Goal: Communication & Community: Answer question/provide support

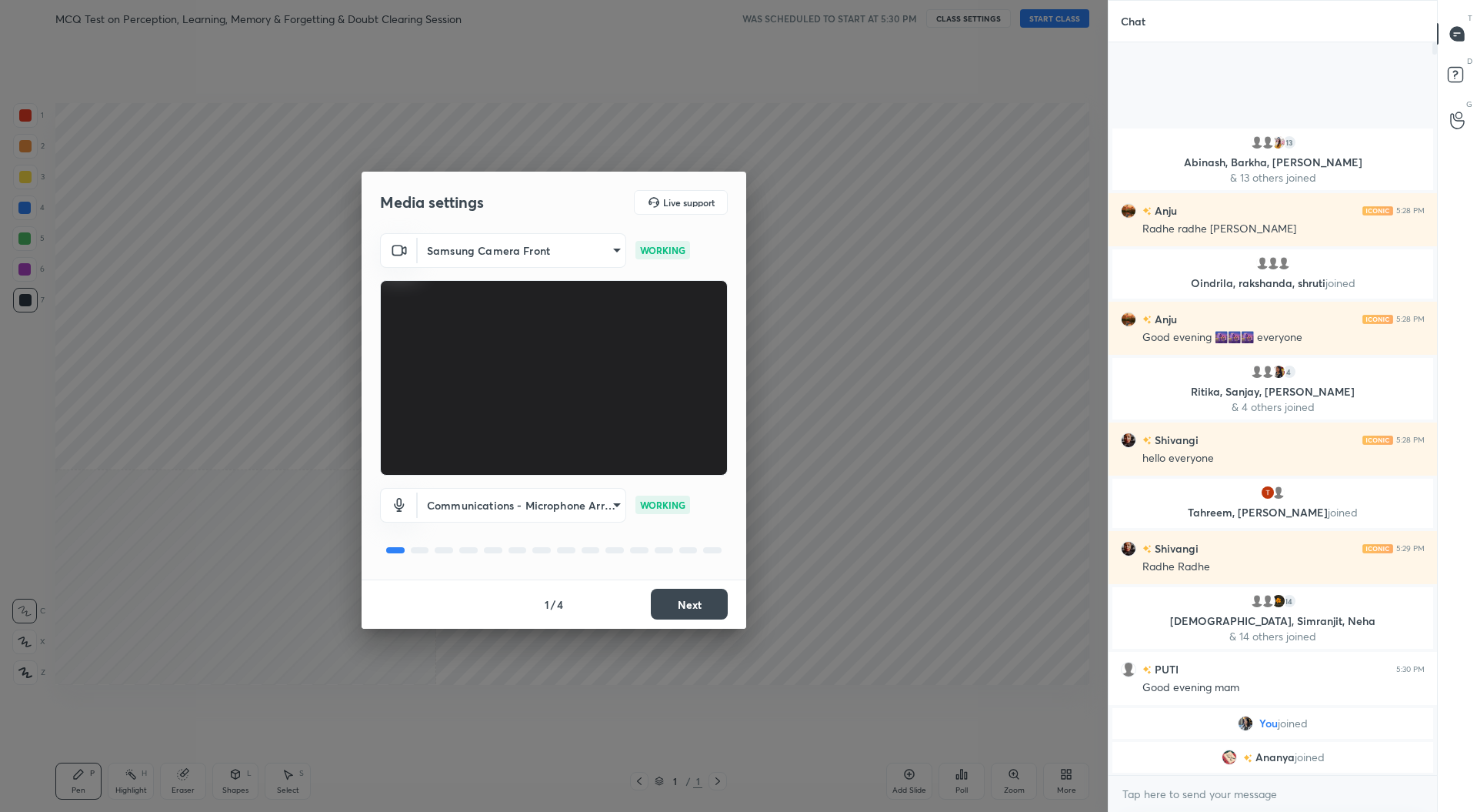
scroll to position [76223, 75893]
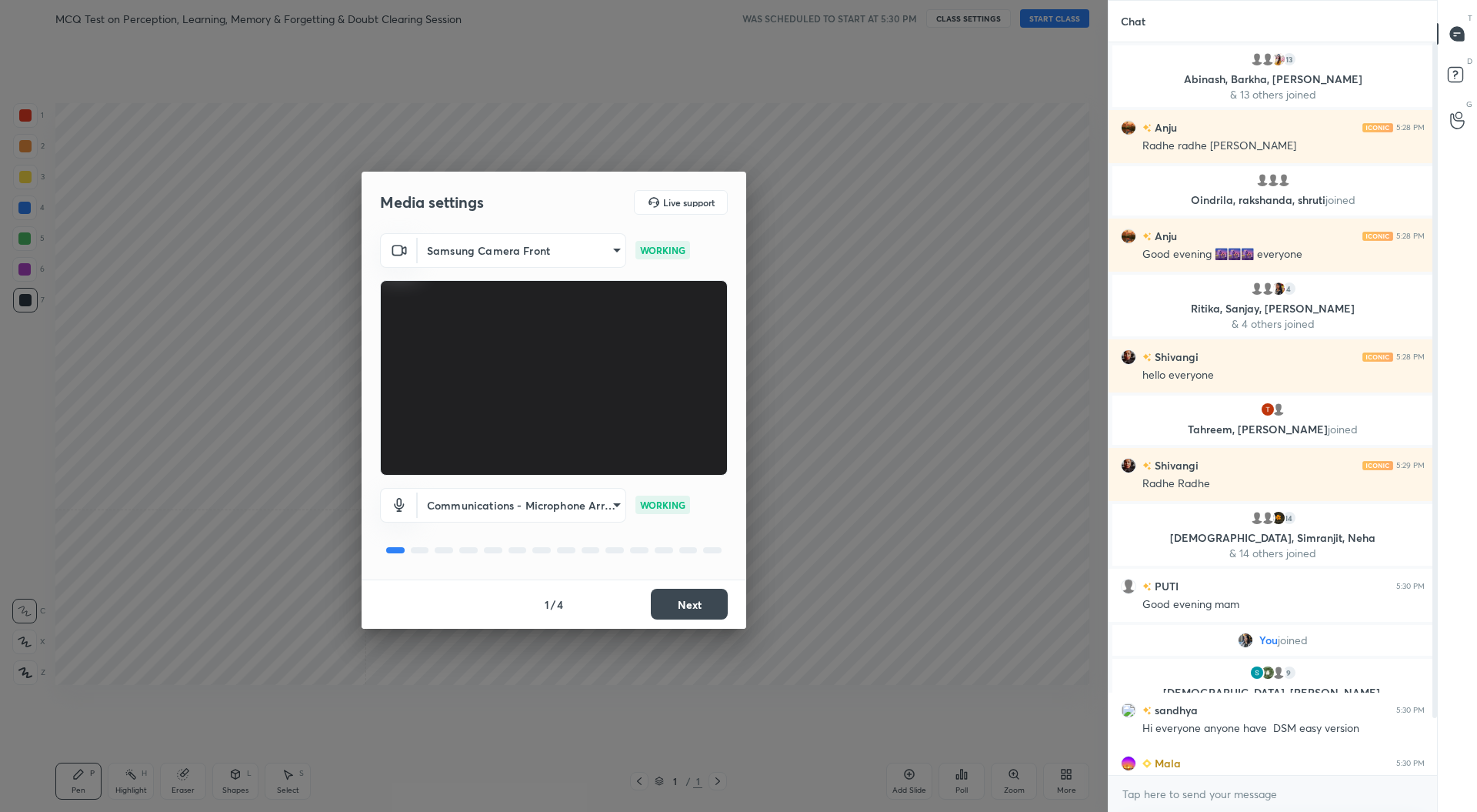
click at [685, 599] on button "Next" at bounding box center [689, 603] width 77 height 31
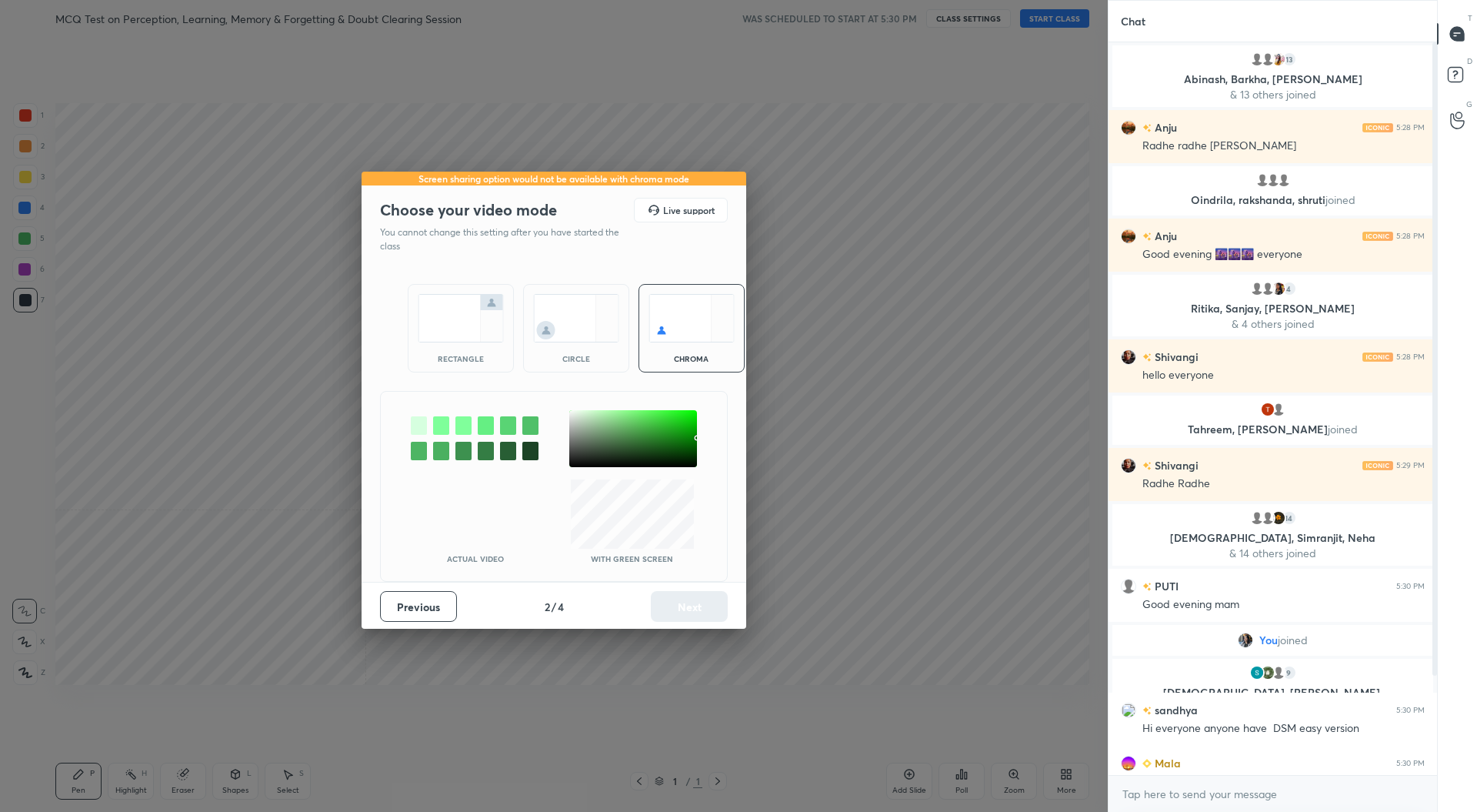
click at [454, 351] on div "rectangle" at bounding box center [461, 328] width 106 height 89
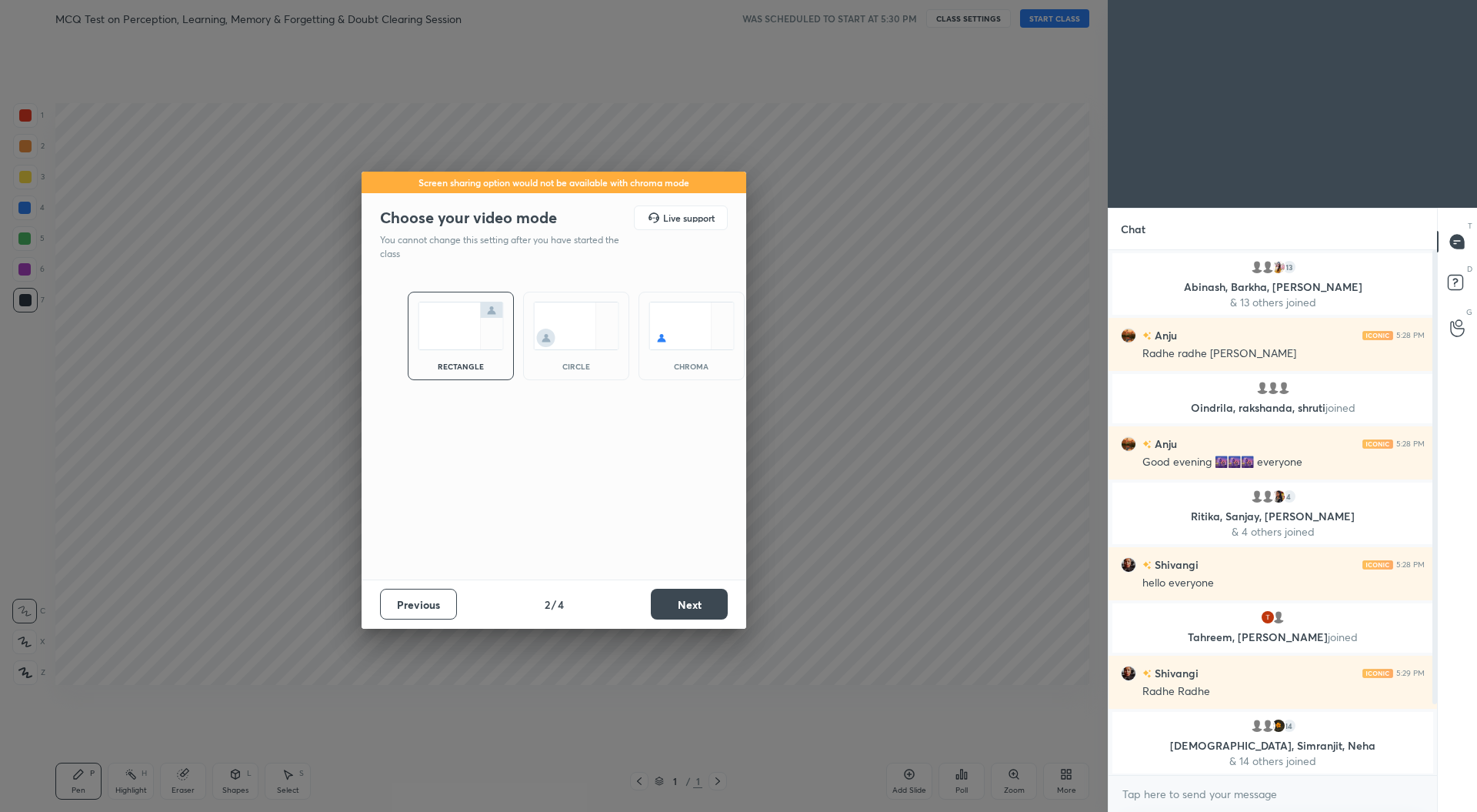
scroll to position [408, 324]
click at [686, 599] on button "Next" at bounding box center [689, 603] width 77 height 31
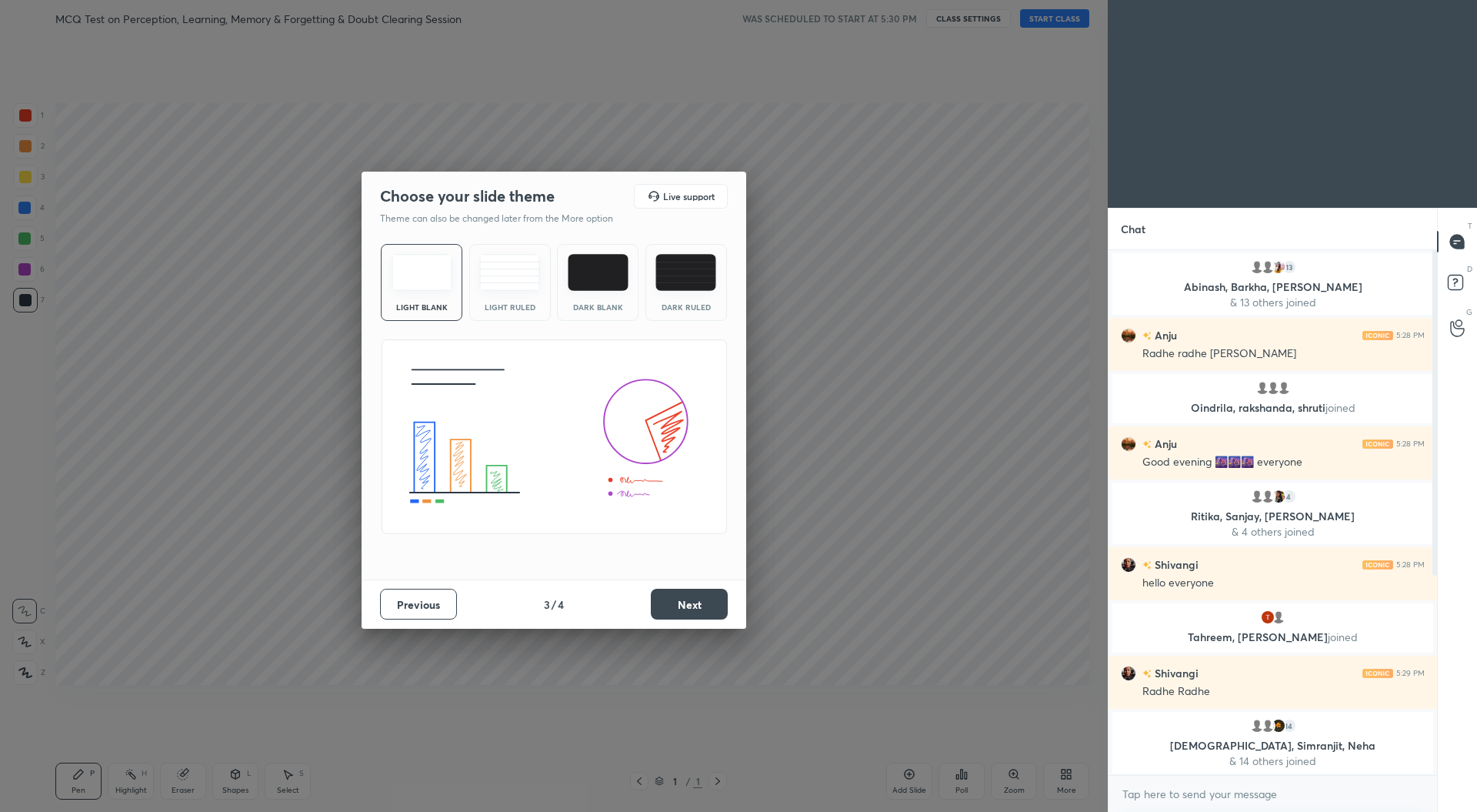
click at [686, 599] on button "Next" at bounding box center [689, 603] width 77 height 31
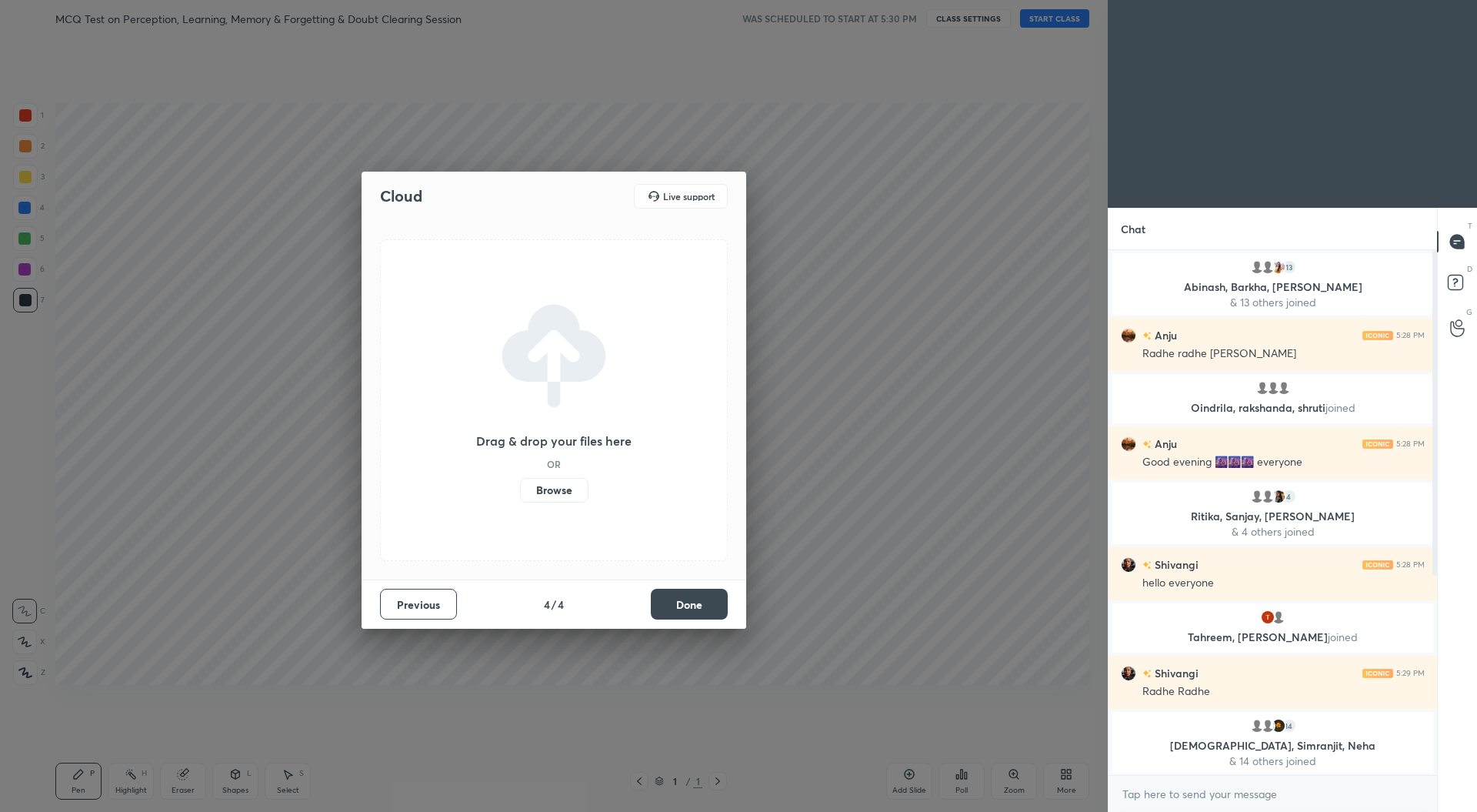
click at [686, 599] on button "Done" at bounding box center [689, 603] width 77 height 31
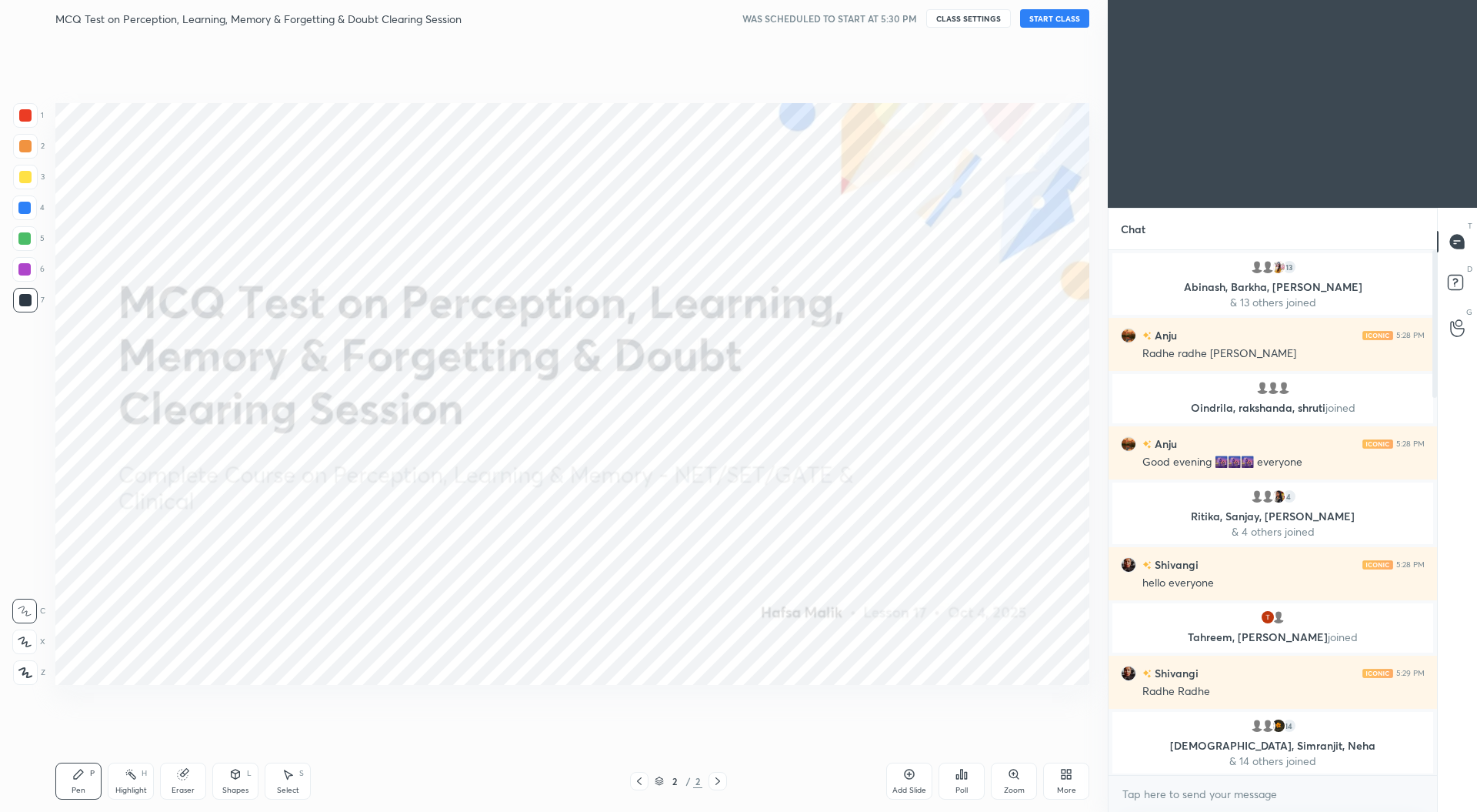
click at [1060, 20] on button "START CLASS" at bounding box center [1055, 18] width 70 height 18
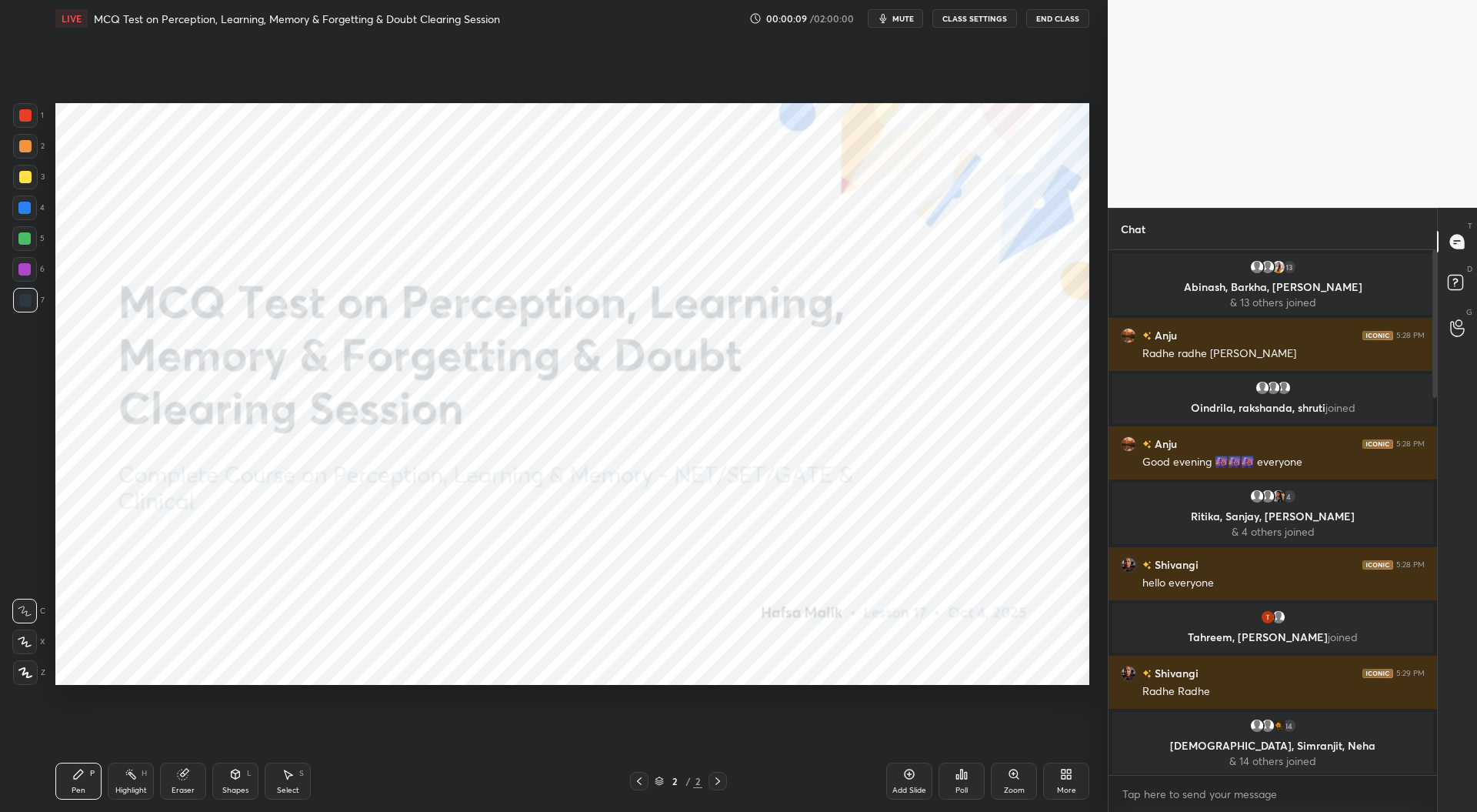
click at [1072, 787] on div "More" at bounding box center [1067, 790] width 19 height 8
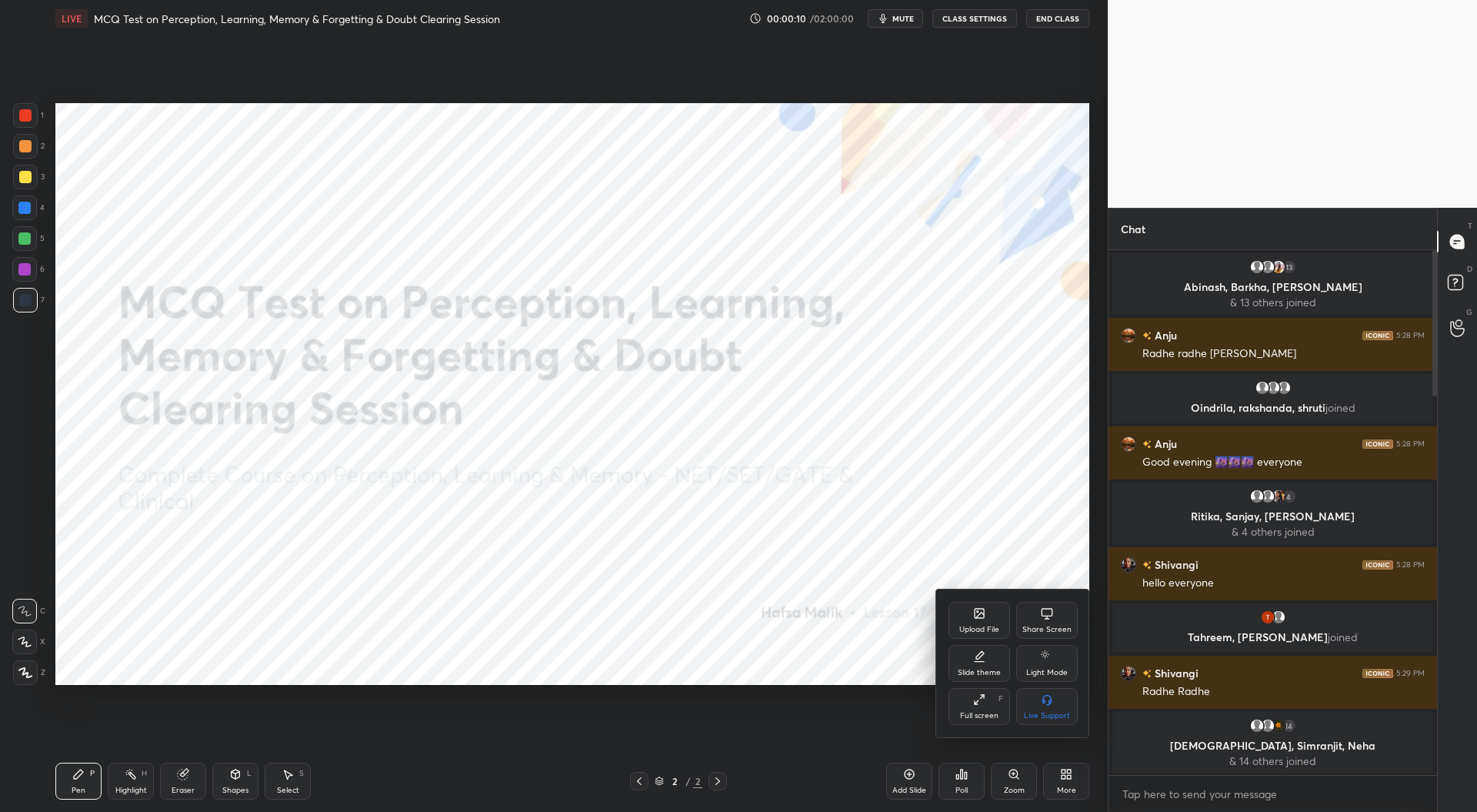
click at [989, 619] on div "Upload File" at bounding box center [980, 620] width 62 height 37
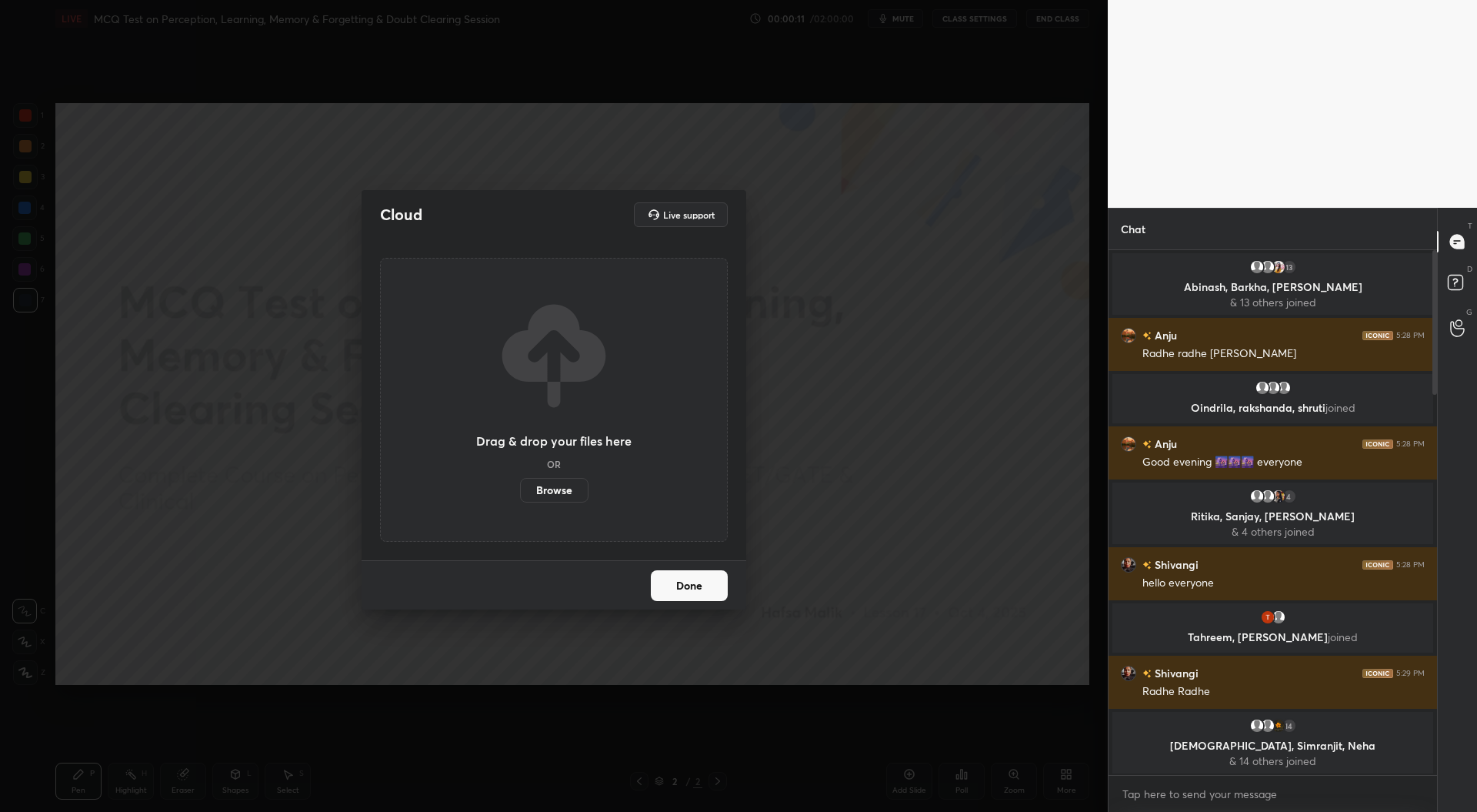
click at [565, 488] on label "Browse" at bounding box center [554, 489] width 69 height 25
click at [520, 488] on input "Browse" at bounding box center [520, 489] width 0 height 25
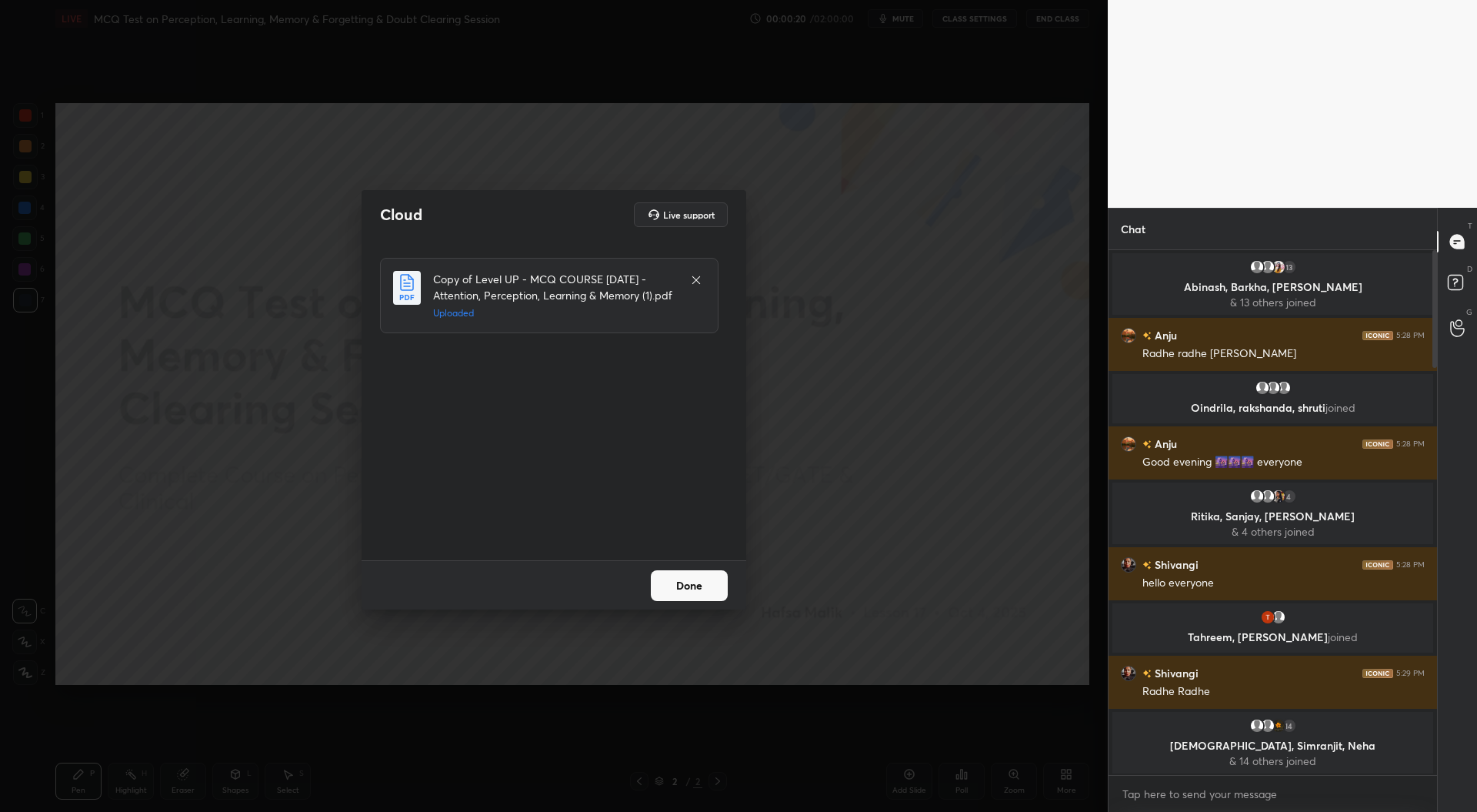
click at [693, 584] on button "Done" at bounding box center [689, 585] width 77 height 31
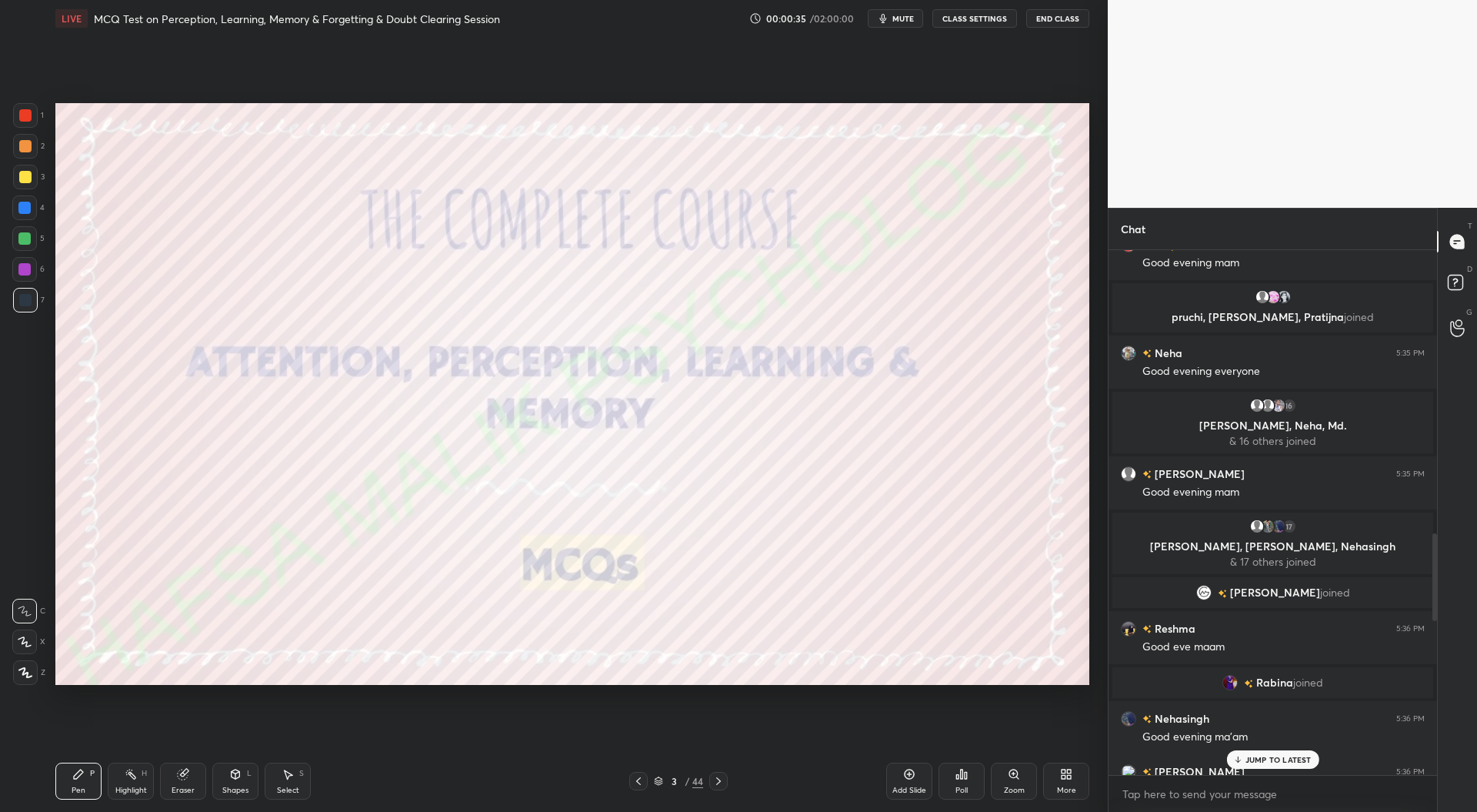
scroll to position [2339, 0]
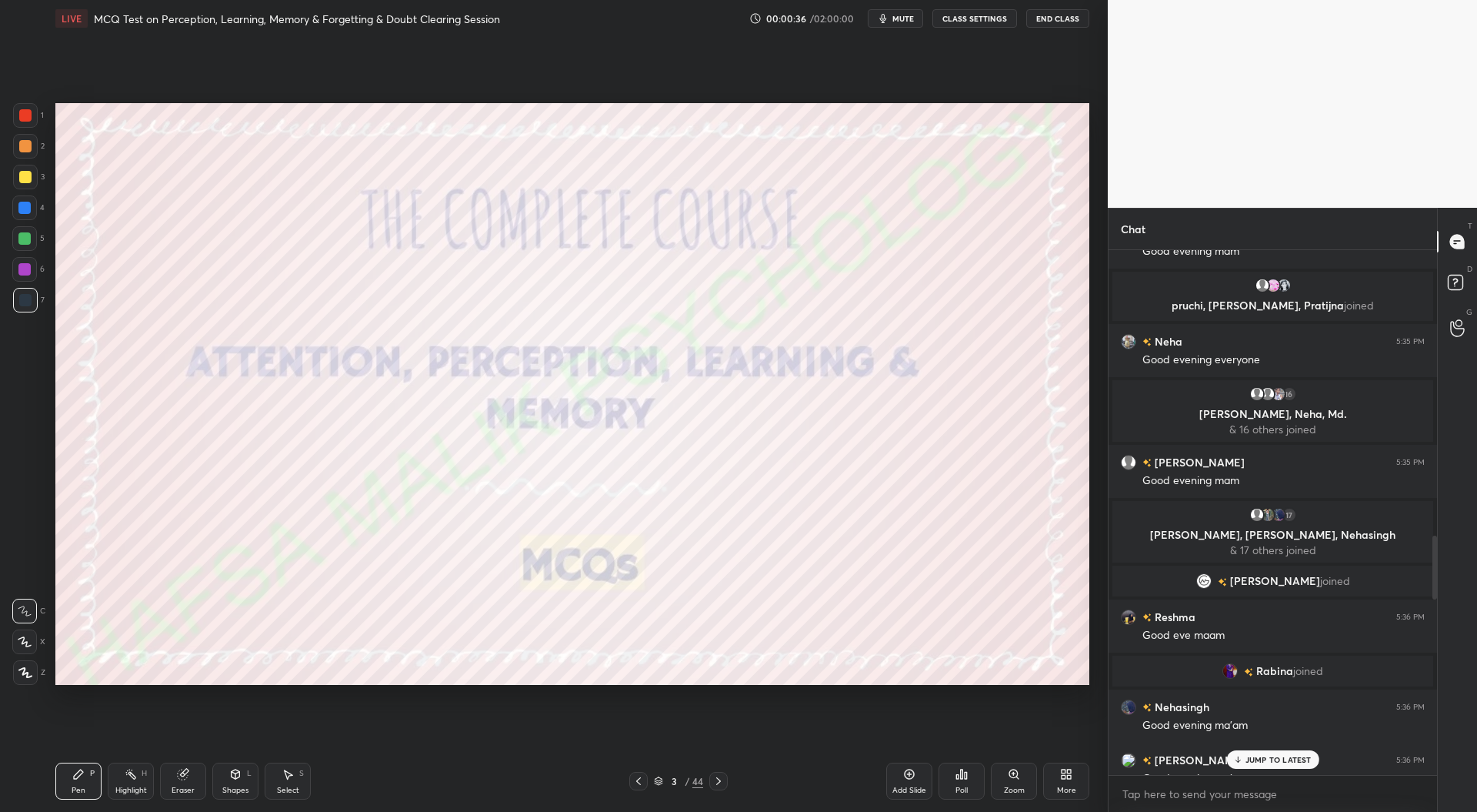
click at [1264, 761] on p "JUMP TO LATEST" at bounding box center [1279, 760] width 66 height 9
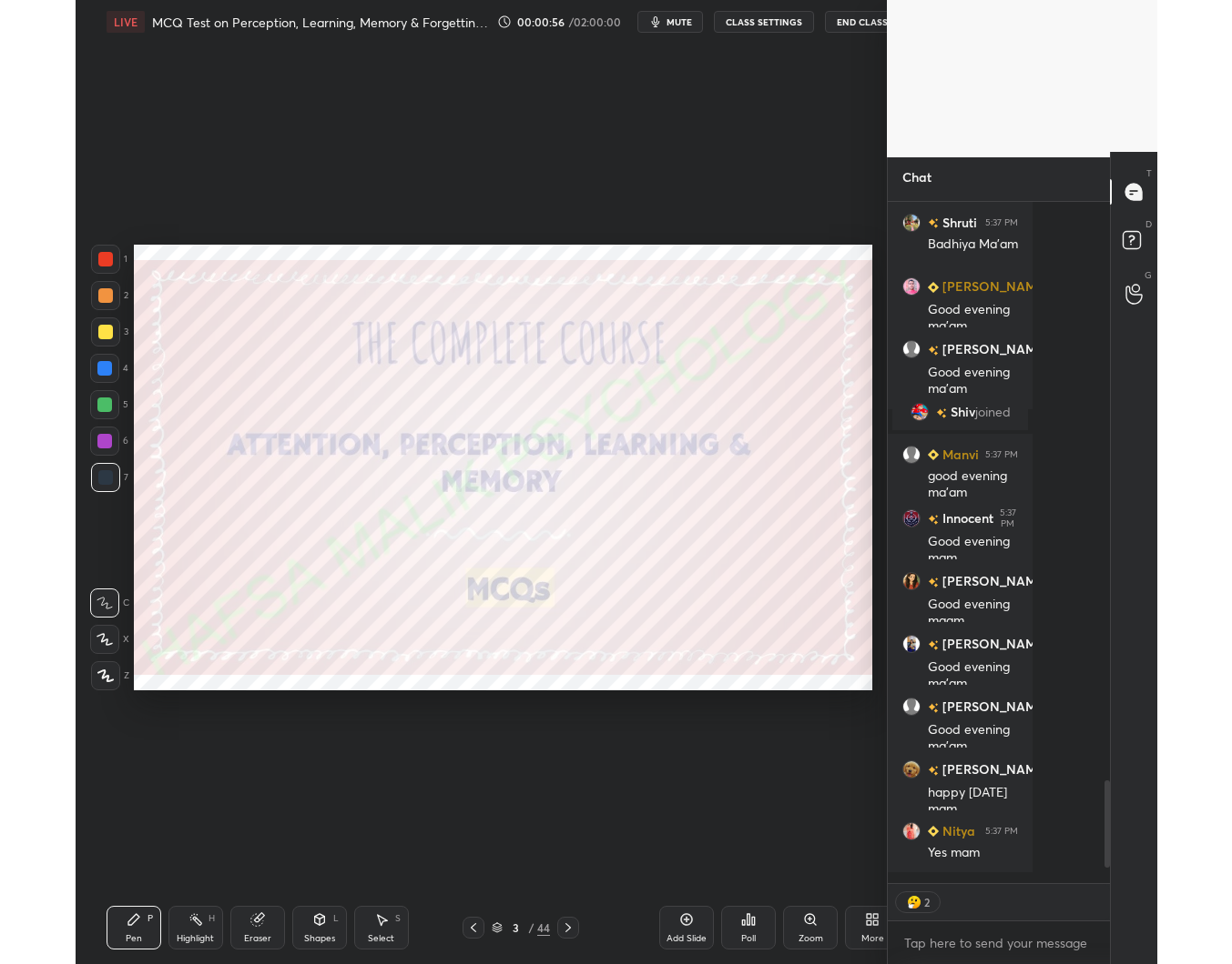
scroll to position [0, 0]
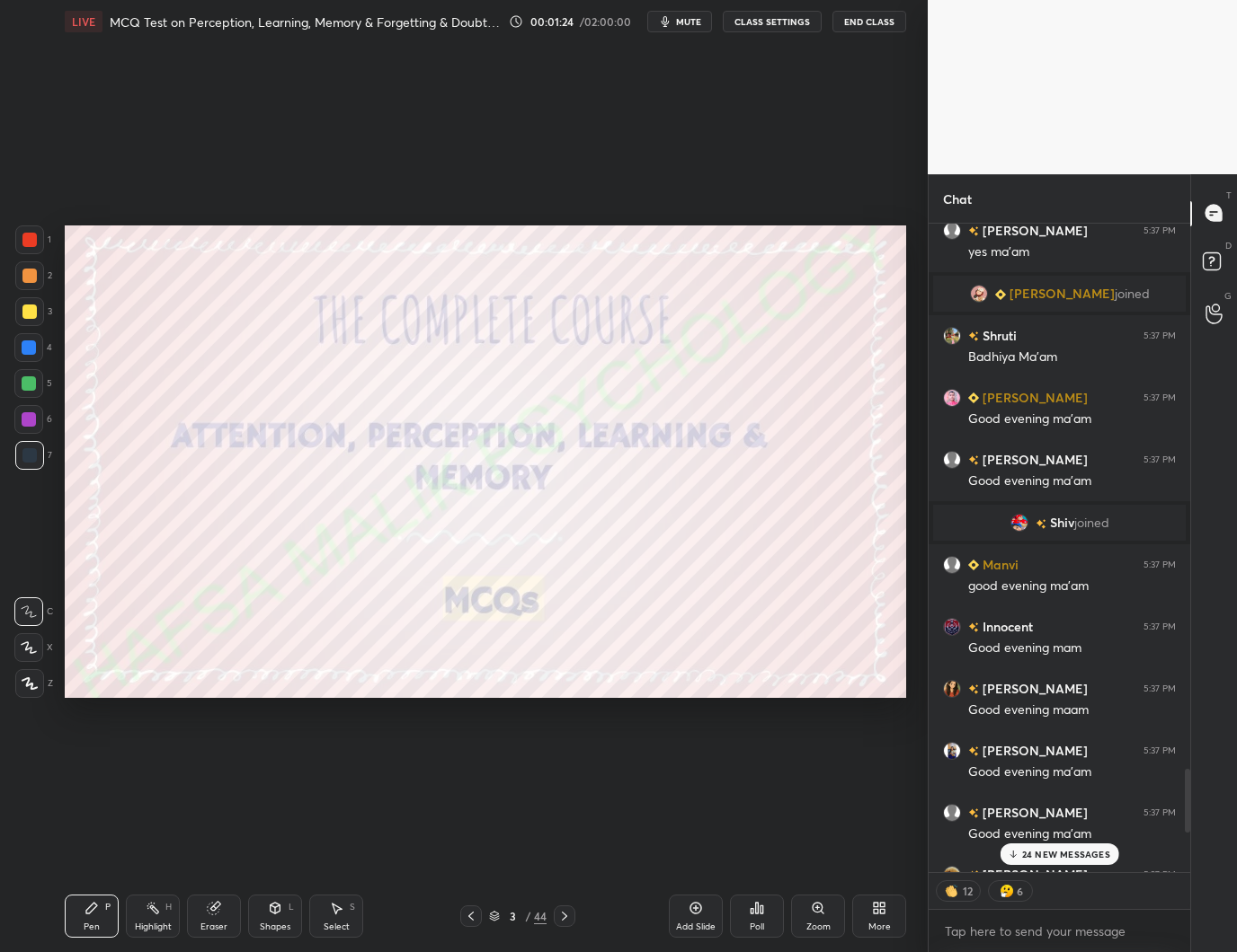
click at [1078, 854] on p "24 NEW MESSAGES" at bounding box center [1065, 855] width 88 height 11
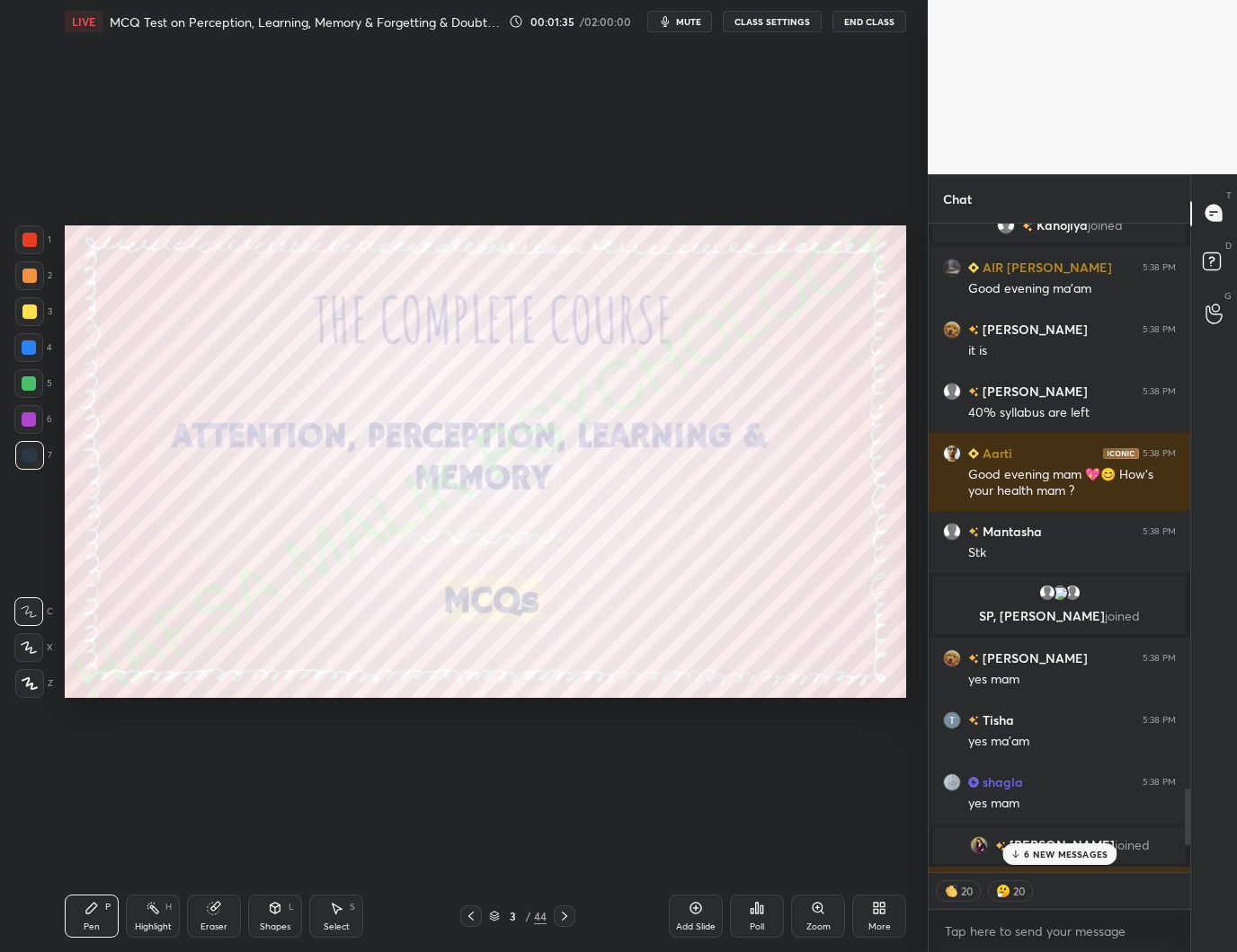
click at [1073, 848] on div "6 NEW MESSAGES" at bounding box center [1060, 854] width 115 height 21
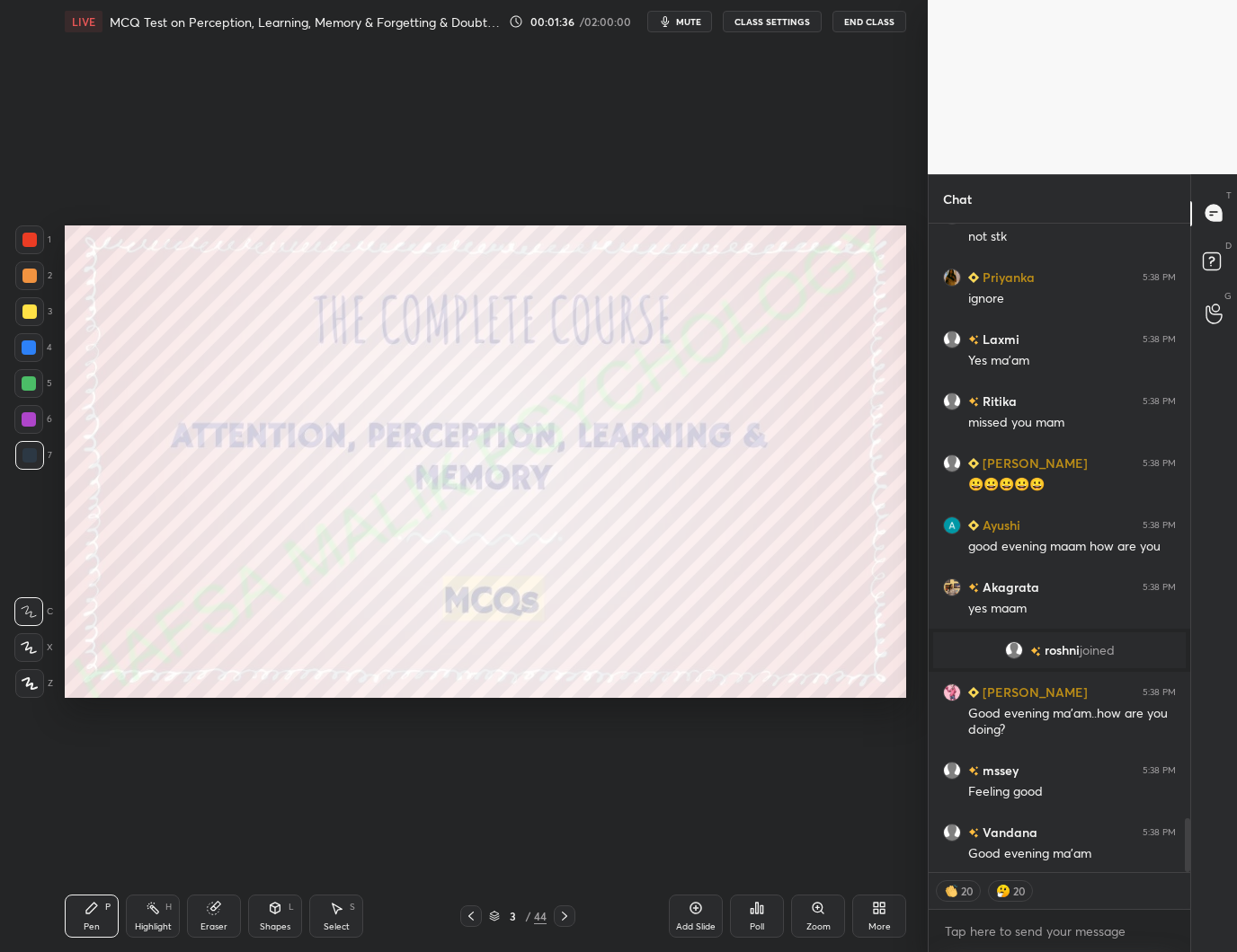
click at [1053, 908] on div "😁😁" at bounding box center [1072, 916] width 208 height 18
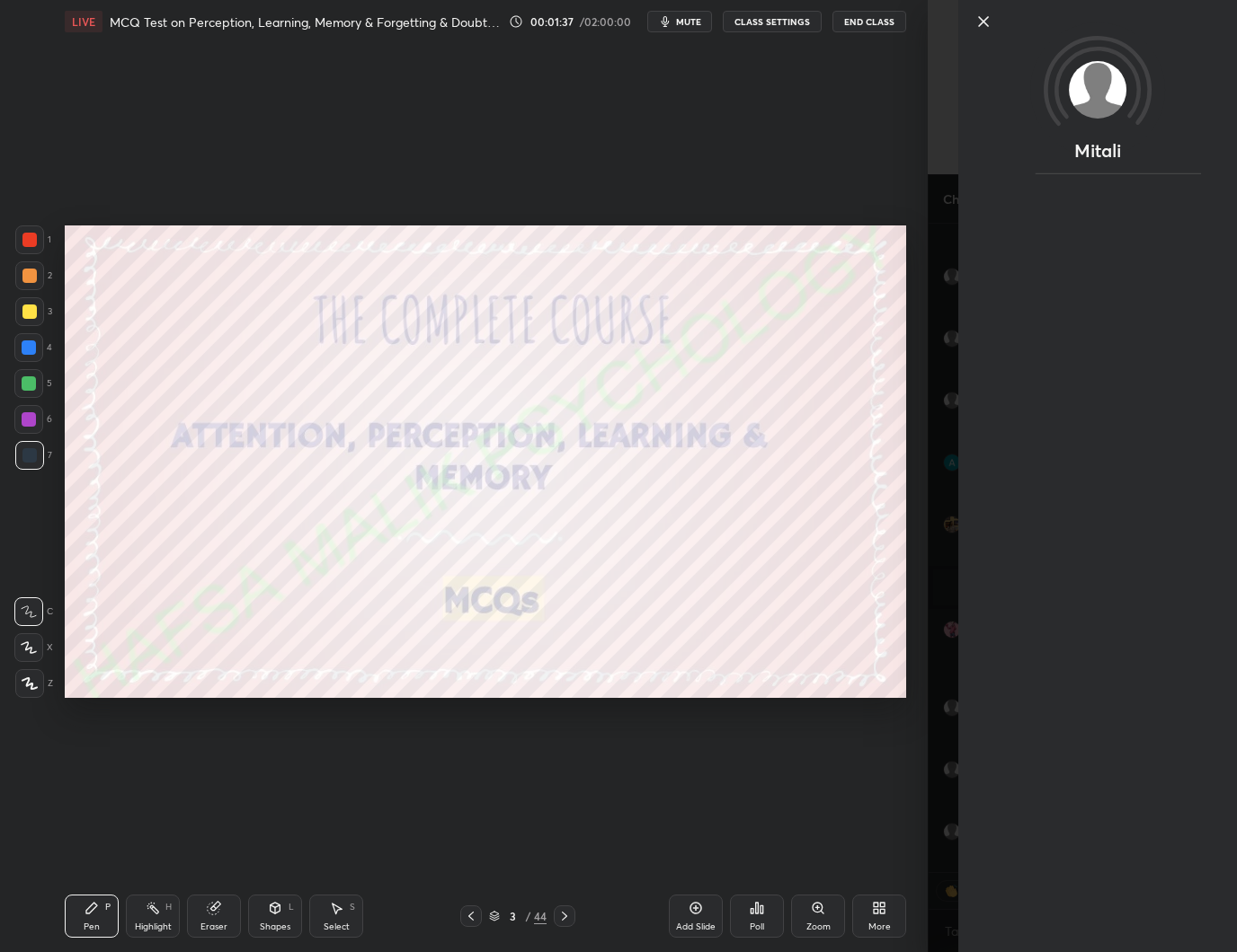
click at [869, 829] on div "Setting up your live class Poll for secs No correct answer Start poll" at bounding box center [485, 462] width 855 height 838
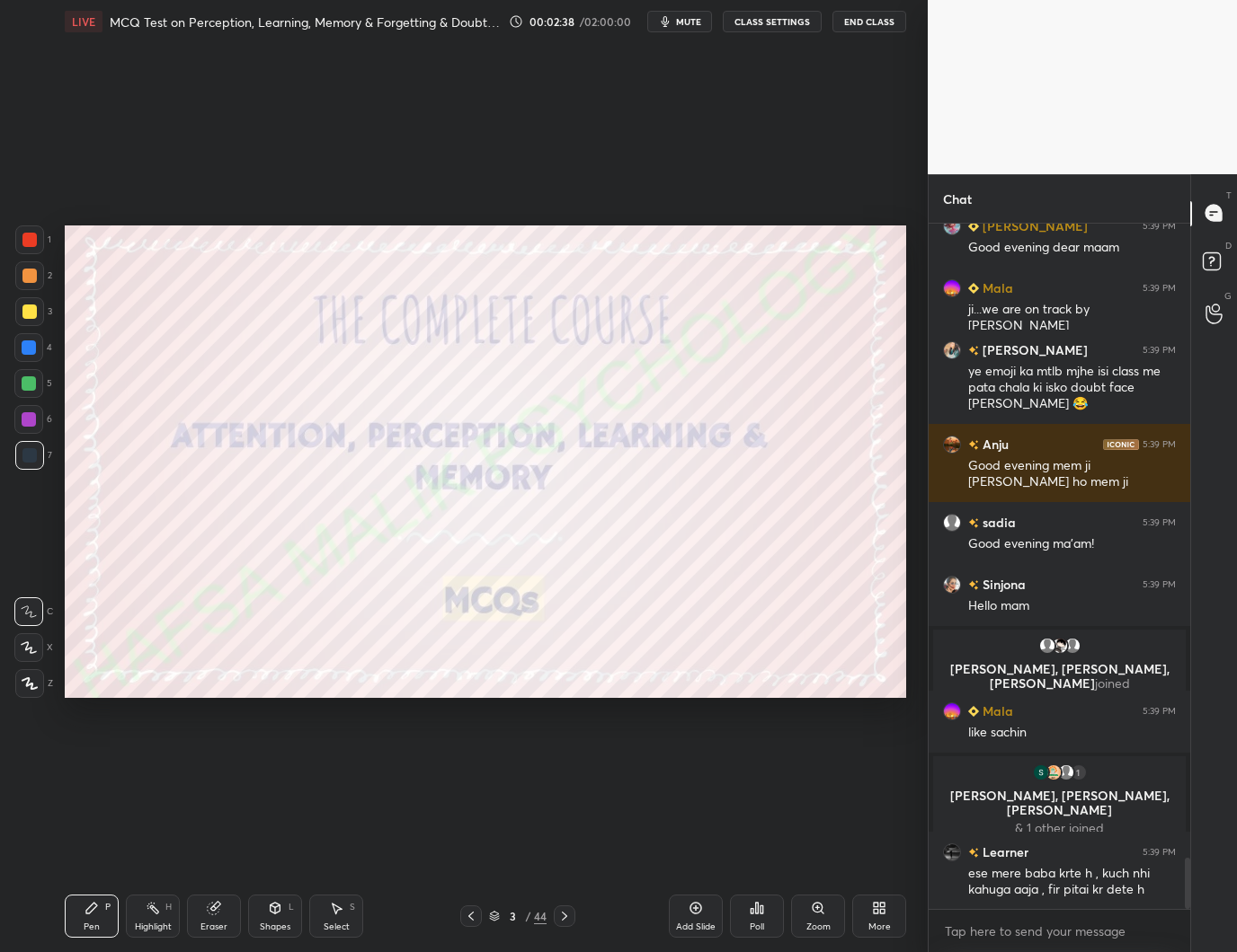
scroll to position [8527, 0]
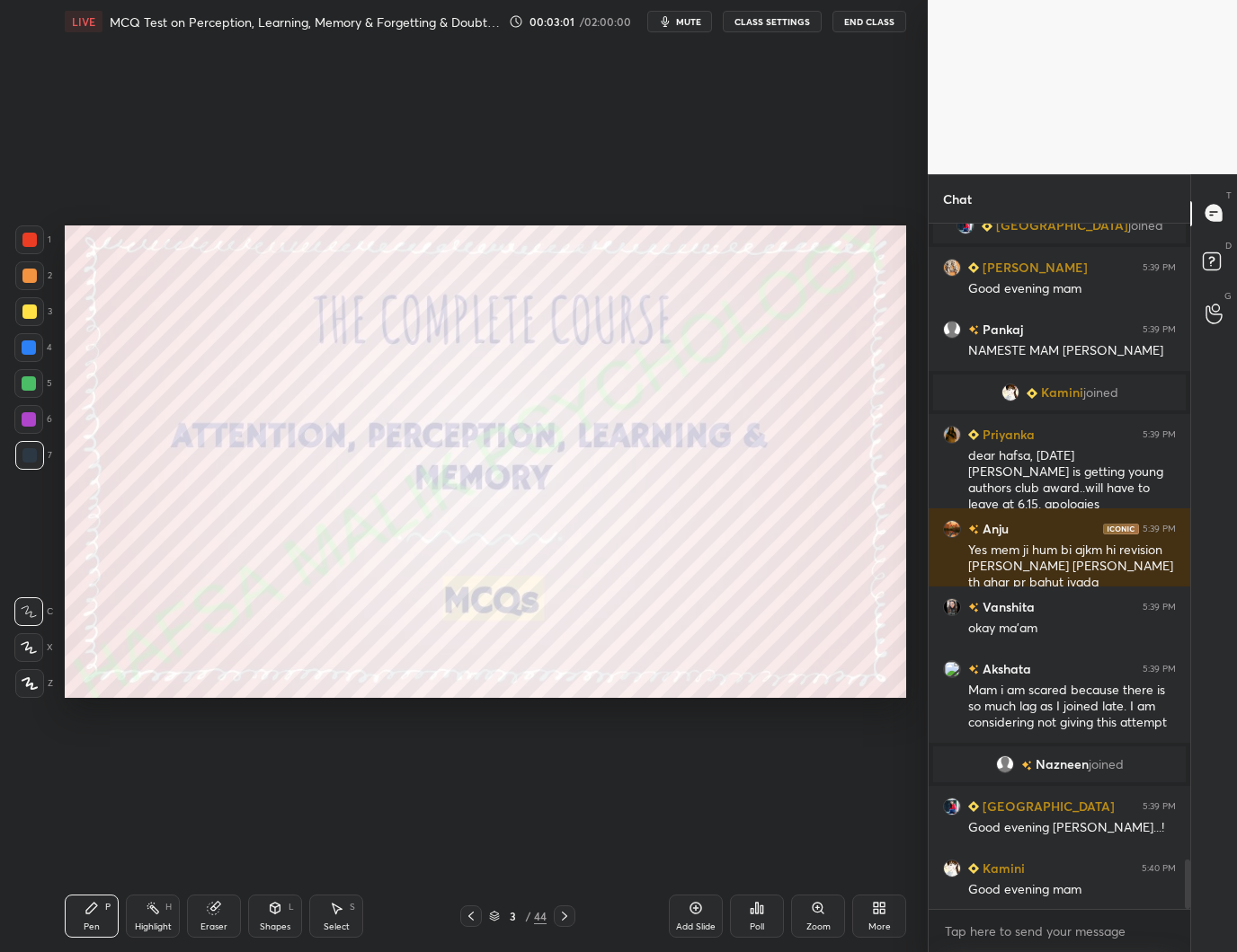
click at [35, 239] on div at bounding box center [30, 240] width 15 height 15
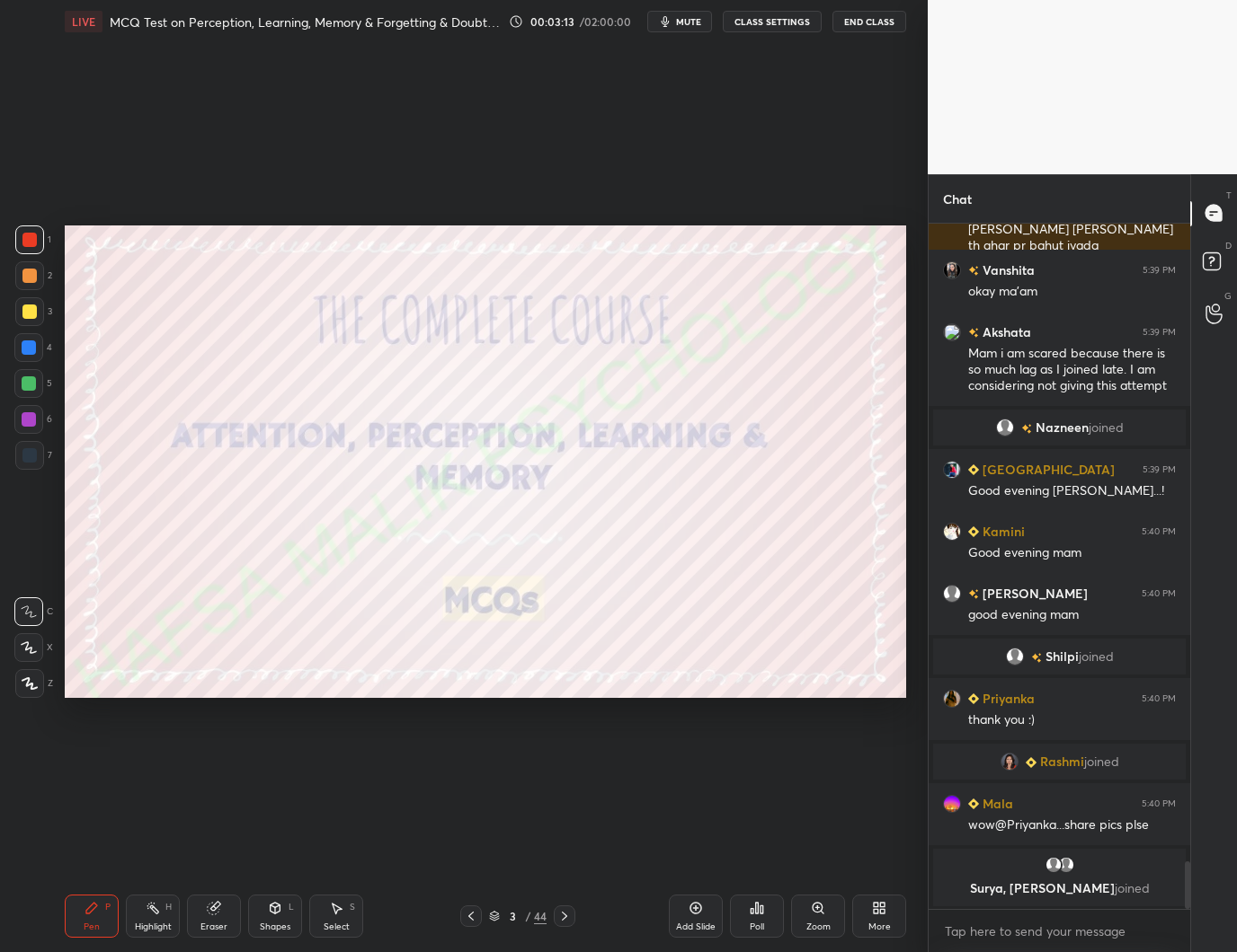
click at [566, 914] on icon at bounding box center [564, 917] width 15 height 15
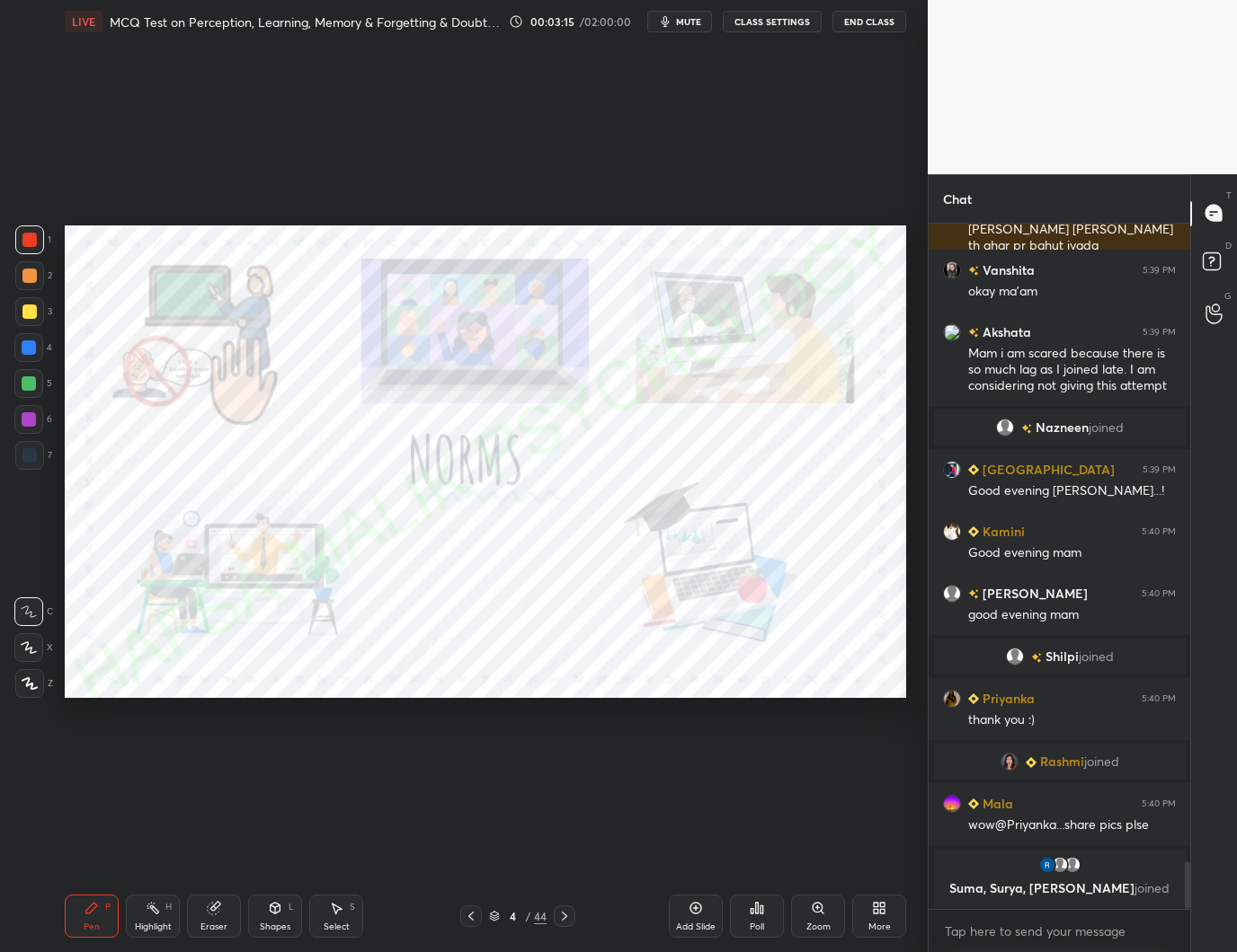
click at [566, 913] on icon at bounding box center [564, 917] width 15 height 15
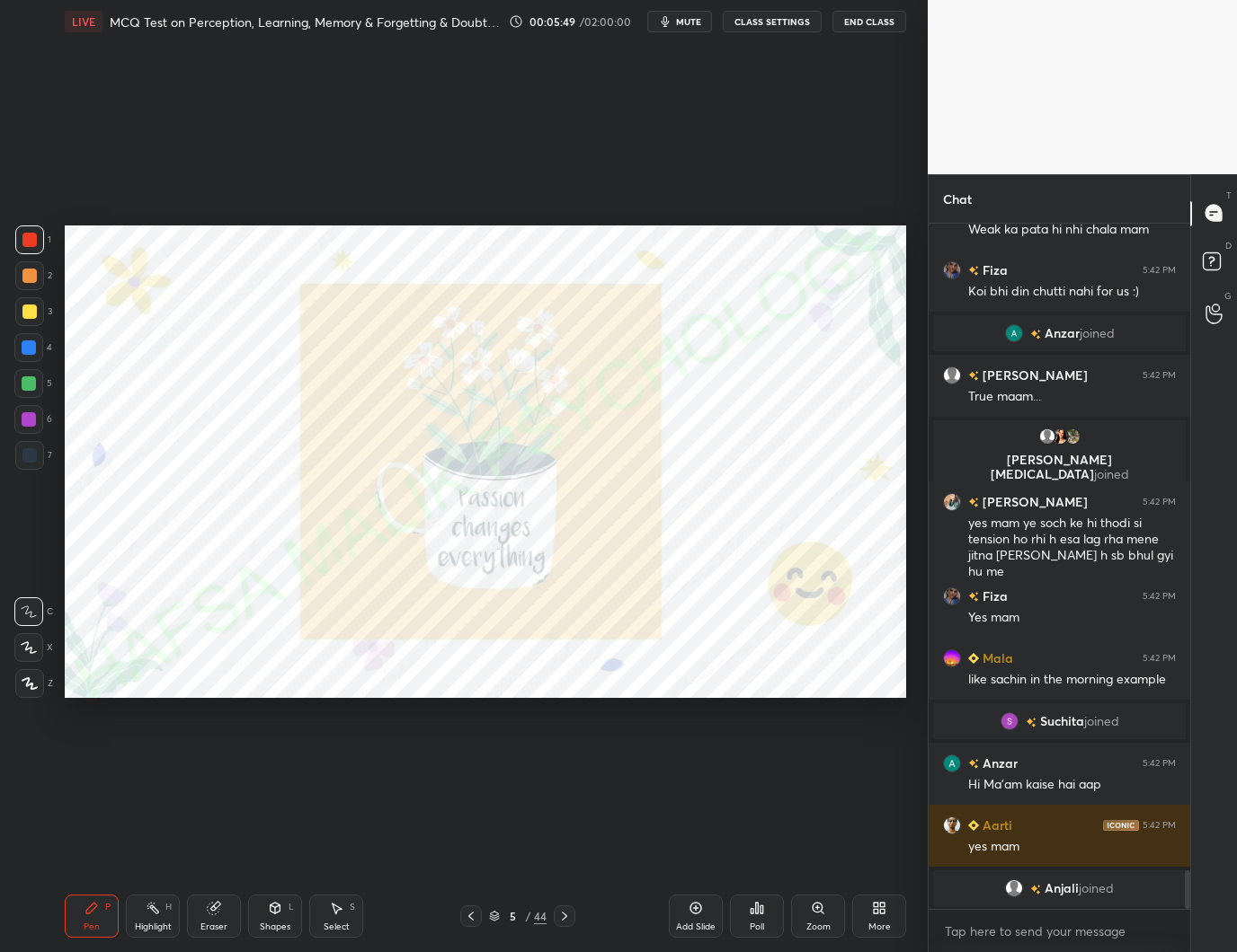
scroll to position [11551, 0]
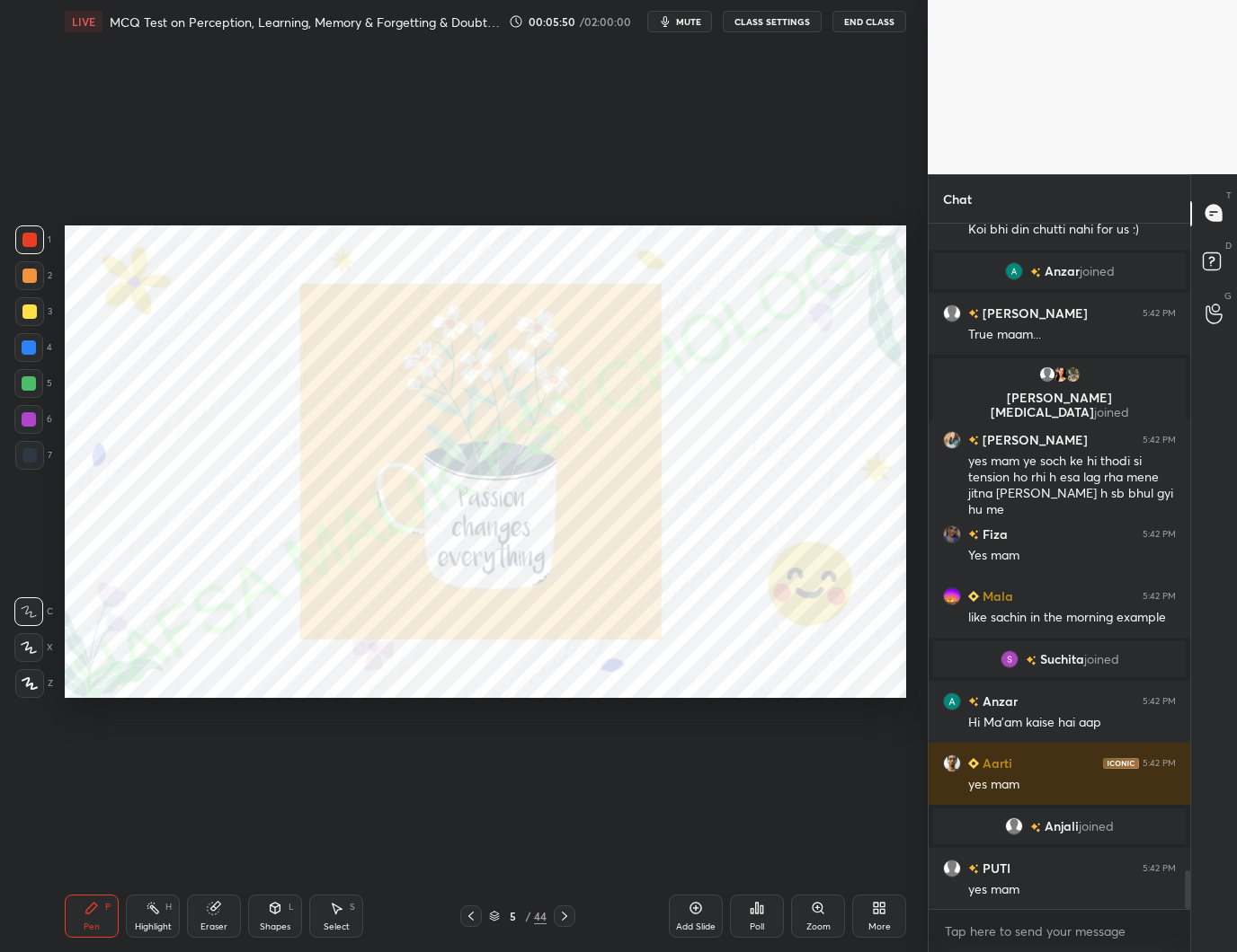
click at [37, 682] on icon at bounding box center [30, 684] width 17 height 13
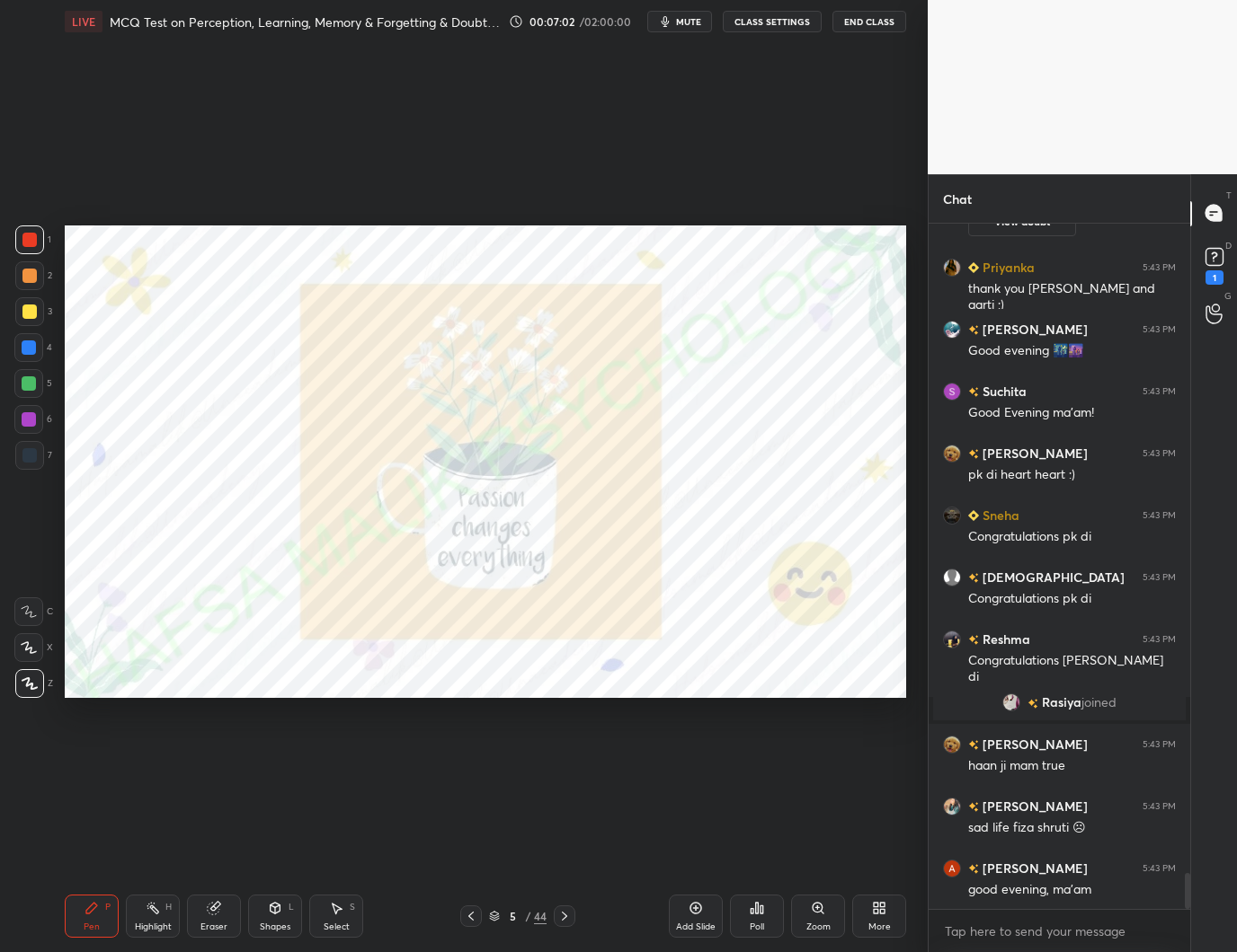
scroll to position [12491, 0]
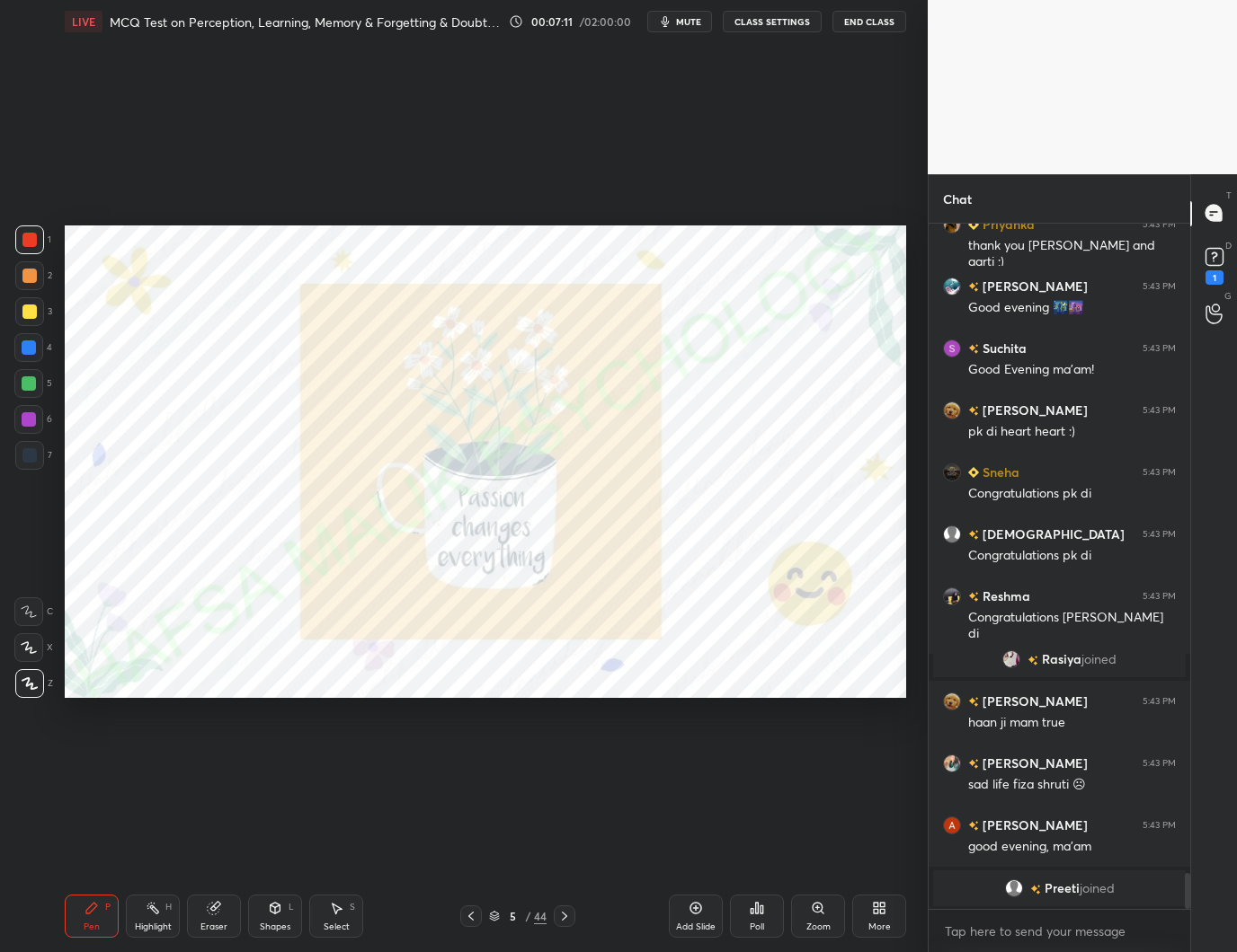
click at [565, 914] on icon at bounding box center [564, 917] width 15 height 15
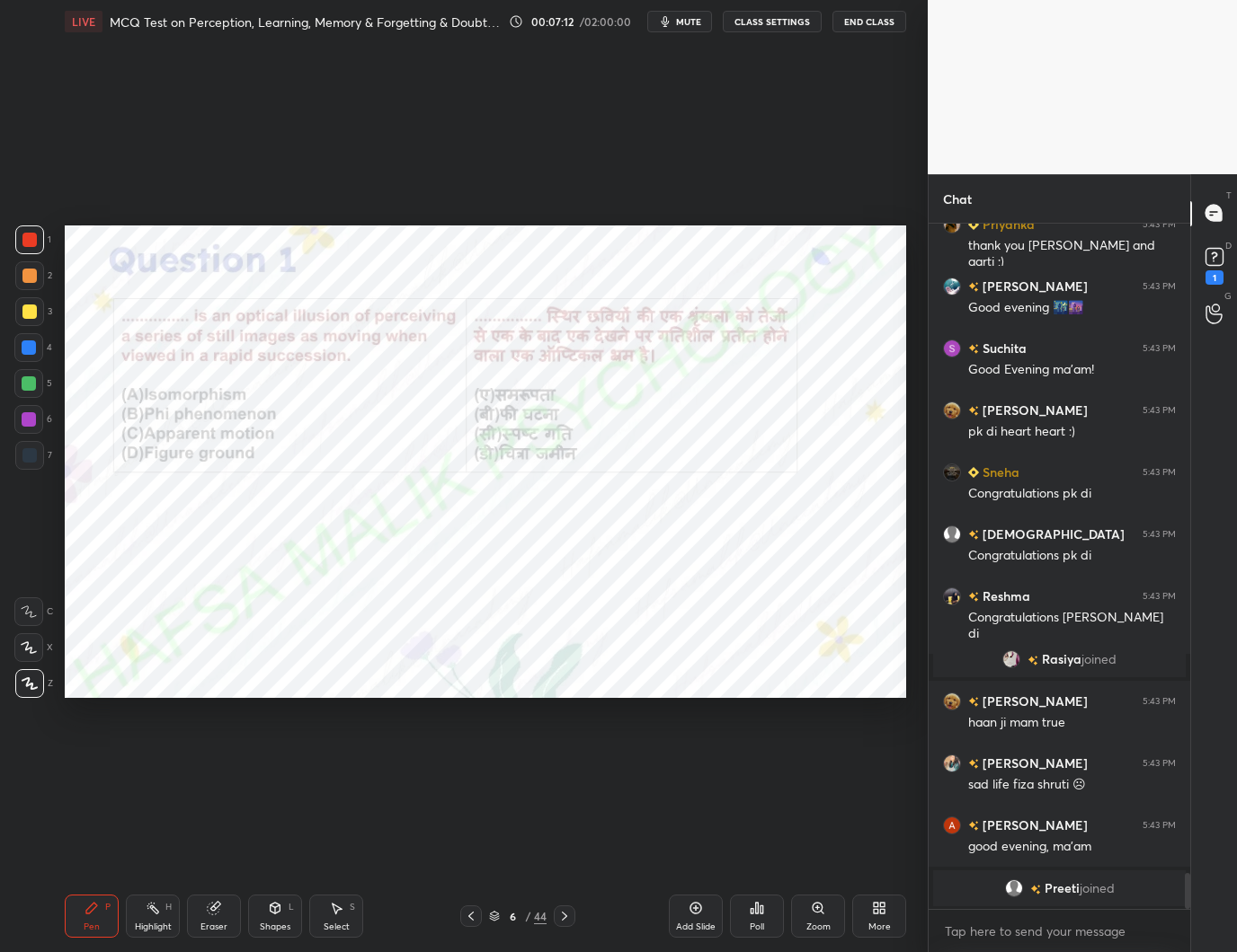
click at [472, 910] on icon at bounding box center [471, 917] width 15 height 15
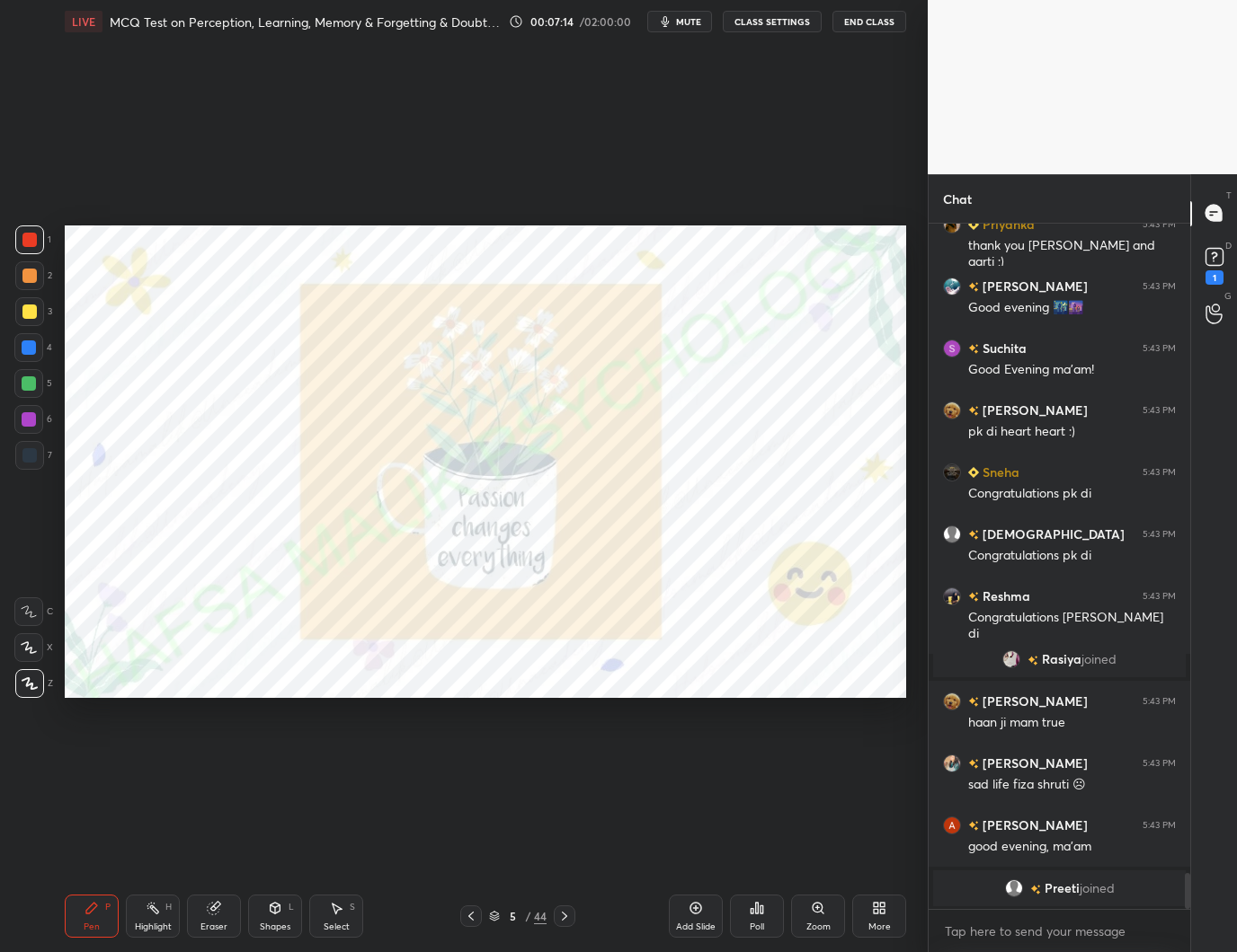
click at [691, 916] on icon at bounding box center [696, 909] width 15 height 15
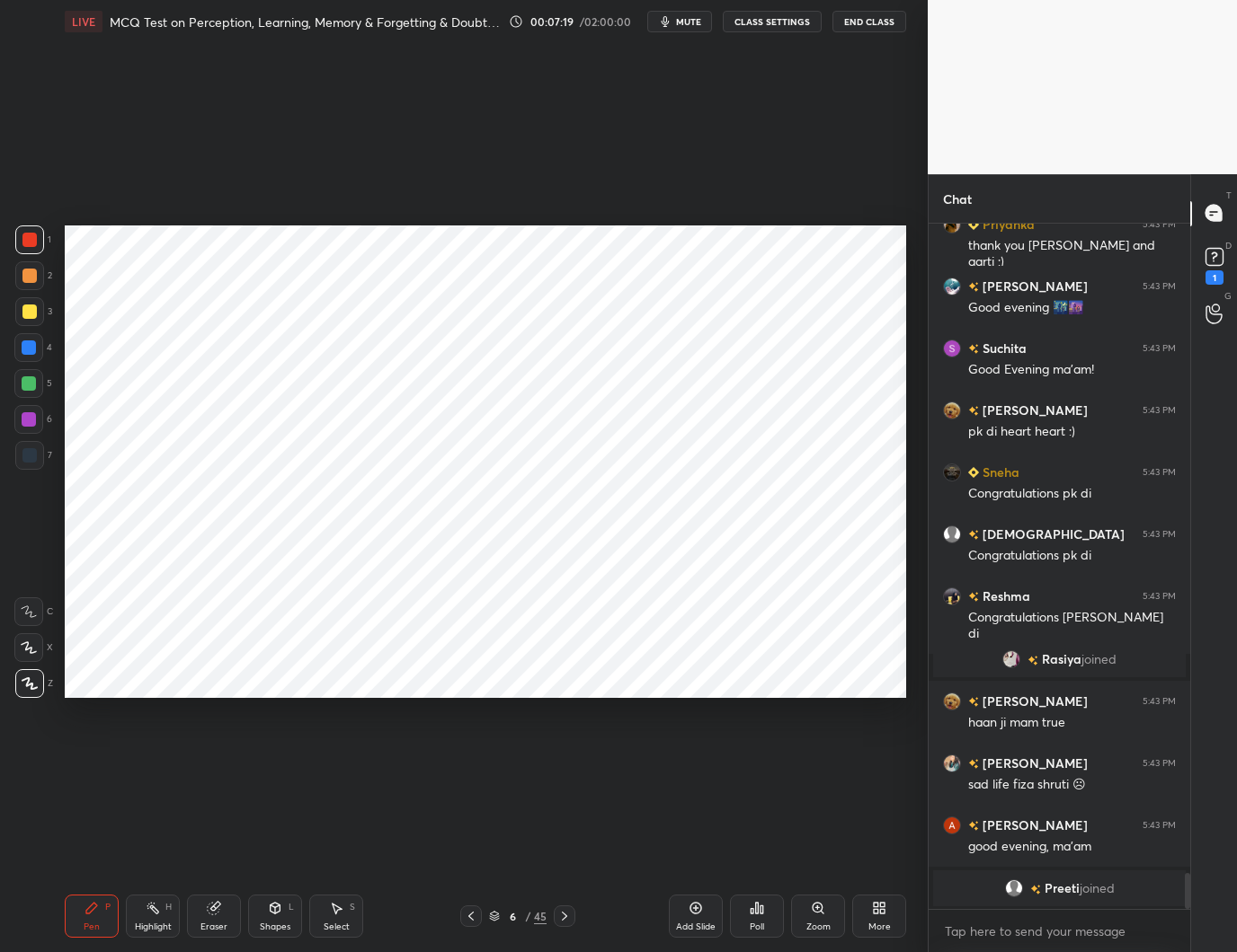
click at [29, 451] on div at bounding box center [30, 456] width 15 height 15
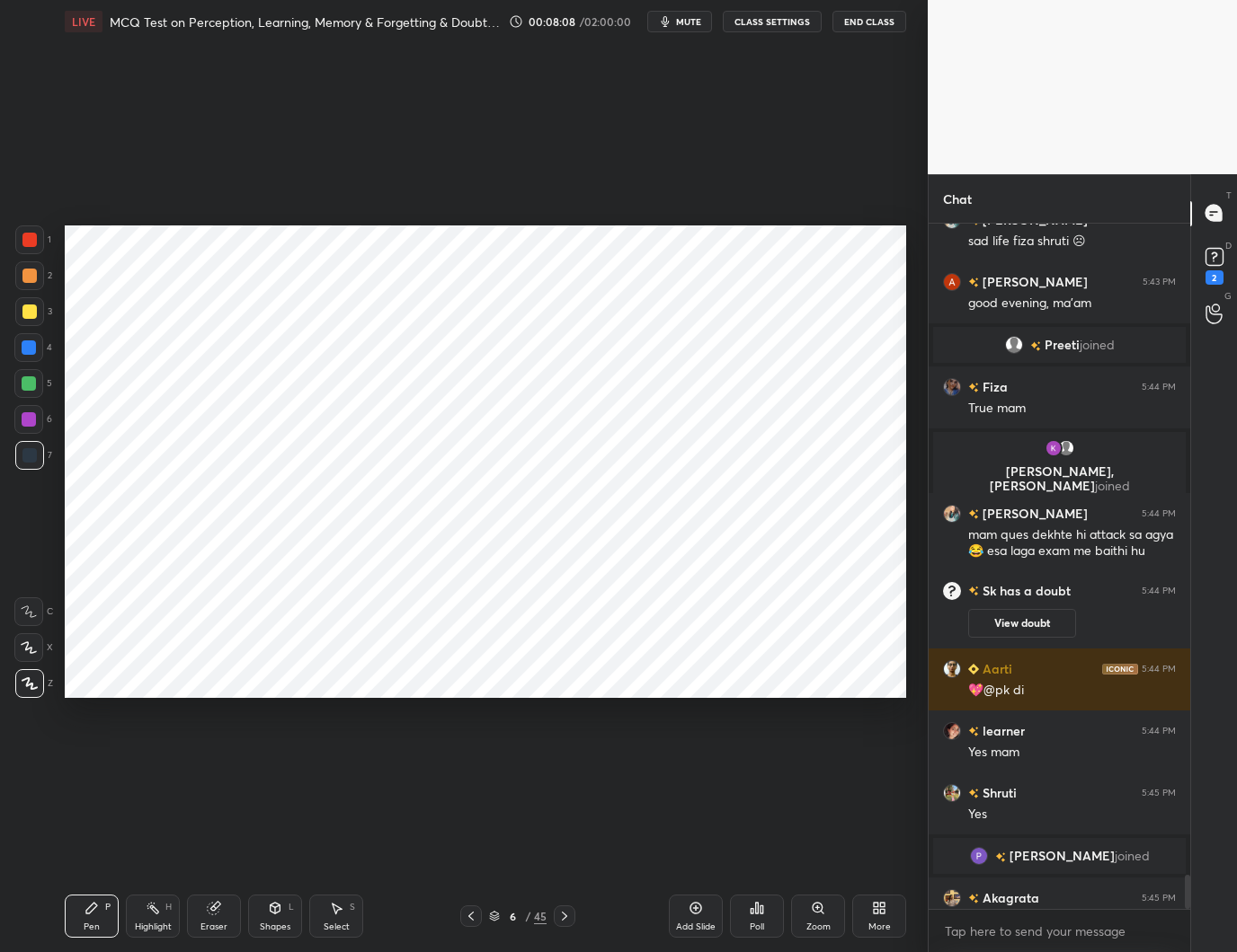
scroll to position [13000, 0]
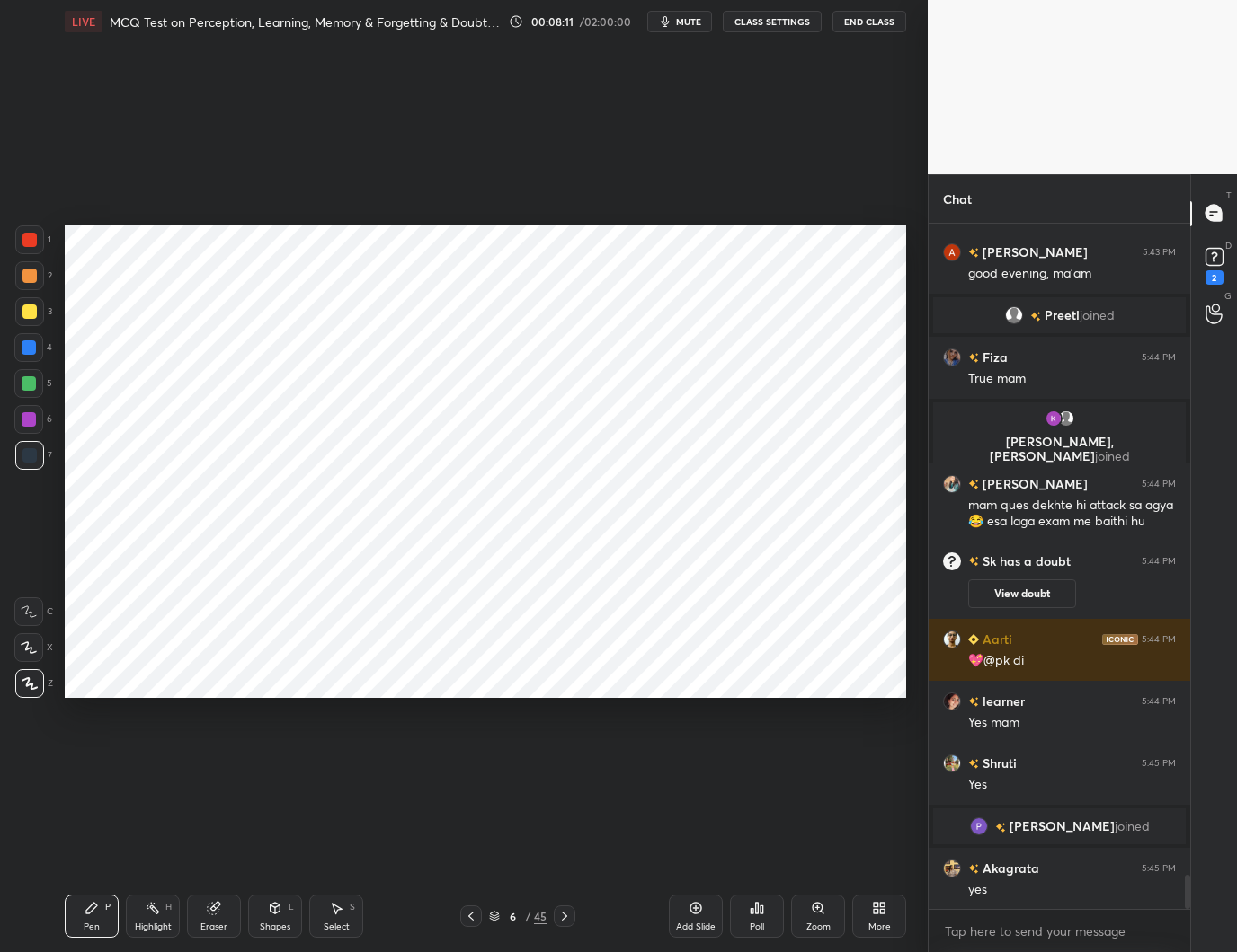
click at [30, 242] on div at bounding box center [30, 240] width 15 height 15
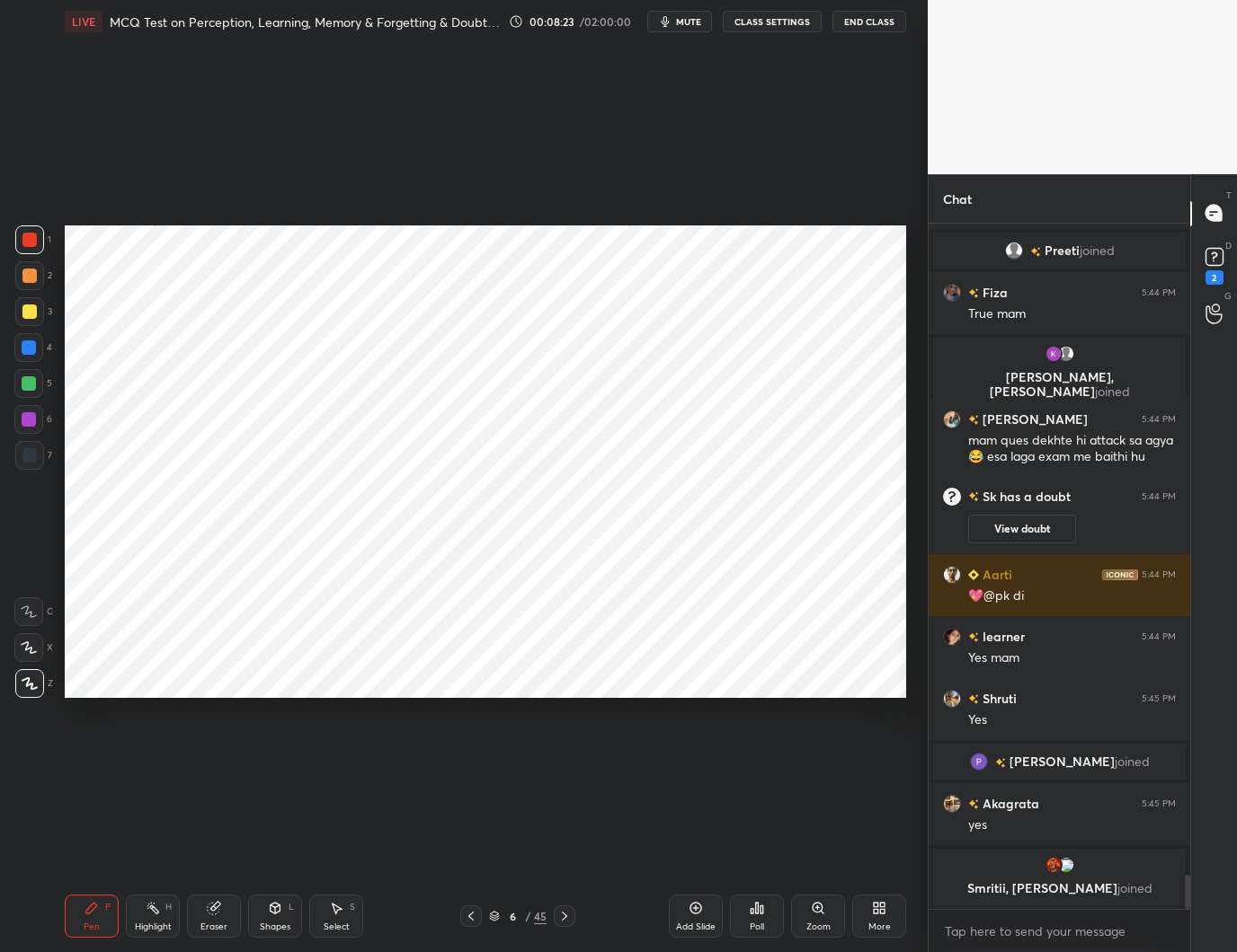
scroll to position [12927, 0]
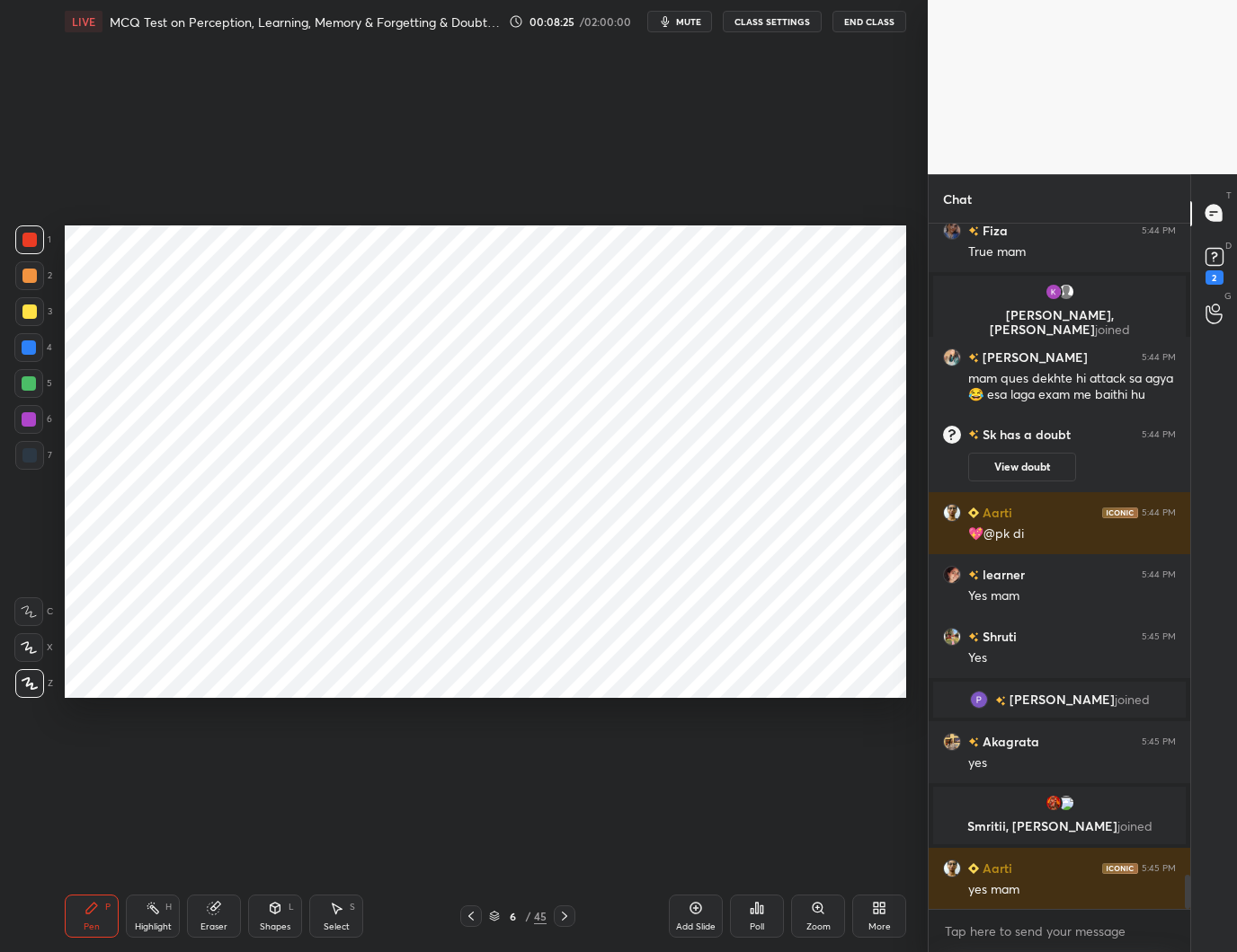
click at [29, 457] on div at bounding box center [30, 456] width 15 height 15
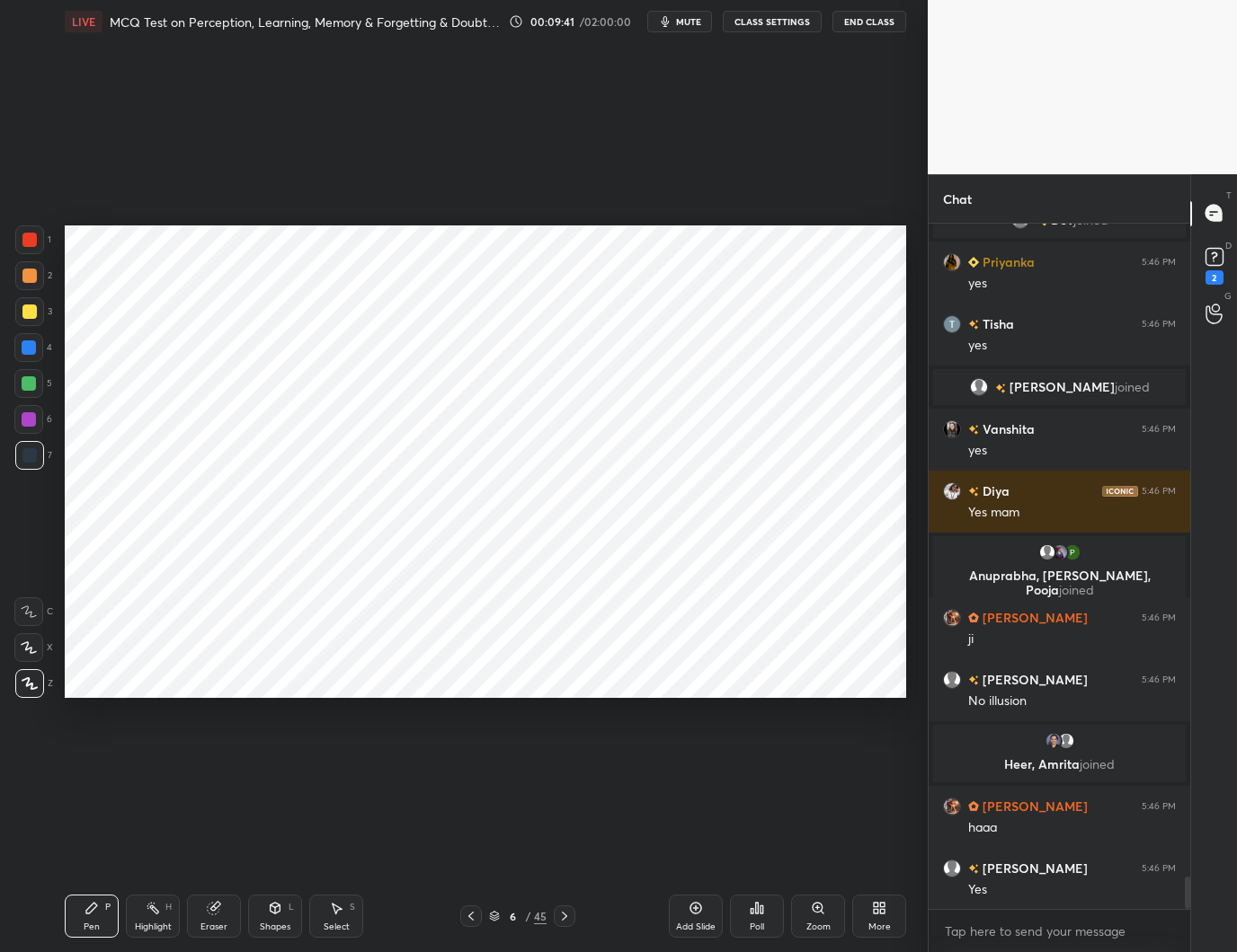
scroll to position [13774, 0]
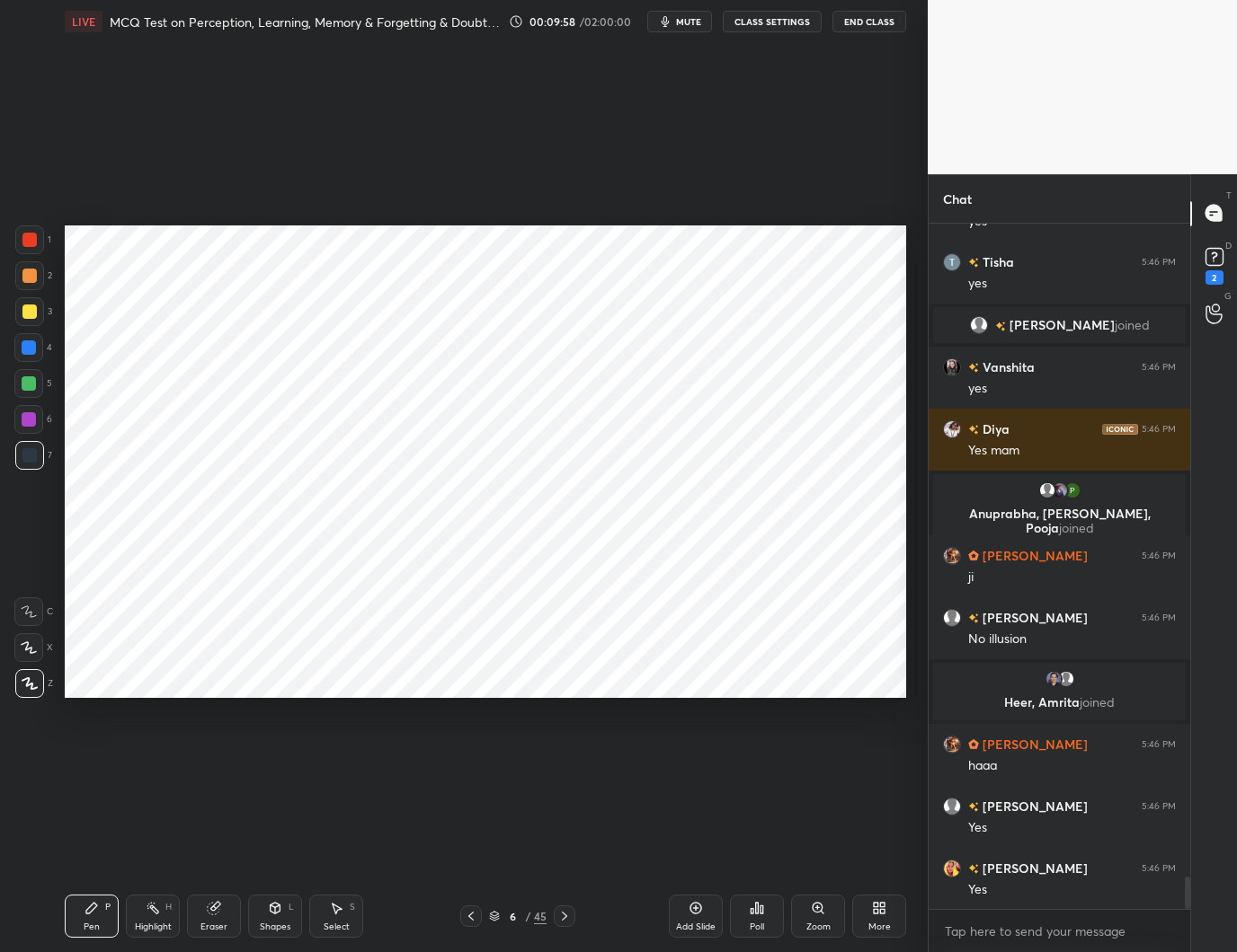
click at [30, 347] on div at bounding box center [29, 348] width 15 height 15
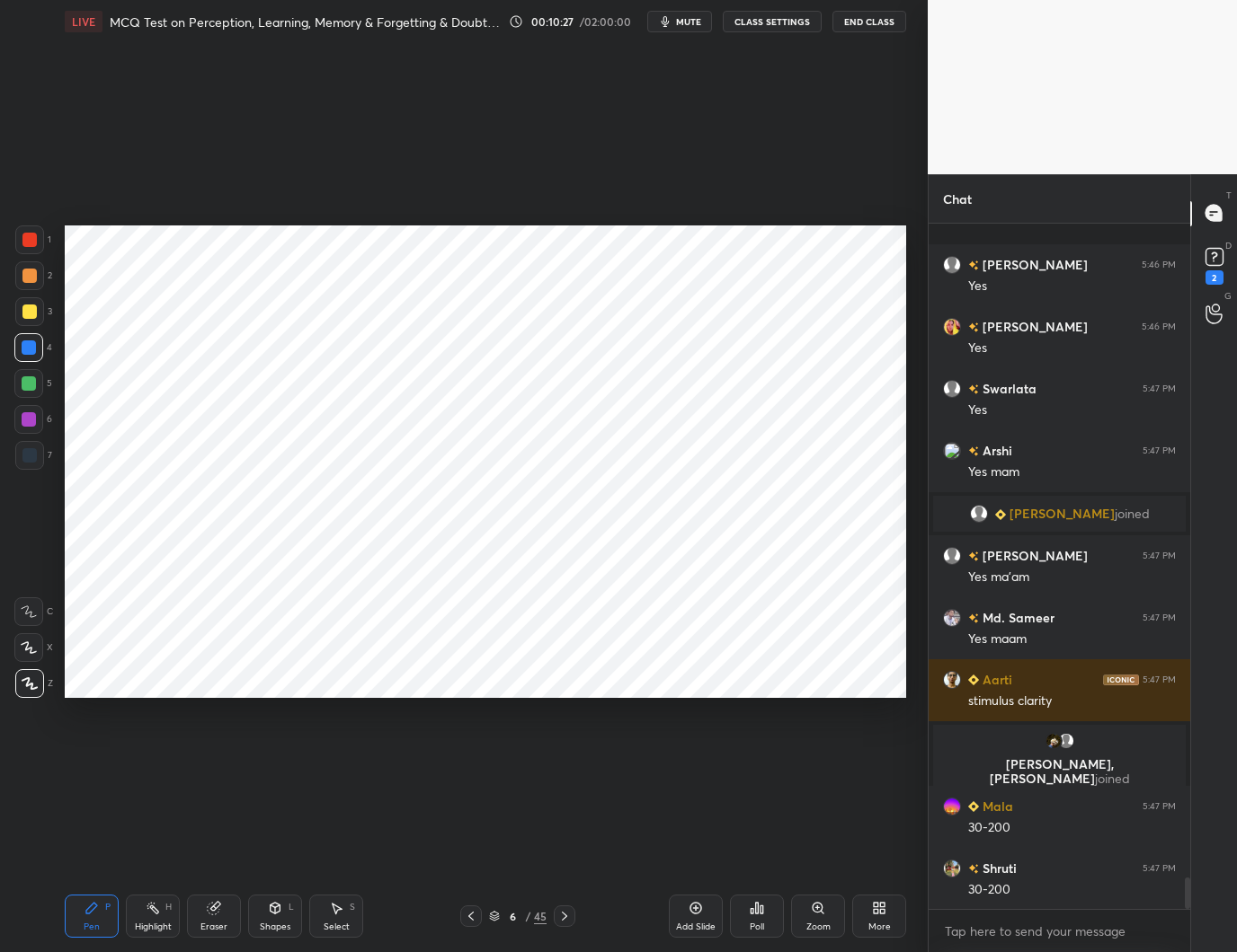
scroll to position [14237, 0]
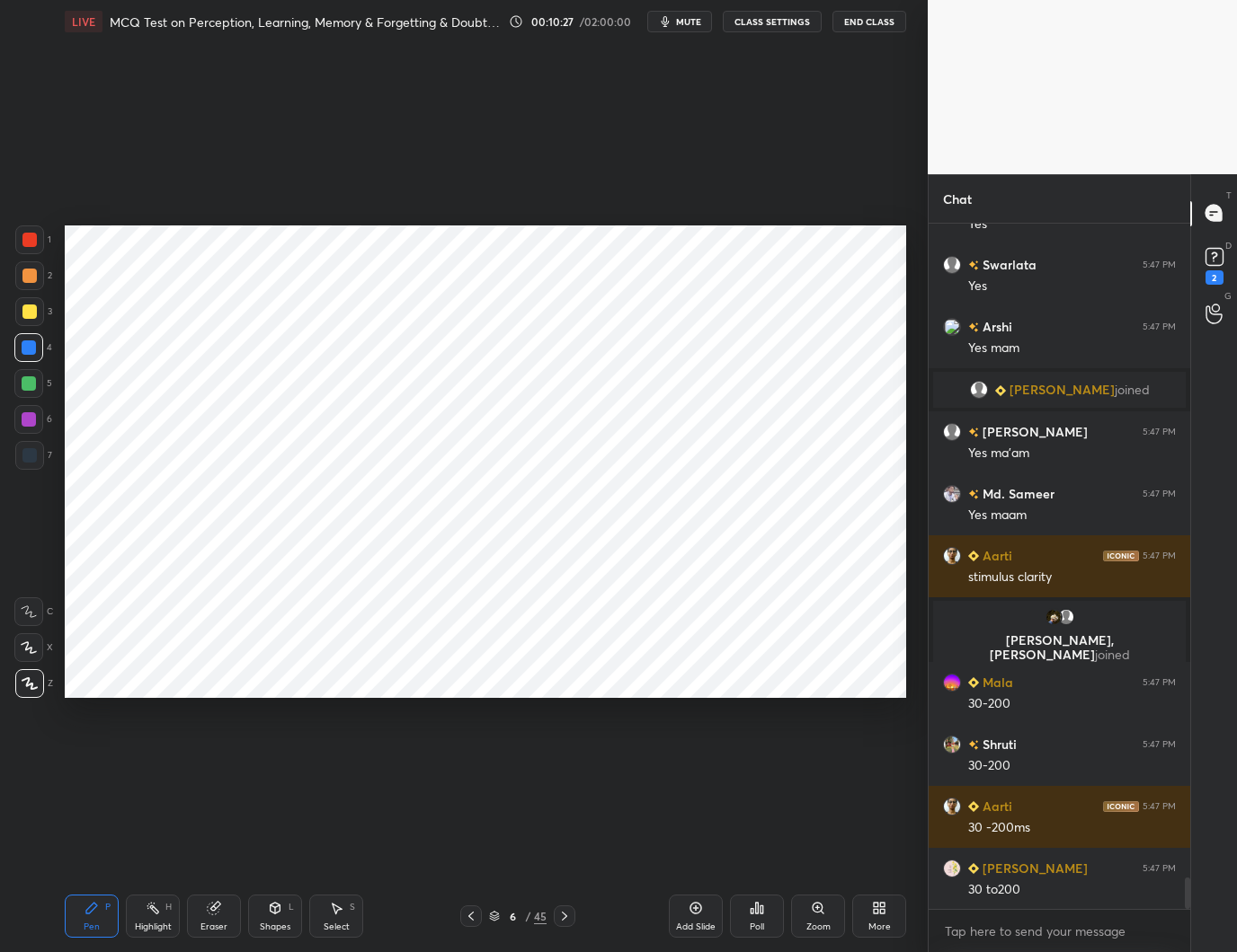
click at [31, 457] on div at bounding box center [30, 456] width 15 height 15
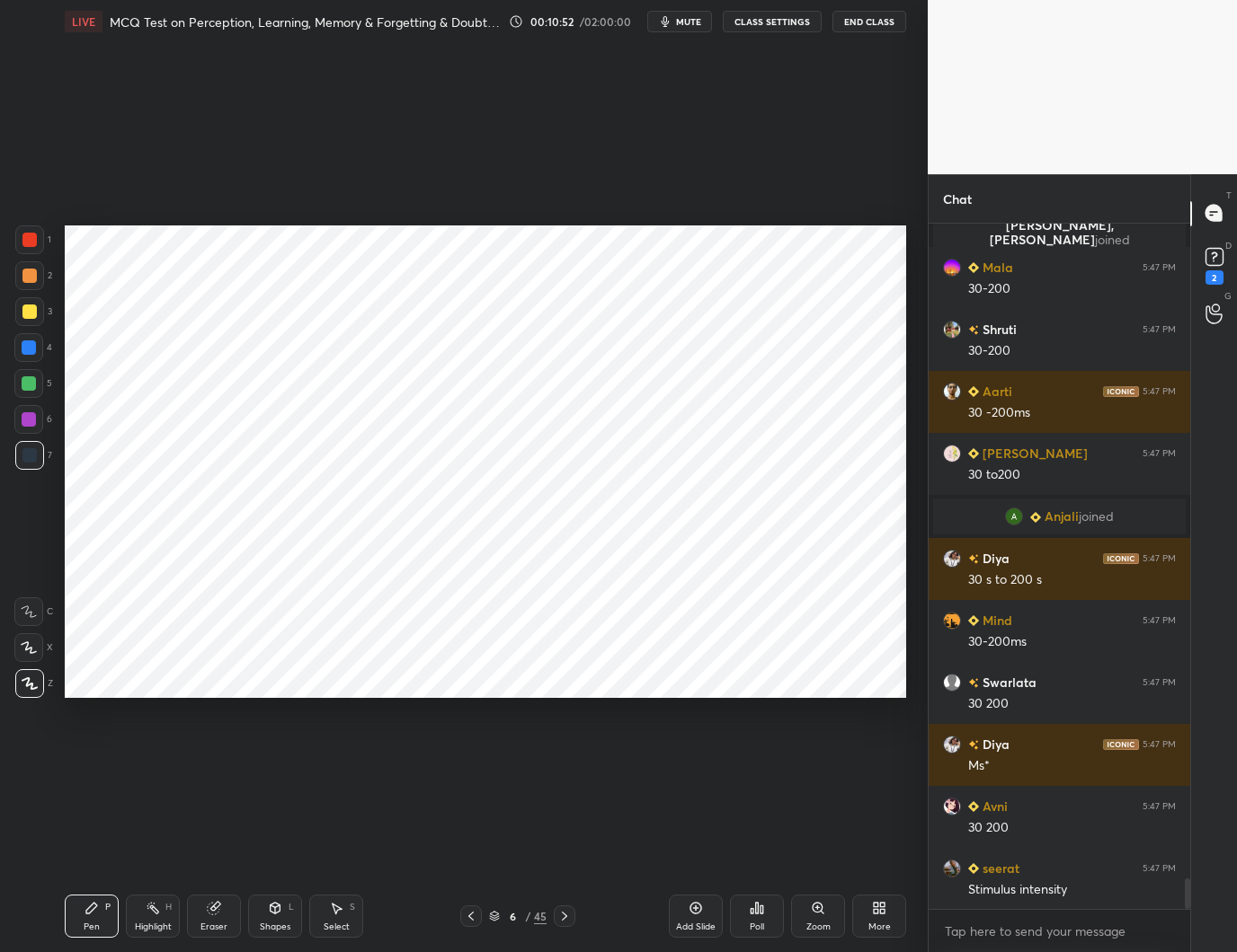
scroll to position [14665, 0]
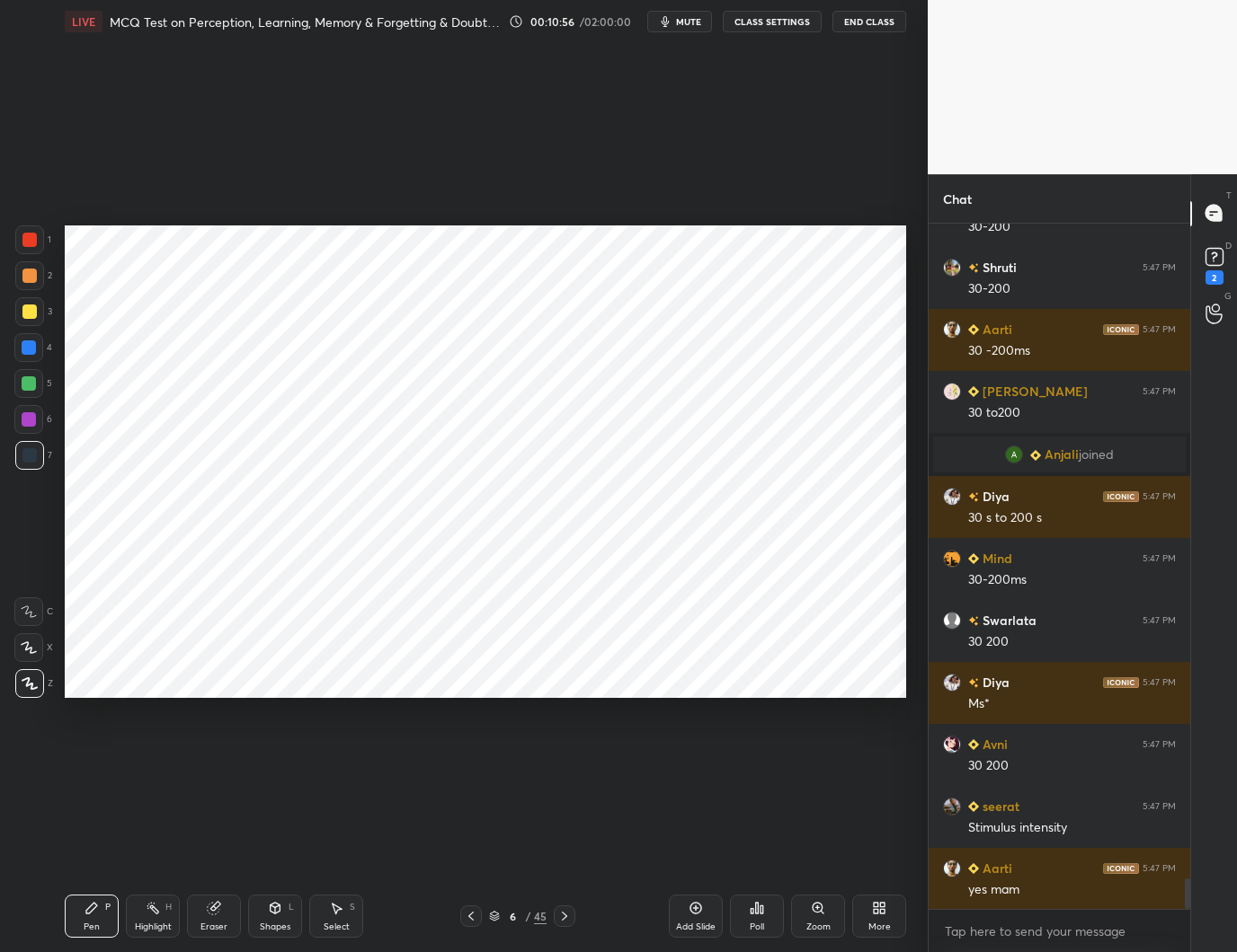
click at [30, 346] on div at bounding box center [29, 348] width 15 height 15
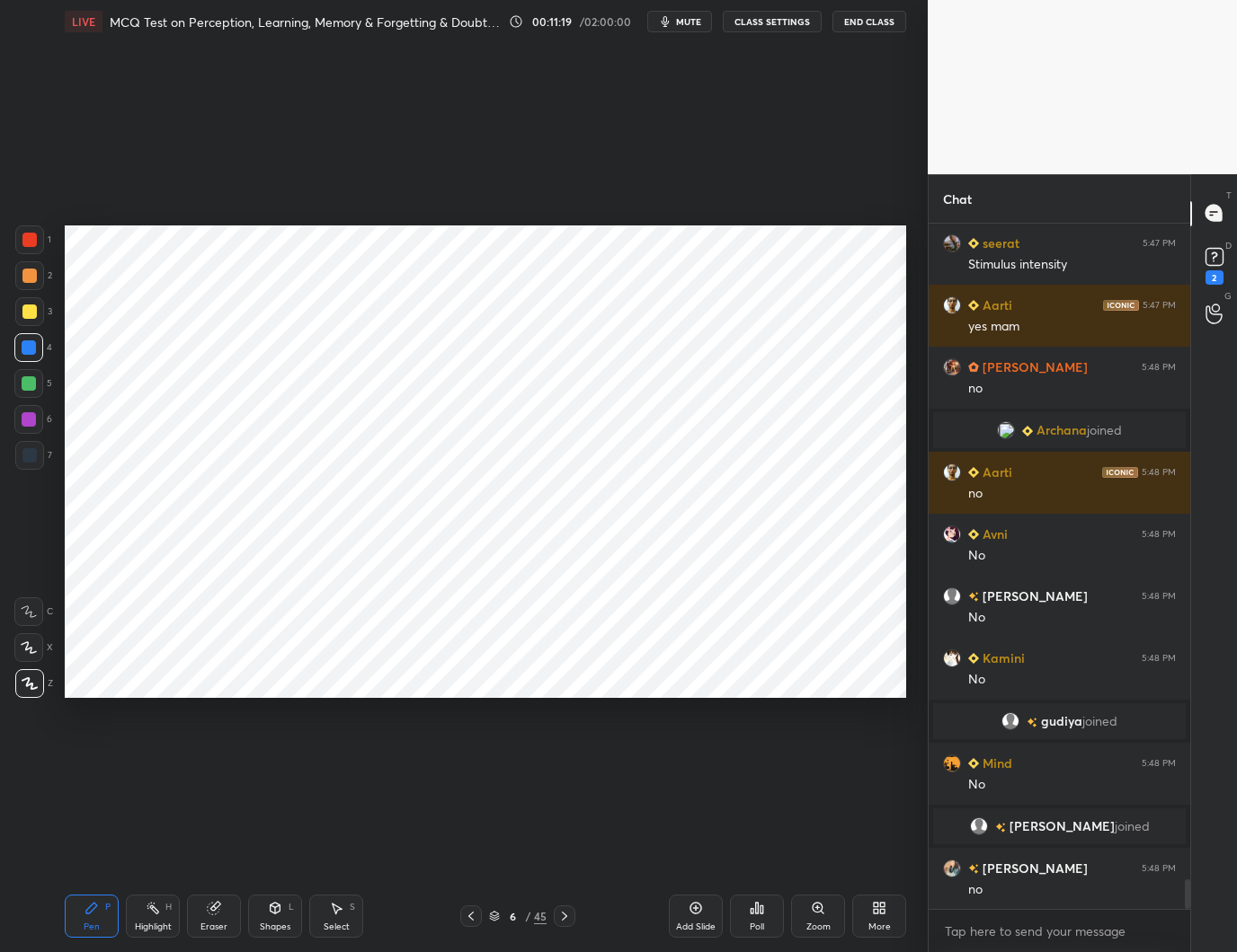
scroll to position [15049, 0]
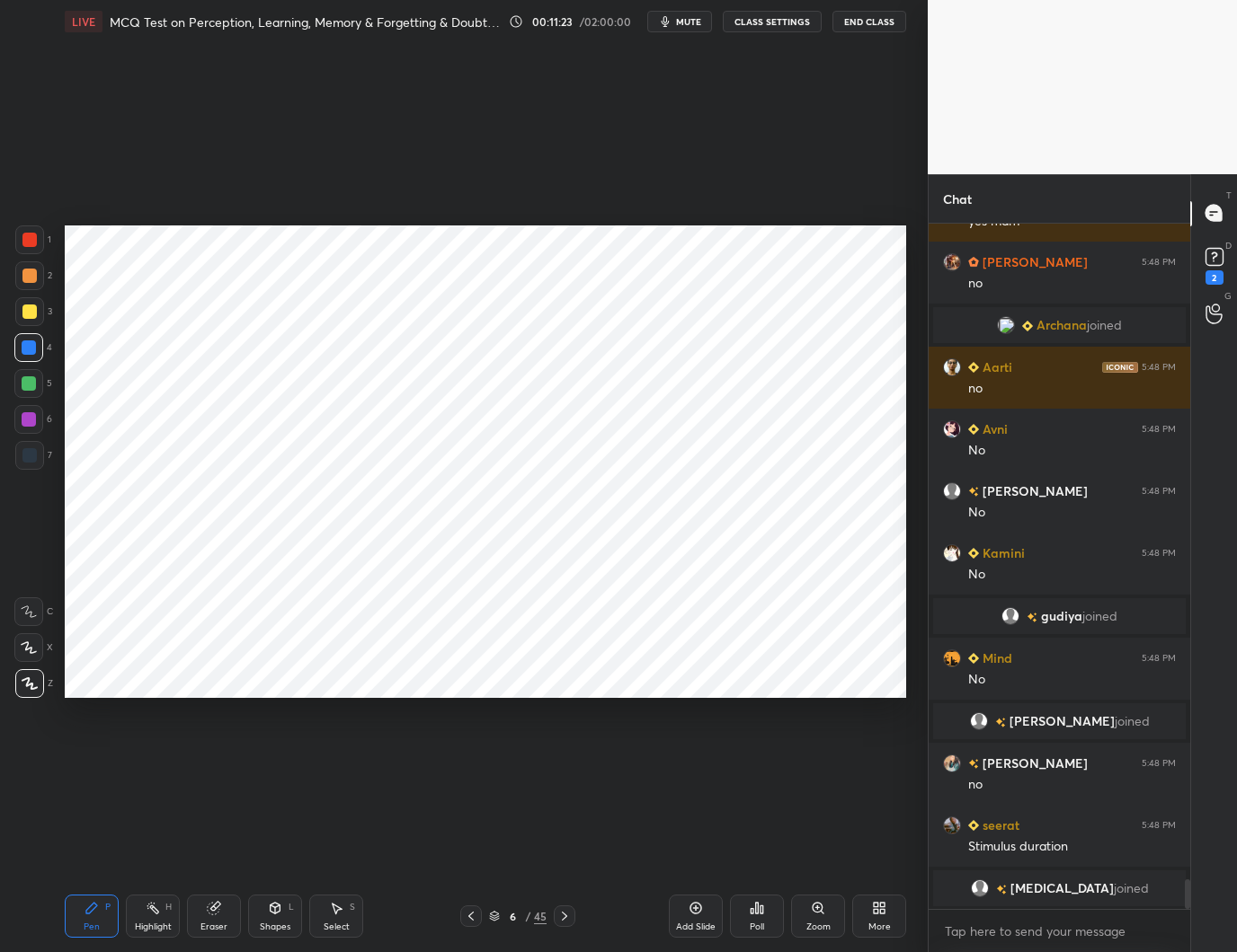
click at [30, 455] on div at bounding box center [30, 456] width 15 height 15
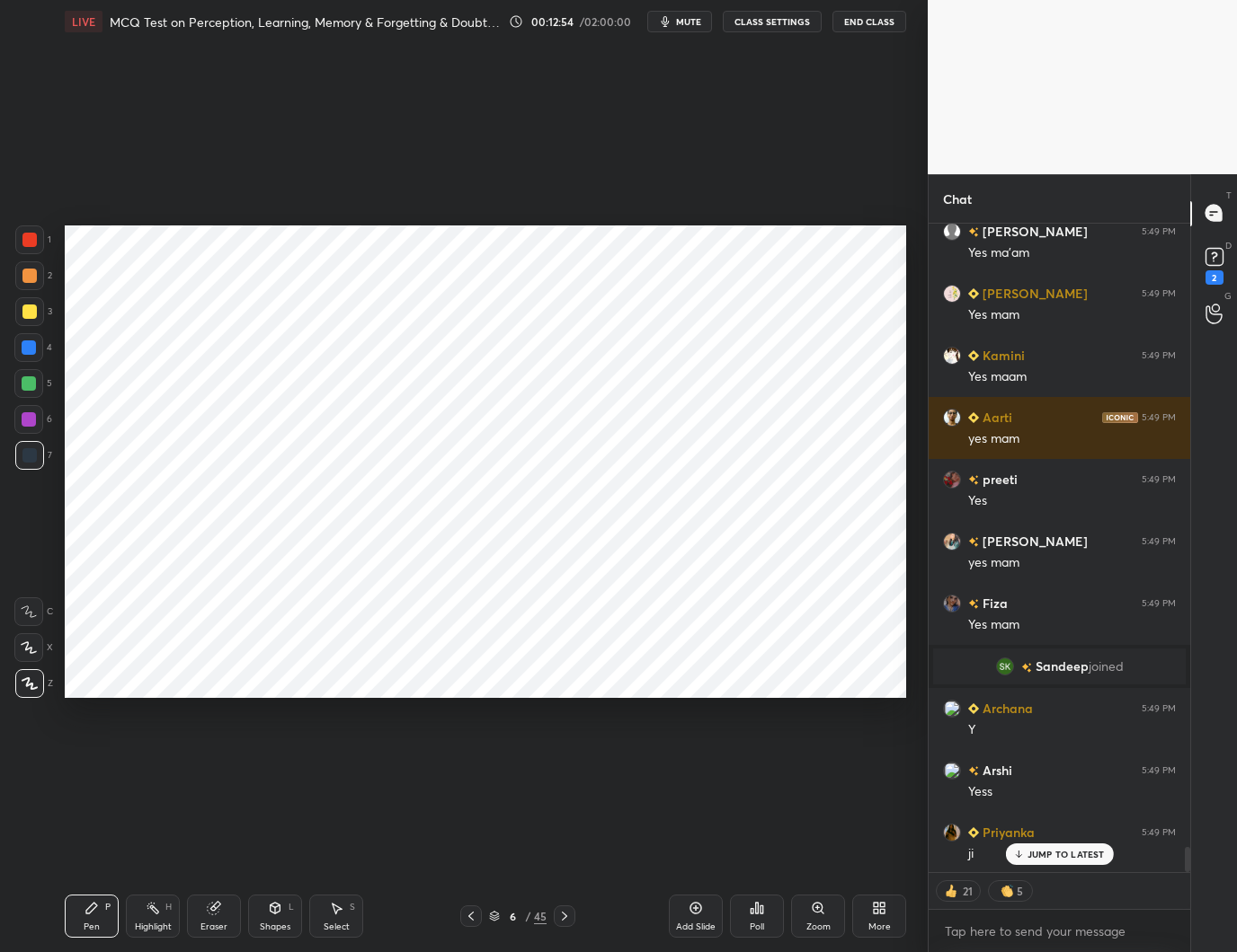
scroll to position [16154, 0]
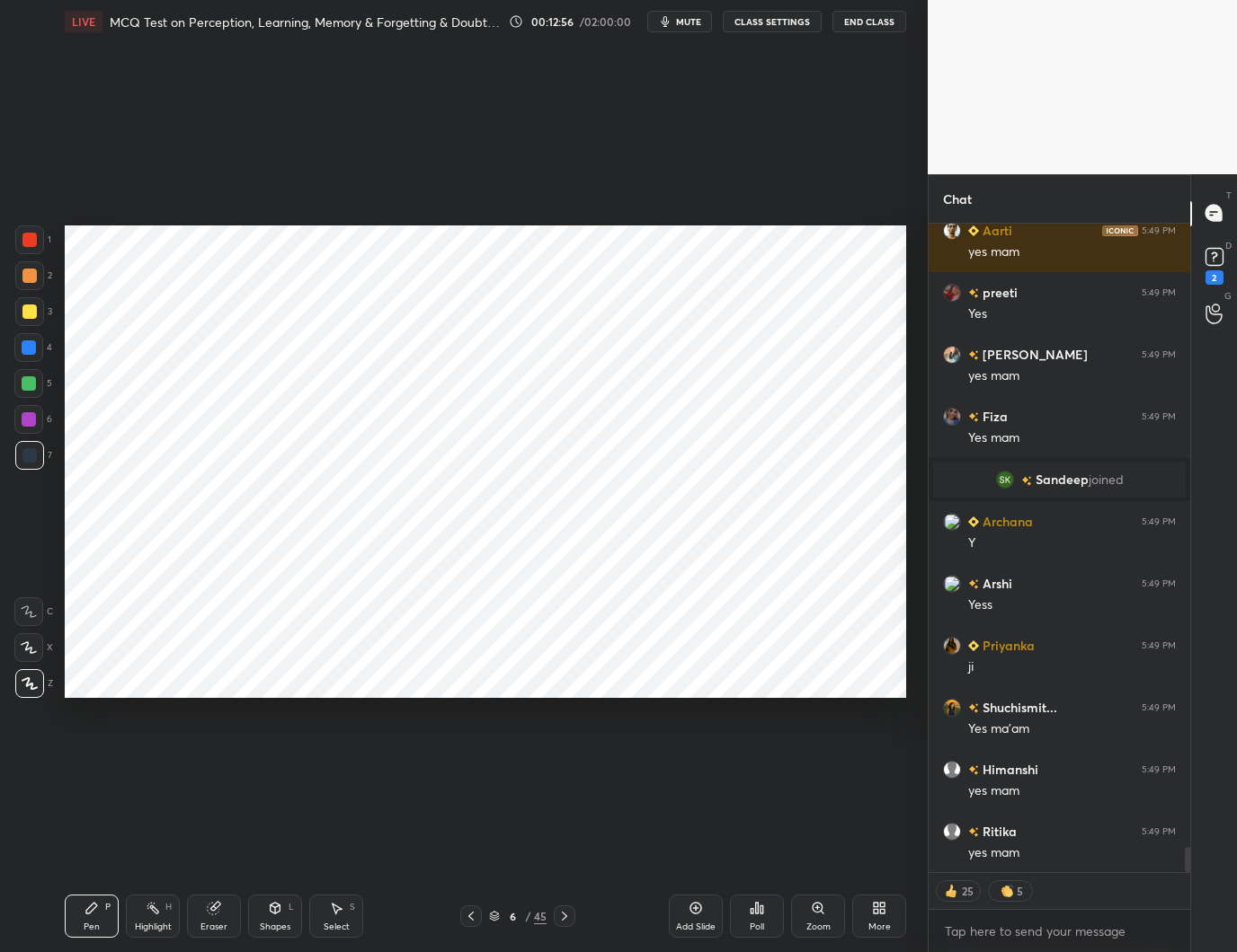
click at [564, 912] on icon at bounding box center [564, 917] width 15 height 15
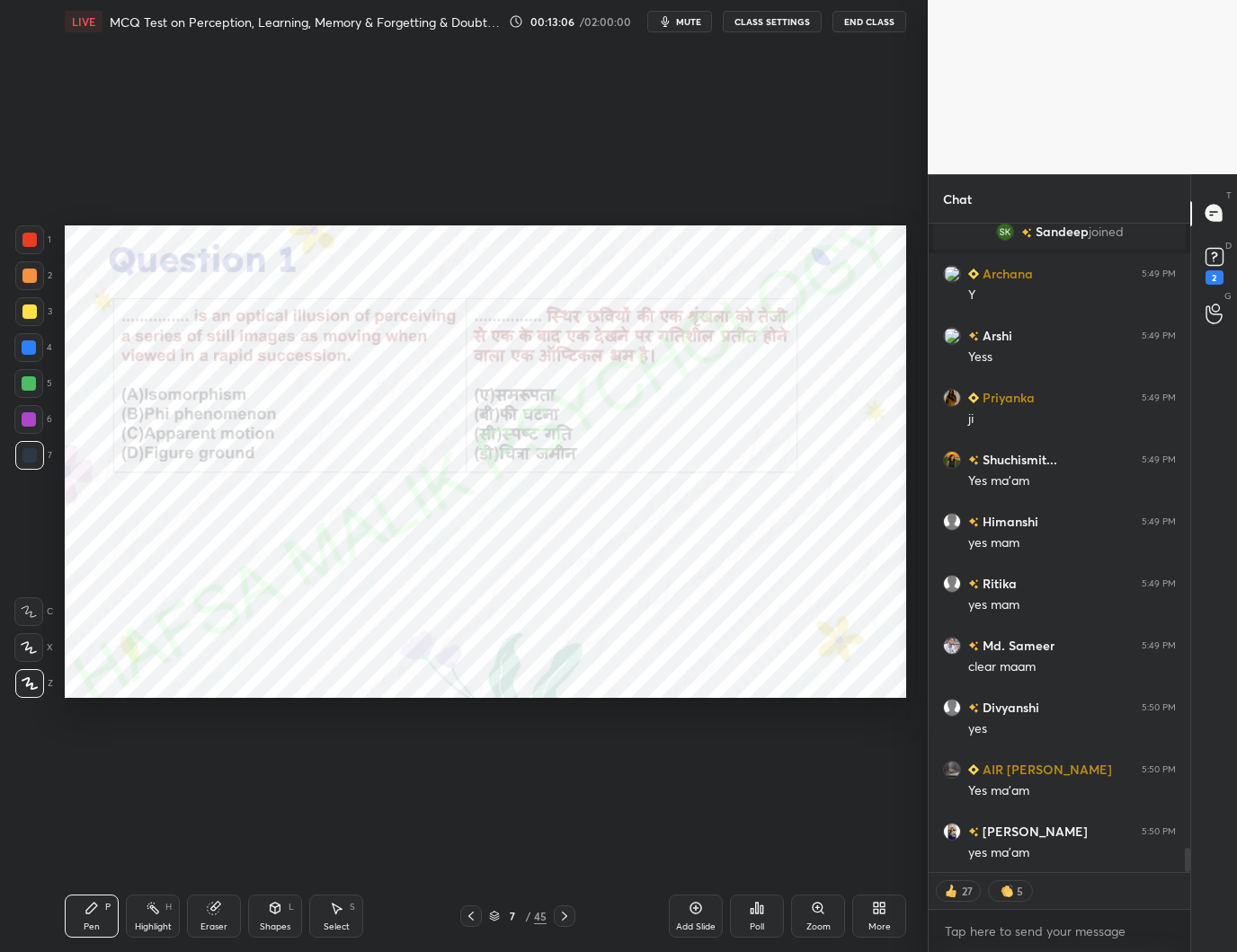
scroll to position [16569, 0]
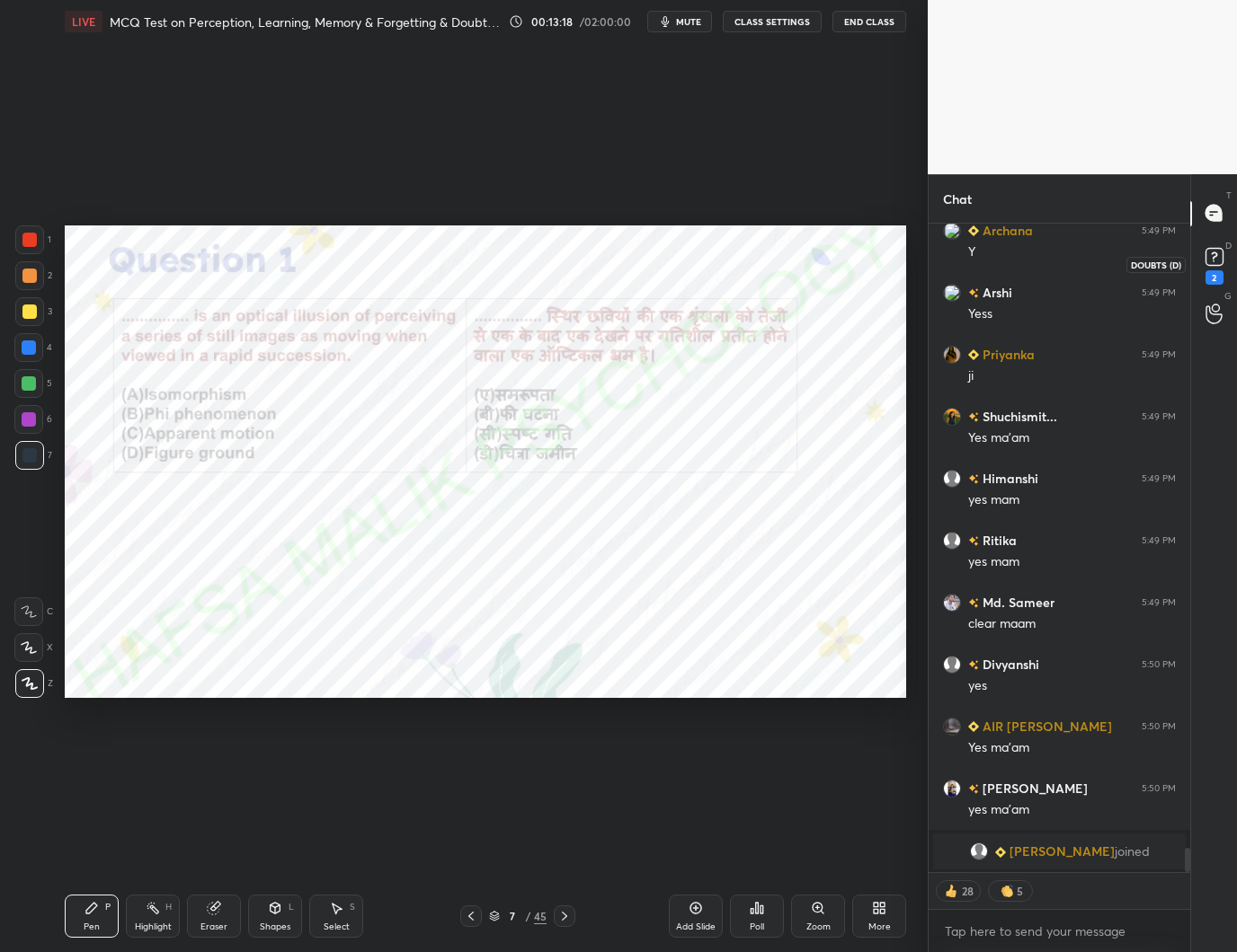
click at [1213, 257] on icon at bounding box center [1214, 255] width 6 height 7
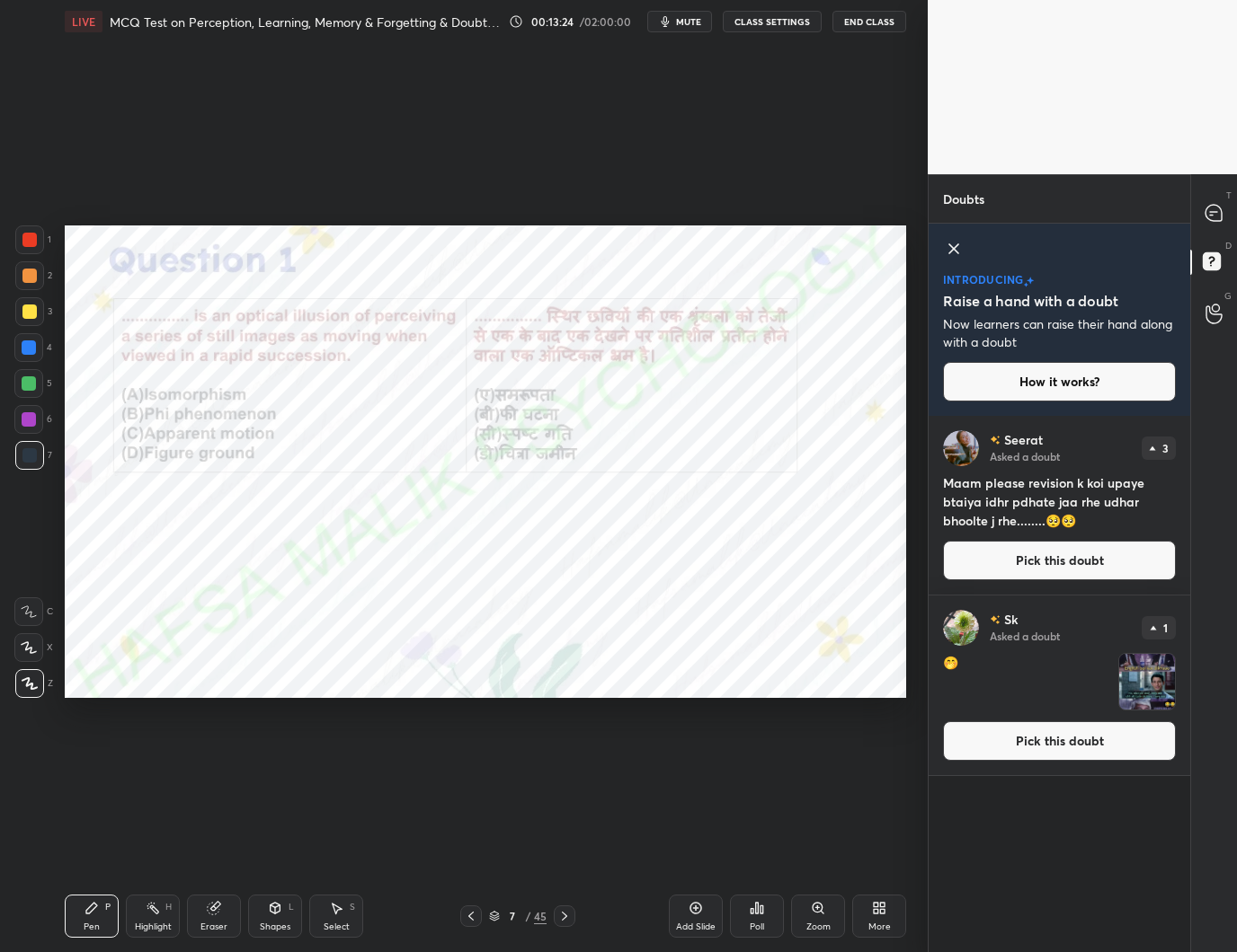
click at [946, 250] on icon at bounding box center [953, 248] width 21 height 21
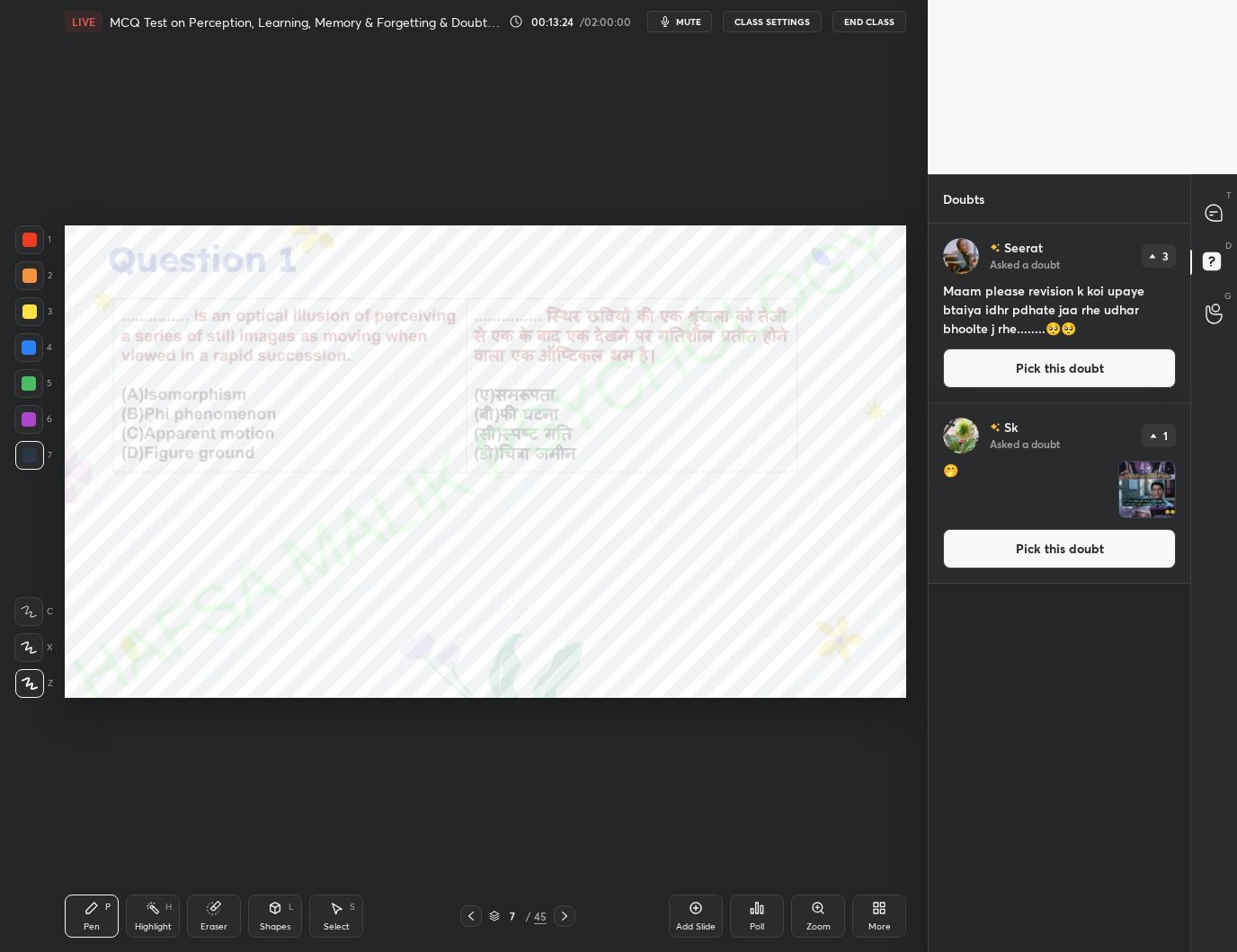
scroll to position [724, 256]
click at [1215, 209] on icon at bounding box center [1214, 213] width 17 height 17
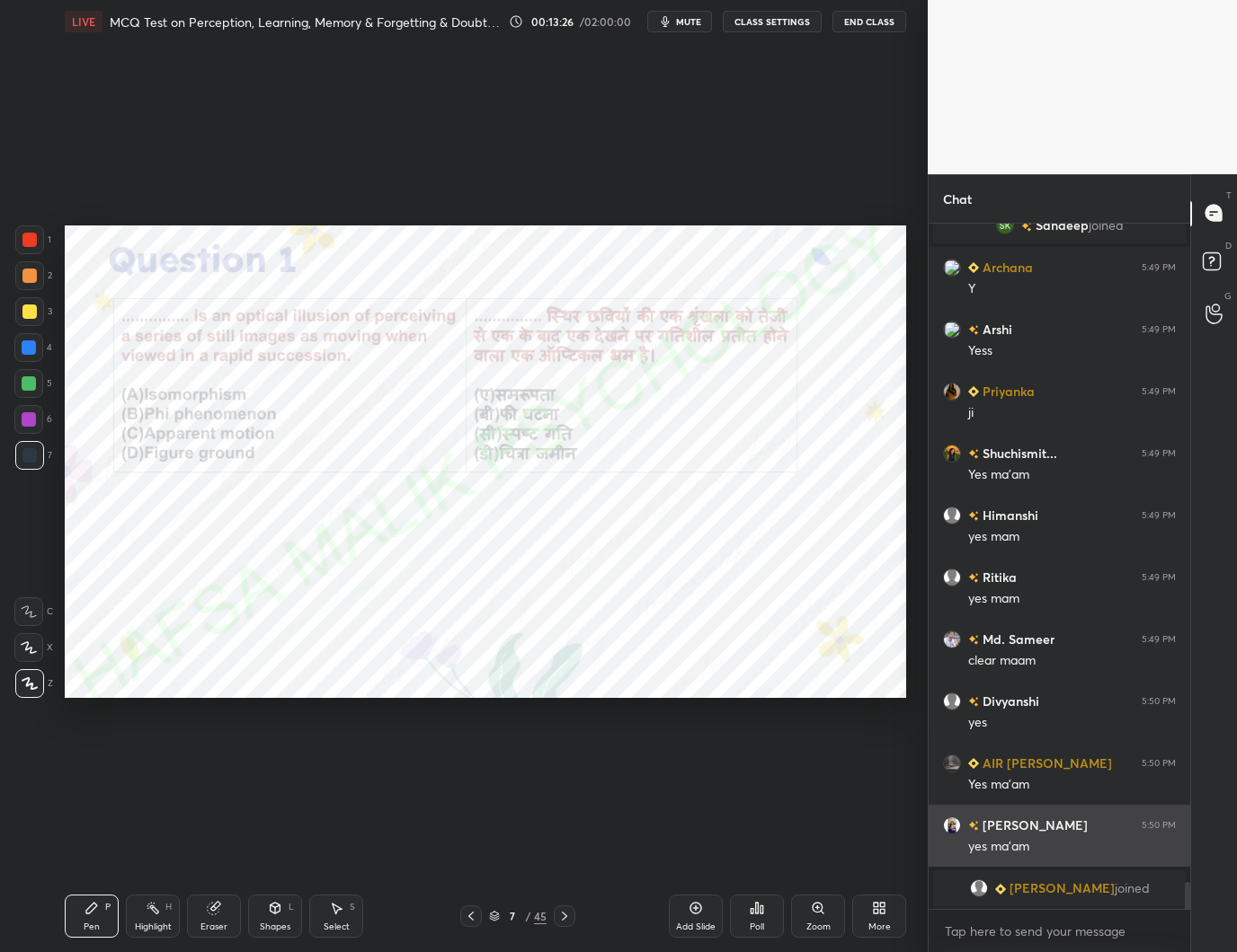
scroll to position [16644, 0]
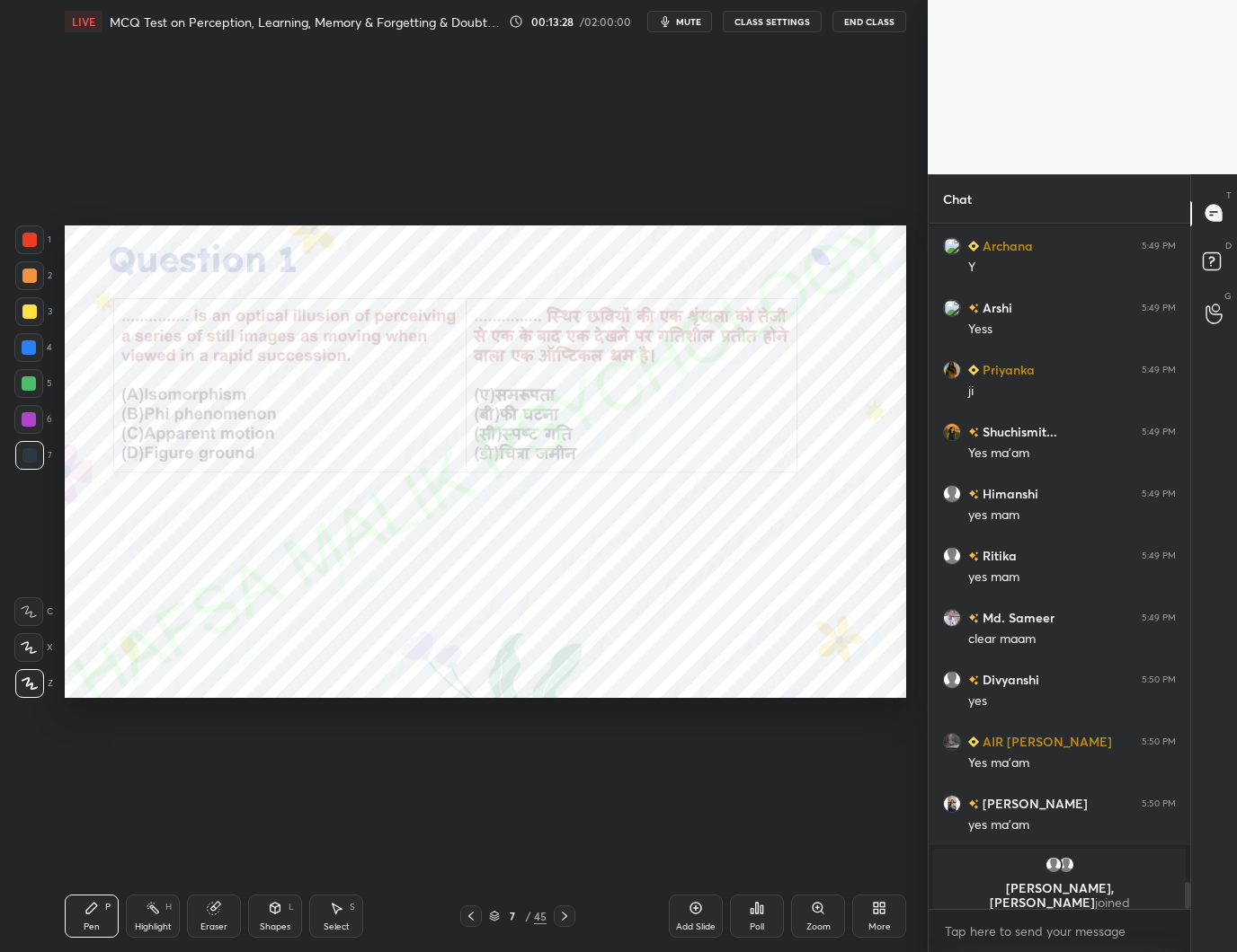
click at [756, 910] on icon at bounding box center [757, 909] width 3 height 11
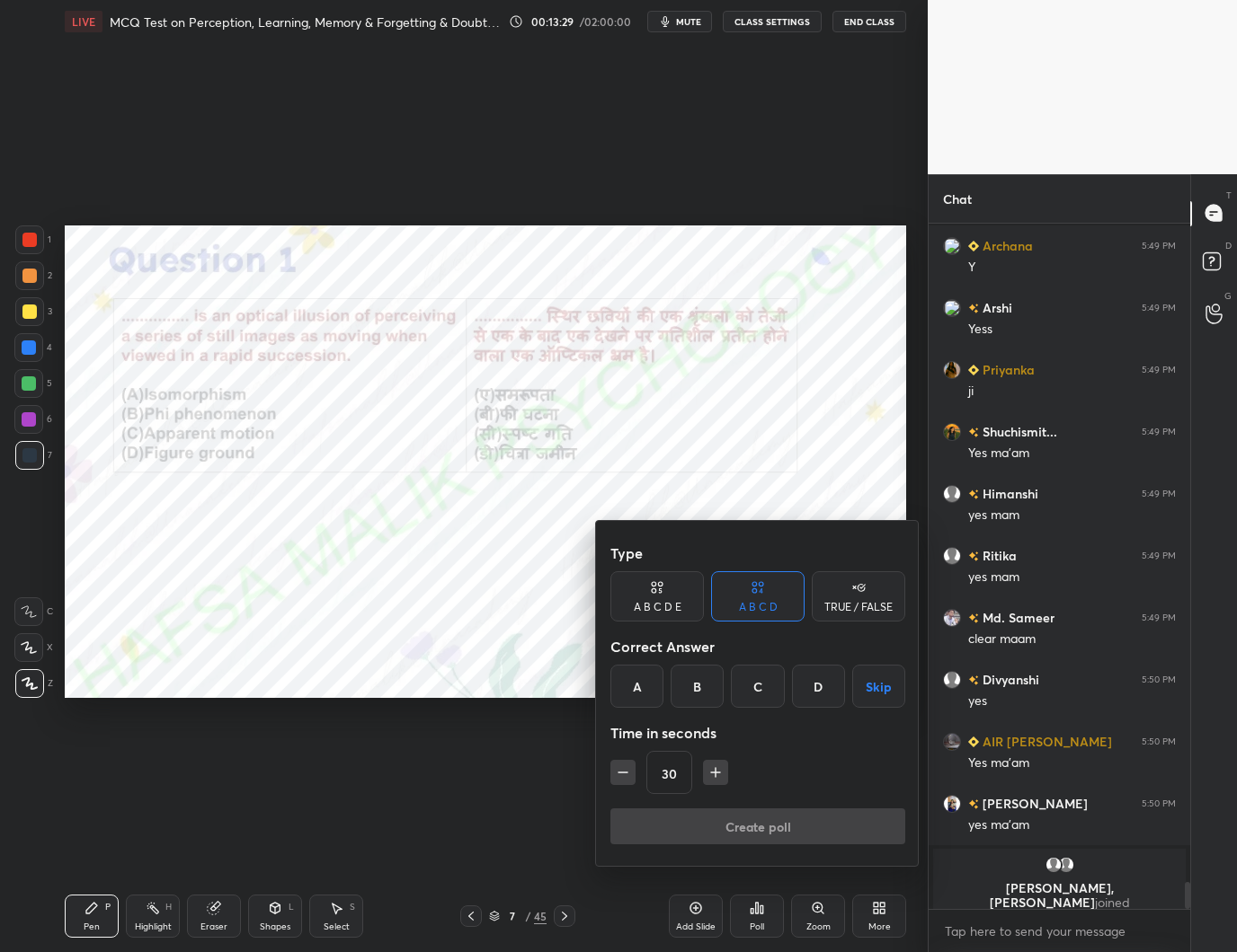
click at [698, 679] on div "B" at bounding box center [697, 686] width 53 height 43
click at [769, 821] on button "Create poll" at bounding box center [758, 826] width 295 height 36
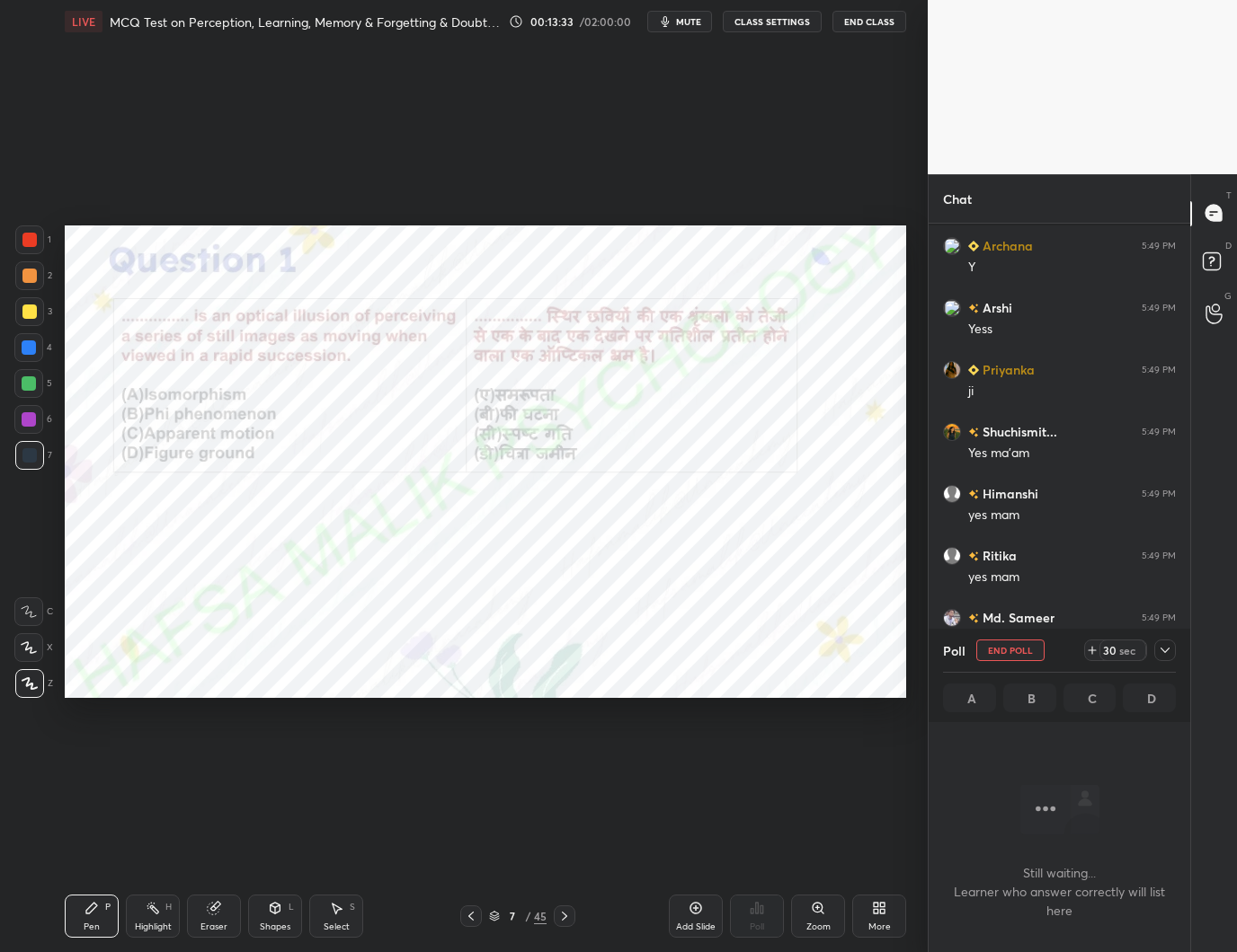
scroll to position [587, 256]
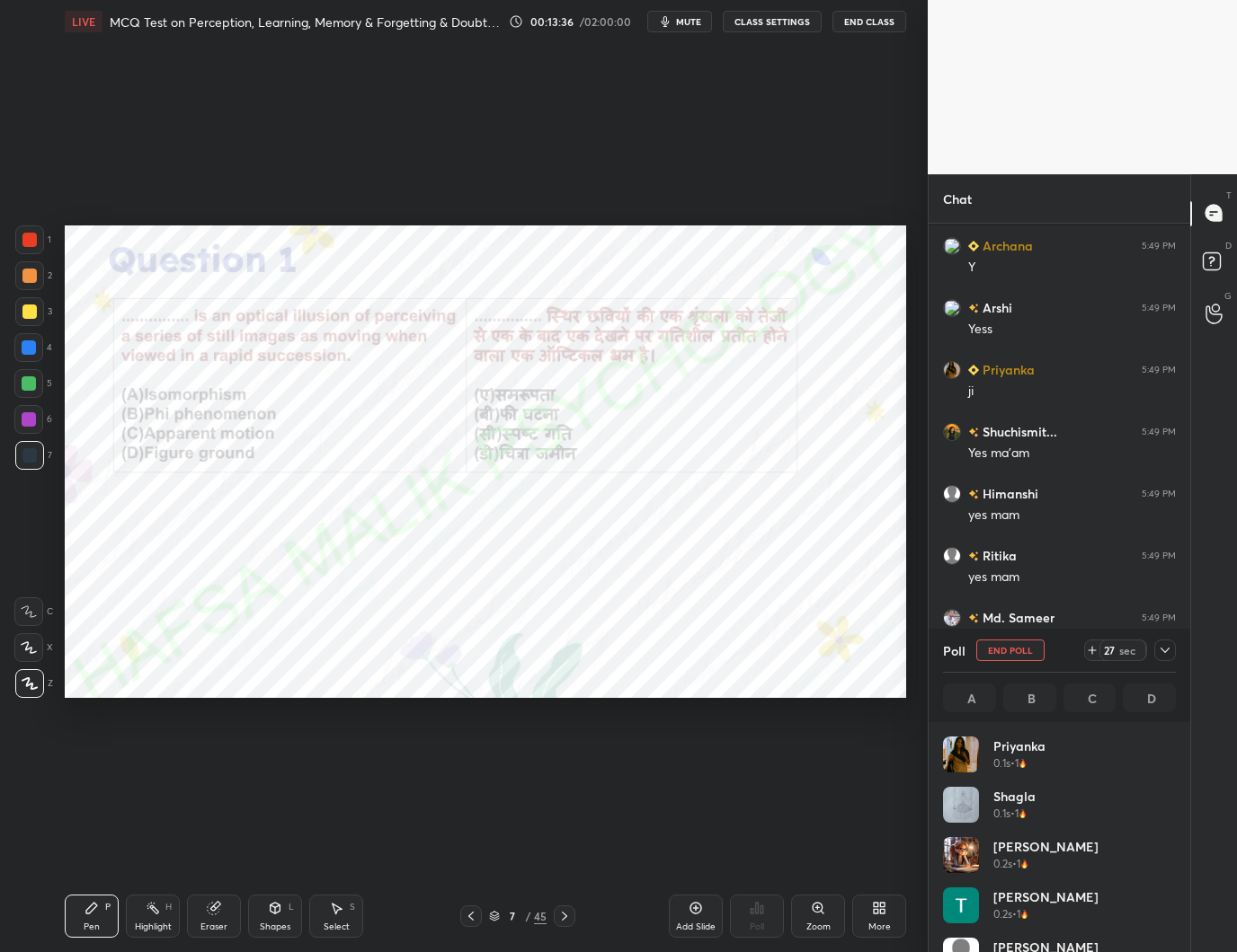
click at [1092, 651] on icon at bounding box center [1092, 651] width 0 height 7
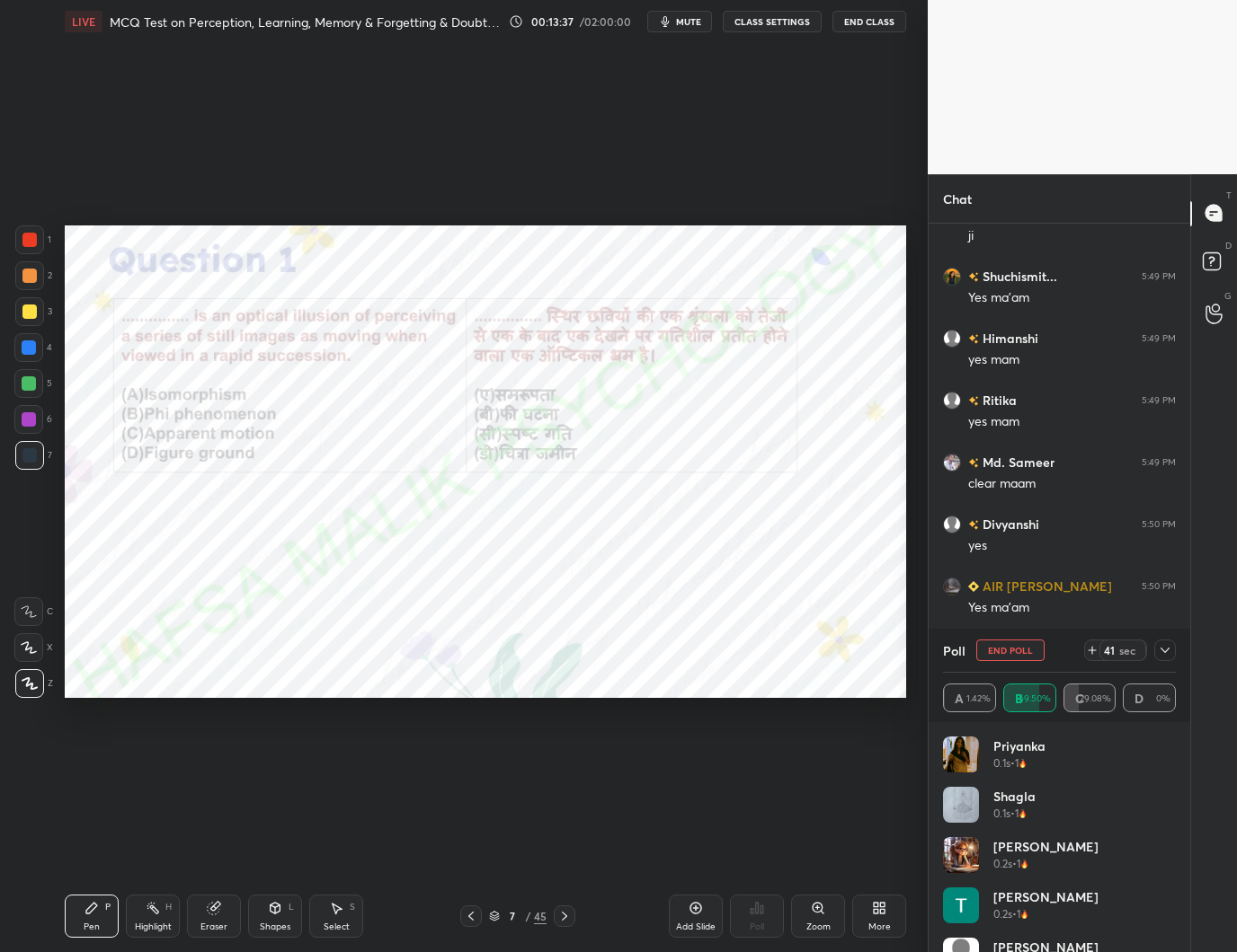
click at [1167, 646] on icon at bounding box center [1165, 651] width 15 height 15
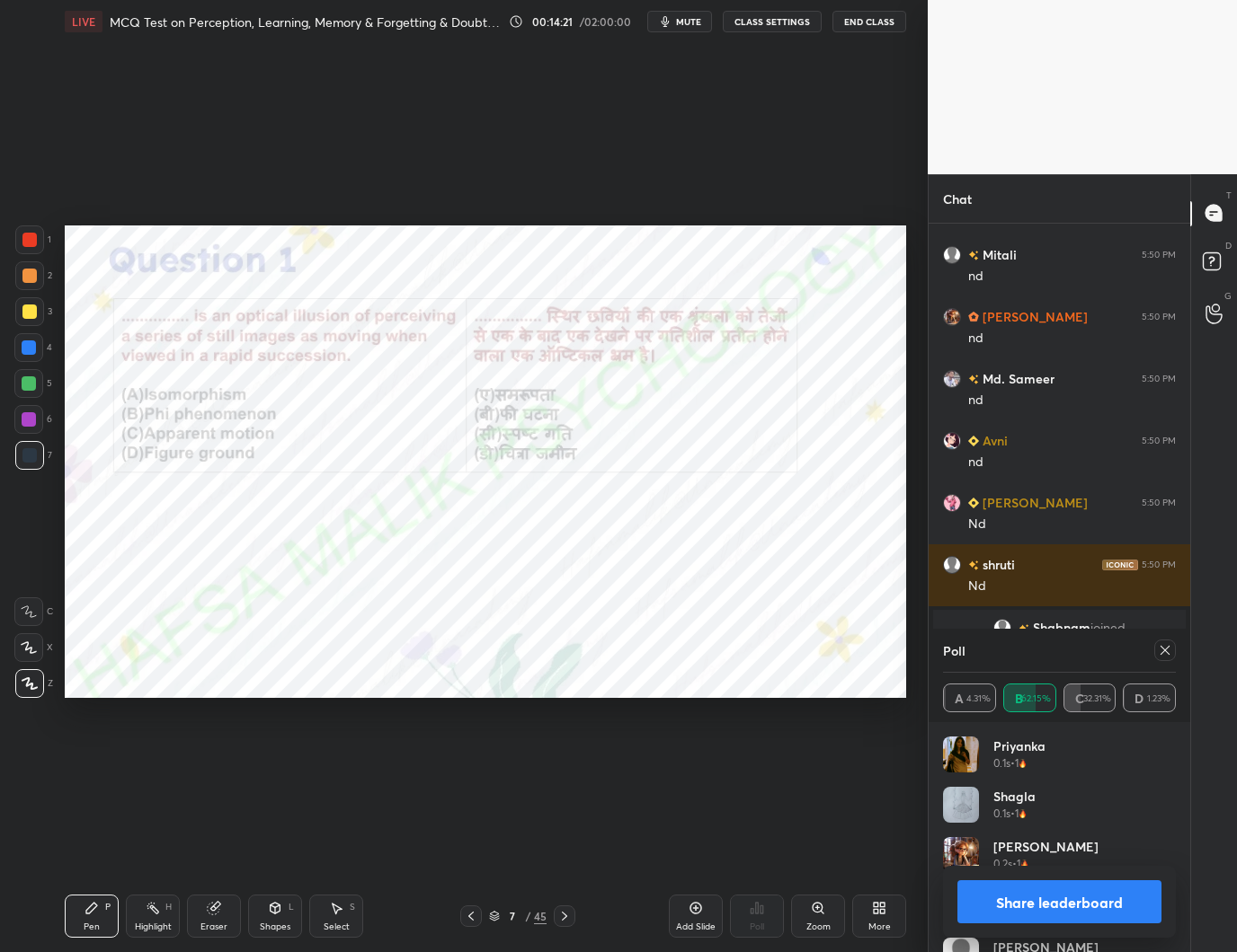
click at [1169, 648] on icon at bounding box center [1165, 651] width 15 height 15
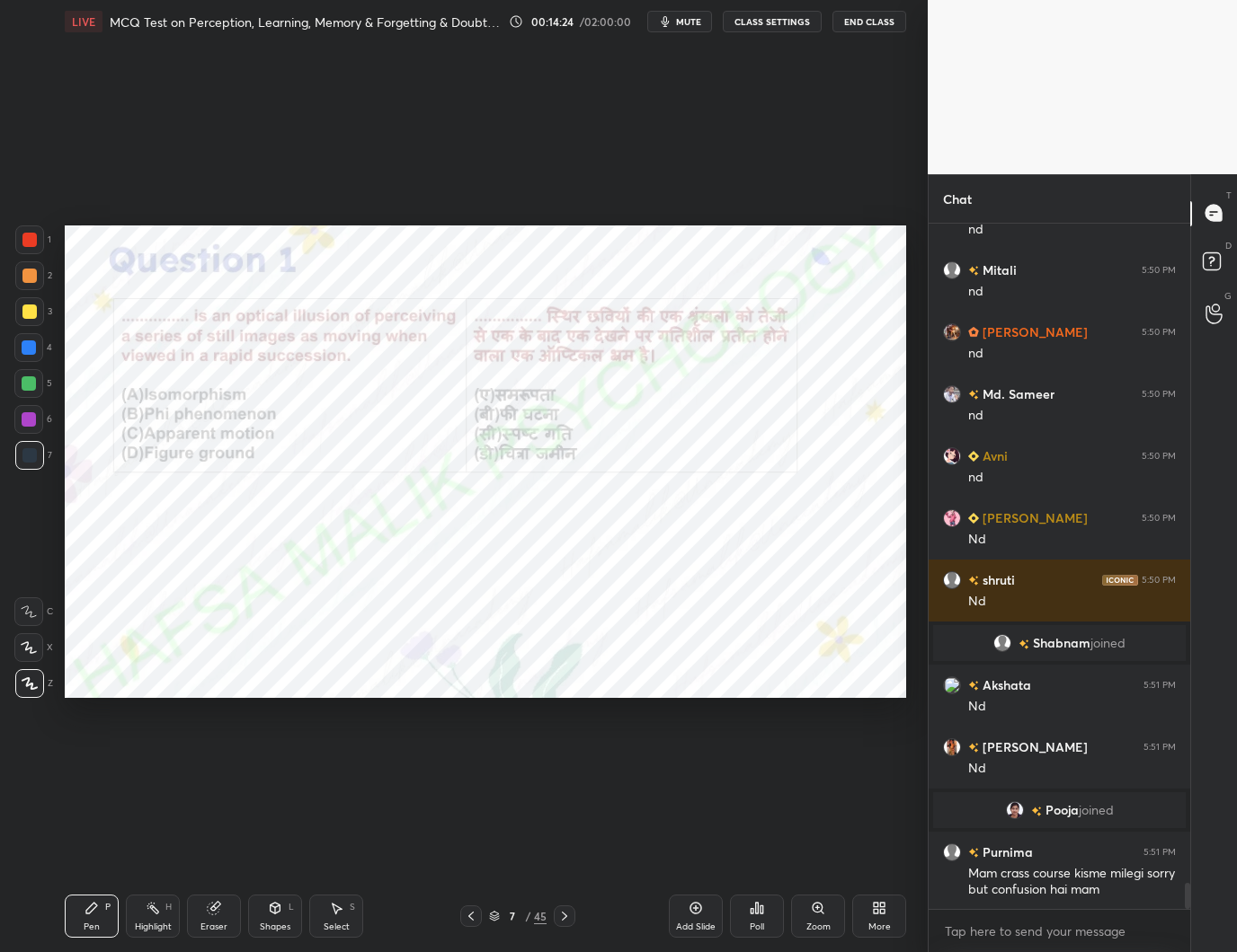
click at [22, 271] on div at bounding box center [30, 276] width 15 height 15
click at [567, 913] on icon at bounding box center [564, 917] width 15 height 15
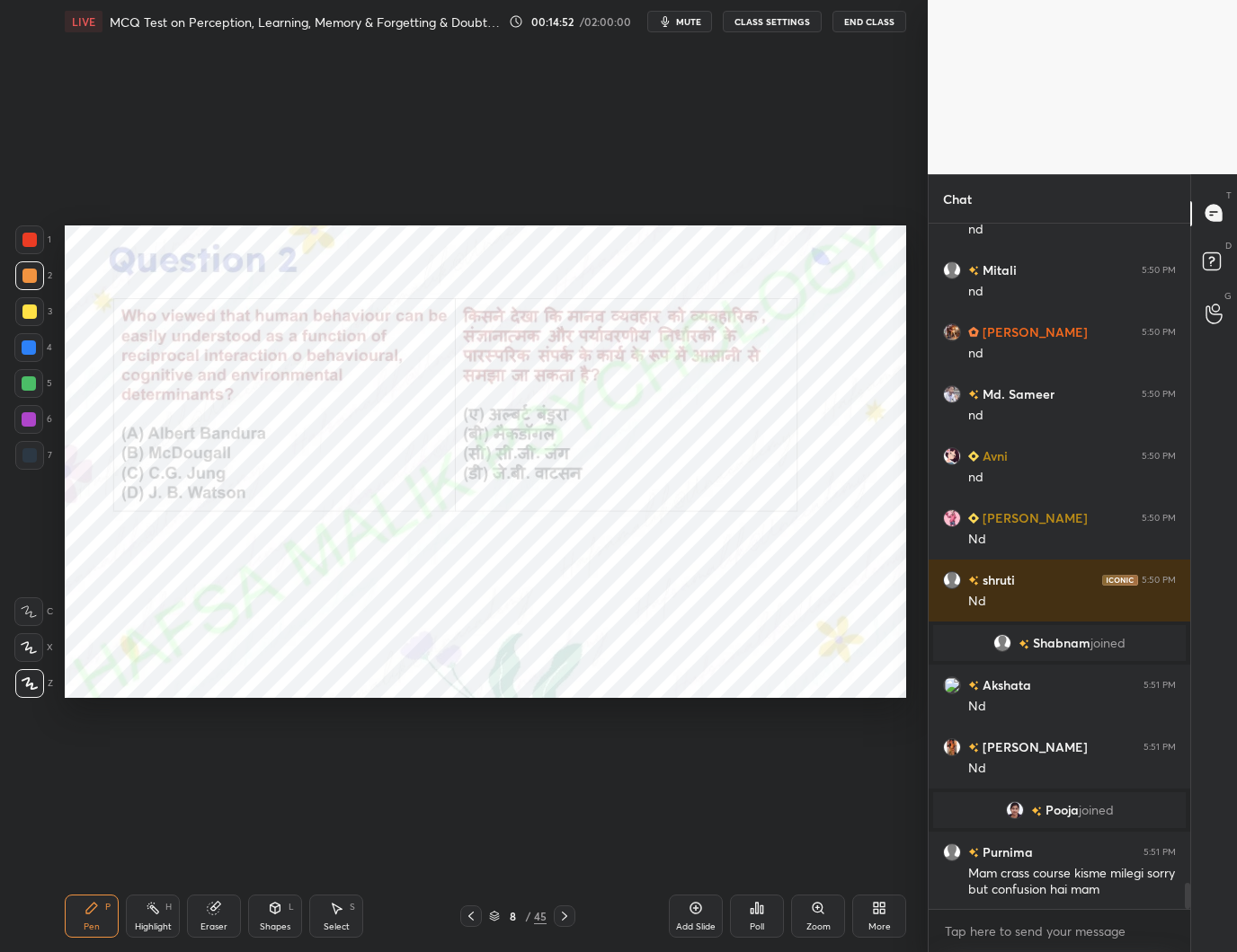
click at [31, 233] on div at bounding box center [30, 240] width 15 height 15
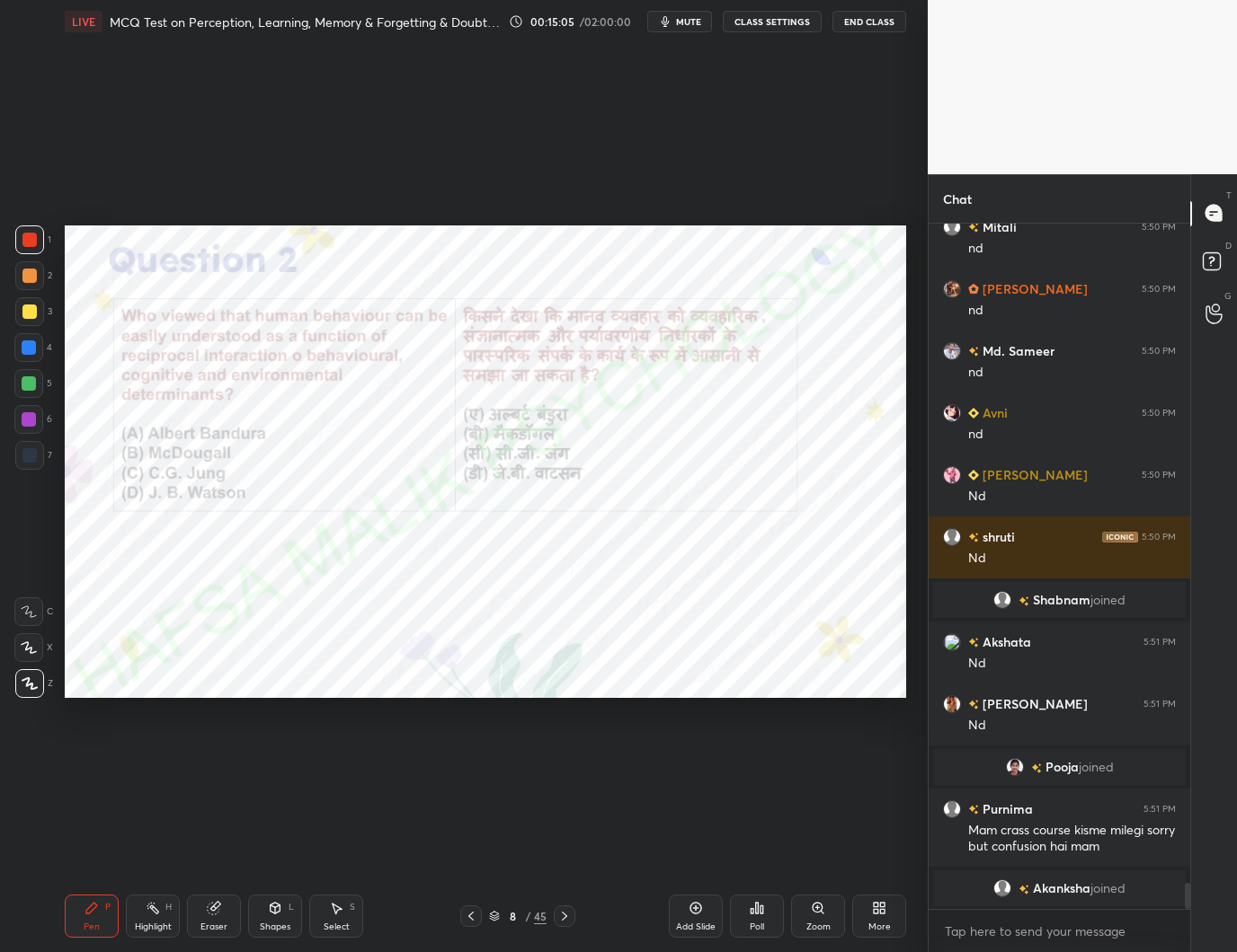
scroll to position [17254, 0]
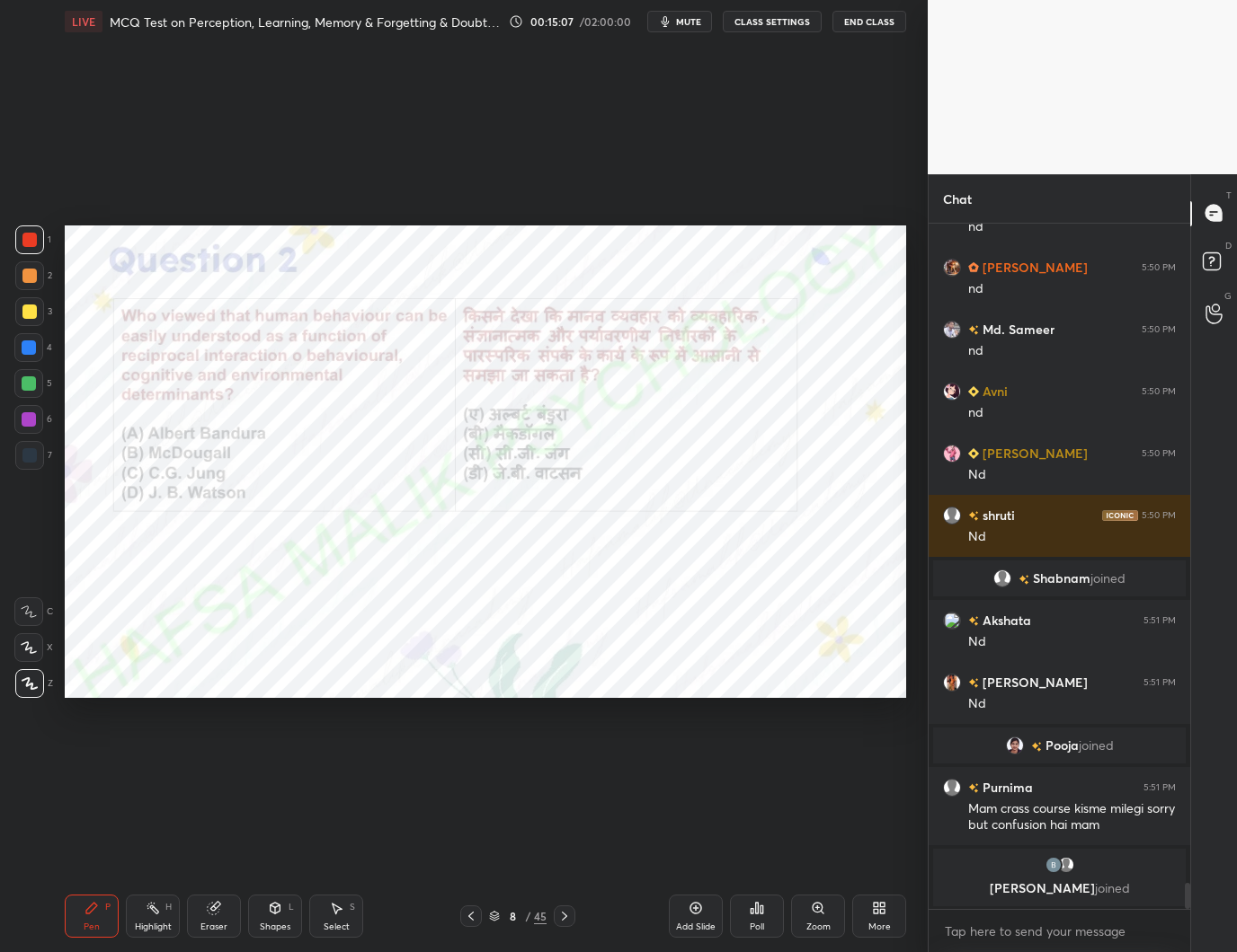
click at [765, 914] on div "Poll" at bounding box center [757, 916] width 54 height 43
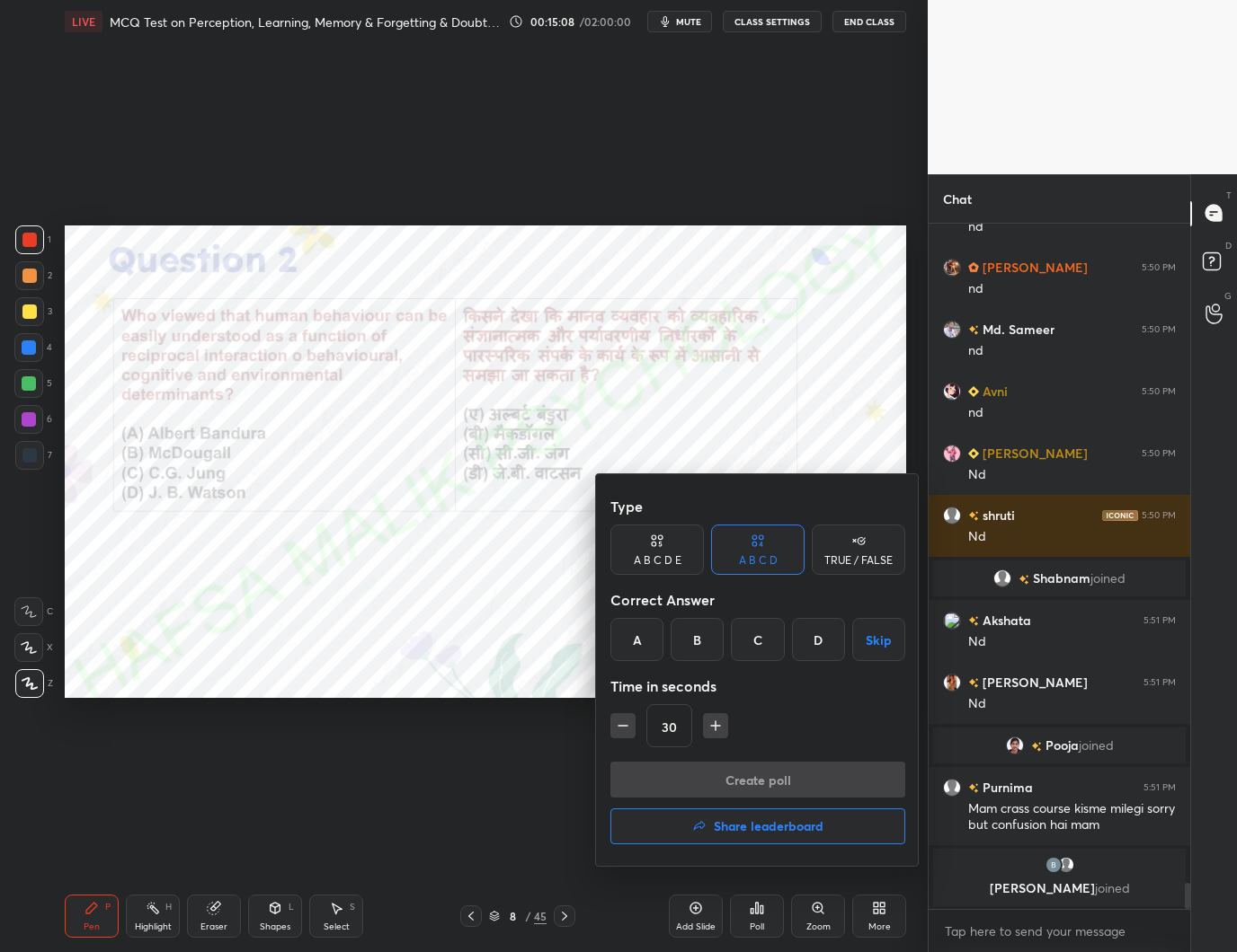
click at [646, 633] on div "A" at bounding box center [637, 639] width 53 height 43
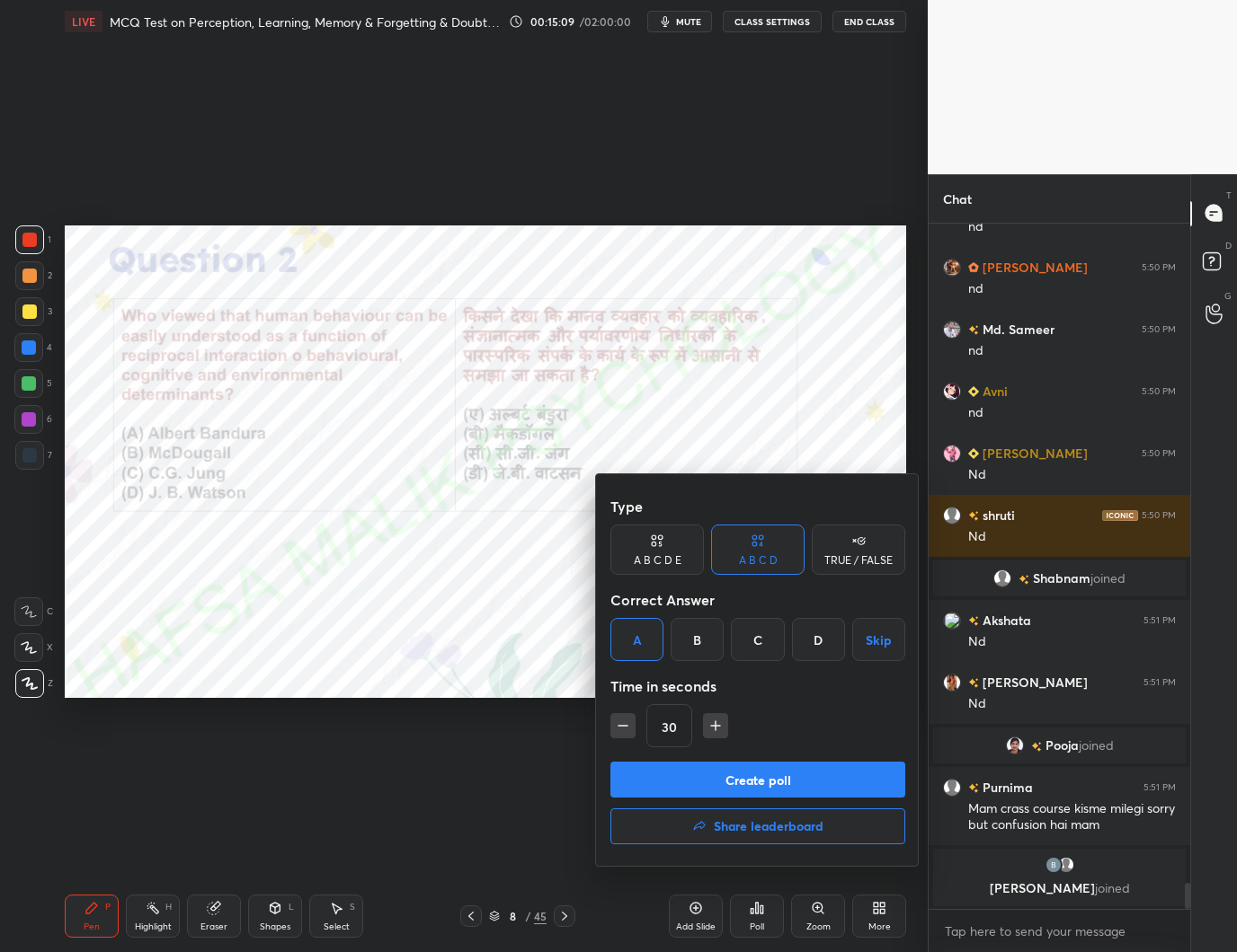
click at [748, 783] on button "Create poll" at bounding box center [758, 779] width 295 height 36
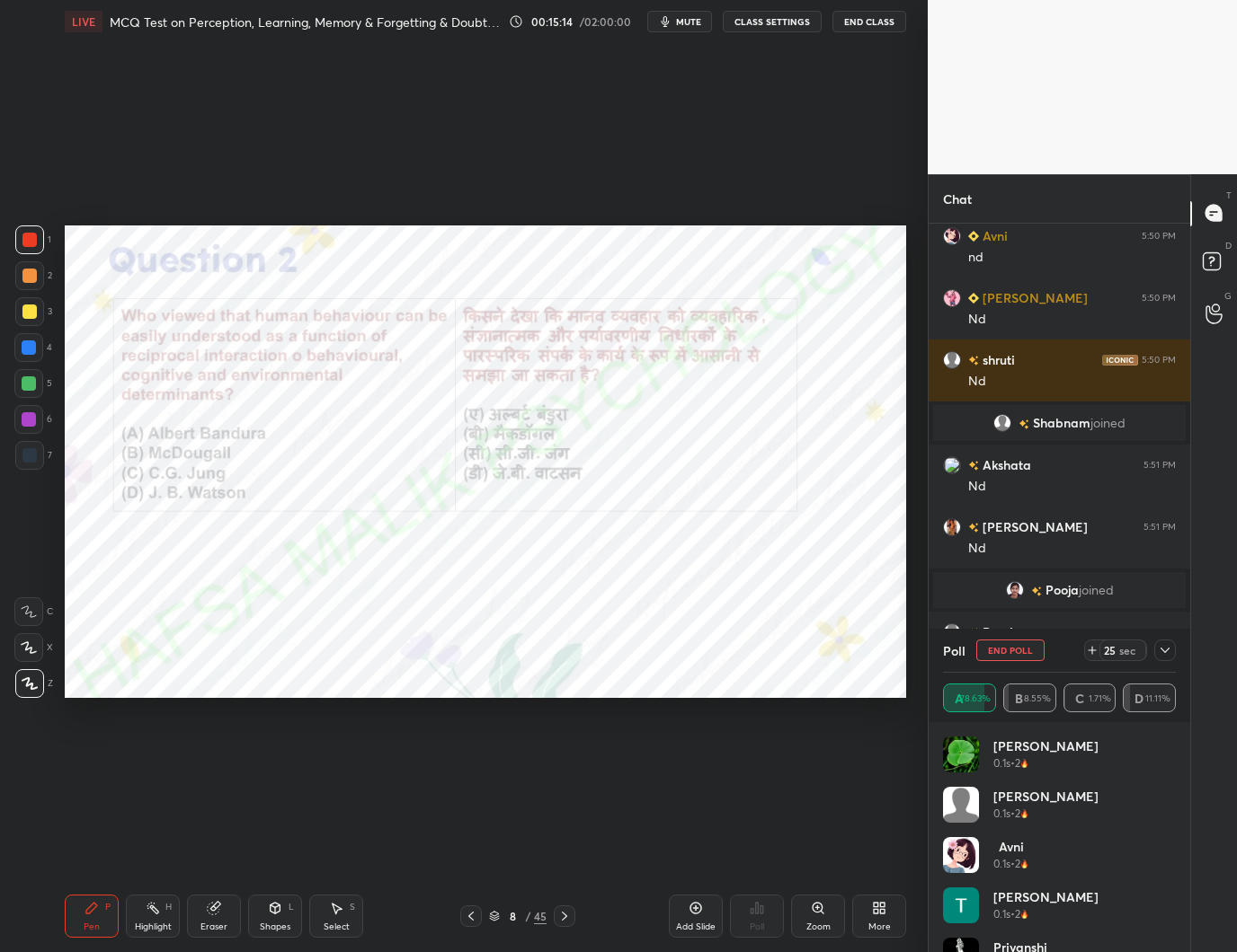
scroll to position [17418, 0]
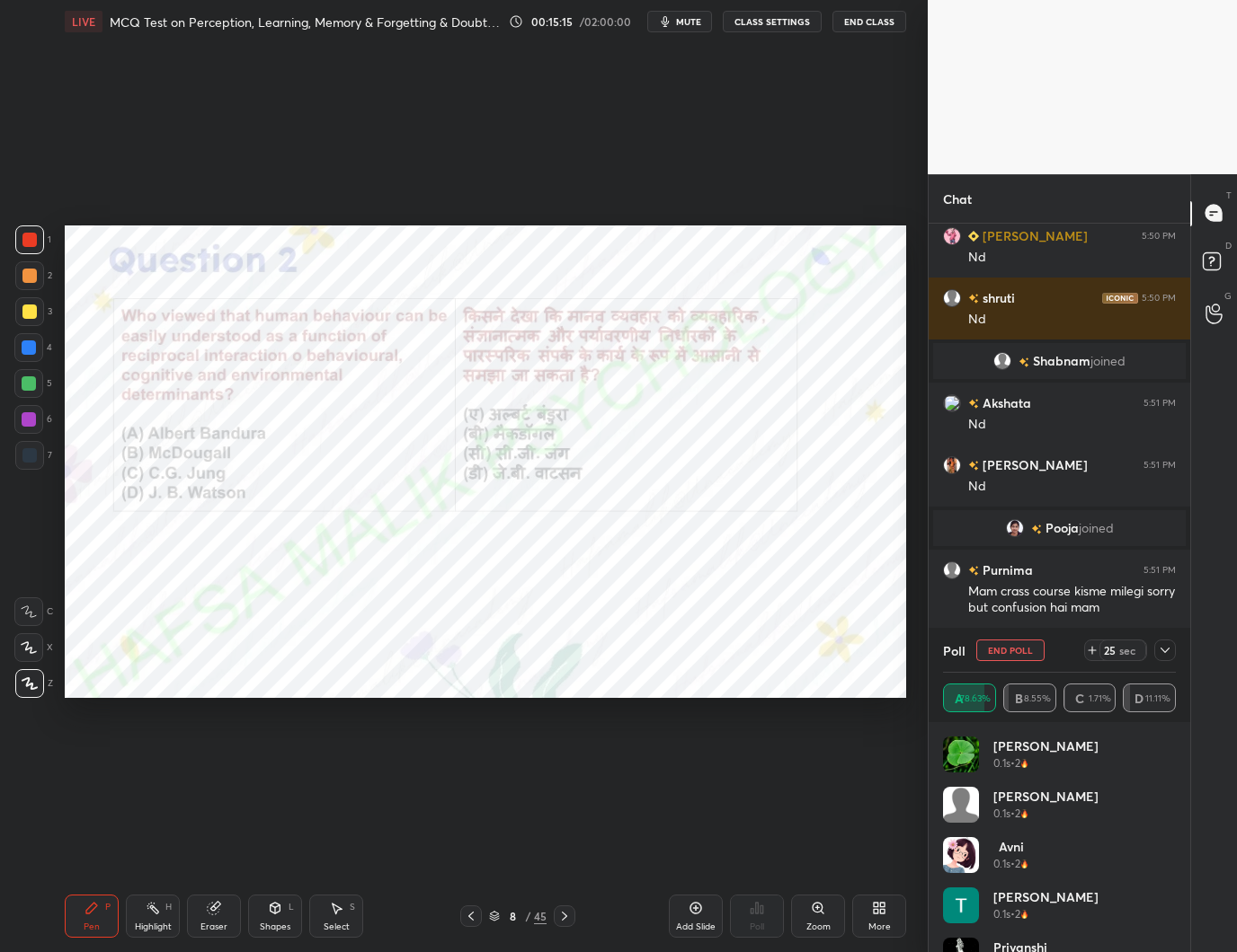
click at [1169, 653] on icon at bounding box center [1165, 651] width 15 height 15
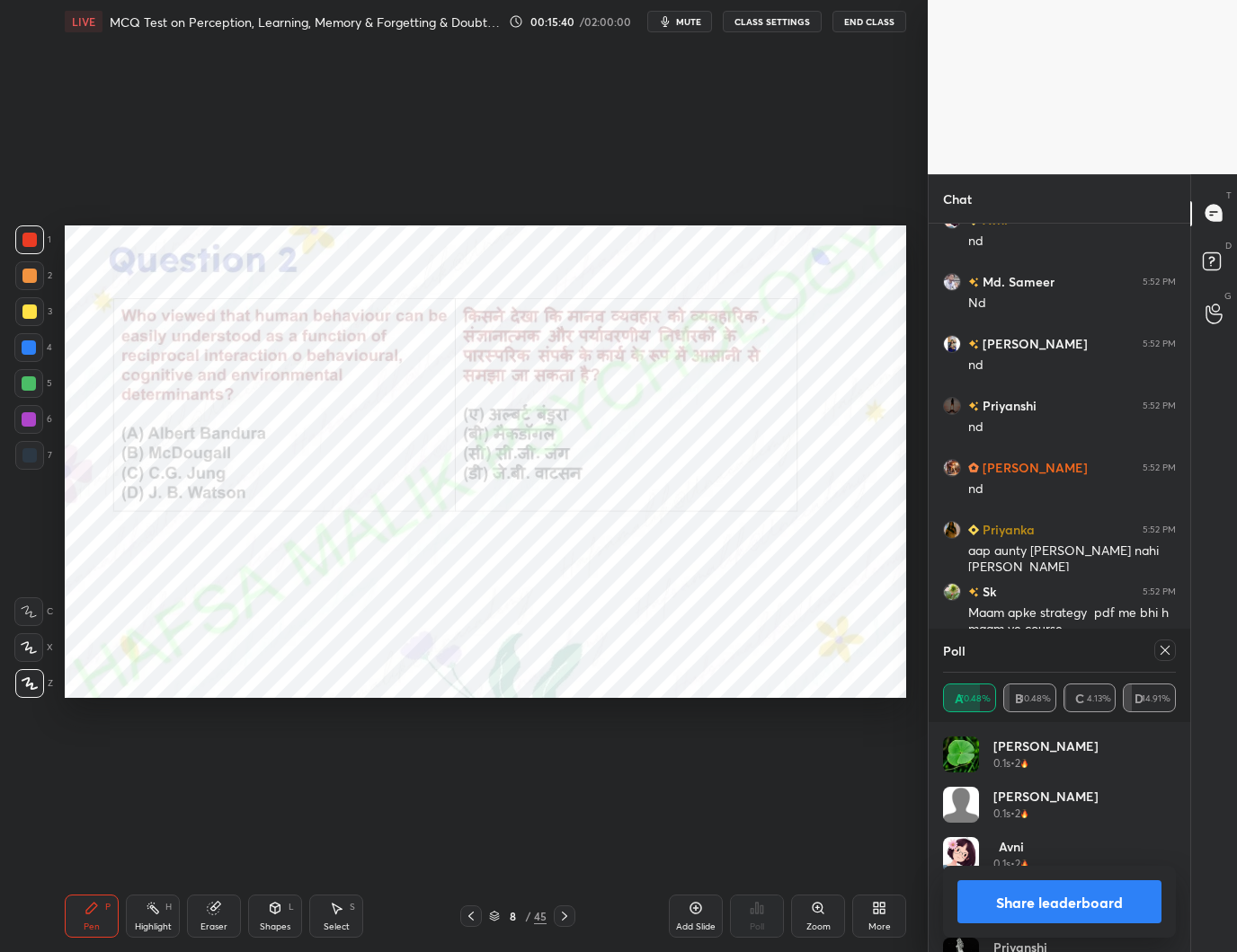
scroll to position [18215, 0]
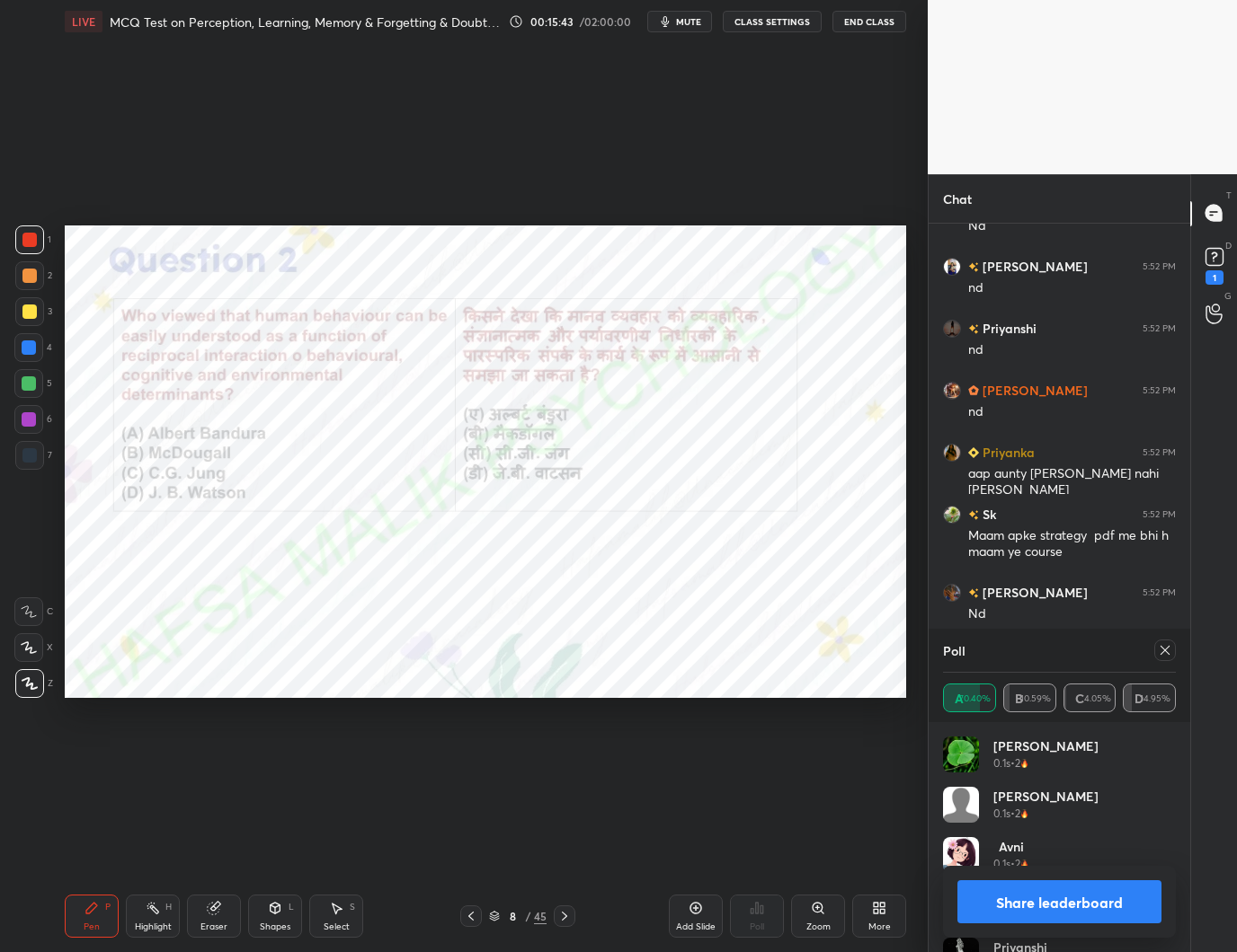
click at [1167, 651] on icon at bounding box center [1165, 651] width 15 height 15
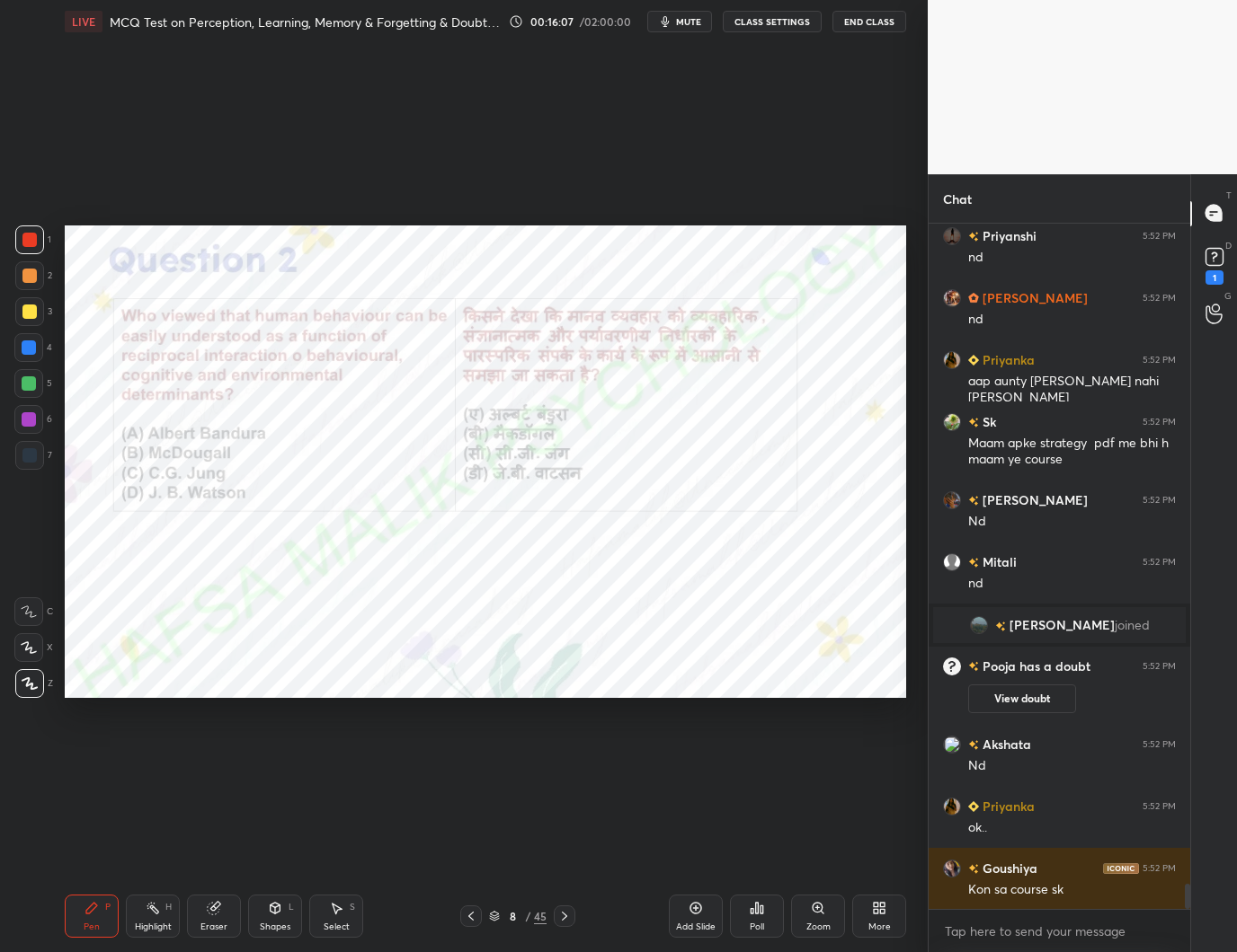
click at [564, 913] on icon at bounding box center [564, 917] width 15 height 15
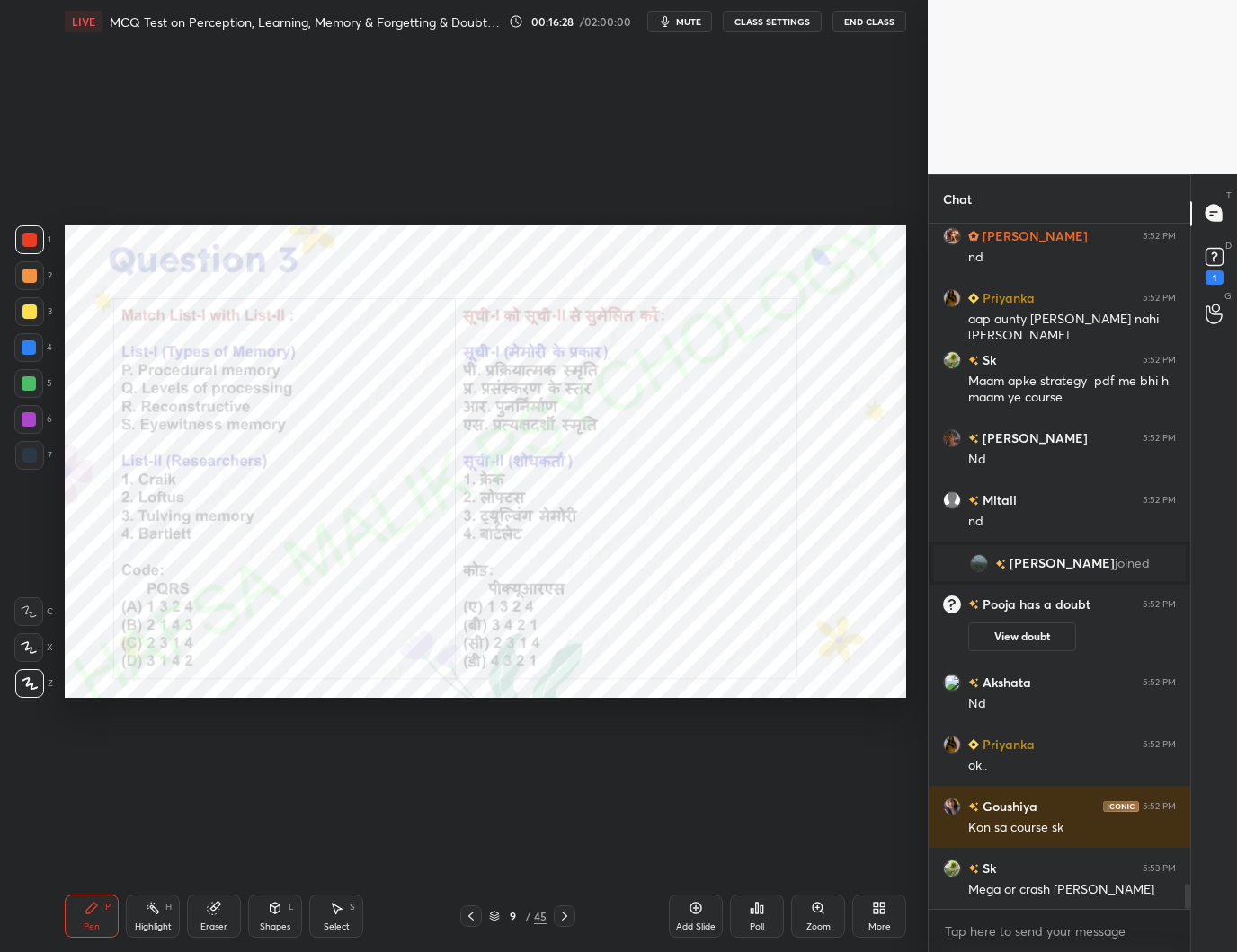
click at [566, 910] on icon at bounding box center [564, 917] width 15 height 15
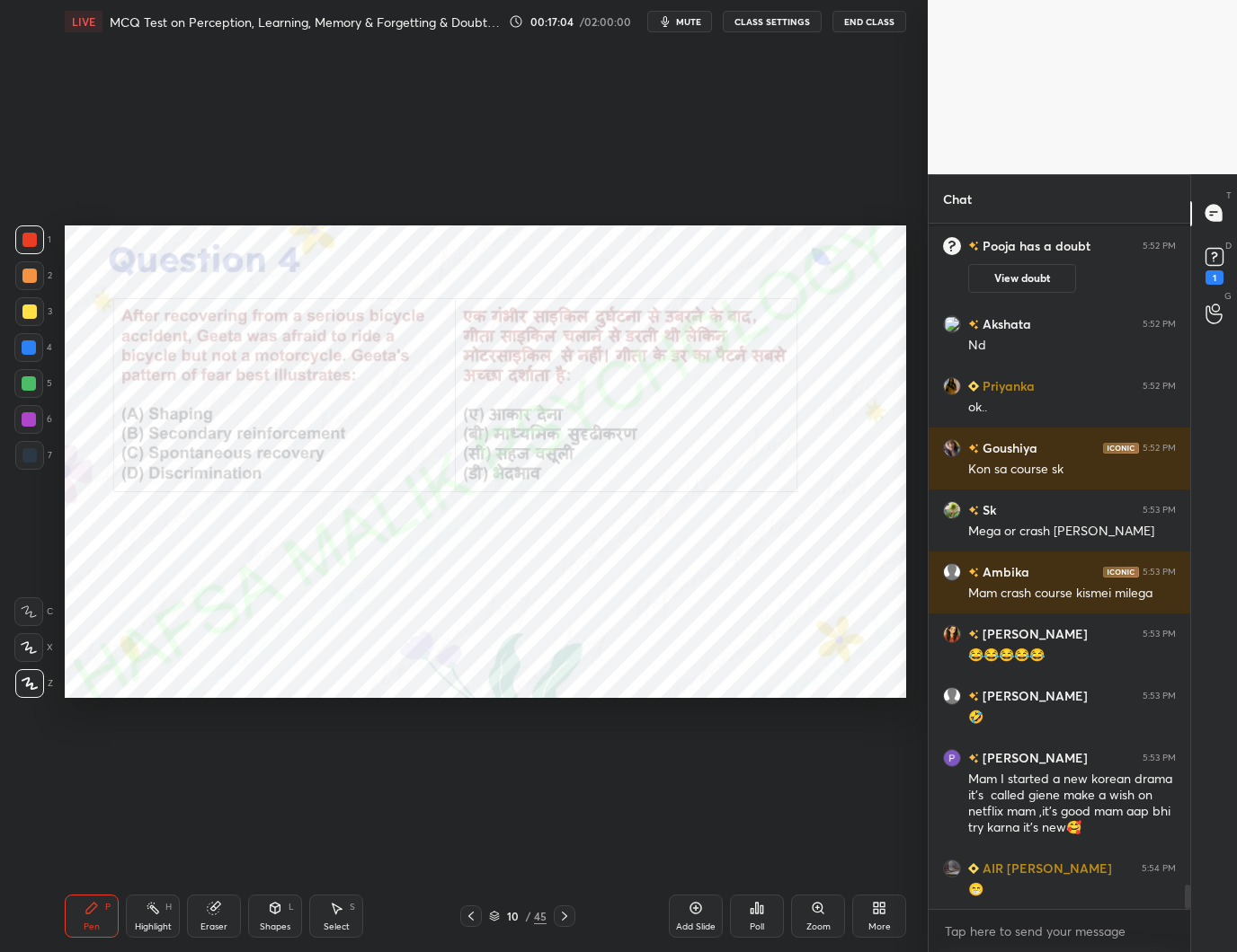
scroll to position [18771, 0]
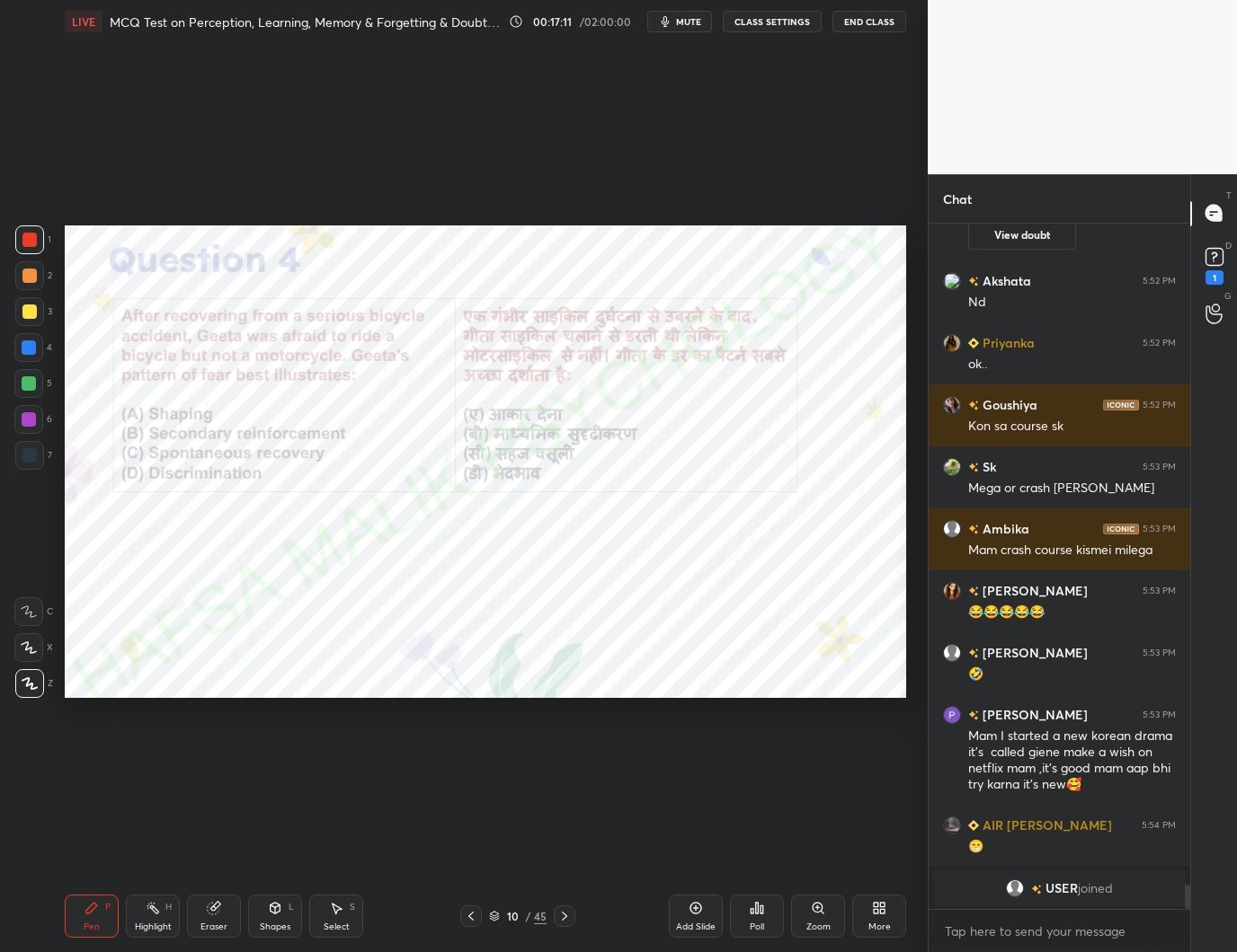
click at [765, 912] on div "Poll" at bounding box center [757, 916] width 54 height 43
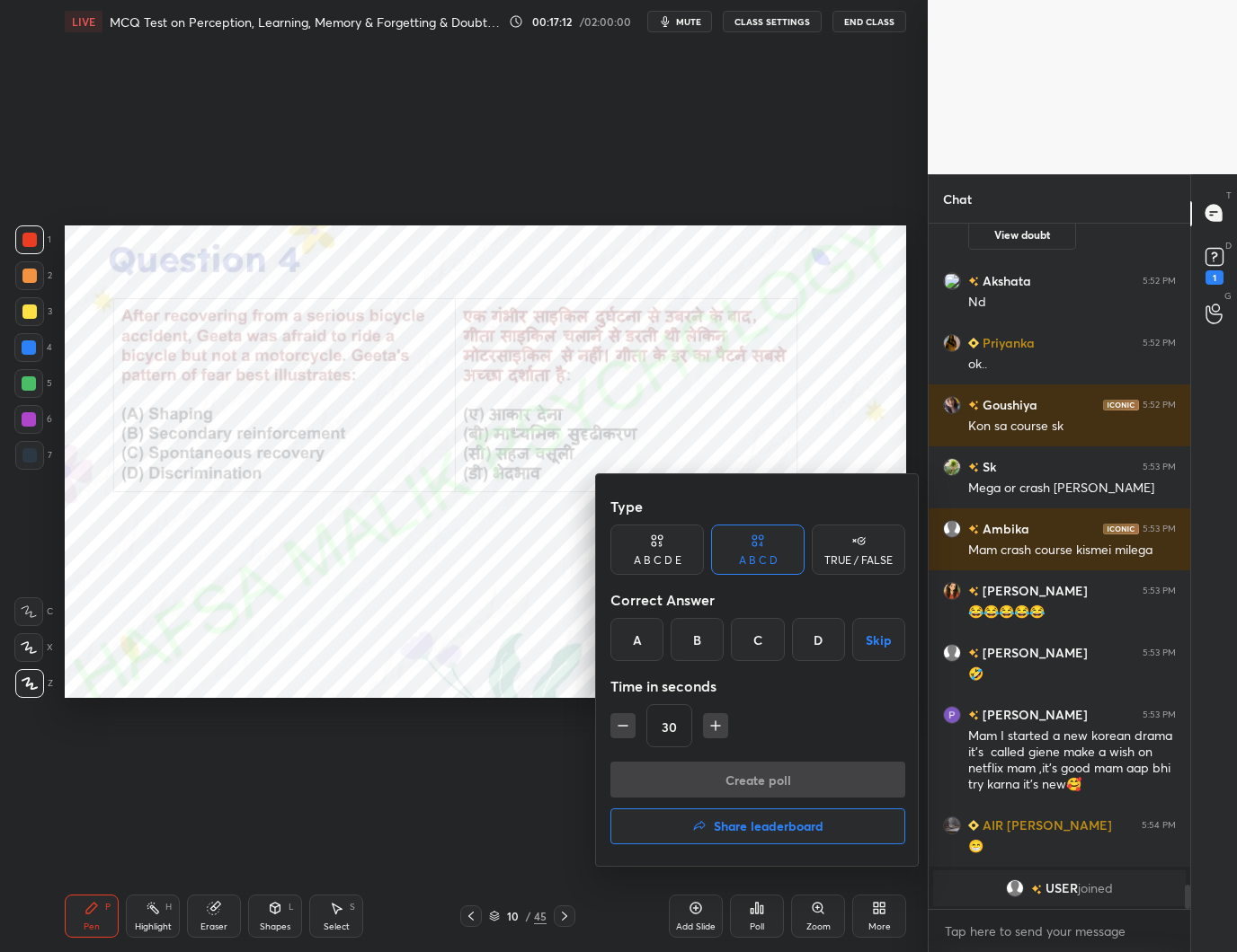
click at [827, 637] on div "D" at bounding box center [818, 639] width 53 height 43
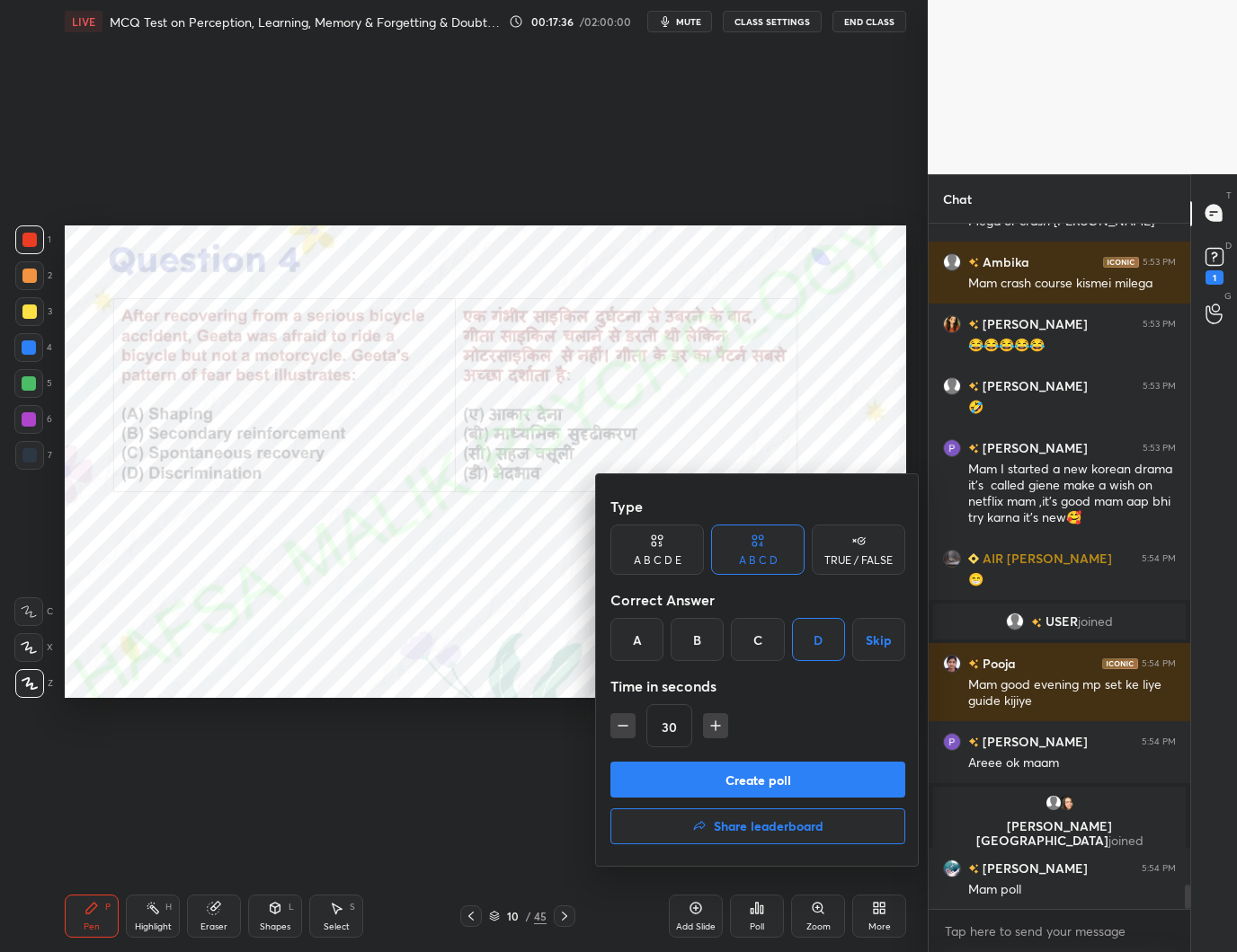
scroll to position [18895, 0]
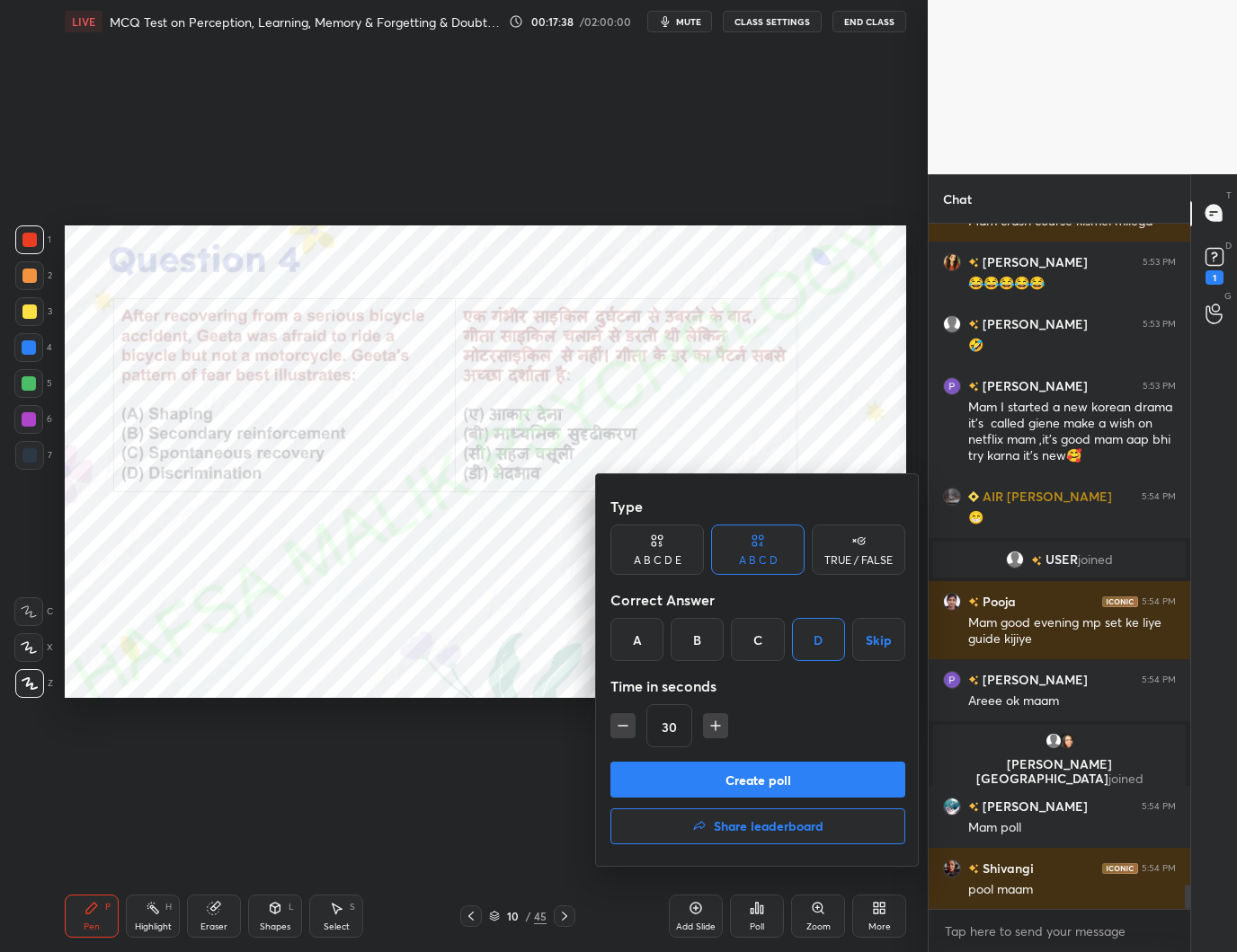
click at [800, 777] on button "Create poll" at bounding box center [758, 779] width 295 height 36
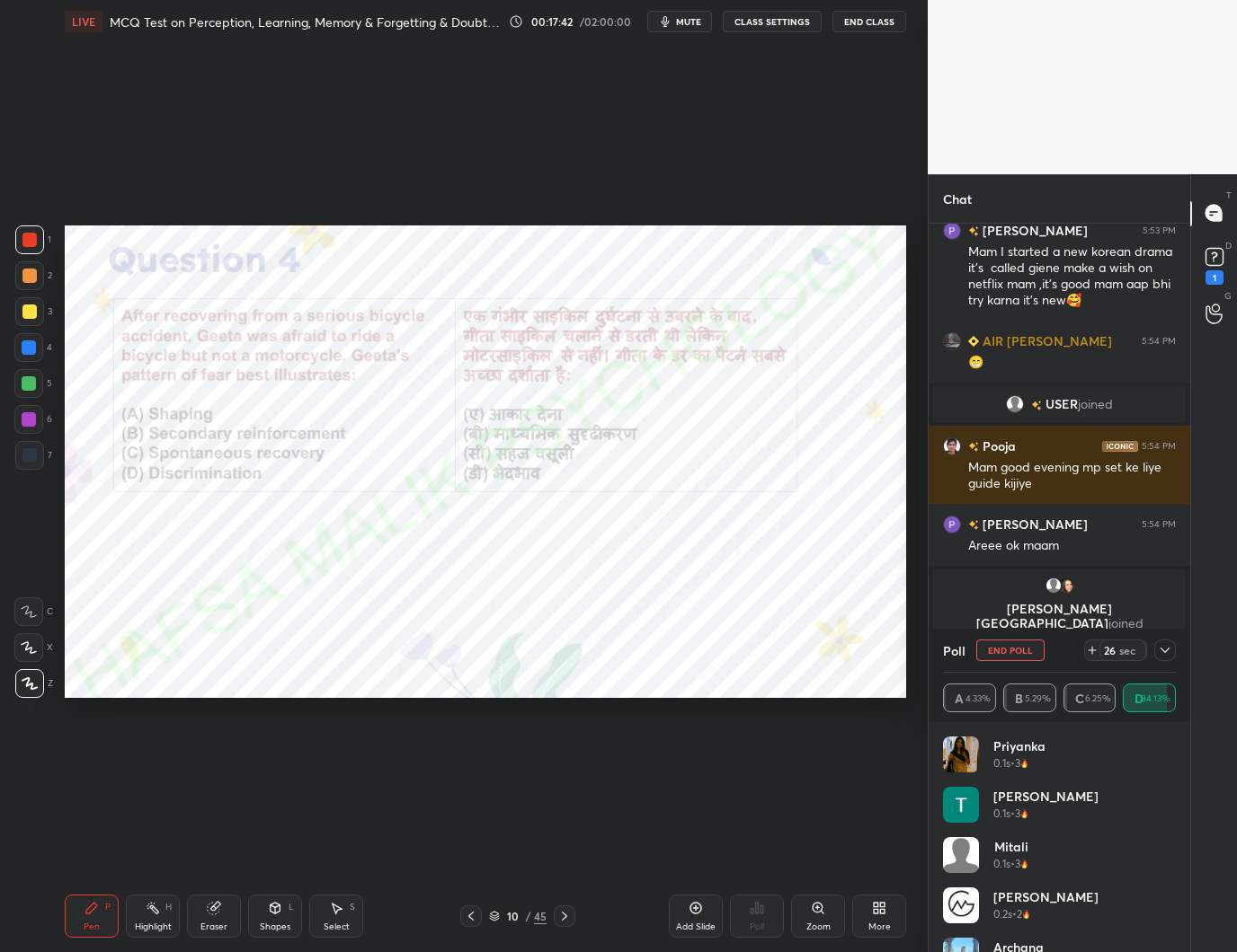
scroll to position [19112, 0]
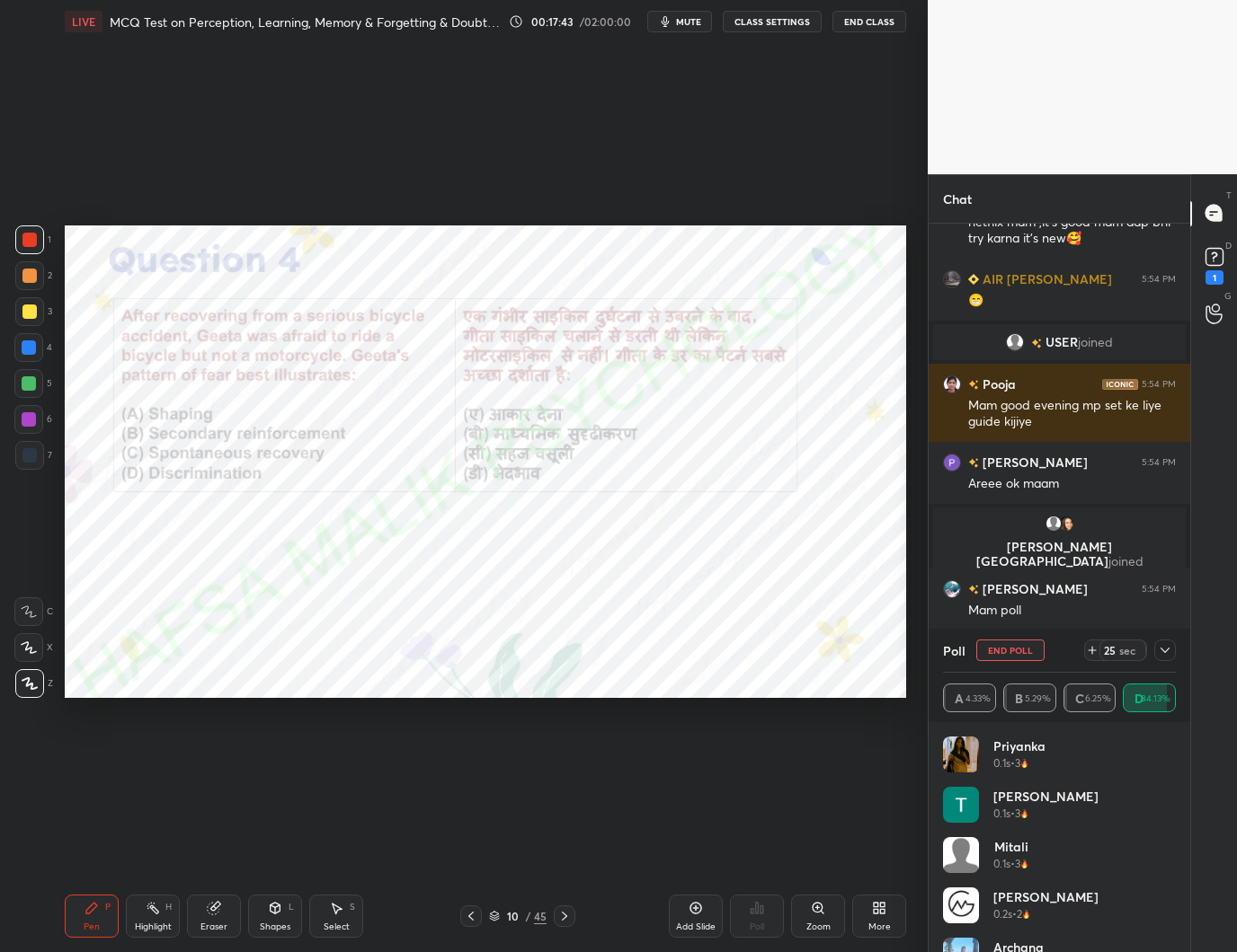
click at [1167, 653] on icon at bounding box center [1165, 651] width 15 height 15
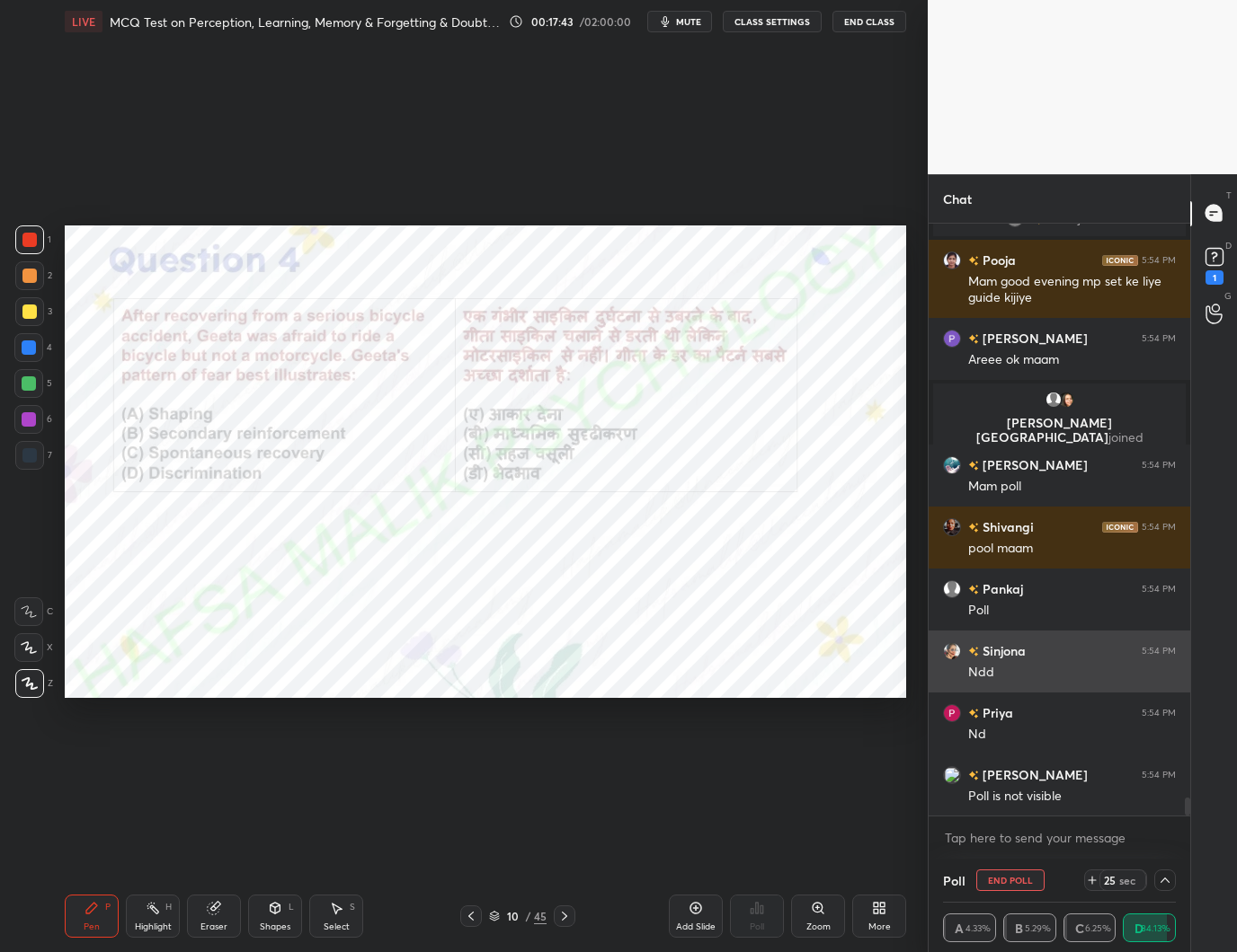
scroll to position [0, 0]
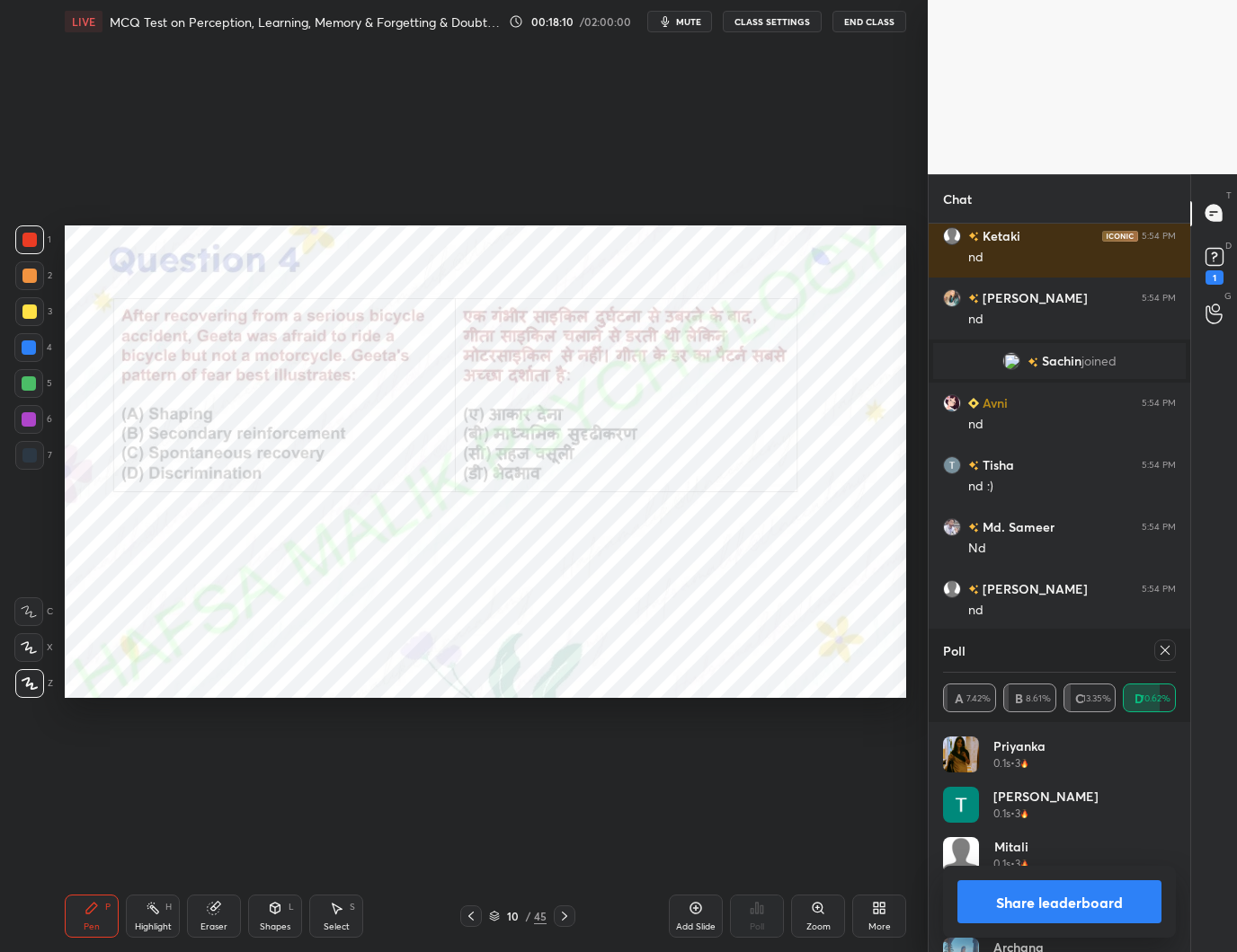
click at [1169, 651] on icon at bounding box center [1165, 651] width 15 height 15
type textarea "x"
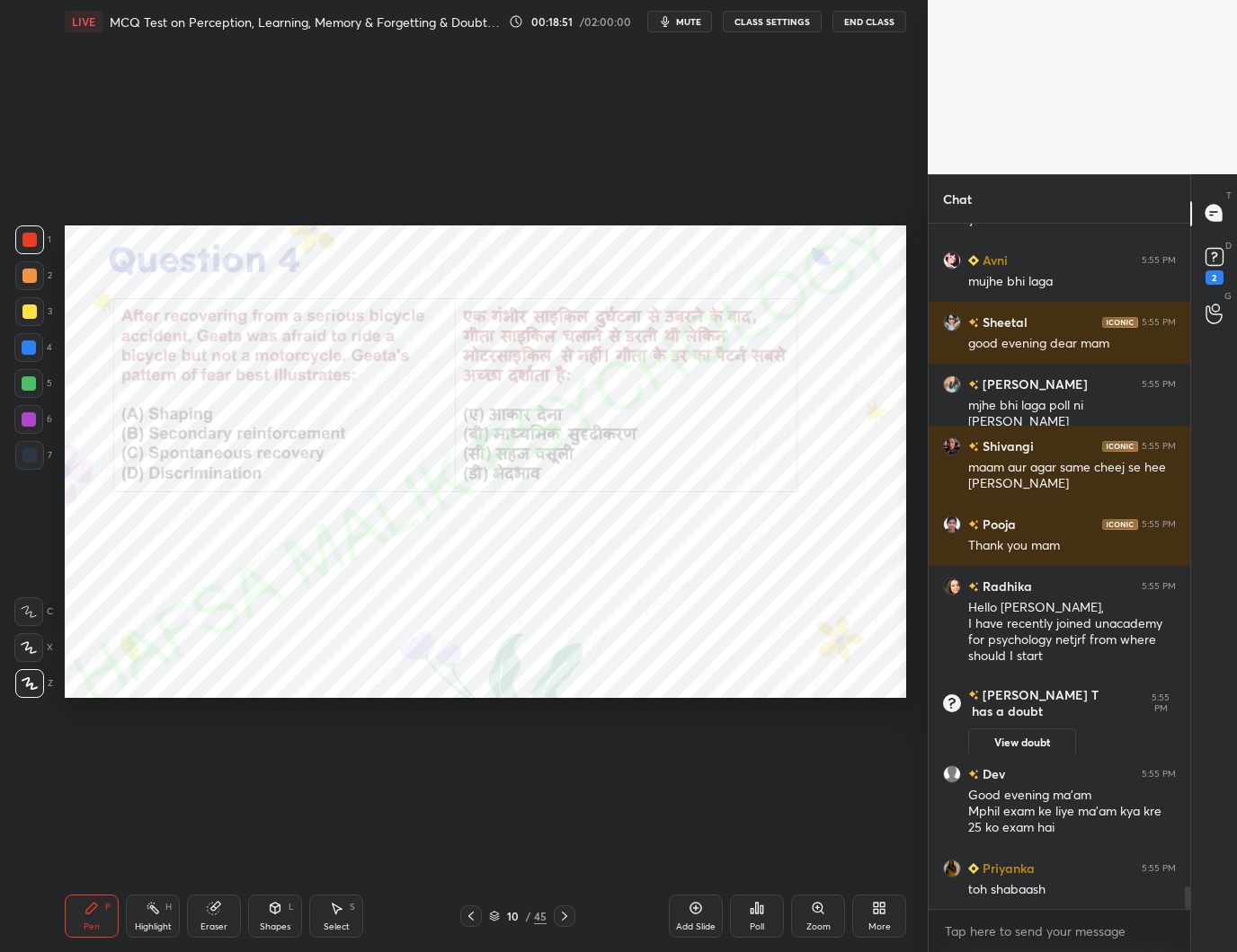
click at [564, 920] on icon at bounding box center [564, 917] width 15 height 15
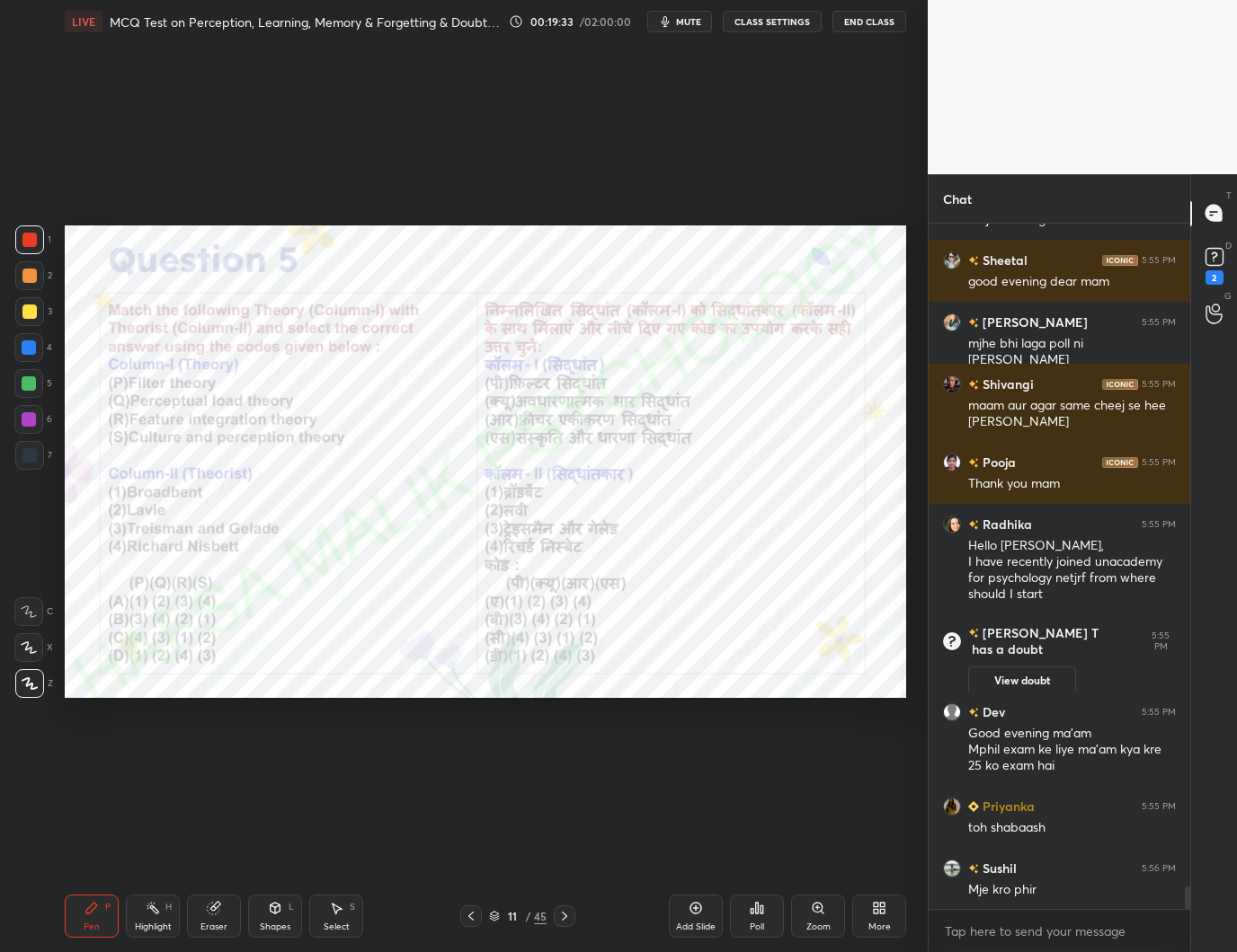
click at [762, 909] on icon at bounding box center [761, 910] width 3 height 8
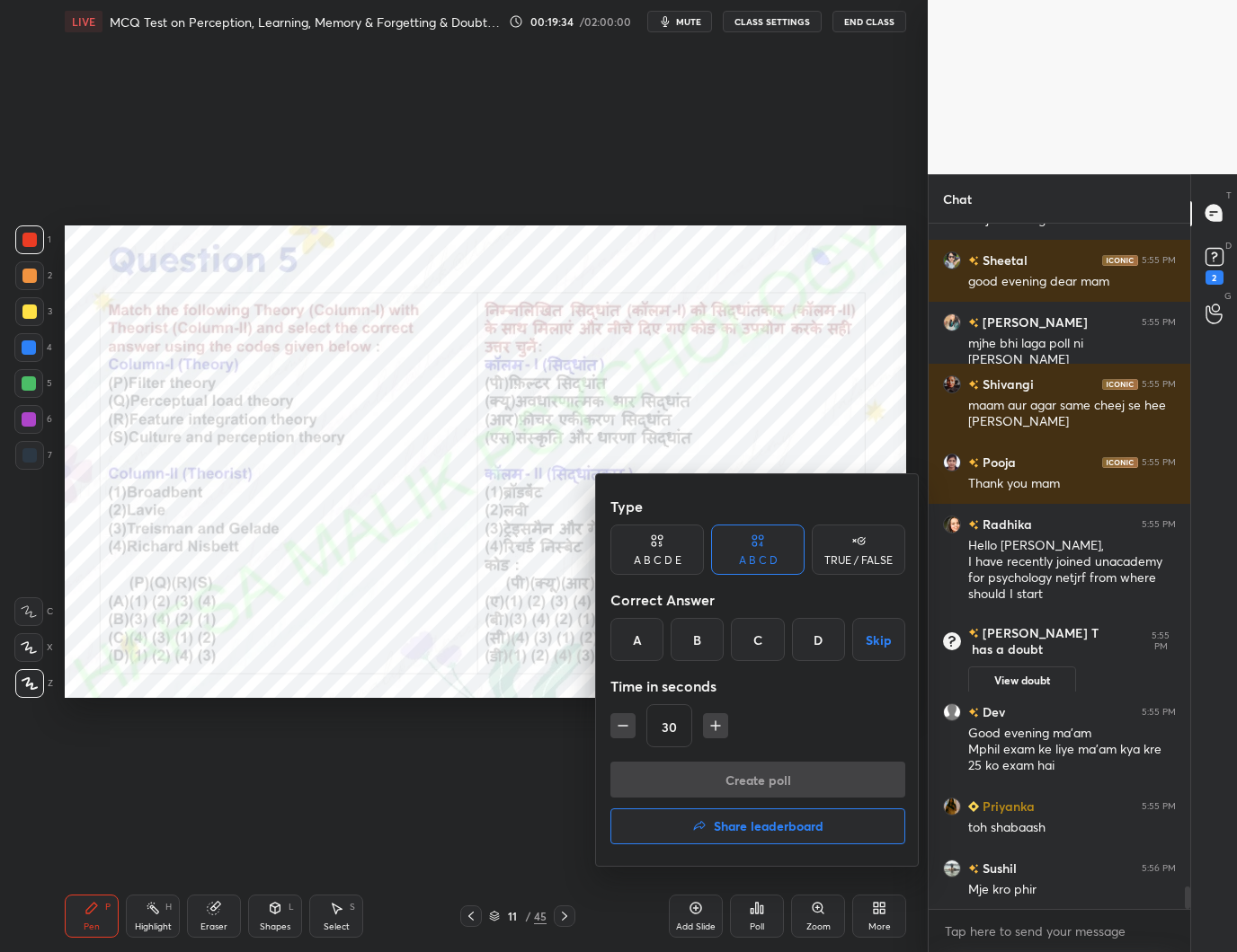
click at [645, 633] on div "A" at bounding box center [637, 639] width 53 height 43
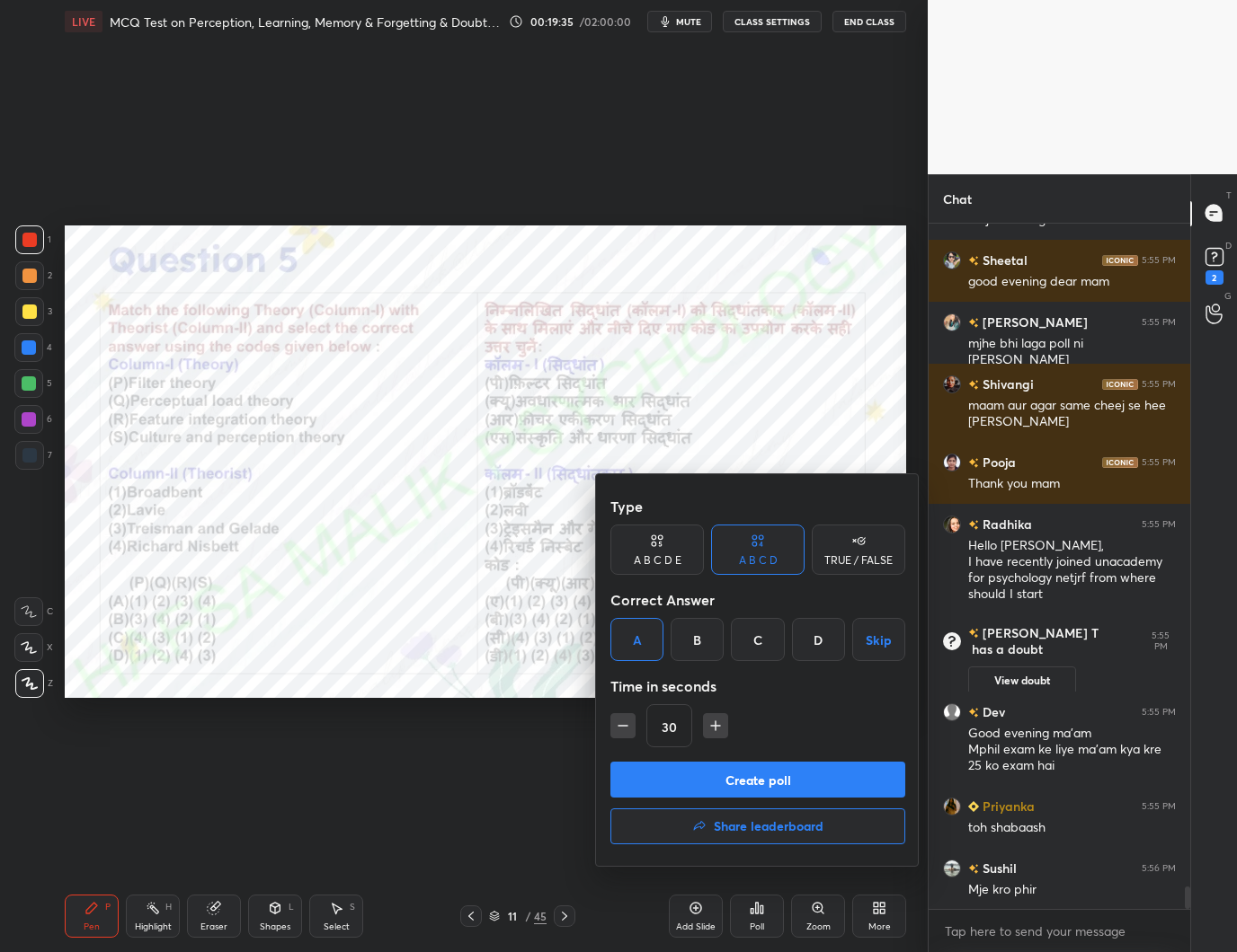
click at [709, 718] on icon "button" at bounding box center [715, 726] width 18 height 18
type input "45"
click at [819, 772] on button "Create poll" at bounding box center [758, 779] width 295 height 36
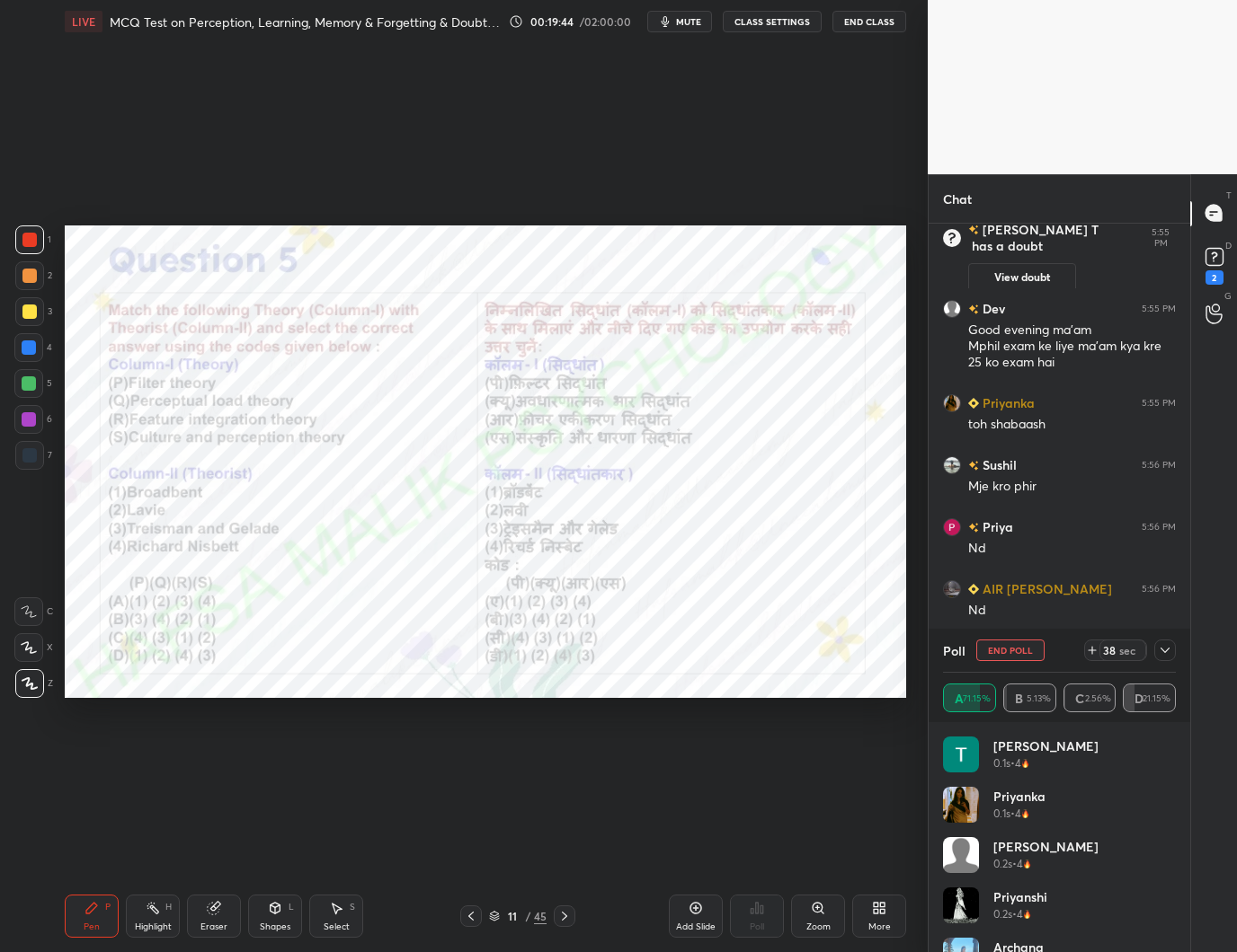
scroll to position [20886, 0]
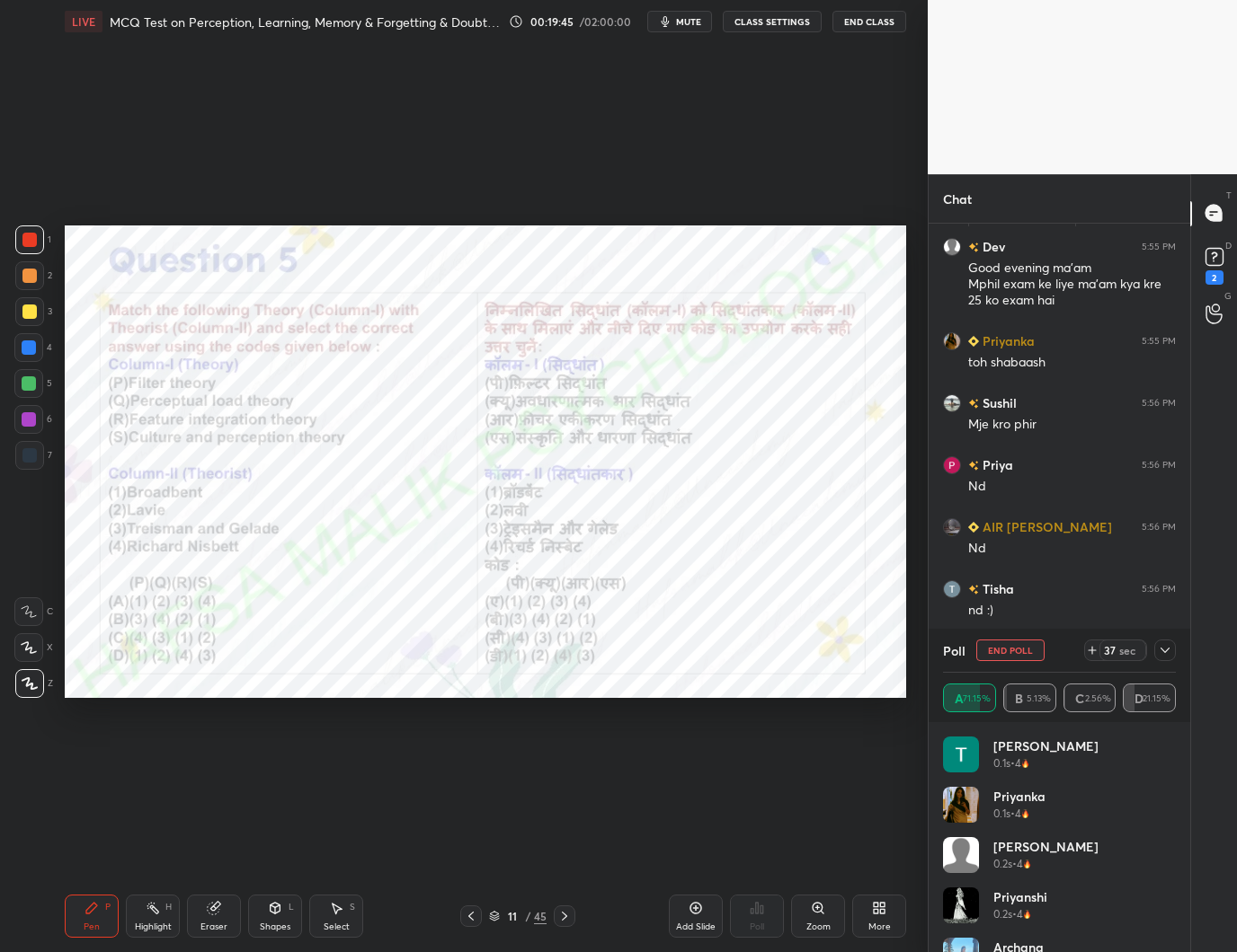
click at [1172, 649] on div at bounding box center [1164, 650] width 21 height 21
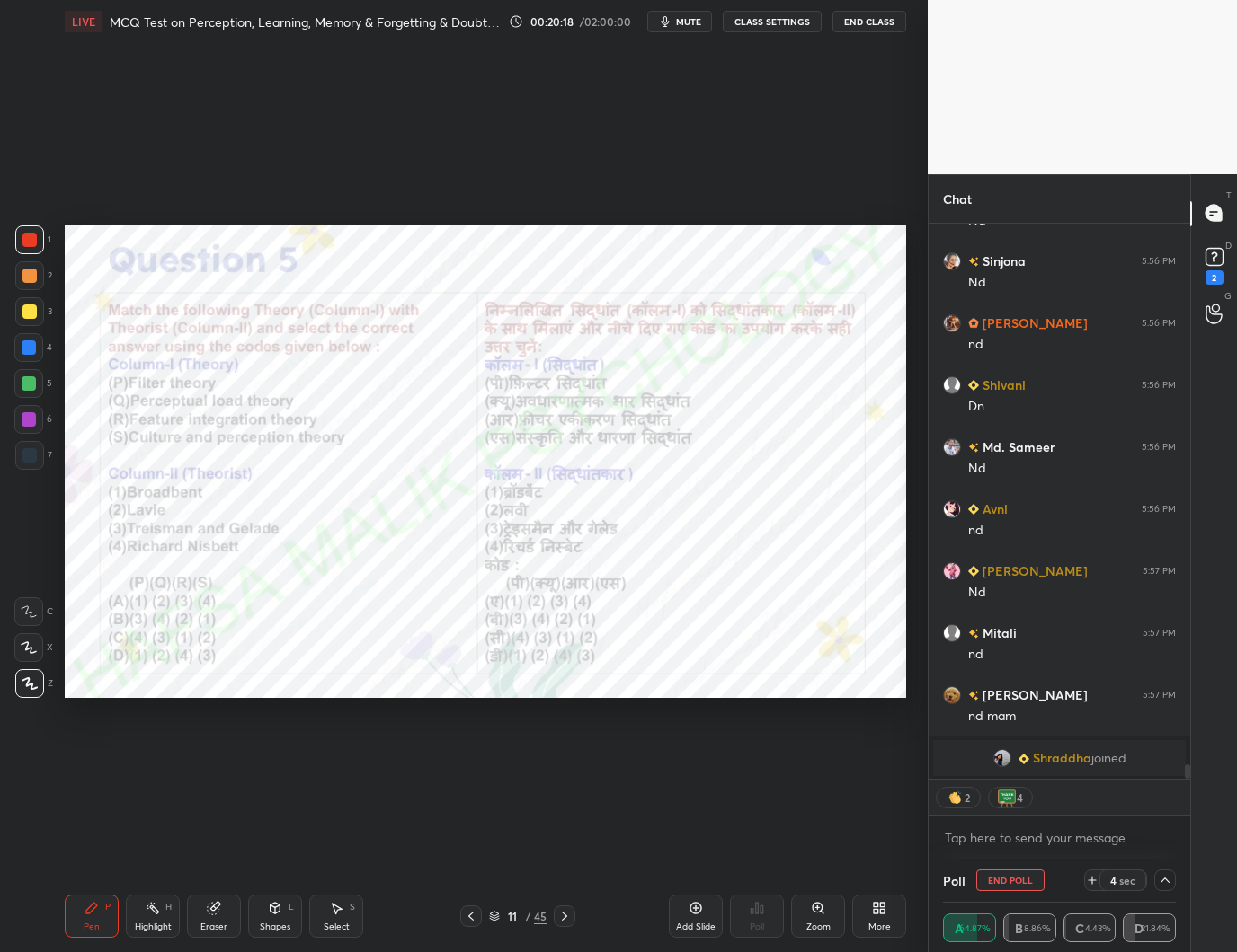
scroll to position [21214, 0]
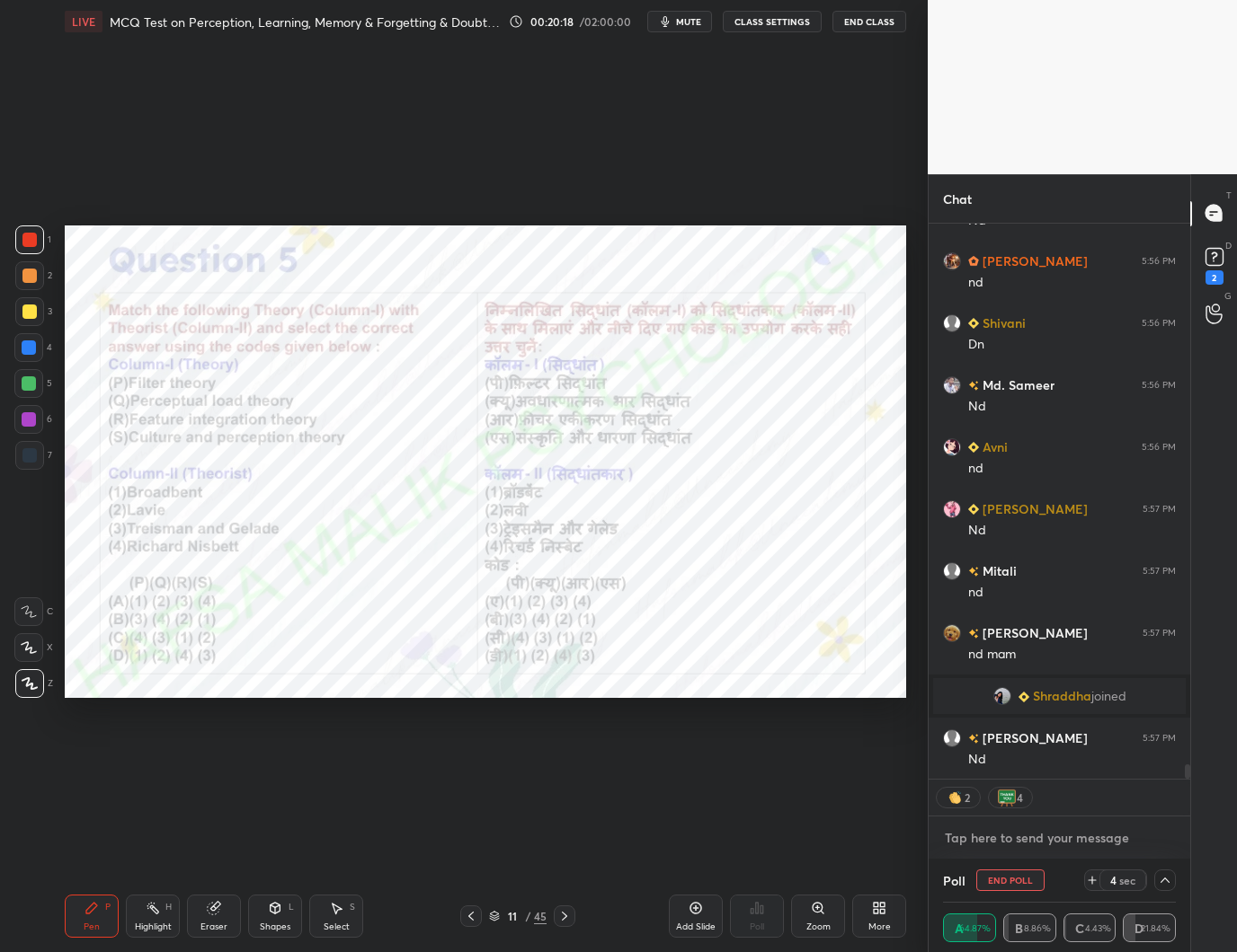
click at [1013, 839] on textarea at bounding box center [1060, 838] width 233 height 29
type textarea "x"
paste textarea "[URL][DOMAIN_NAME]"
type textarea "[URL][DOMAIN_NAME]"
type textarea "x"
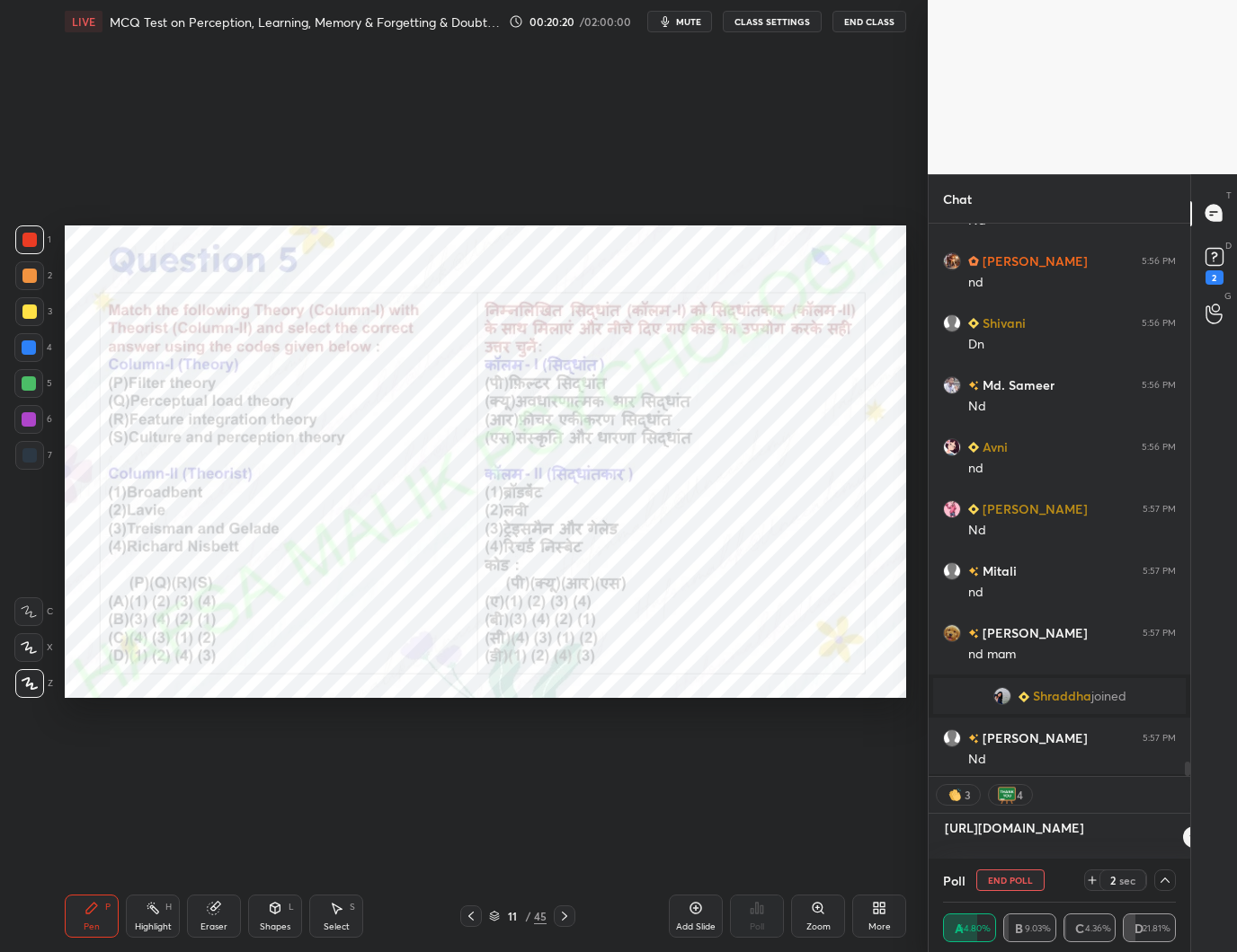
scroll to position [625, 256]
type textarea "[URL][DOMAIN_NAME]"
click at [1158, 835] on icon at bounding box center [1161, 838] width 15 height 15
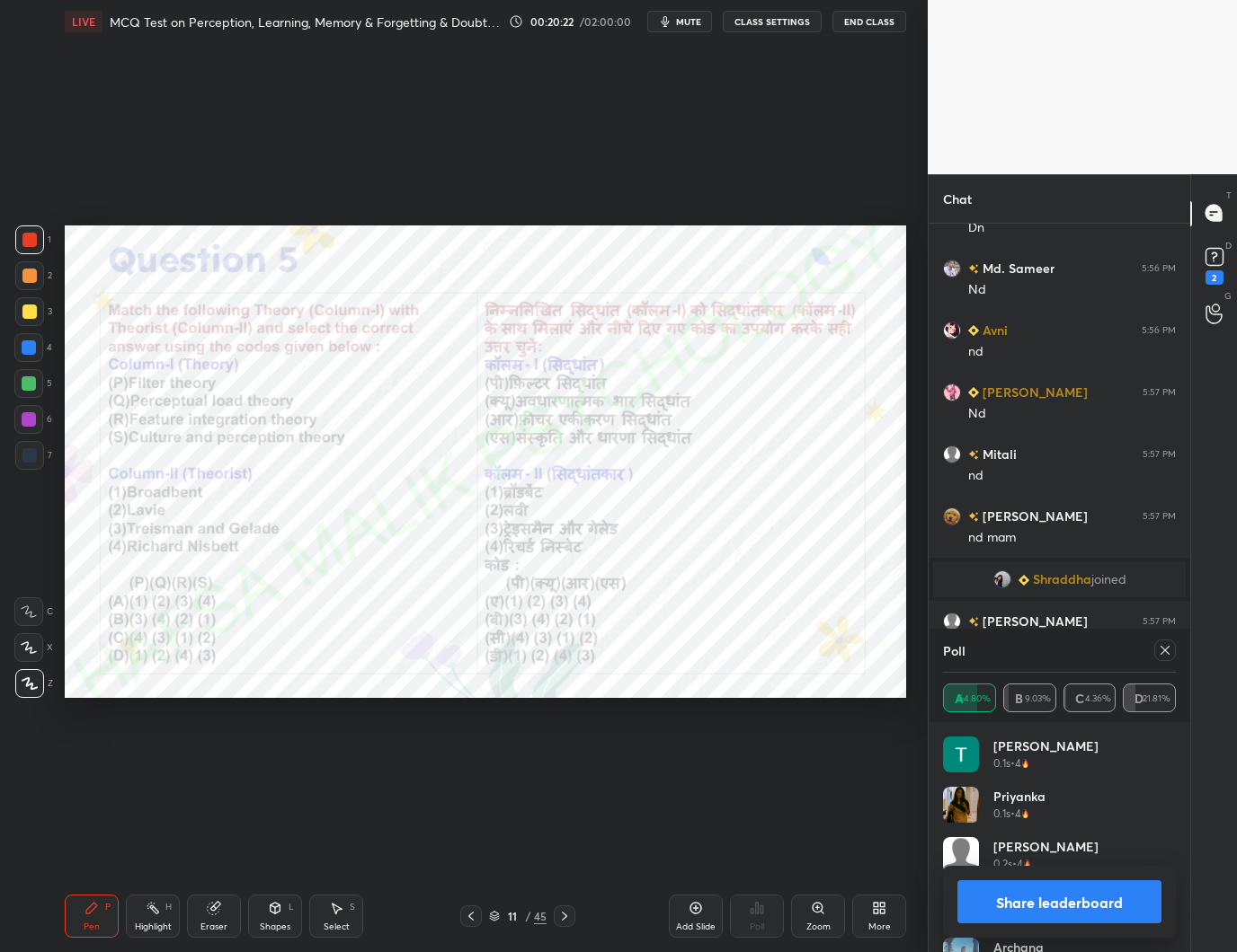
click at [1054, 758] on div "[PERSON_NAME] 0.1s • 4" at bounding box center [1060, 762] width 233 height 50
click at [1164, 646] on icon at bounding box center [1165, 651] width 15 height 15
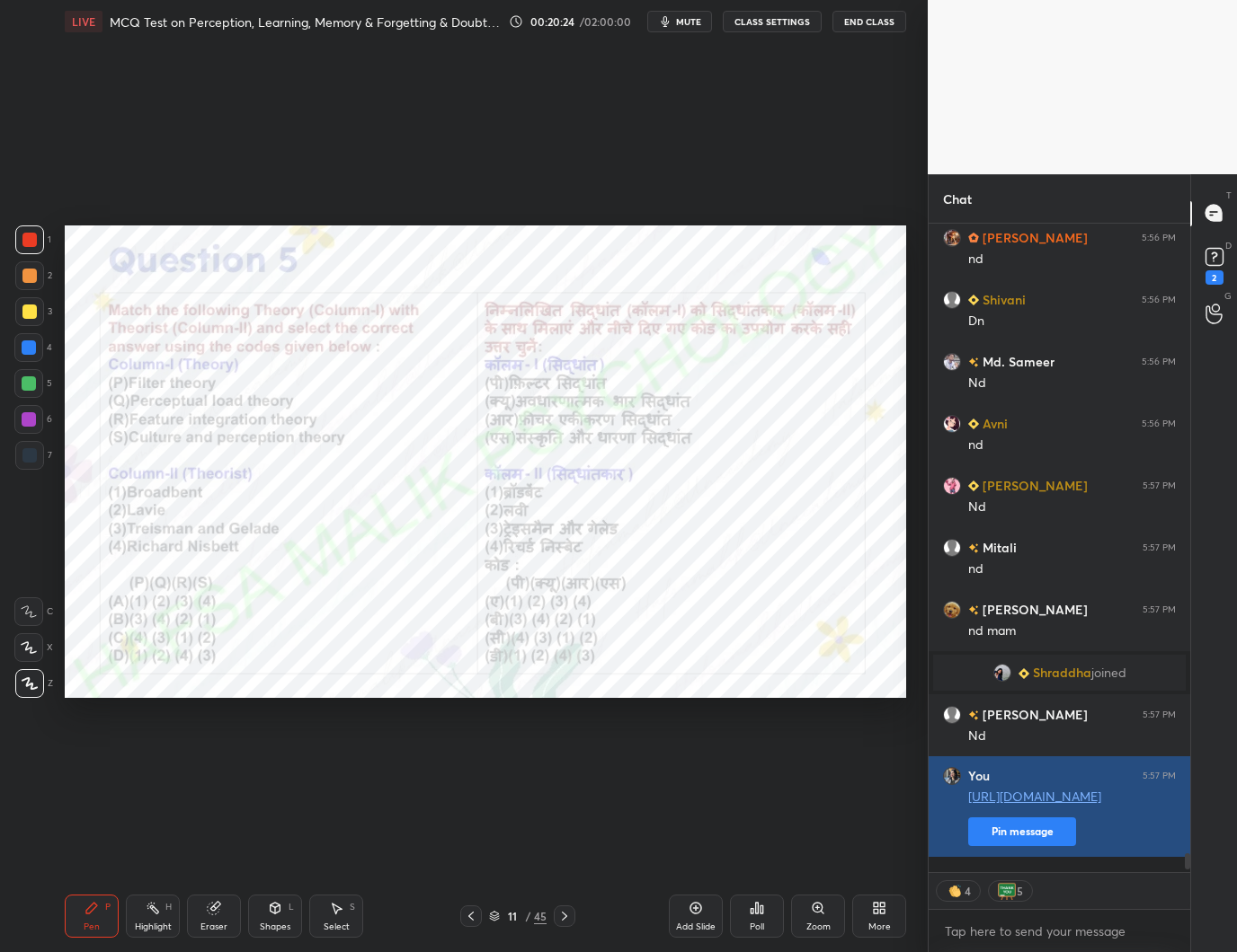
click at [1042, 847] on button "Pin message" at bounding box center [1022, 832] width 108 height 29
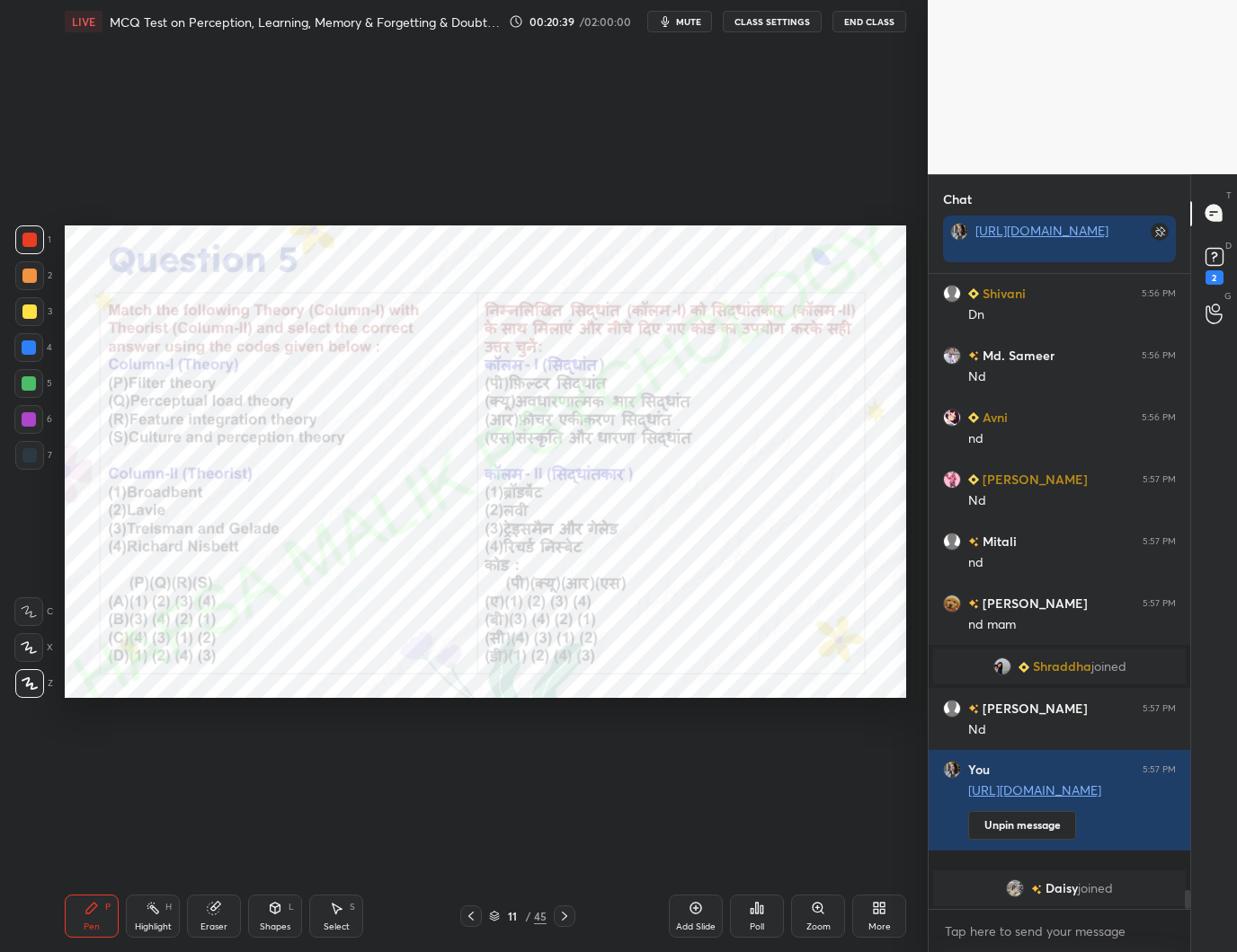
click at [29, 419] on div at bounding box center [29, 420] width 15 height 15
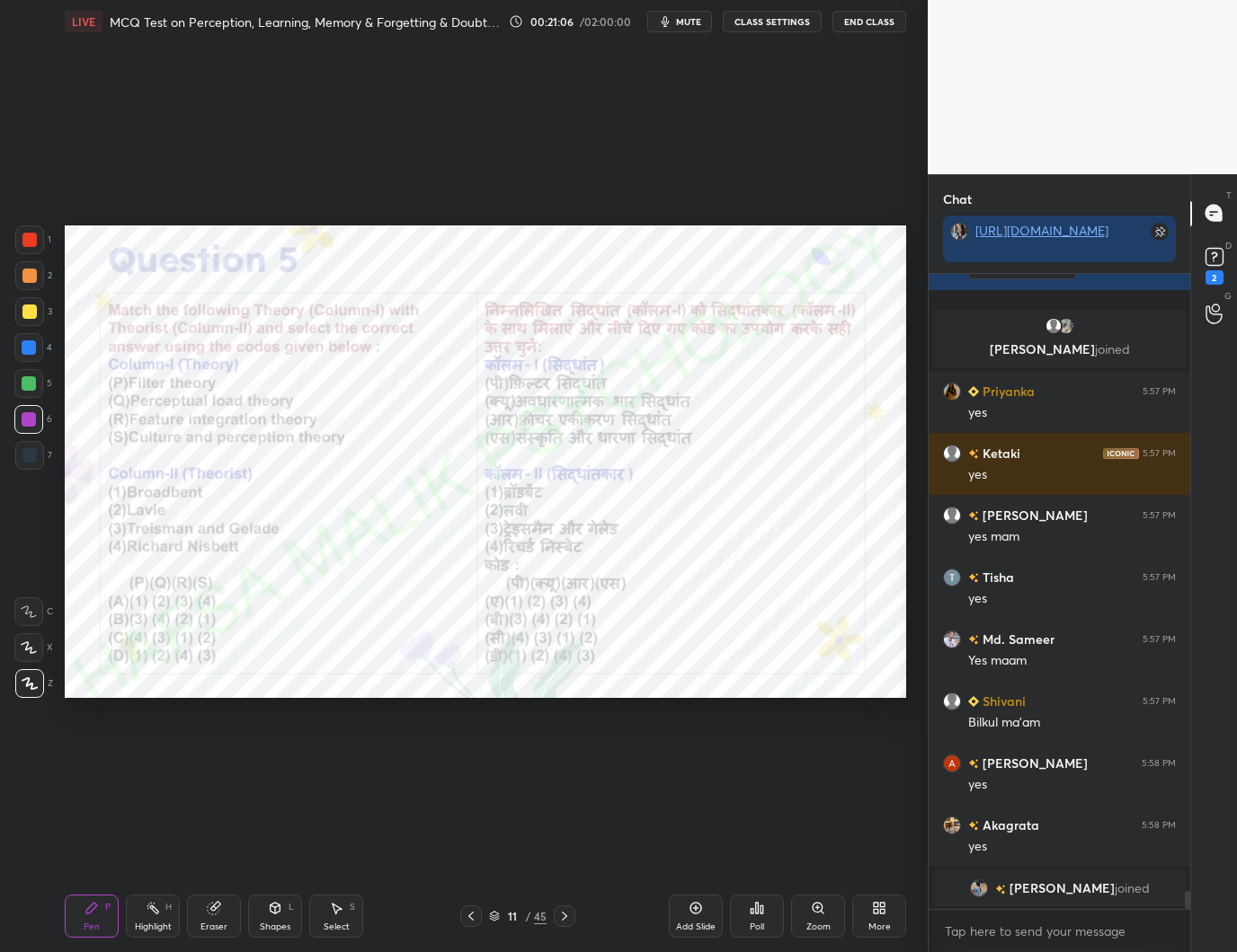
click at [572, 908] on div at bounding box center [564, 916] width 21 height 21
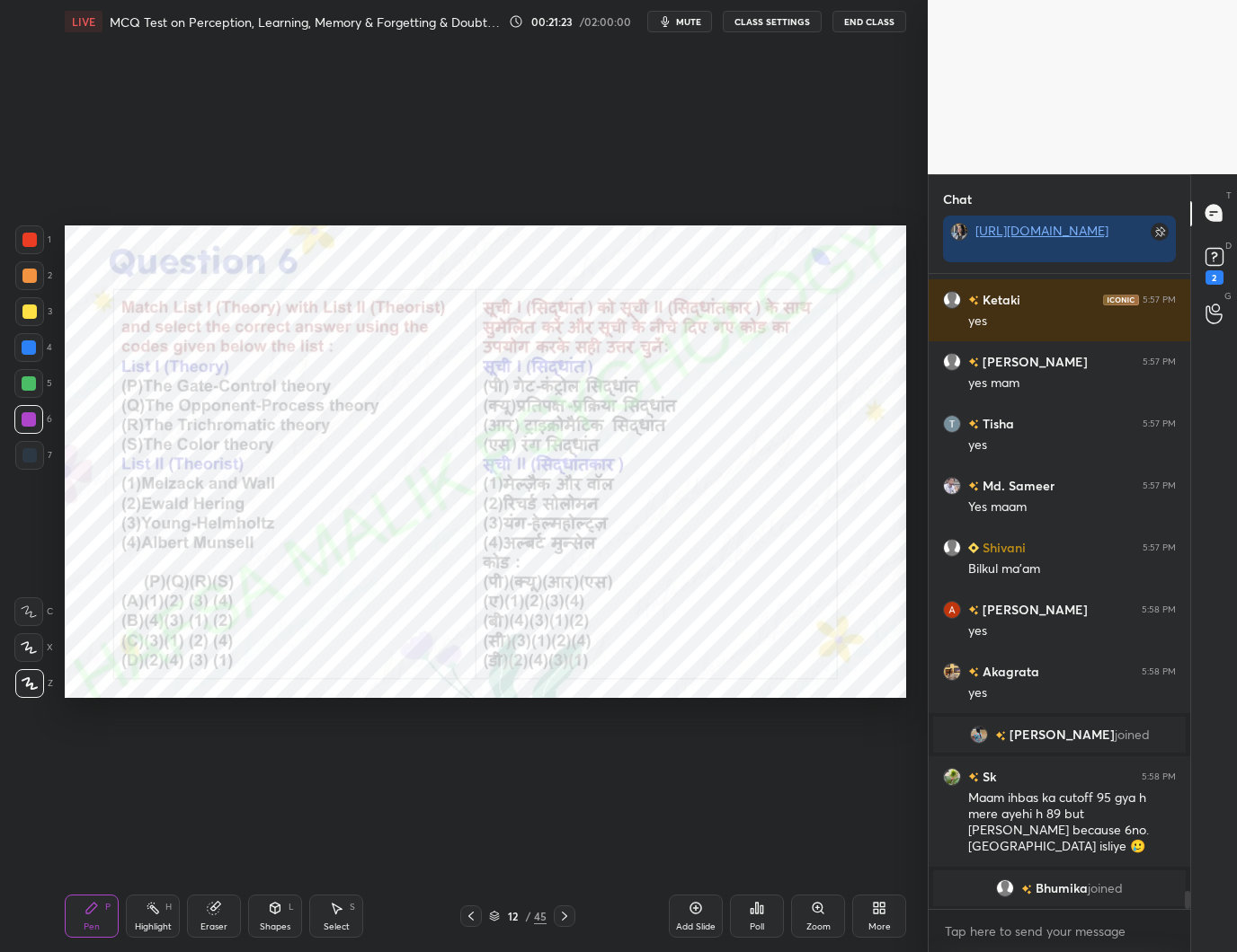
click at [751, 911] on icon at bounding box center [752, 911] width 3 height 5
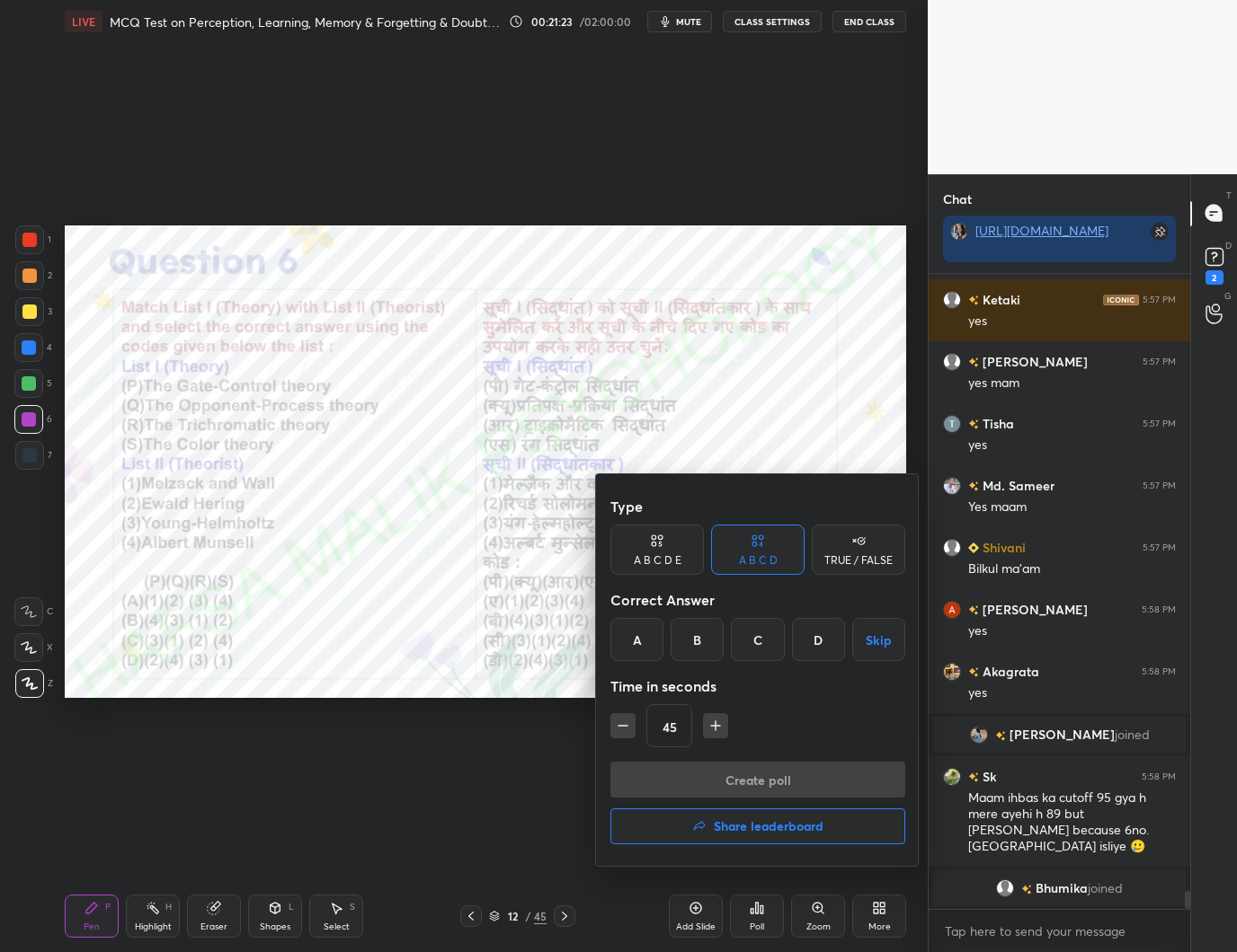
click at [651, 633] on div "A" at bounding box center [637, 639] width 53 height 43
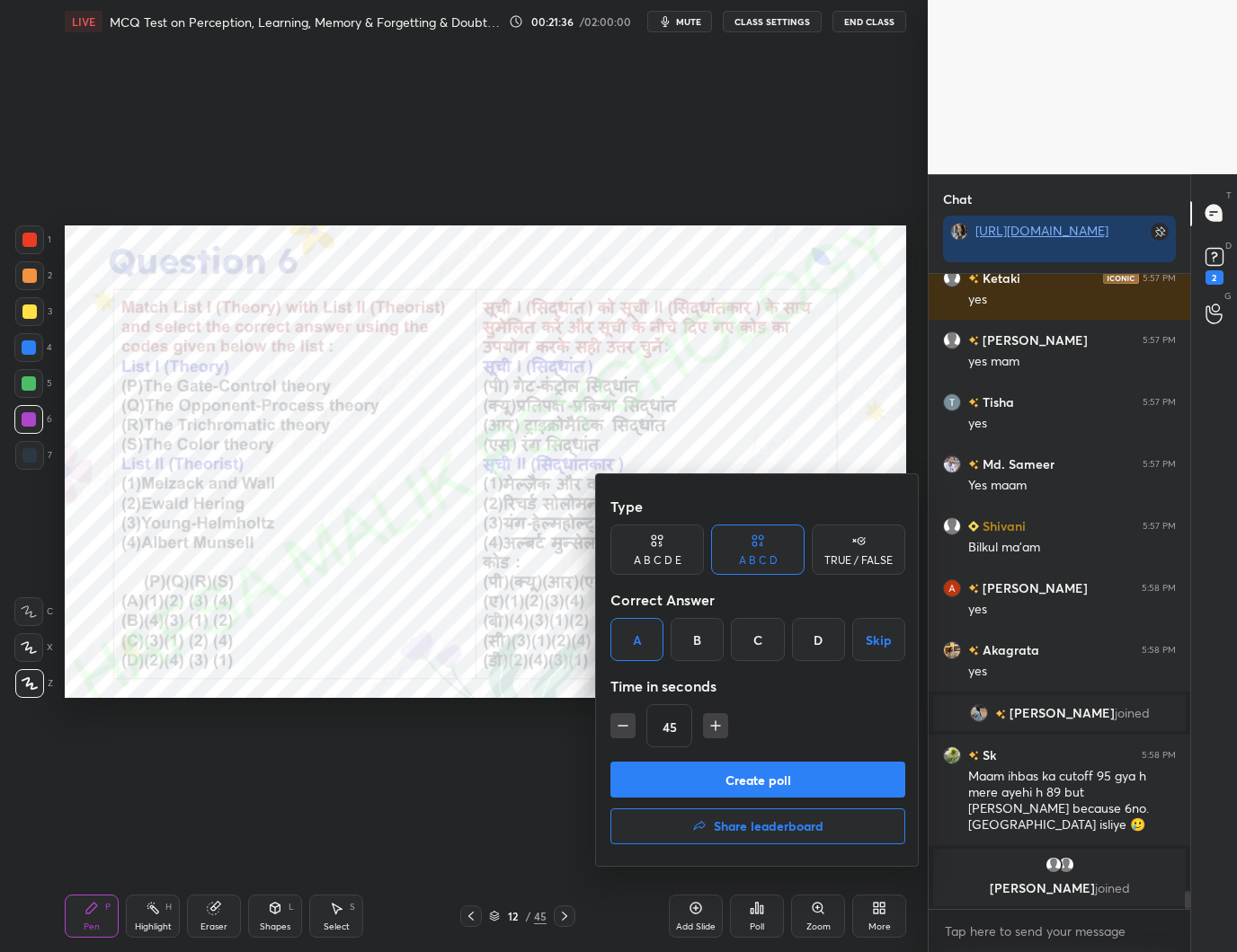
scroll to position [21723, 0]
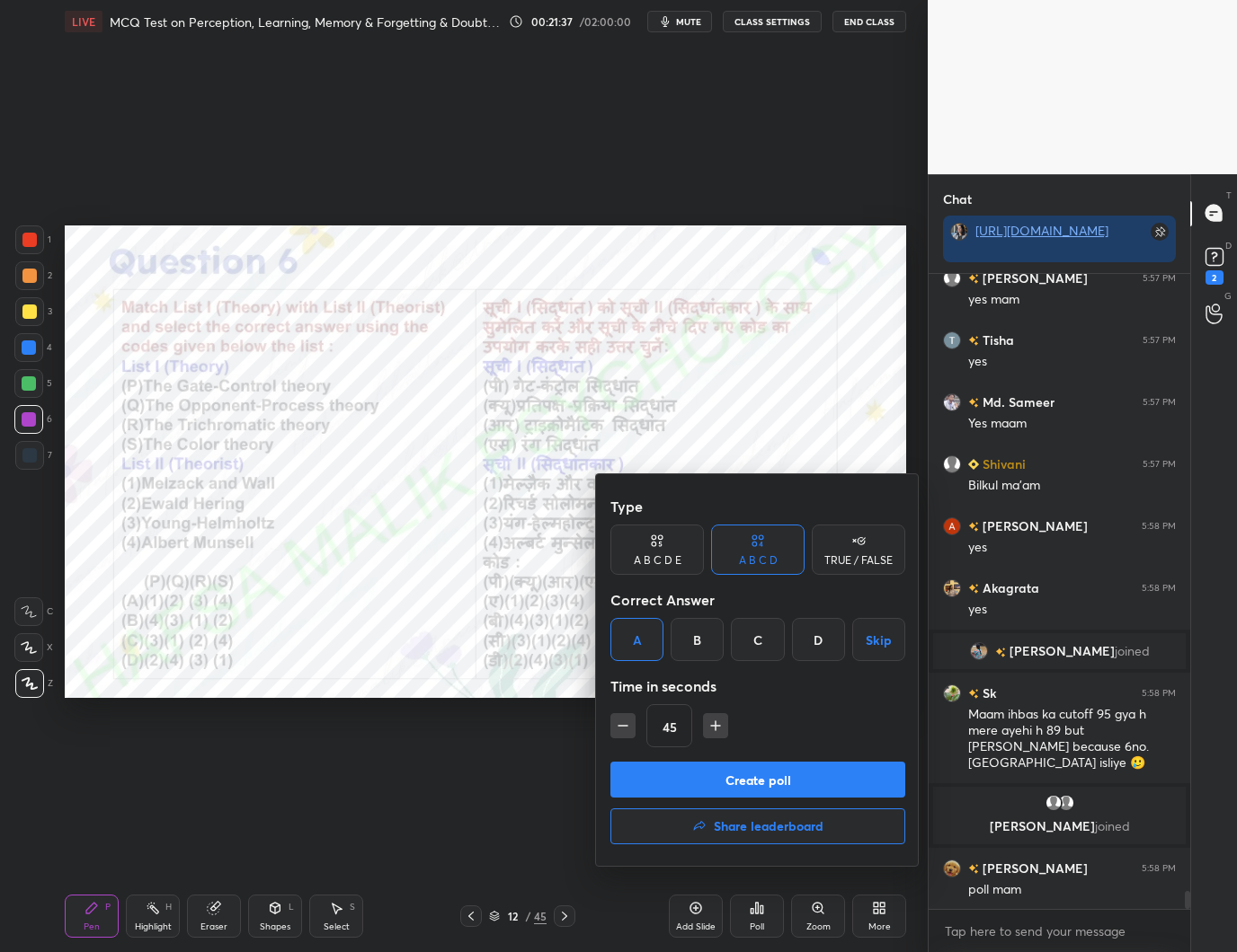
click at [769, 775] on button "Create poll" at bounding box center [758, 779] width 295 height 36
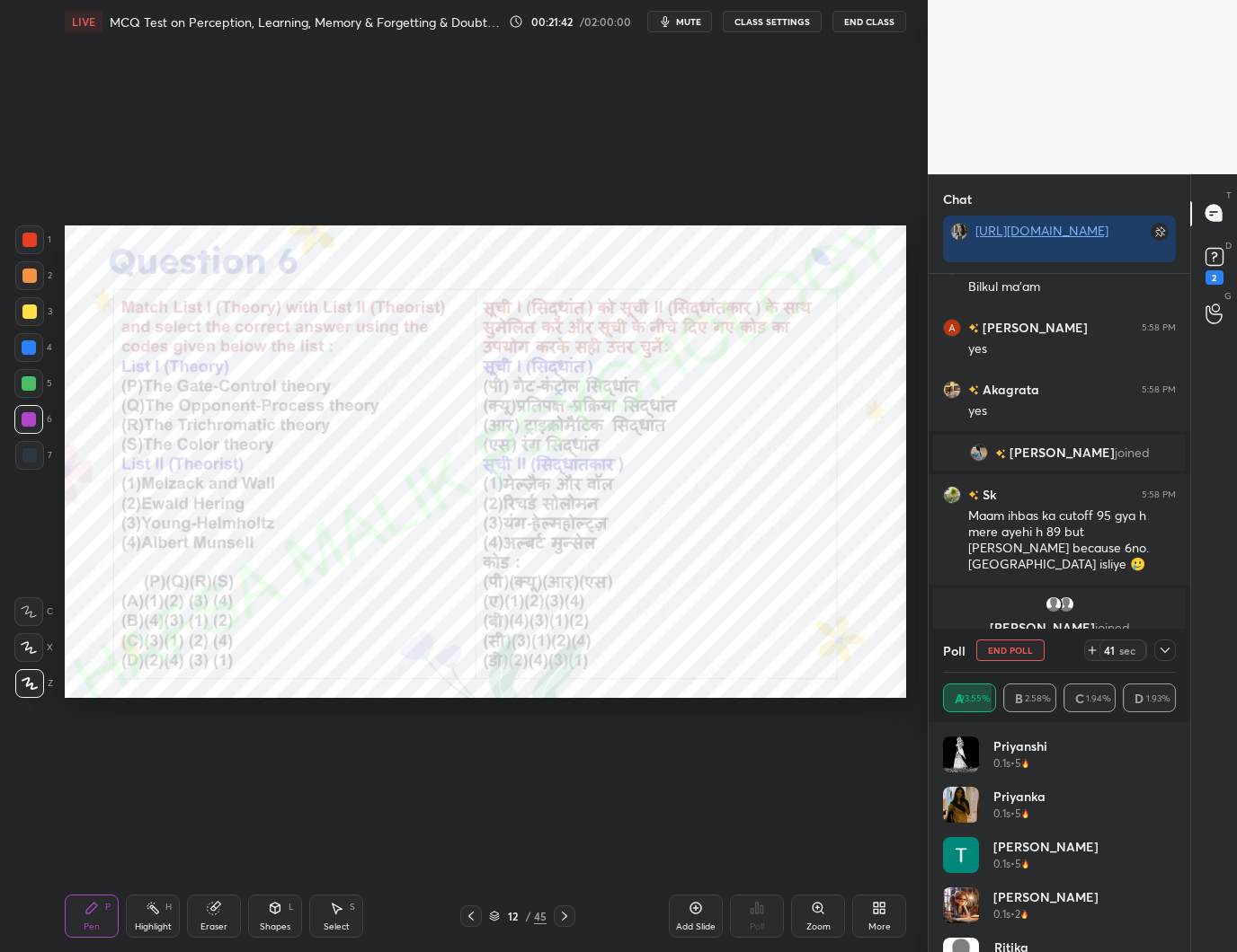
scroll to position [21915, 0]
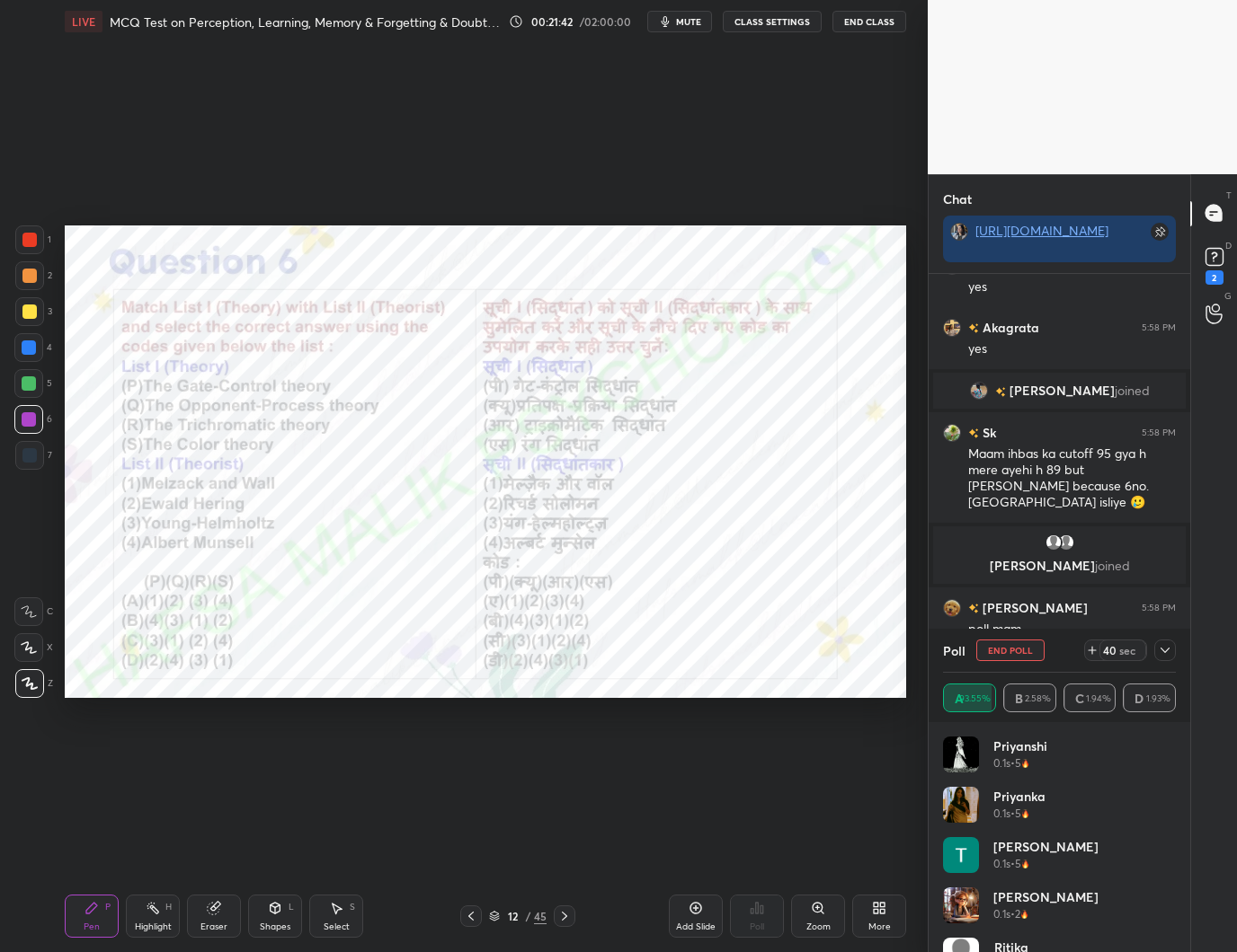
click at [1167, 647] on icon at bounding box center [1165, 651] width 15 height 15
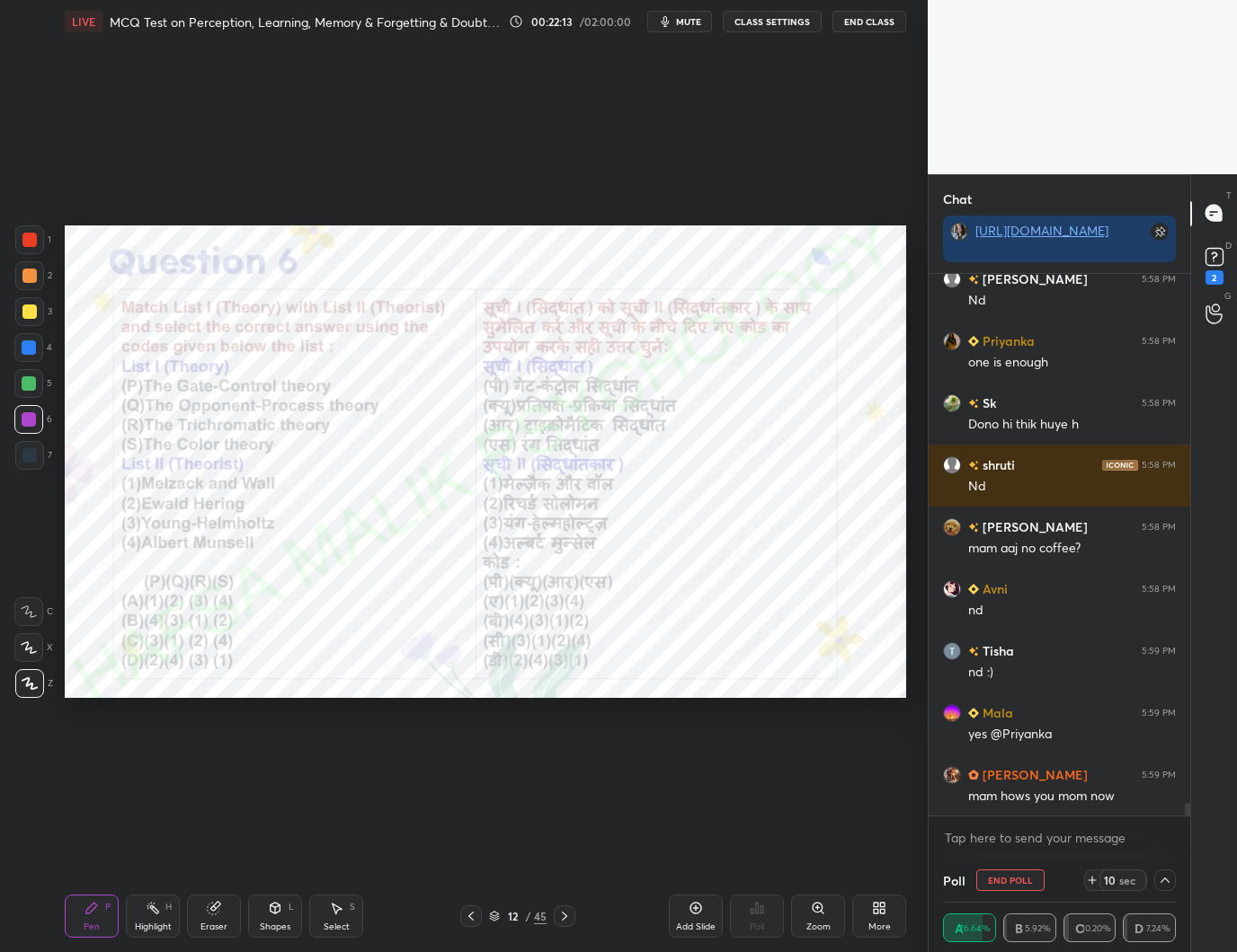
scroll to position [23528, 0]
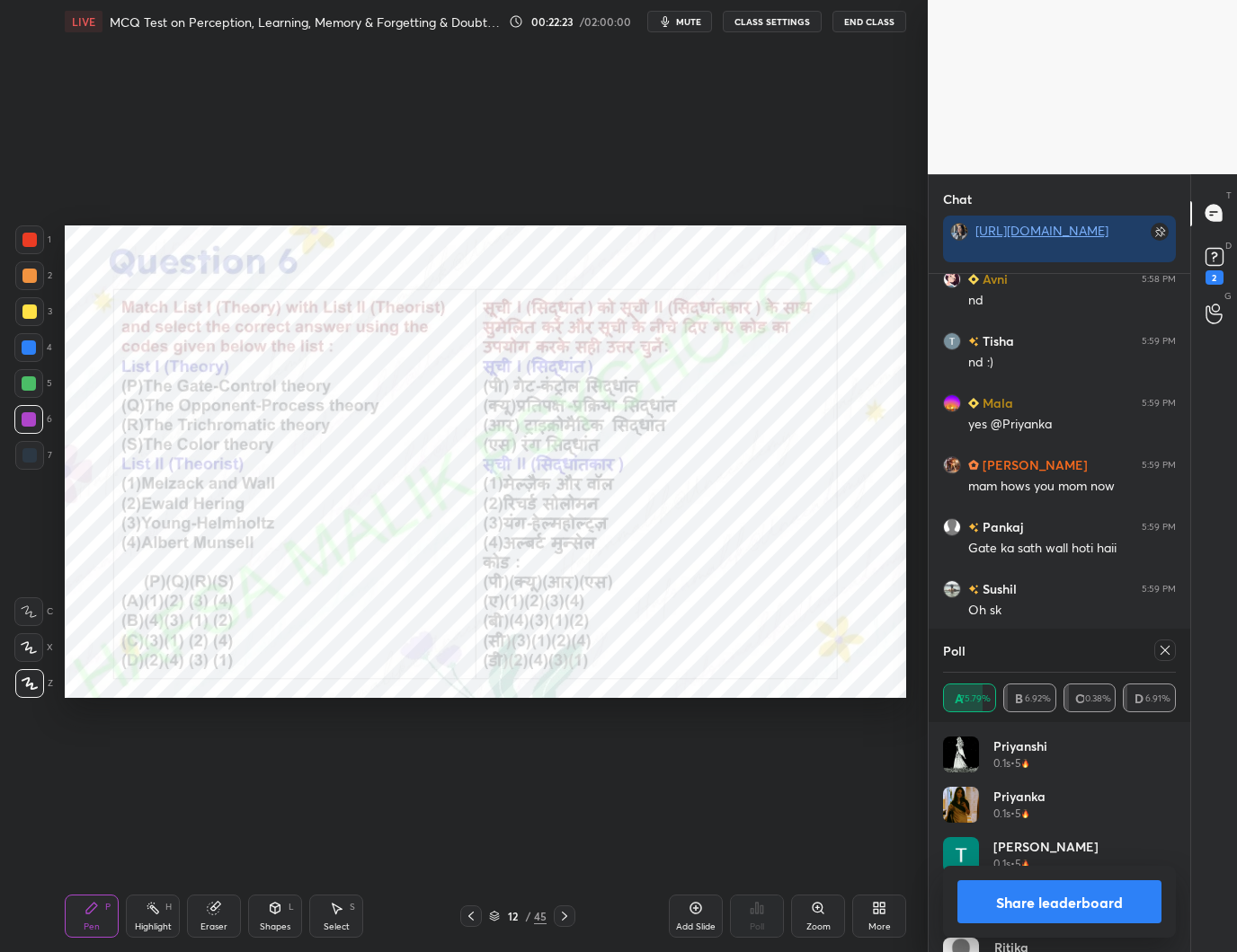
click at [1173, 651] on div at bounding box center [1164, 650] width 21 height 21
type textarea "x"
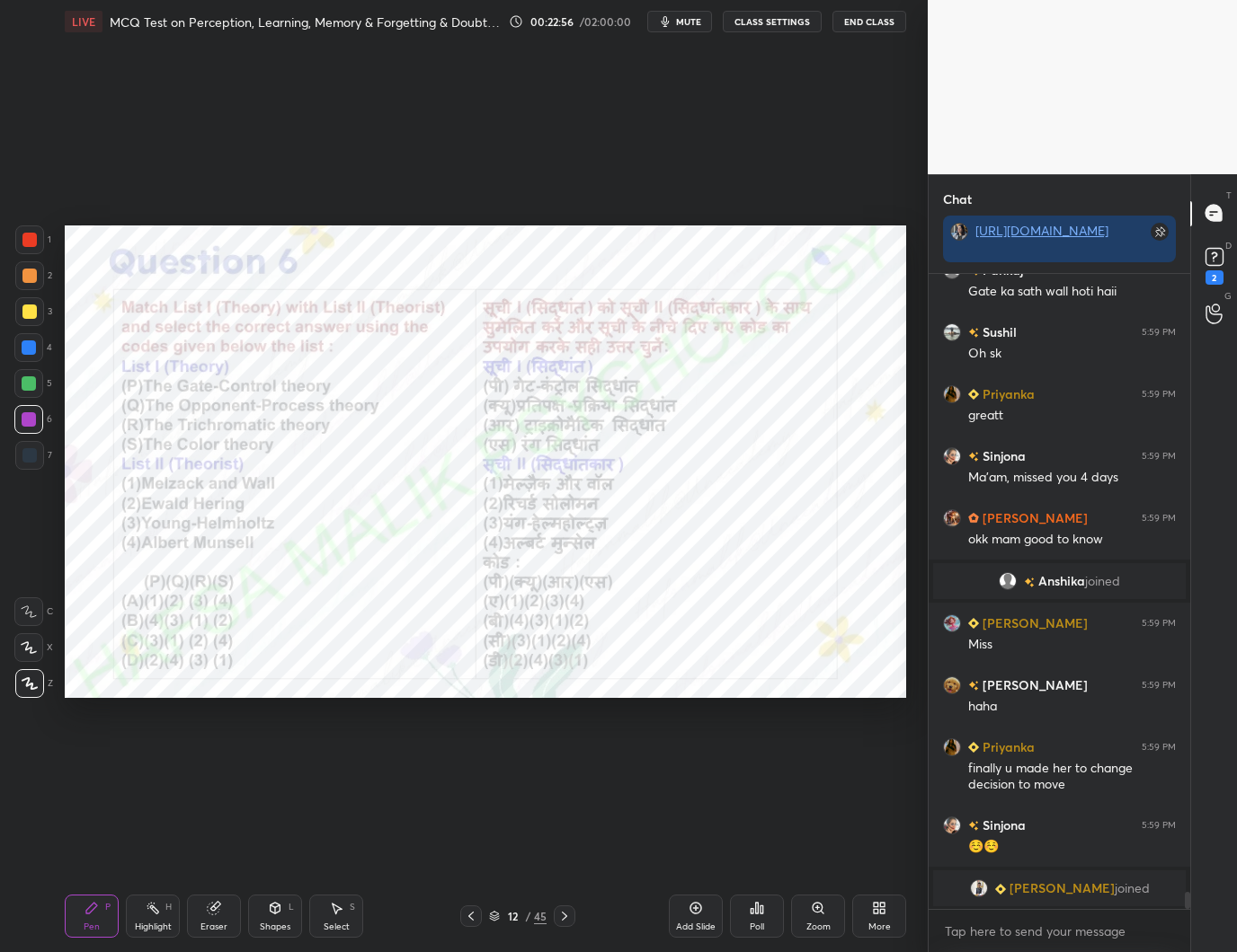
click at [569, 909] on div at bounding box center [564, 916] width 21 height 21
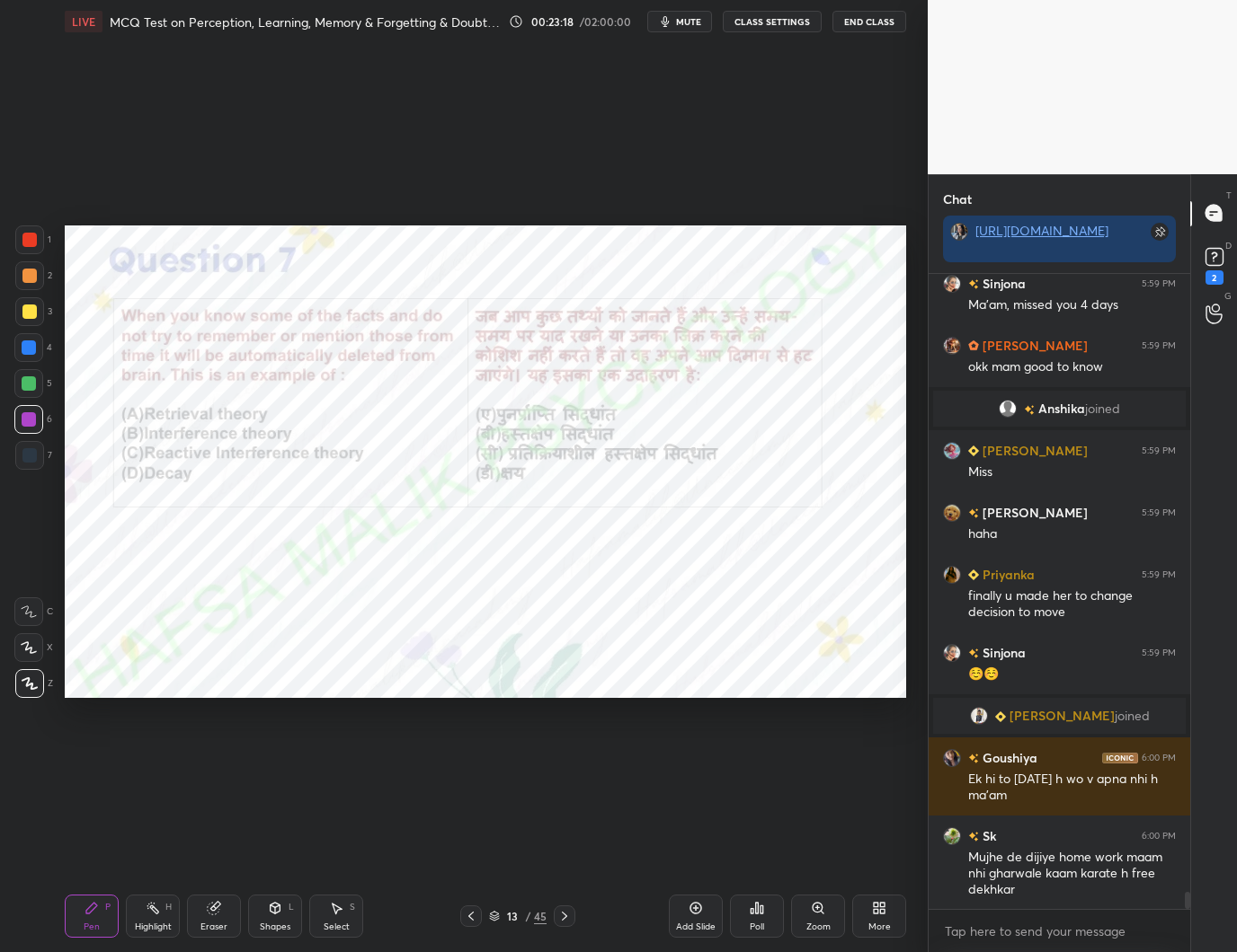
click at [769, 914] on div "Poll" at bounding box center [757, 916] width 54 height 43
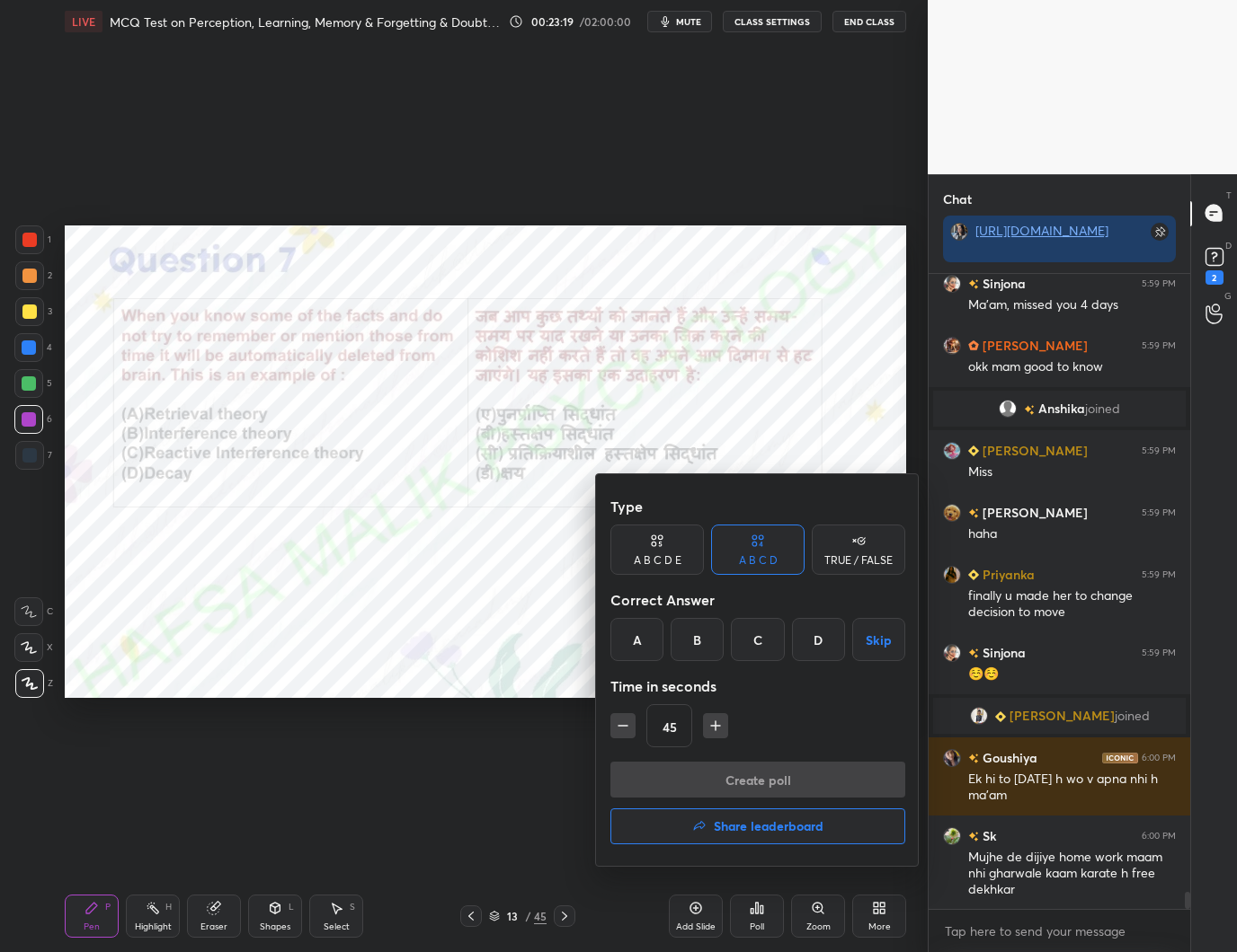
click at [821, 633] on div "D" at bounding box center [818, 639] width 53 height 43
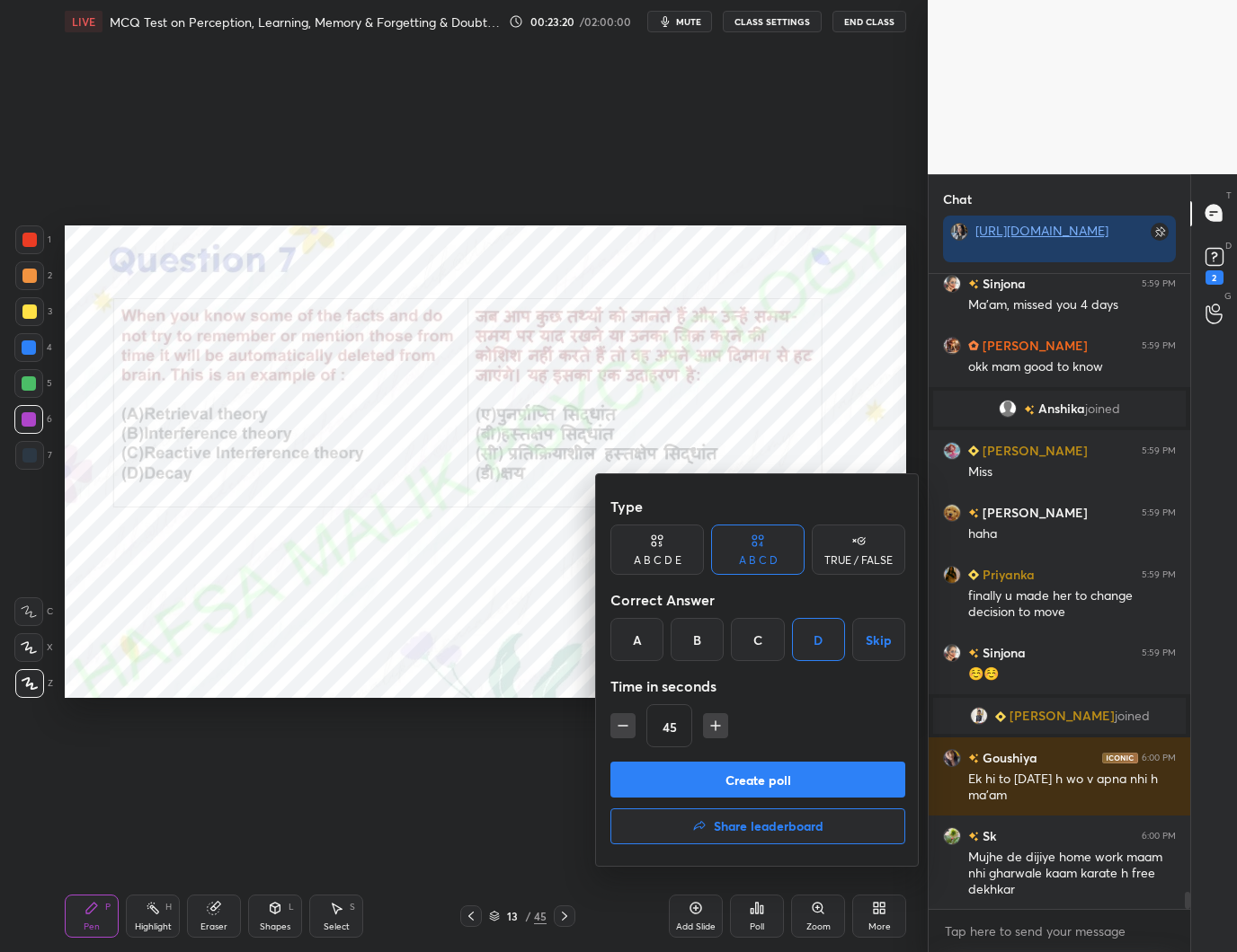
click at [617, 730] on icon "button" at bounding box center [623, 726] width 18 height 18
type input "30"
click at [794, 768] on button "Create poll" at bounding box center [758, 779] width 295 height 36
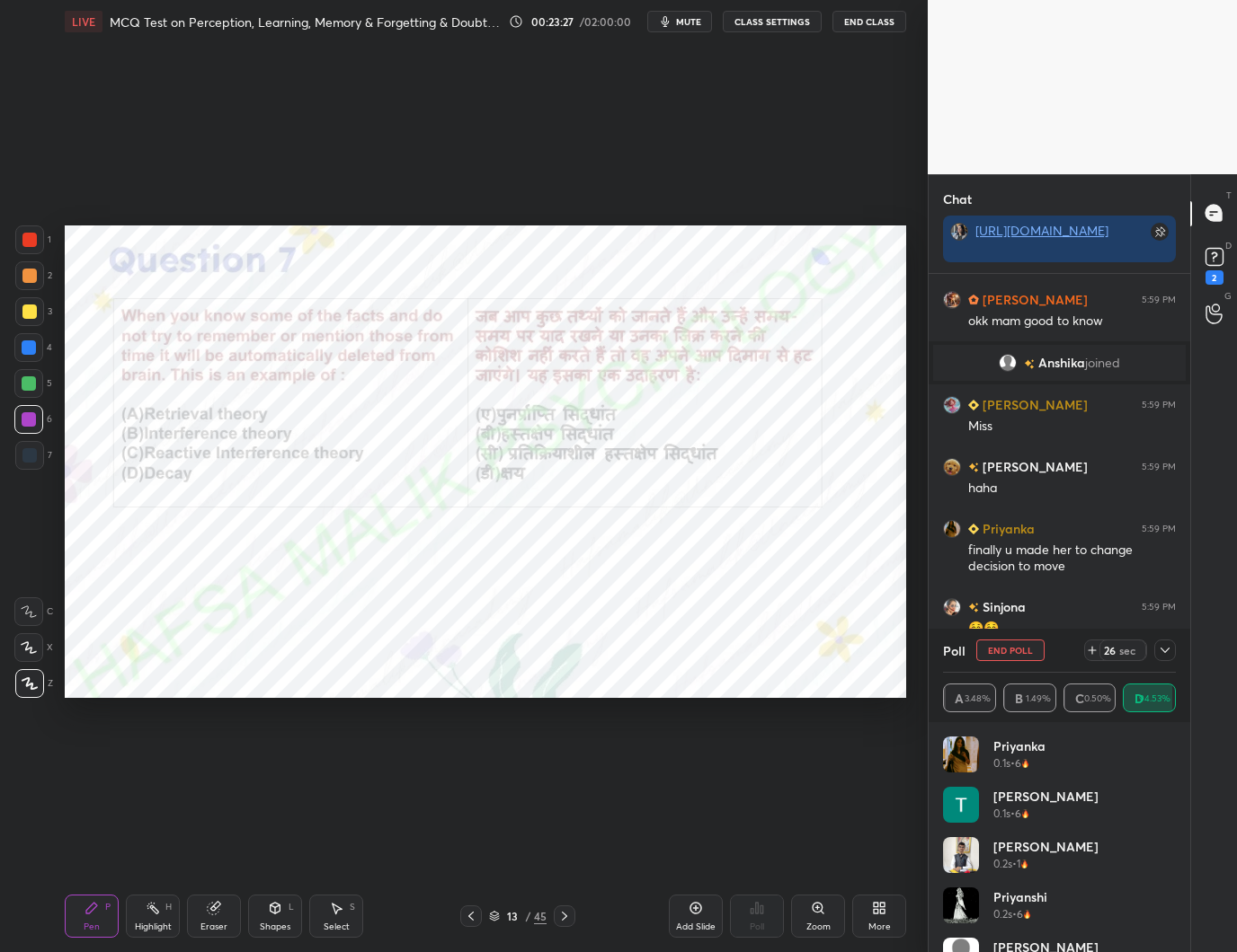
scroll to position [23635, 0]
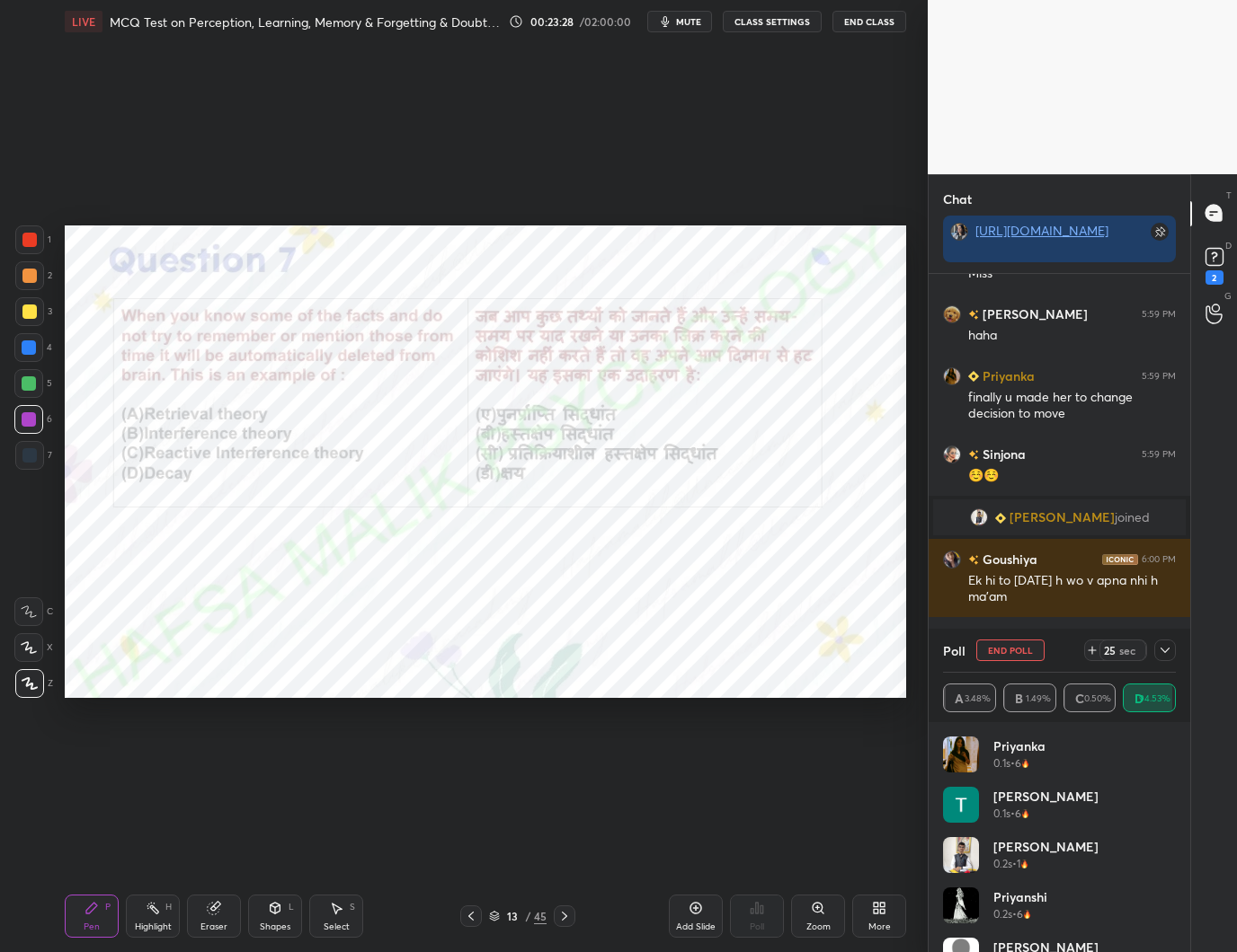
click at [1094, 650] on icon at bounding box center [1093, 651] width 15 height 15
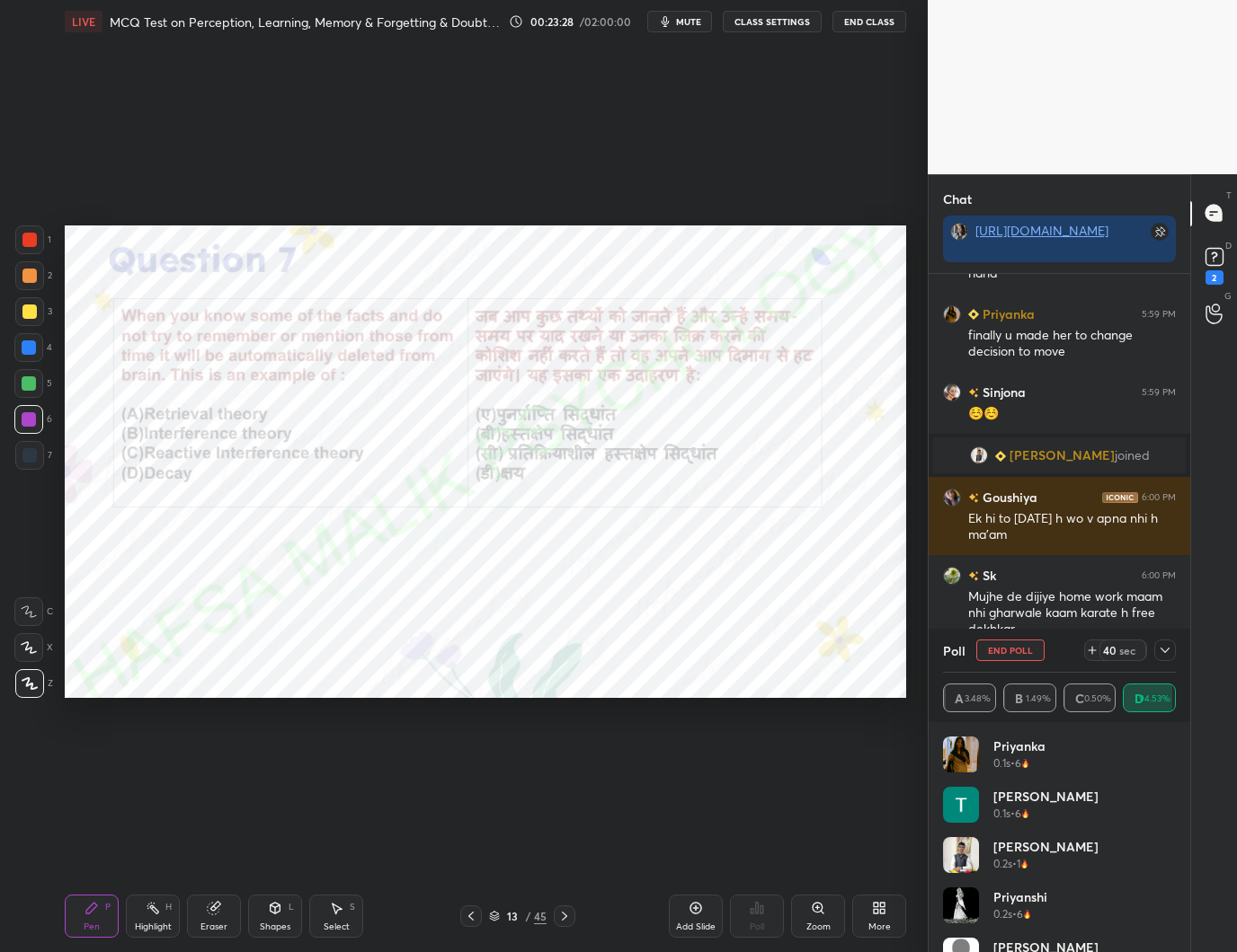
click at [1158, 649] on icon at bounding box center [1165, 651] width 15 height 15
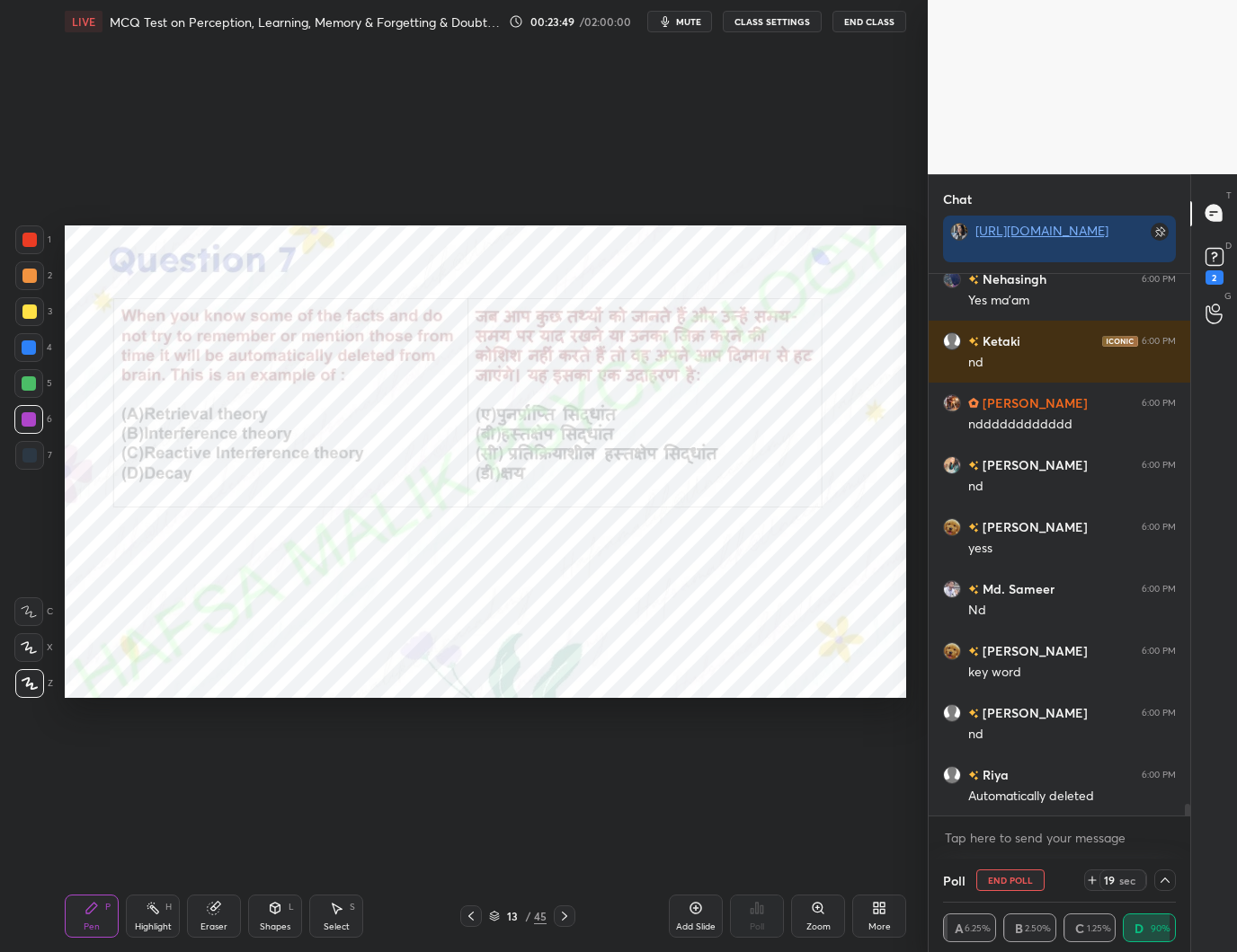
scroll to position [24813, 0]
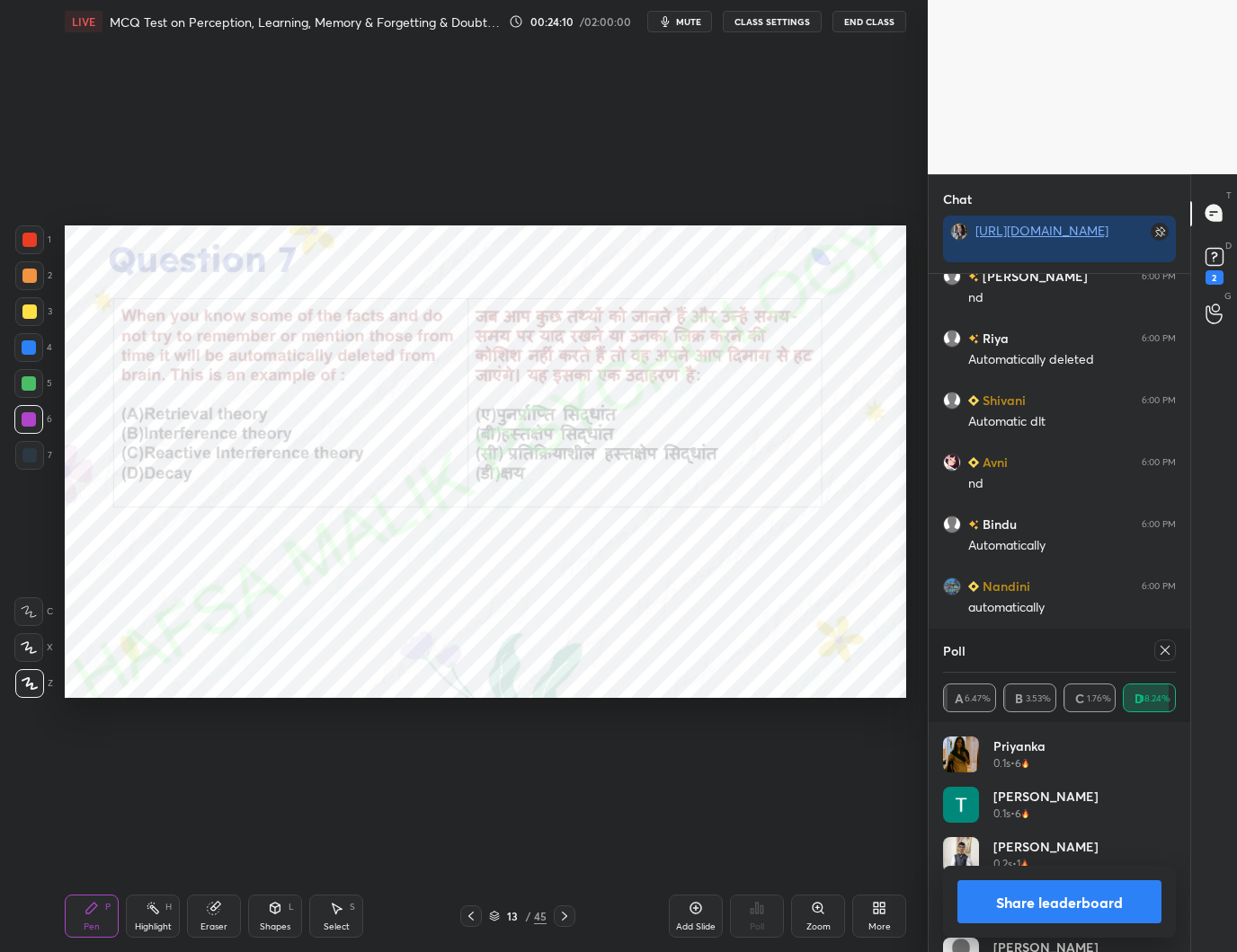
click at [1165, 657] on icon at bounding box center [1165, 651] width 15 height 15
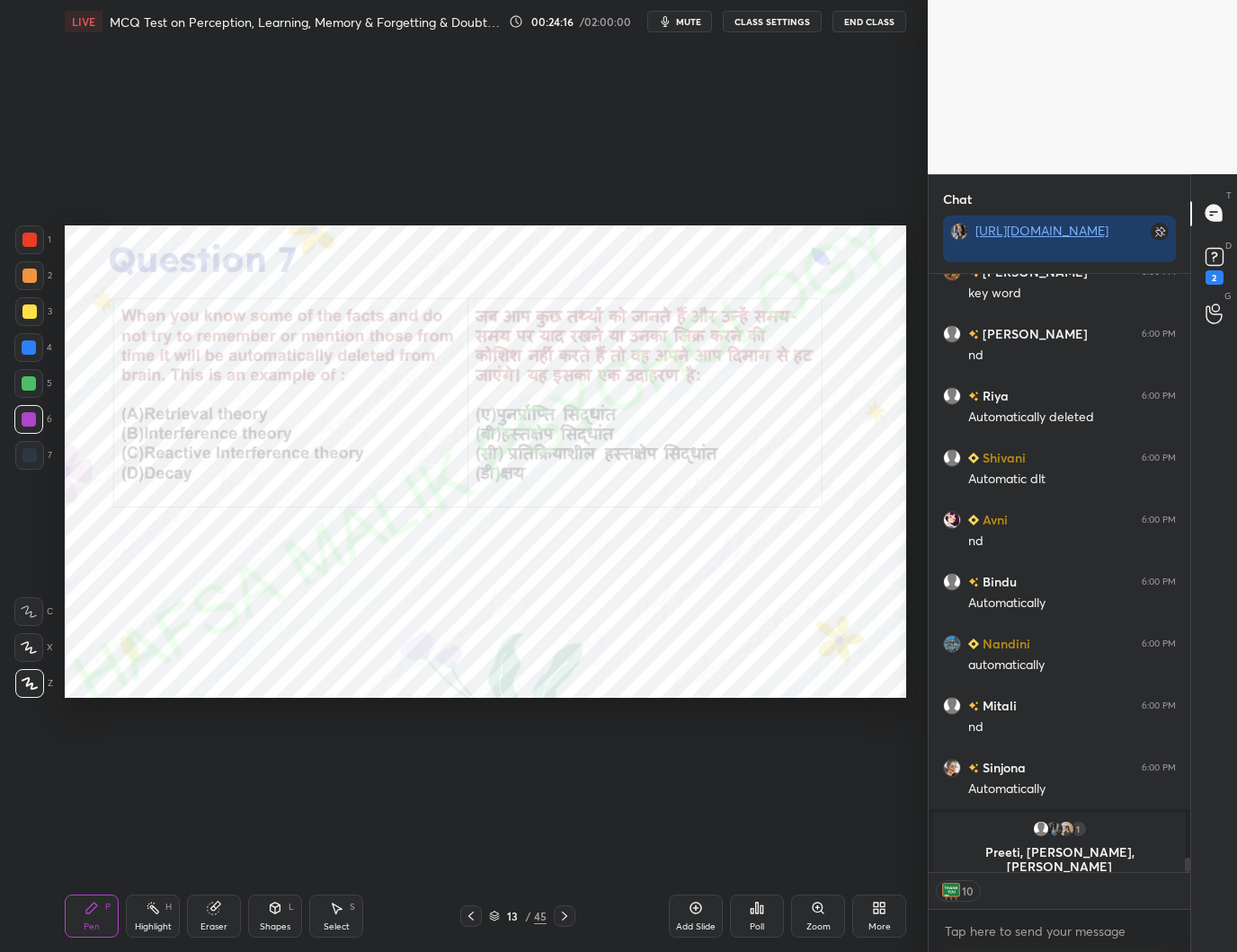
click at [36, 238] on div at bounding box center [30, 240] width 15 height 15
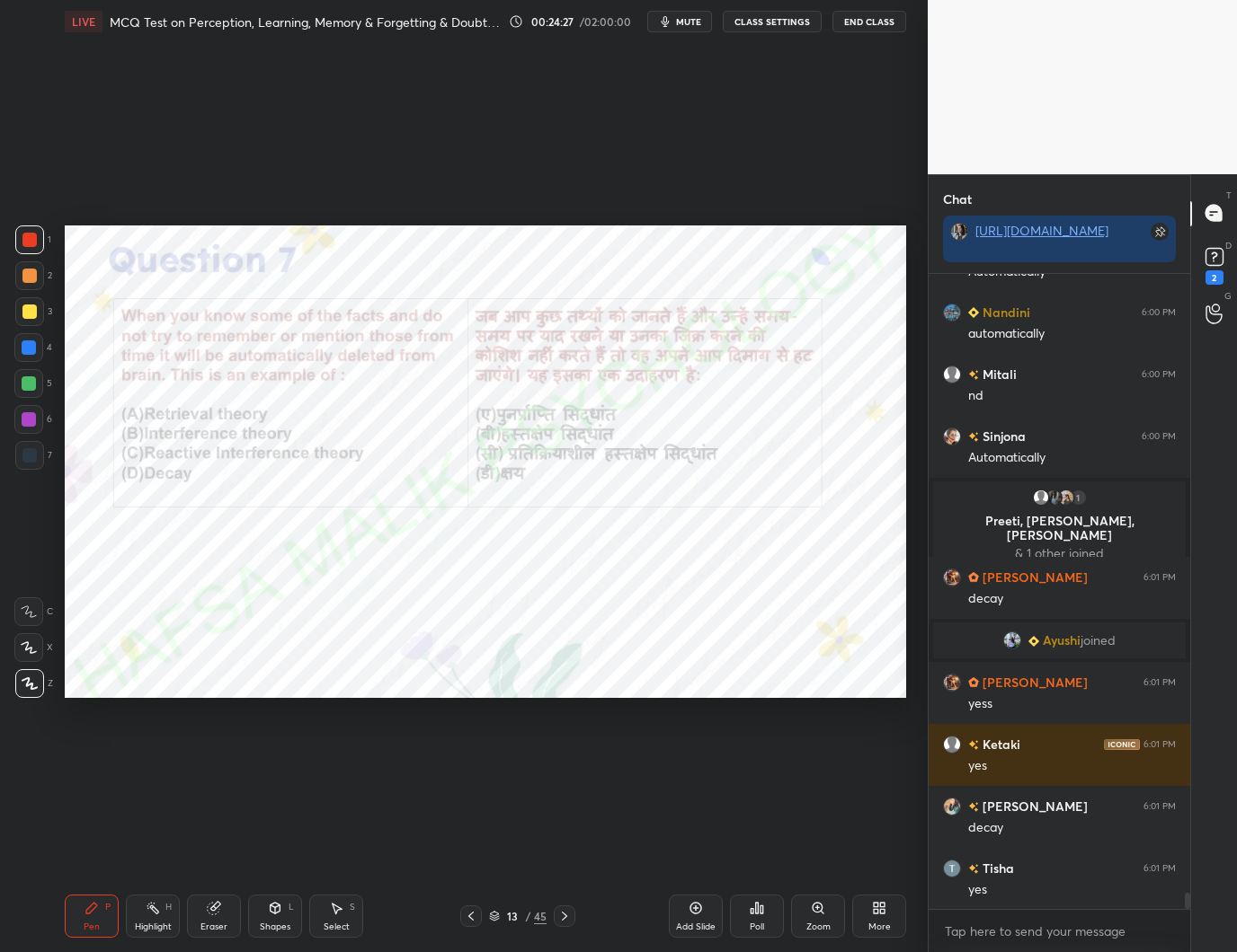
click at [561, 909] on div at bounding box center [564, 916] width 21 height 21
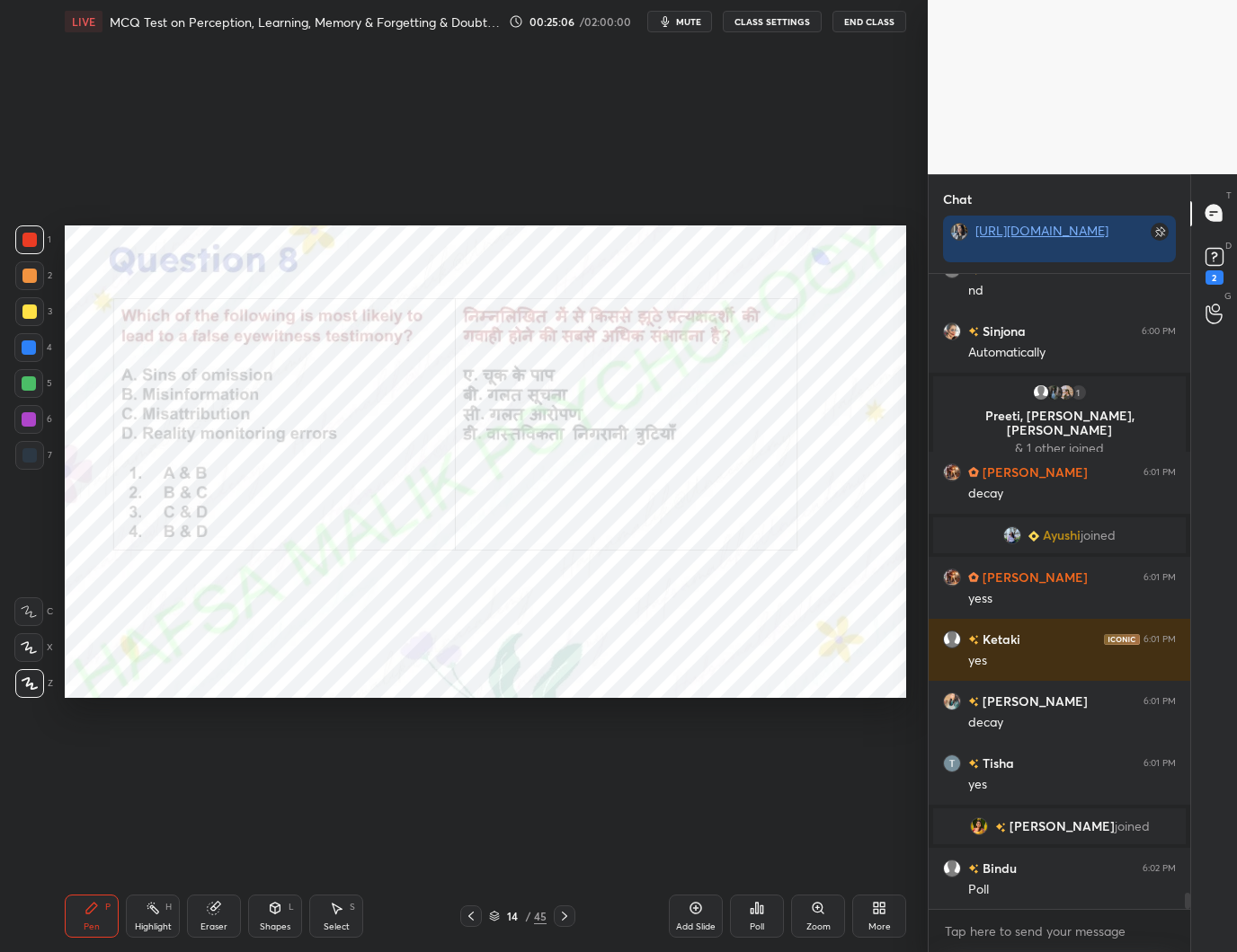
scroll to position [25108, 0]
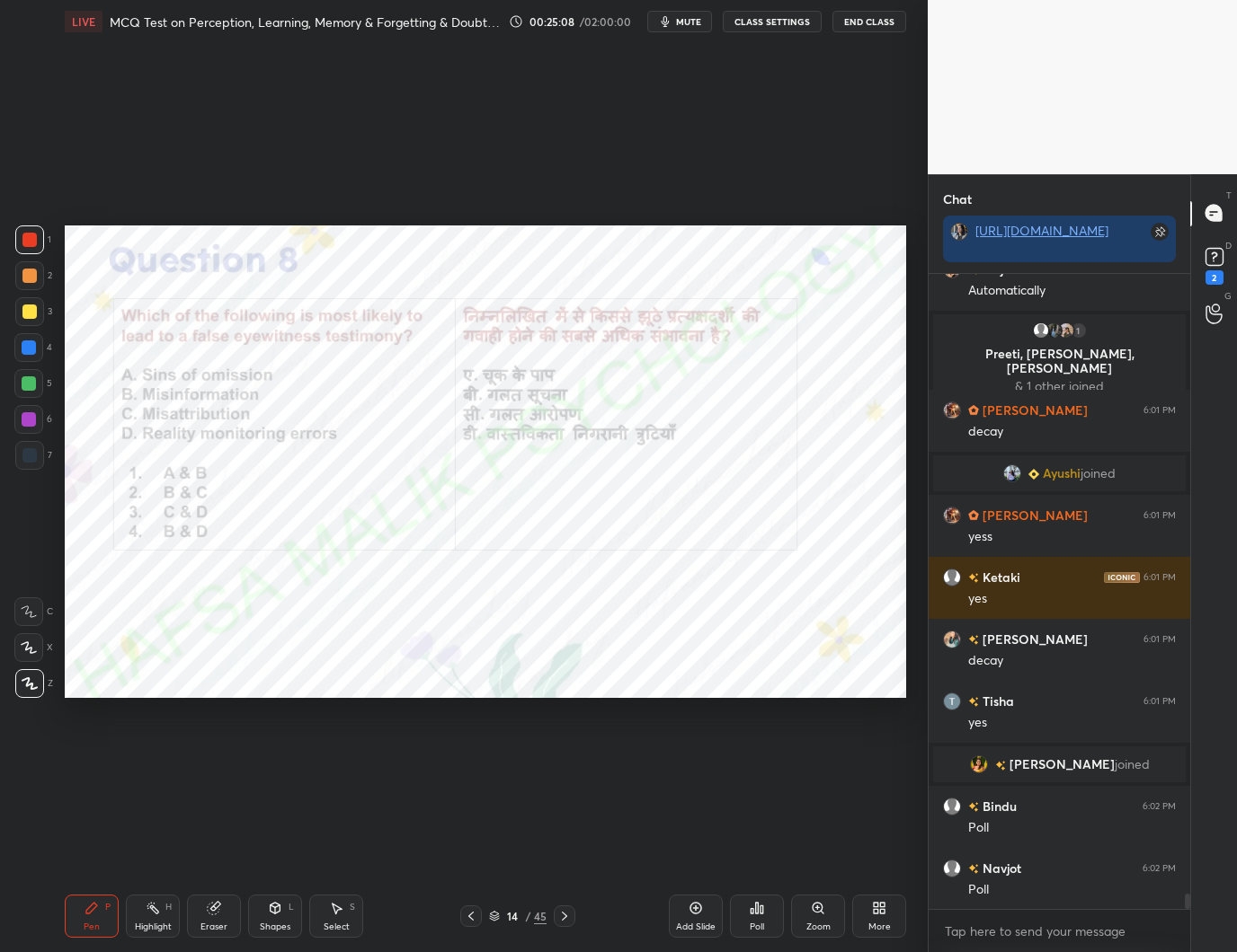
click at [762, 907] on icon at bounding box center [761, 910] width 3 height 8
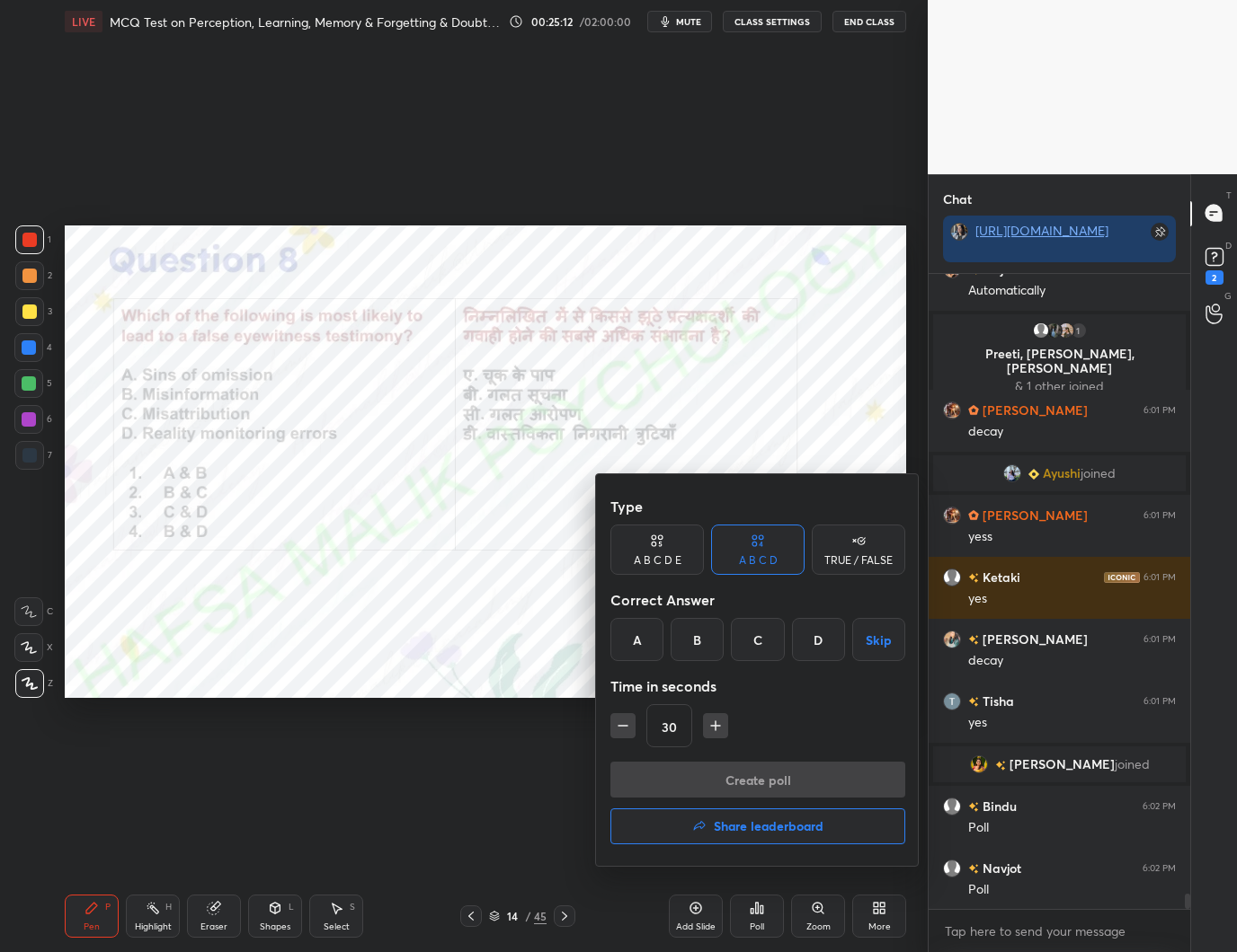
click at [818, 642] on div "D" at bounding box center [818, 639] width 53 height 43
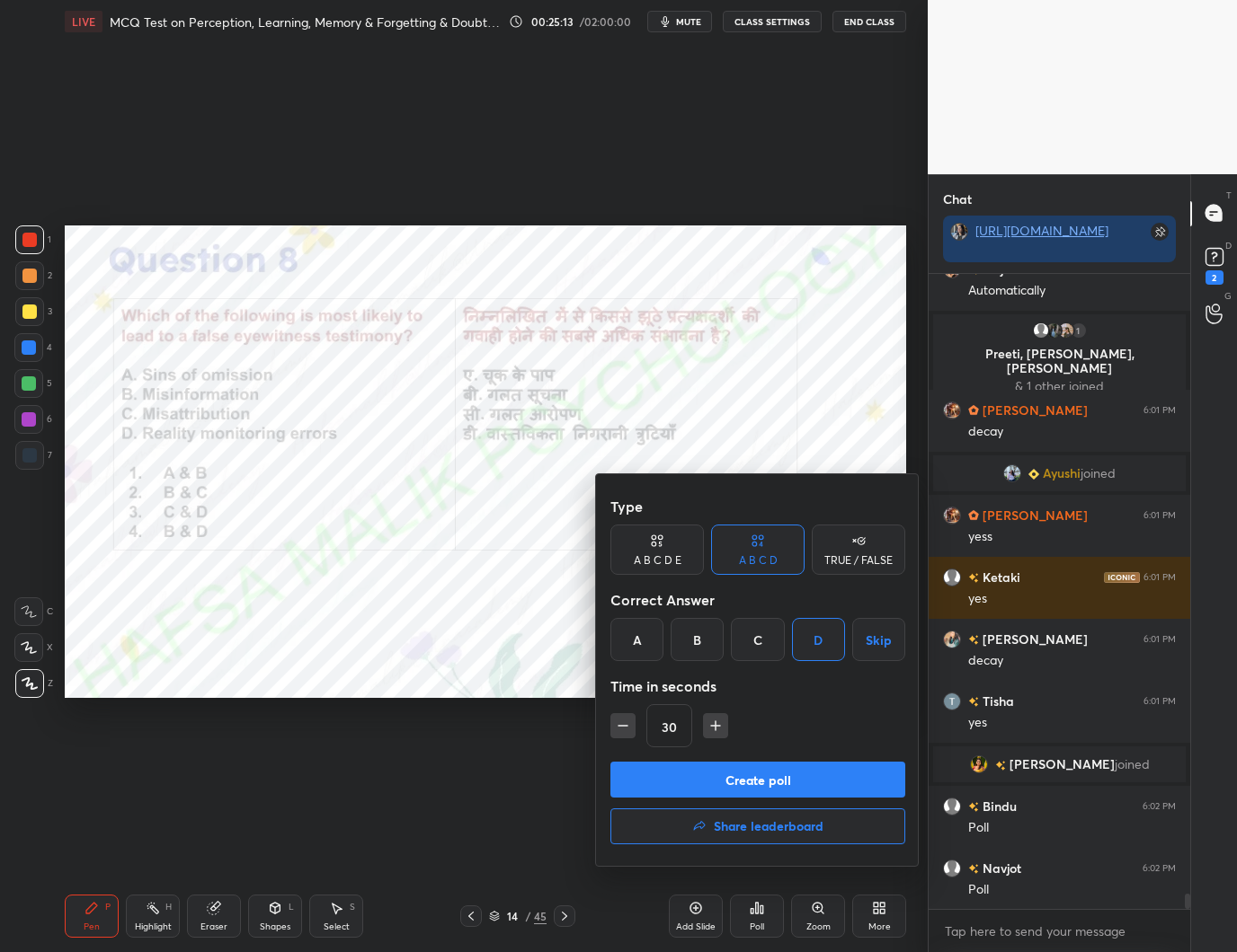
click at [770, 779] on button "Create poll" at bounding box center [758, 779] width 295 height 36
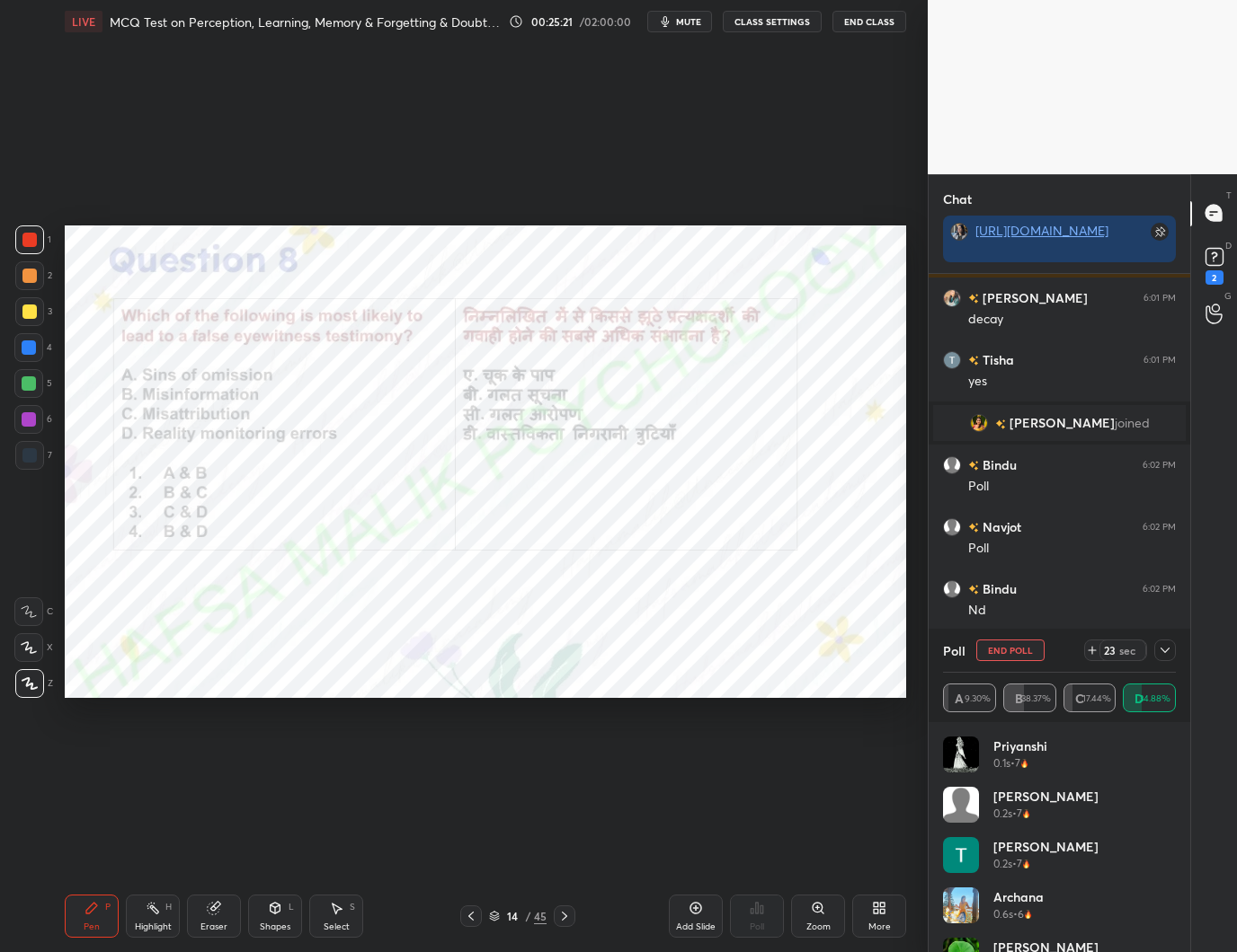
scroll to position [25512, 0]
click at [1093, 646] on icon at bounding box center [1093, 651] width 15 height 15
click at [1167, 647] on icon at bounding box center [1165, 651] width 15 height 15
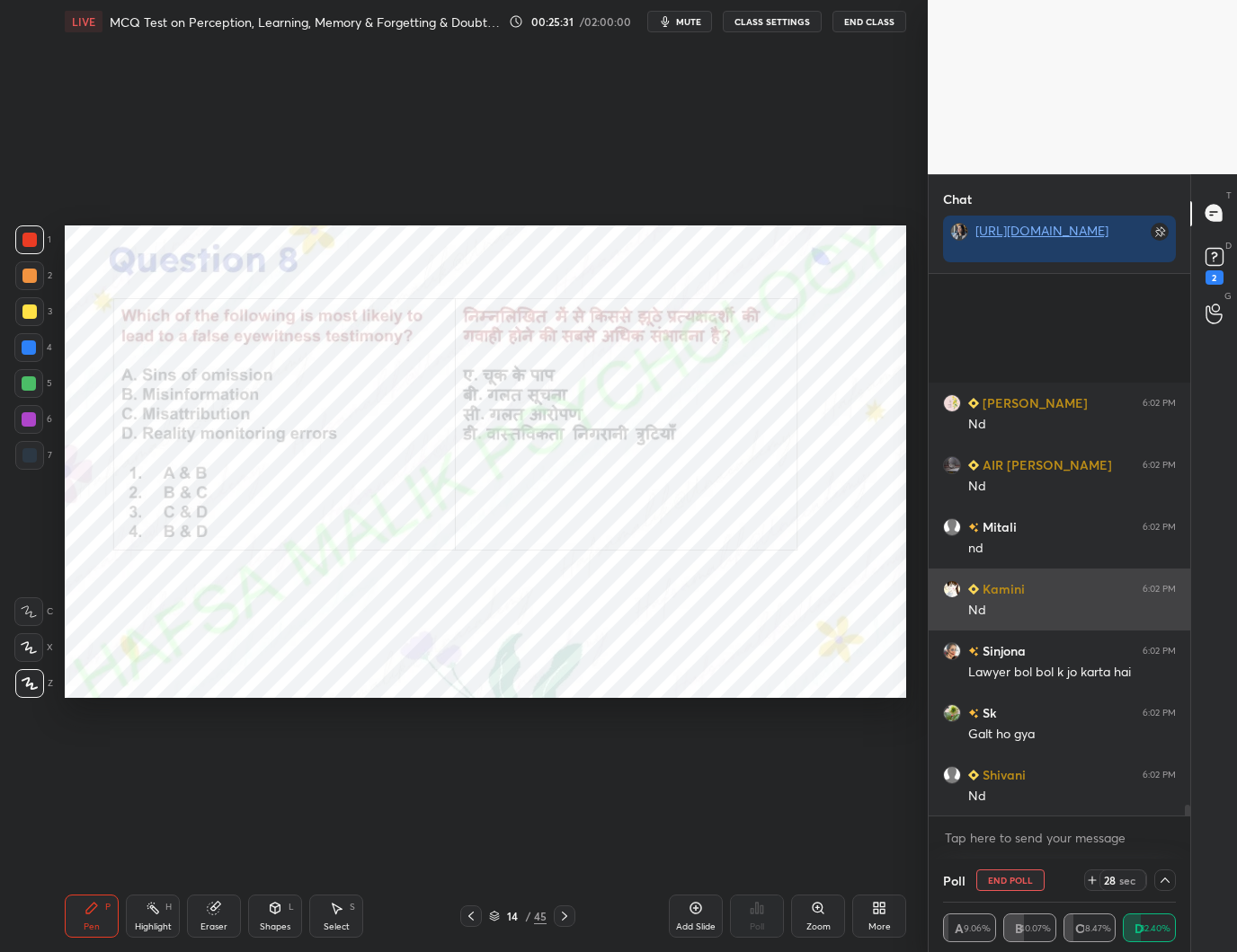
scroll to position [25988, 0]
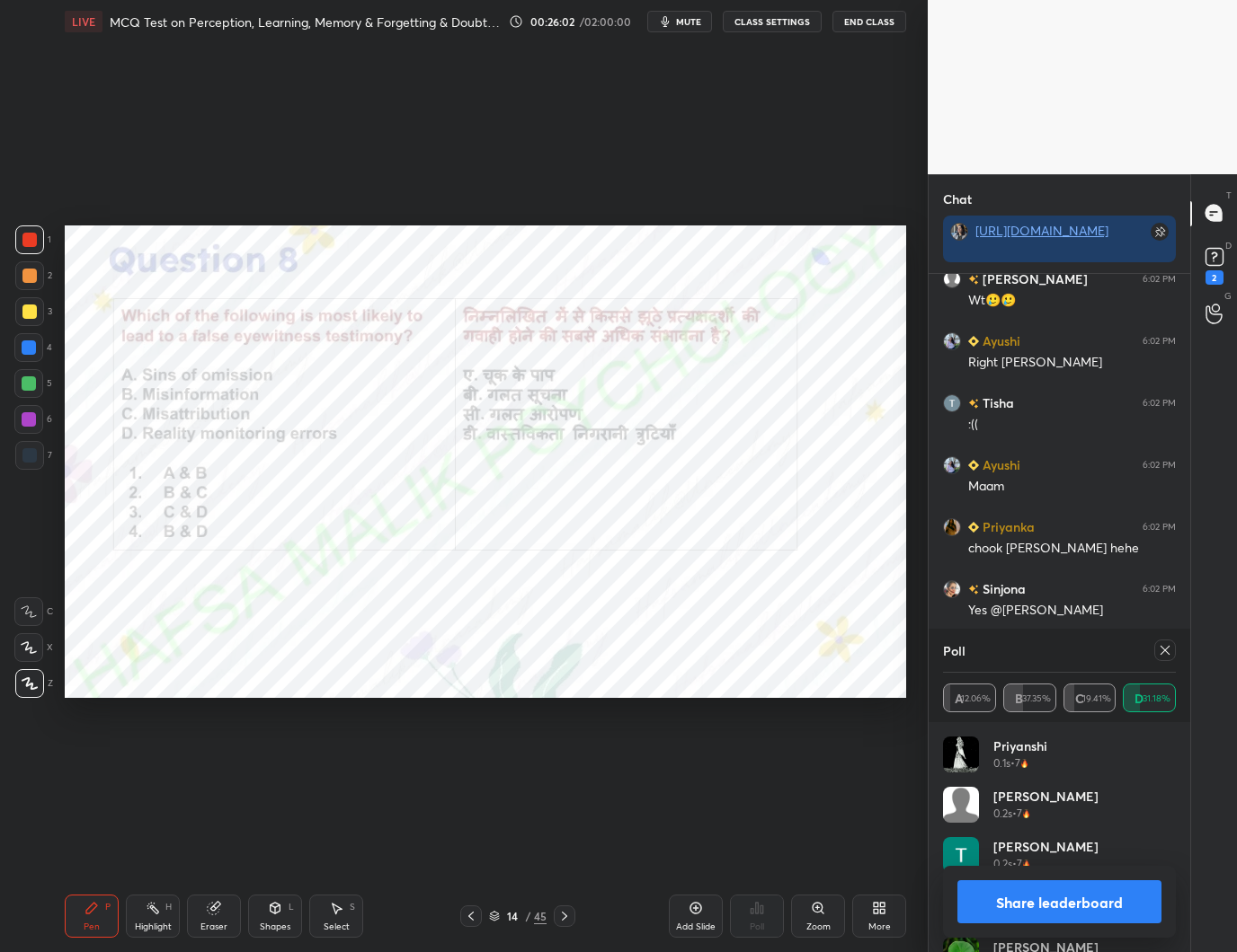
click at [1161, 652] on icon at bounding box center [1165, 651] width 15 height 15
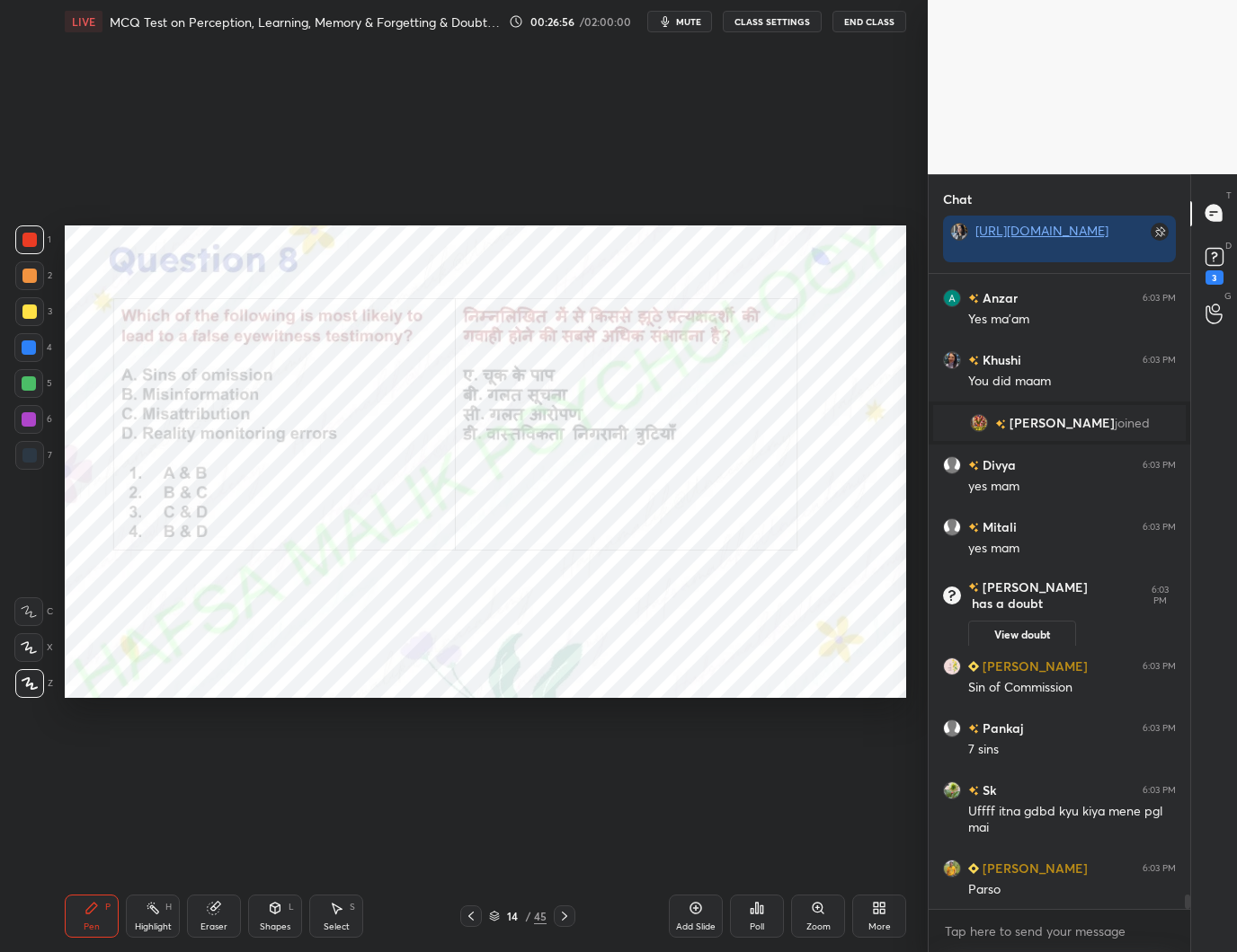
click at [568, 911] on icon at bounding box center [564, 917] width 15 height 15
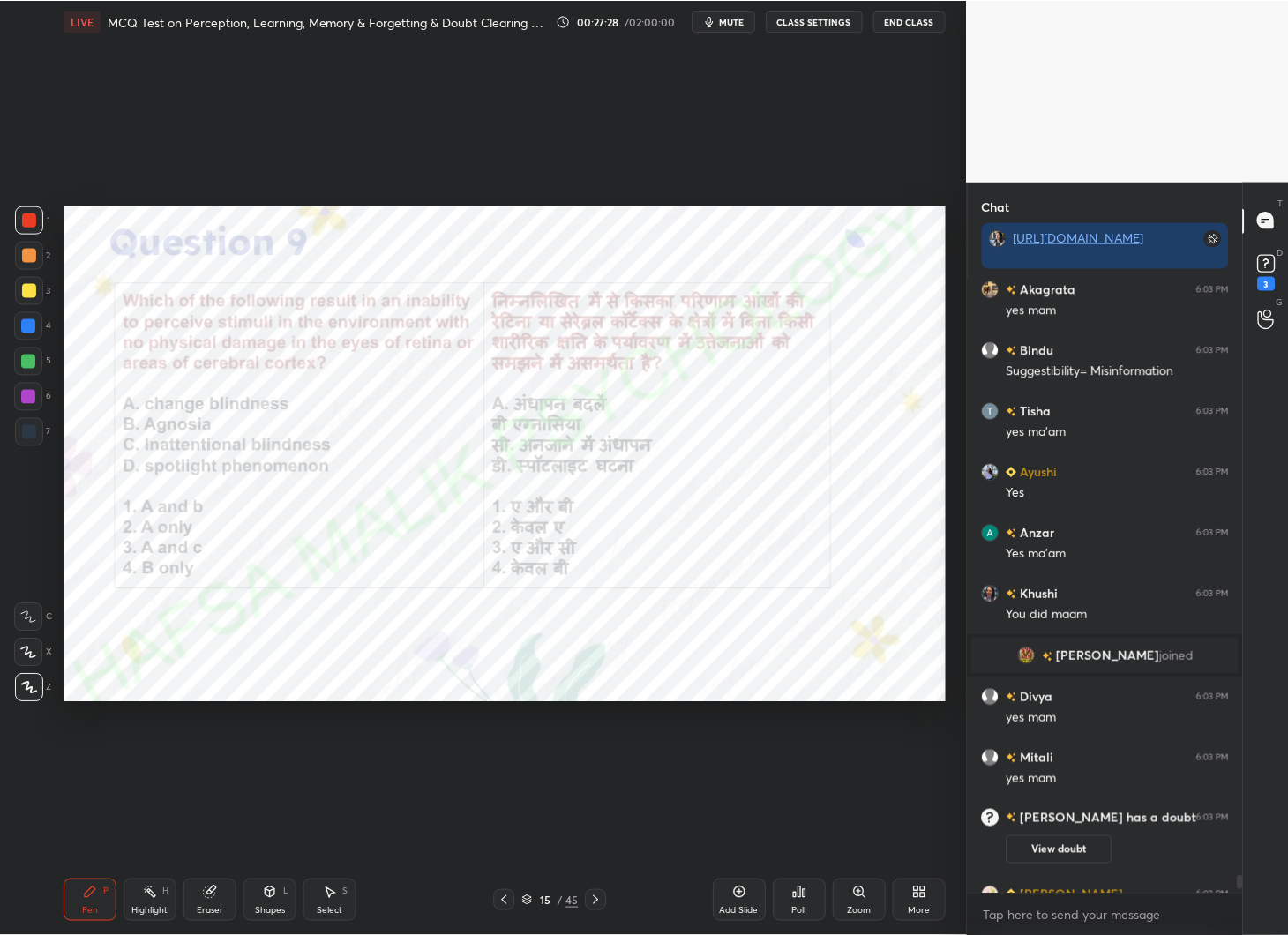
scroll to position [87425, 87304]
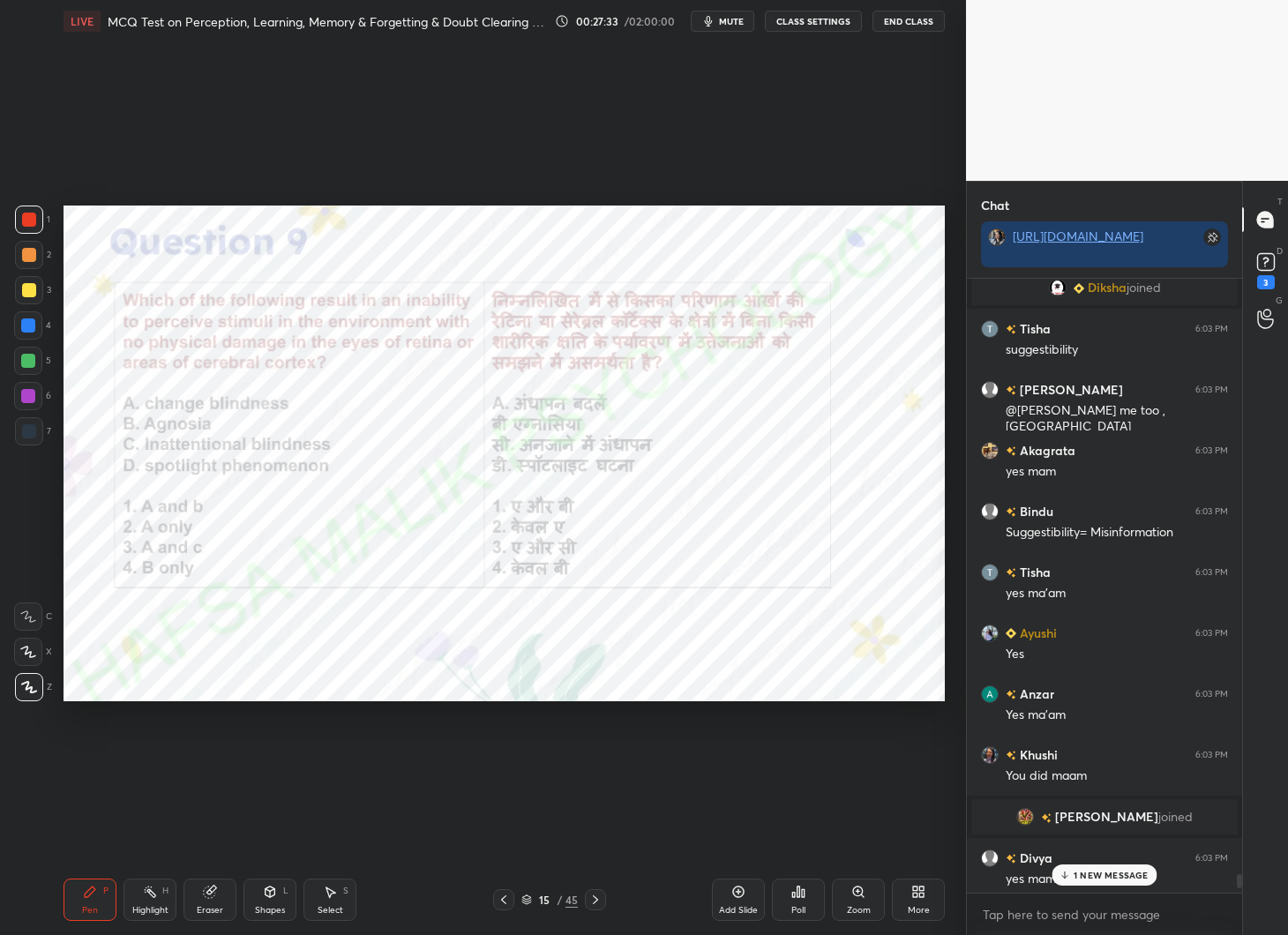
click at [1098, 869] on div "1 NEW MESSAGE" at bounding box center [1104, 875] width 105 height 21
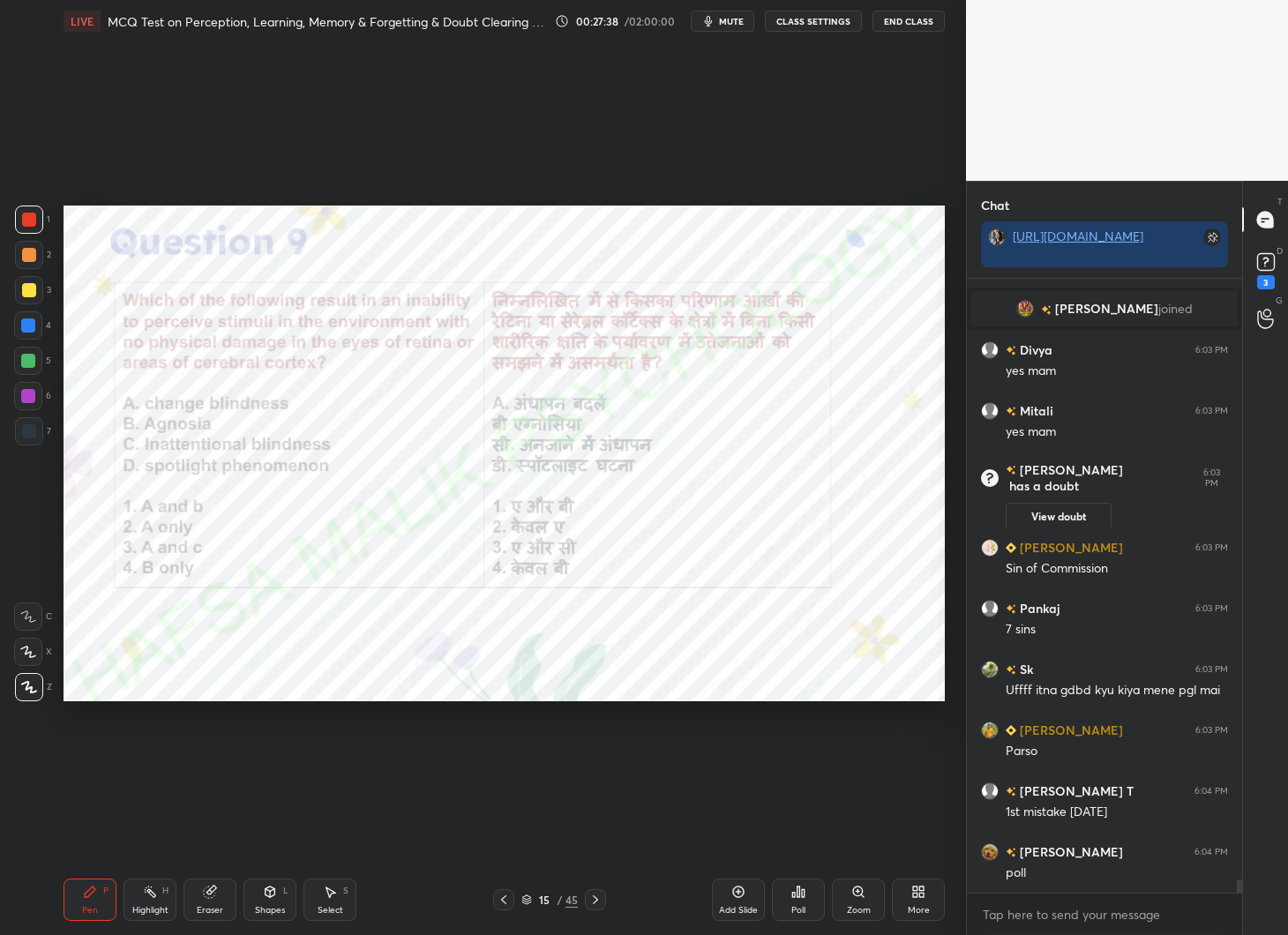
click at [801, 901] on div "Poll" at bounding box center [798, 900] width 53 height 43
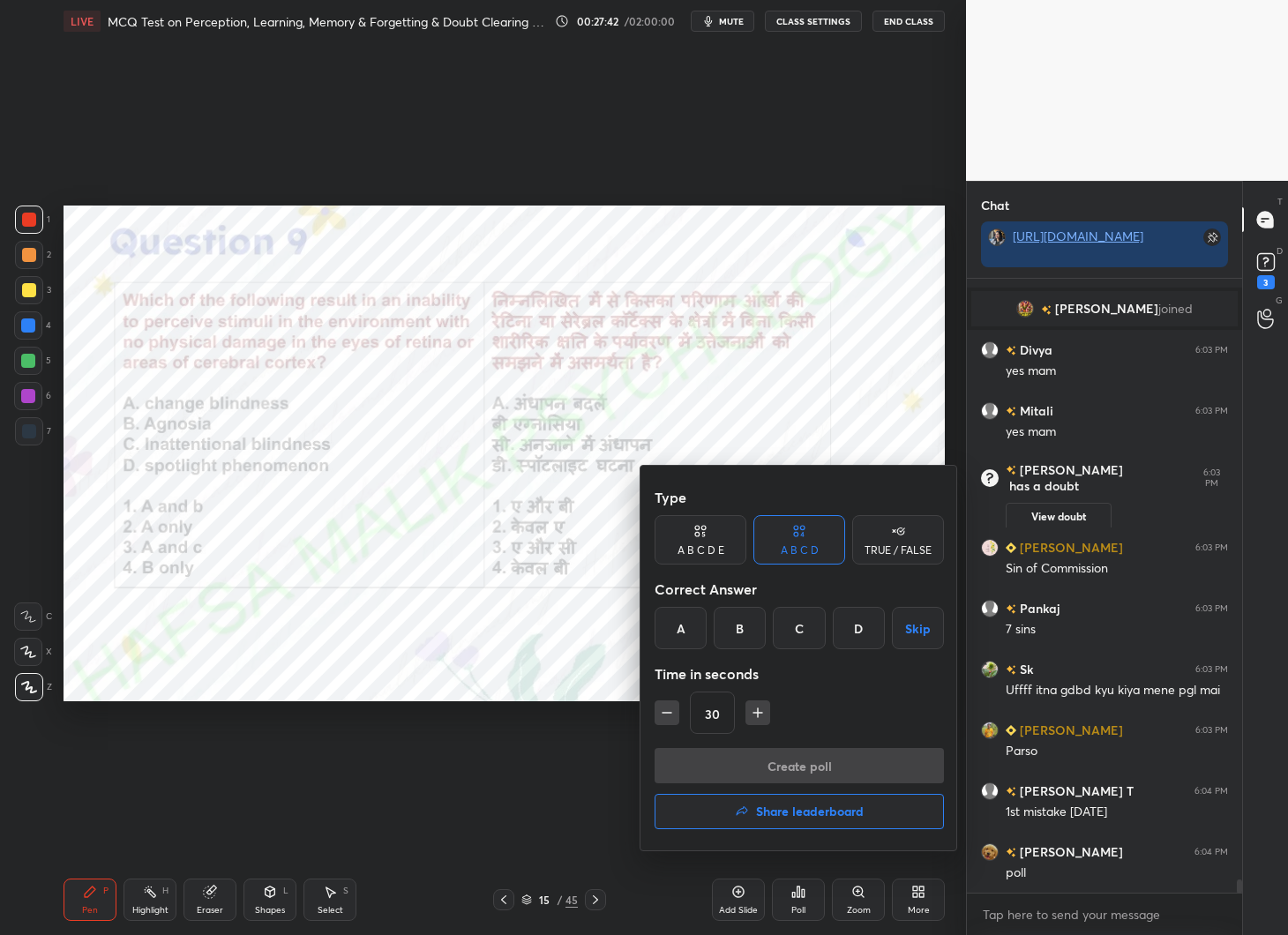
click at [801, 630] on div "C" at bounding box center [798, 628] width 52 height 43
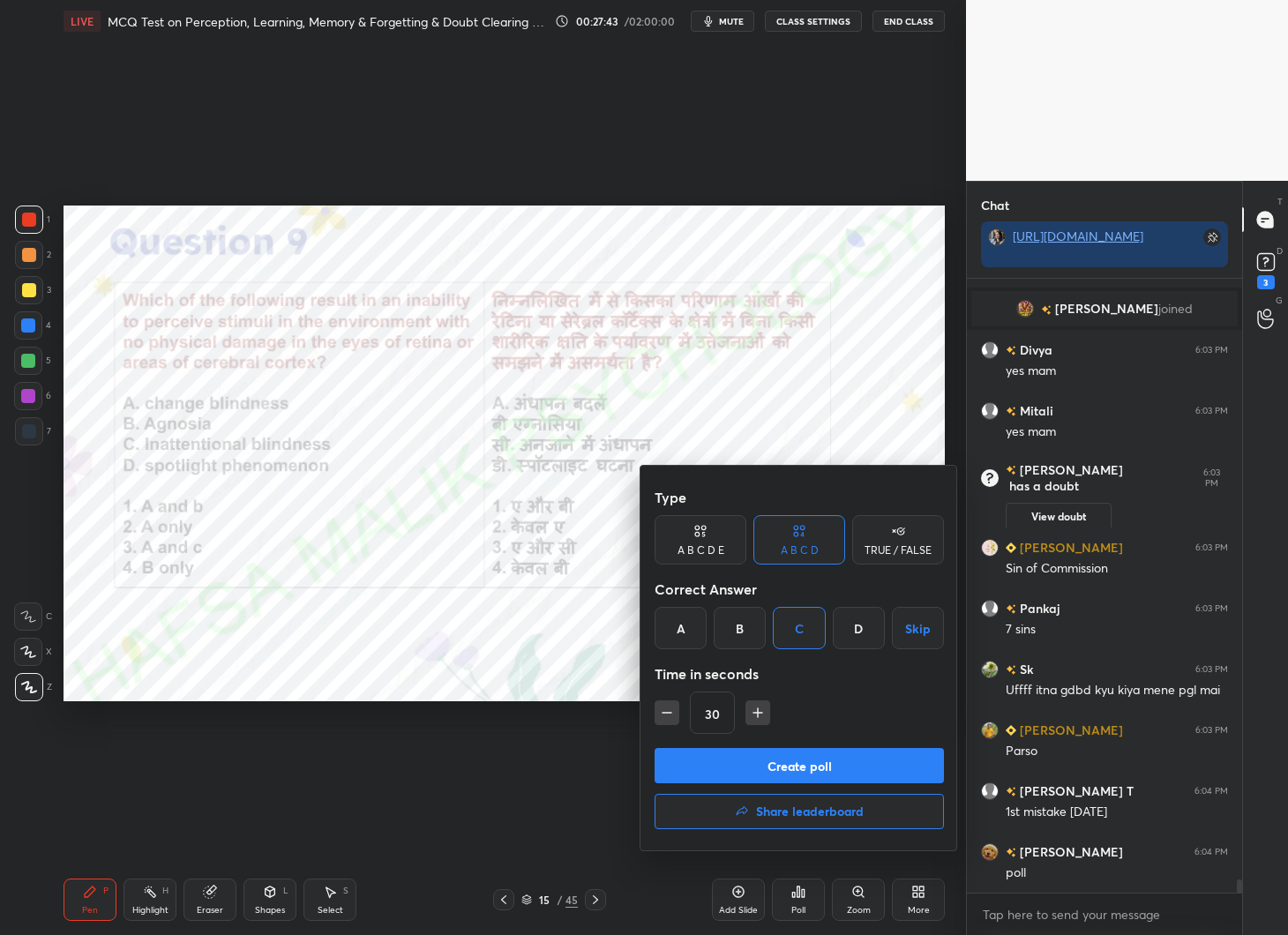
click at [789, 770] on button "Create poll" at bounding box center [799, 765] width 289 height 35
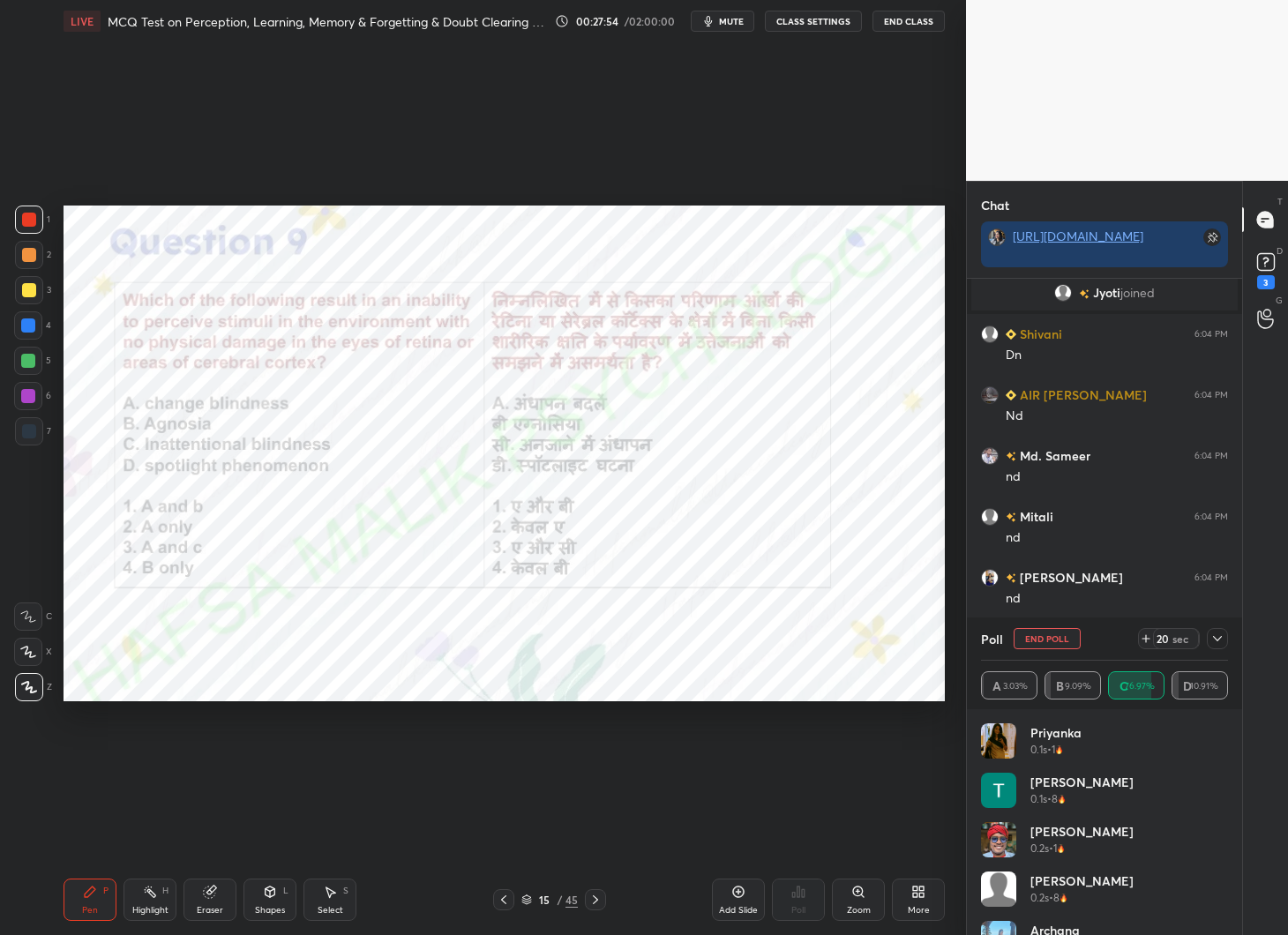
click at [1224, 639] on icon at bounding box center [1217, 639] width 15 height 15
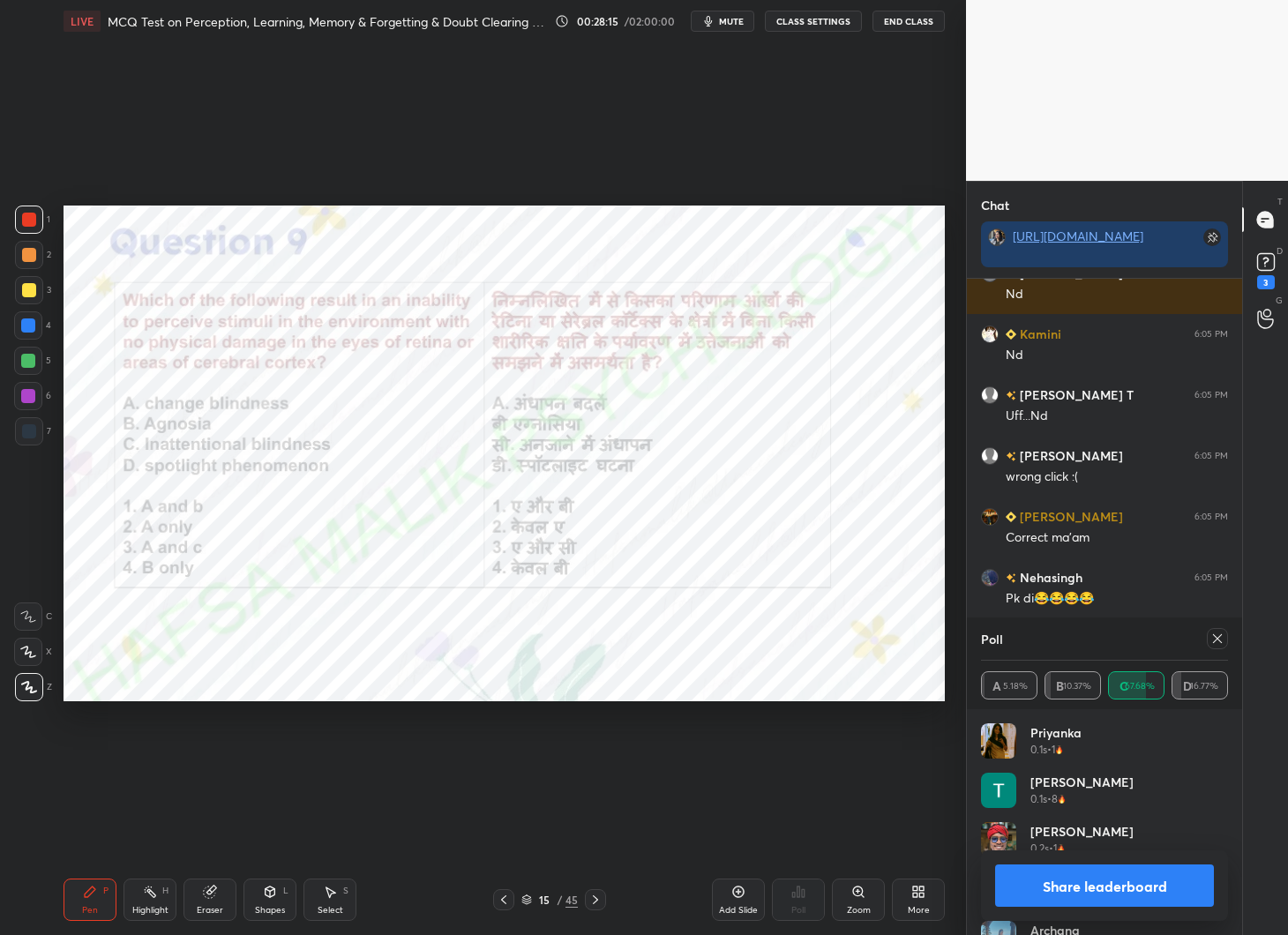
click at [1221, 634] on icon at bounding box center [1217, 639] width 15 height 15
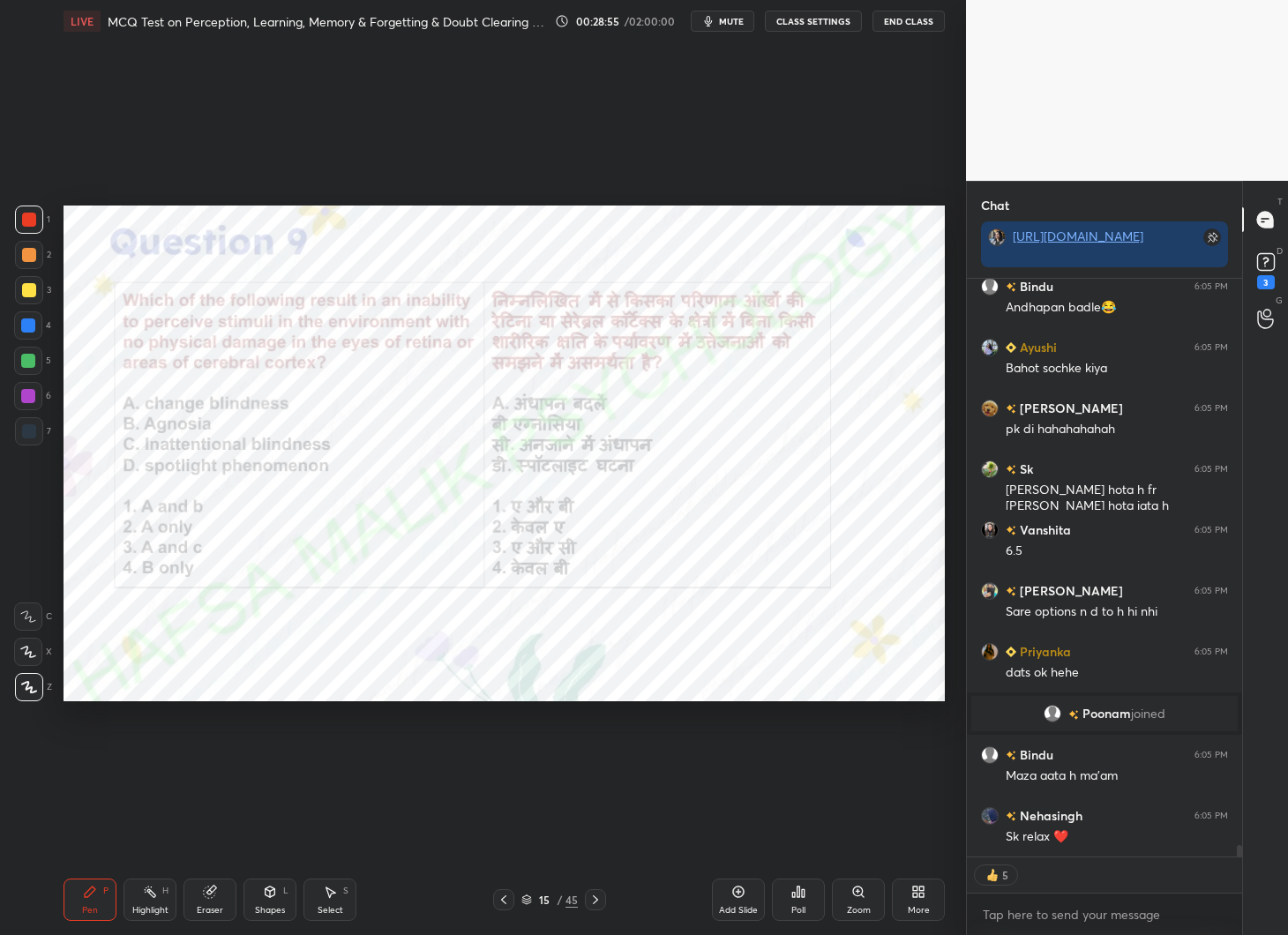
click at [596, 899] on icon at bounding box center [596, 901] width 5 height 9
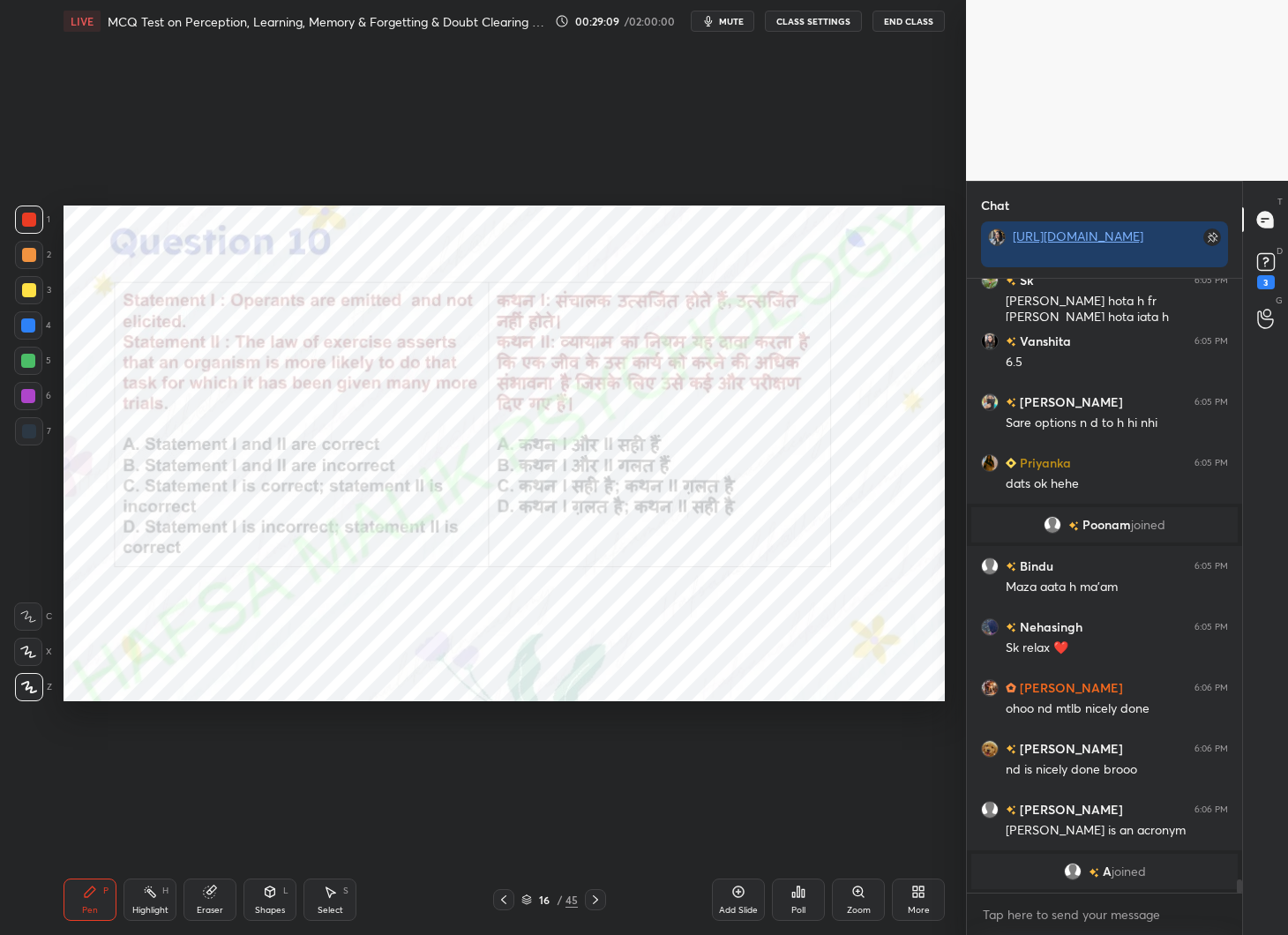
click at [1107, 98] on video at bounding box center [1127, 90] width 322 height 180
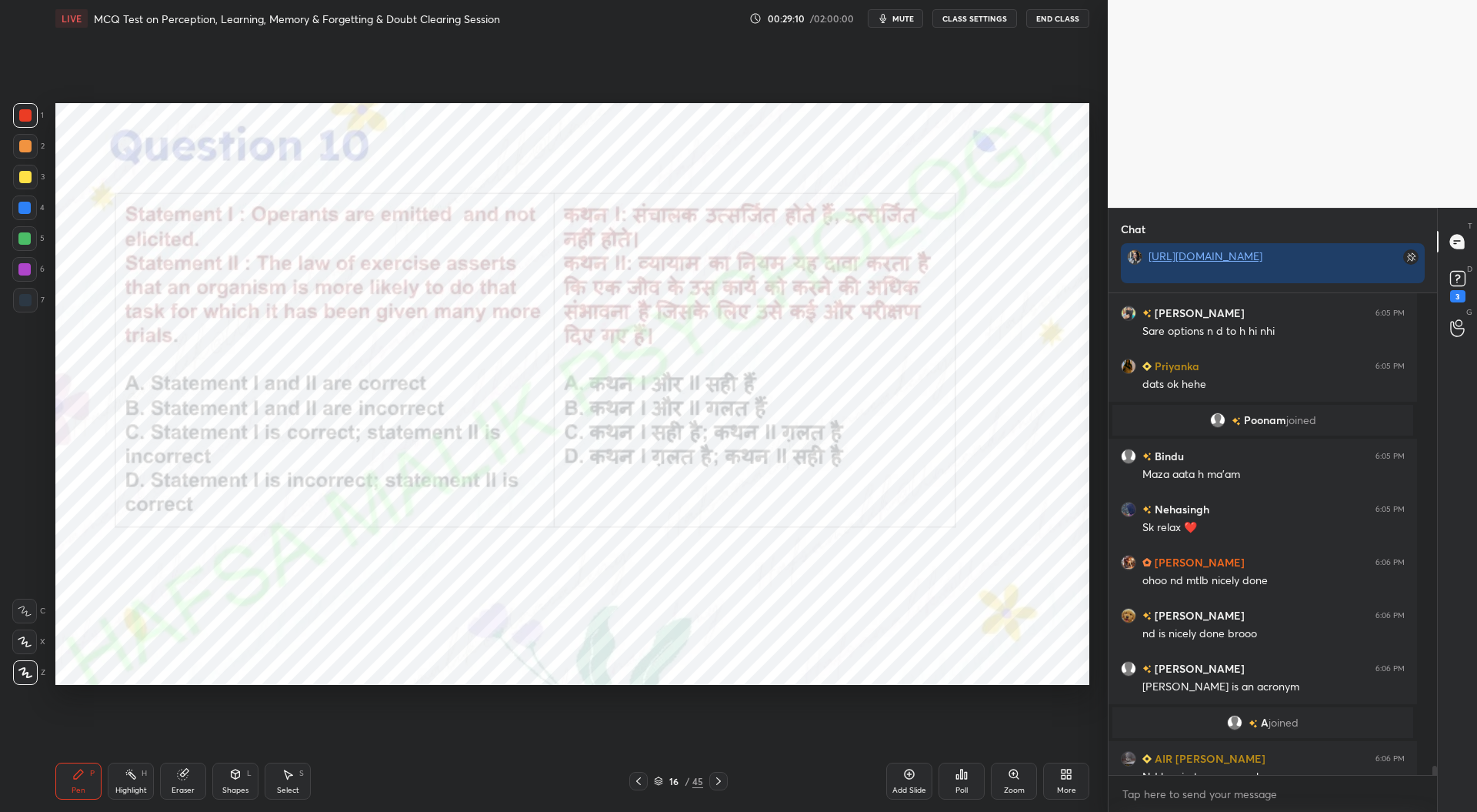
type textarea "x"
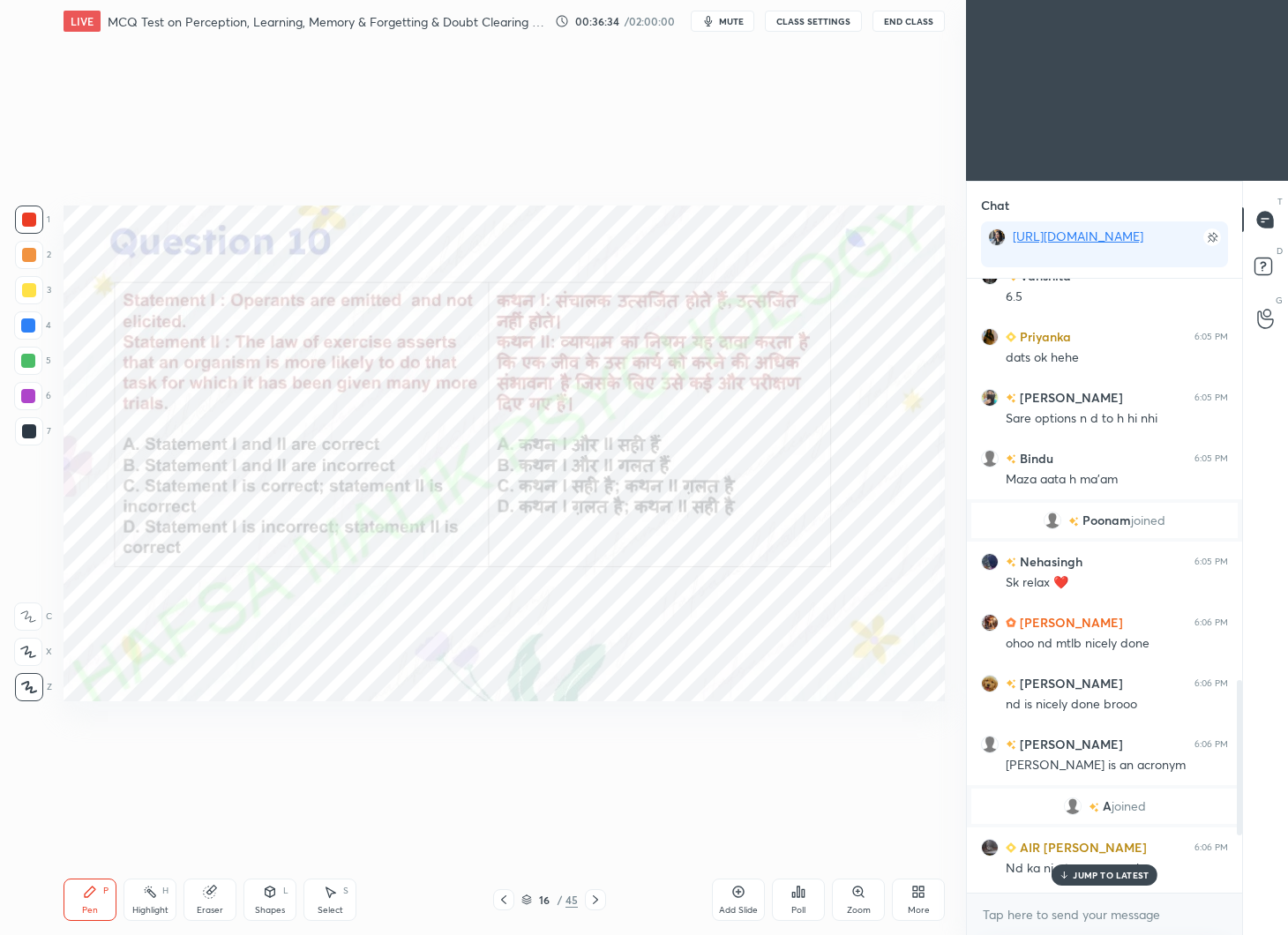
scroll to position [1981, 0]
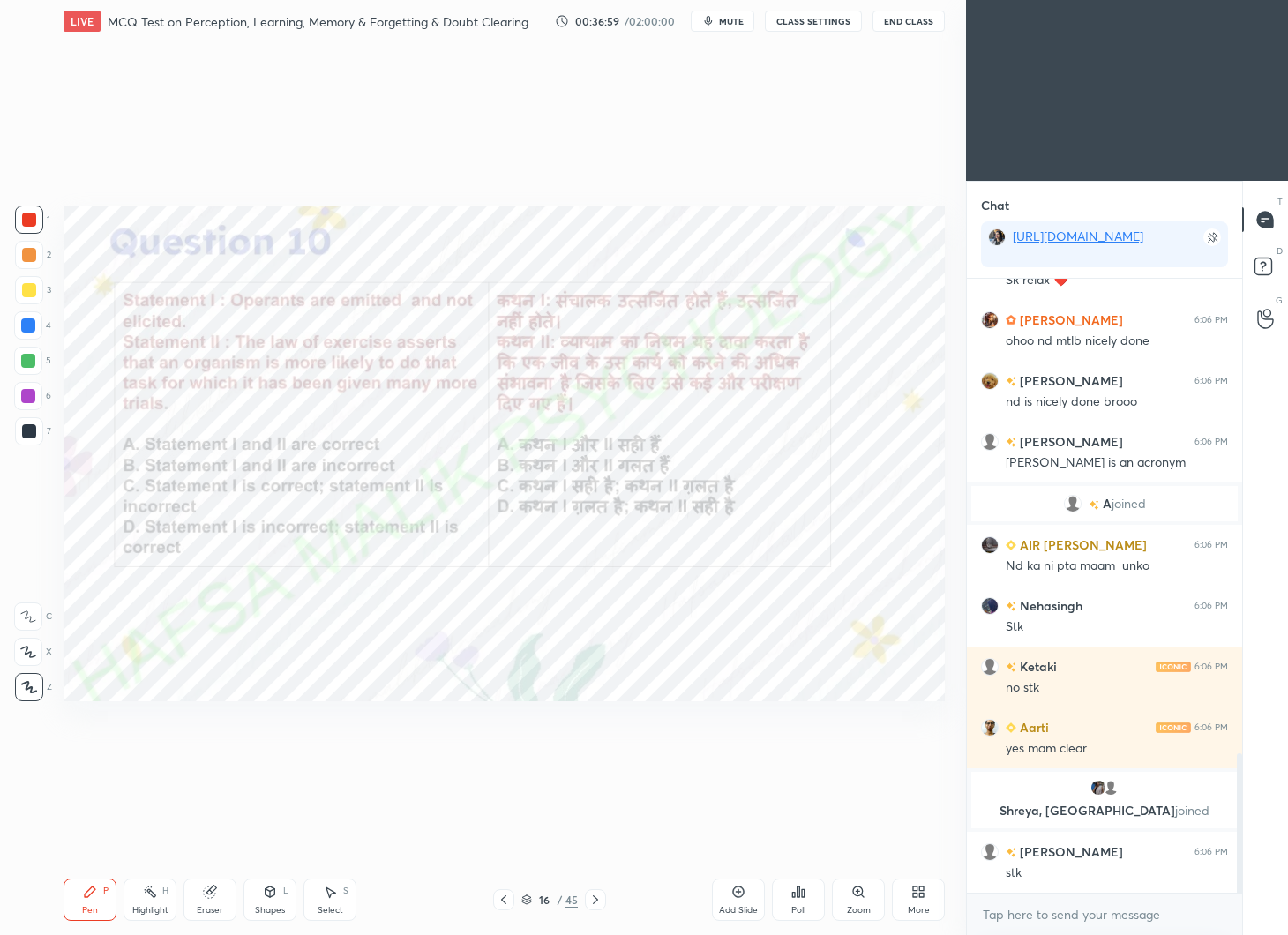
click at [804, 899] on icon at bounding box center [799, 892] width 15 height 15
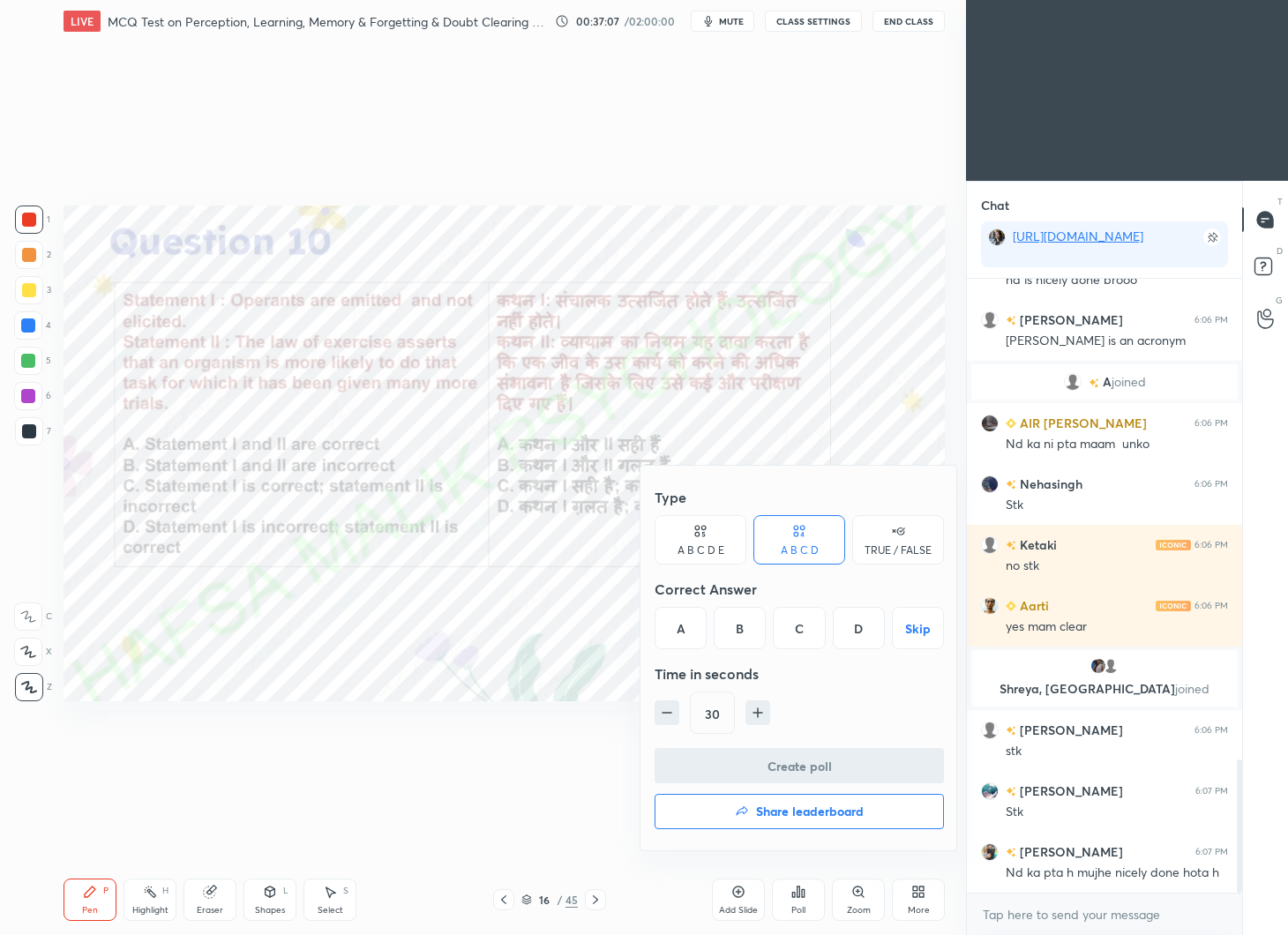
click at [688, 623] on div "A" at bounding box center [680, 628] width 52 height 43
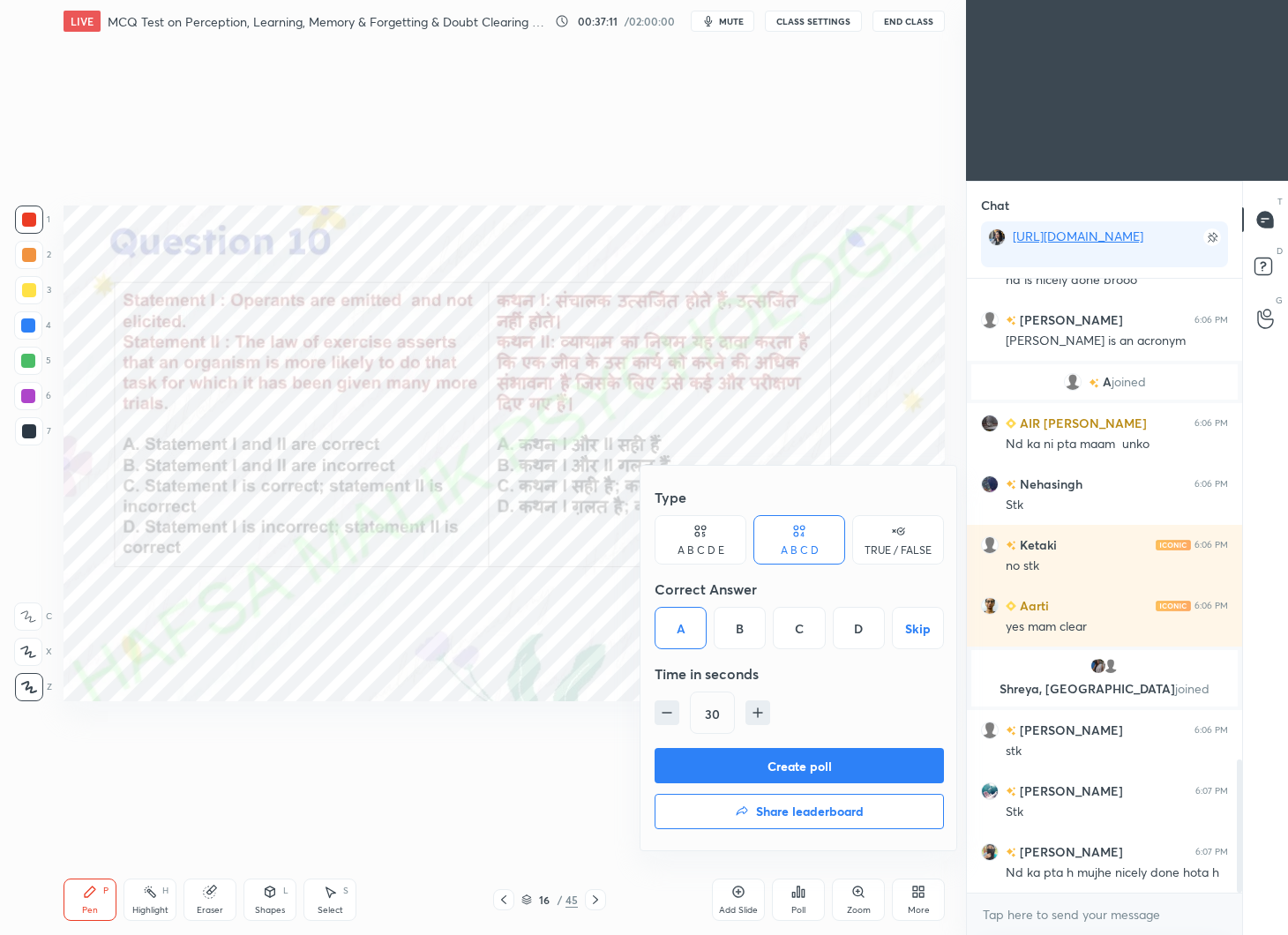
click at [748, 756] on button "Create poll" at bounding box center [799, 765] width 289 height 35
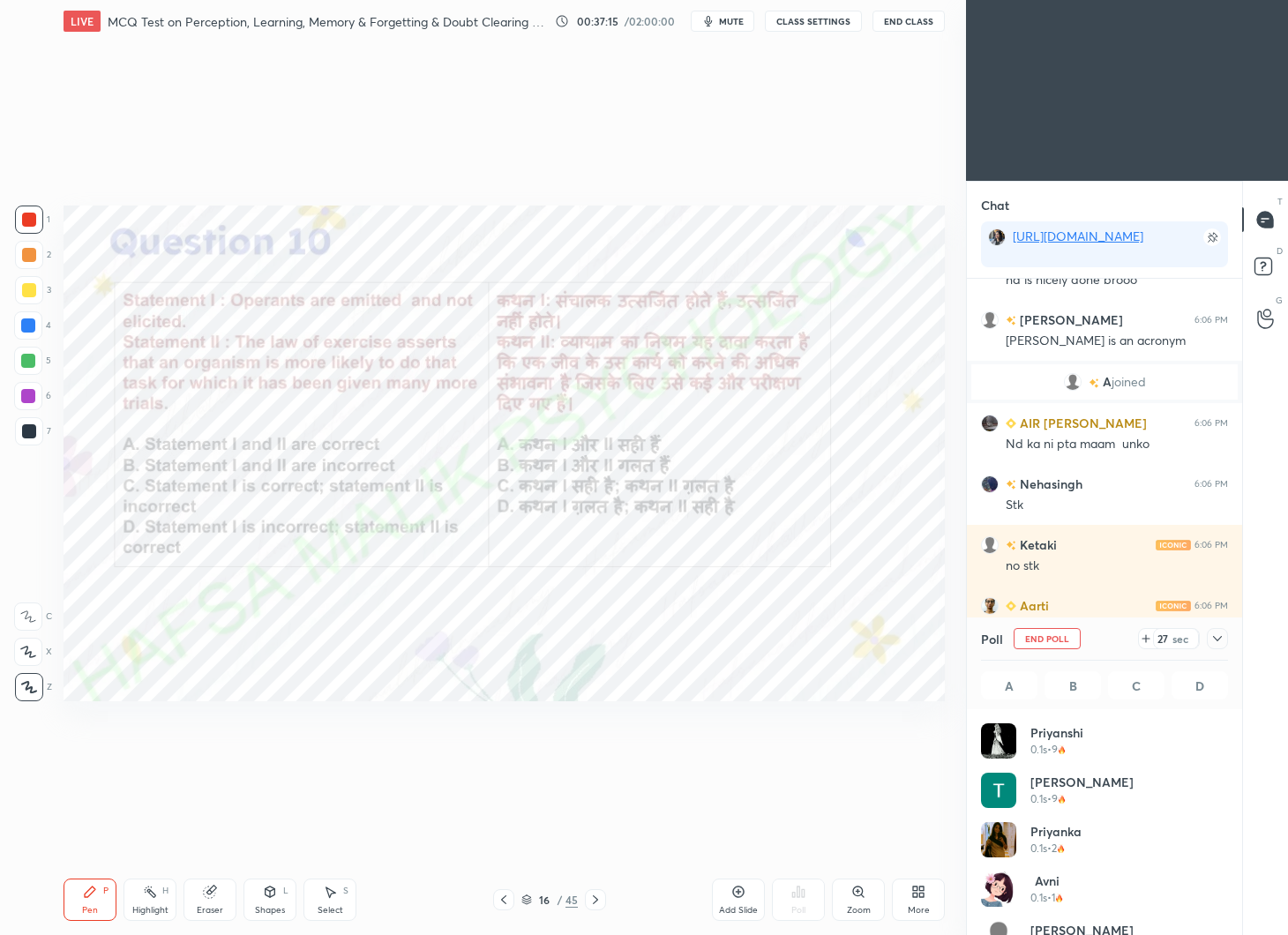
click at [1148, 637] on icon at bounding box center [1146, 639] width 15 height 15
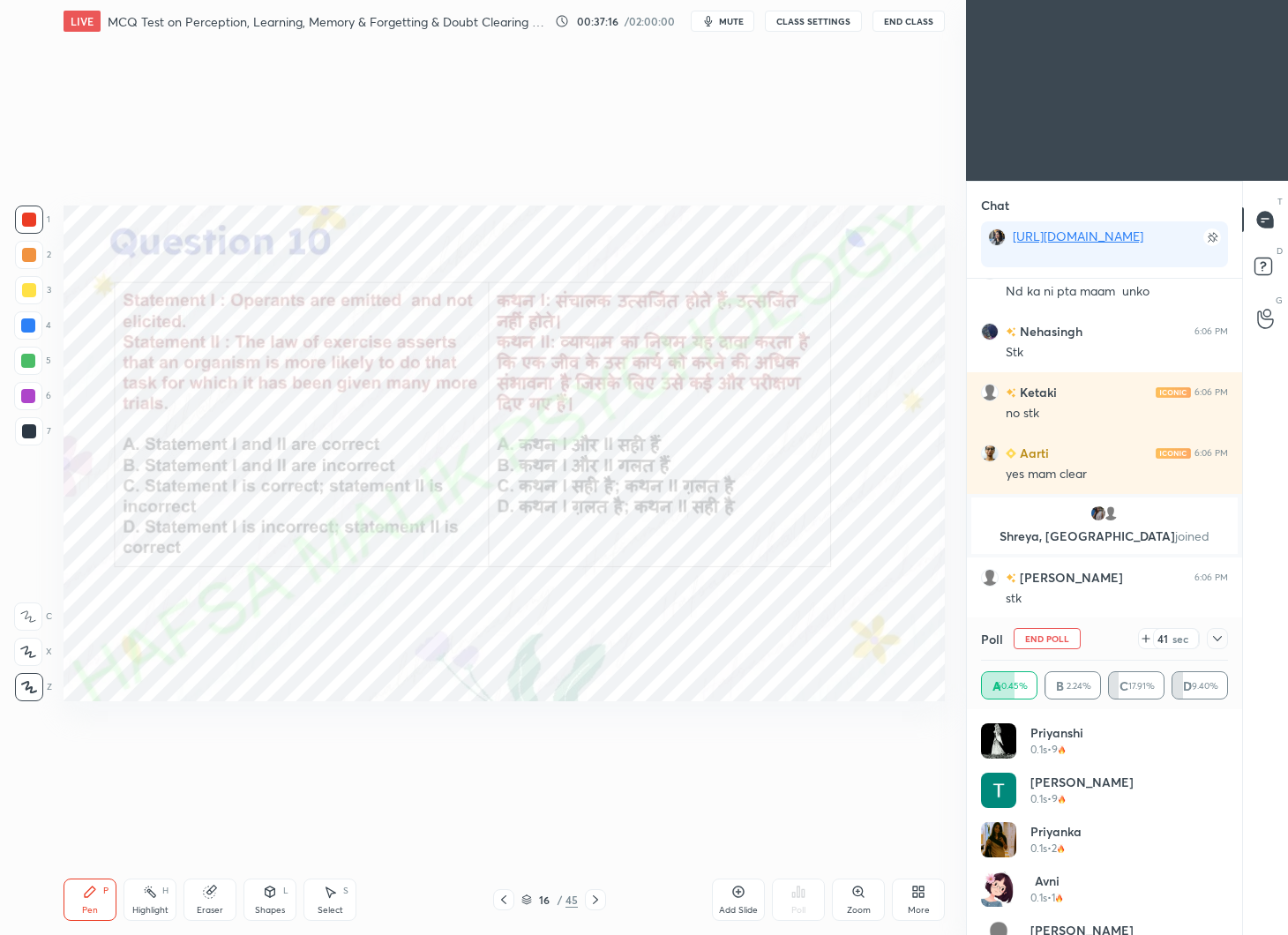
click at [1219, 638] on icon at bounding box center [1217, 639] width 15 height 15
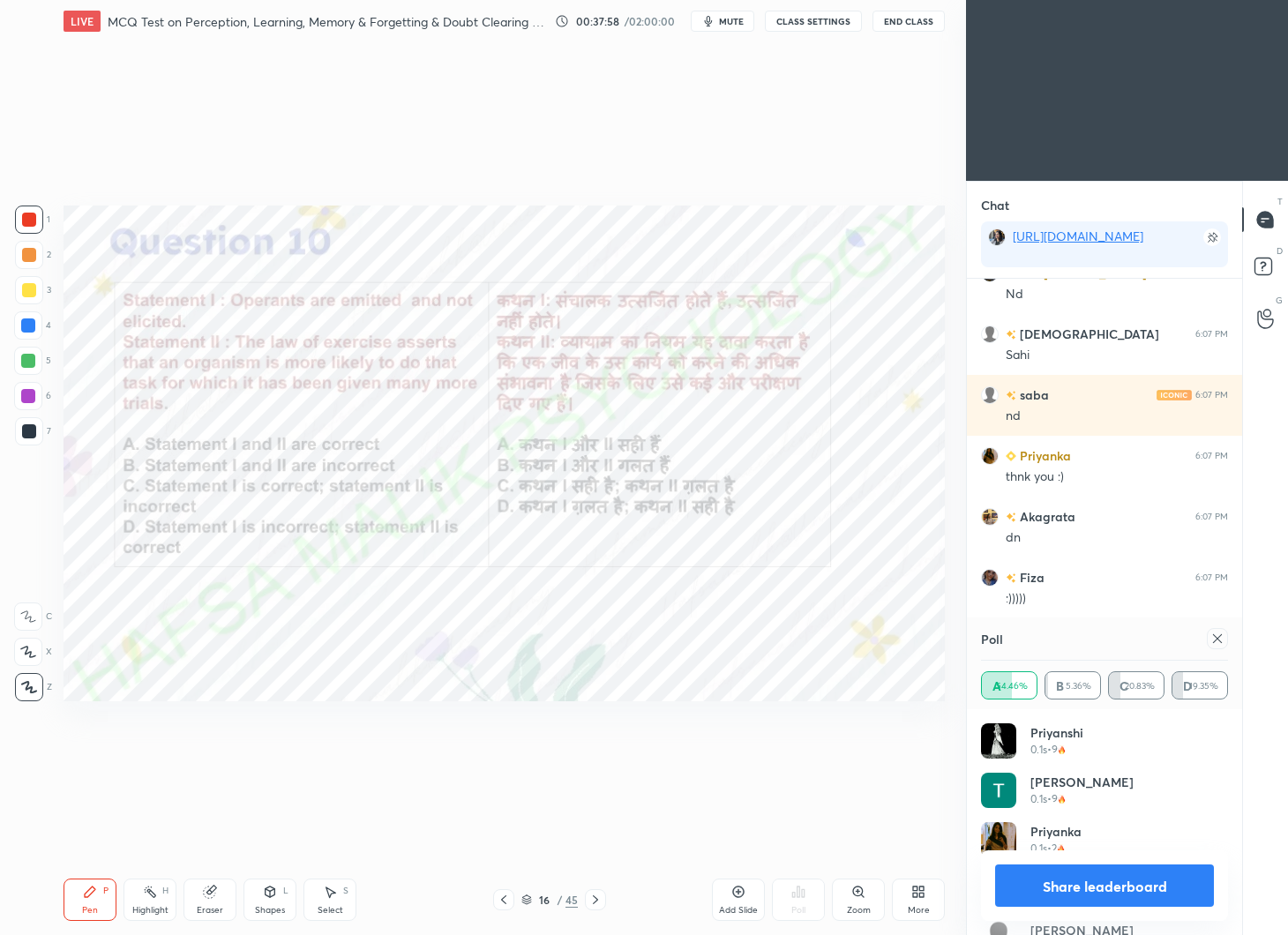
click at [1225, 639] on div at bounding box center [1216, 638] width 21 height 21
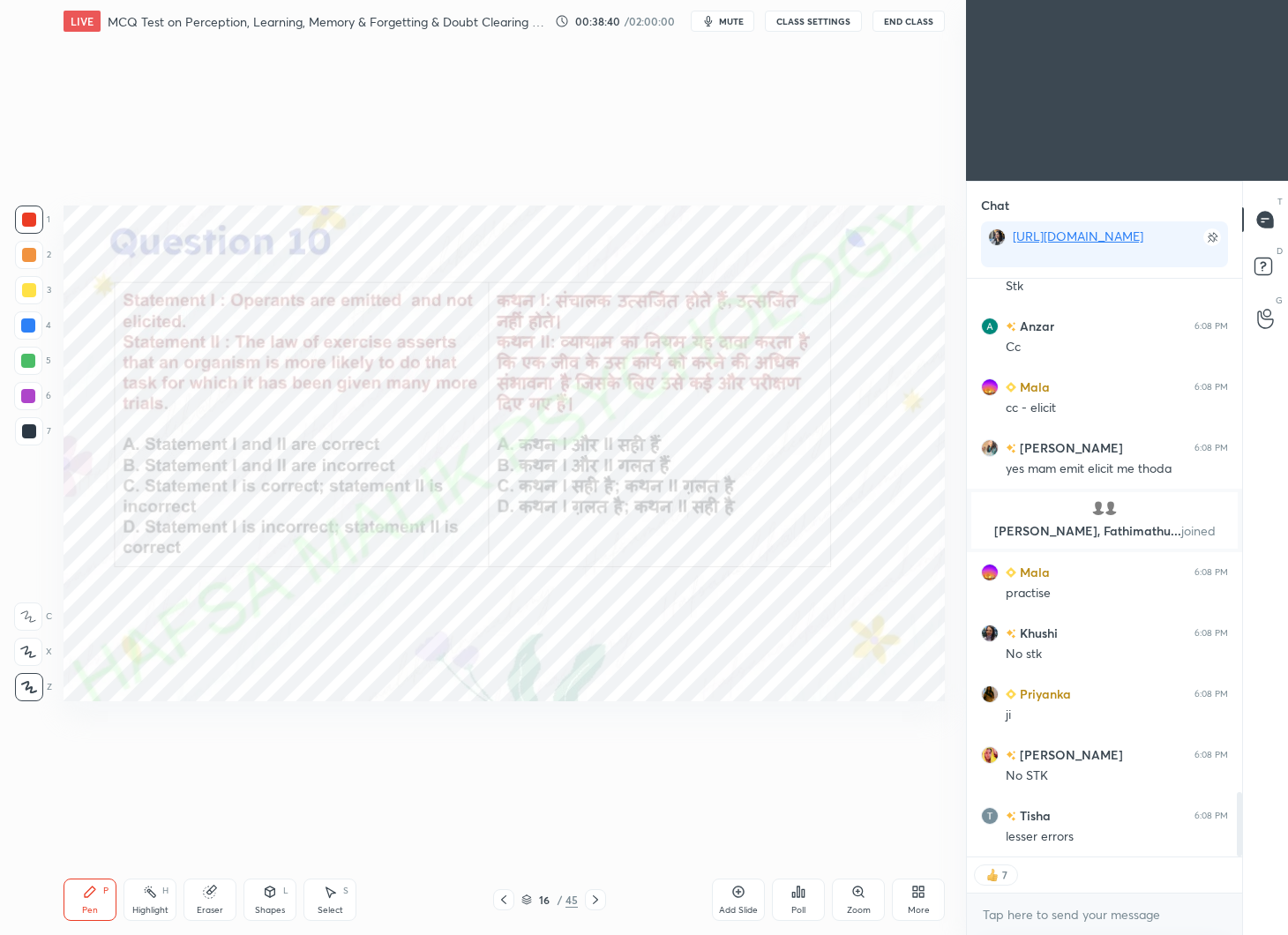
click at [593, 900] on icon at bounding box center [596, 901] width 15 height 15
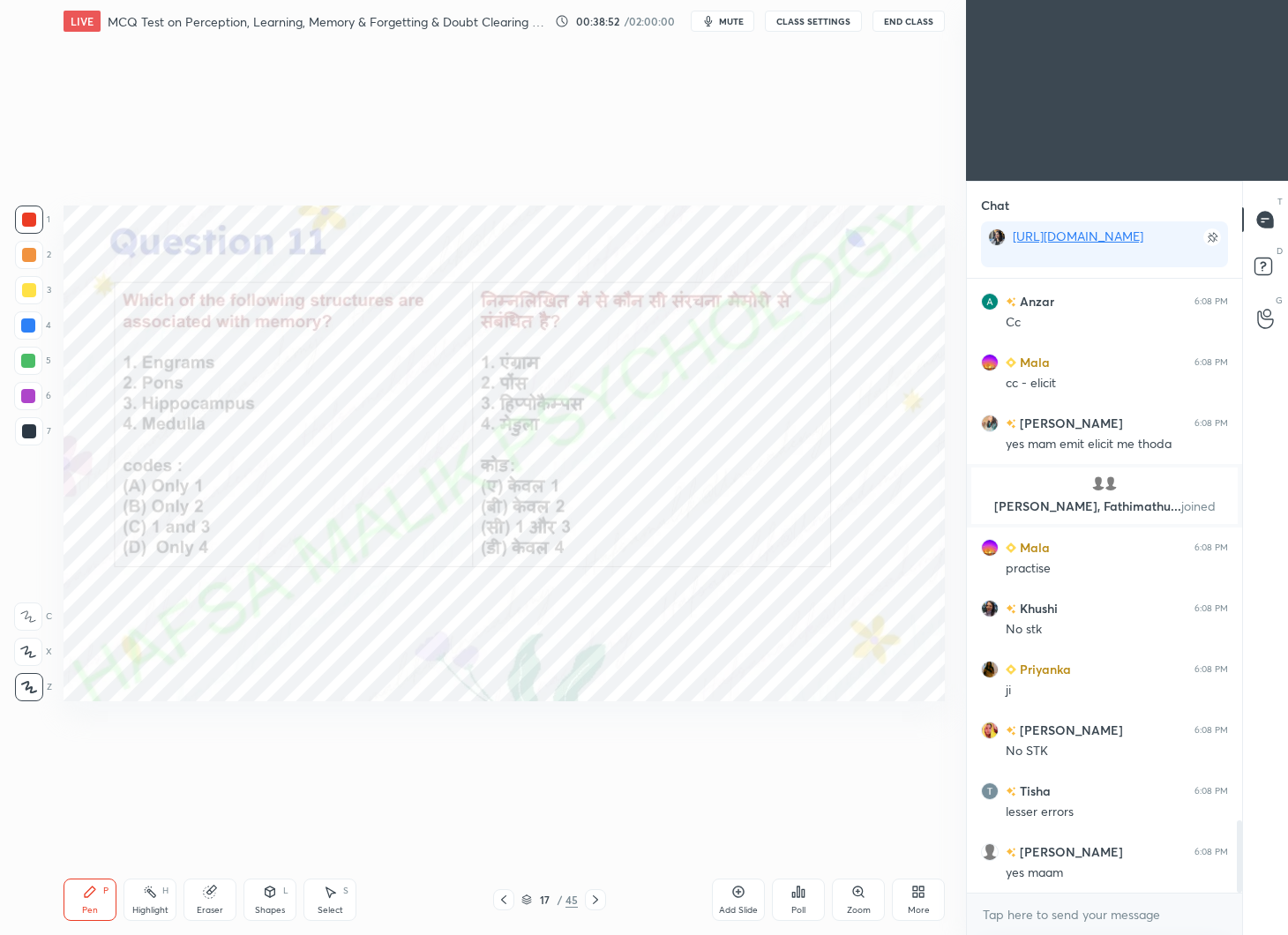
click at [802, 900] on div "Poll" at bounding box center [798, 900] width 53 height 43
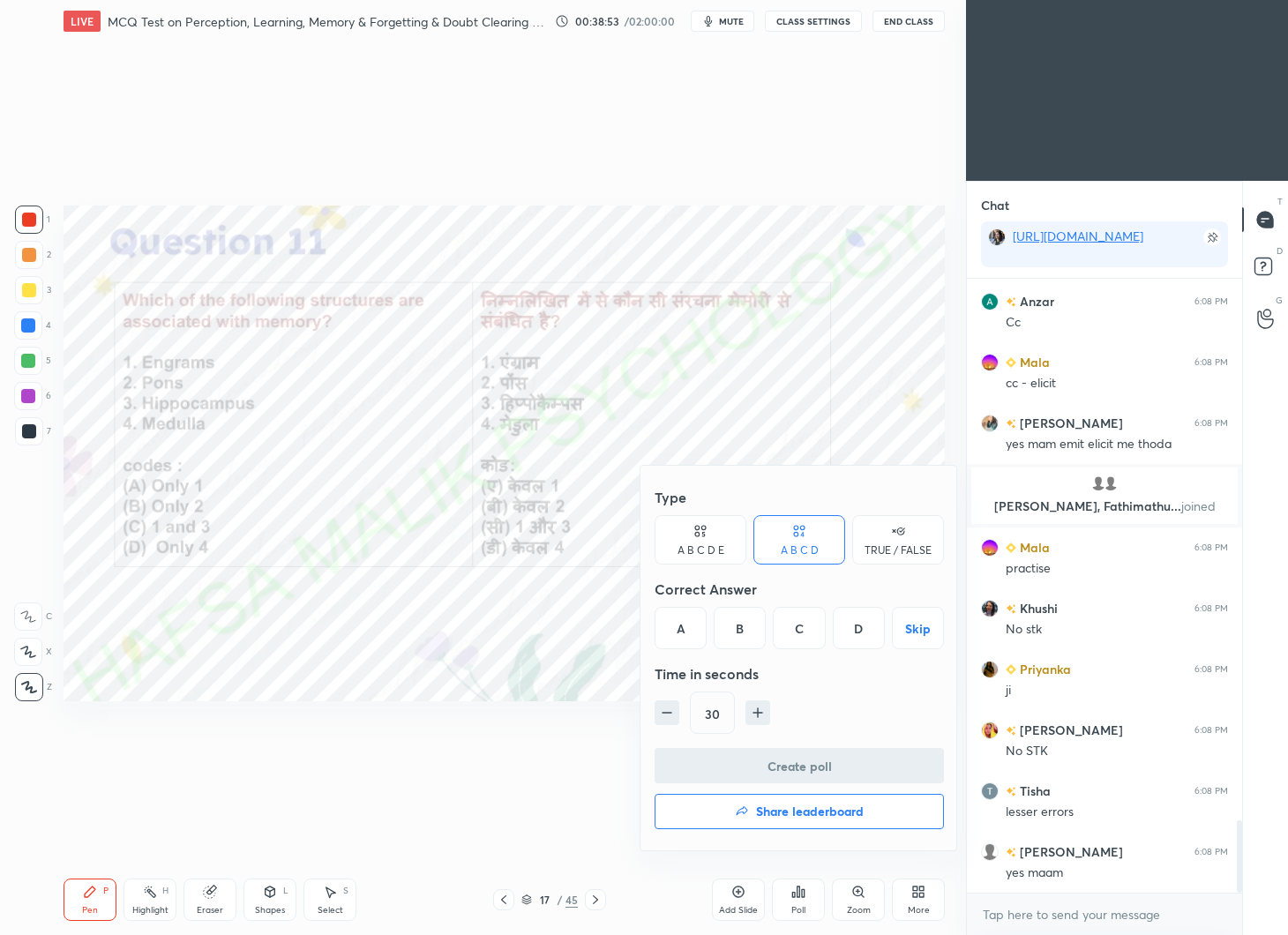
click at [807, 620] on div "C" at bounding box center [798, 628] width 52 height 43
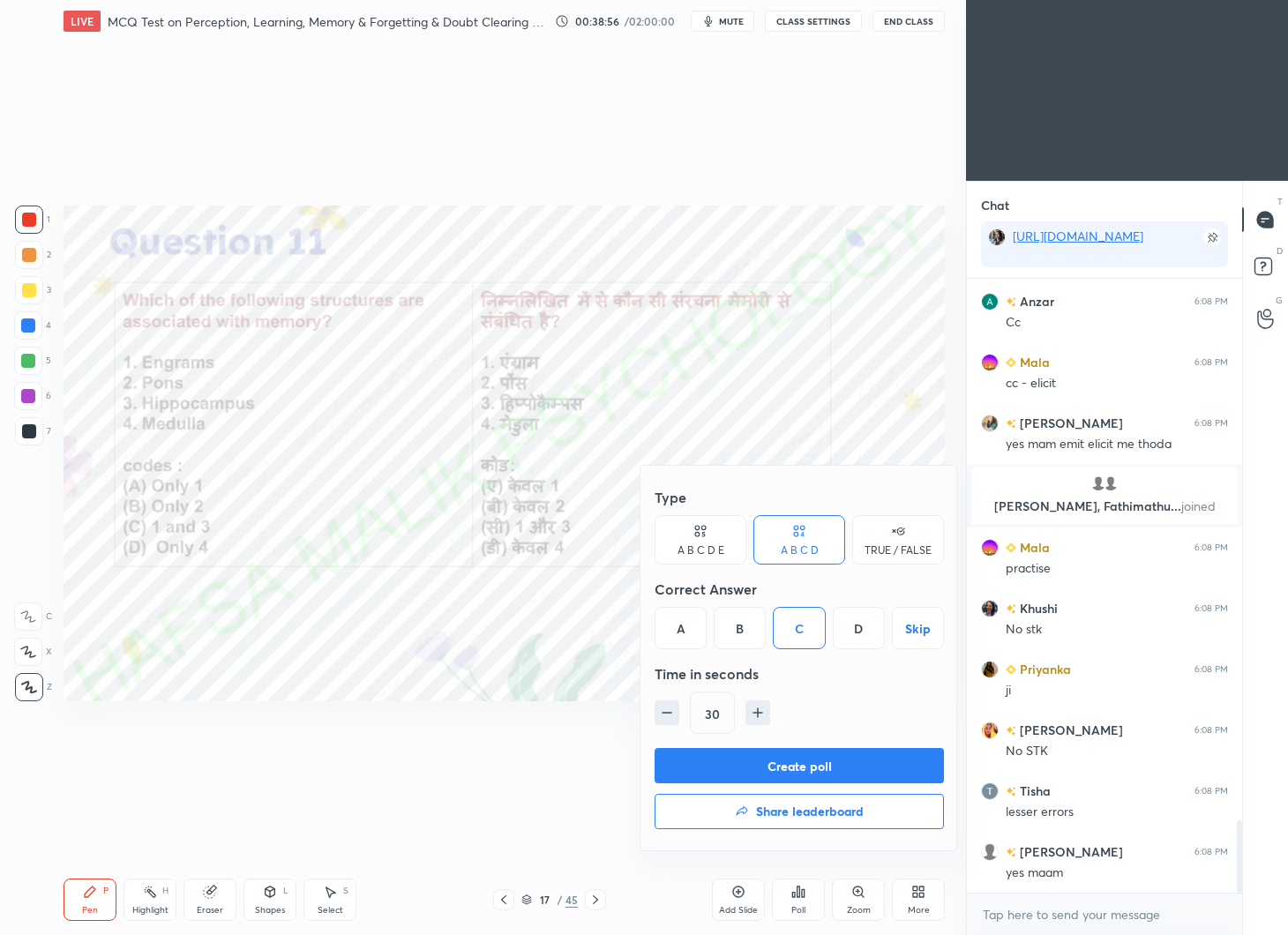
click at [824, 760] on button "Create poll" at bounding box center [799, 765] width 289 height 35
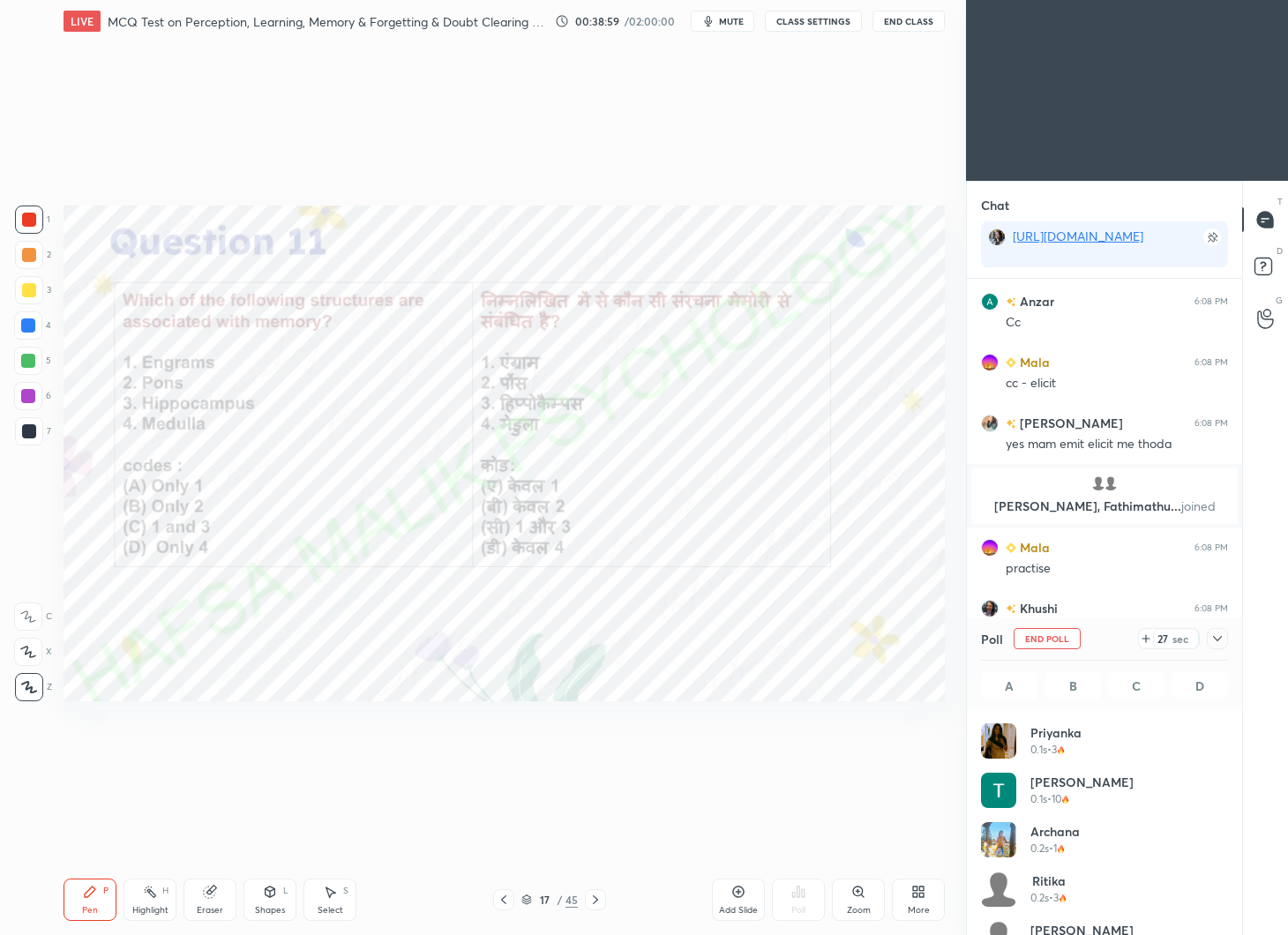
click at [1149, 637] on icon at bounding box center [1146, 639] width 15 height 15
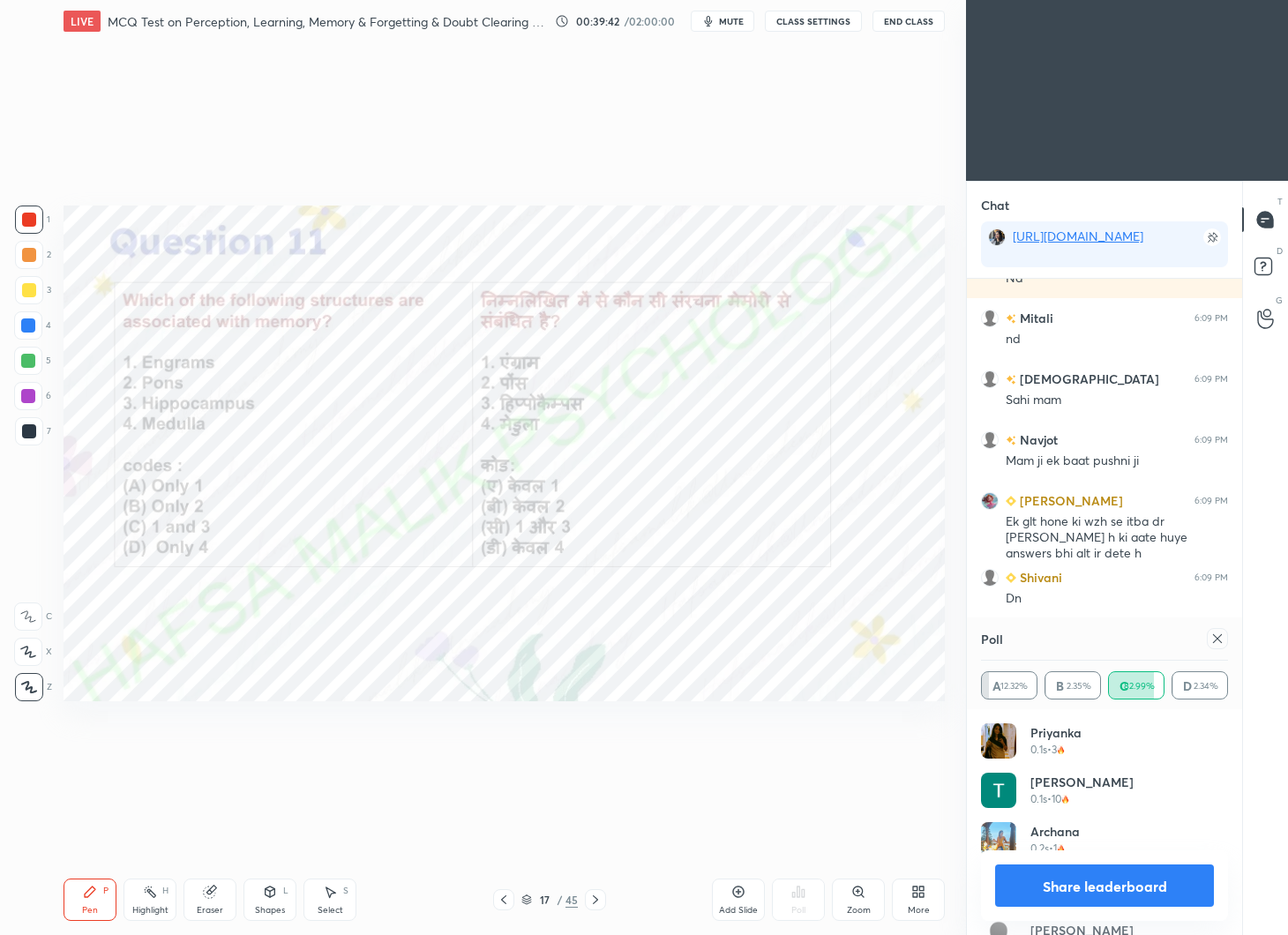
scroll to position [6088, 0]
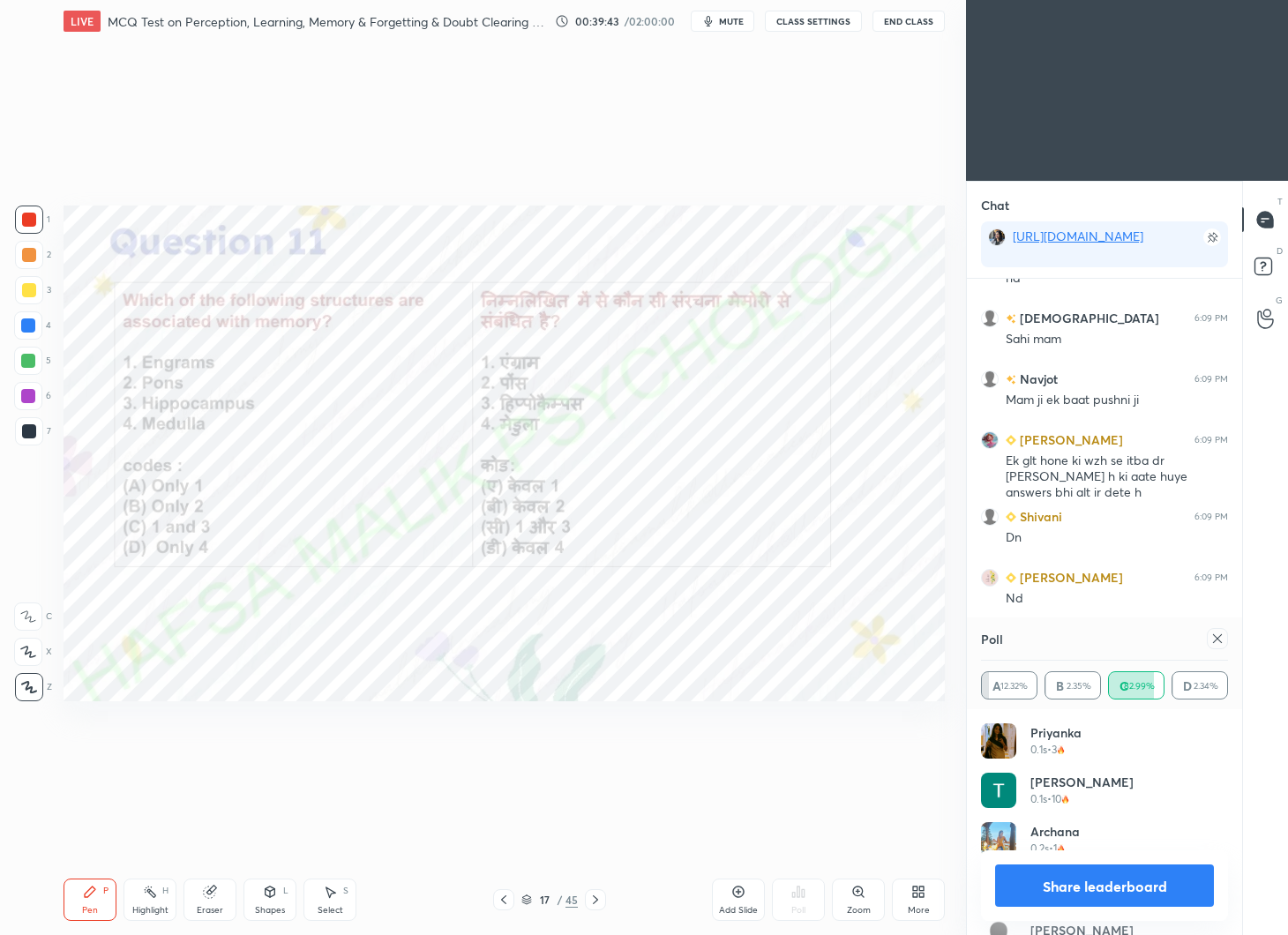
click at [1226, 638] on div at bounding box center [1216, 638] width 21 height 21
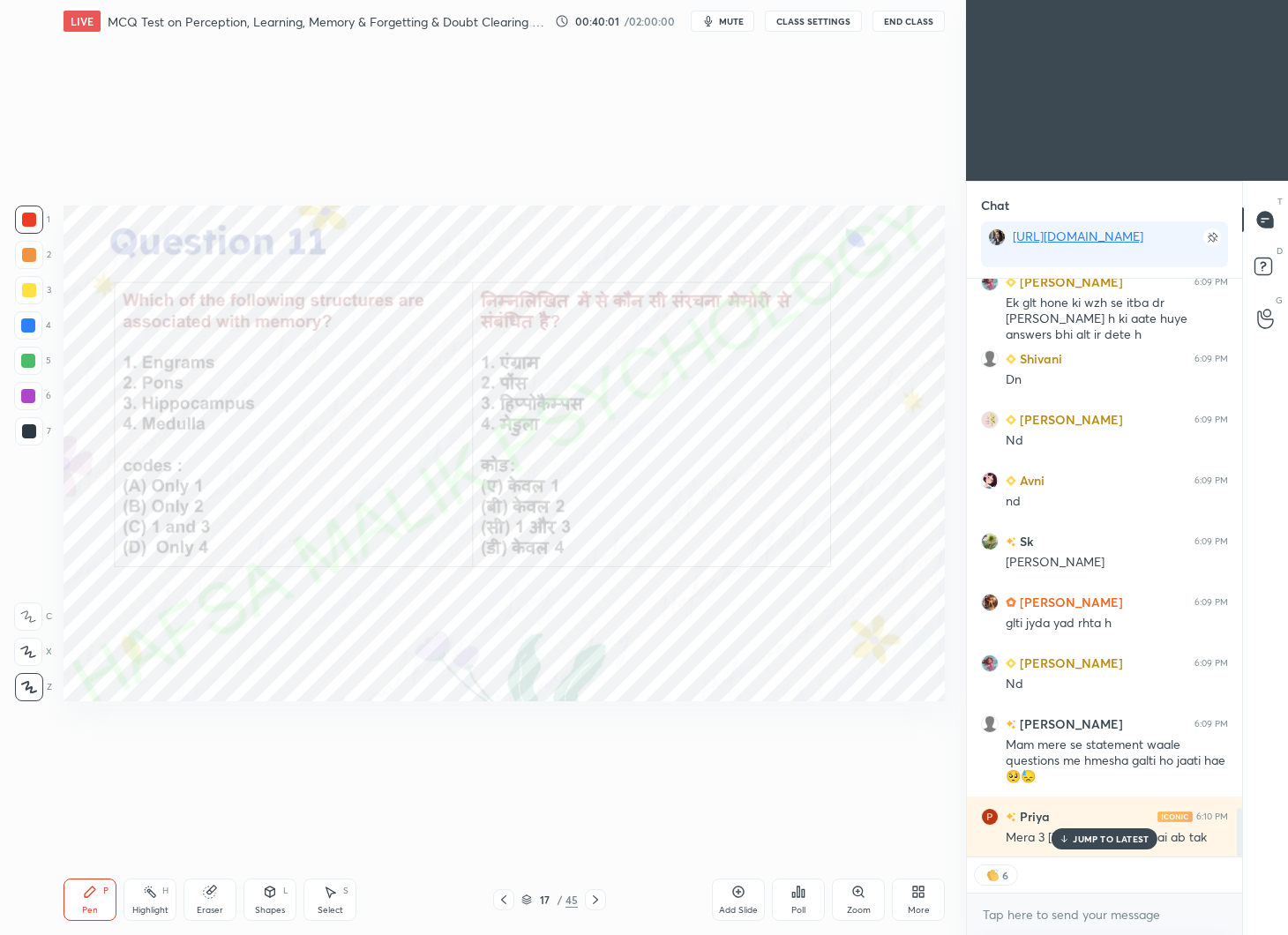
click at [599, 902] on icon at bounding box center [596, 901] width 15 height 15
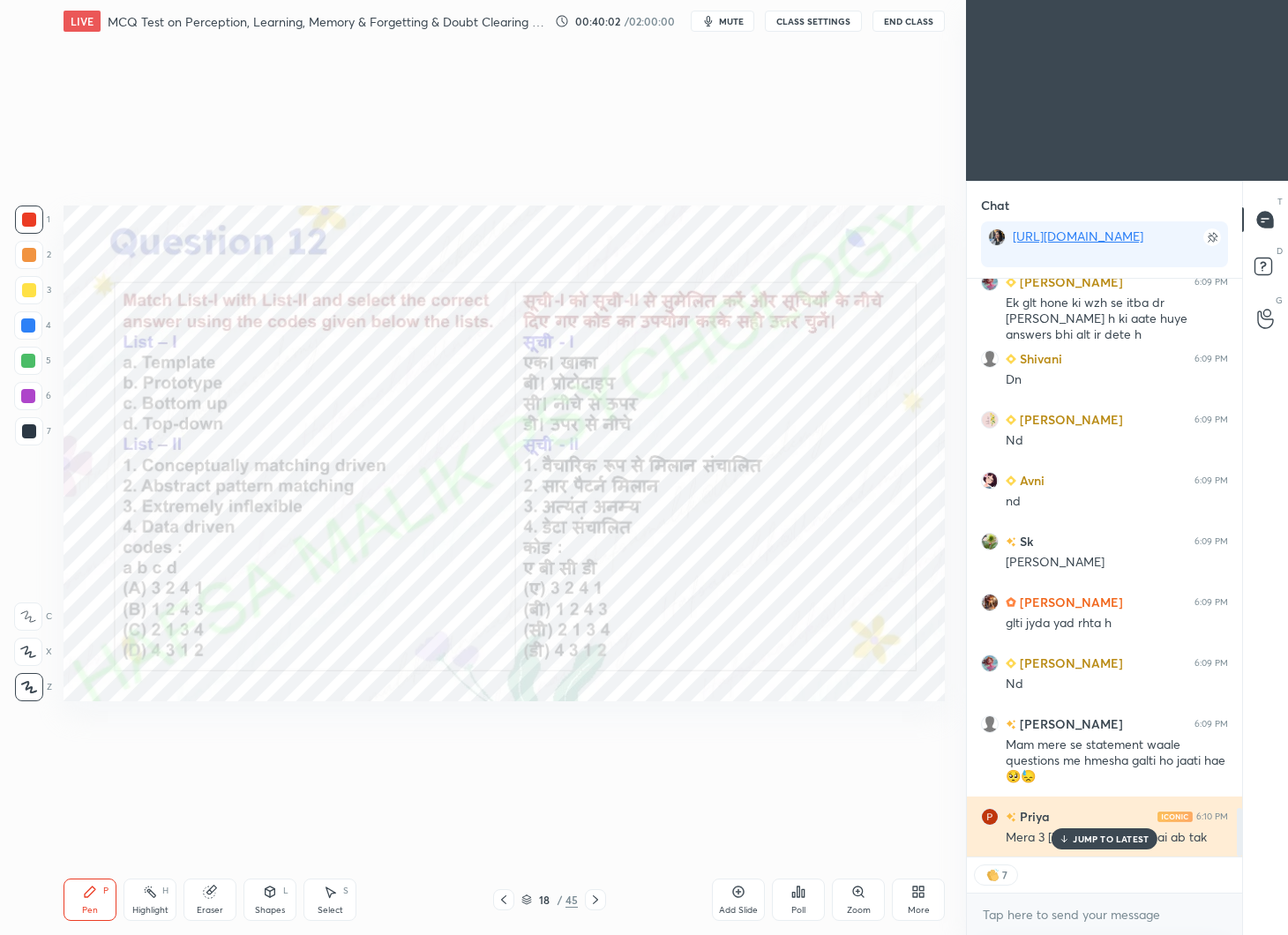
click at [1107, 837] on p "JUMP TO LATEST" at bounding box center [1110, 840] width 76 height 11
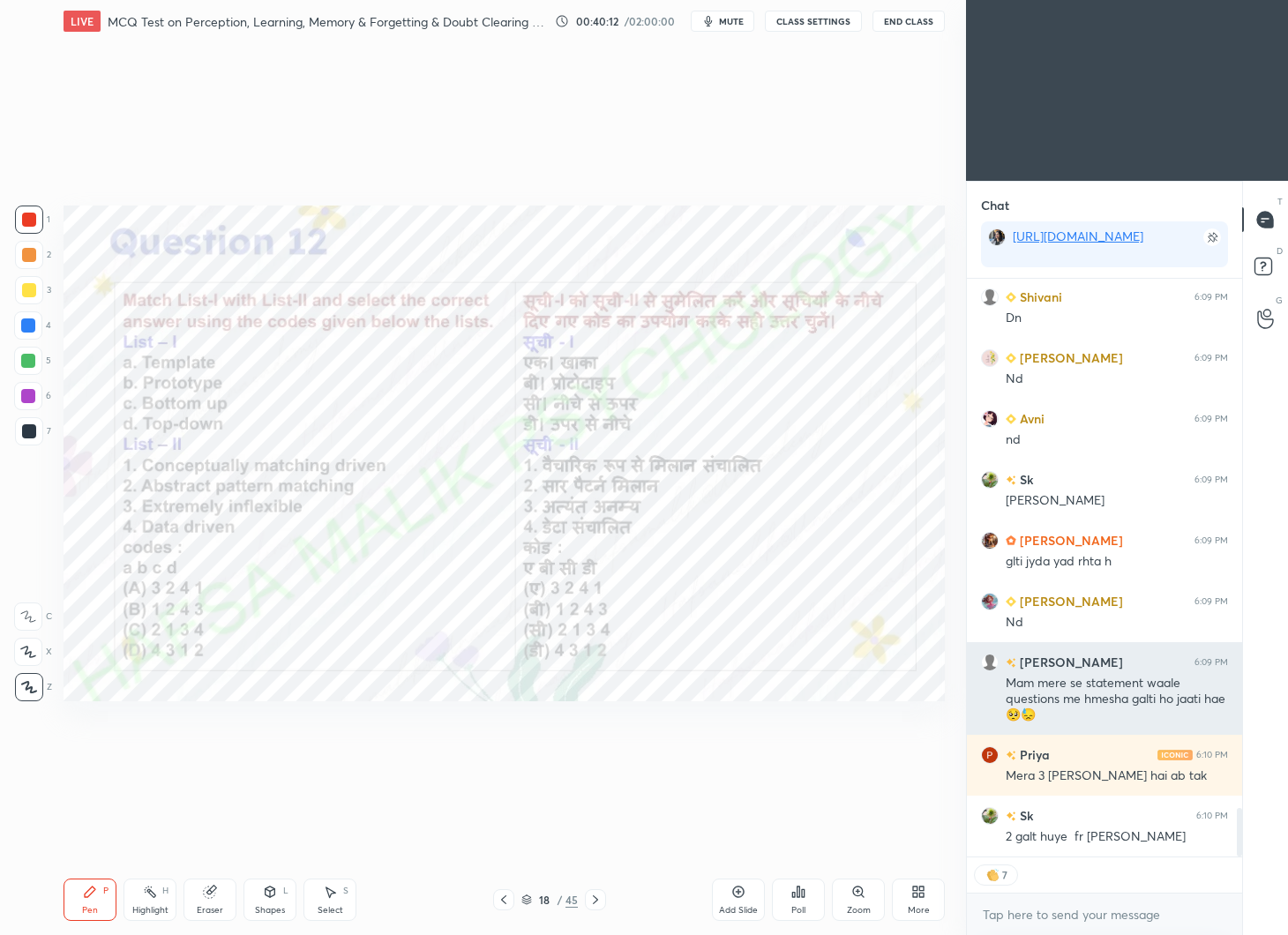
type textarea "x"
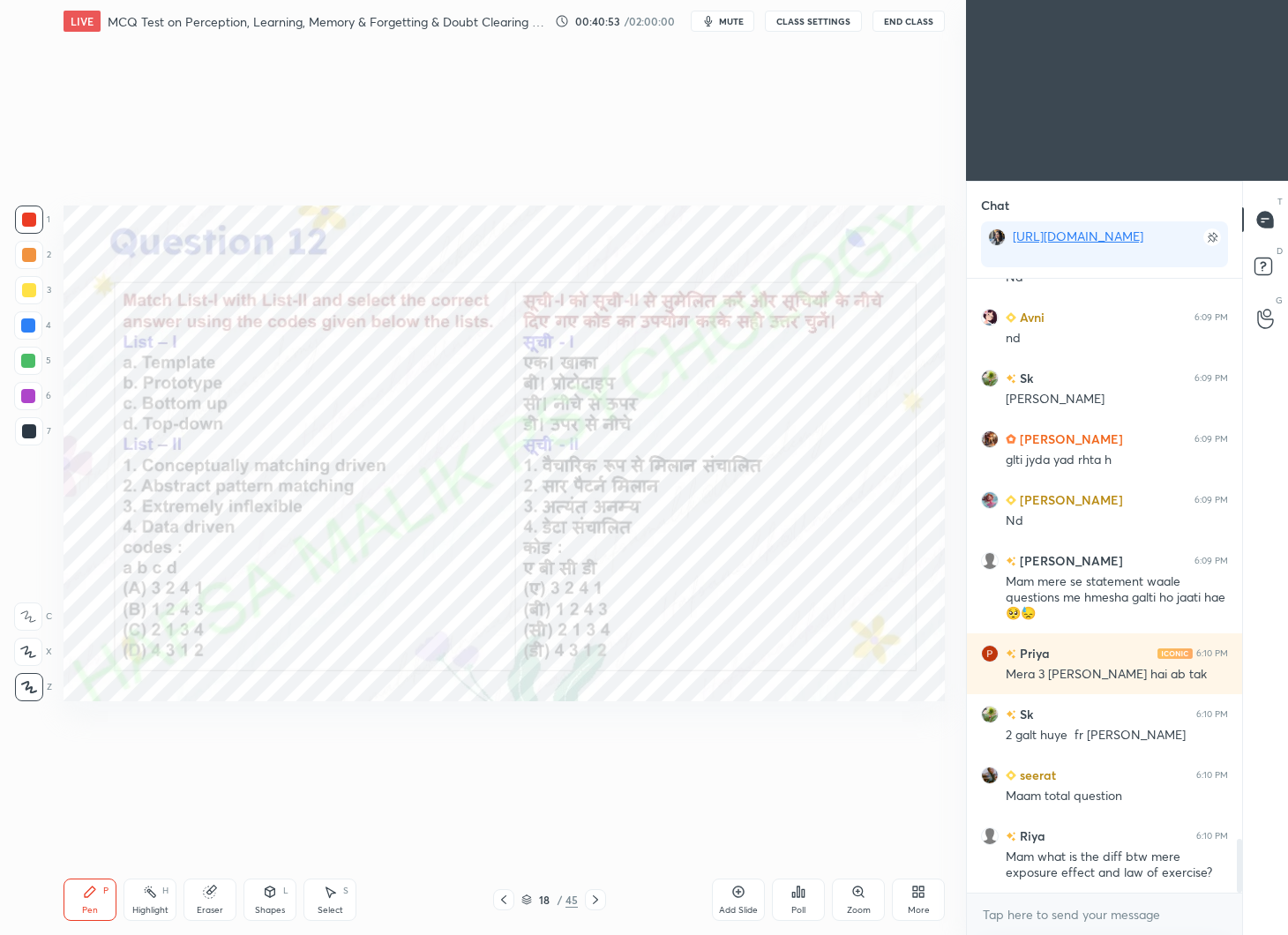
scroll to position [6471, 0]
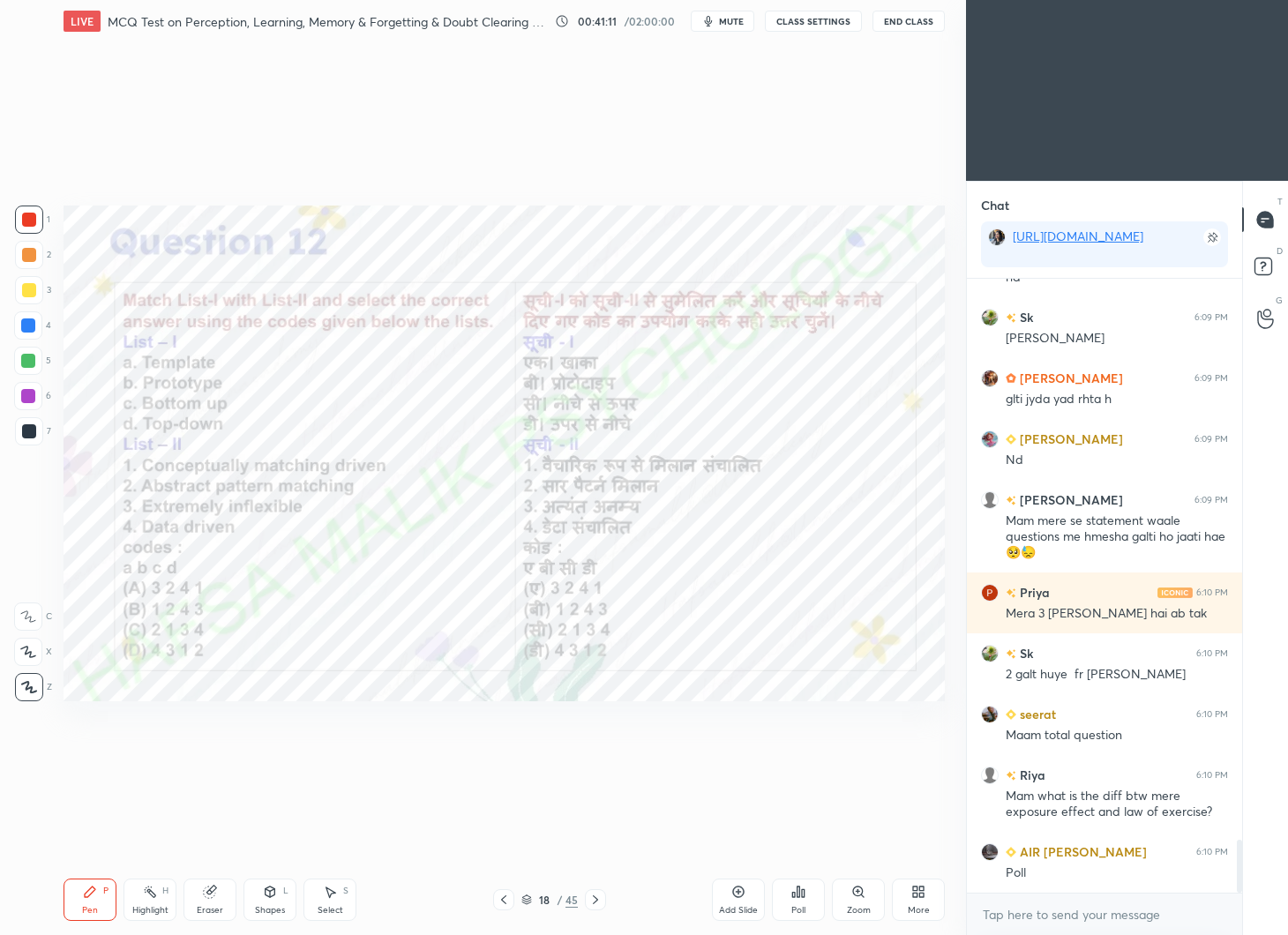
click at [802, 896] on icon at bounding box center [803, 893] width 3 height 8
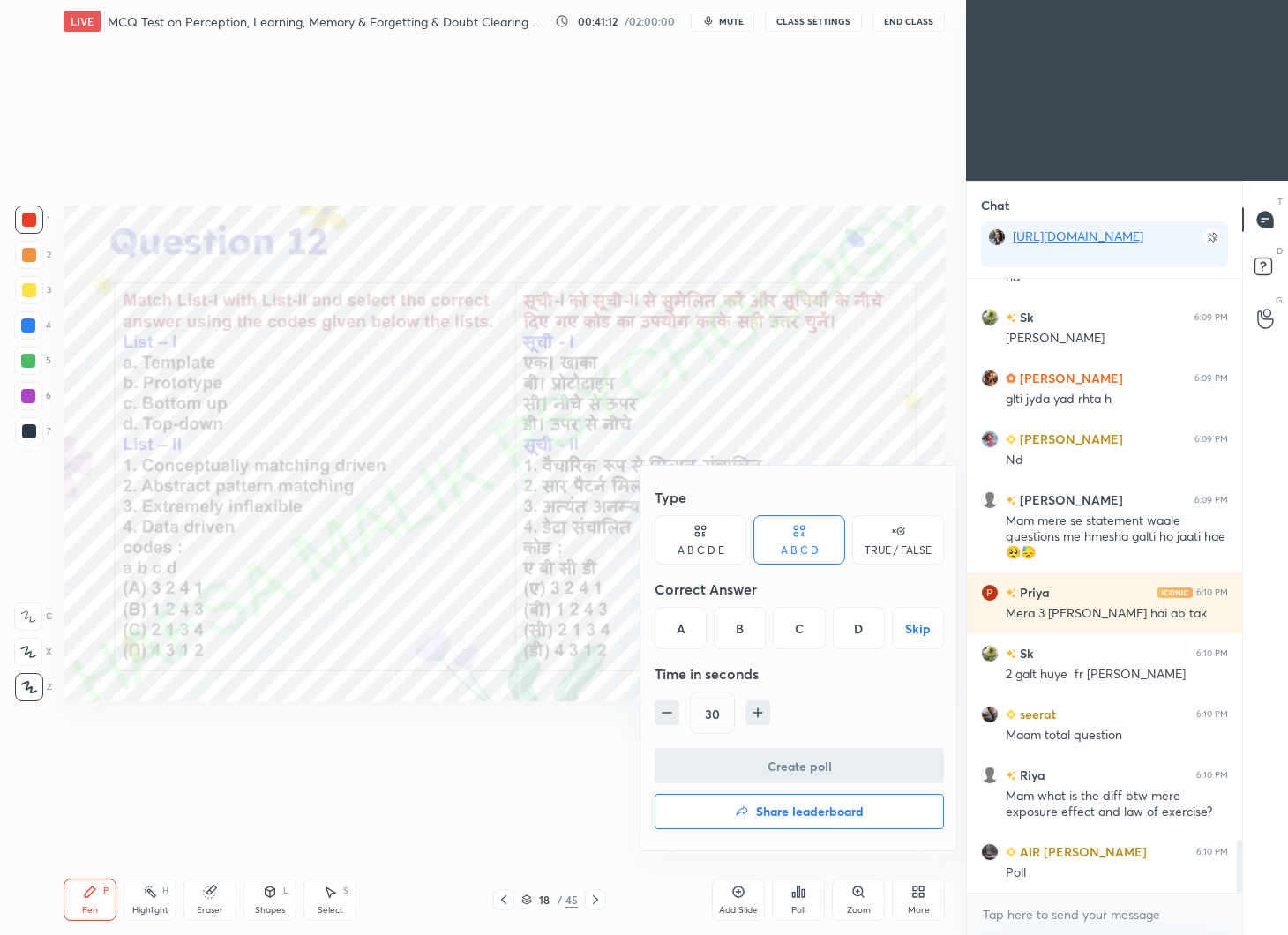
click at [691, 619] on div "A" at bounding box center [680, 628] width 52 height 43
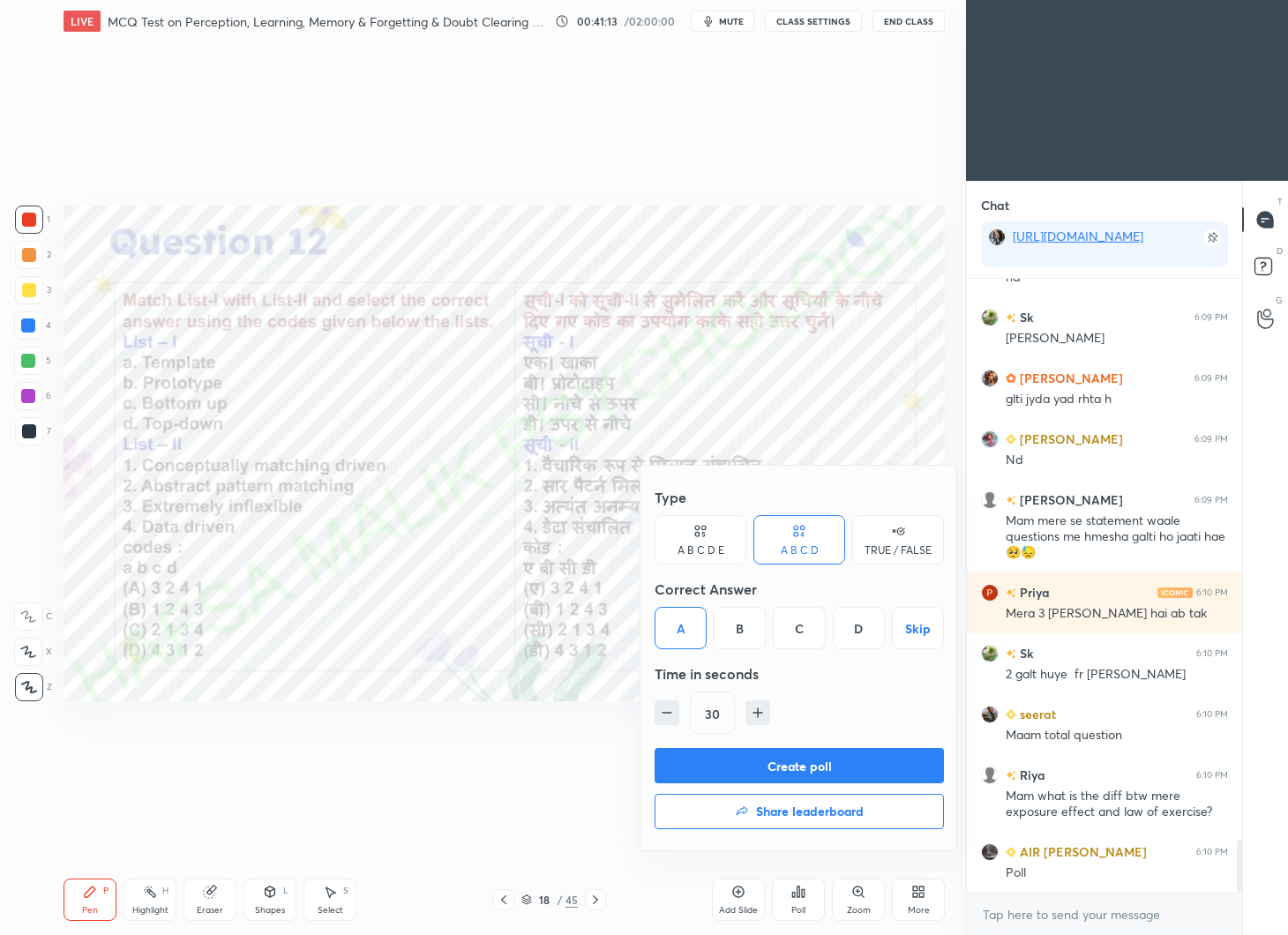
click at [751, 710] on icon "button" at bounding box center [757, 713] width 17 height 17
type input "45"
click at [793, 756] on button "Create poll" at bounding box center [799, 765] width 289 height 35
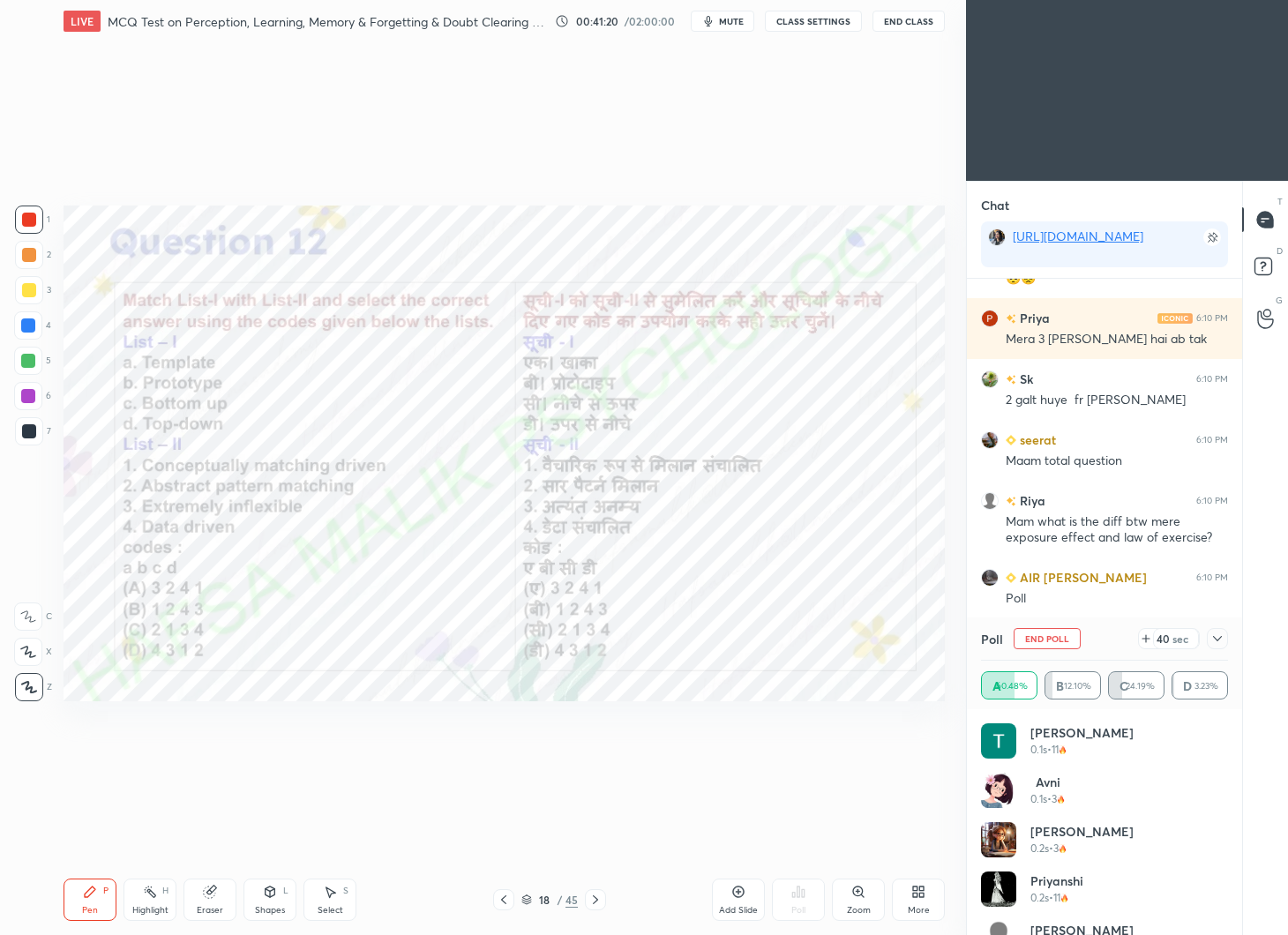
scroll to position [6882, 0]
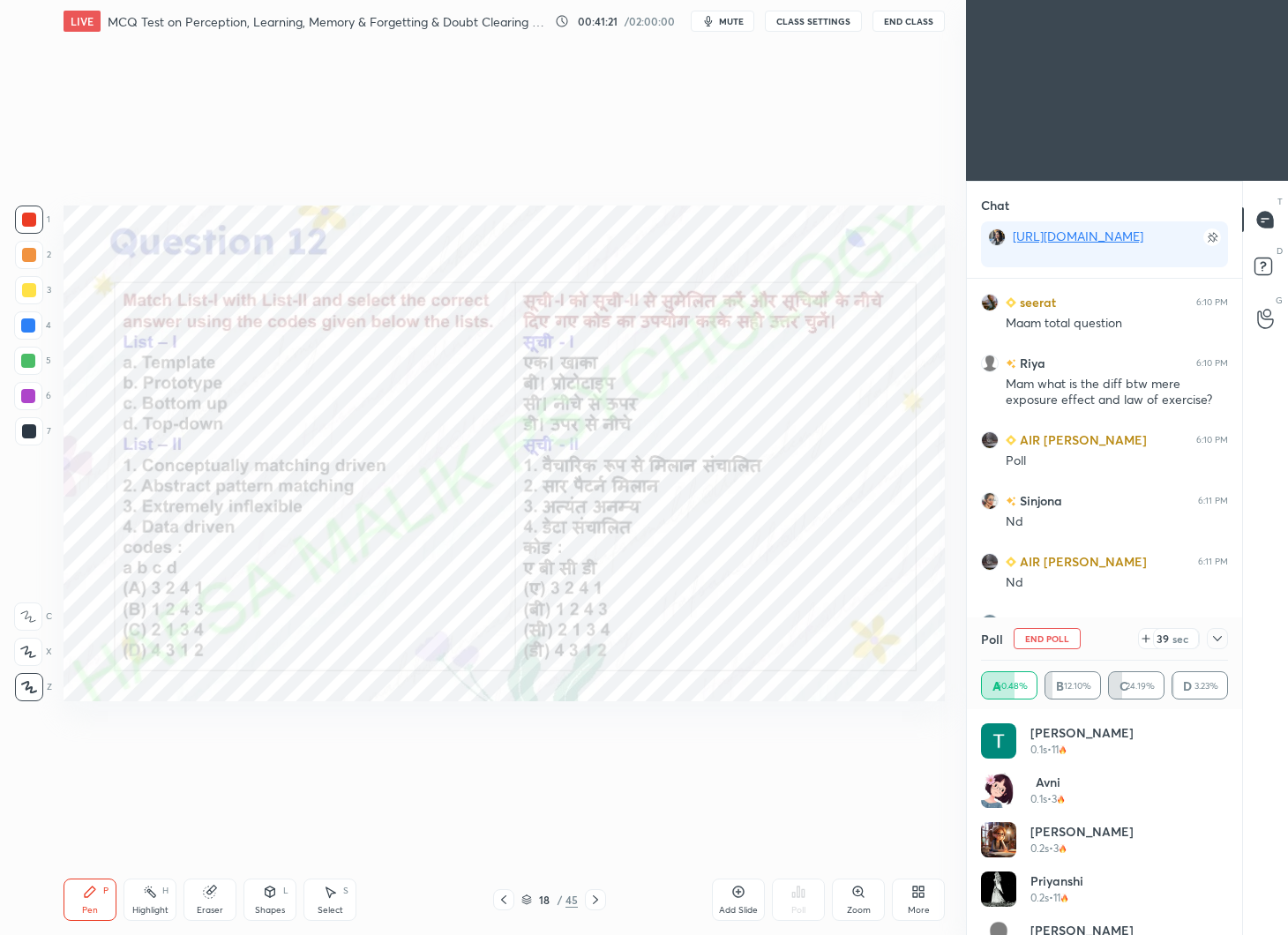
click at [1222, 641] on icon at bounding box center [1217, 639] width 15 height 15
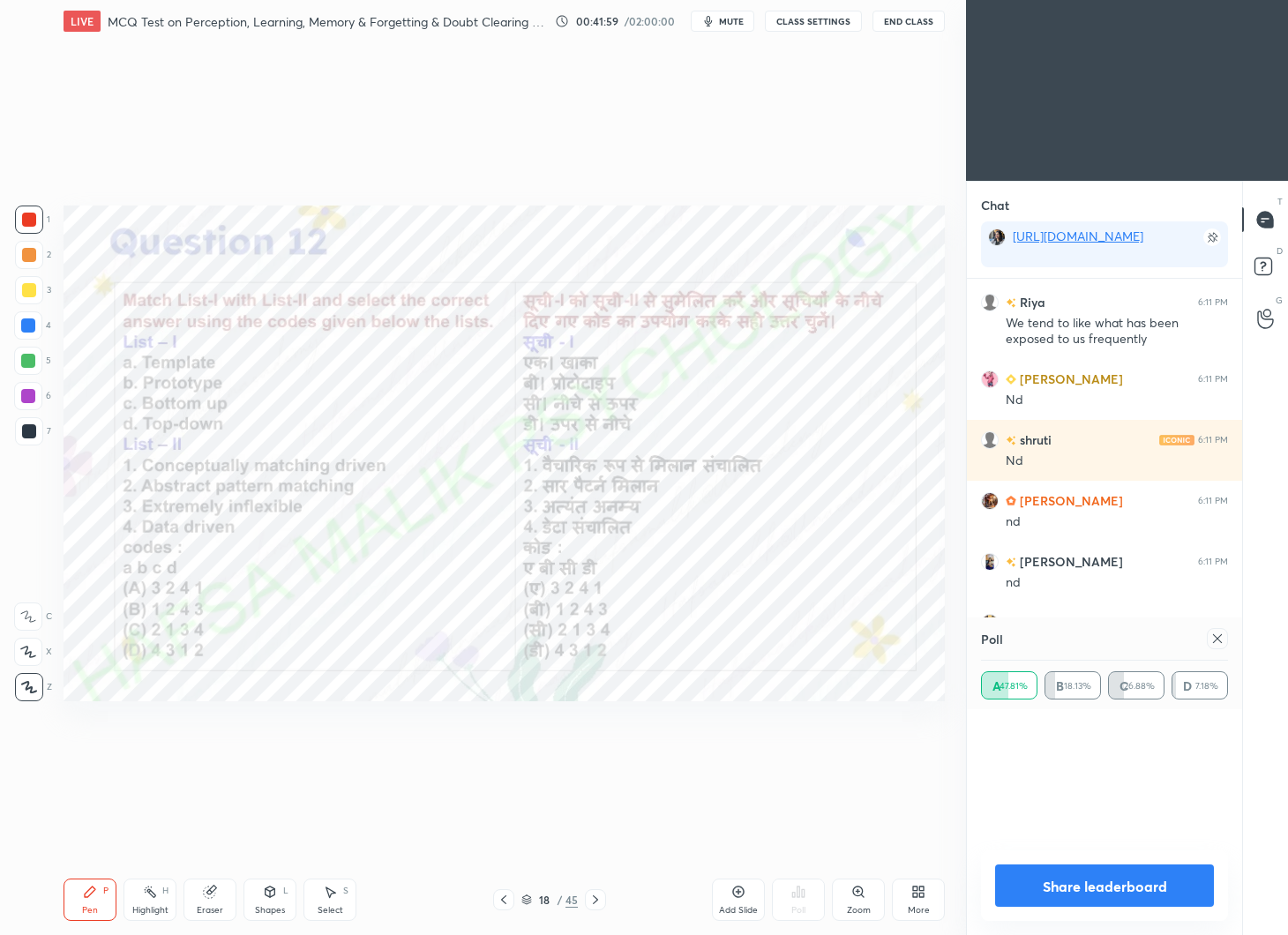
scroll to position [7386, 0]
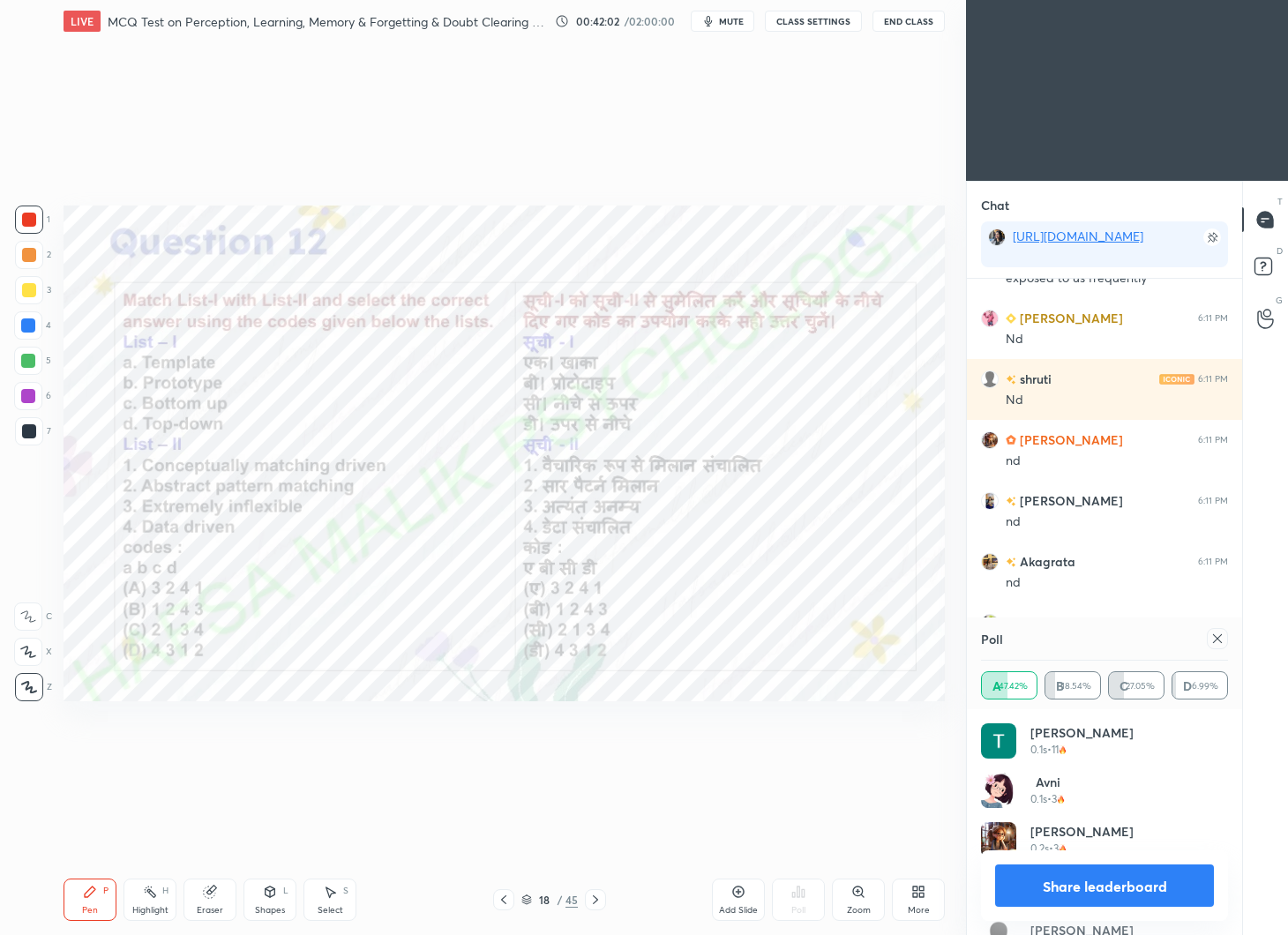
click at [1219, 645] on icon at bounding box center [1217, 639] width 15 height 15
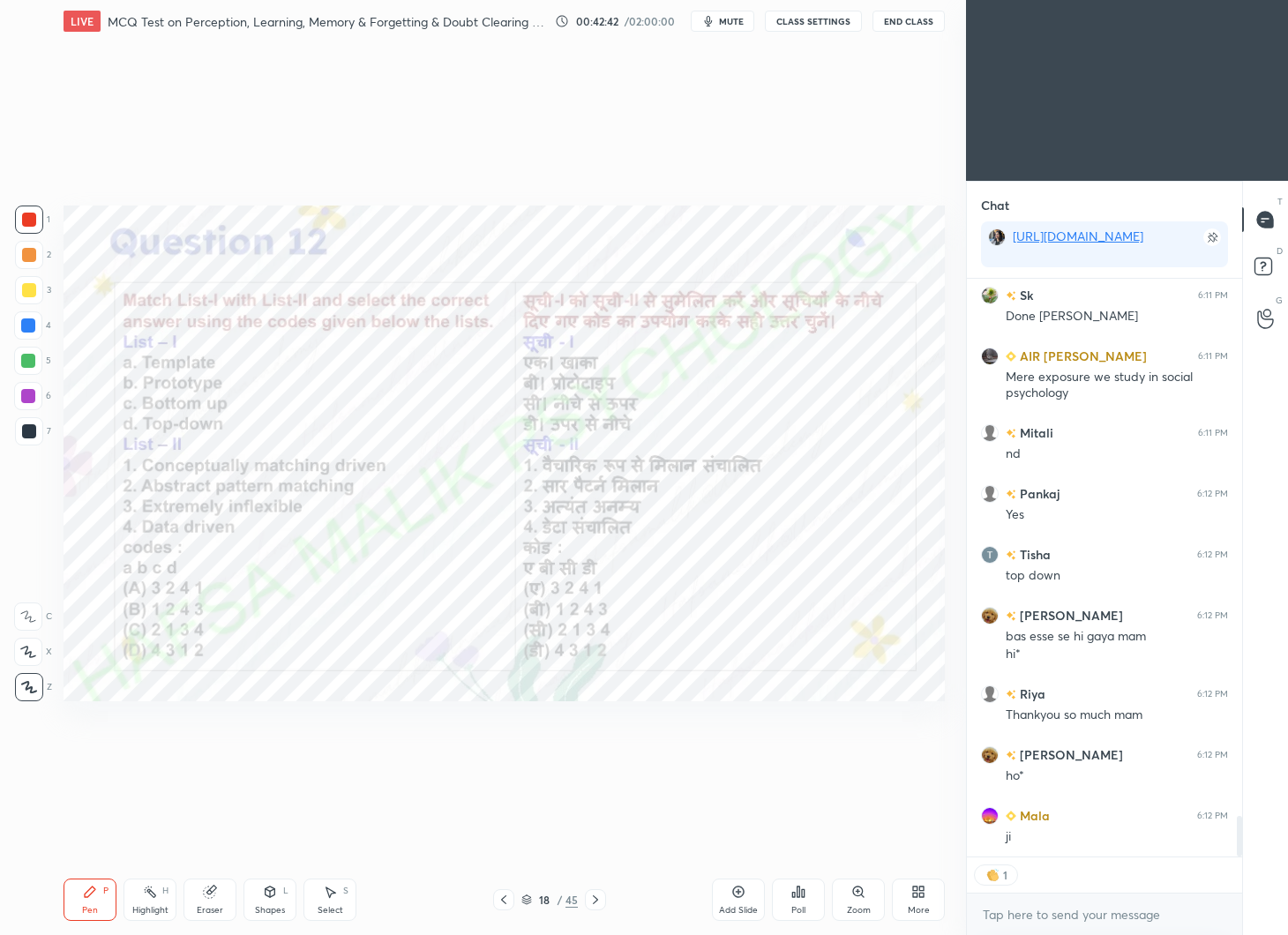
click at [595, 897] on icon at bounding box center [596, 901] width 15 height 15
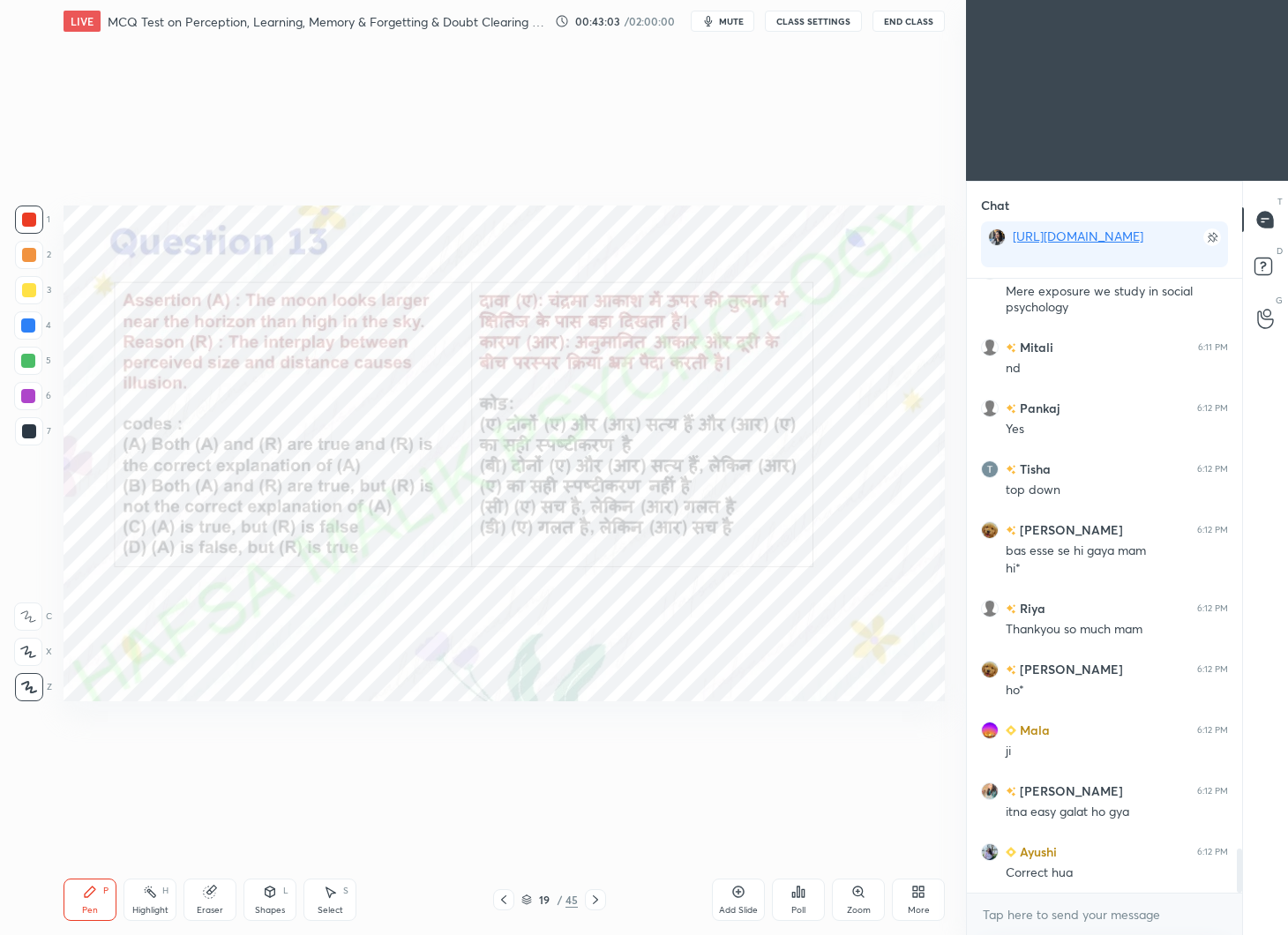
scroll to position [7859, 0]
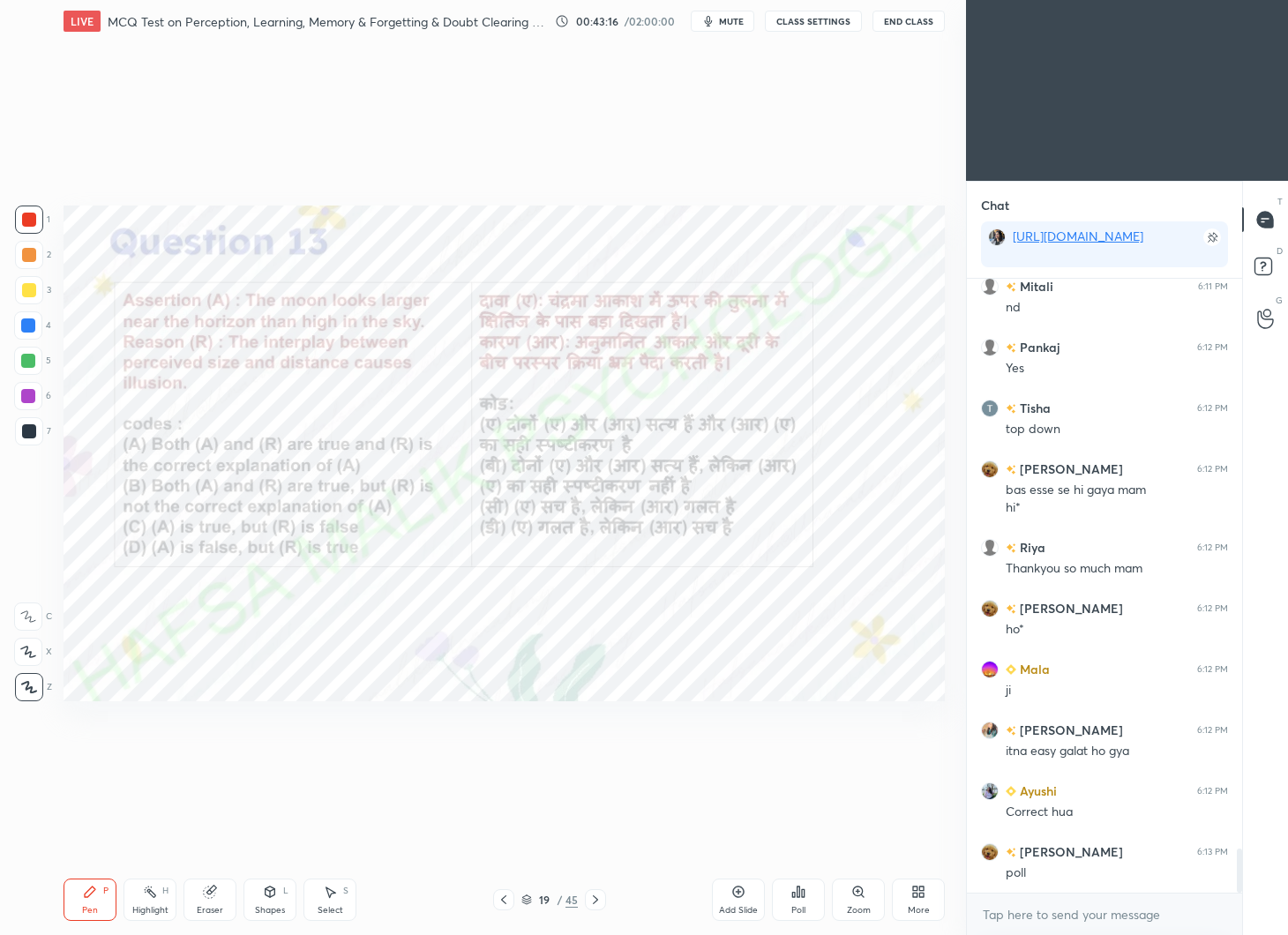
click at [803, 891] on icon at bounding box center [803, 893] width 3 height 8
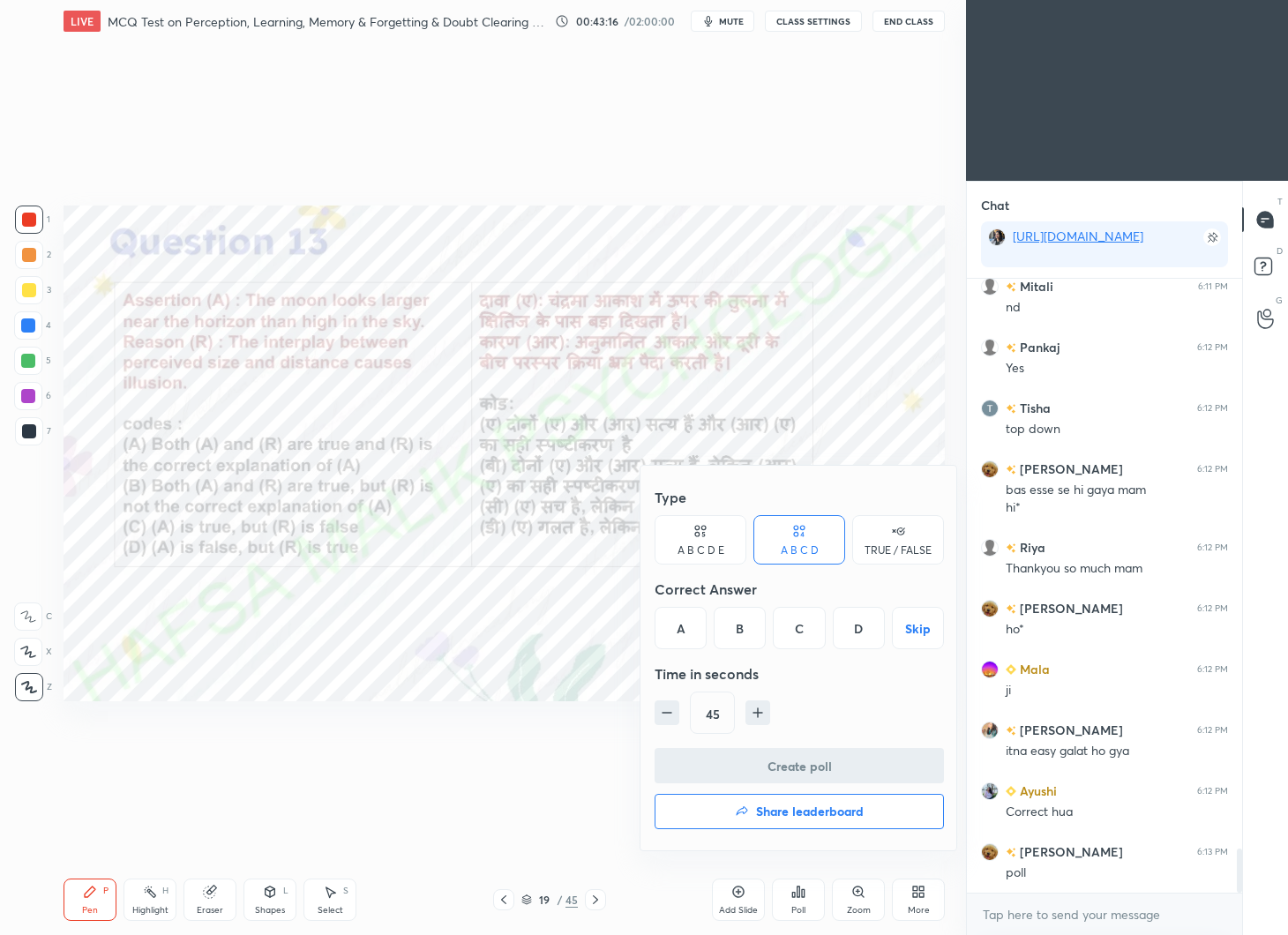
scroll to position [7902, 0]
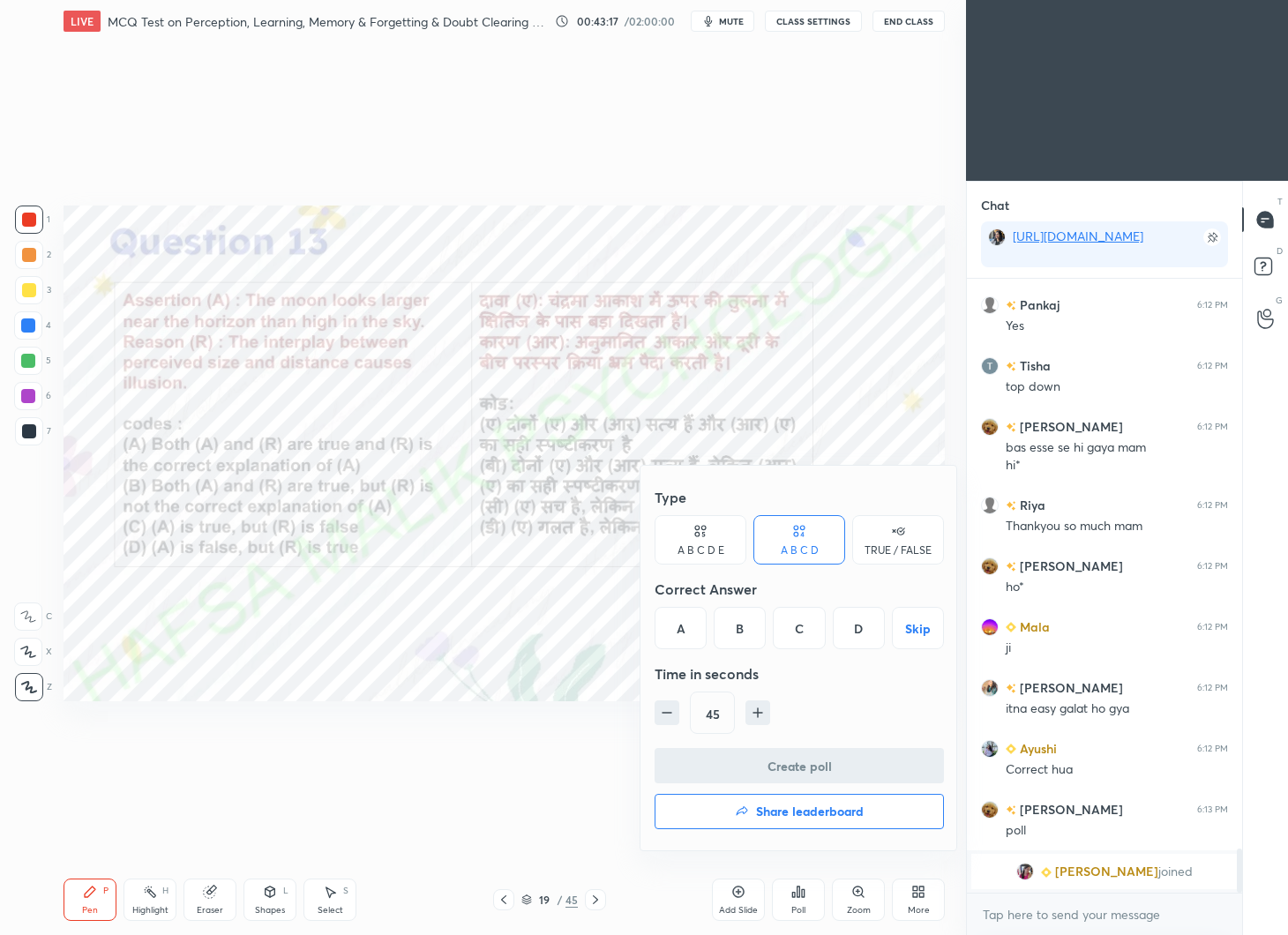
click at [683, 624] on div "A" at bounding box center [680, 628] width 52 height 43
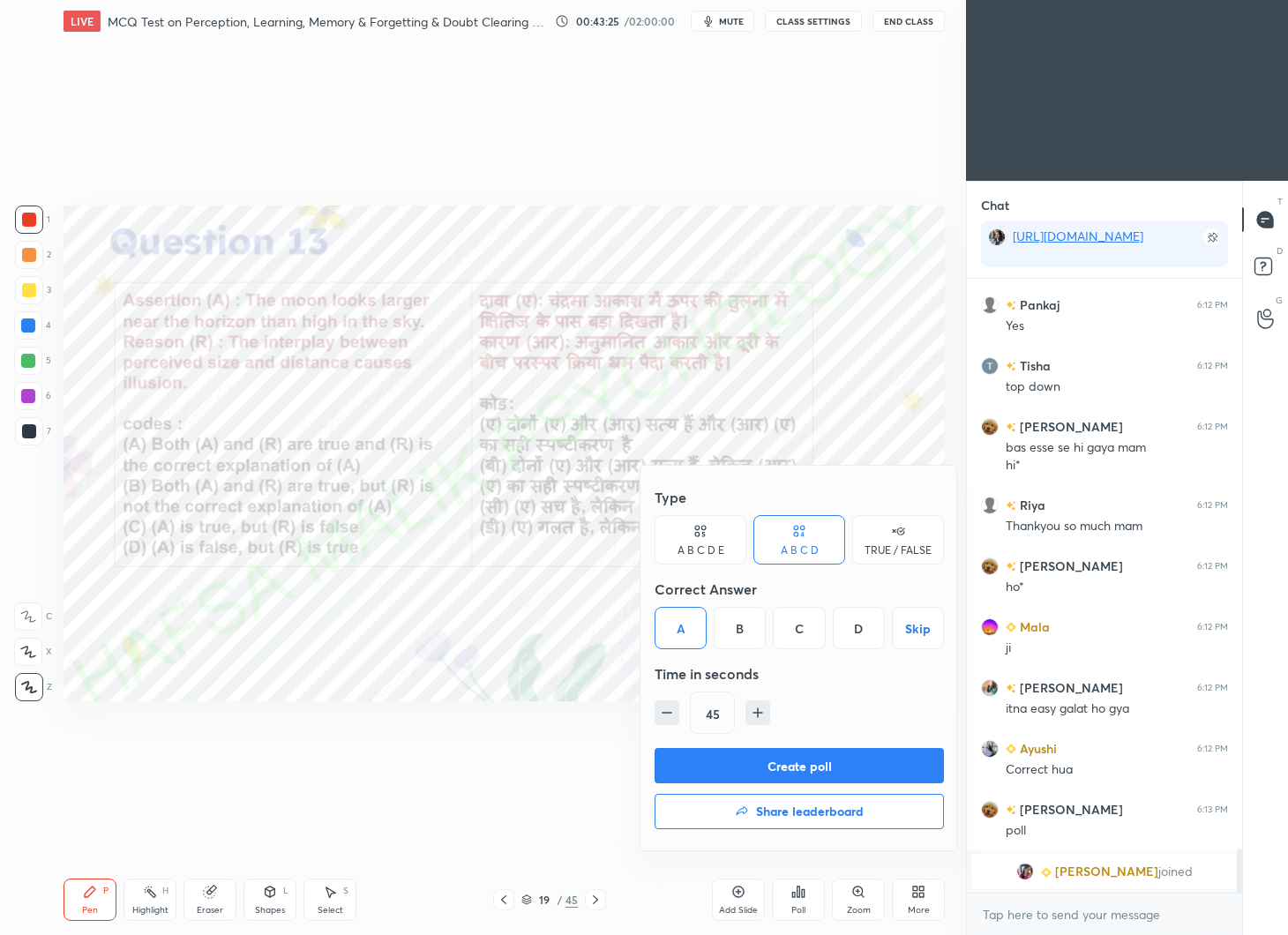
click at [796, 756] on button "Create poll" at bounding box center [799, 765] width 289 height 35
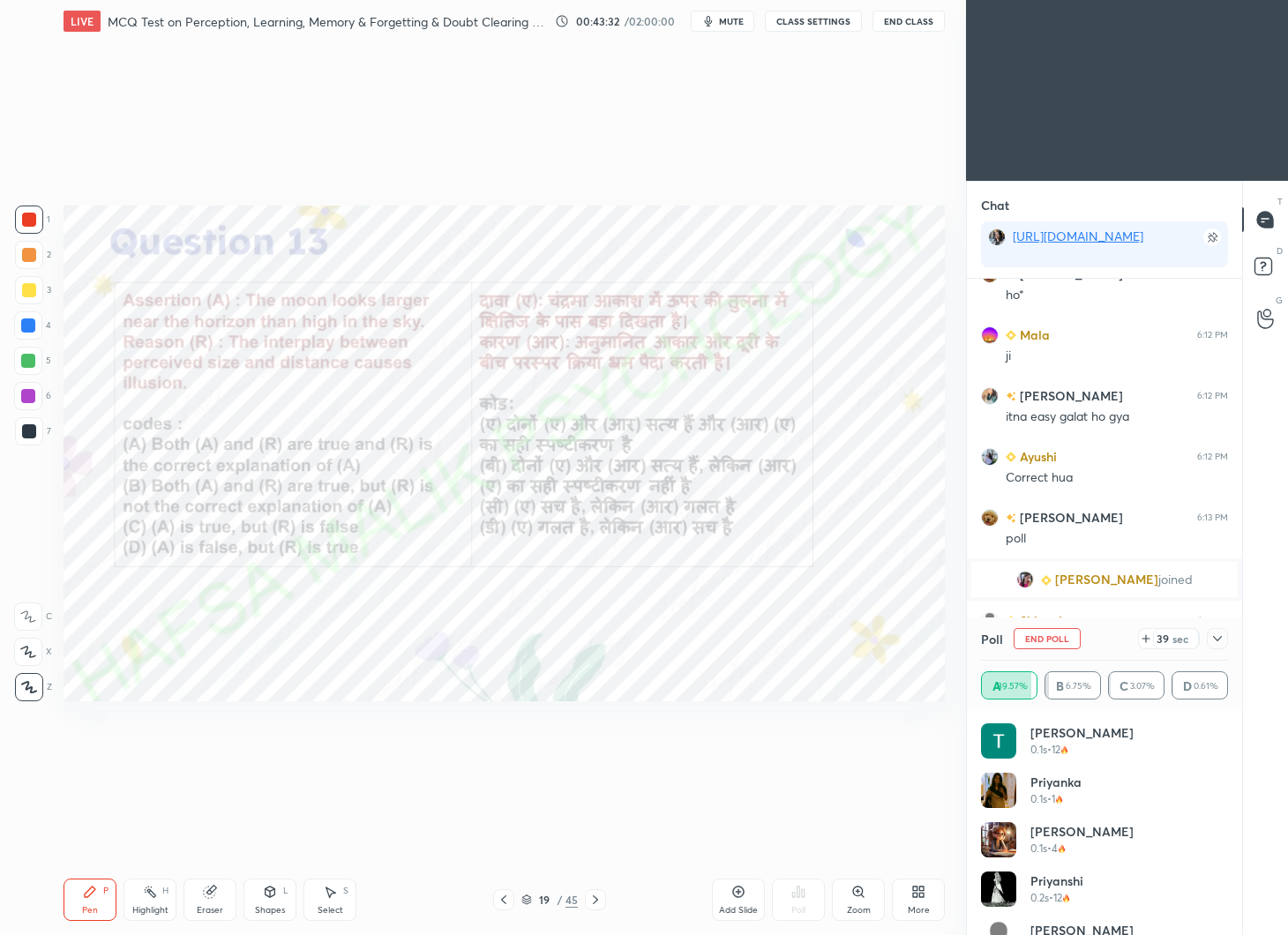
scroll to position [7402, 0]
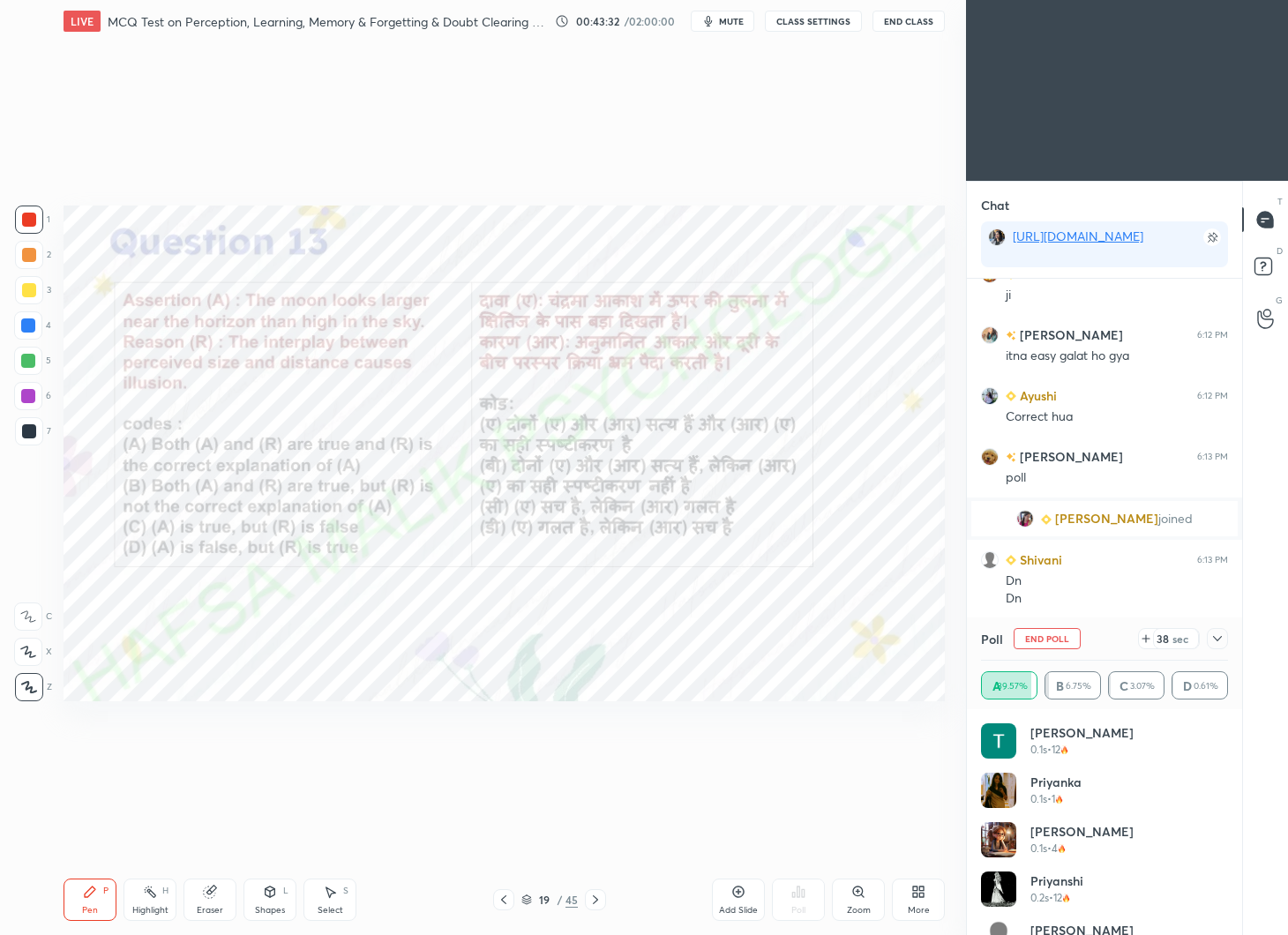
click at [1219, 638] on icon at bounding box center [1217, 639] width 15 height 15
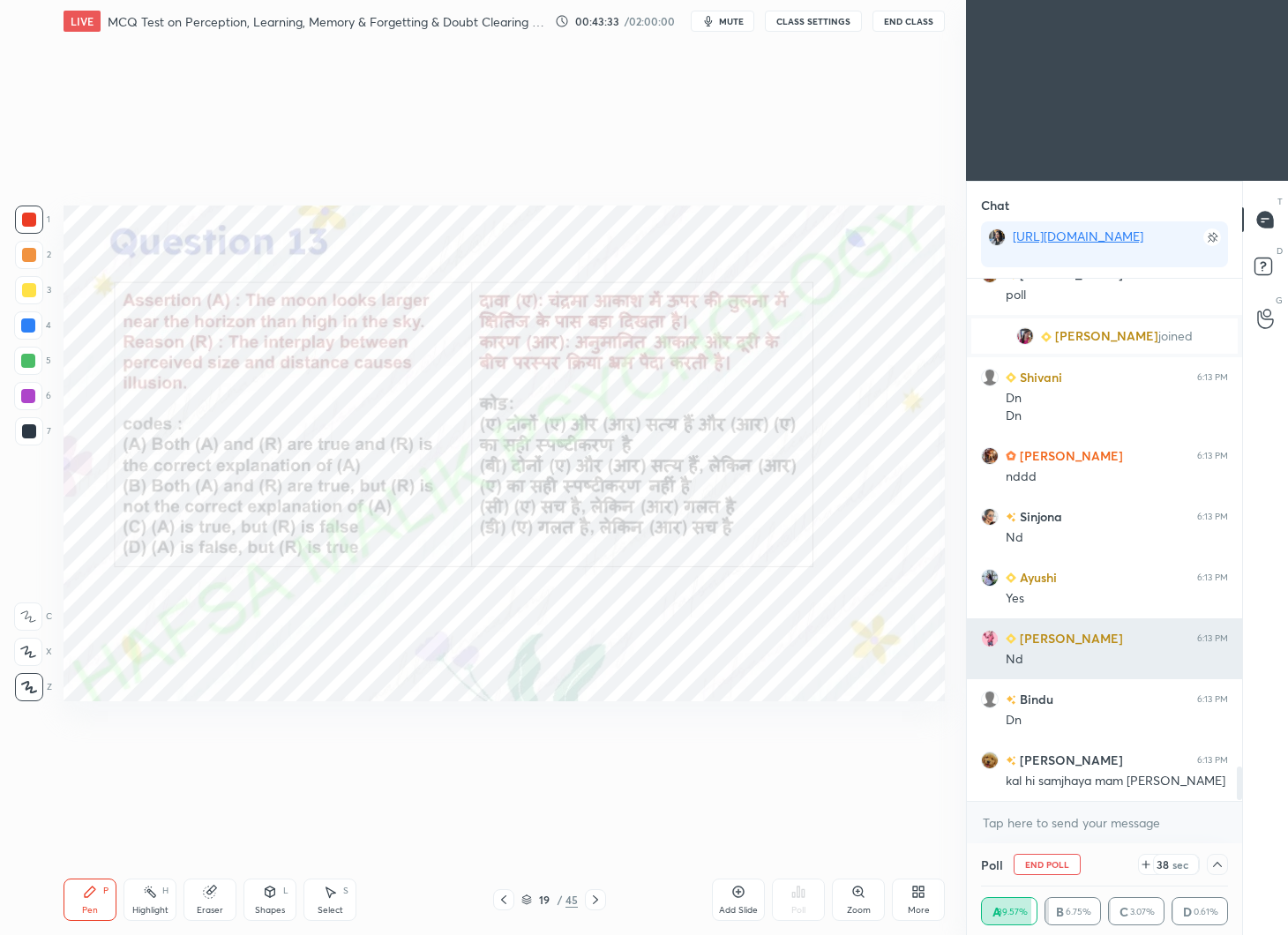
scroll to position [0, 0]
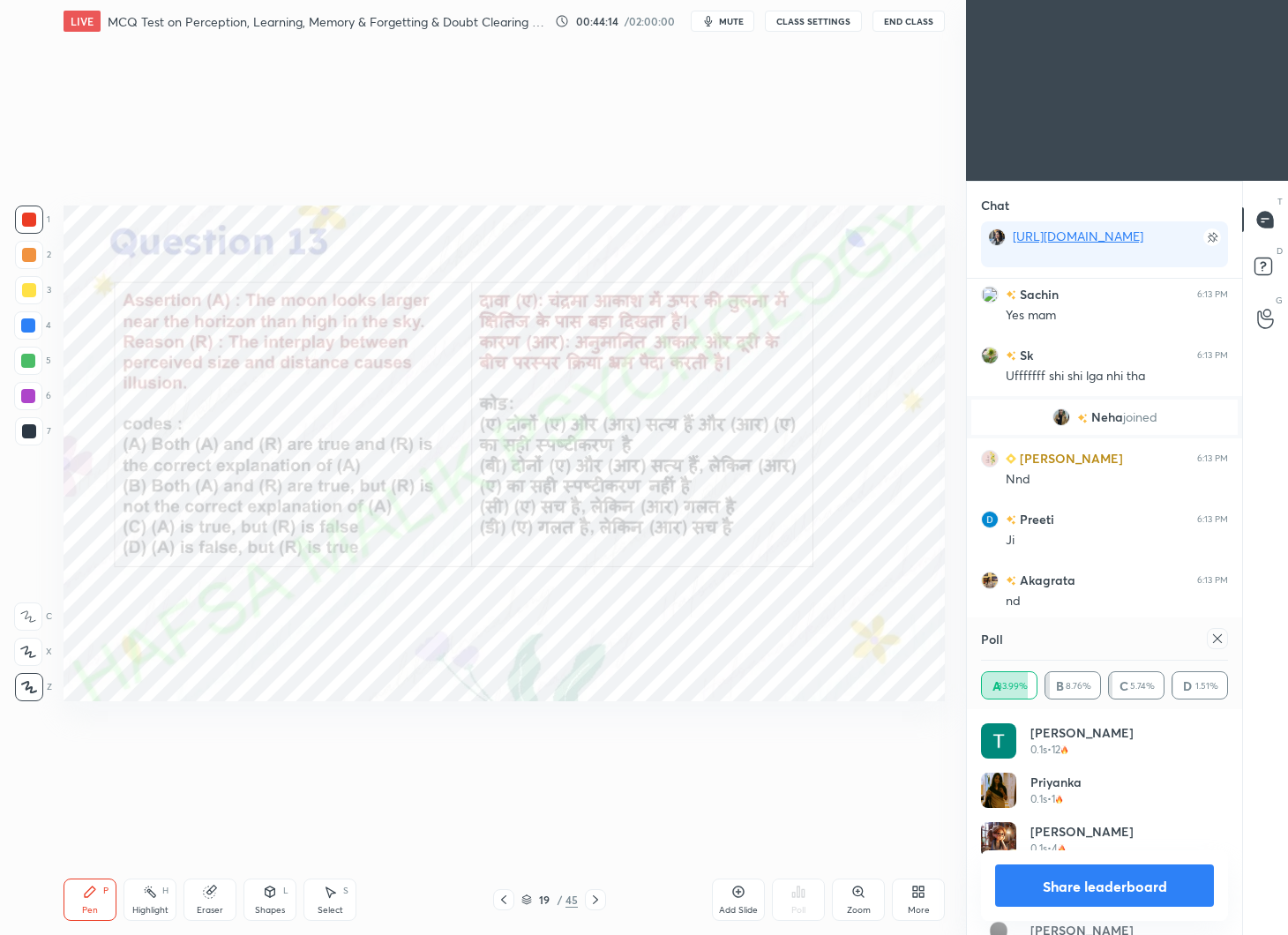
click at [1214, 629] on div at bounding box center [1216, 638] width 21 height 21
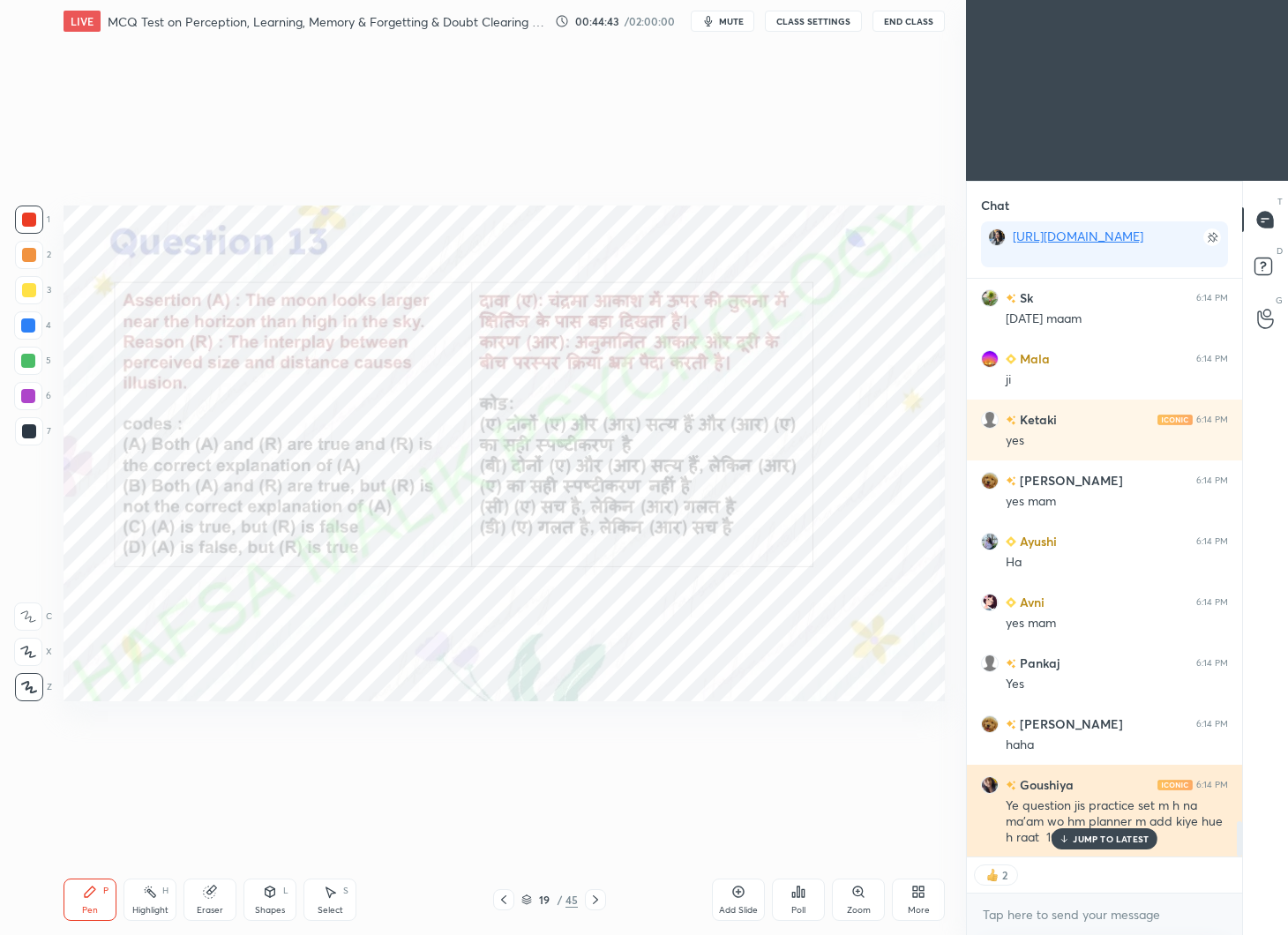
click at [1094, 841] on p "JUMP TO LATEST" at bounding box center [1110, 840] width 76 height 11
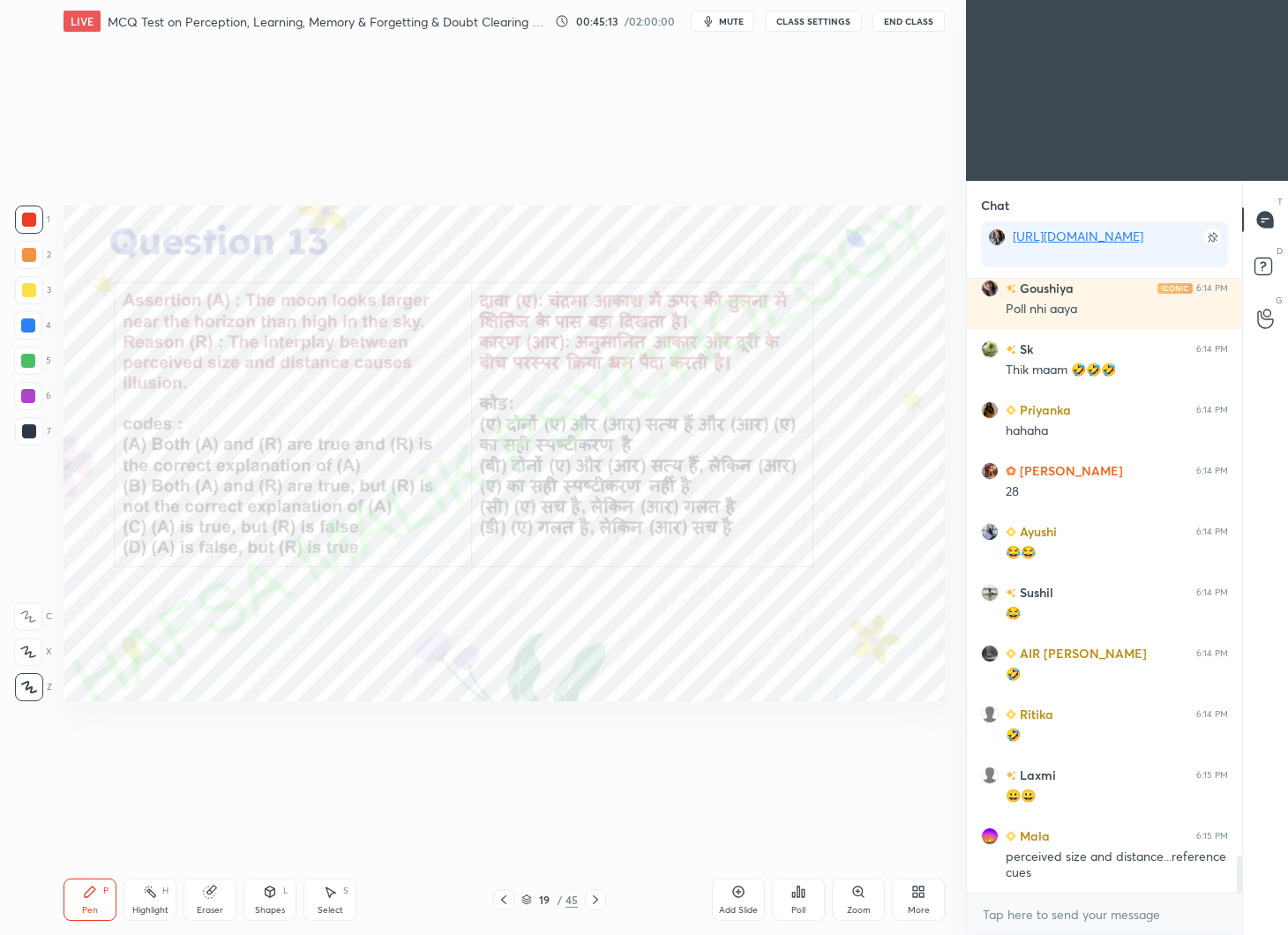
click at [600, 896] on icon at bounding box center [596, 901] width 15 height 15
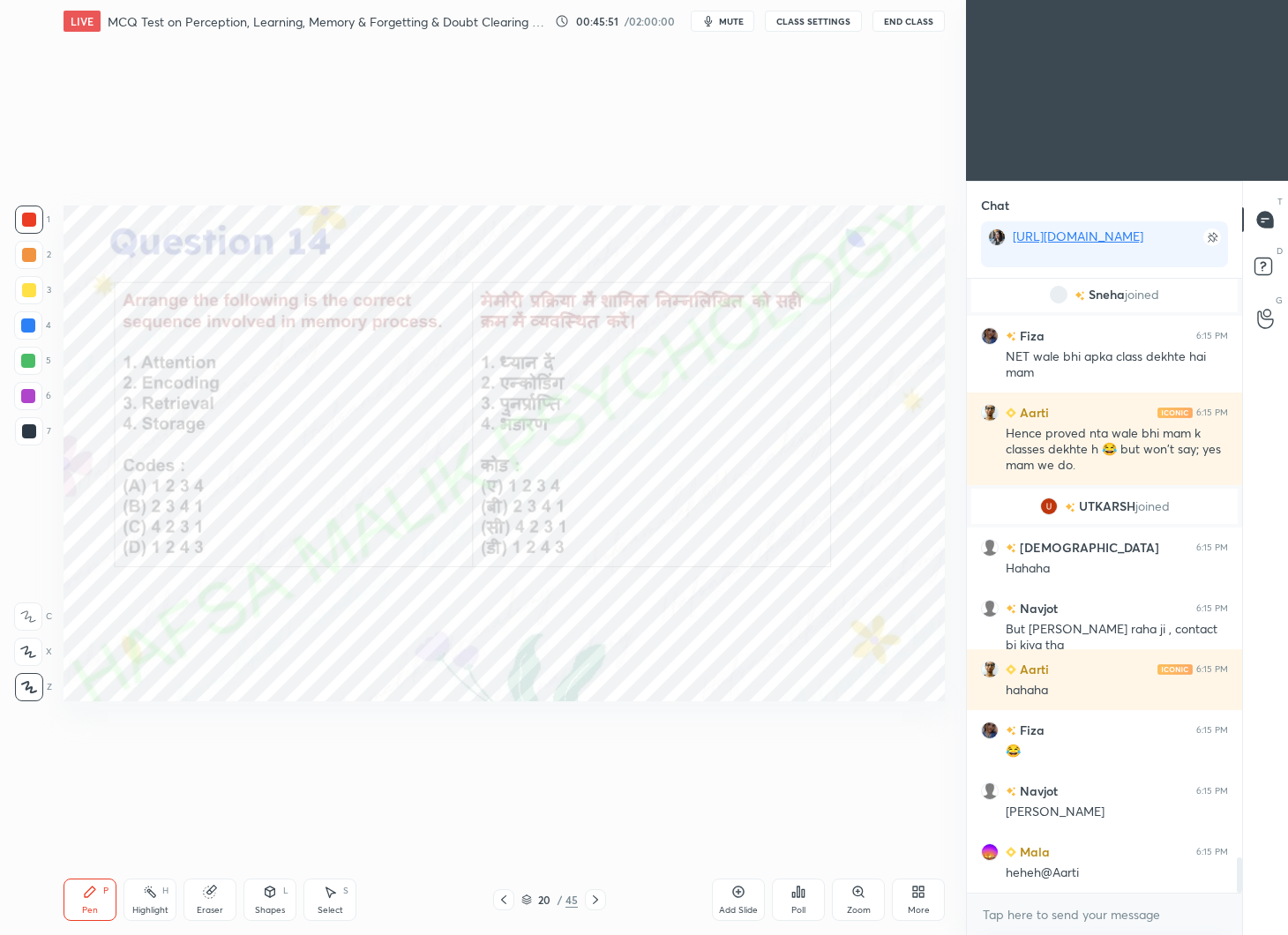
scroll to position [9934, 0]
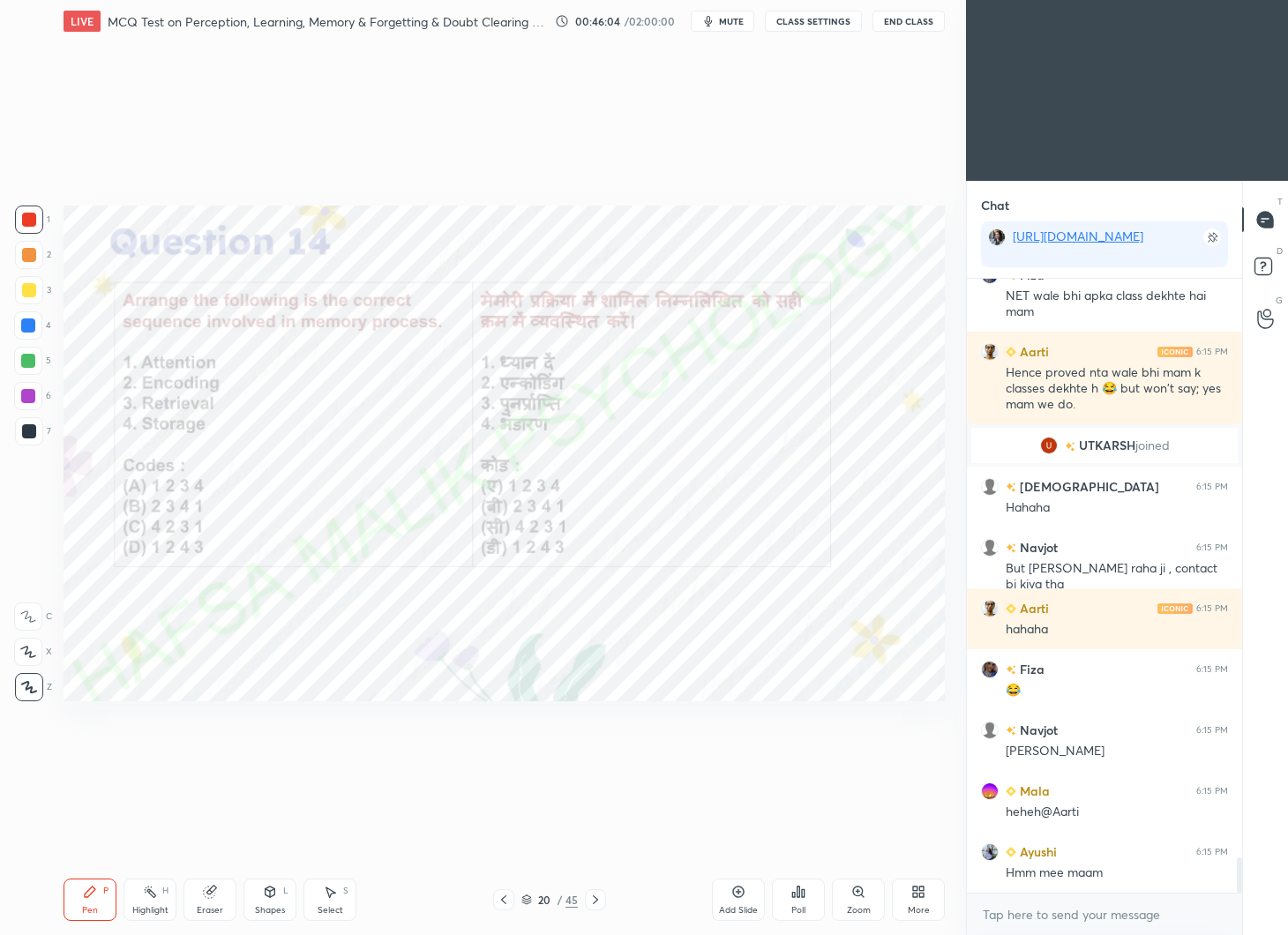
click at [793, 902] on div "Poll" at bounding box center [798, 900] width 53 height 43
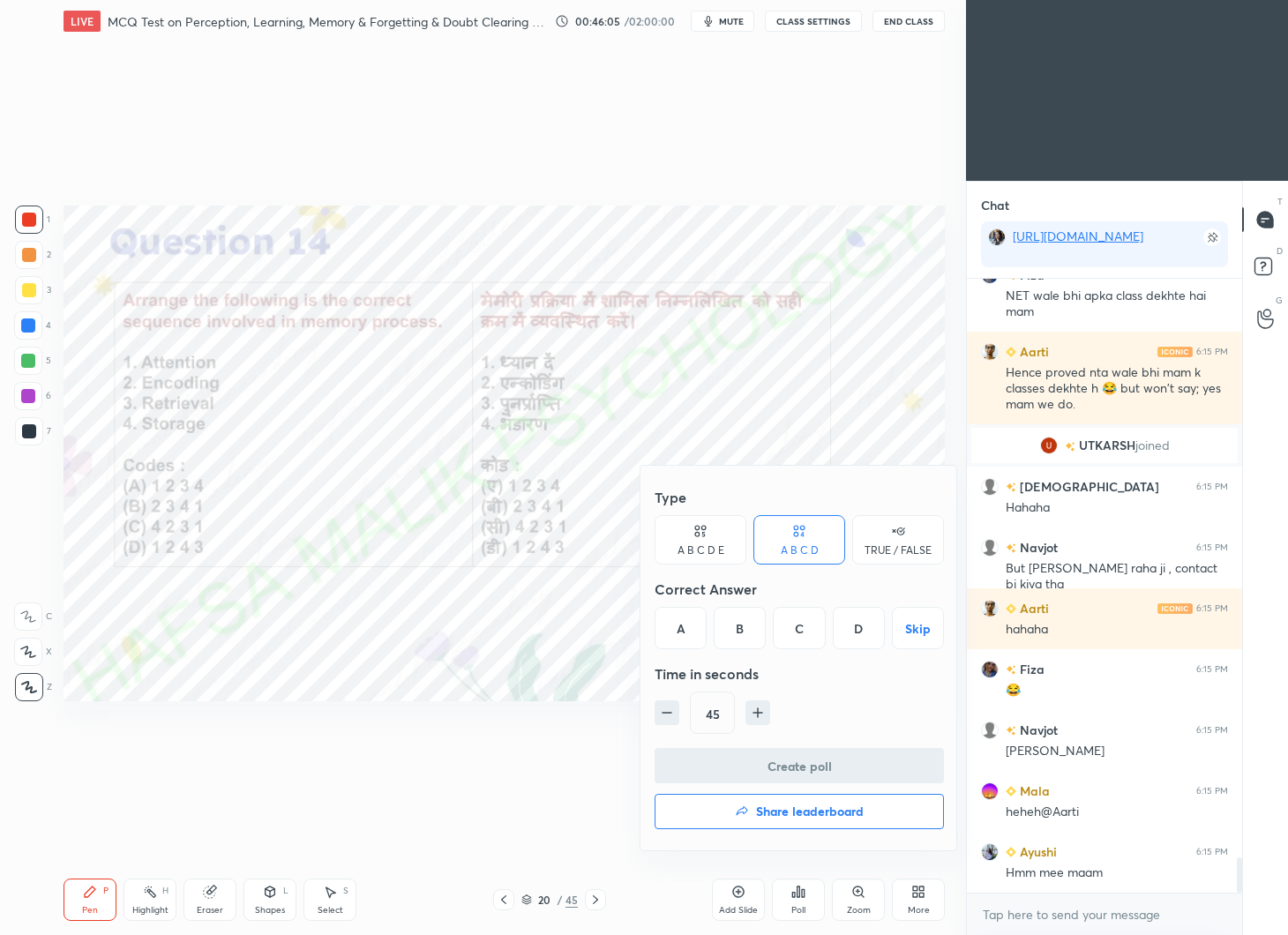
scroll to position [10011, 0]
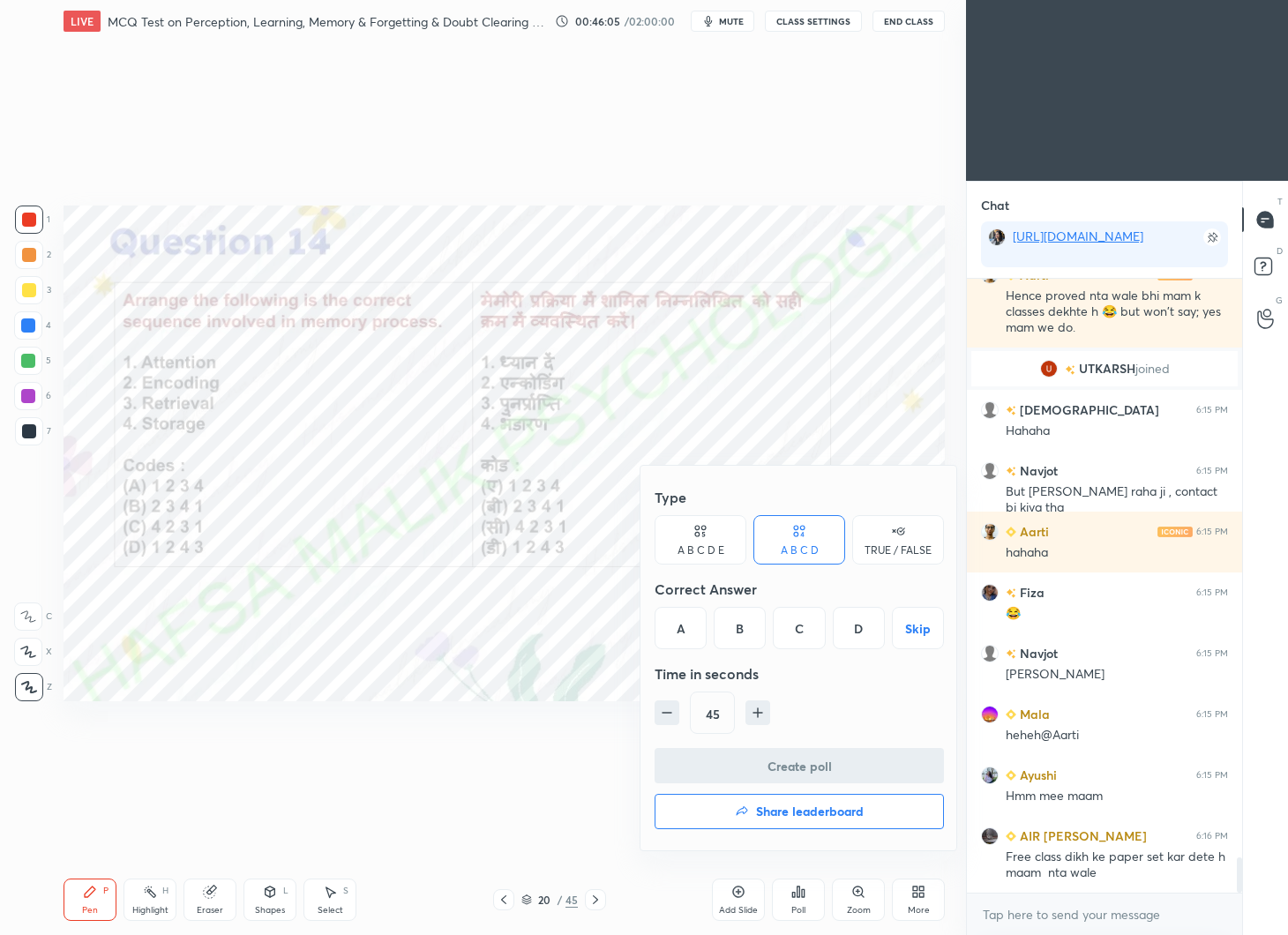
click at [865, 628] on div "D" at bounding box center [858, 628] width 52 height 43
click at [814, 764] on button "Create poll" at bounding box center [799, 765] width 289 height 35
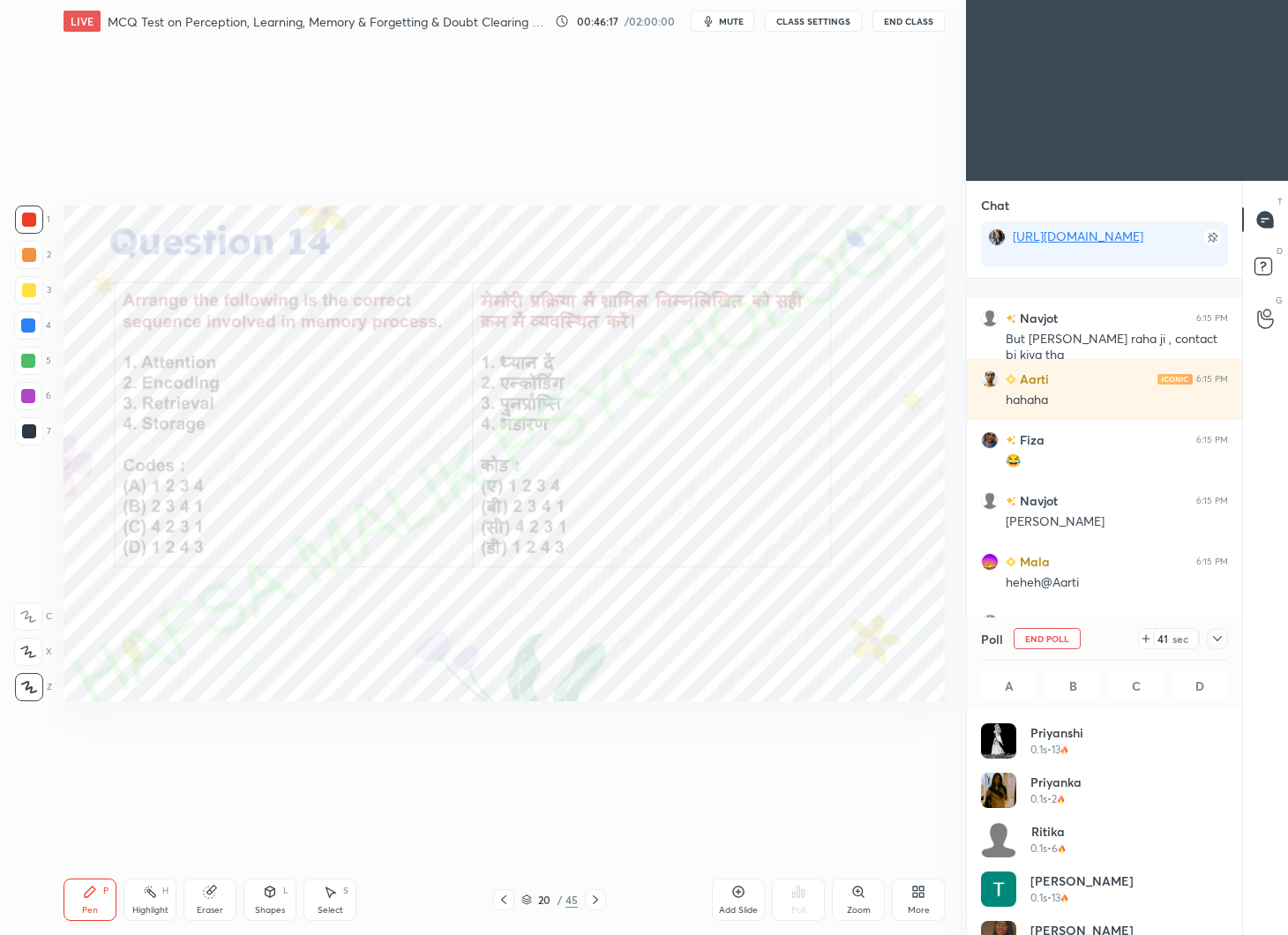
scroll to position [10285, 0]
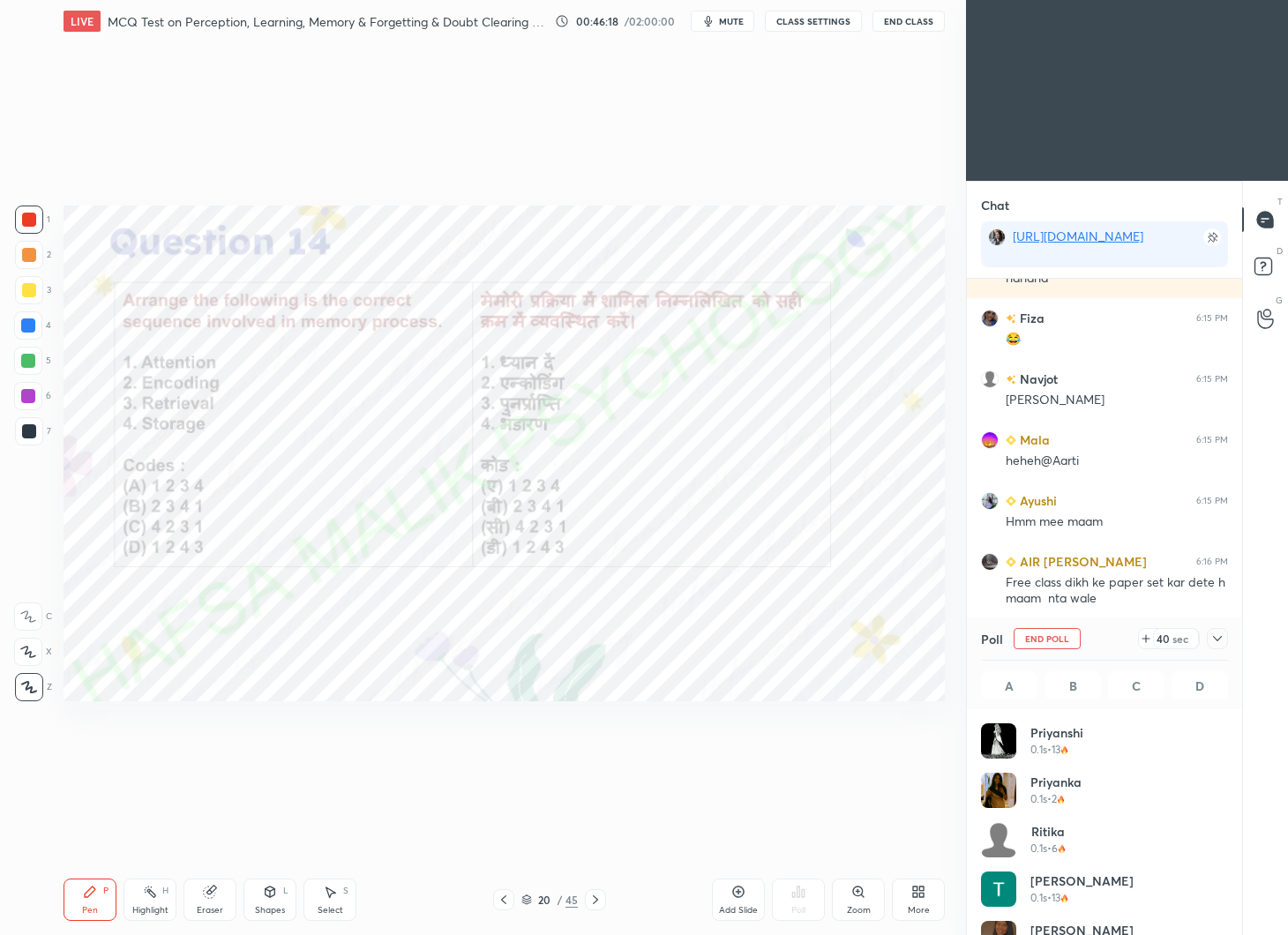
click at [1219, 638] on icon at bounding box center [1217, 639] width 15 height 15
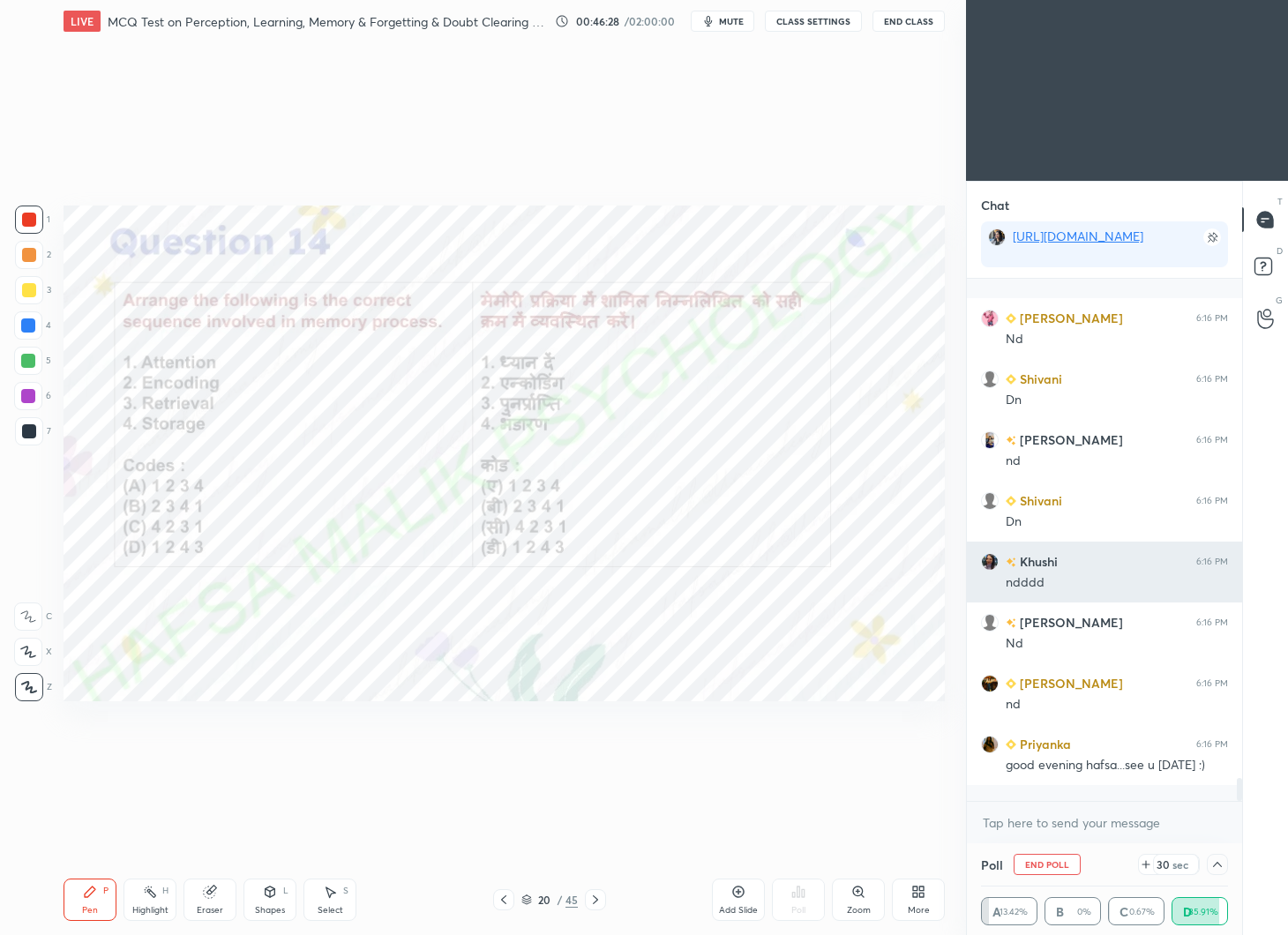
scroll to position [11230, 0]
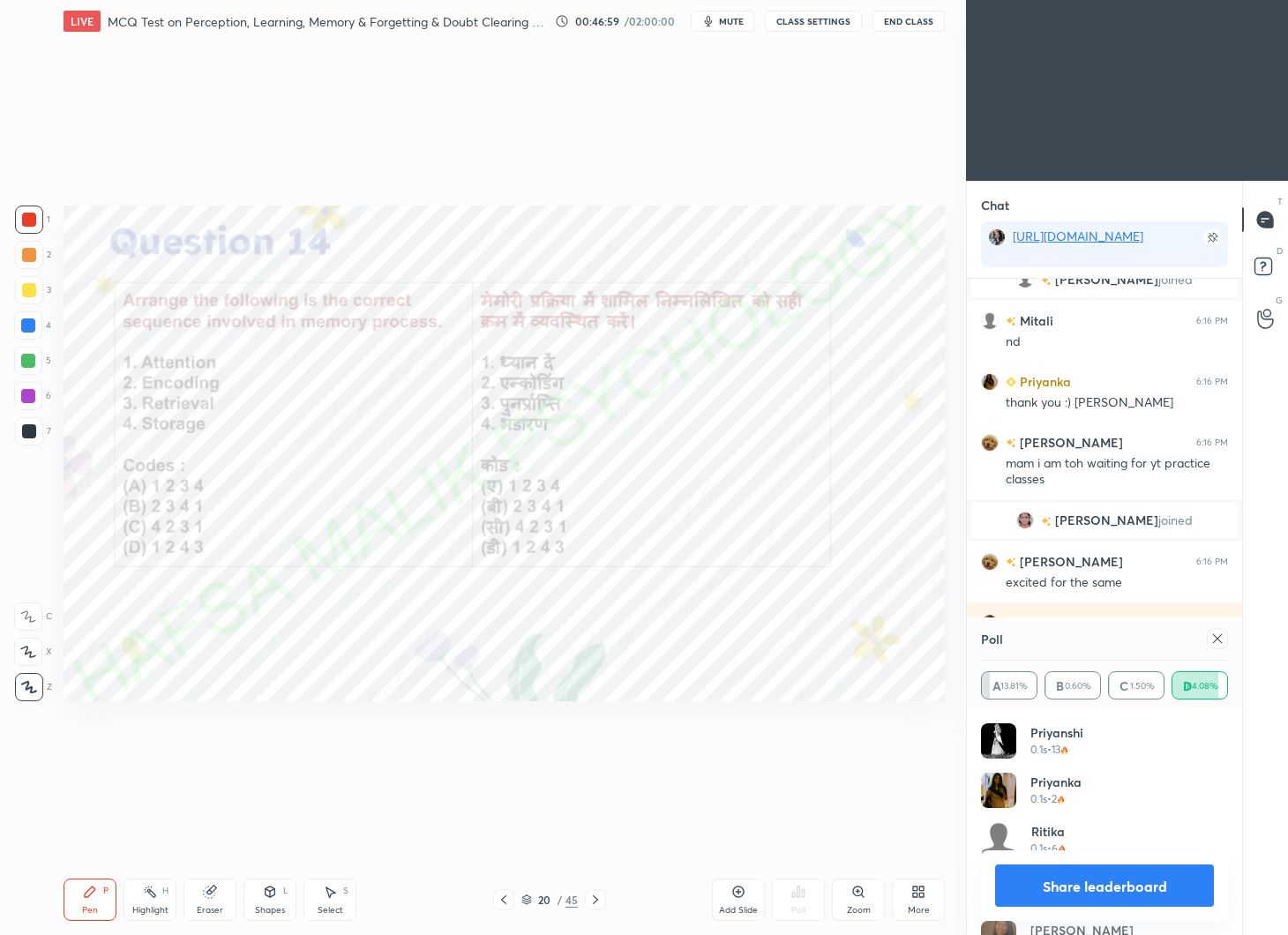
click at [1217, 642] on icon at bounding box center [1217, 639] width 15 height 15
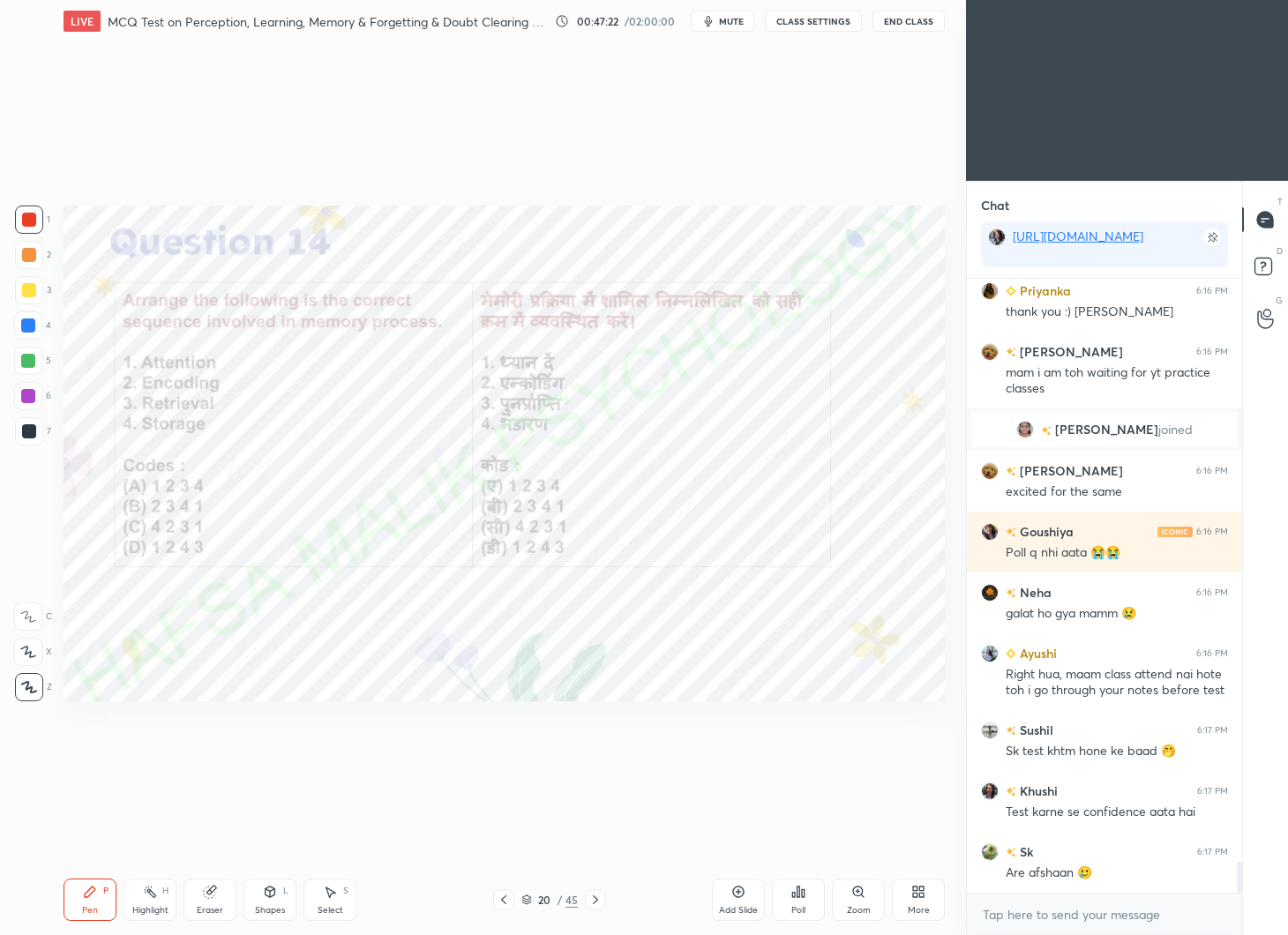
click at [600, 896] on icon at bounding box center [596, 901] width 15 height 15
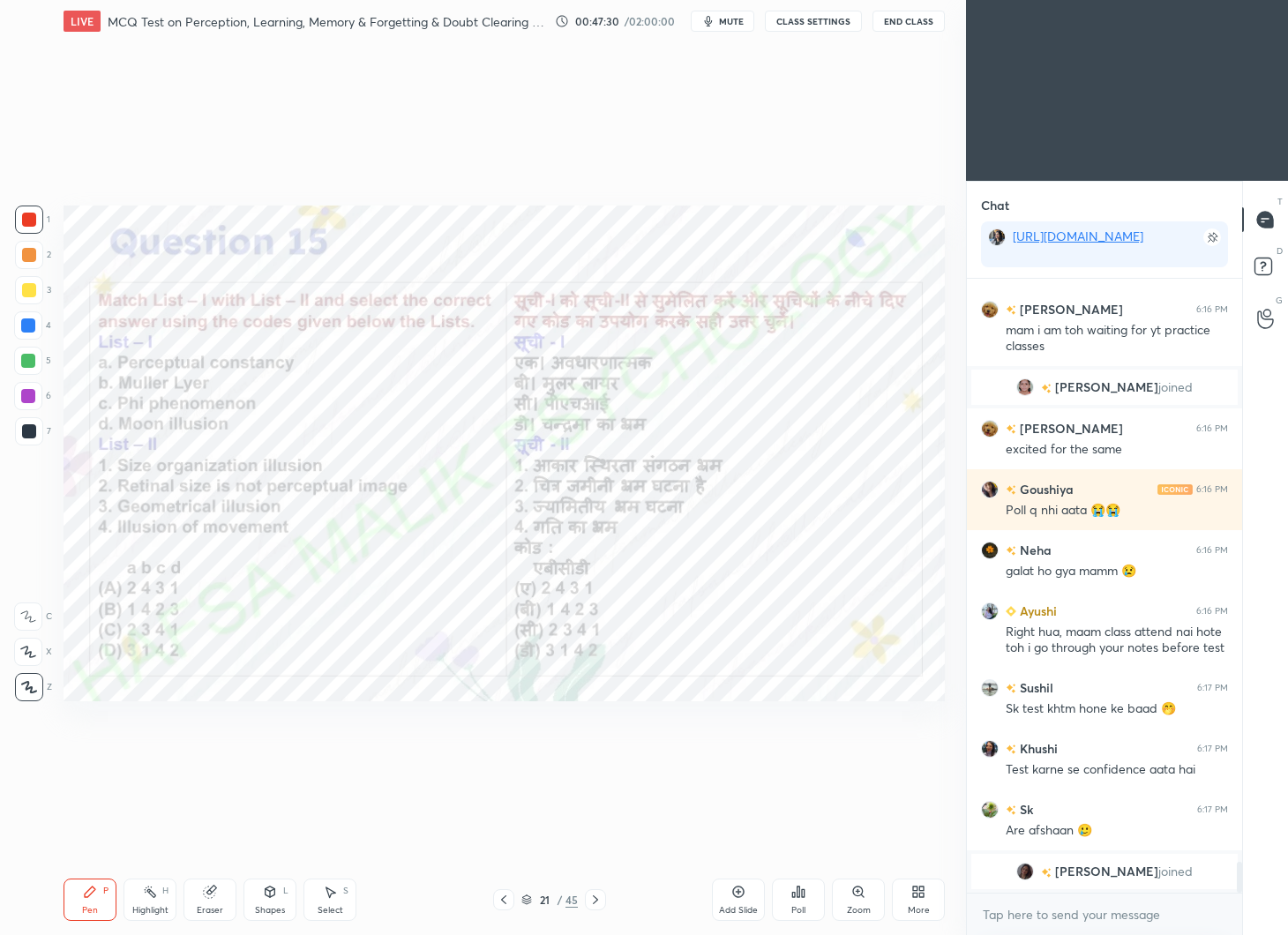
click at [796, 909] on div "Poll" at bounding box center [799, 911] width 15 height 9
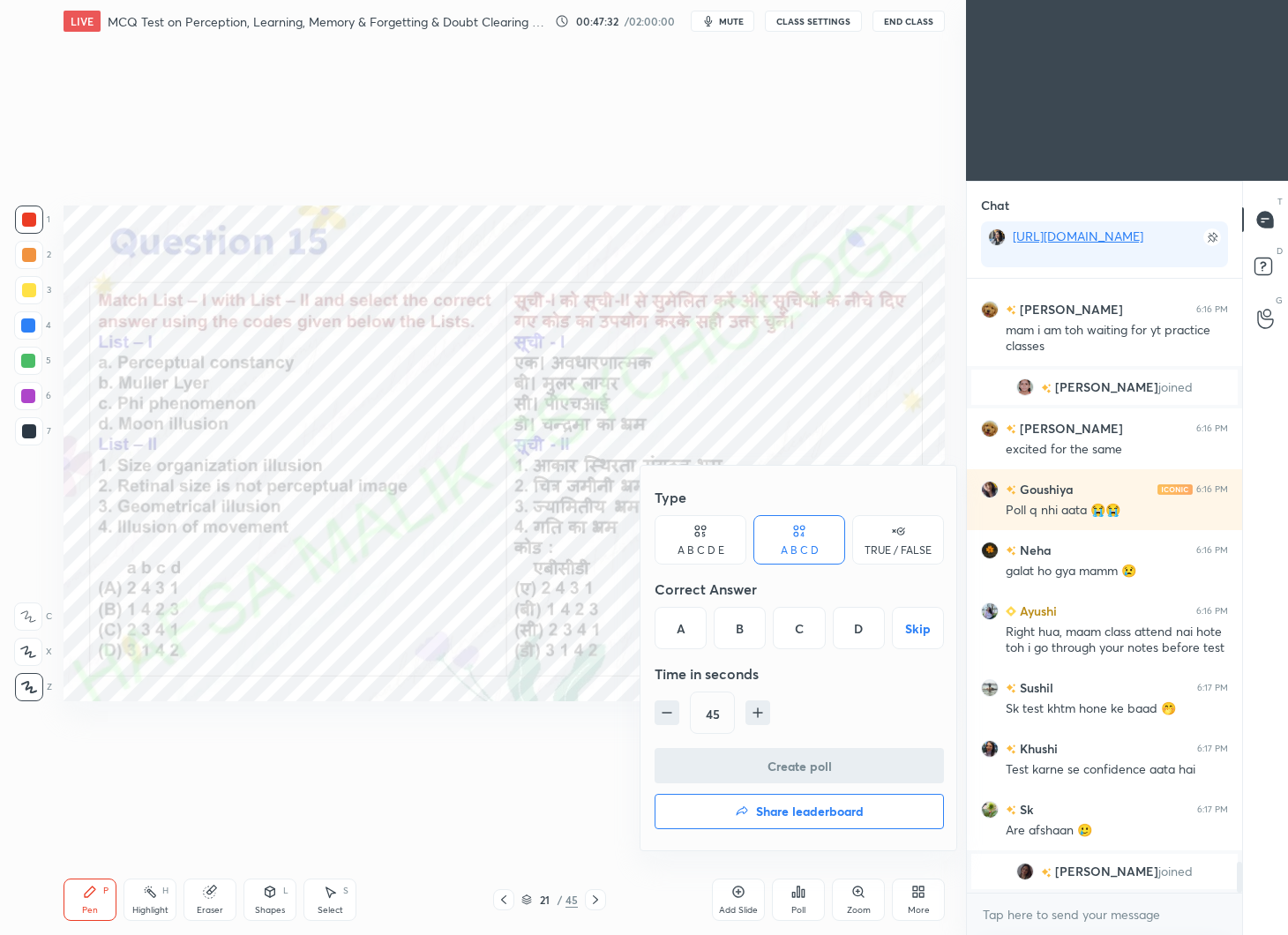
click at [798, 634] on div "C" at bounding box center [798, 628] width 52 height 43
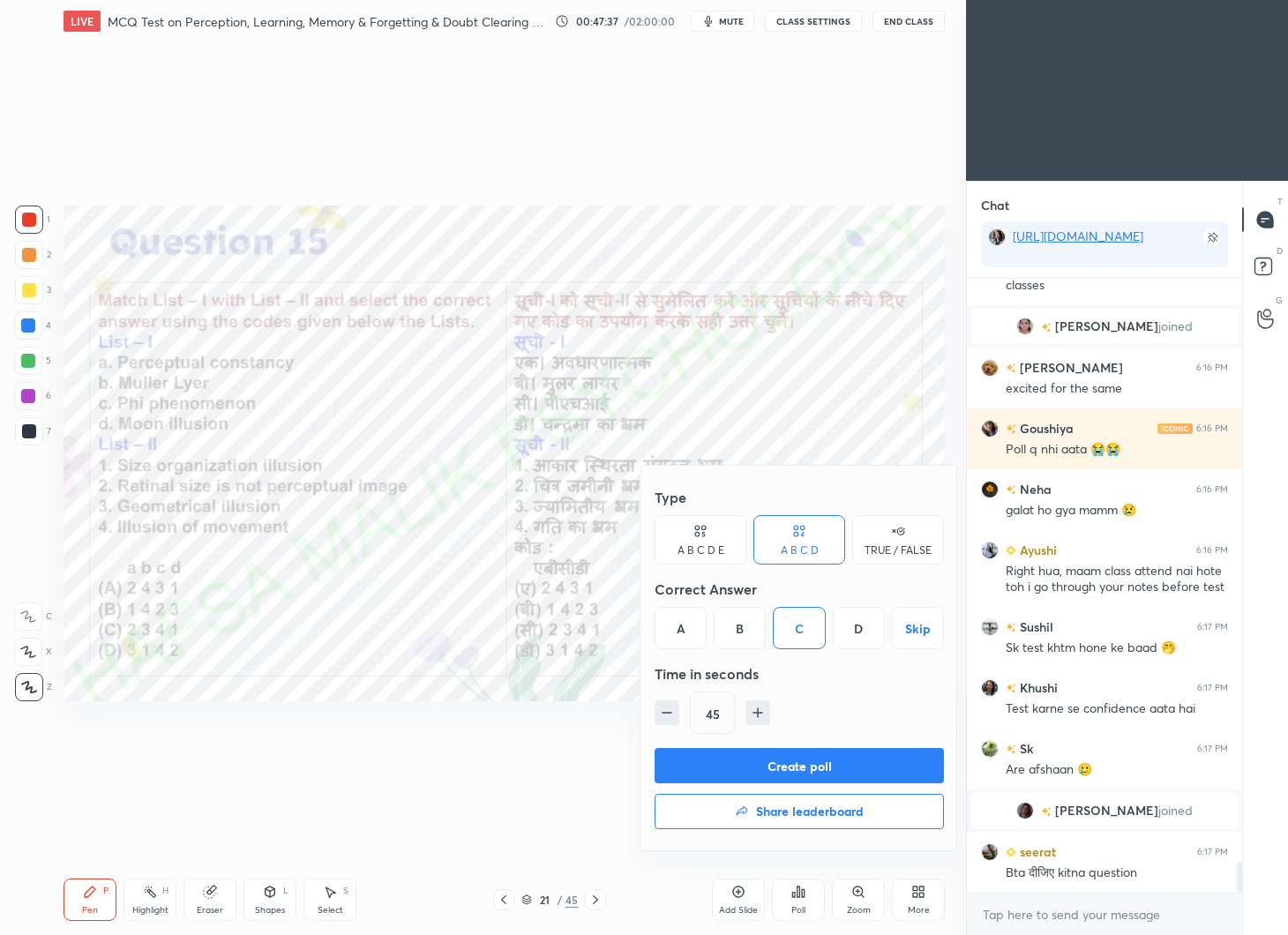
scroll to position [11579, 0]
click at [794, 756] on button "Create poll" at bounding box center [799, 765] width 289 height 35
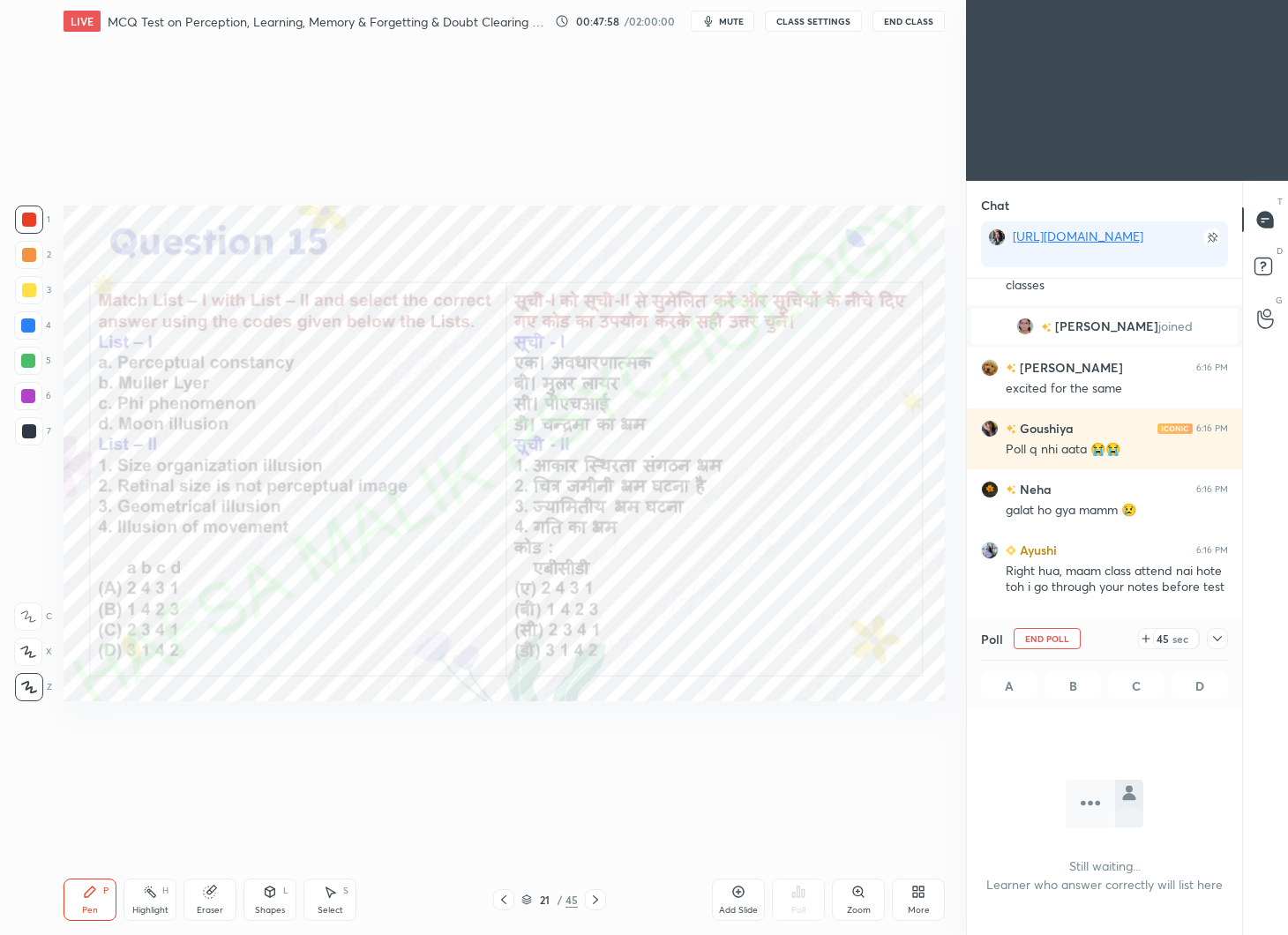
scroll to position [560, 270]
click at [1215, 635] on icon at bounding box center [1217, 639] width 15 height 15
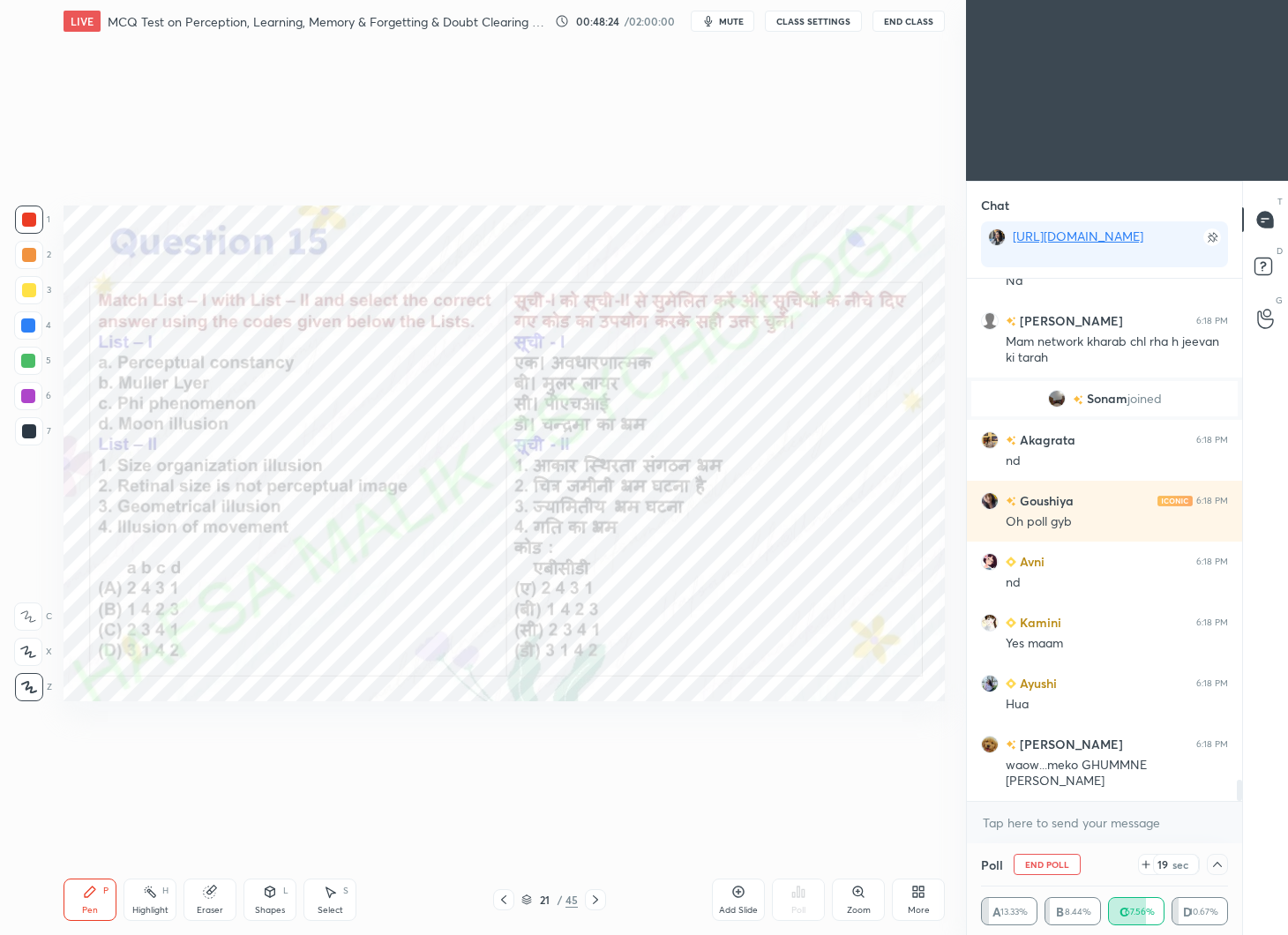
scroll to position [12603, 0]
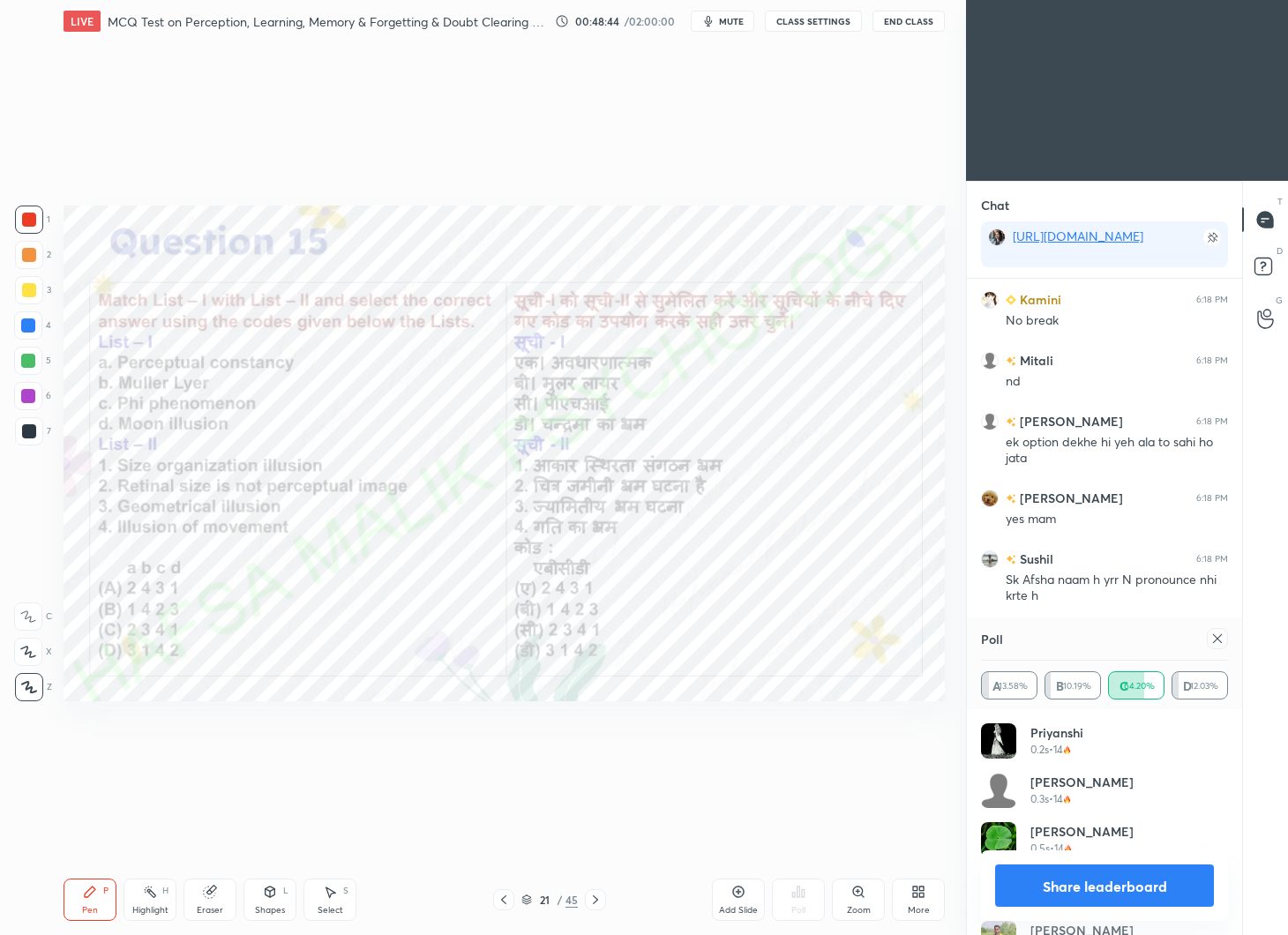
click at [1223, 639] on icon at bounding box center [1217, 639] width 15 height 15
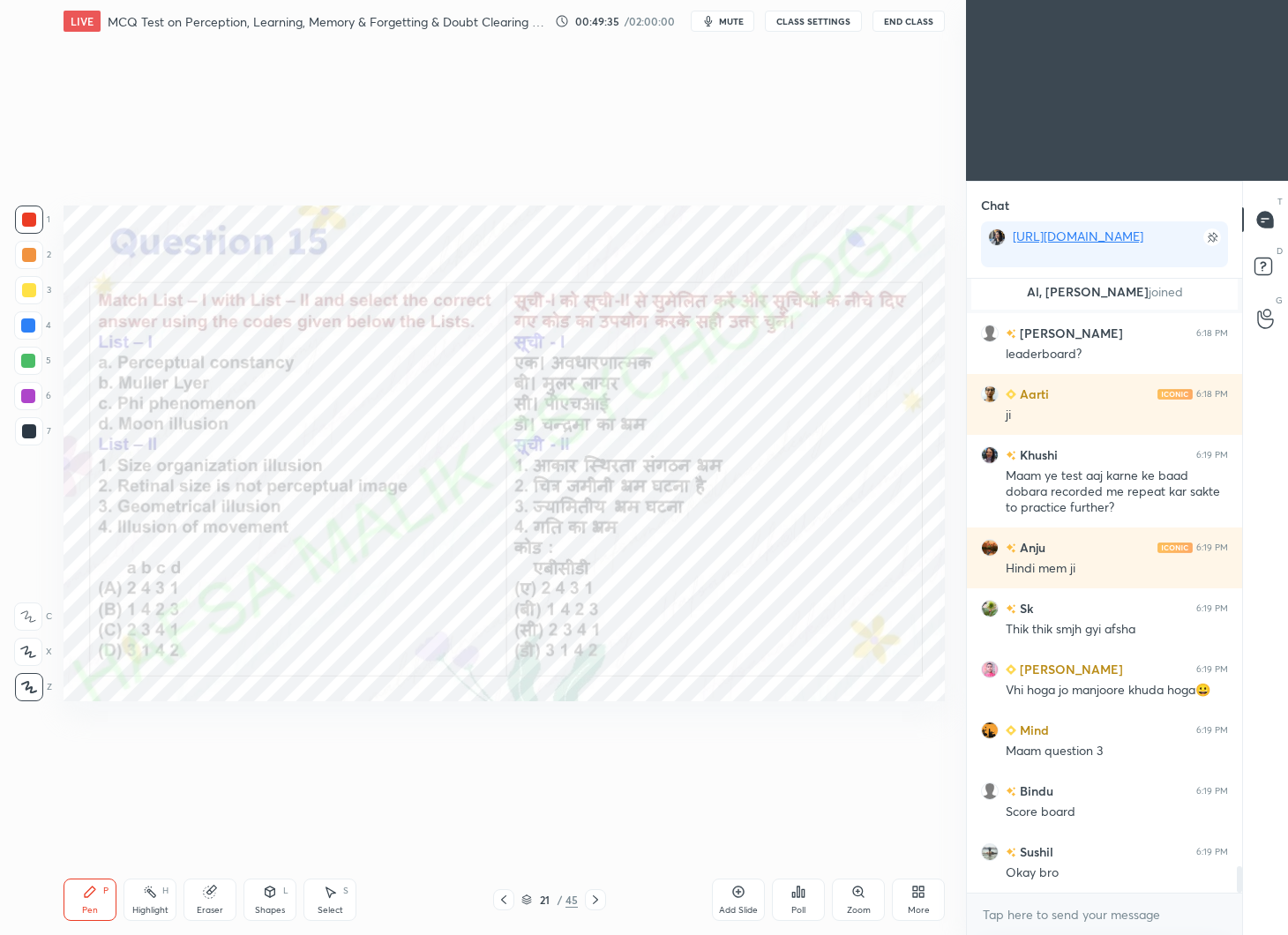
click at [593, 897] on icon at bounding box center [596, 901] width 15 height 15
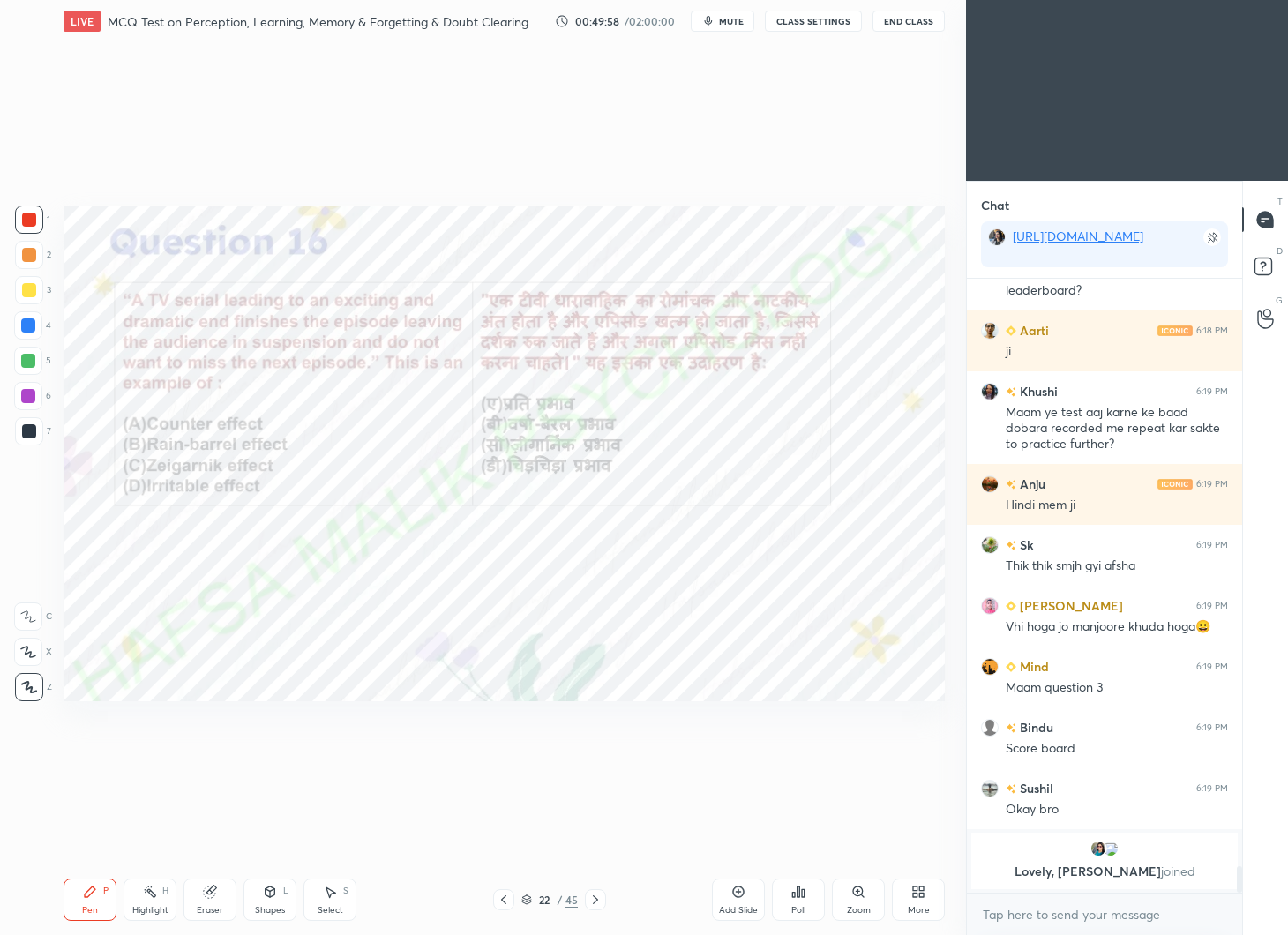
click at [806, 894] on div "Poll" at bounding box center [798, 900] width 53 height 43
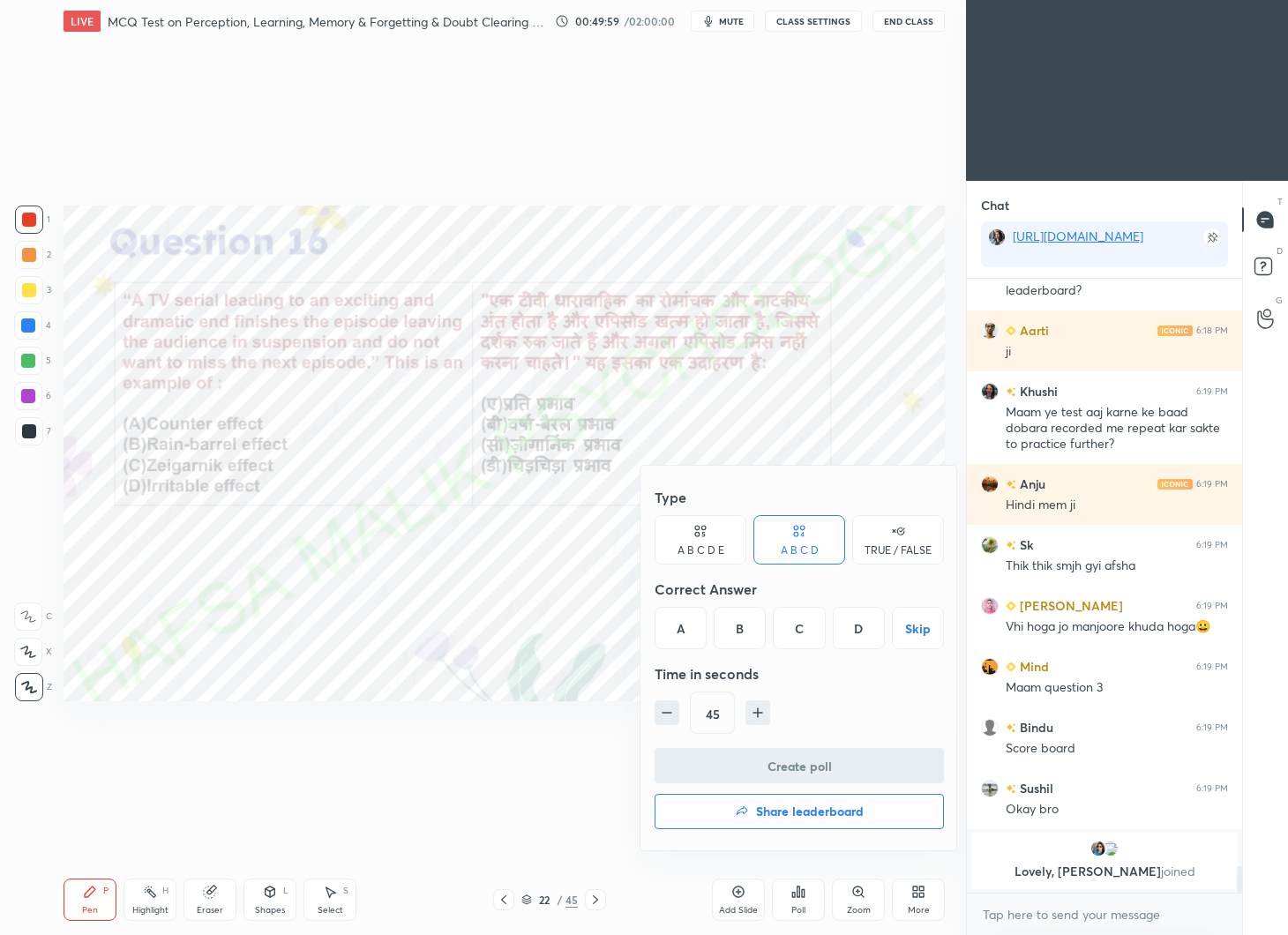
click at [809, 616] on div "C" at bounding box center [798, 628] width 52 height 43
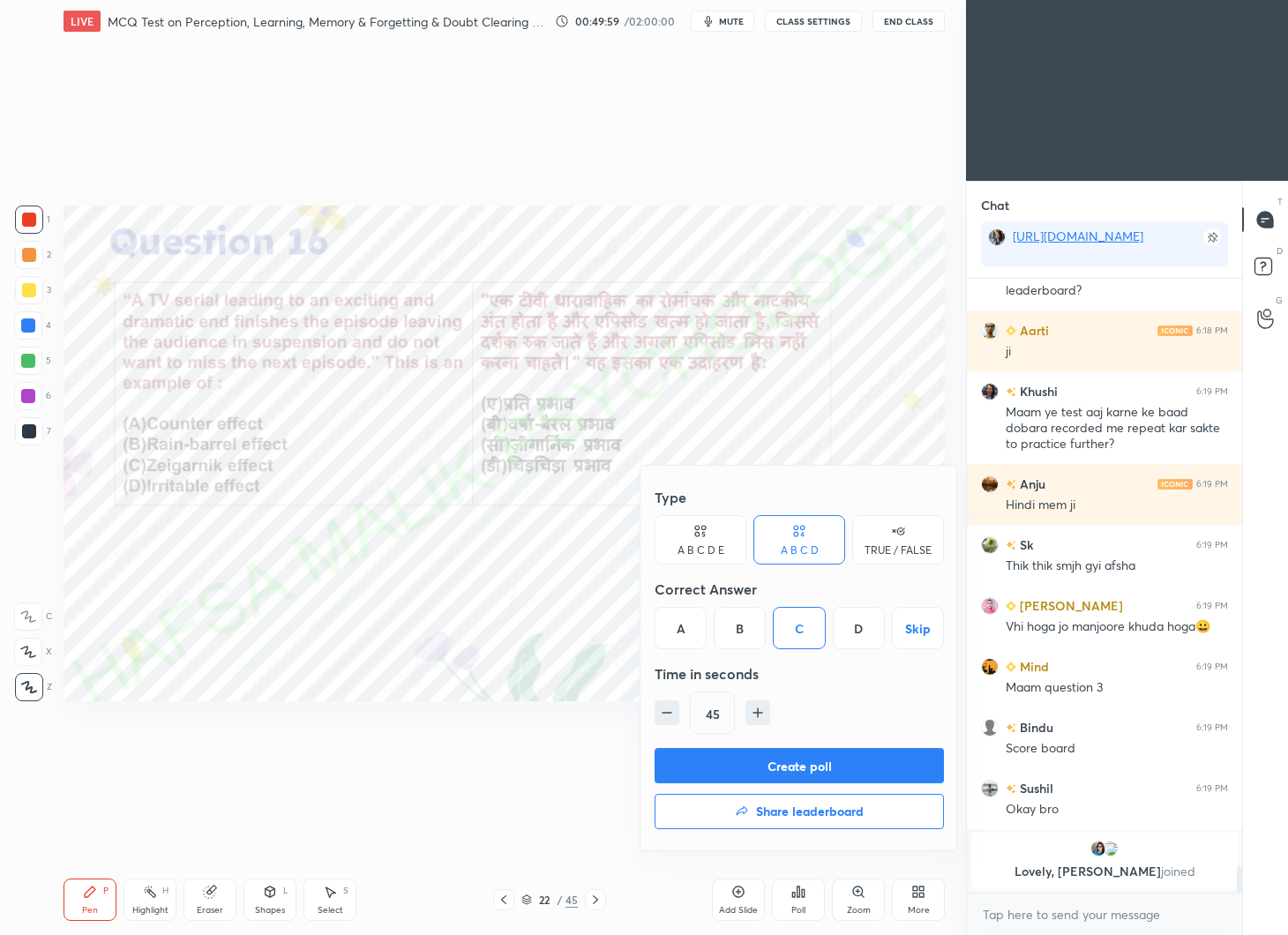
click at [806, 765] on button "Create poll" at bounding box center [799, 765] width 289 height 35
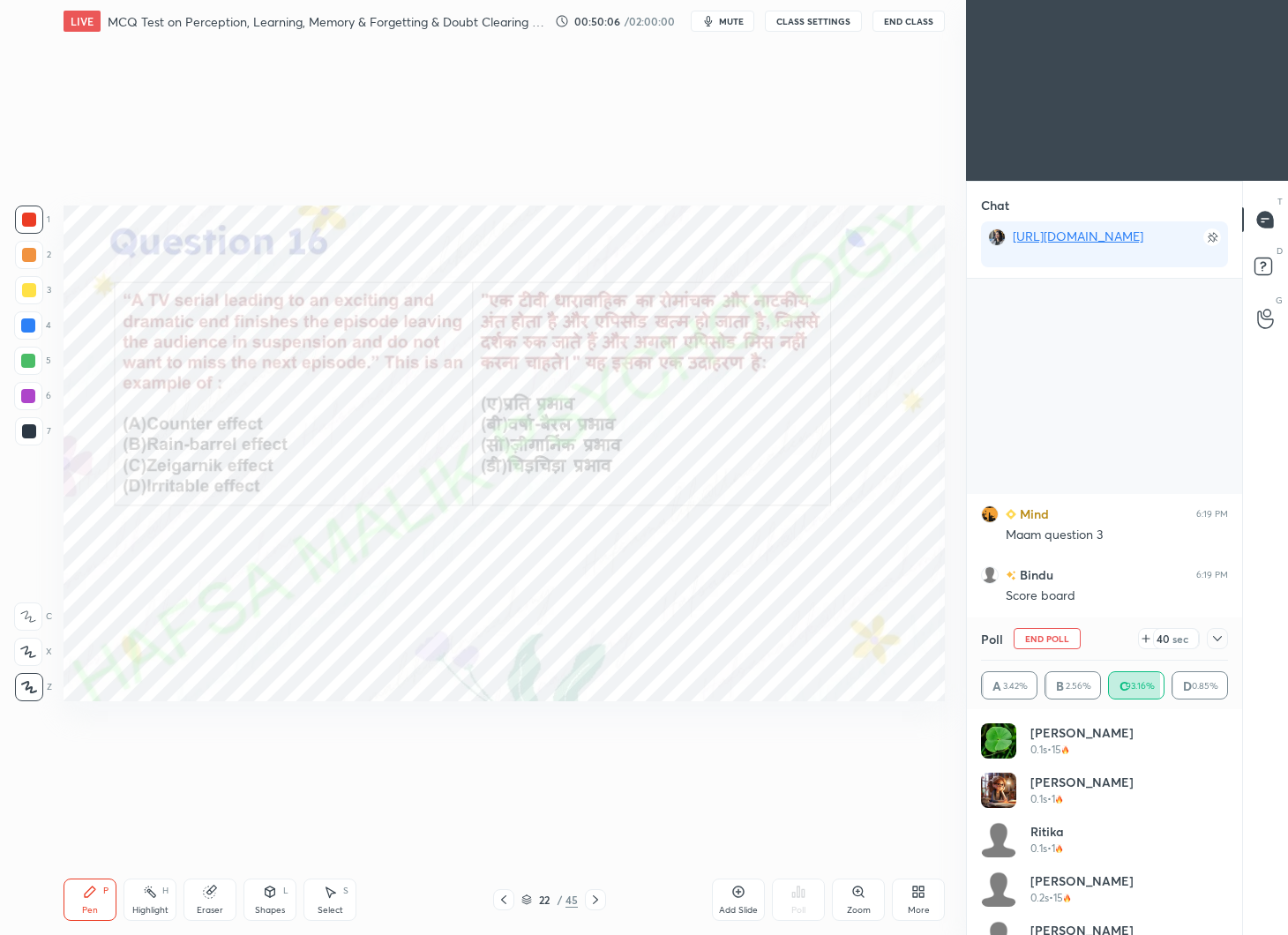
scroll to position [13825, 0]
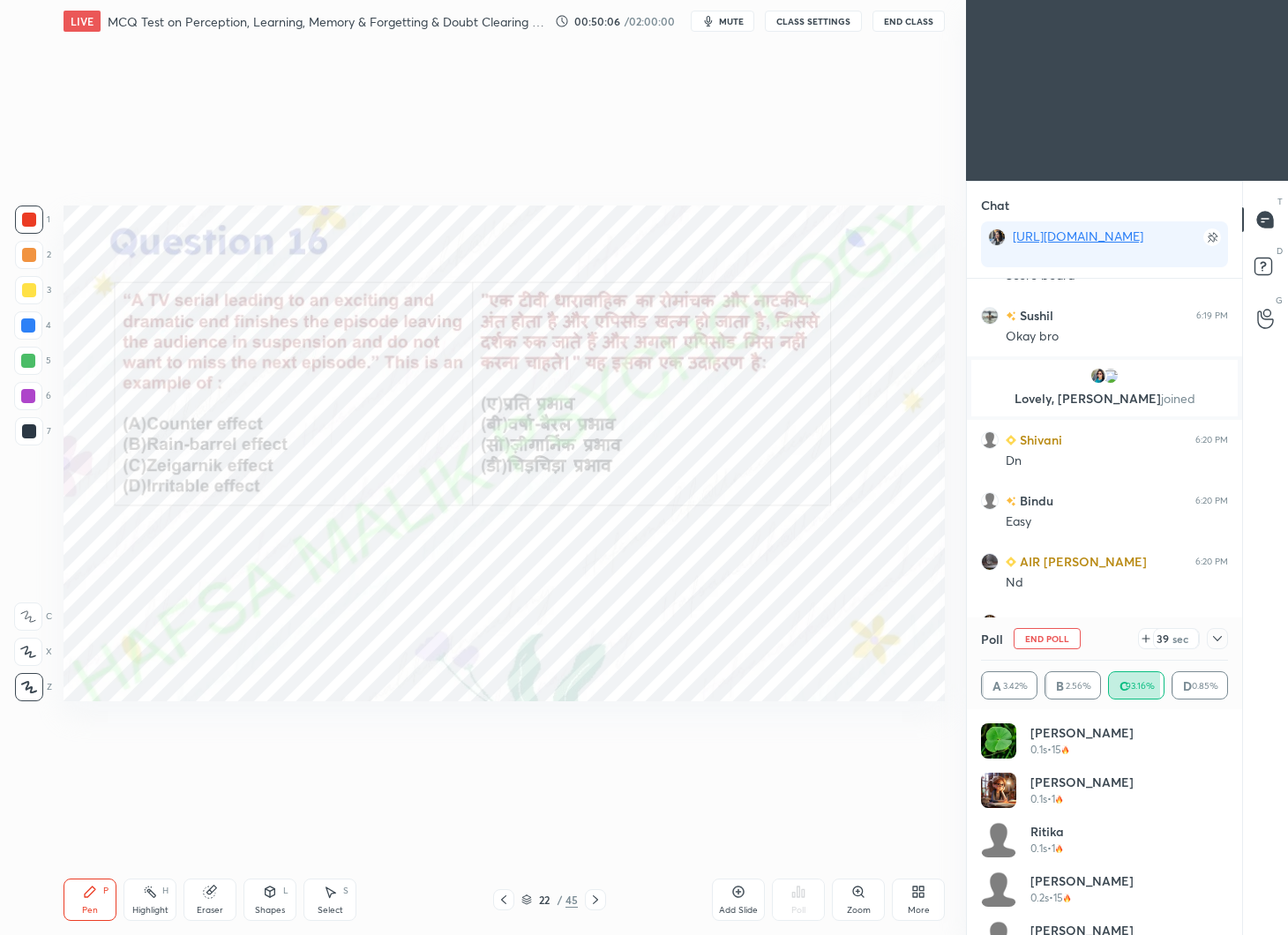
click at [1225, 639] on div at bounding box center [1216, 638] width 21 height 21
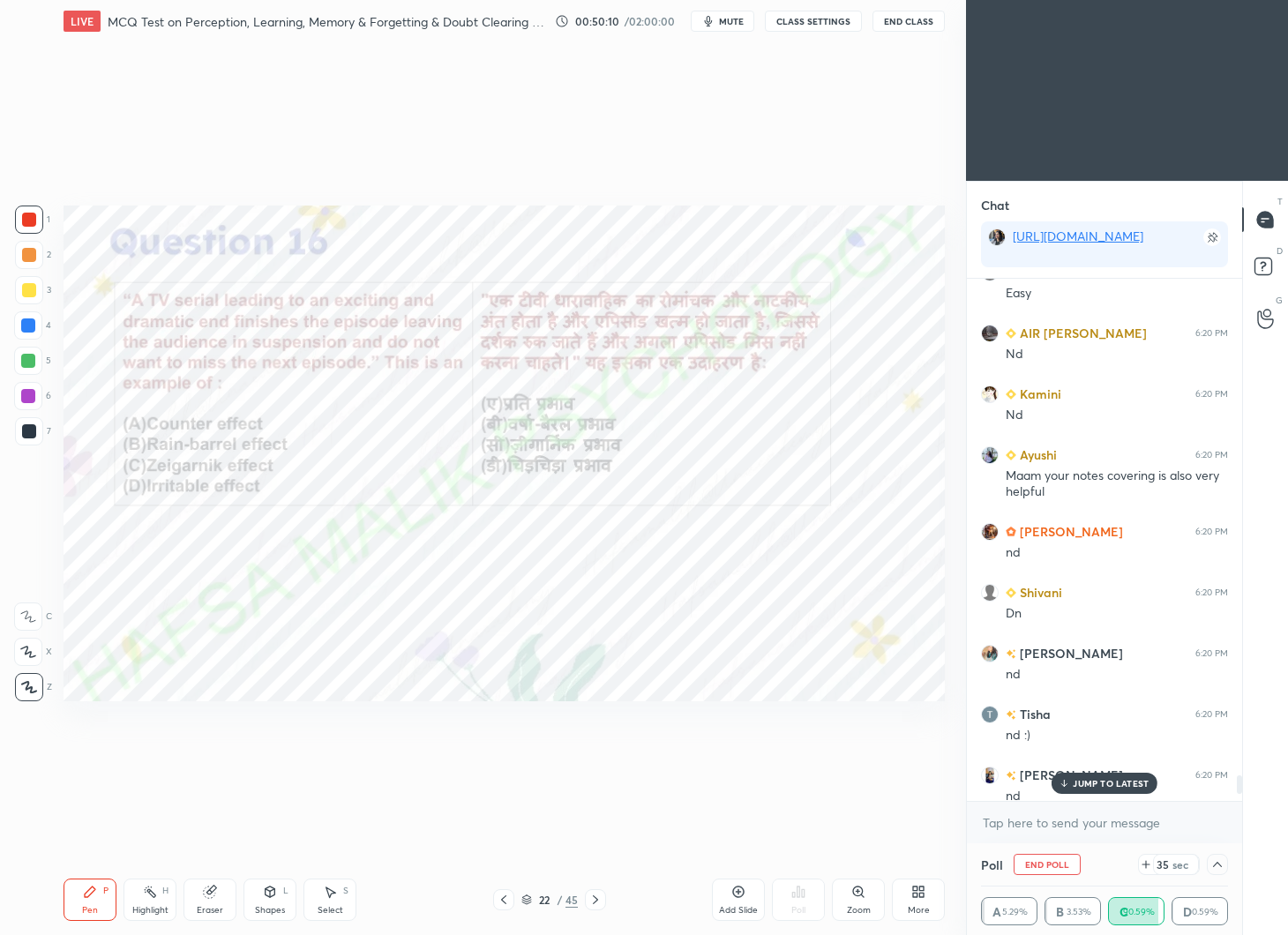
scroll to position [14053, 0]
click at [1102, 778] on p "3 NEW MESSAGES" at bounding box center [1110, 784] width 82 height 11
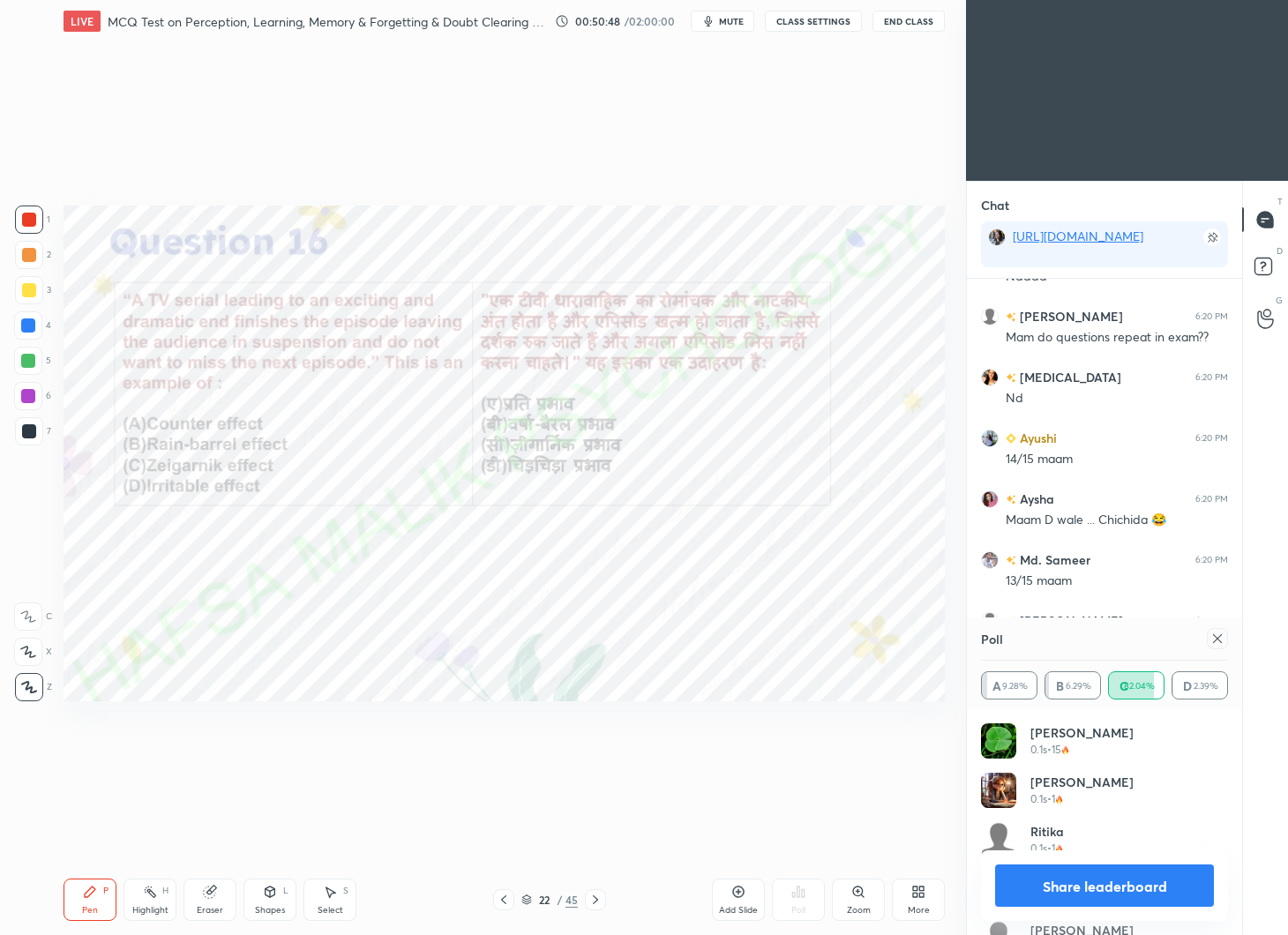
click at [1221, 631] on div at bounding box center [1216, 638] width 21 height 21
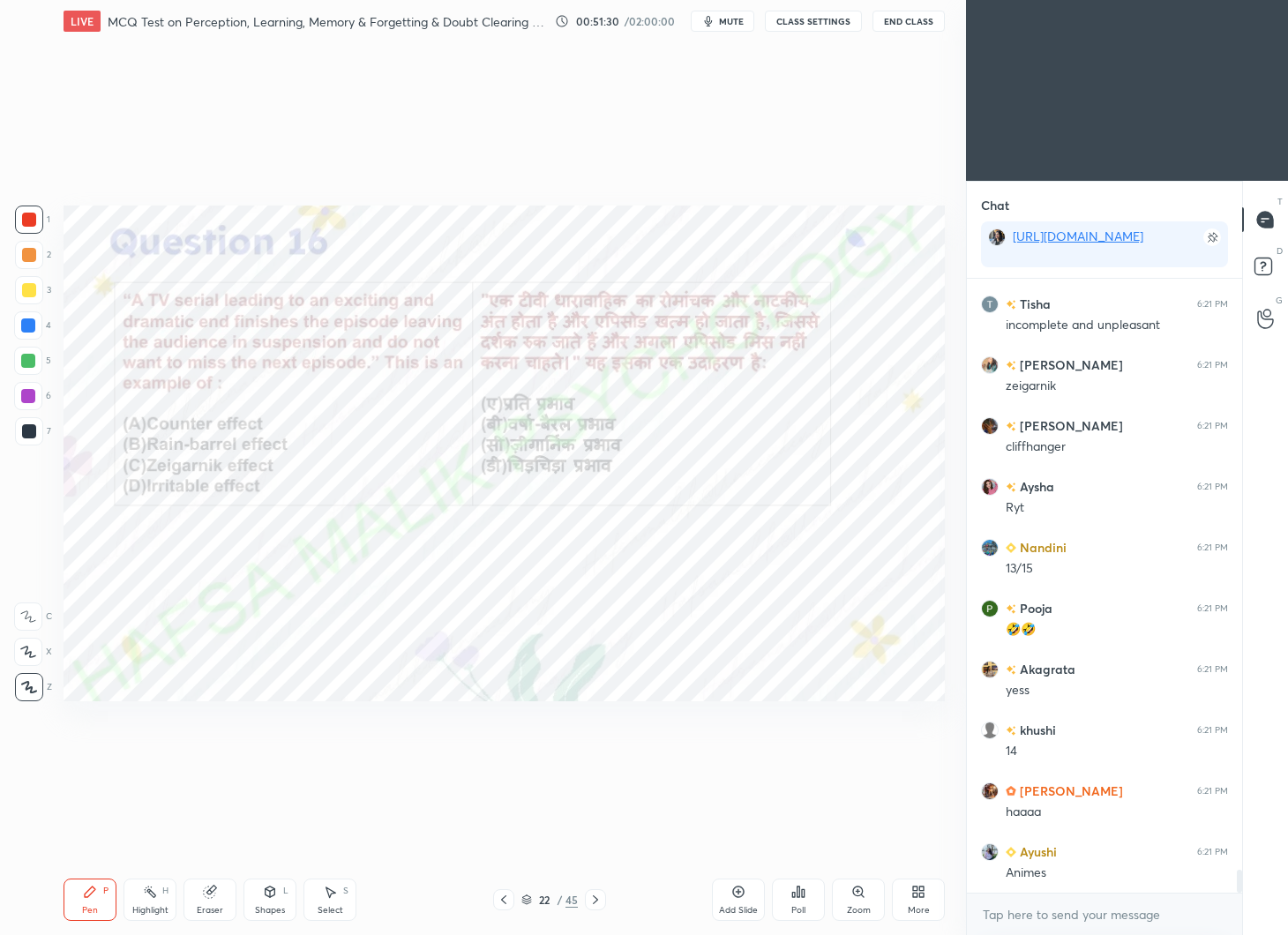
click at [802, 891] on icon at bounding box center [803, 893] width 3 height 8
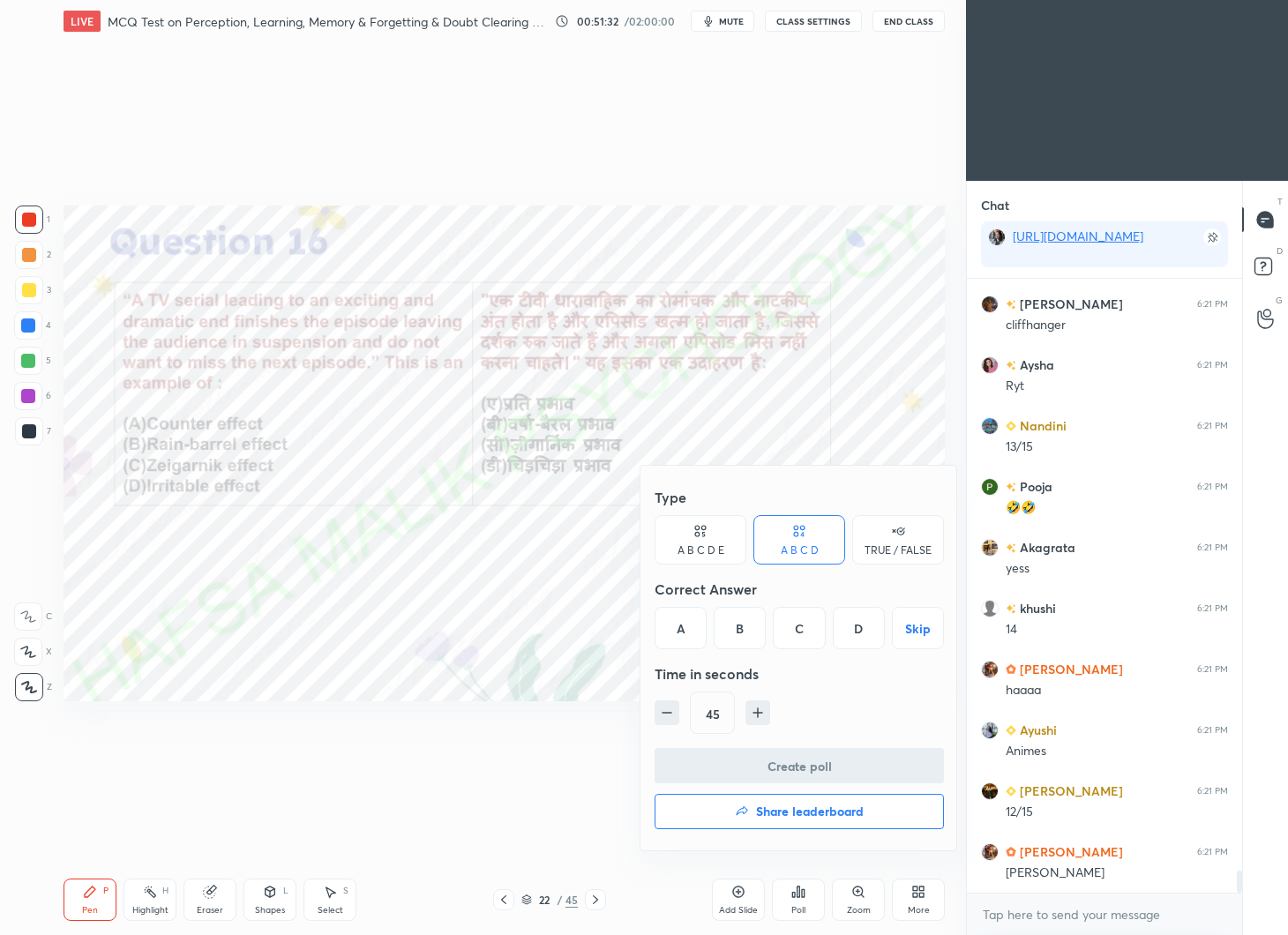
click at [787, 807] on h4 "Share leaderboard" at bounding box center [809, 812] width 108 height 13
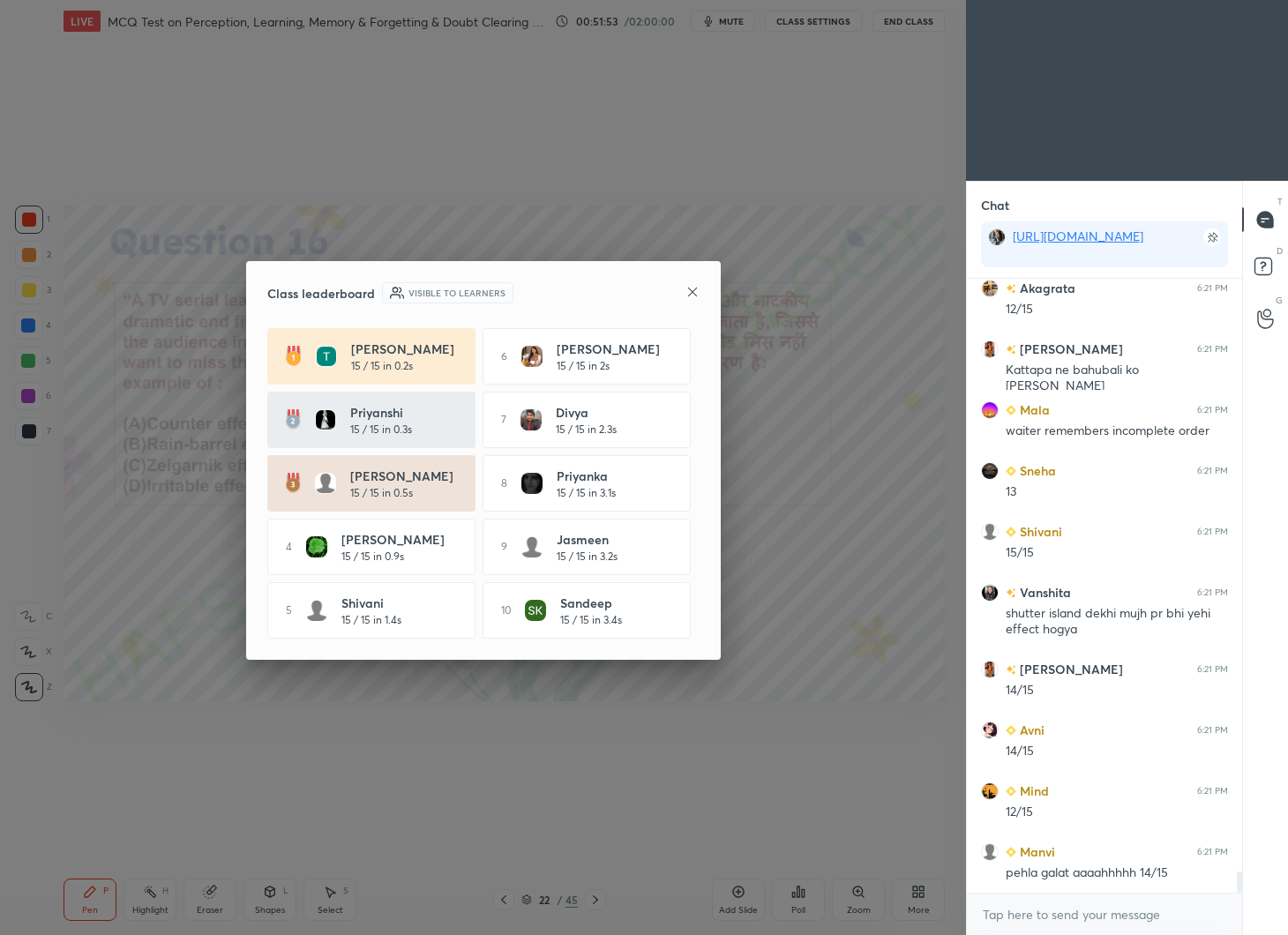
scroll to position [17031, 0]
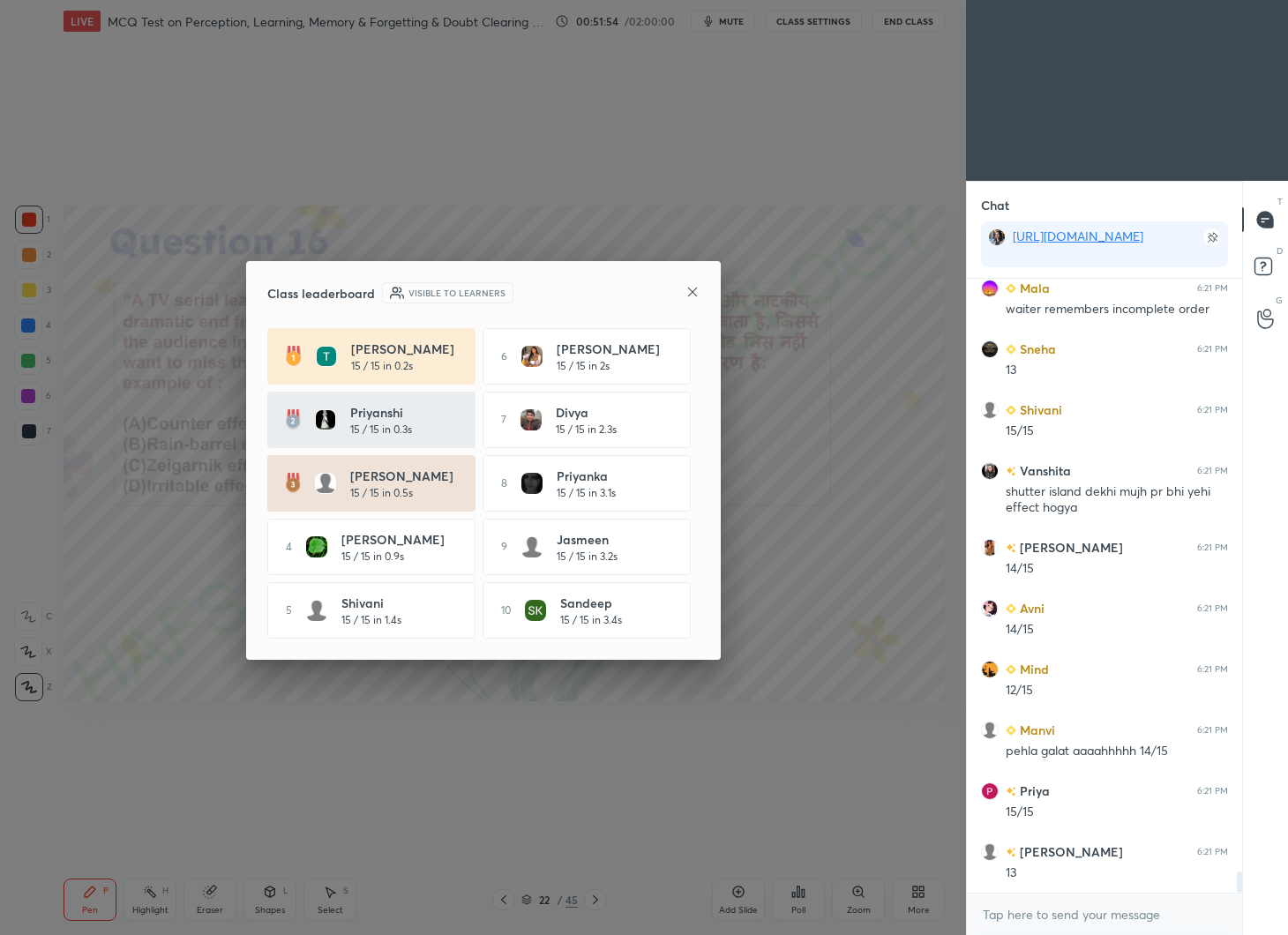
click at [691, 294] on icon at bounding box center [692, 292] width 15 height 15
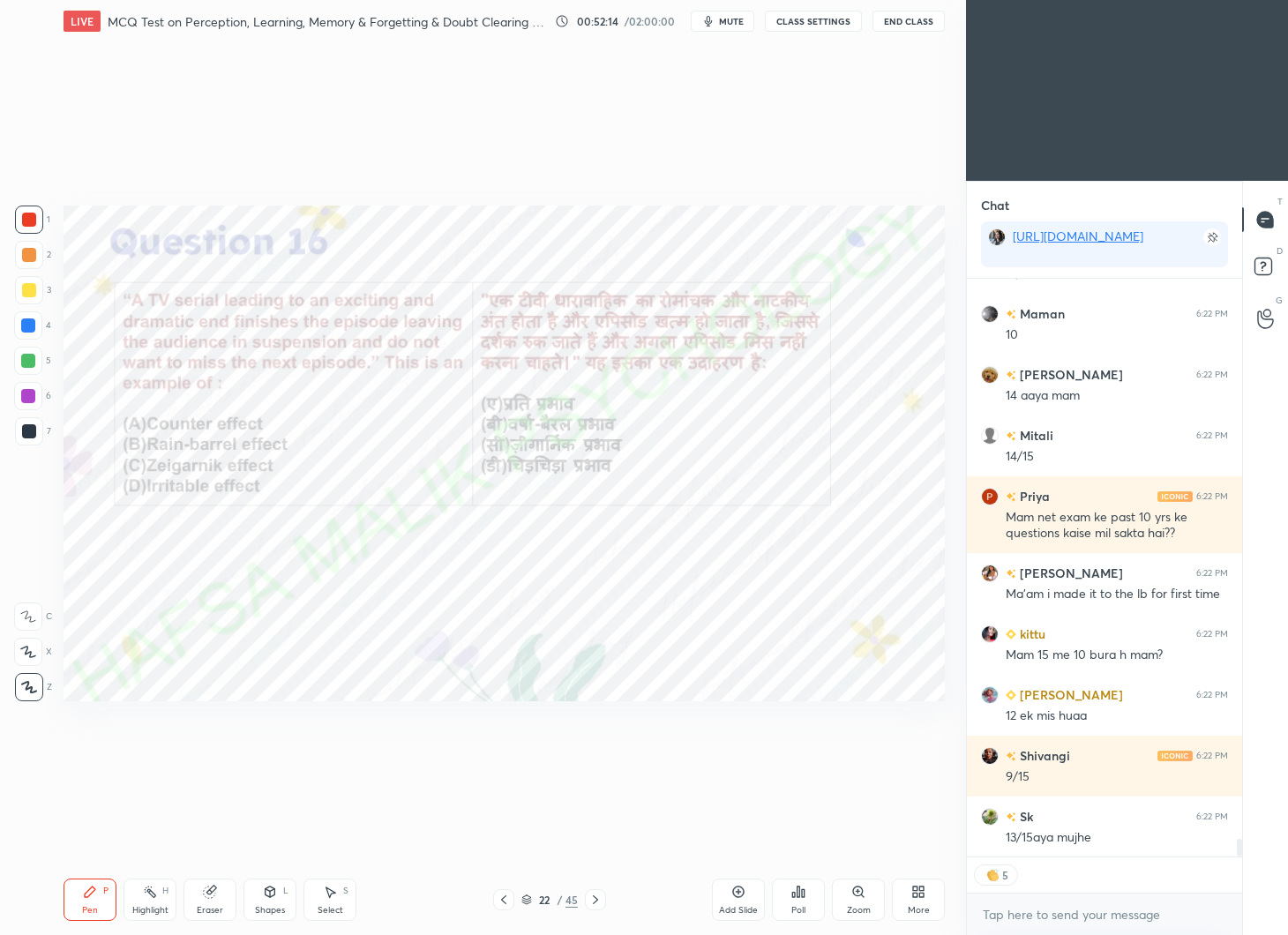
scroll to position [18786, 0]
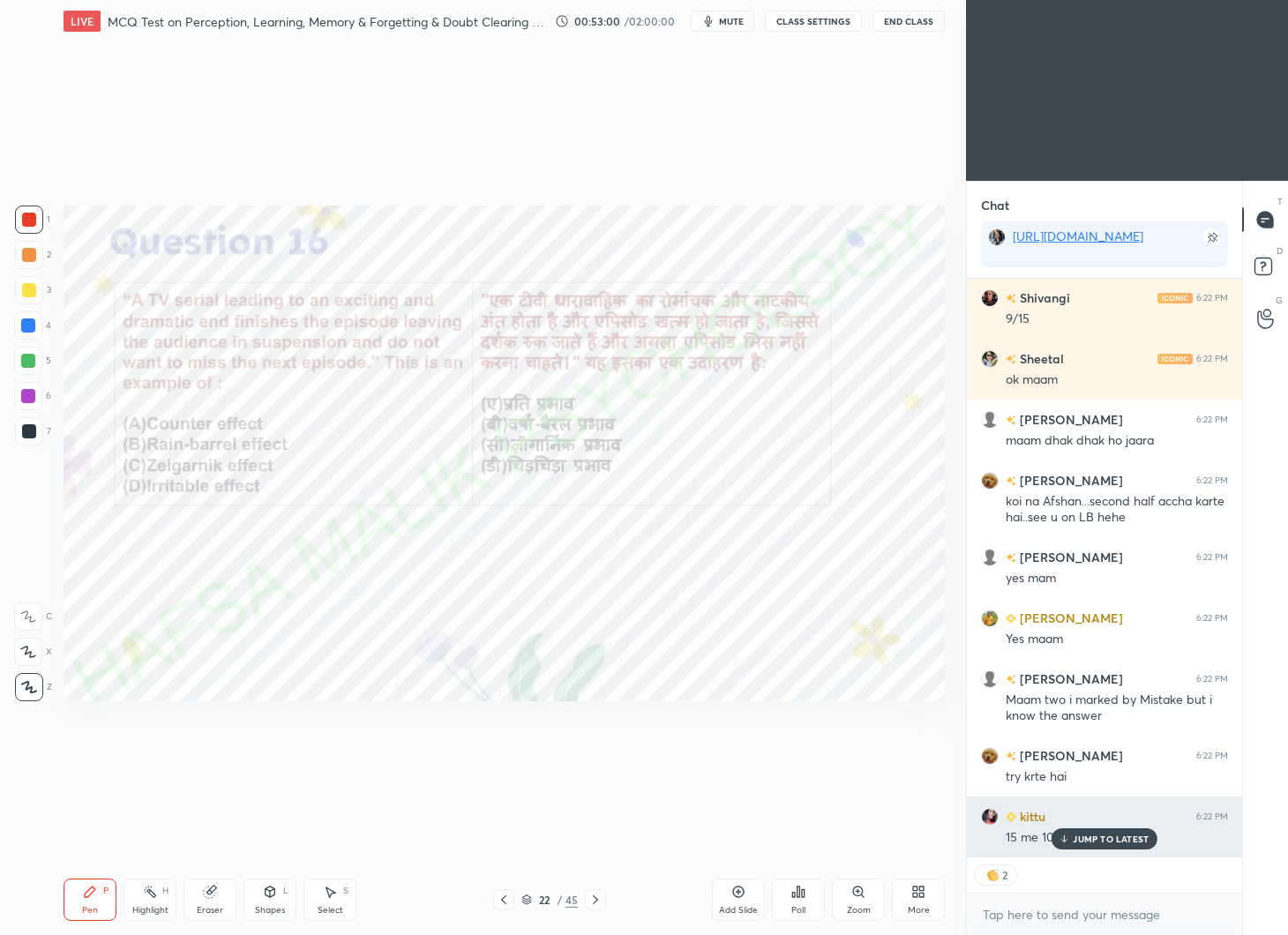
click at [1094, 837] on p "JUMP TO LATEST" at bounding box center [1110, 840] width 76 height 11
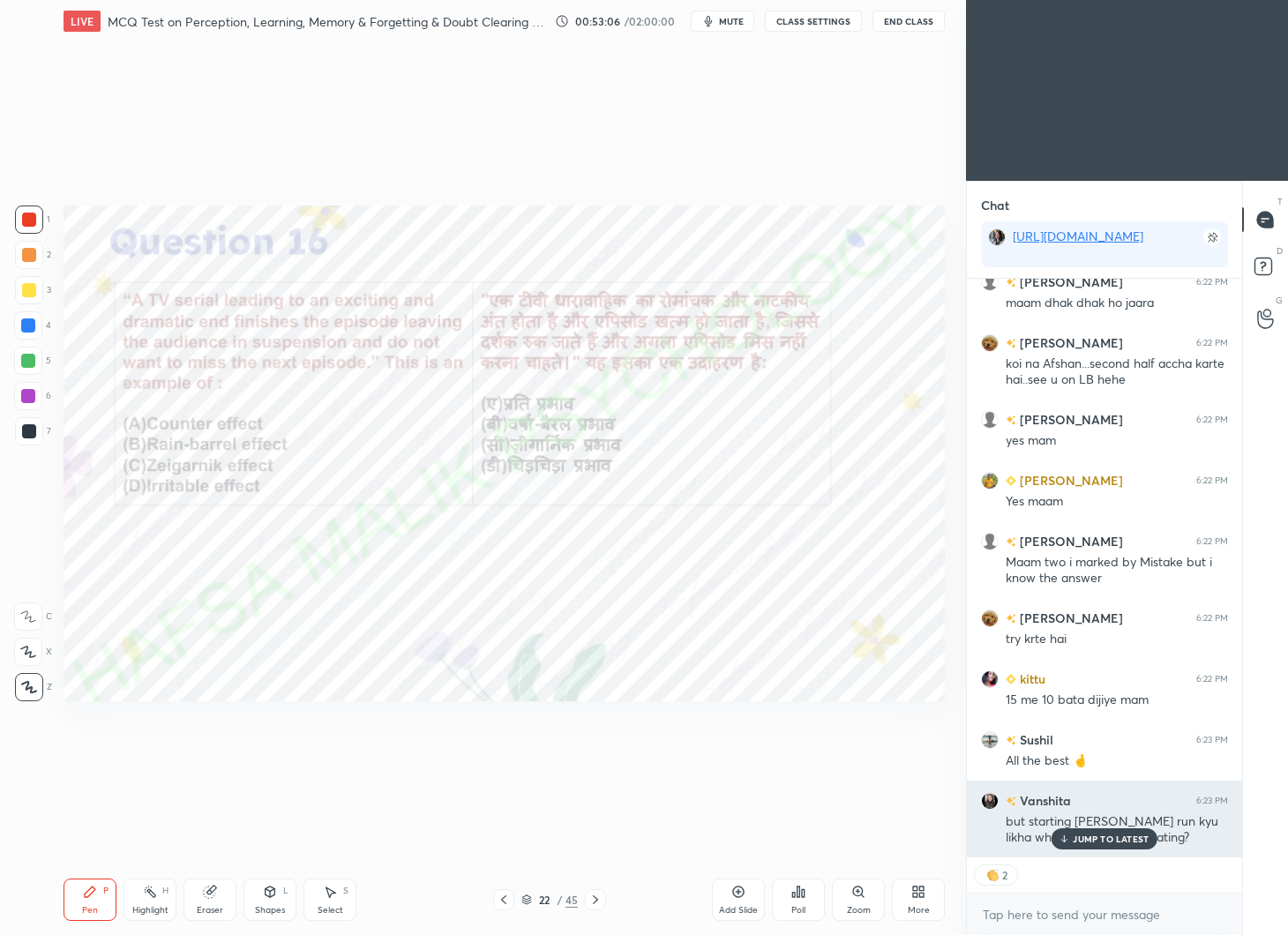
click at [1106, 834] on p "JUMP TO LATEST" at bounding box center [1110, 840] width 76 height 11
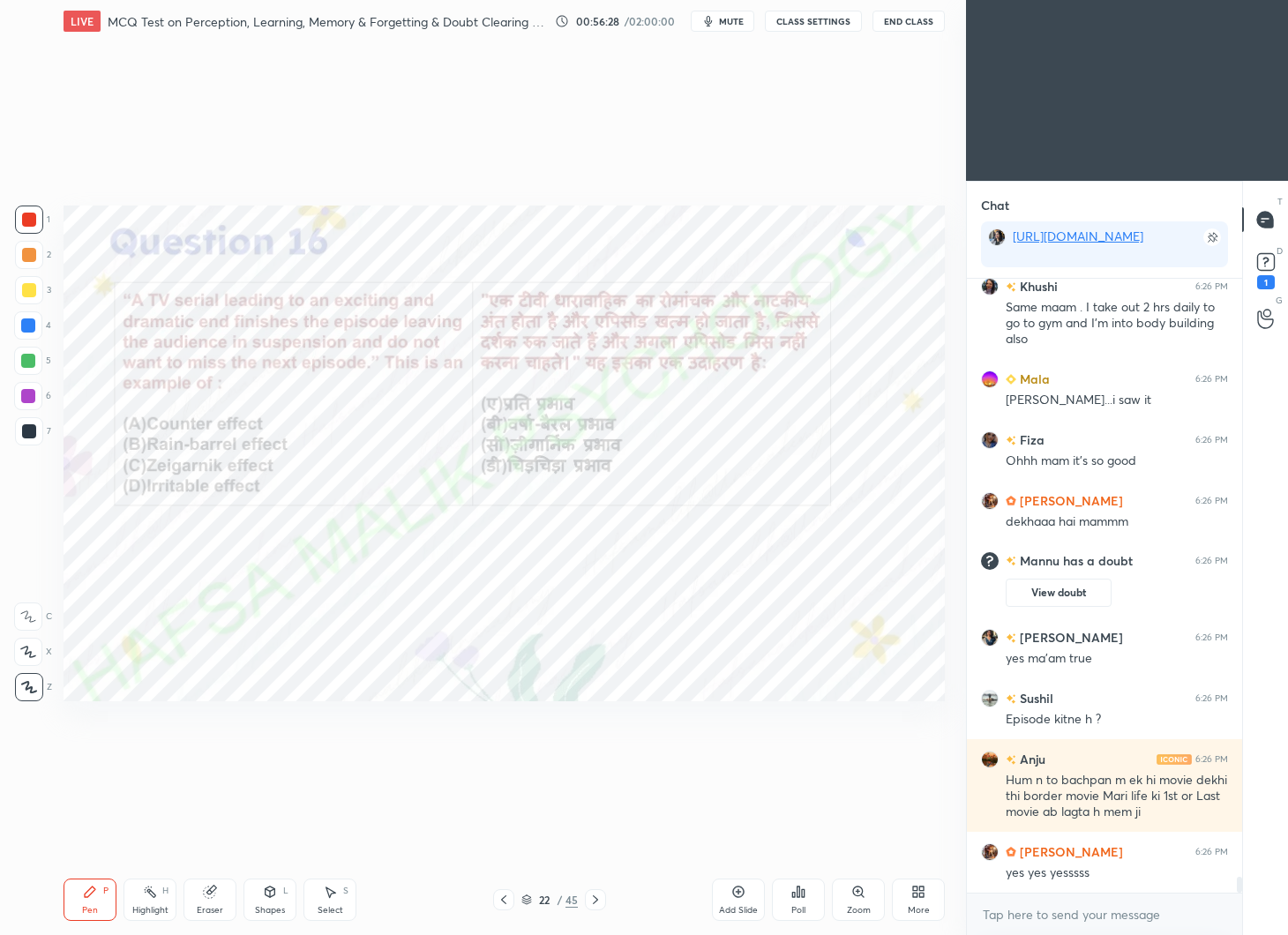
scroll to position [23455, 0]
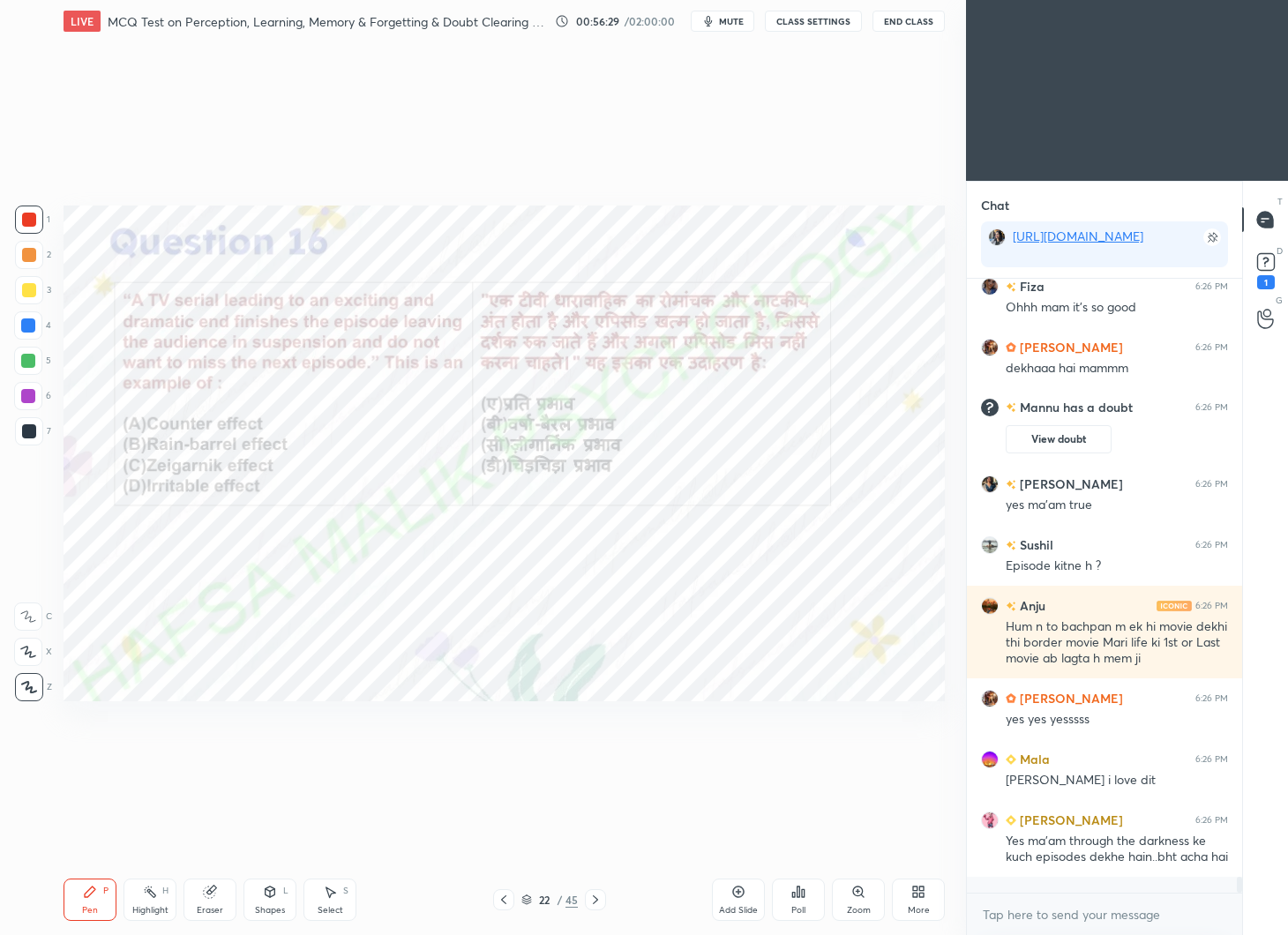
click at [211, 898] on icon at bounding box center [209, 892] width 12 height 12
click at [28, 644] on icon at bounding box center [28, 651] width 15 height 15
click at [83, 900] on icon at bounding box center [90, 892] width 15 height 15
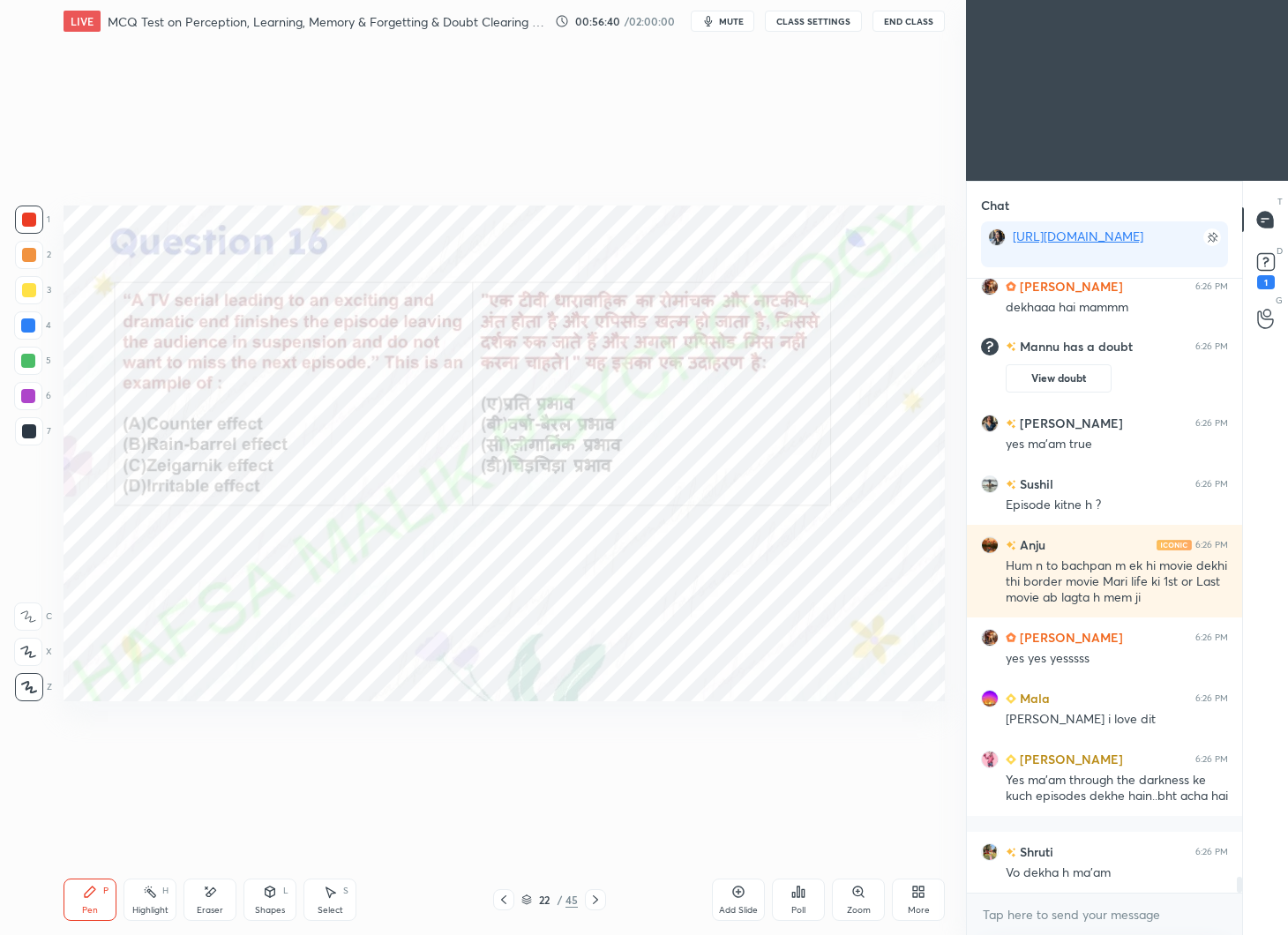
click at [593, 888] on div "Pen P Highlight H Eraser Shapes L Select S 22 / 45 Add Slide Poll Zoom More" at bounding box center [504, 901] width 881 height 71
click at [598, 894] on icon at bounding box center [596, 901] width 15 height 15
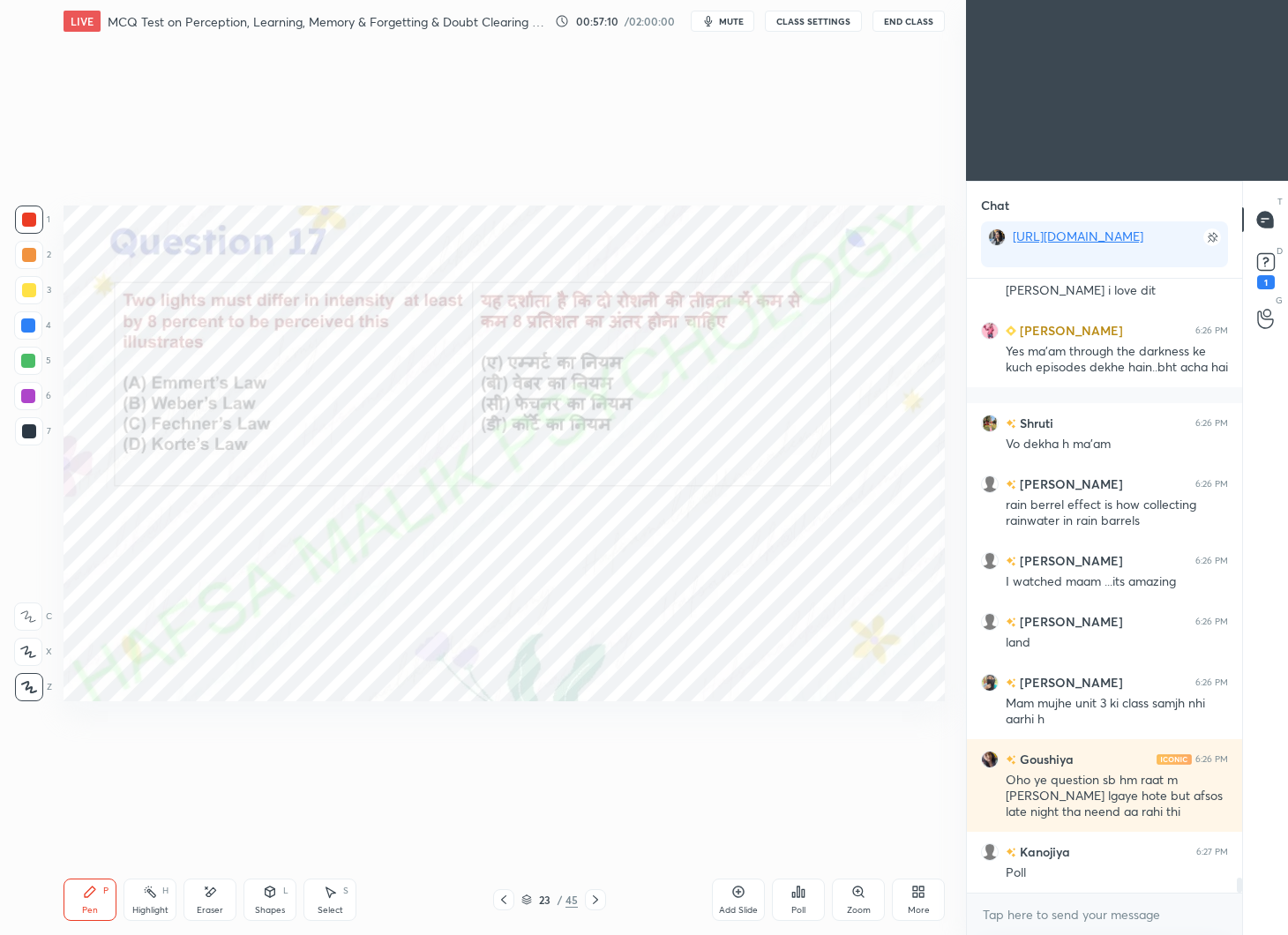
scroll to position [24006, 0]
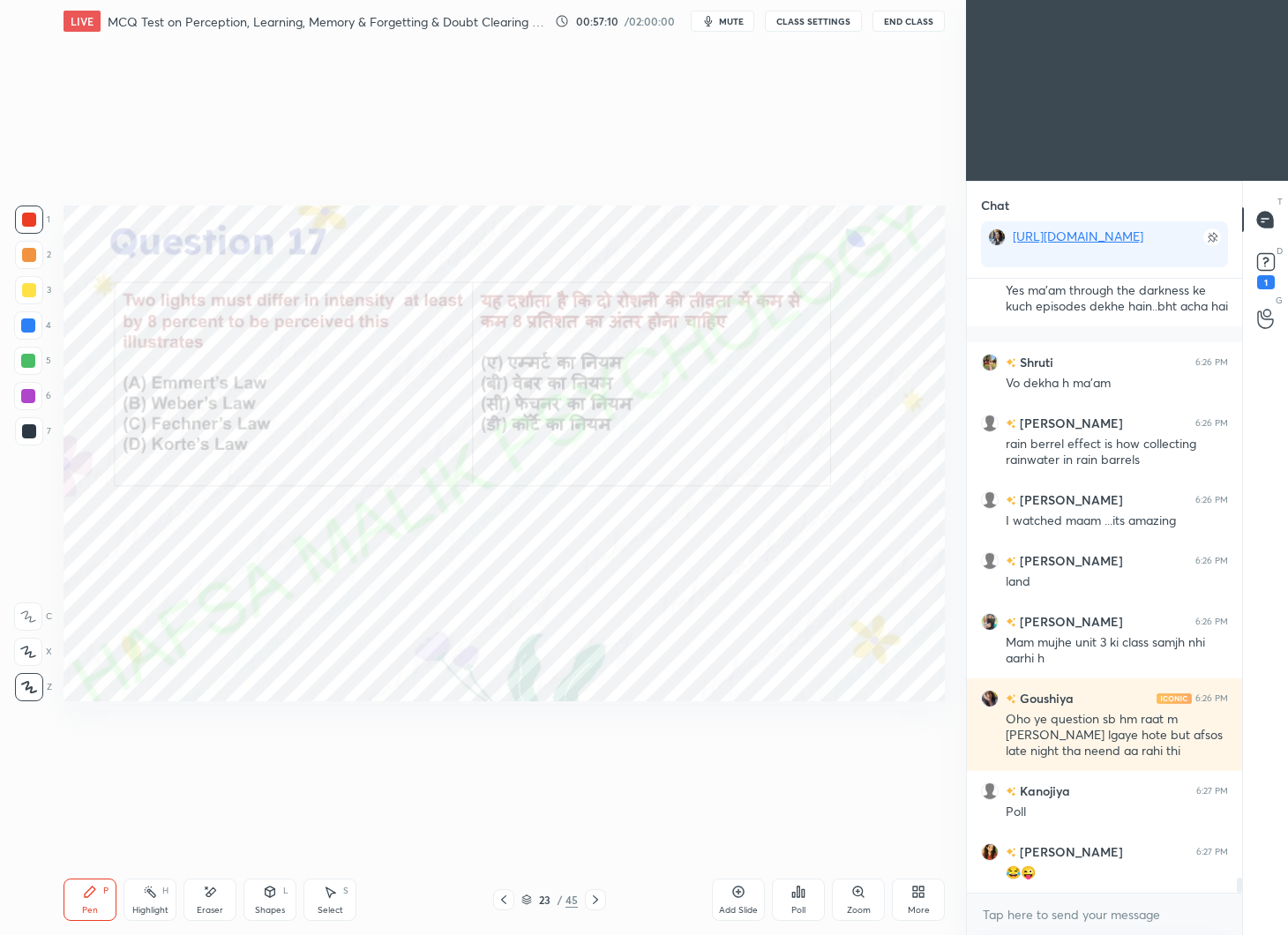
click at [796, 893] on icon at bounding box center [799, 892] width 15 height 15
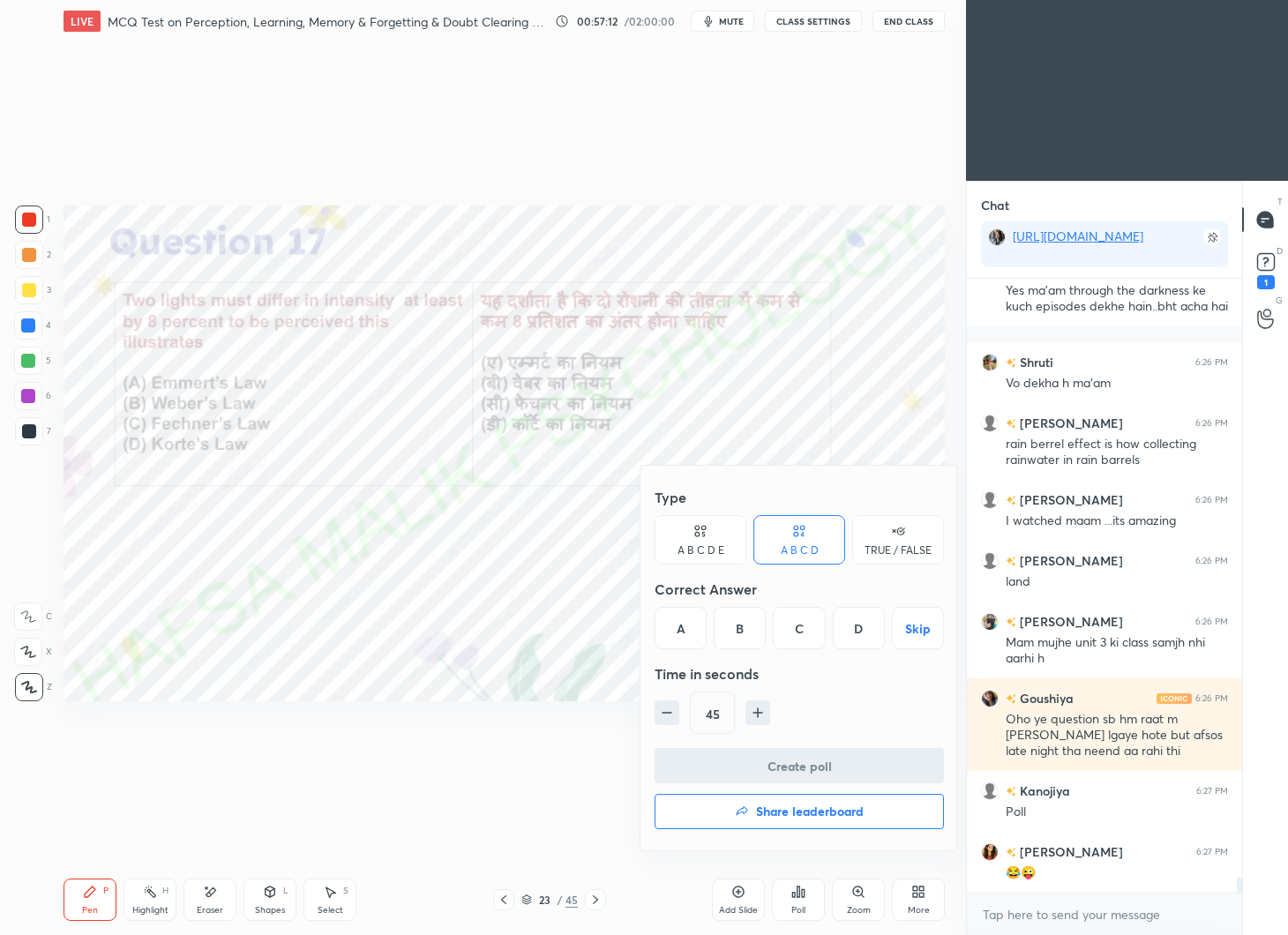
scroll to position [24067, 0]
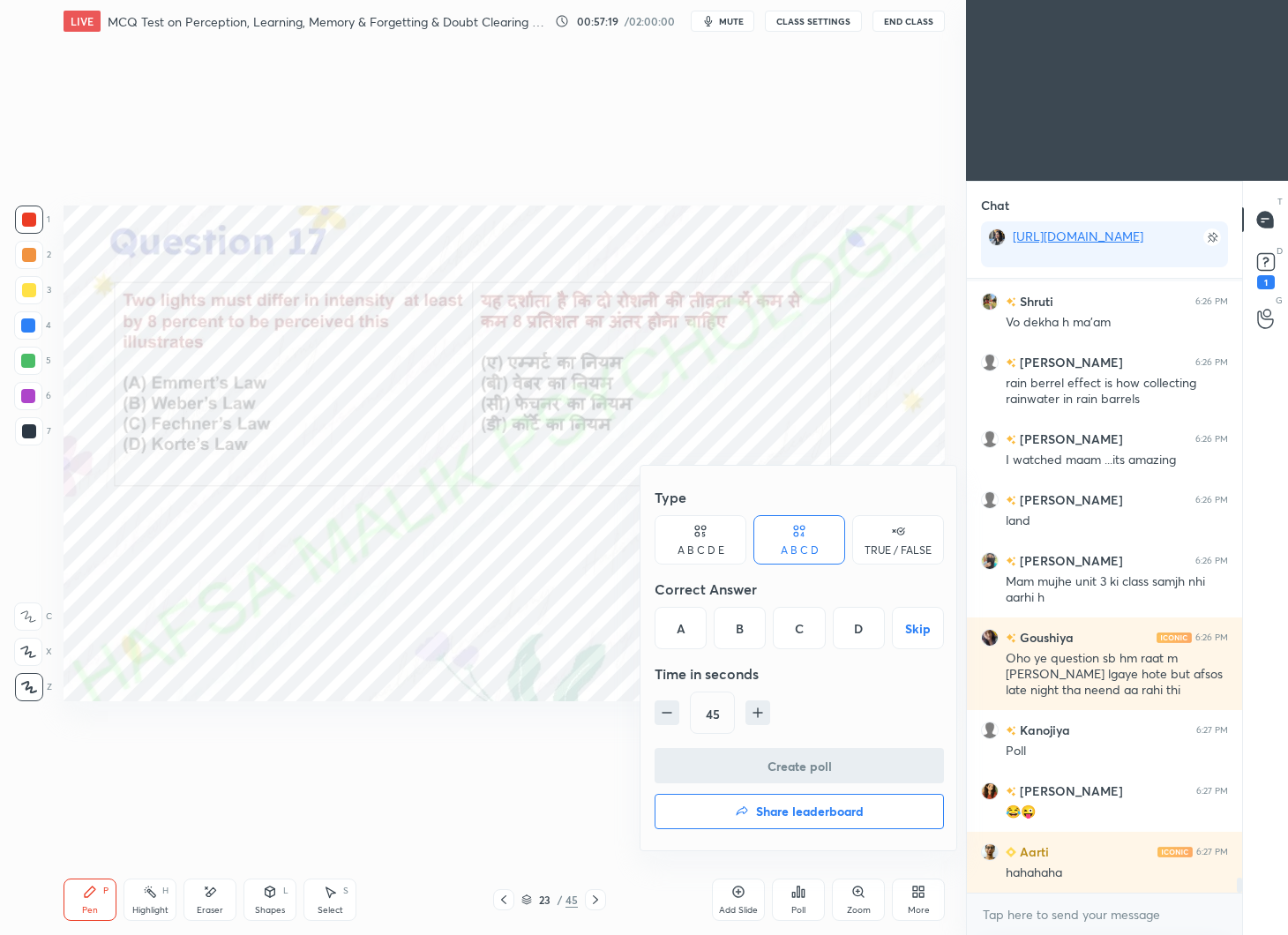
click at [736, 626] on div "B" at bounding box center [739, 628] width 52 height 43
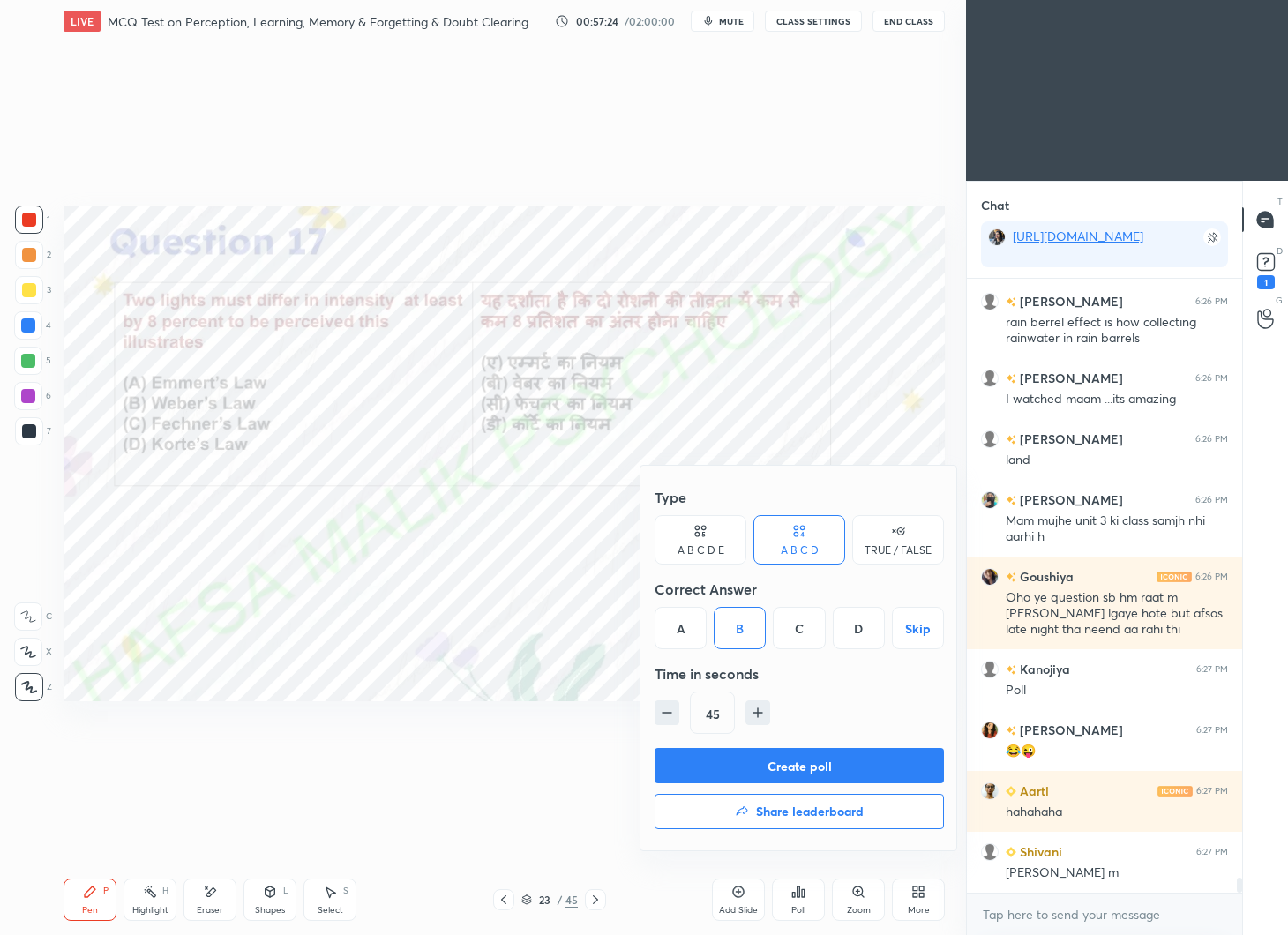
scroll to position [24188, 0]
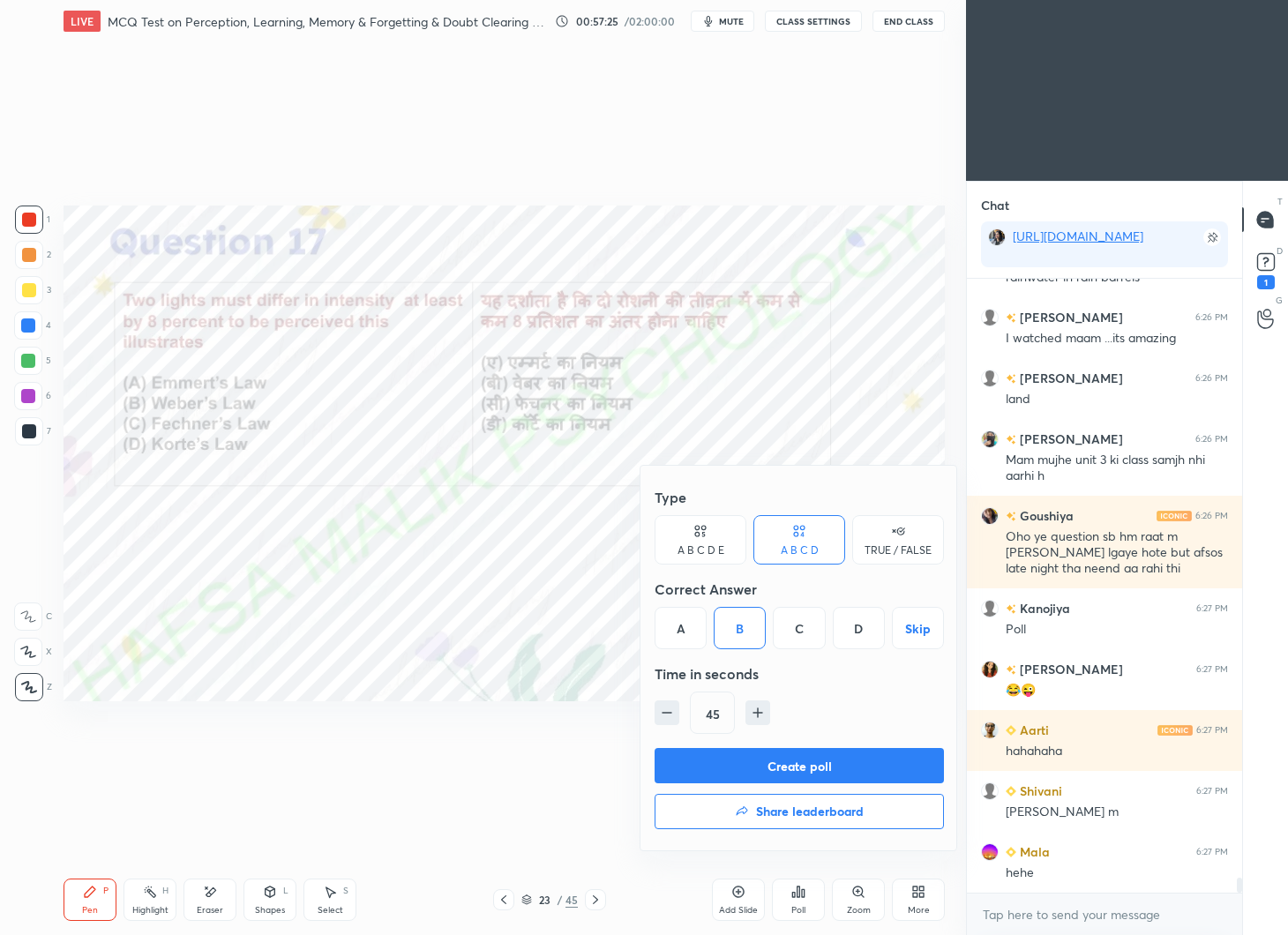
click at [809, 759] on button "Create poll" at bounding box center [799, 765] width 289 height 35
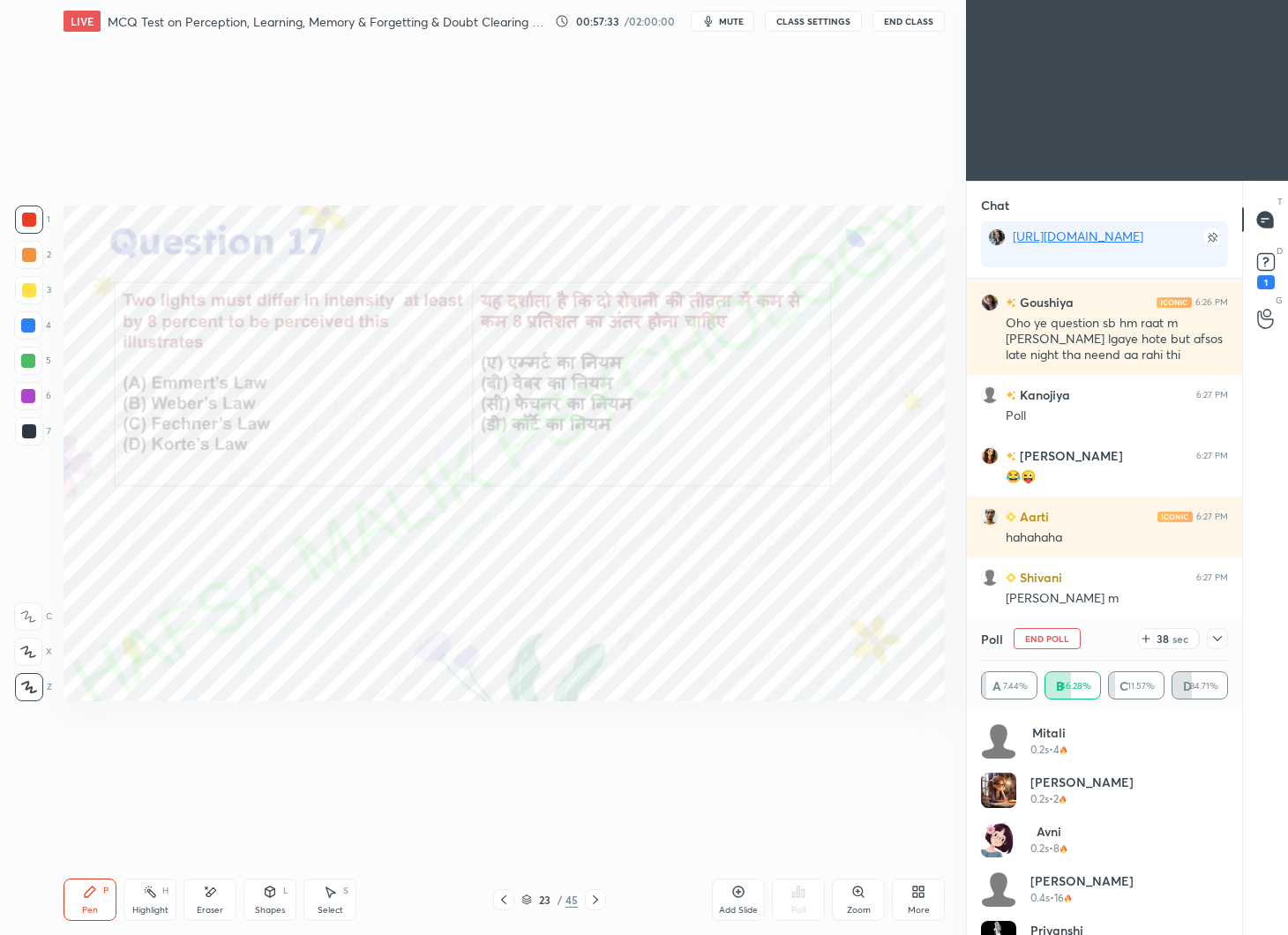
scroll to position [24524, 0]
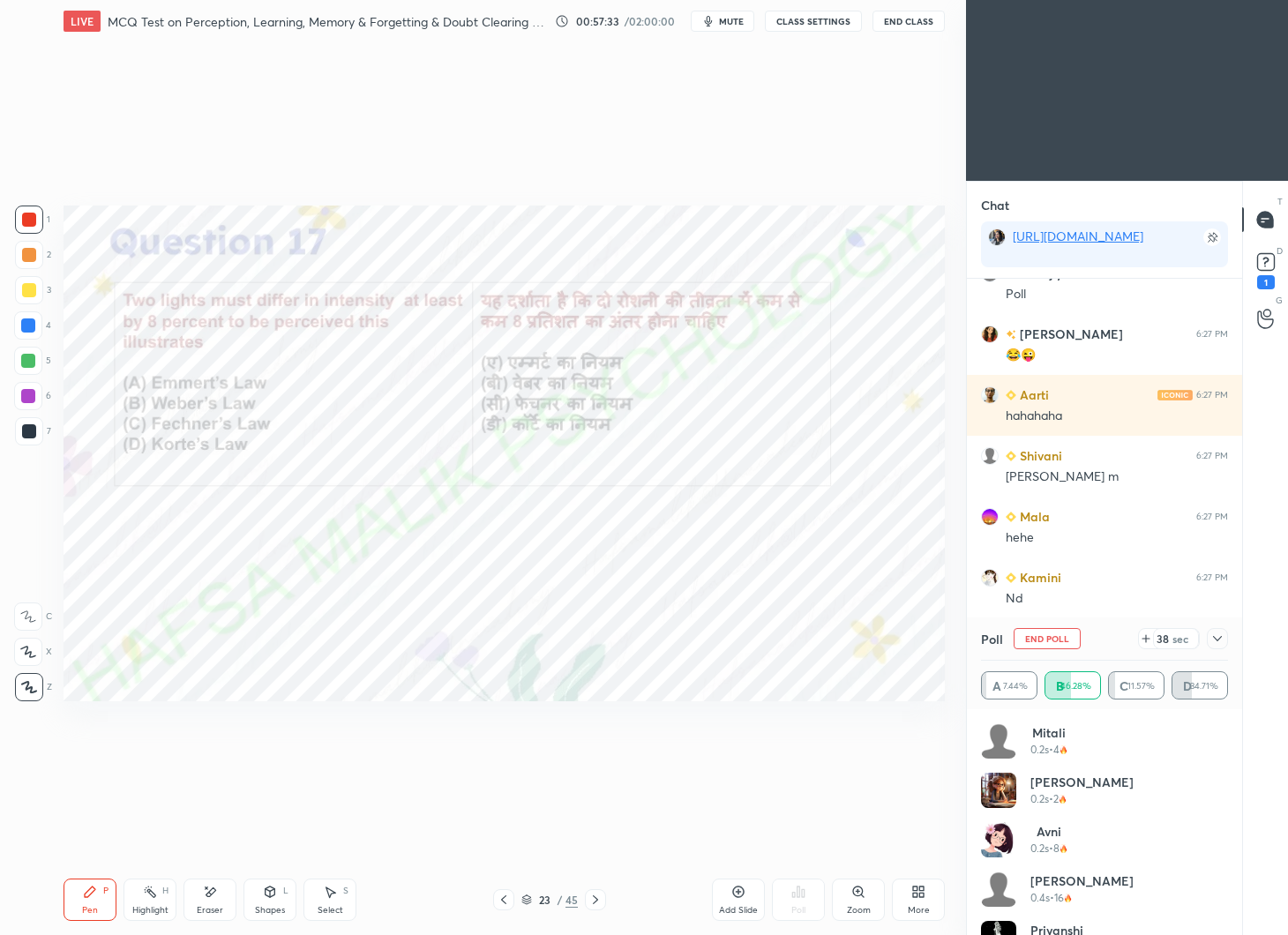
click at [1145, 644] on icon at bounding box center [1146, 639] width 15 height 15
click at [1218, 637] on icon at bounding box center [1217, 639] width 15 height 15
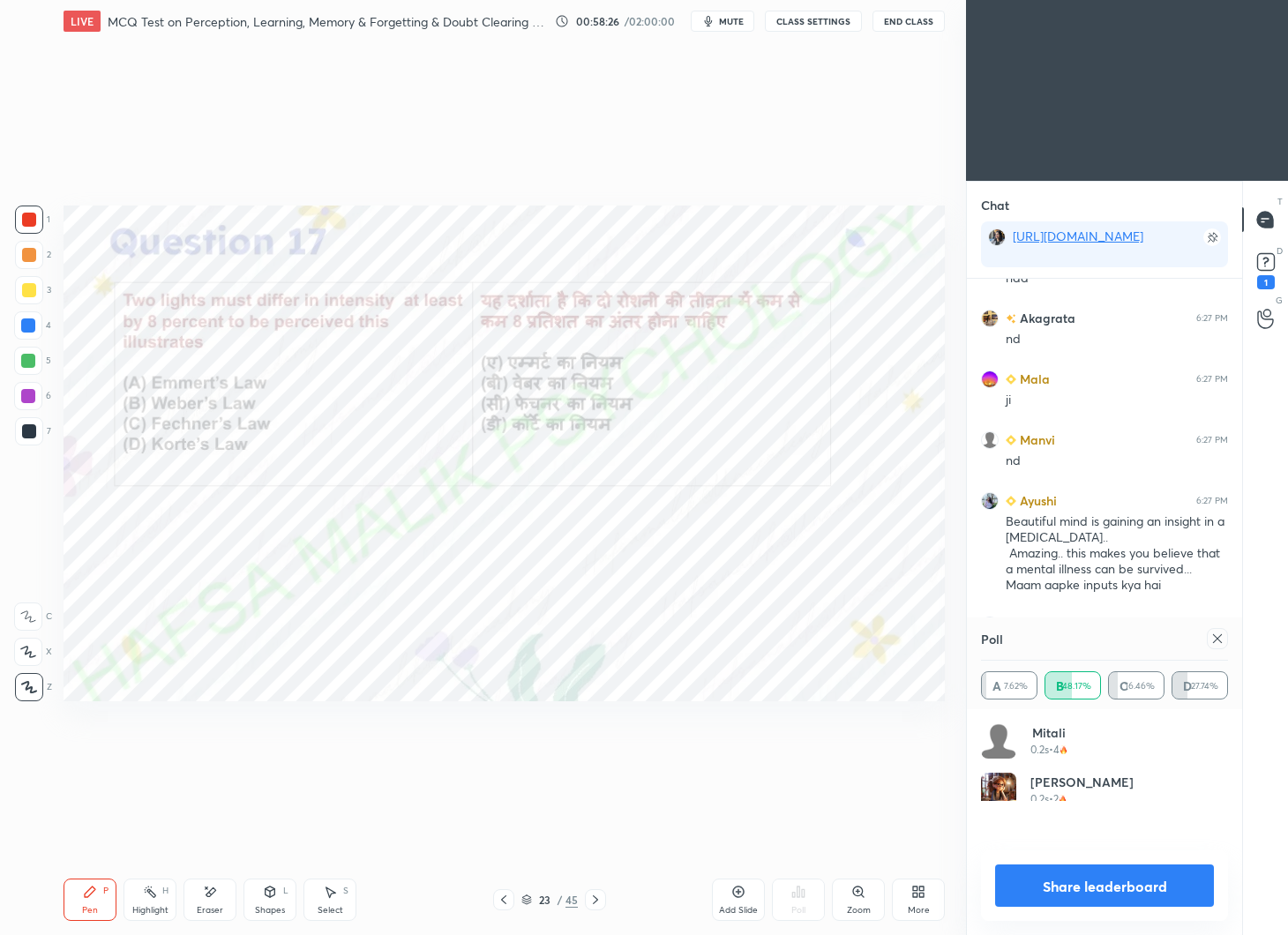
scroll to position [207, 242]
click at [1219, 641] on icon at bounding box center [1217, 639] width 15 height 15
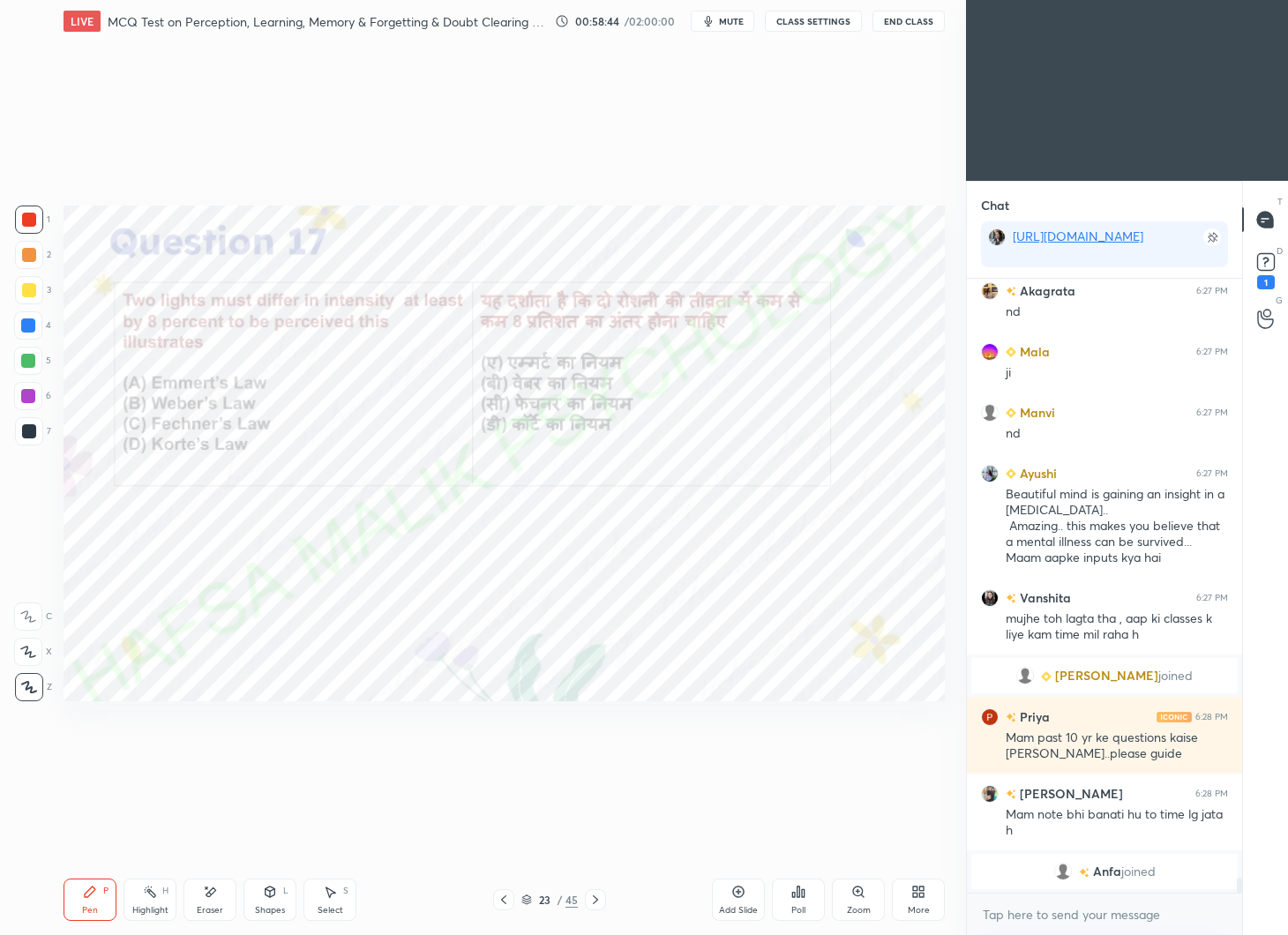
scroll to position [24714, 0]
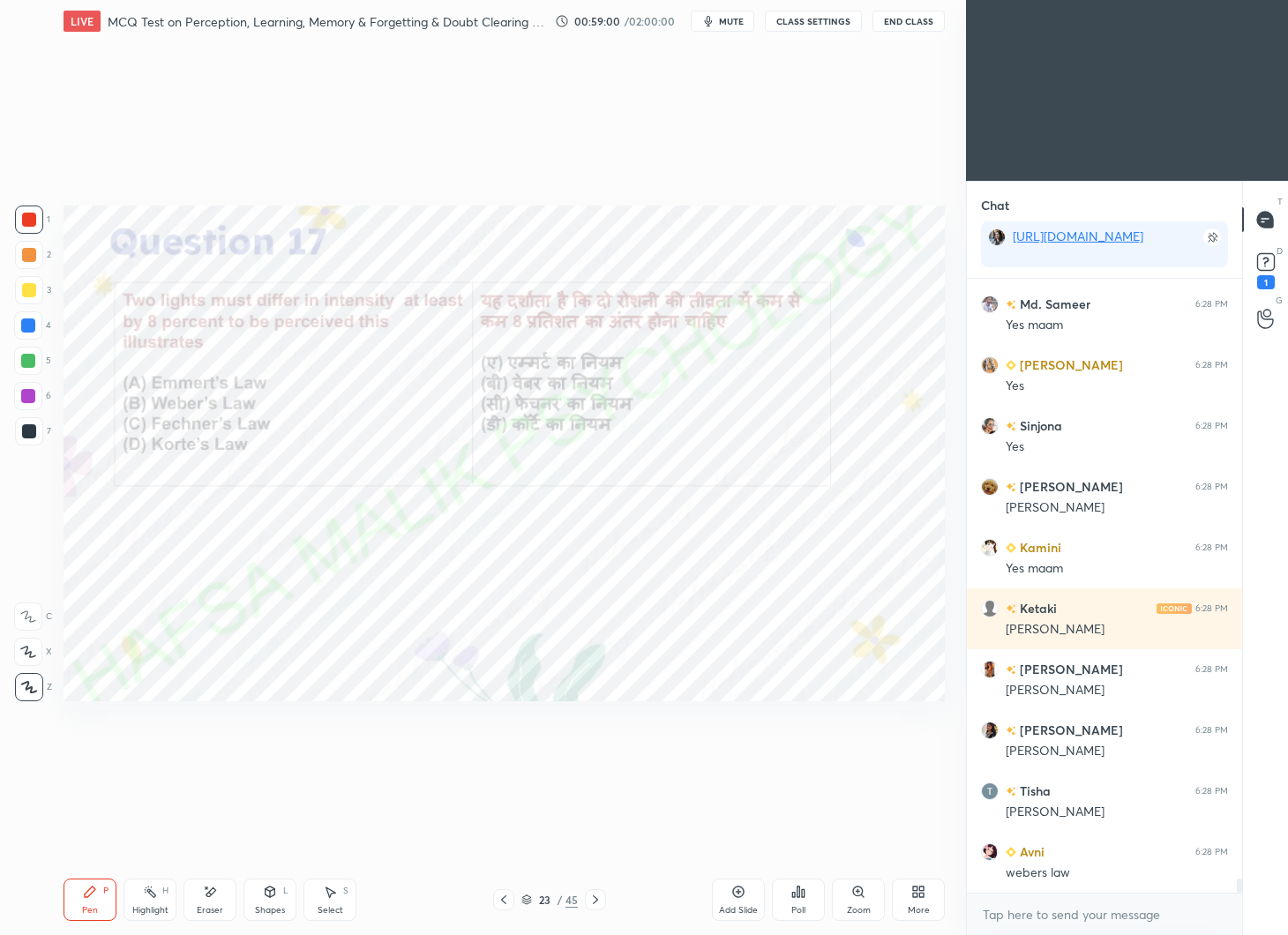
click at [599, 895] on icon at bounding box center [596, 901] width 15 height 15
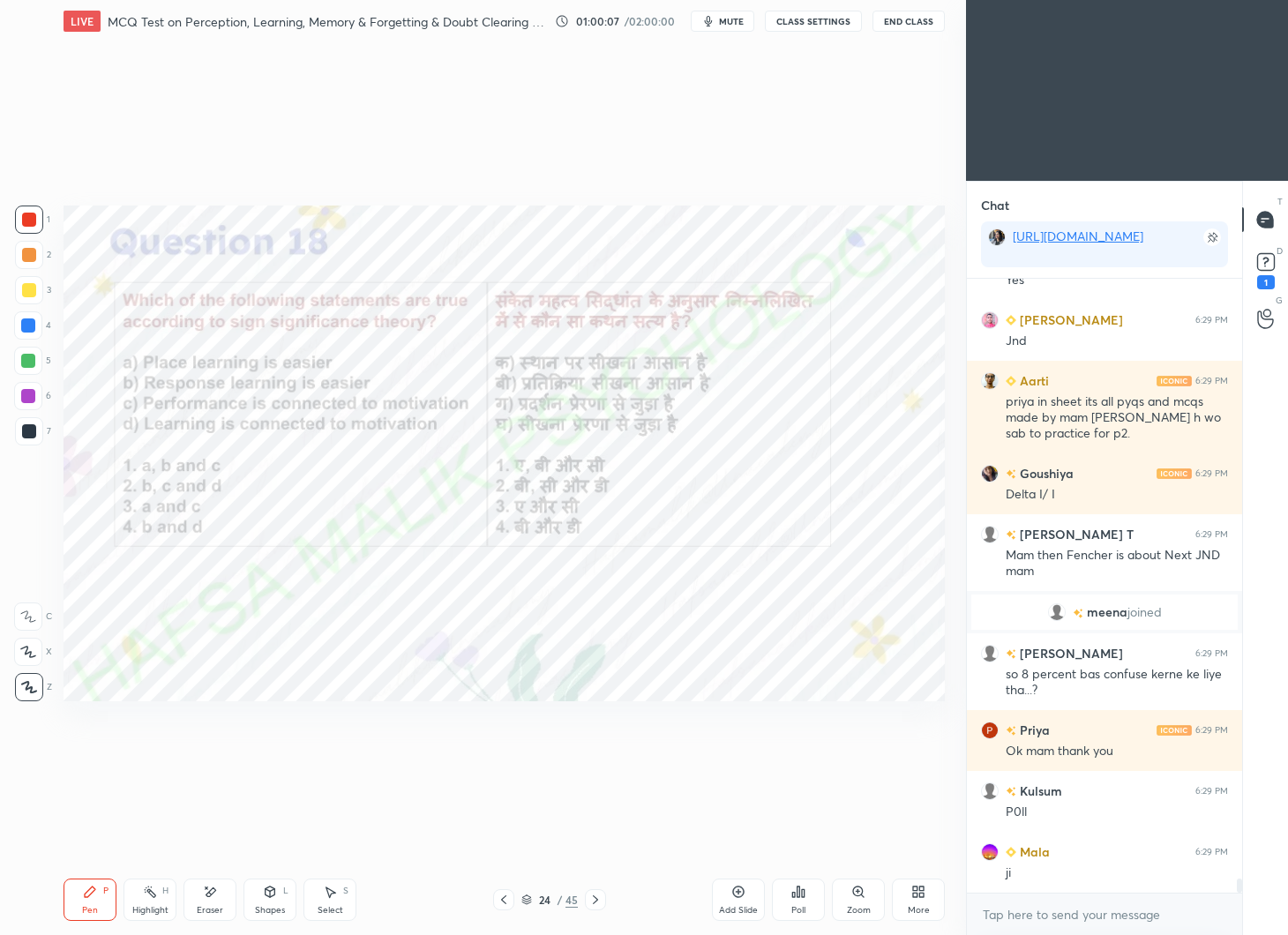
scroll to position [26402, 0]
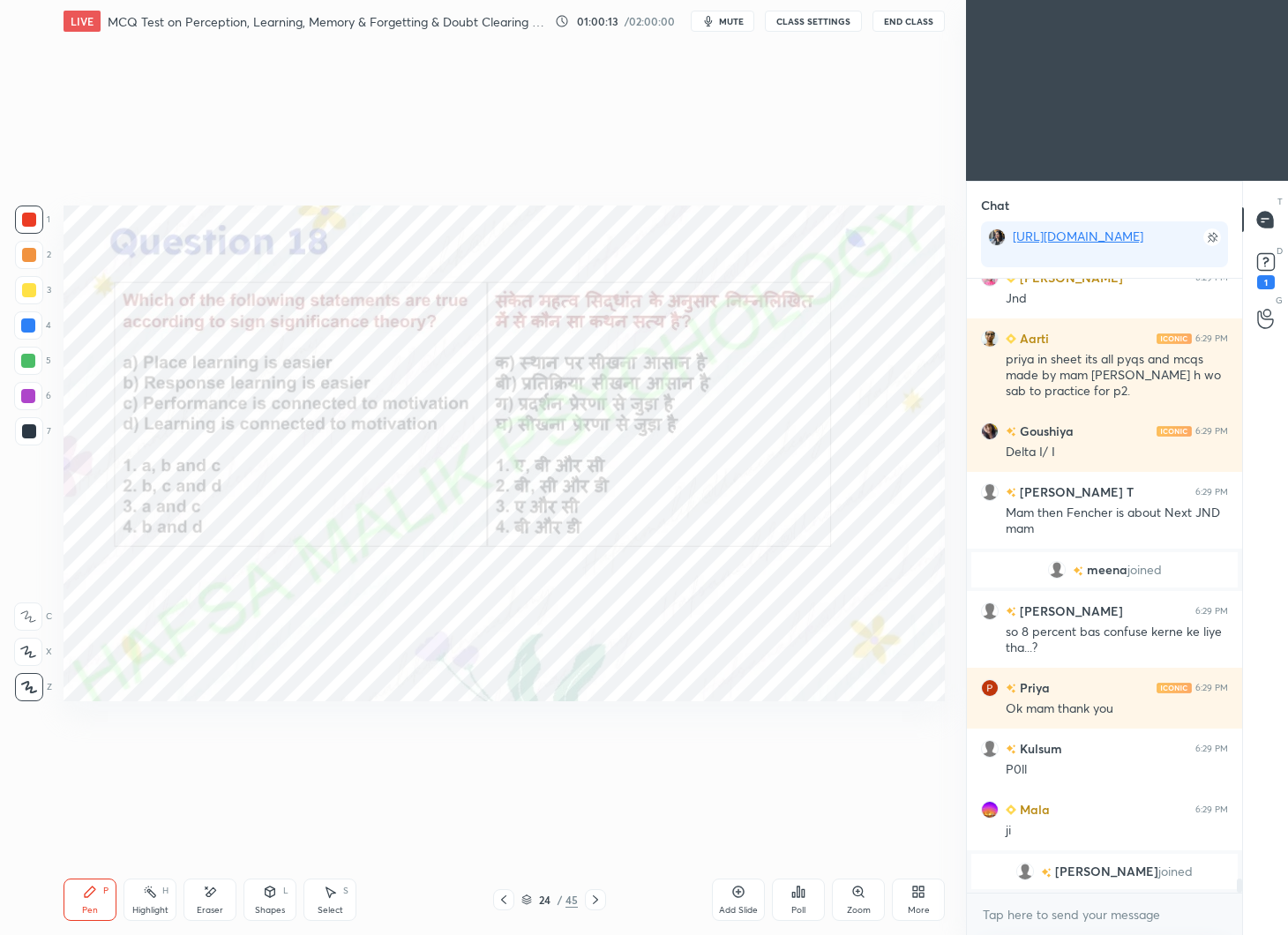
click at [804, 895] on icon at bounding box center [799, 892] width 15 height 15
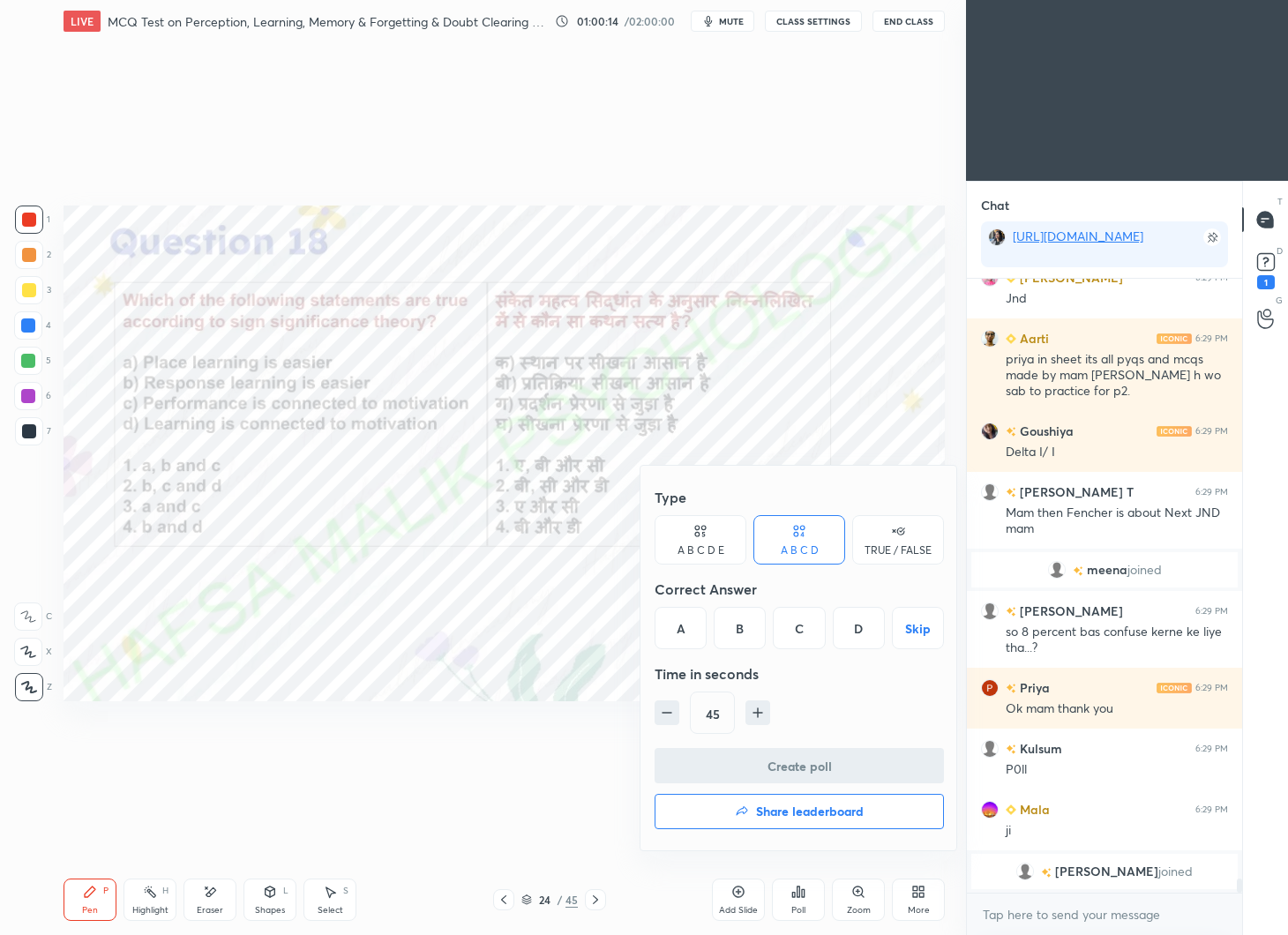
click at [802, 626] on div "C" at bounding box center [798, 628] width 52 height 43
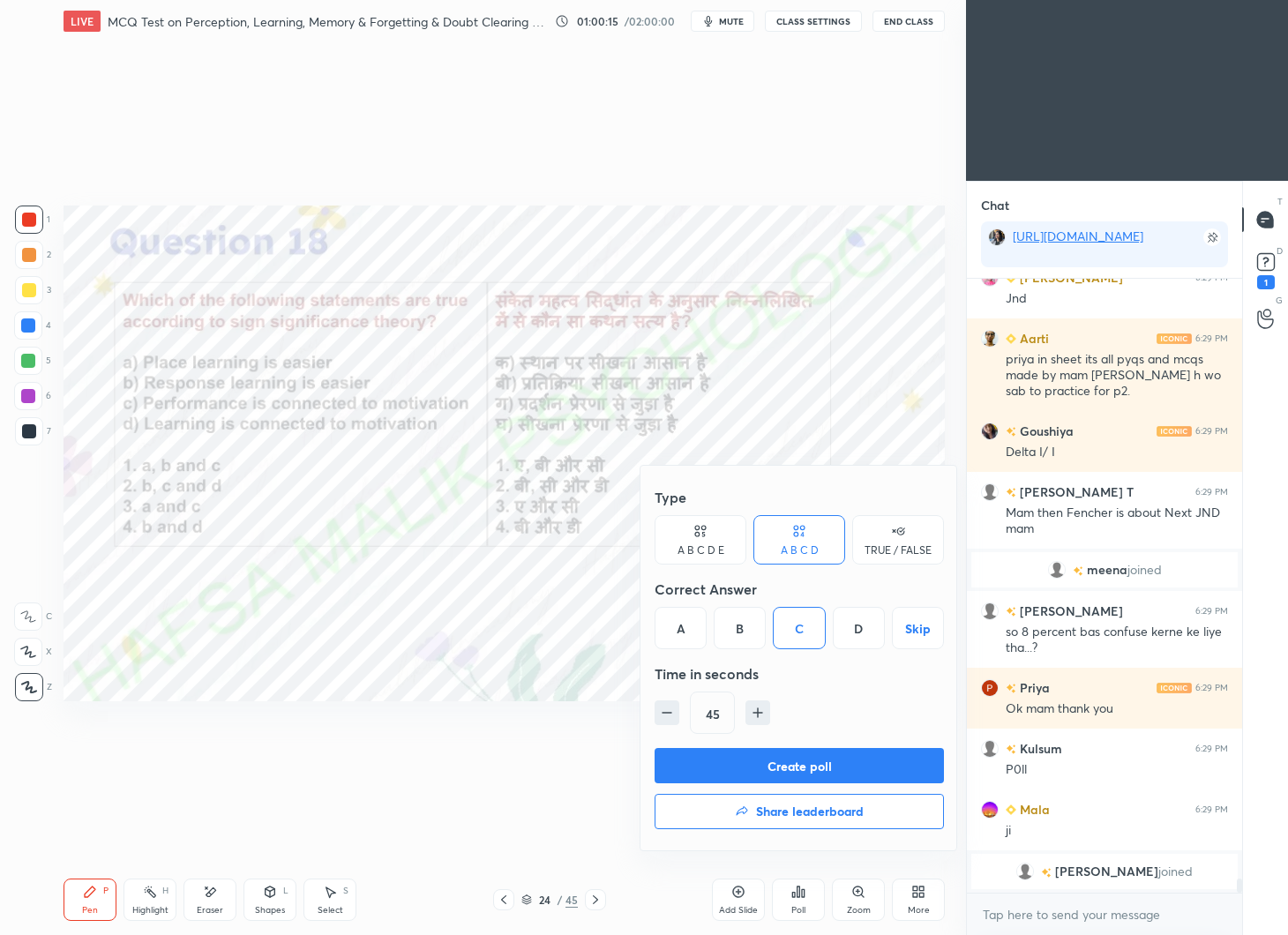
click at [817, 755] on button "Create poll" at bounding box center [799, 765] width 289 height 35
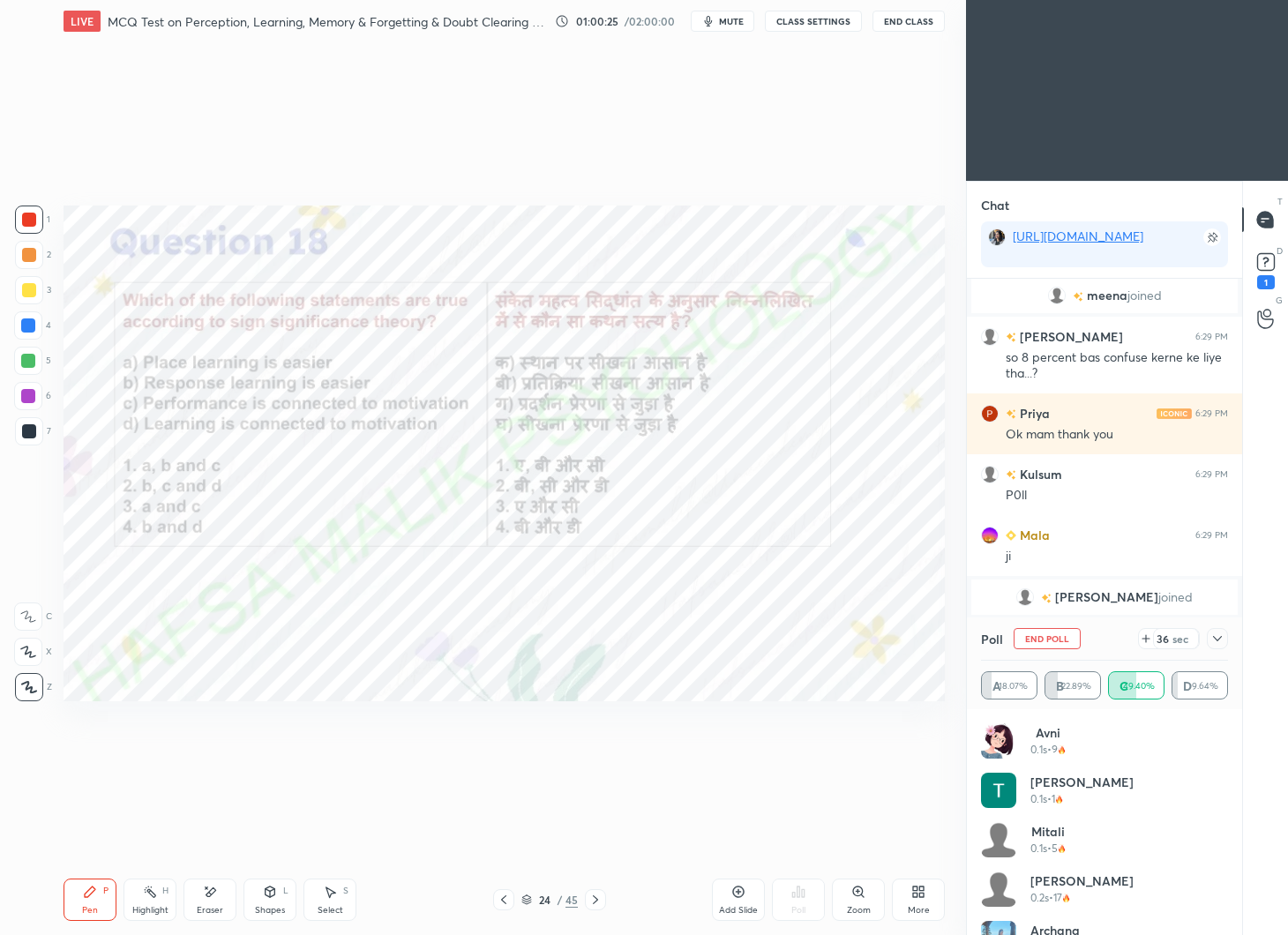
scroll to position [26160, 0]
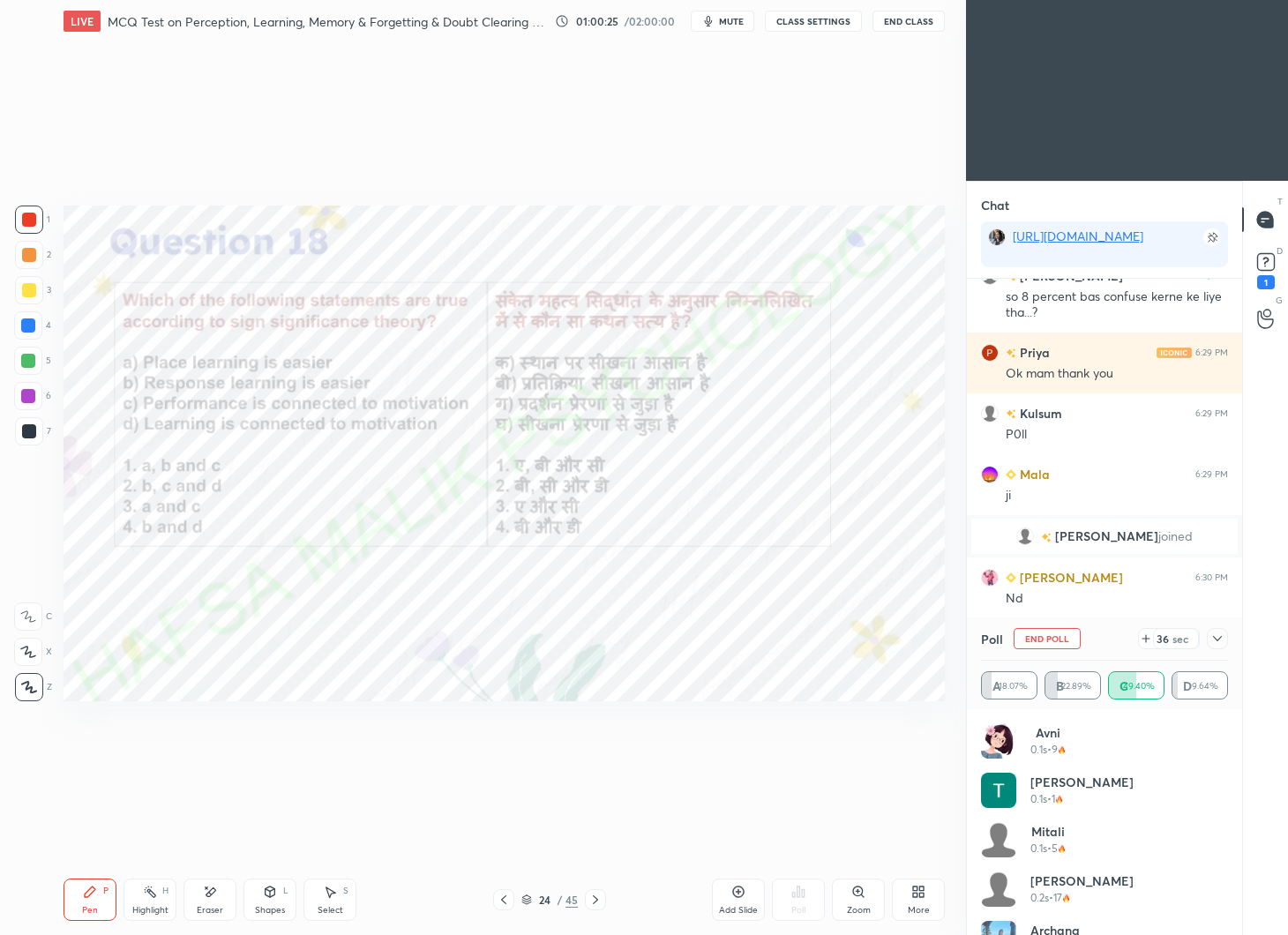
click at [1228, 635] on div "Poll End Poll 36 sec A 18.07% B 22.89% C 49.40% D 9.64%" at bounding box center [1104, 663] width 276 height 92
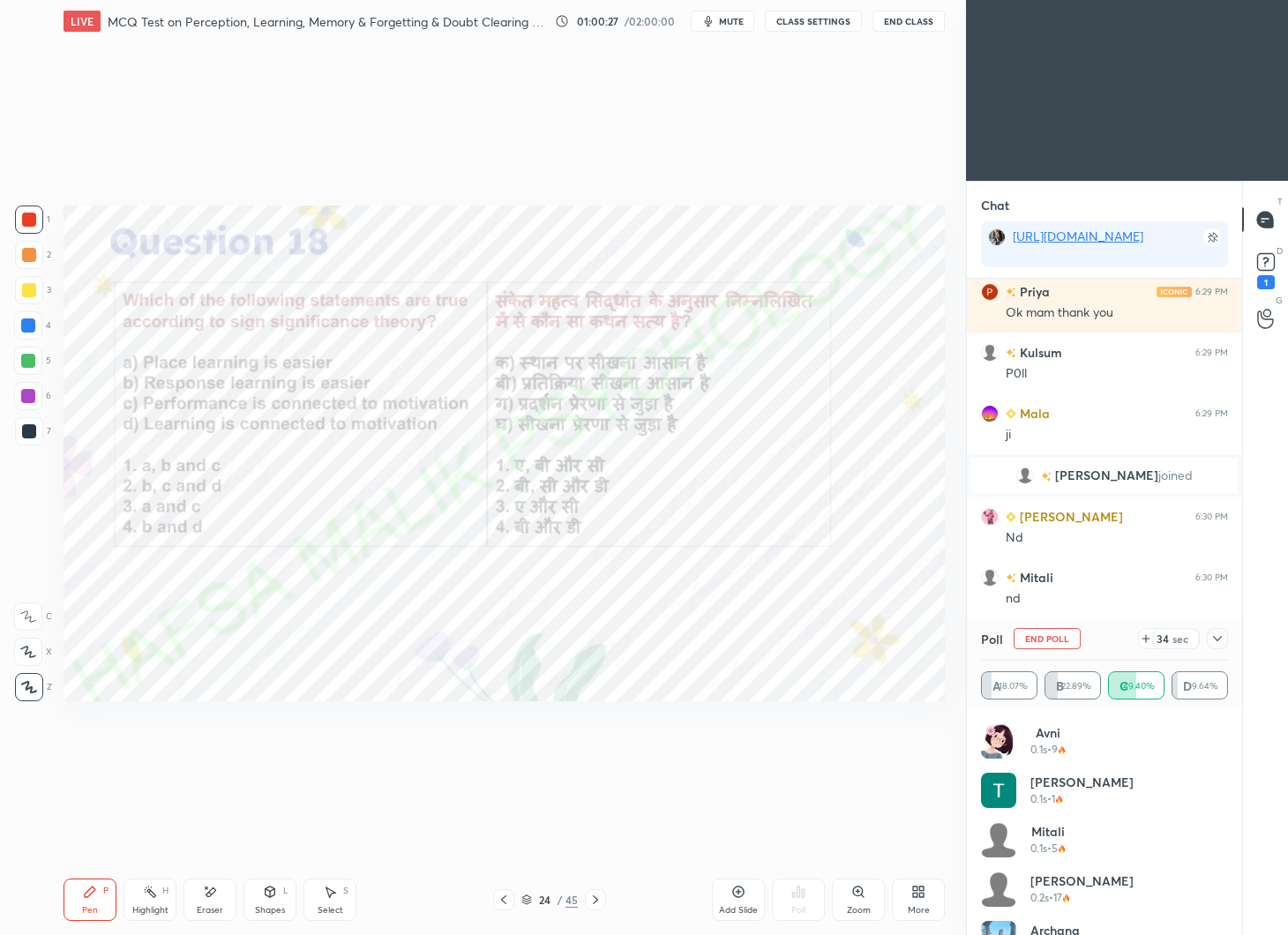
scroll to position [26282, 0]
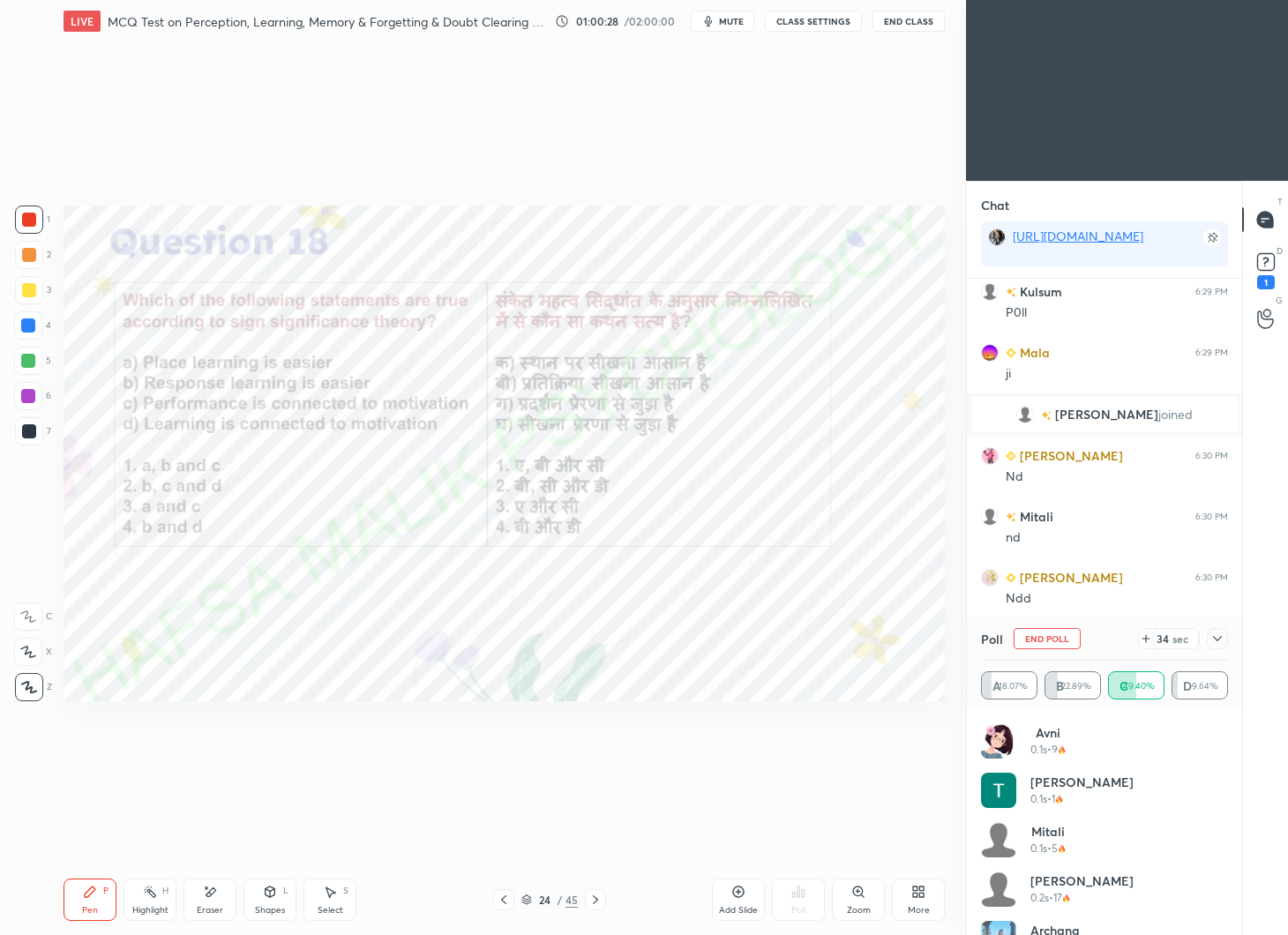
click at [1222, 639] on icon at bounding box center [1217, 639] width 15 height 15
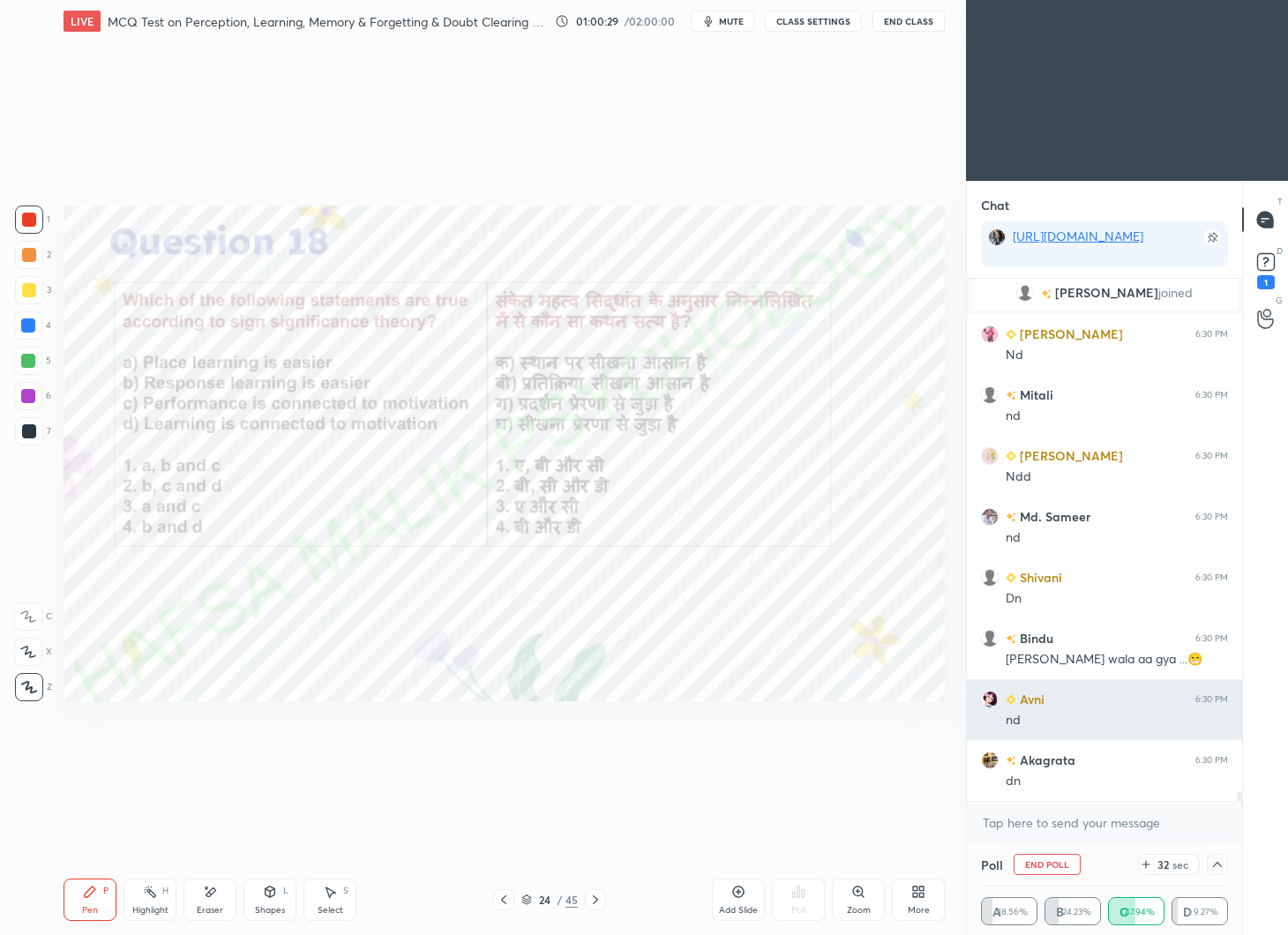
scroll to position [26465, 0]
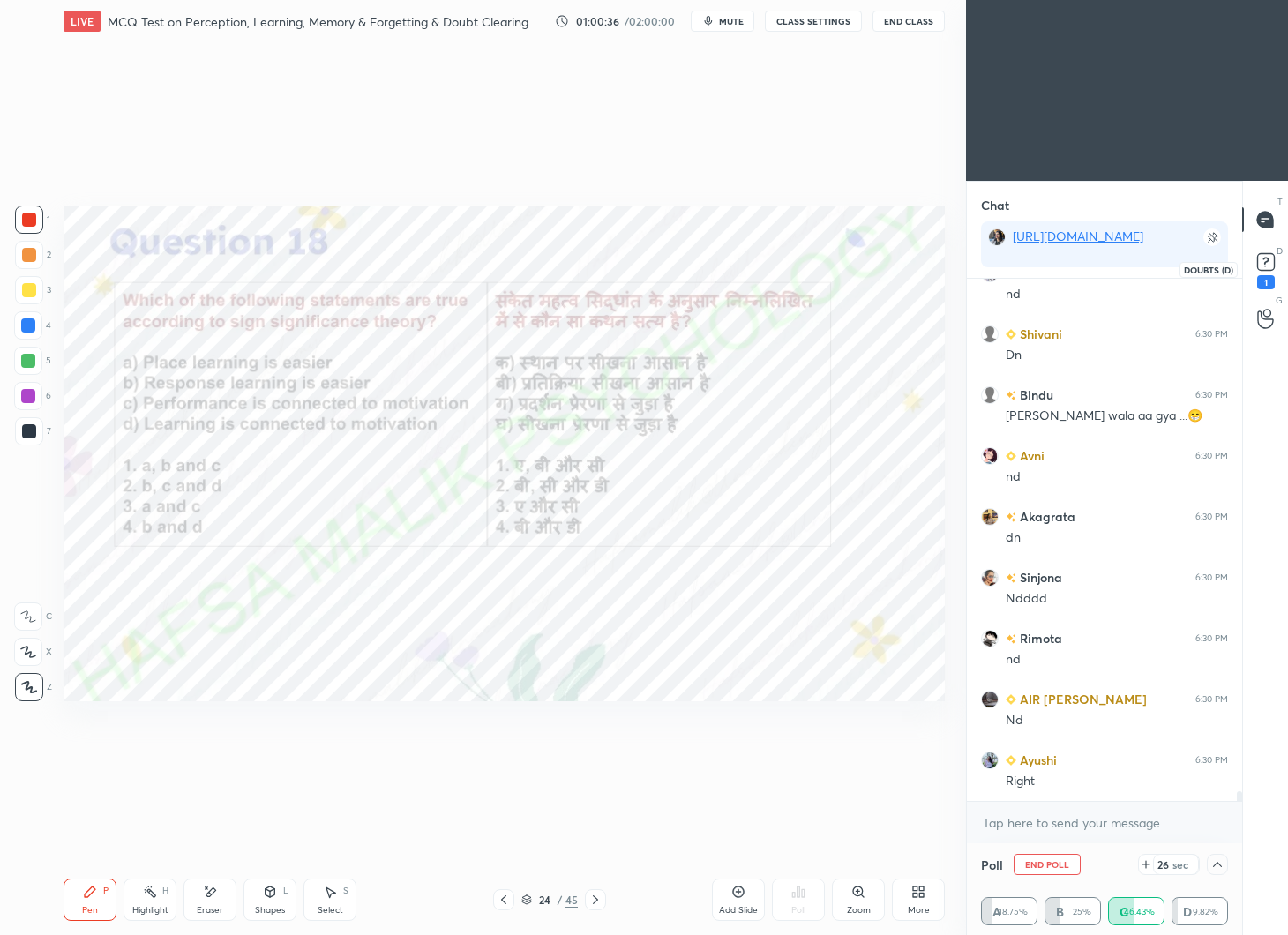
click at [1273, 262] on rect at bounding box center [1265, 262] width 16 height 16
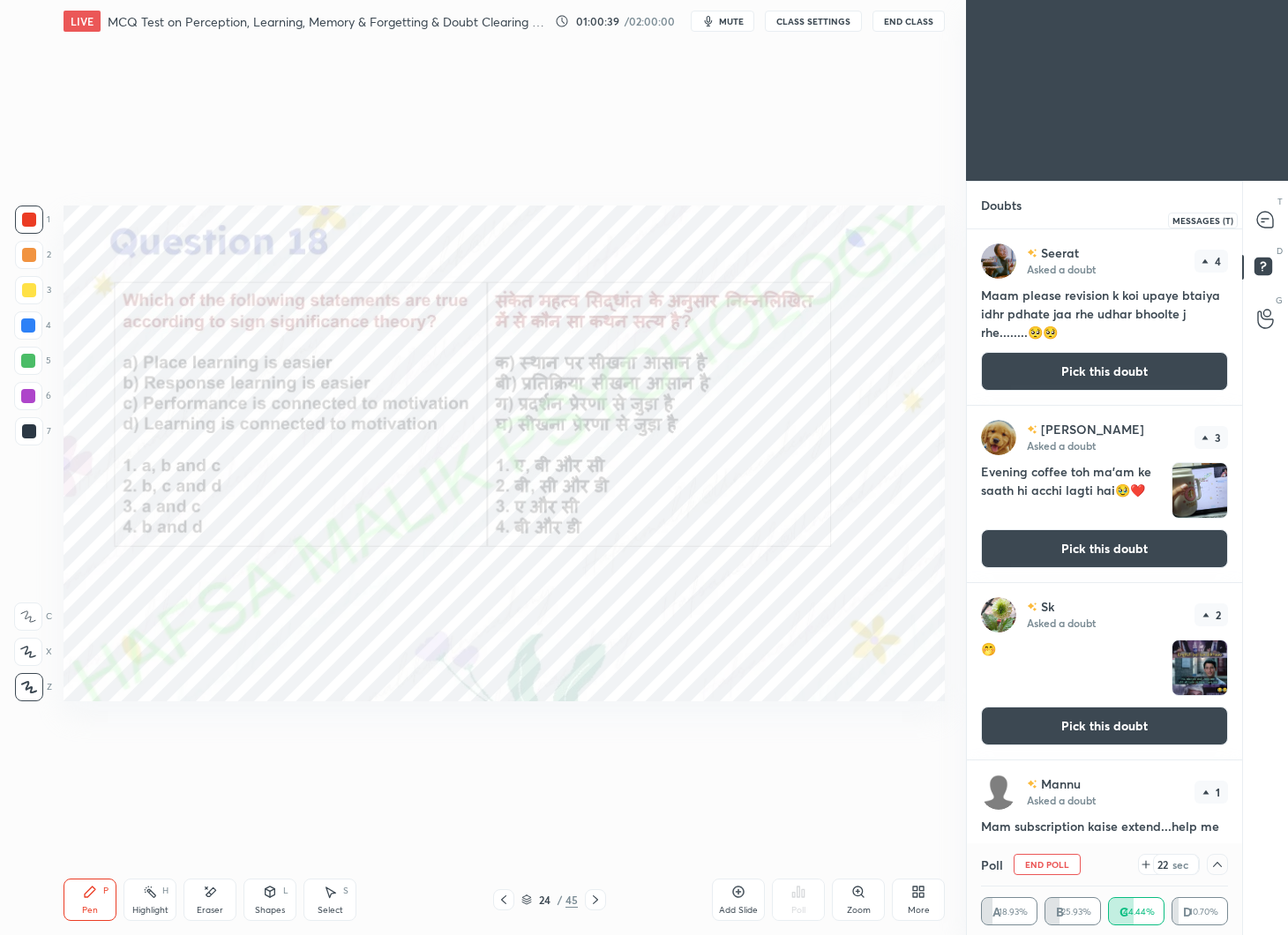
click at [1260, 230] on div at bounding box center [1265, 219] width 35 height 32
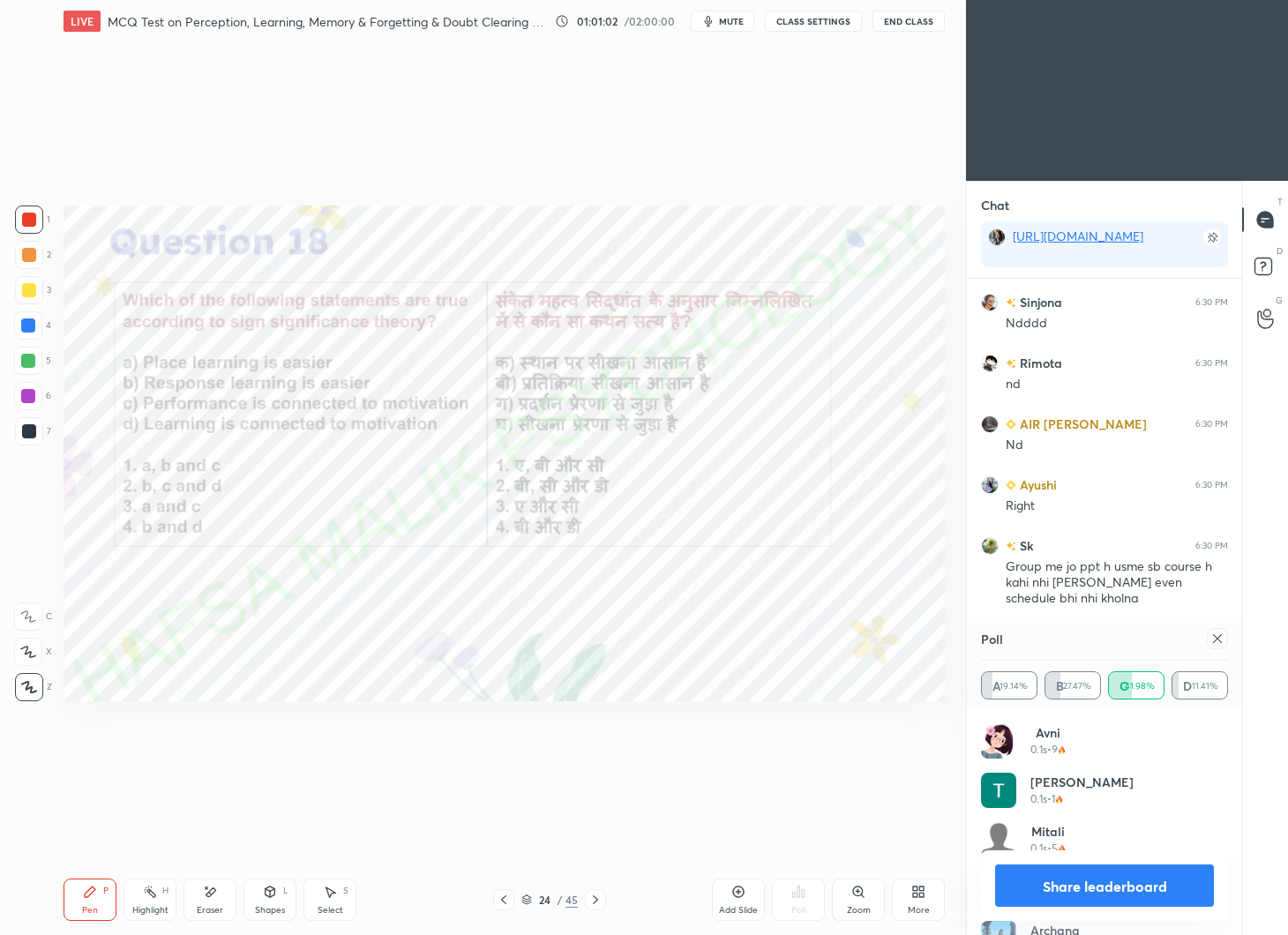
click at [1225, 637] on div at bounding box center [1216, 638] width 21 height 21
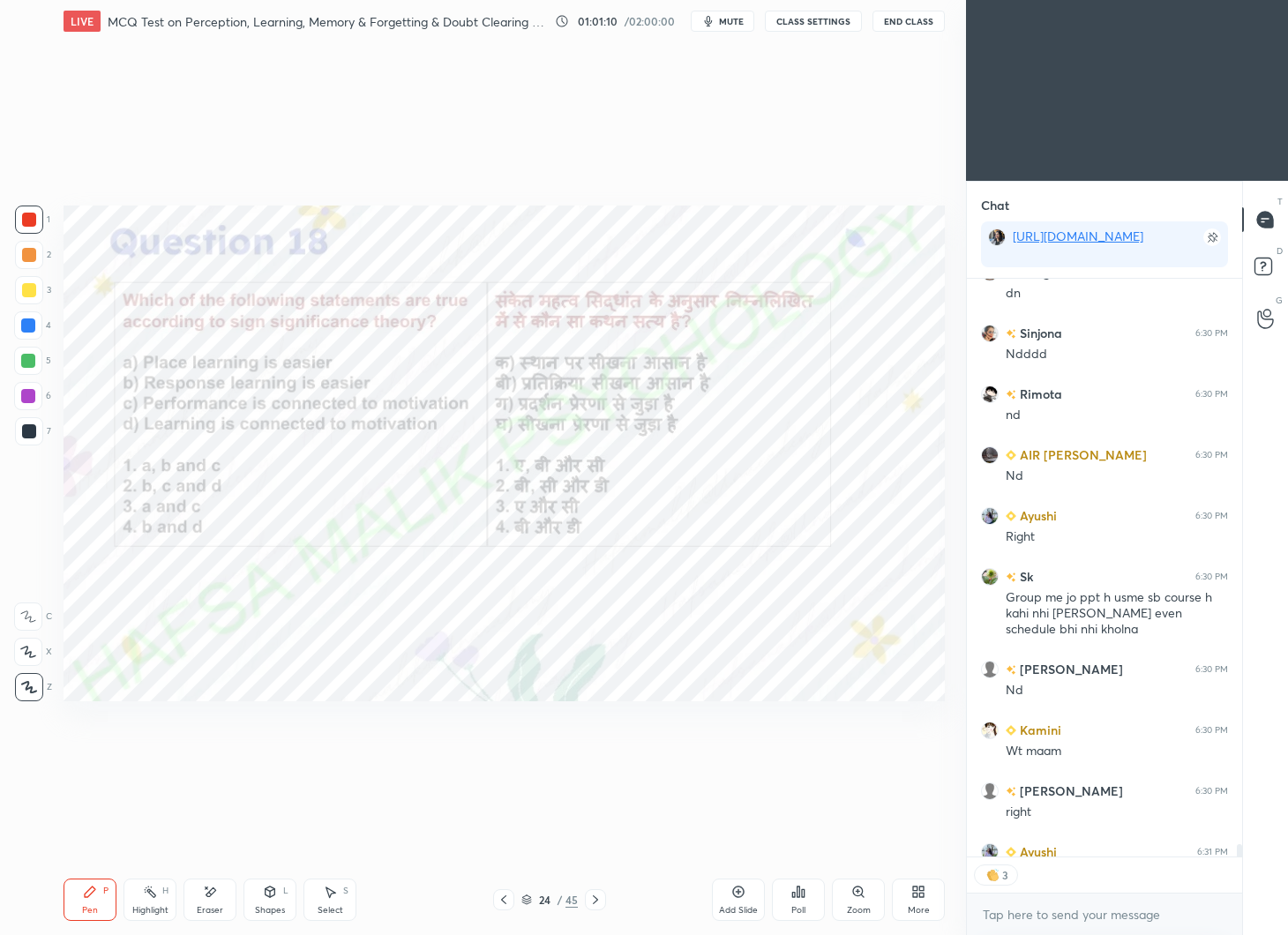
click at [32, 325] on div at bounding box center [28, 326] width 15 height 15
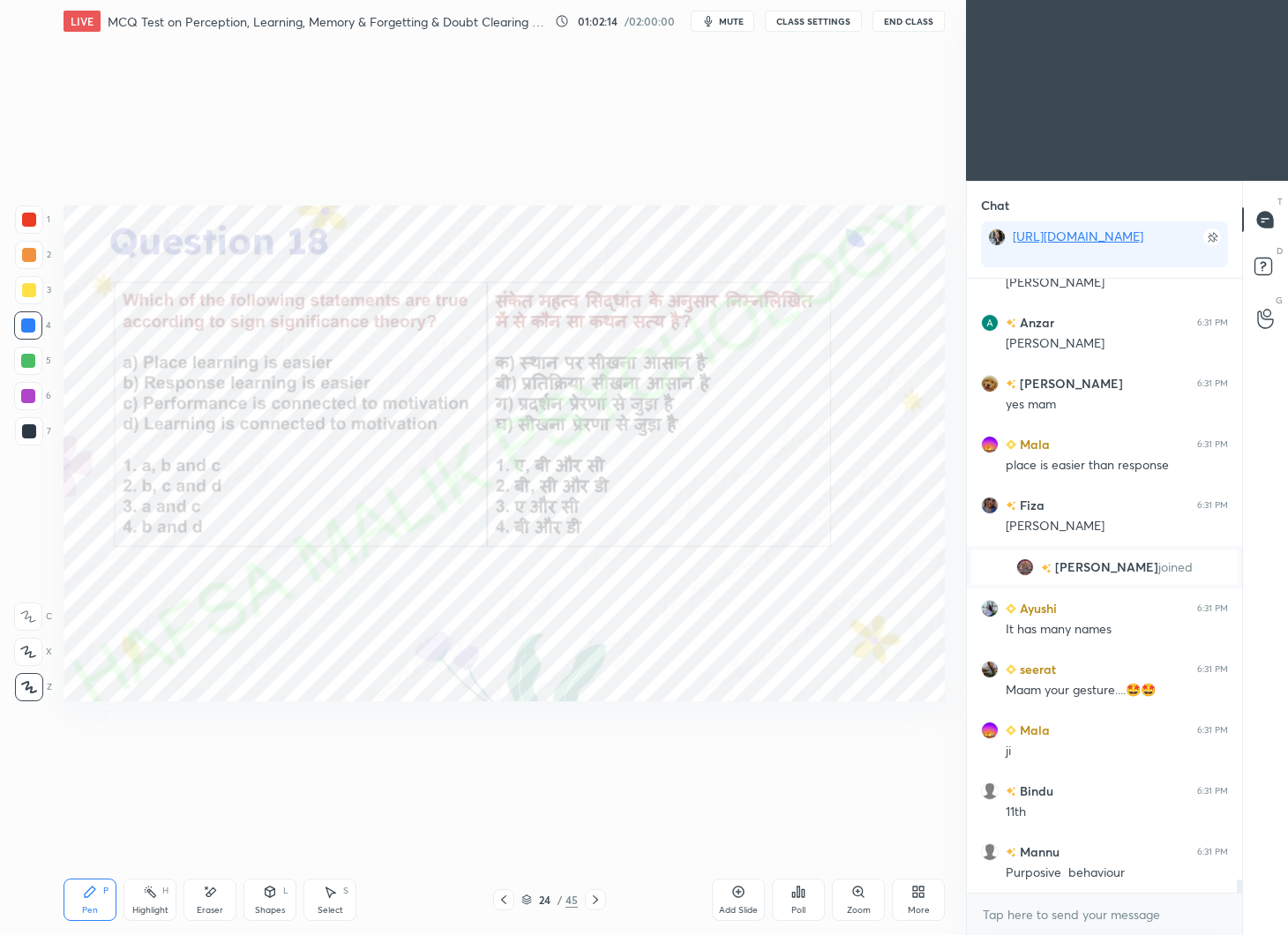
scroll to position [27374, 0]
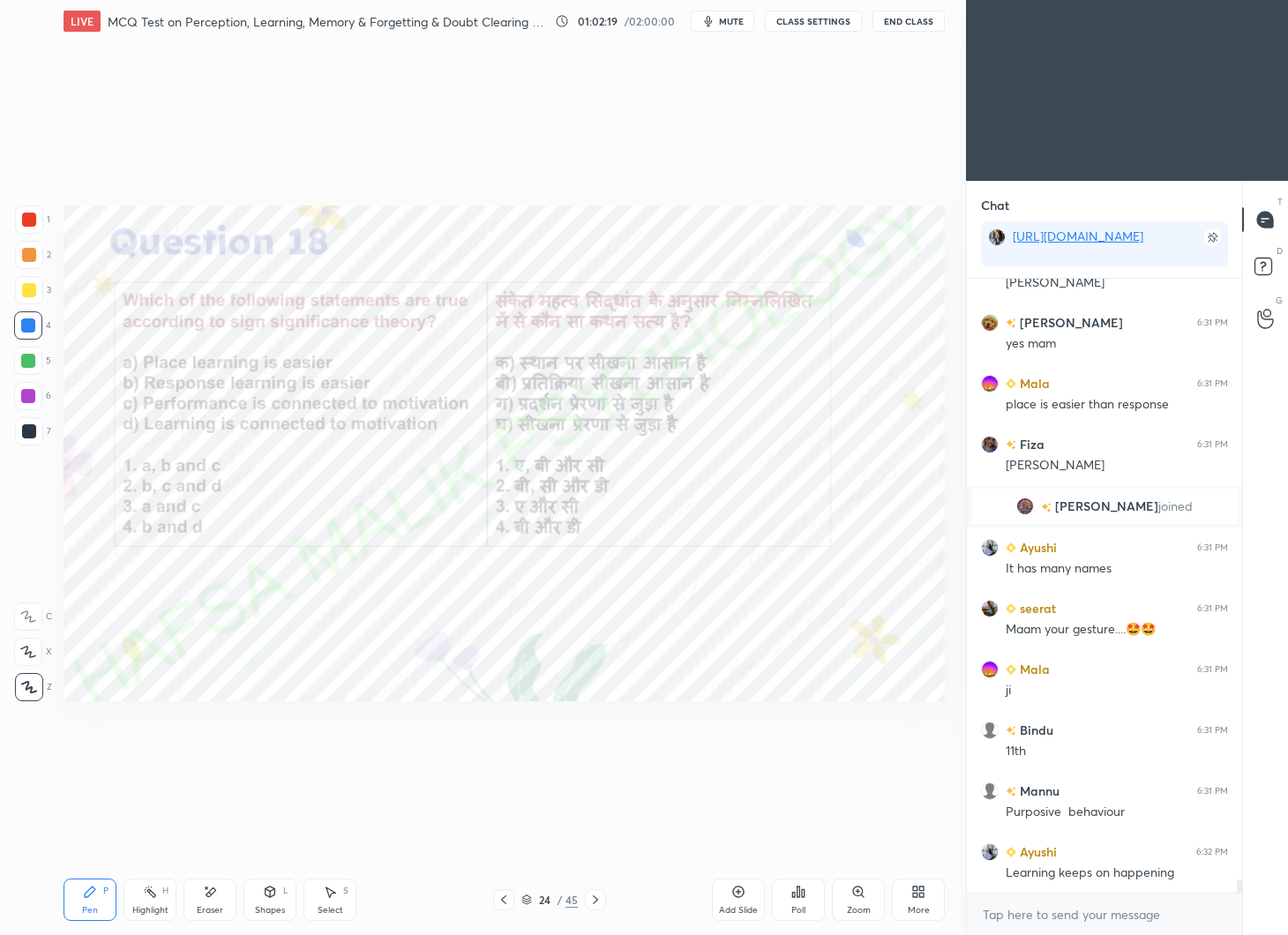
click at [601, 901] on icon at bounding box center [596, 901] width 15 height 15
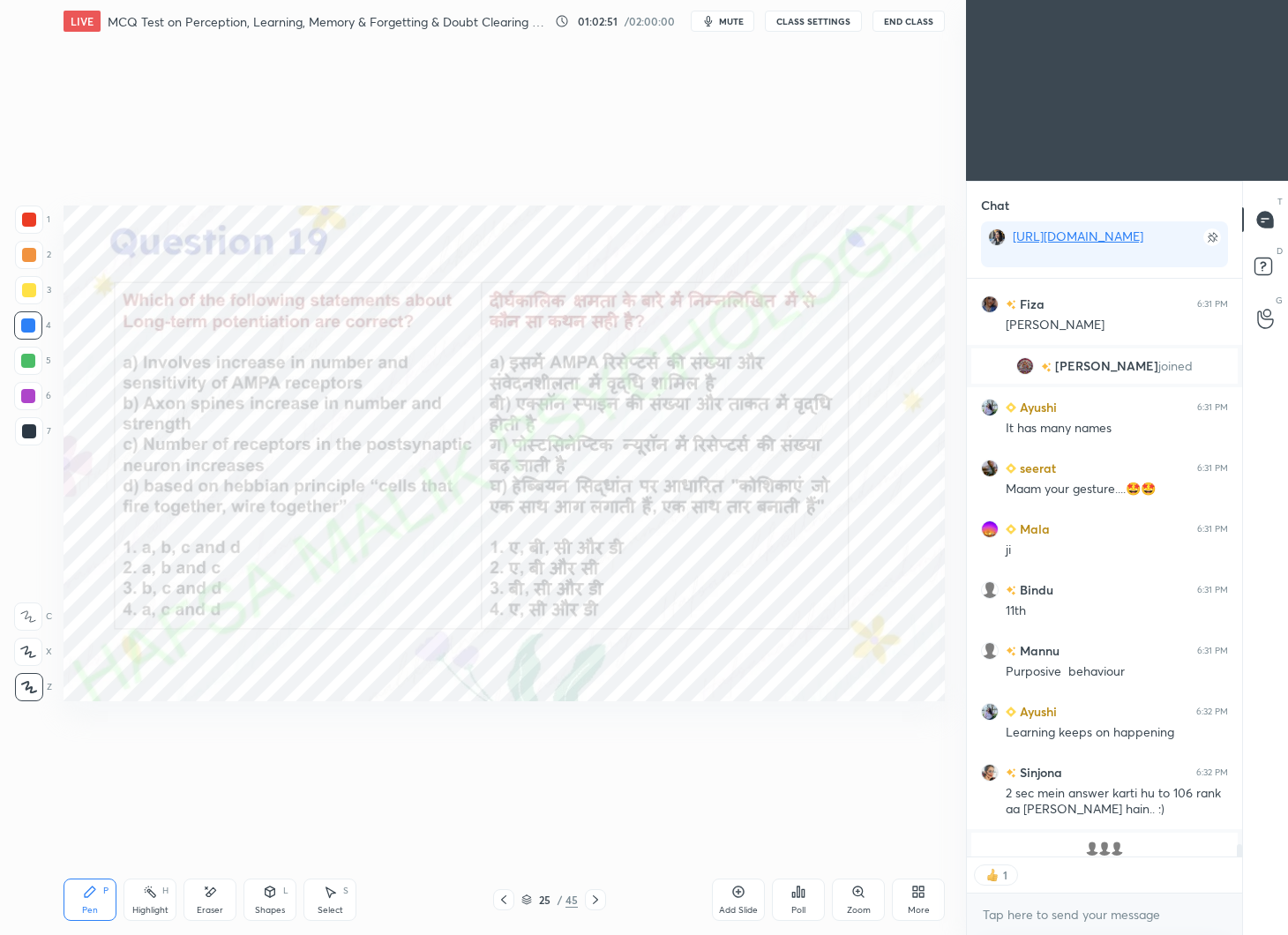
scroll to position [5, 5]
click at [801, 895] on icon at bounding box center [799, 892] width 15 height 15
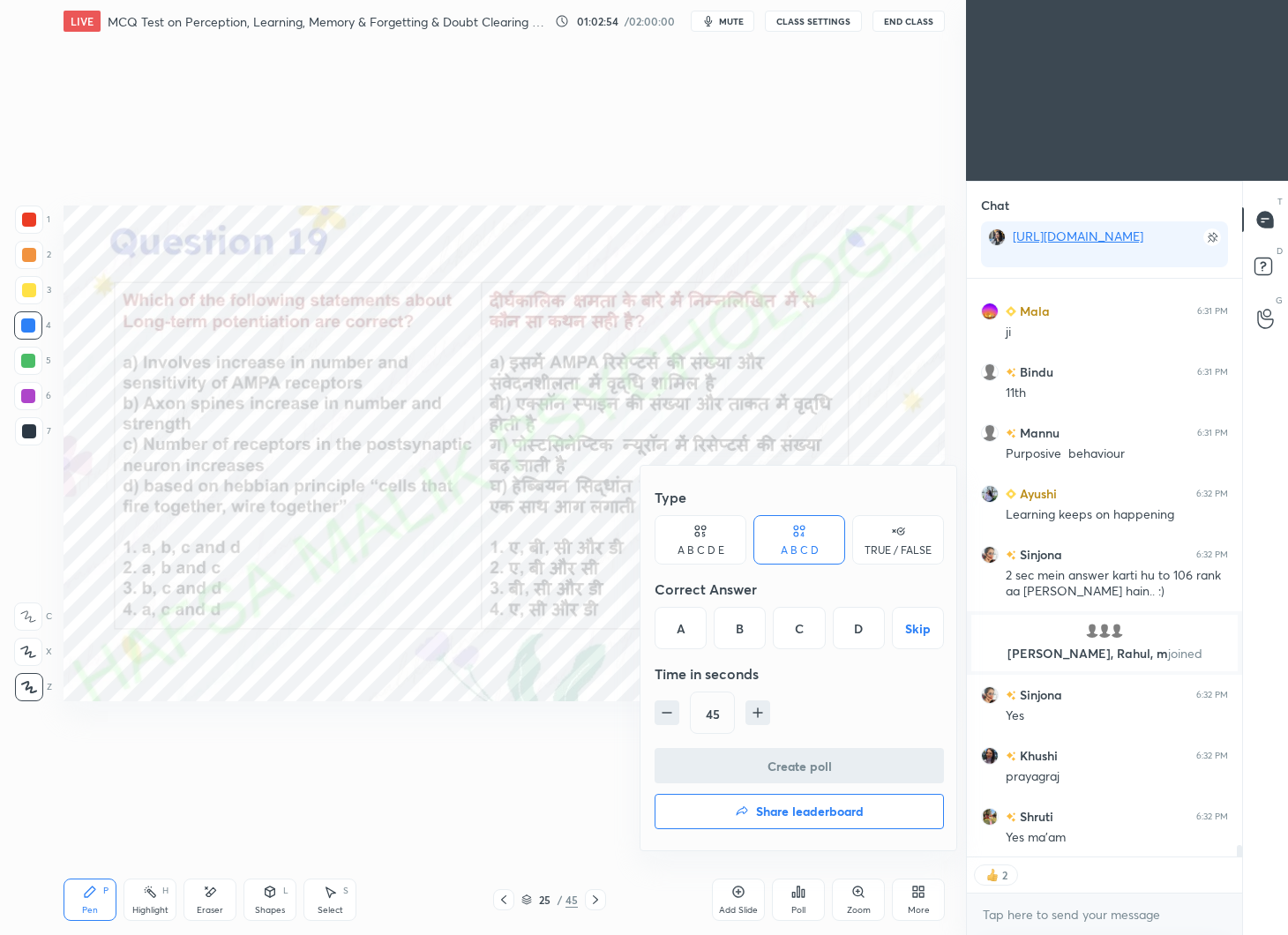
scroll to position [27660, 0]
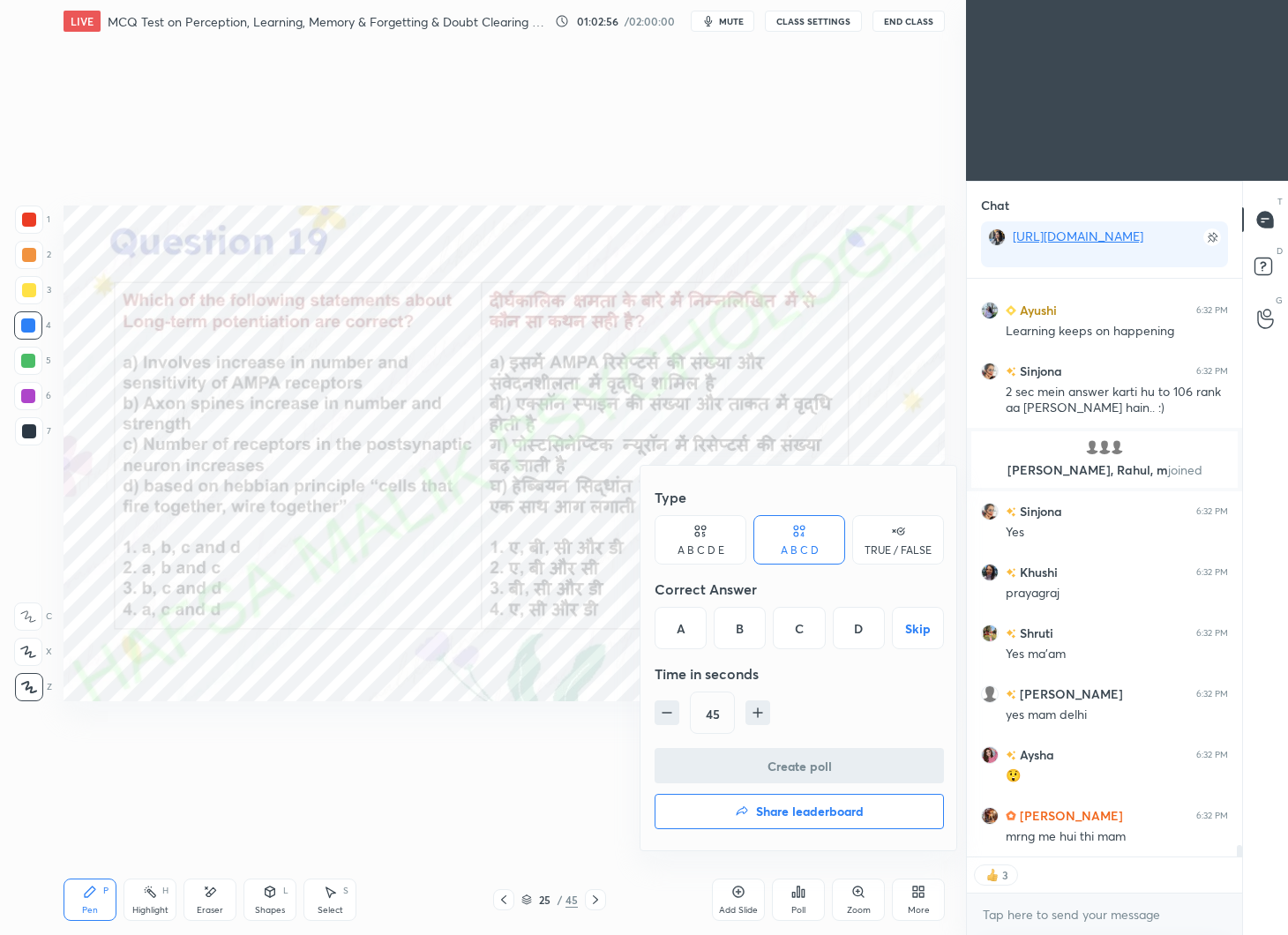
click at [857, 628] on div "D" at bounding box center [858, 628] width 52 height 43
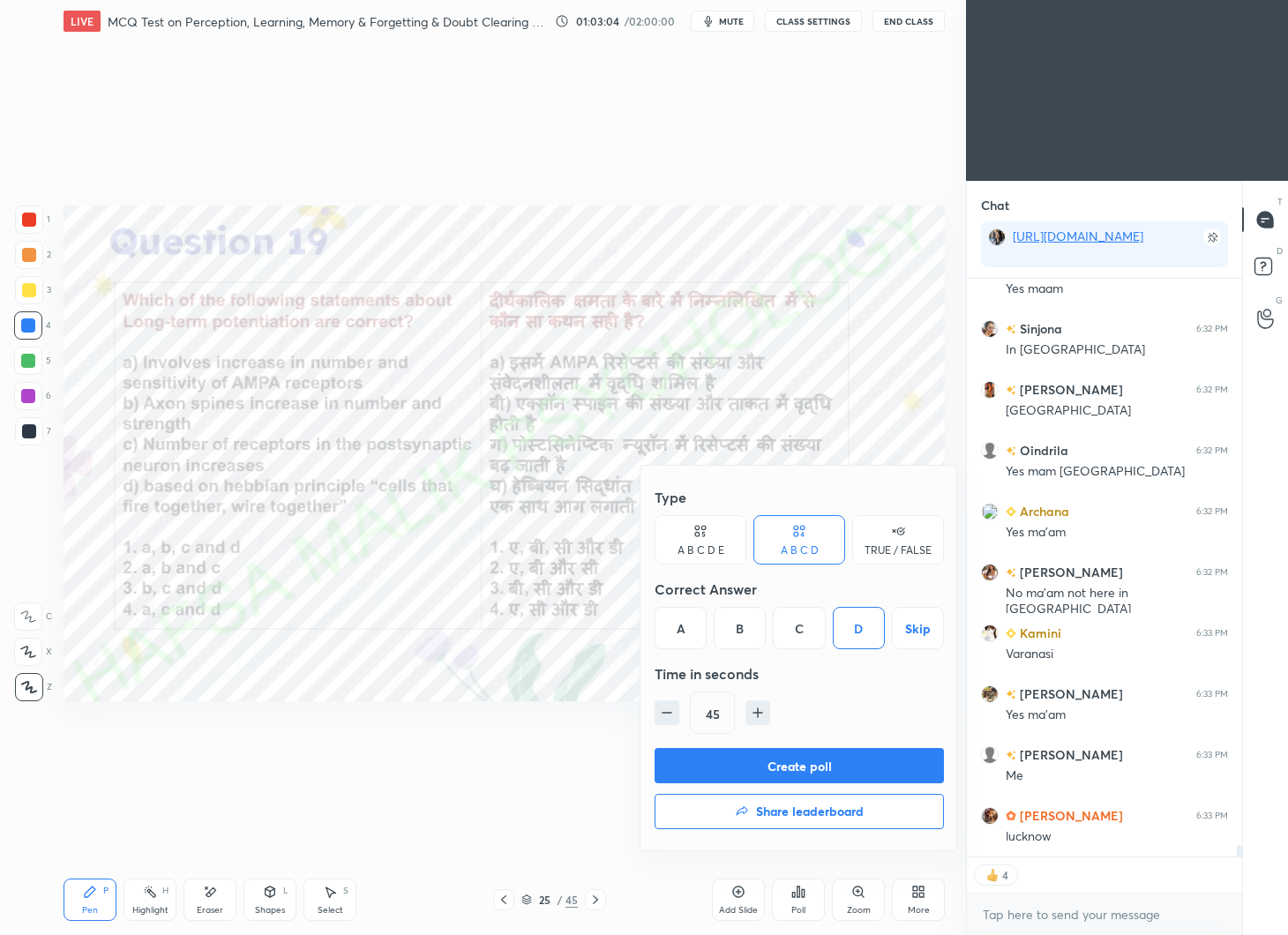
scroll to position [28634, 0]
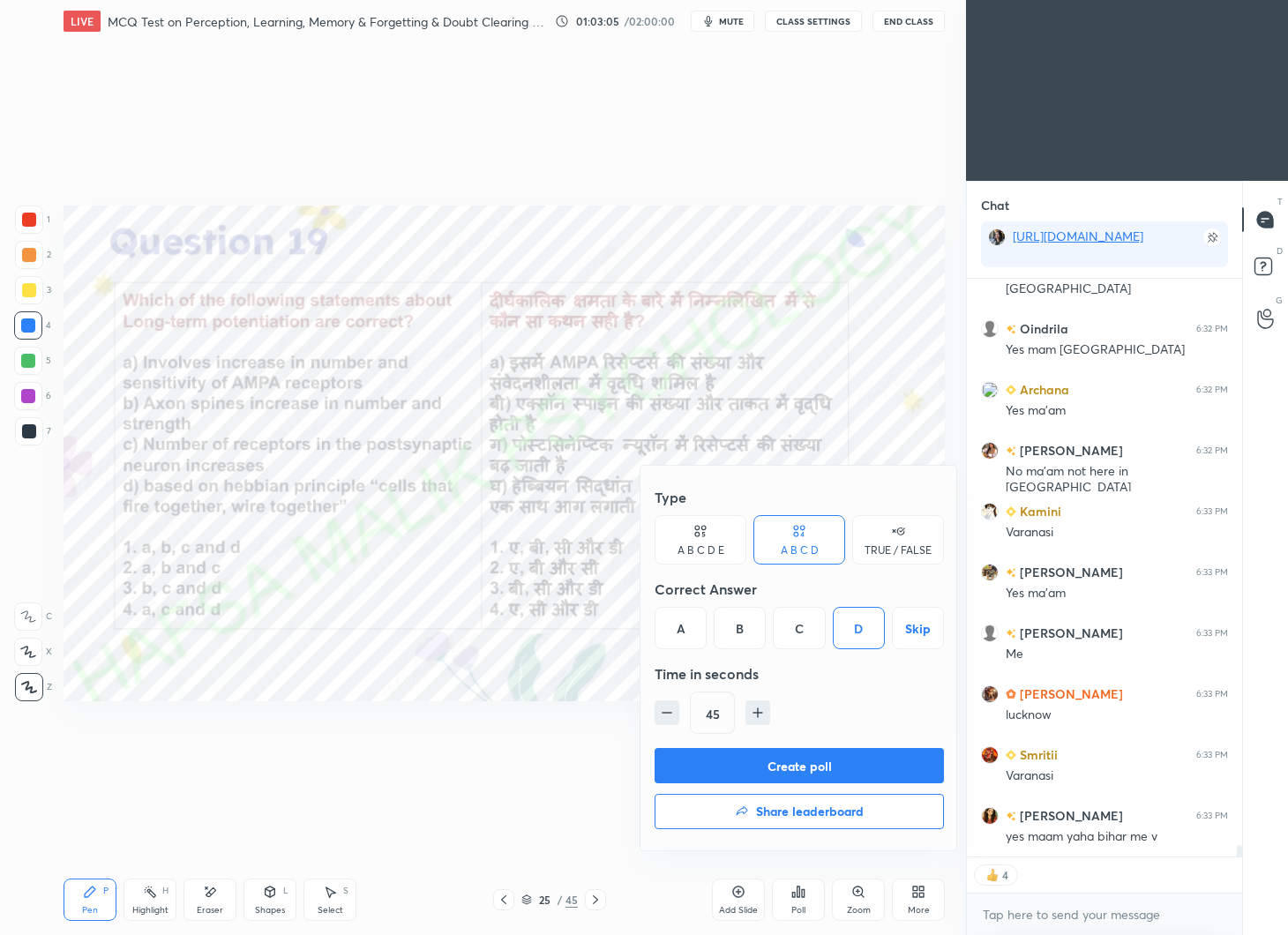
click at [846, 753] on button "Create poll" at bounding box center [799, 765] width 289 height 35
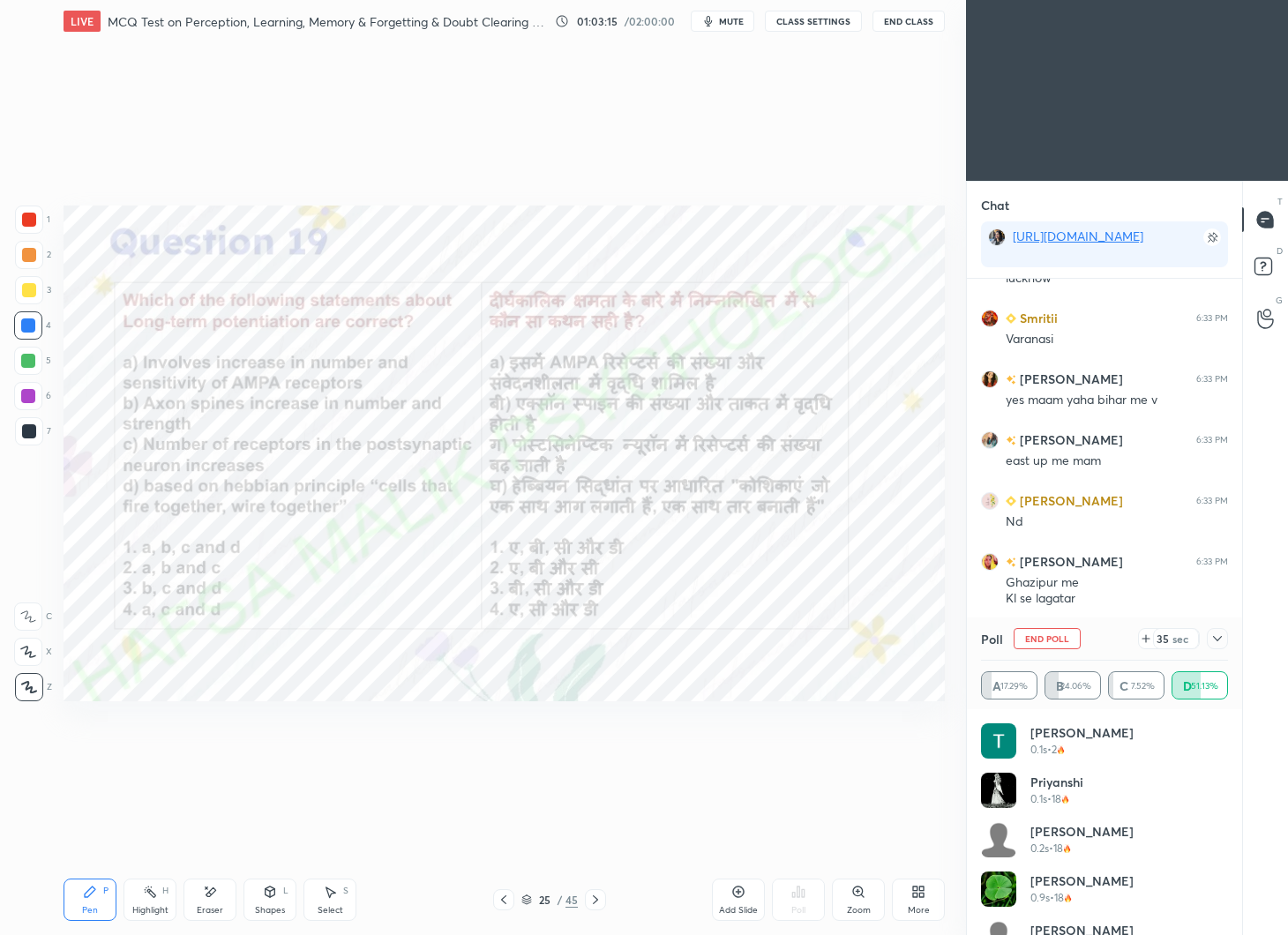
scroll to position [29193, 0]
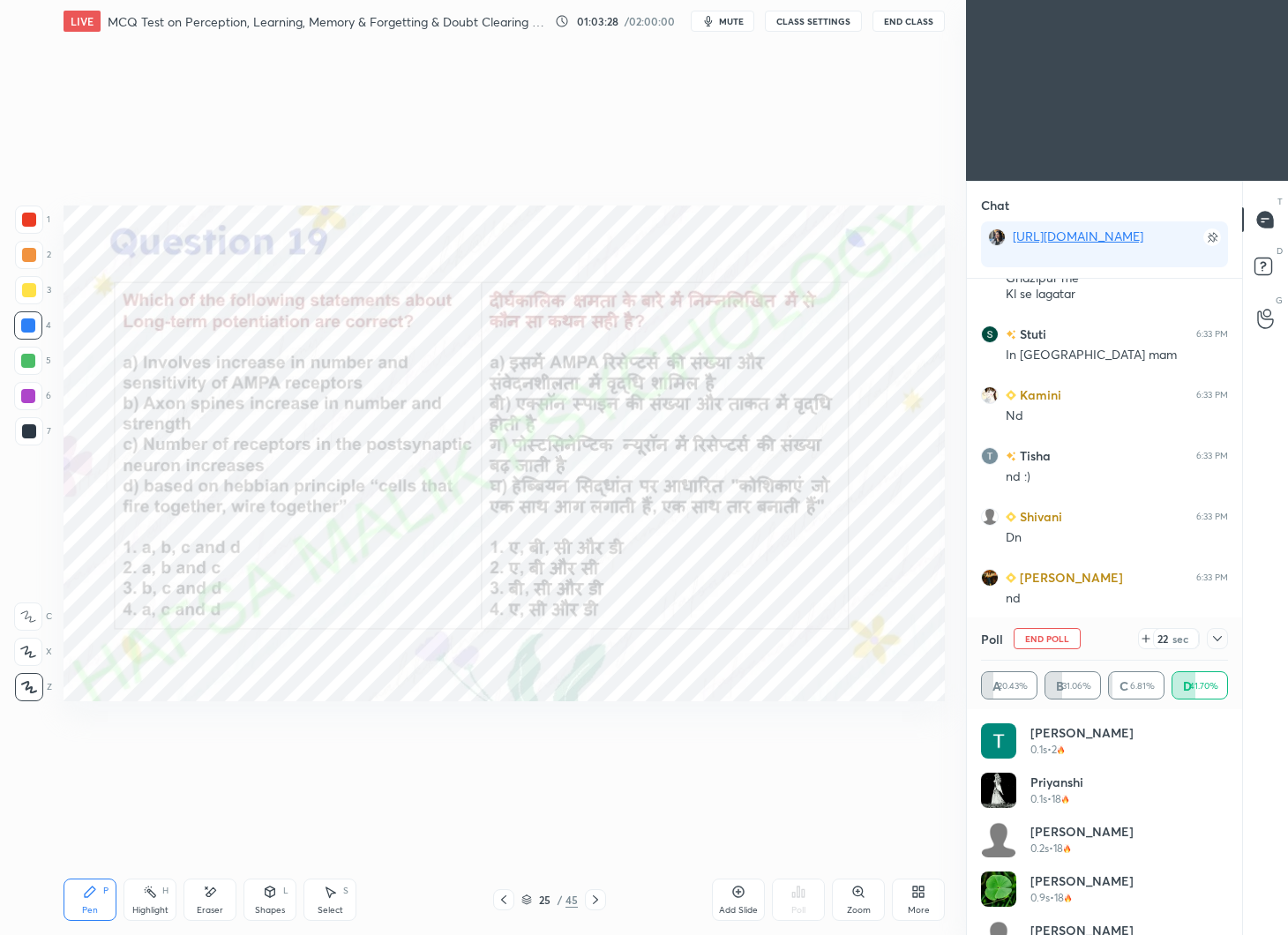
click at [1225, 634] on div at bounding box center [1216, 638] width 21 height 21
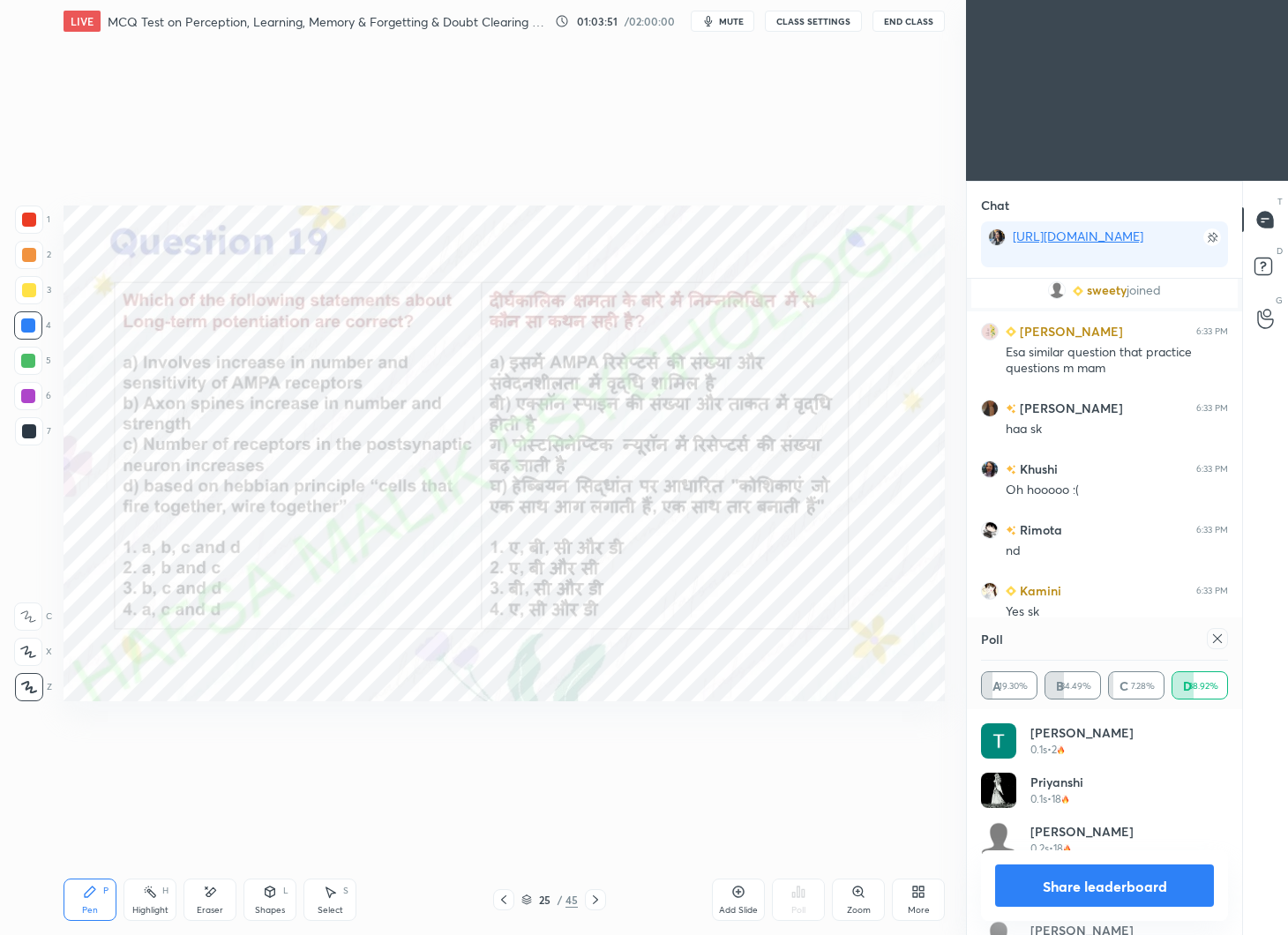
click at [1225, 645] on div at bounding box center [1216, 638] width 21 height 21
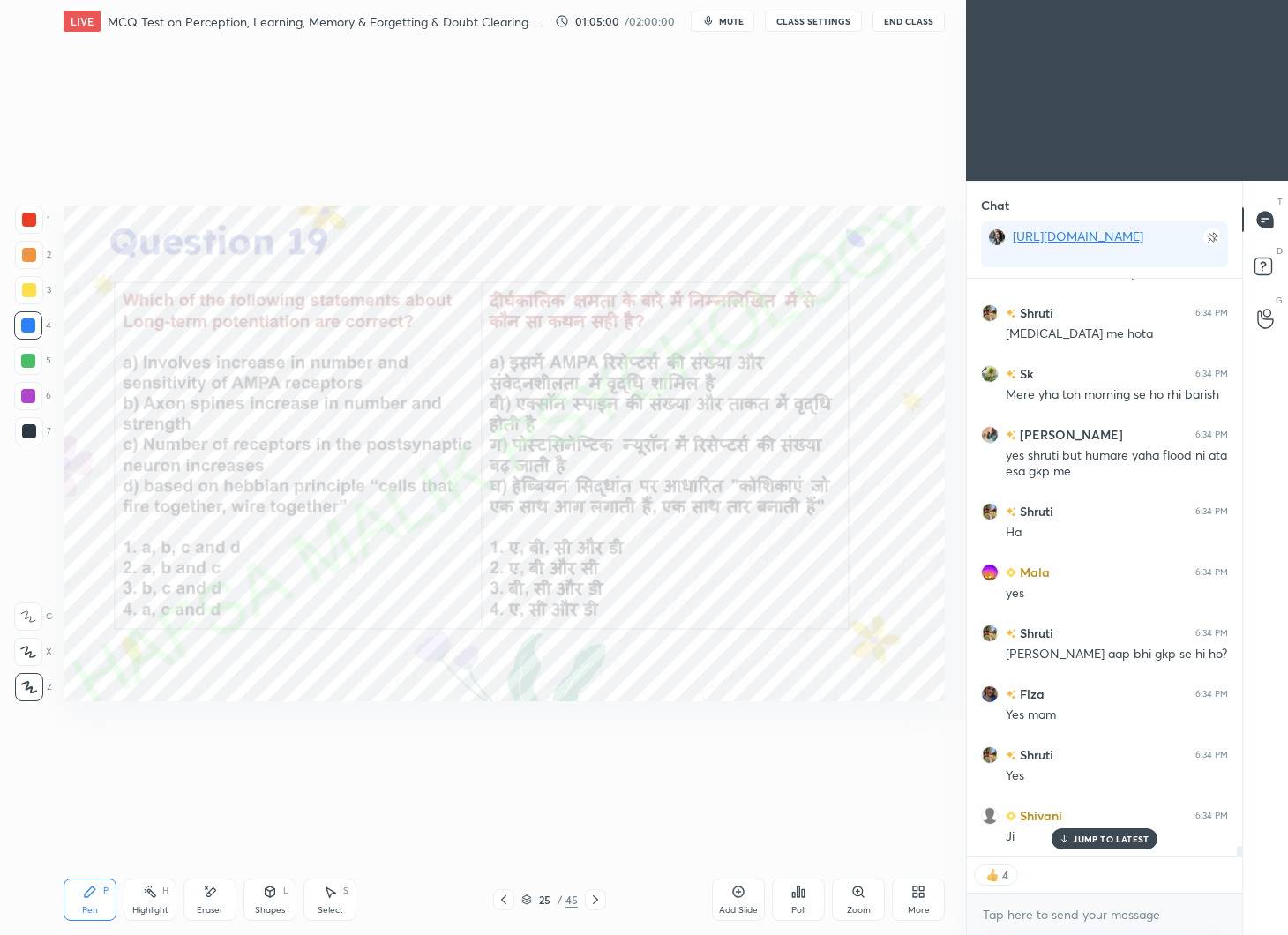
scroll to position [30801, 0]
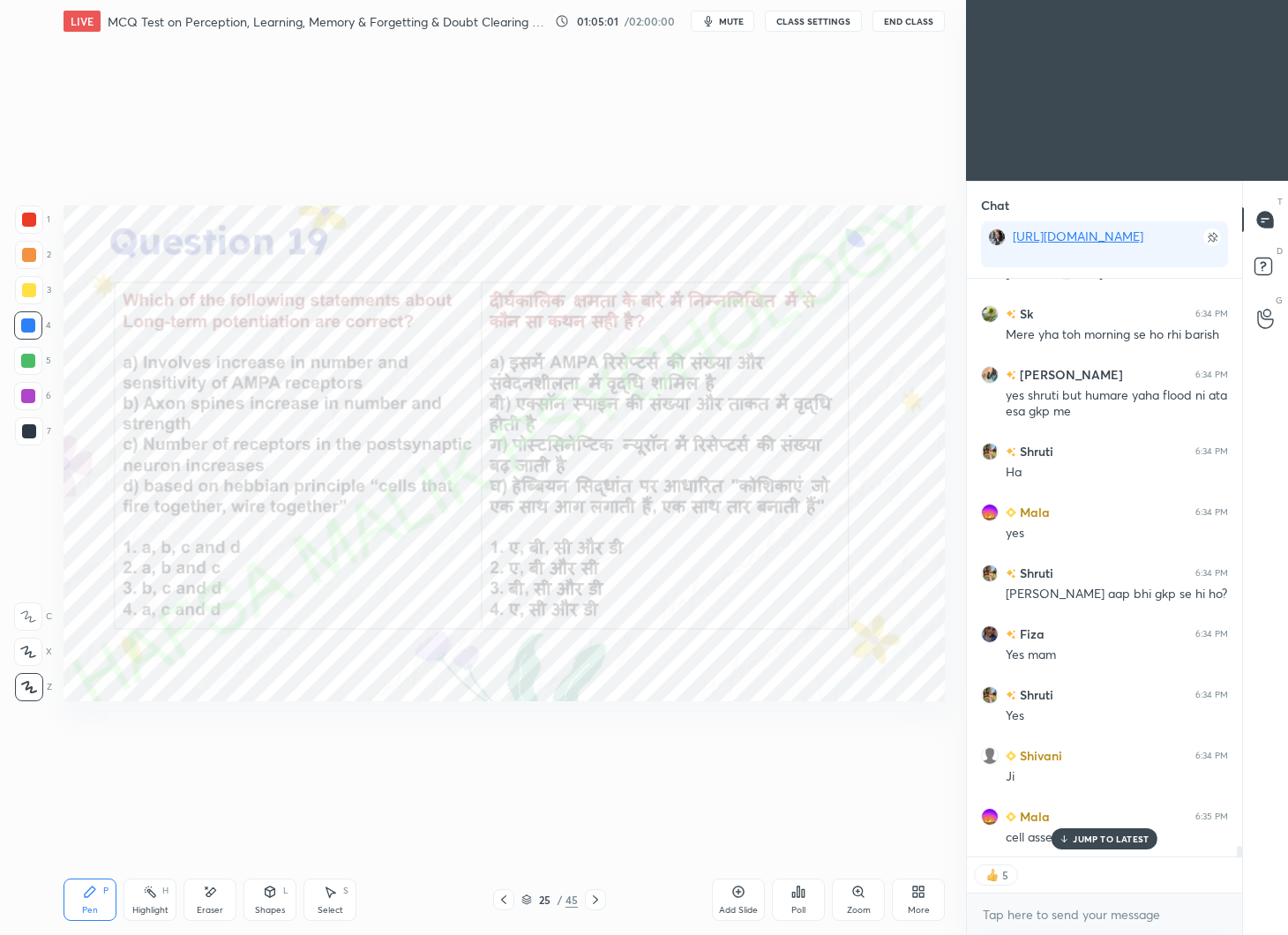
click at [604, 906] on div at bounding box center [595, 900] width 21 height 21
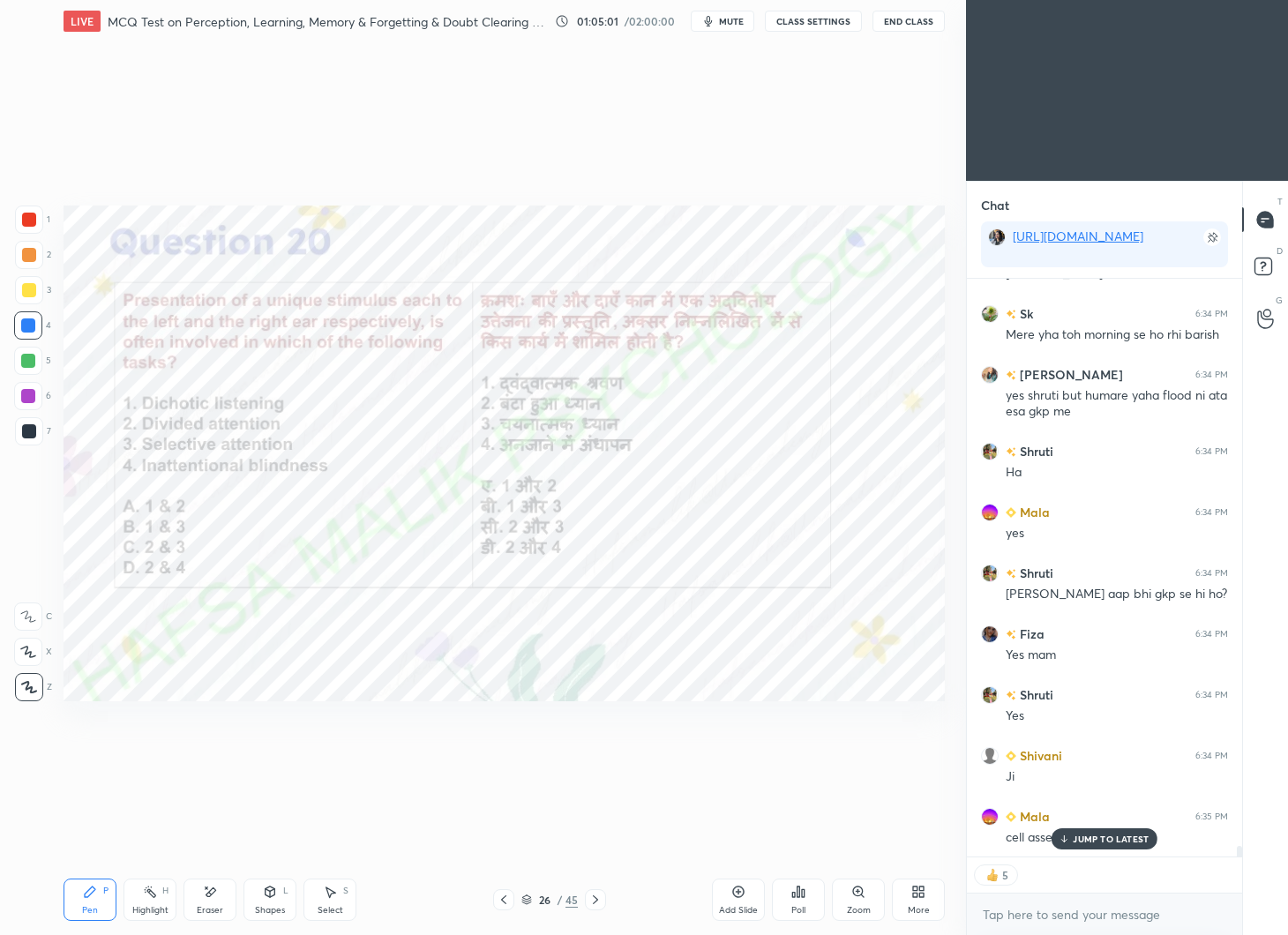
scroll to position [30863, 0]
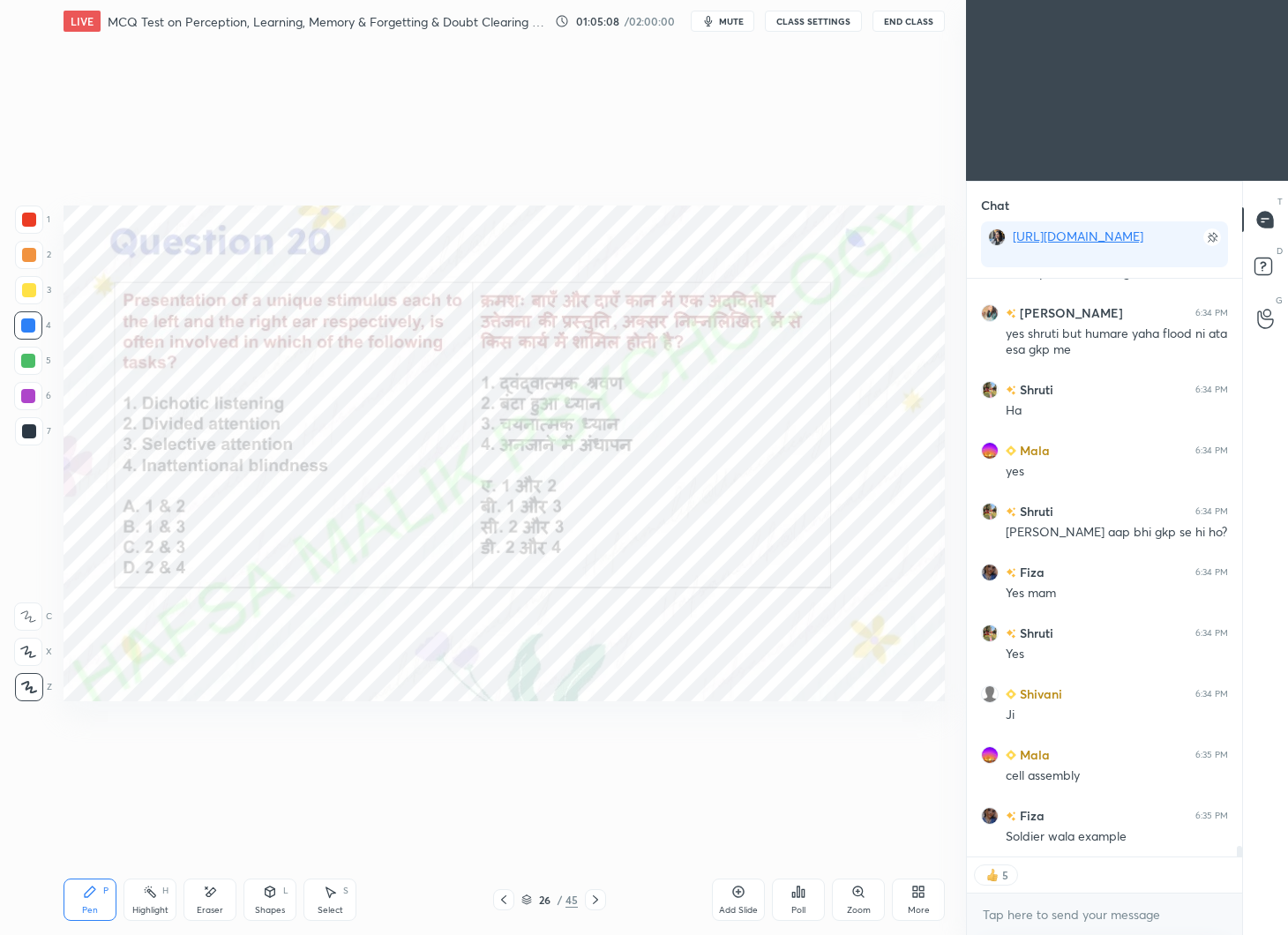
click at [807, 896] on div "Poll" at bounding box center [798, 900] width 53 height 43
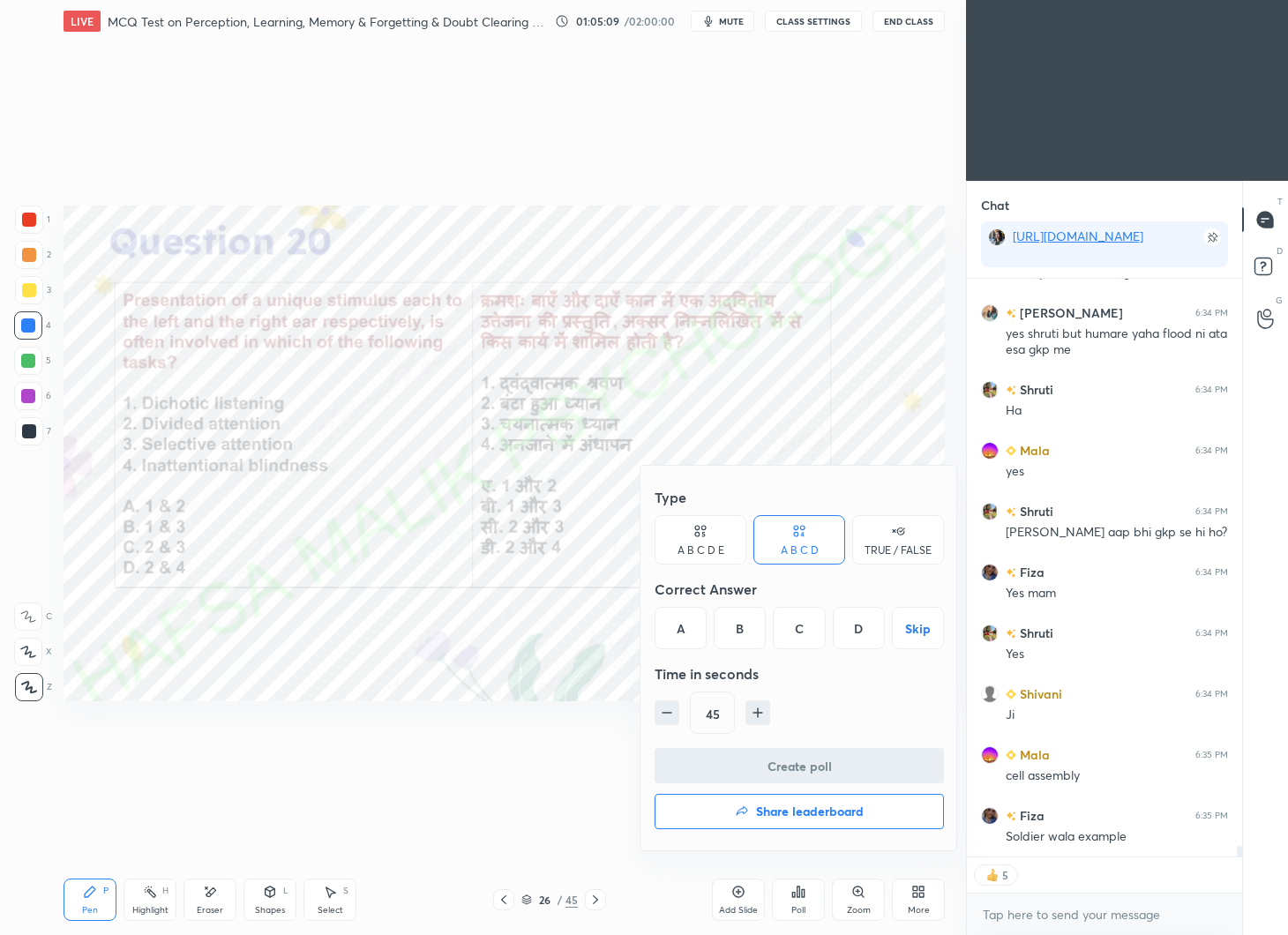
scroll to position [30924, 0]
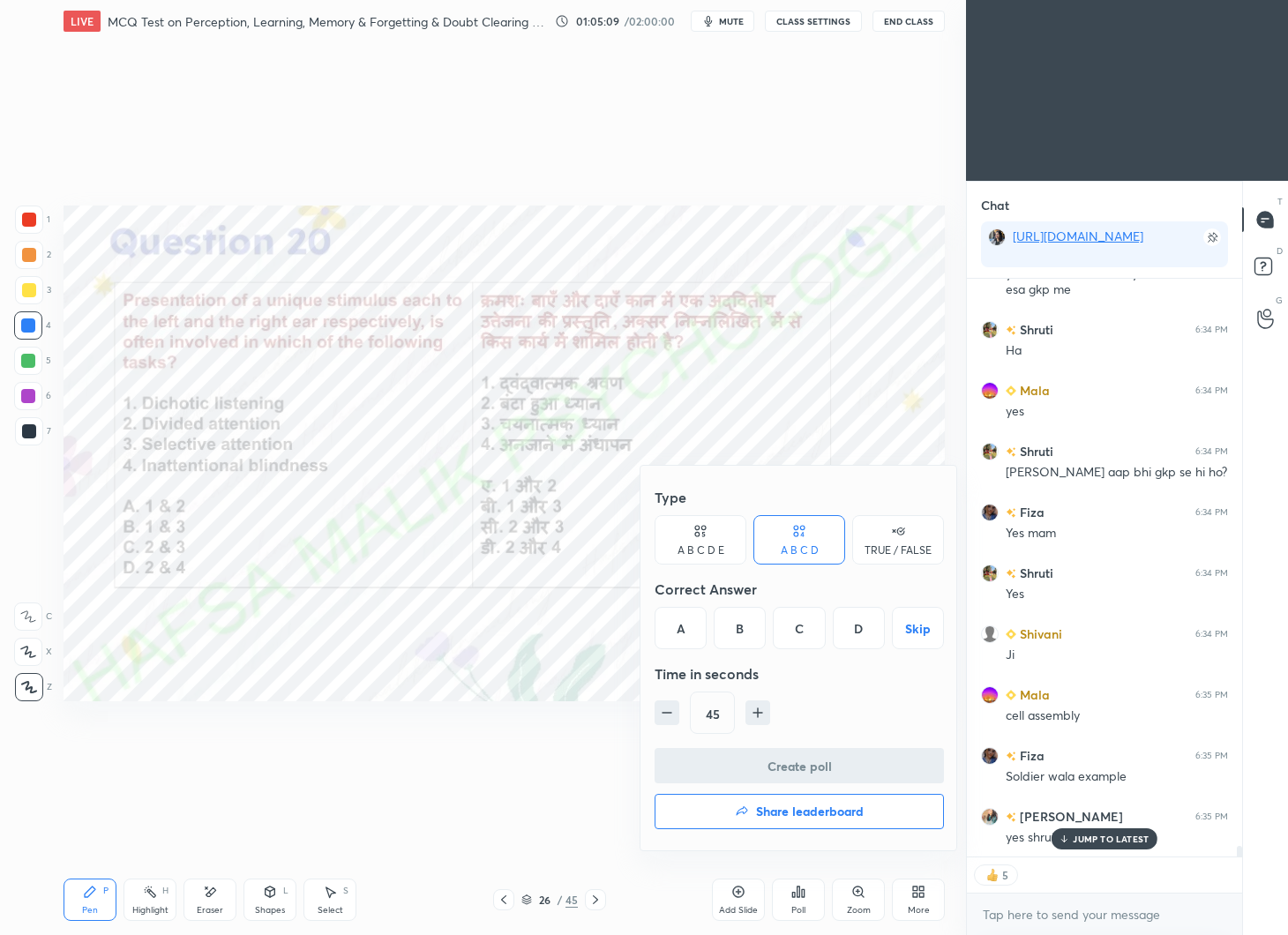
click at [737, 624] on div "B" at bounding box center [739, 628] width 52 height 43
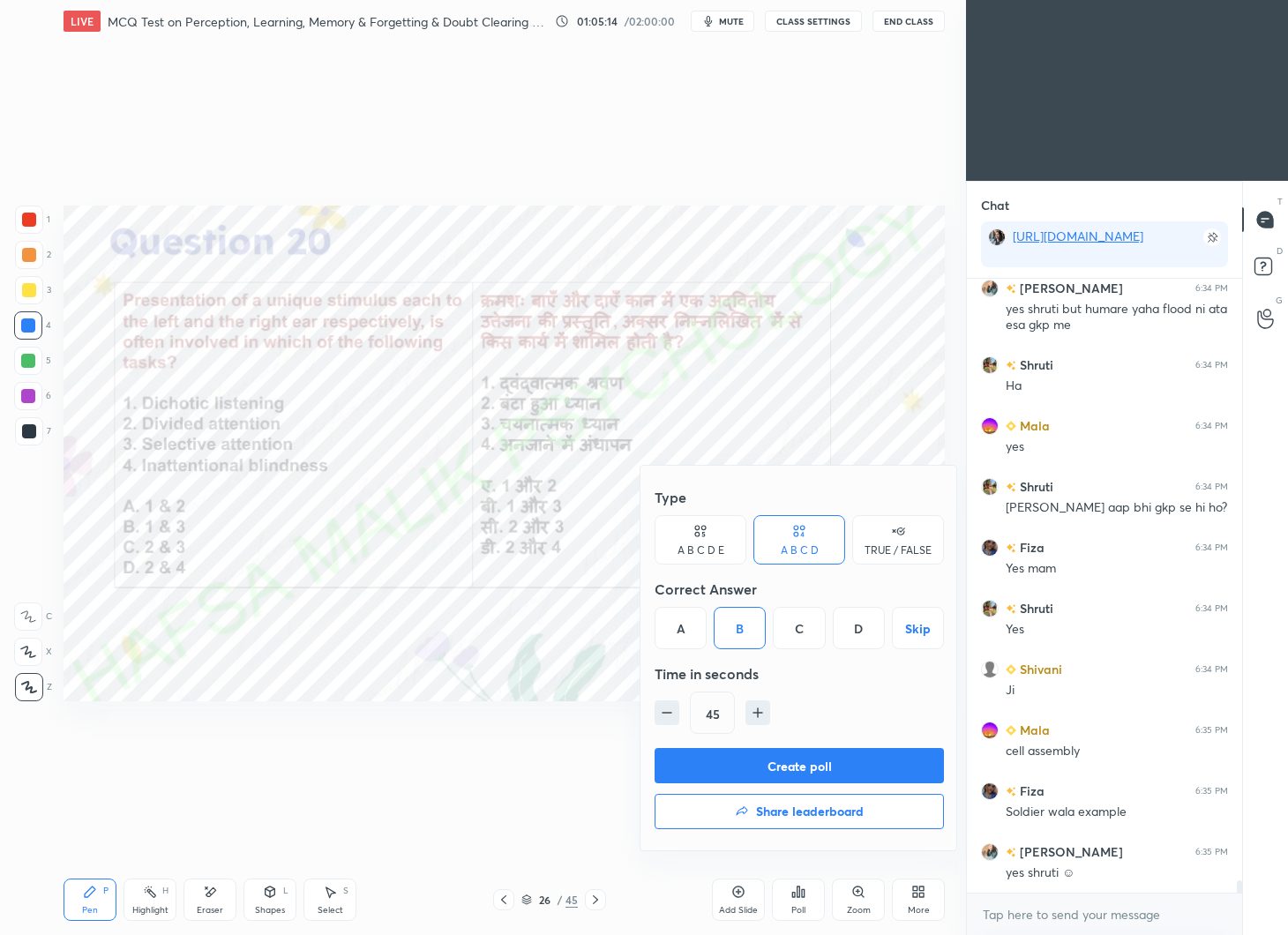
scroll to position [30965, 0]
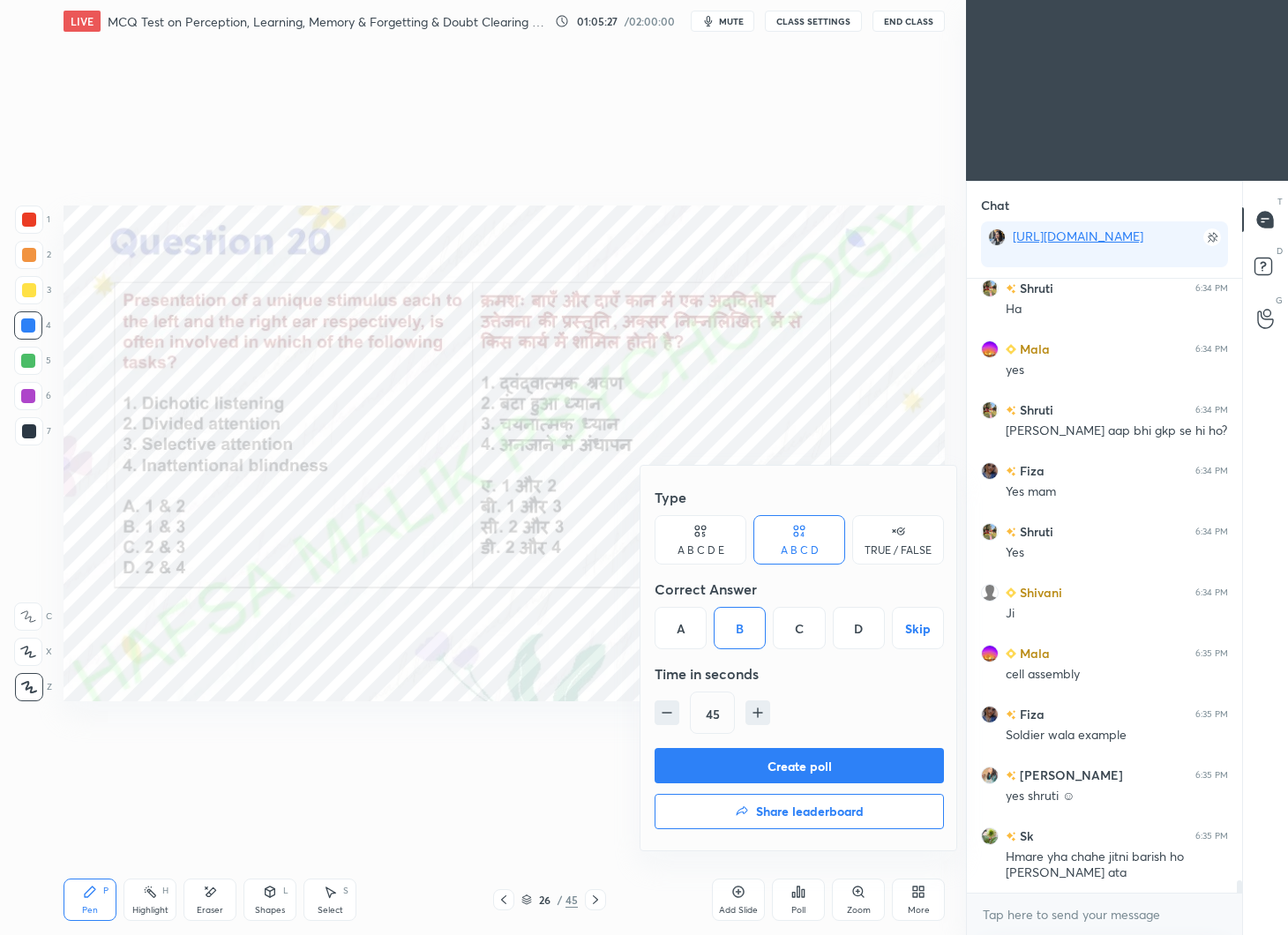
click at [826, 755] on button "Create poll" at bounding box center [799, 765] width 289 height 35
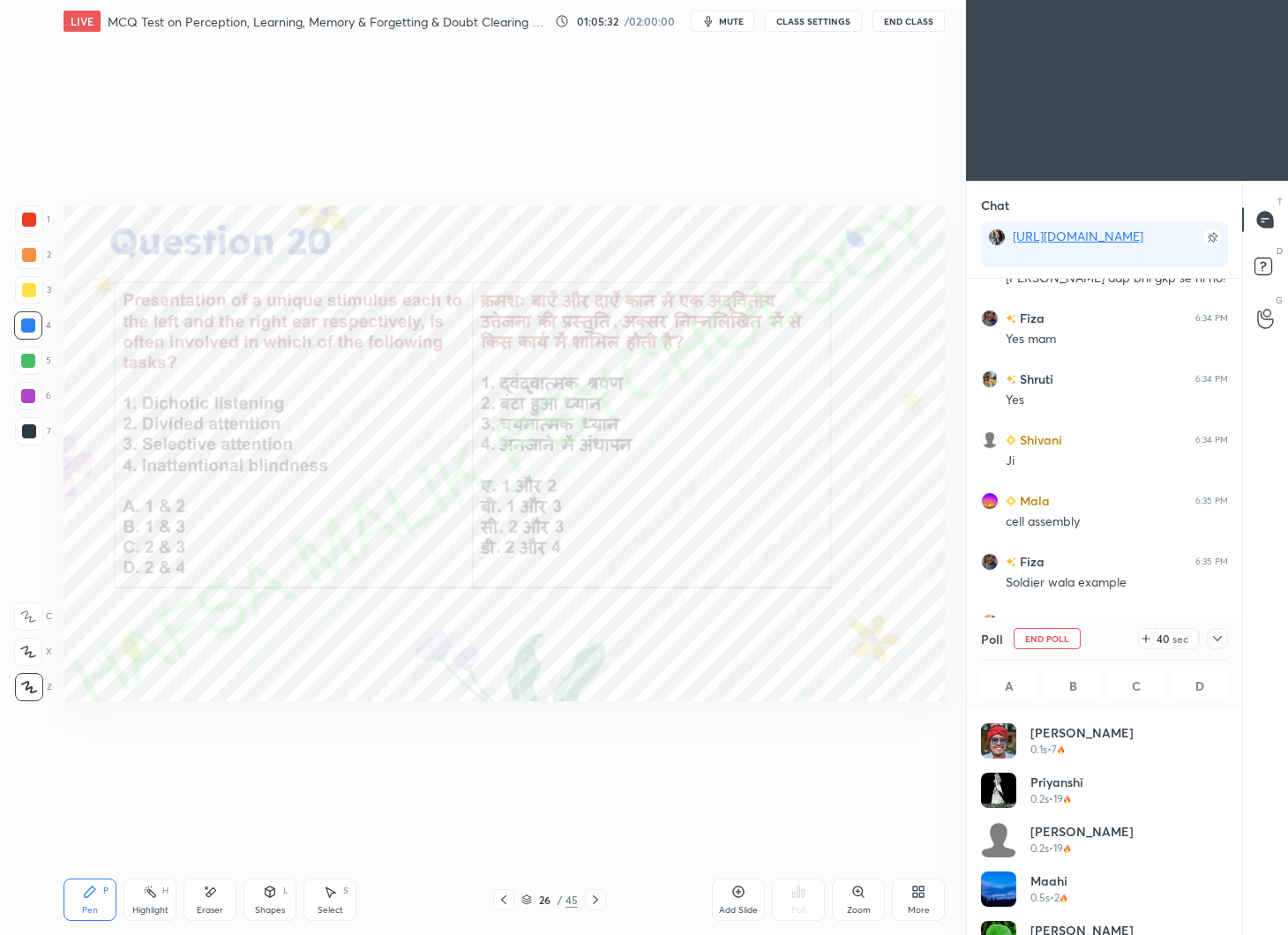
scroll to position [31179, 0]
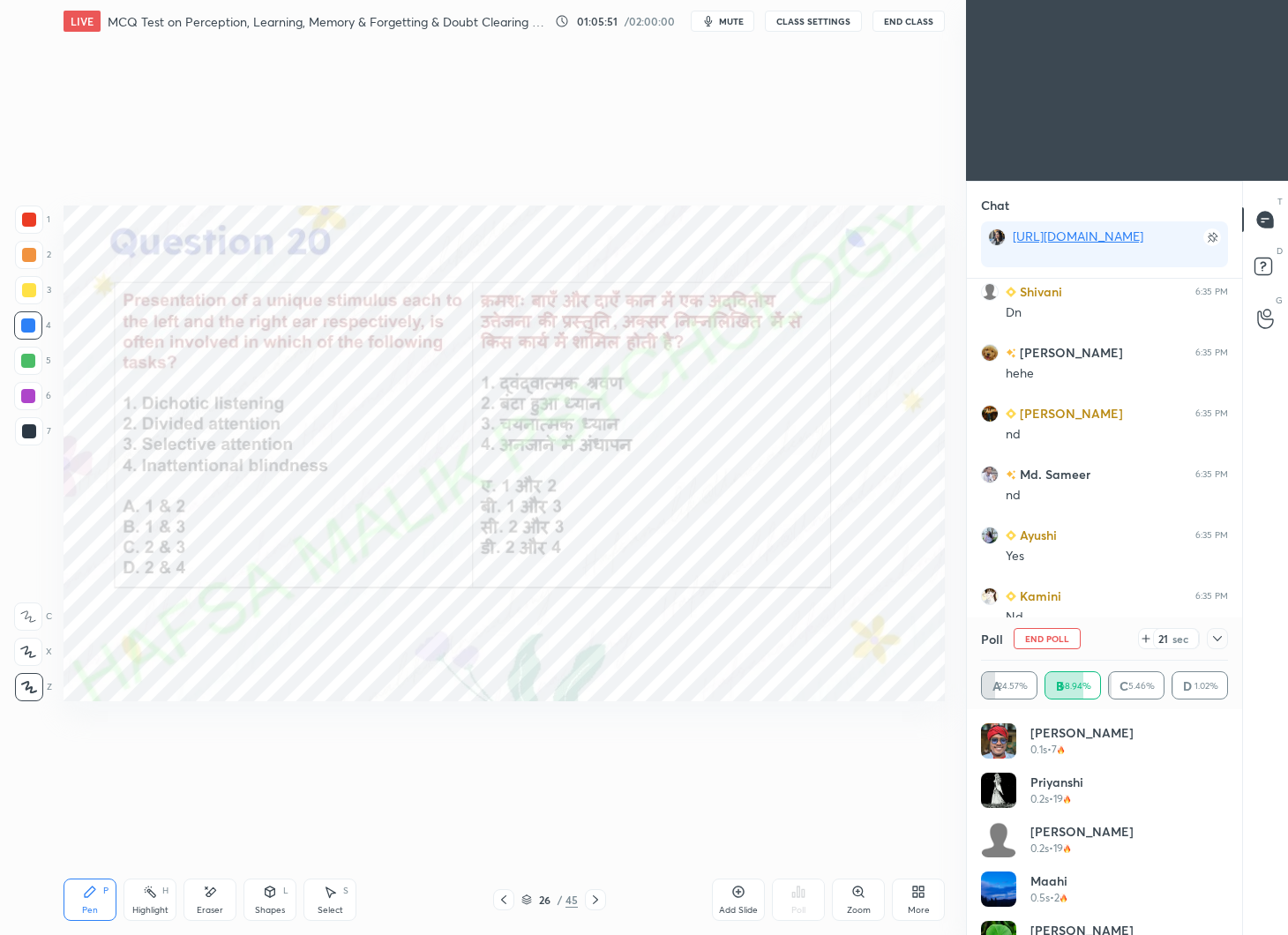
click at [1217, 638] on icon at bounding box center [1217, 639] width 15 height 15
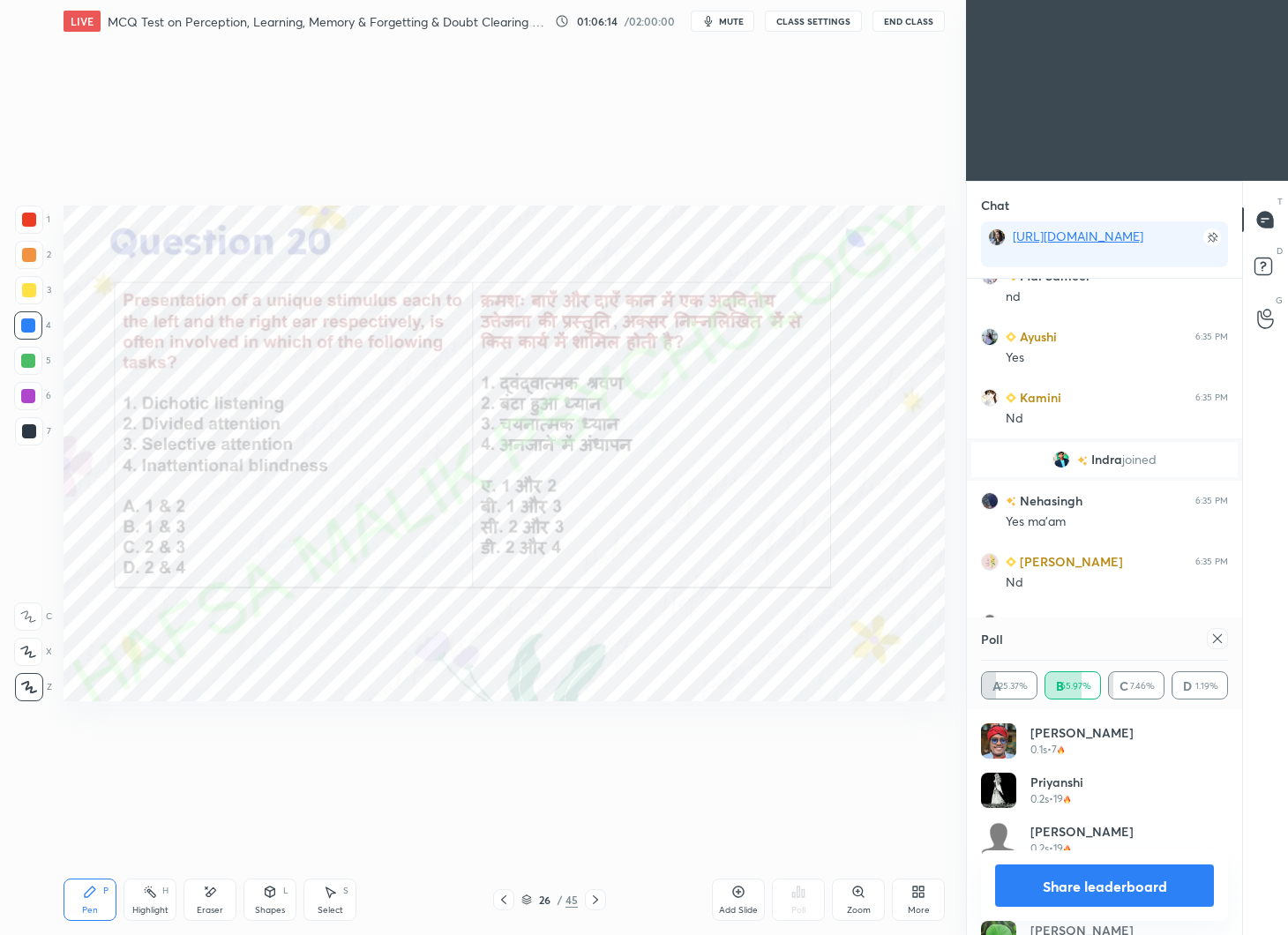
click at [1225, 641] on div at bounding box center [1216, 638] width 21 height 21
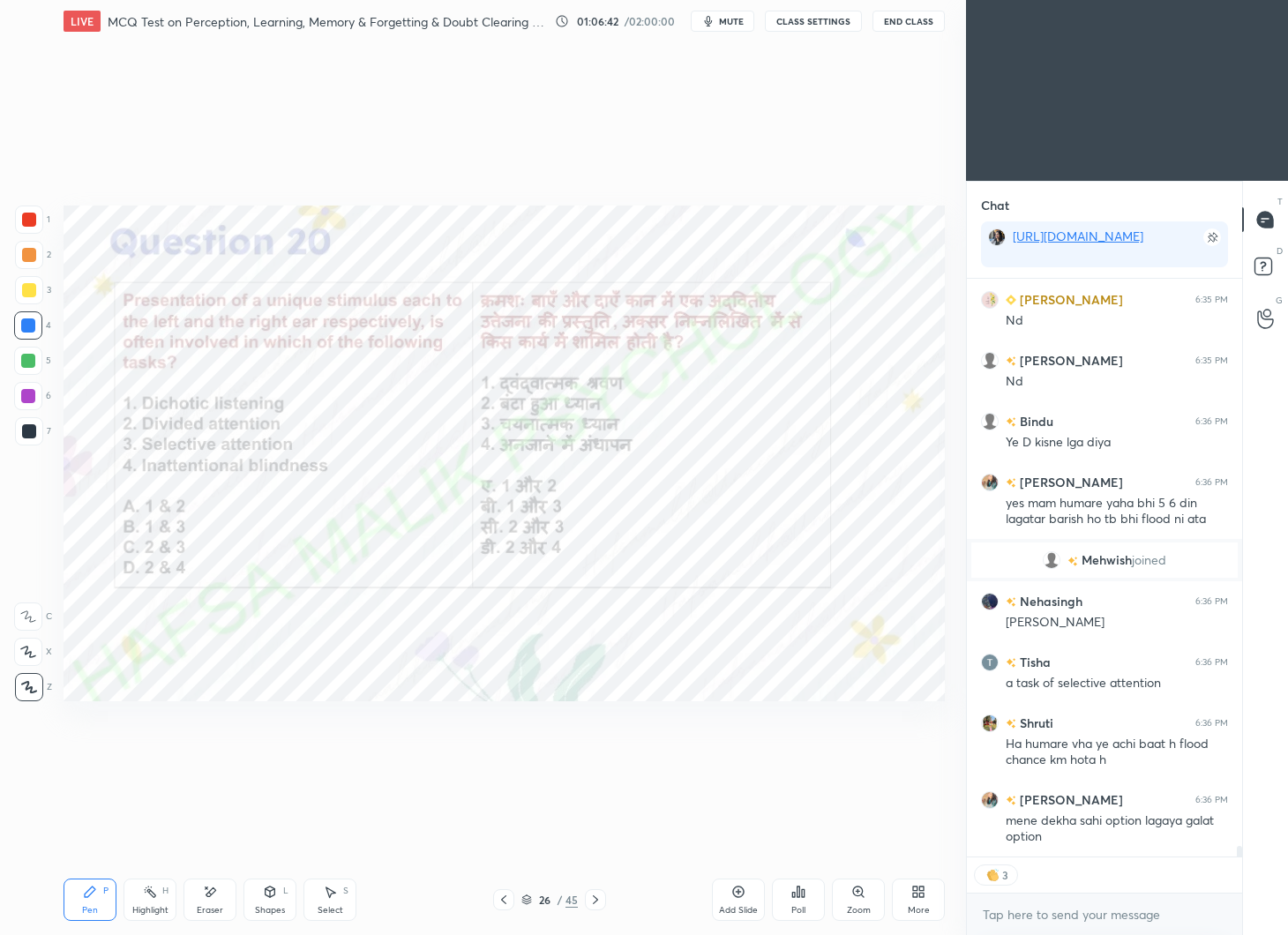
click at [597, 899] on icon at bounding box center [596, 901] width 15 height 15
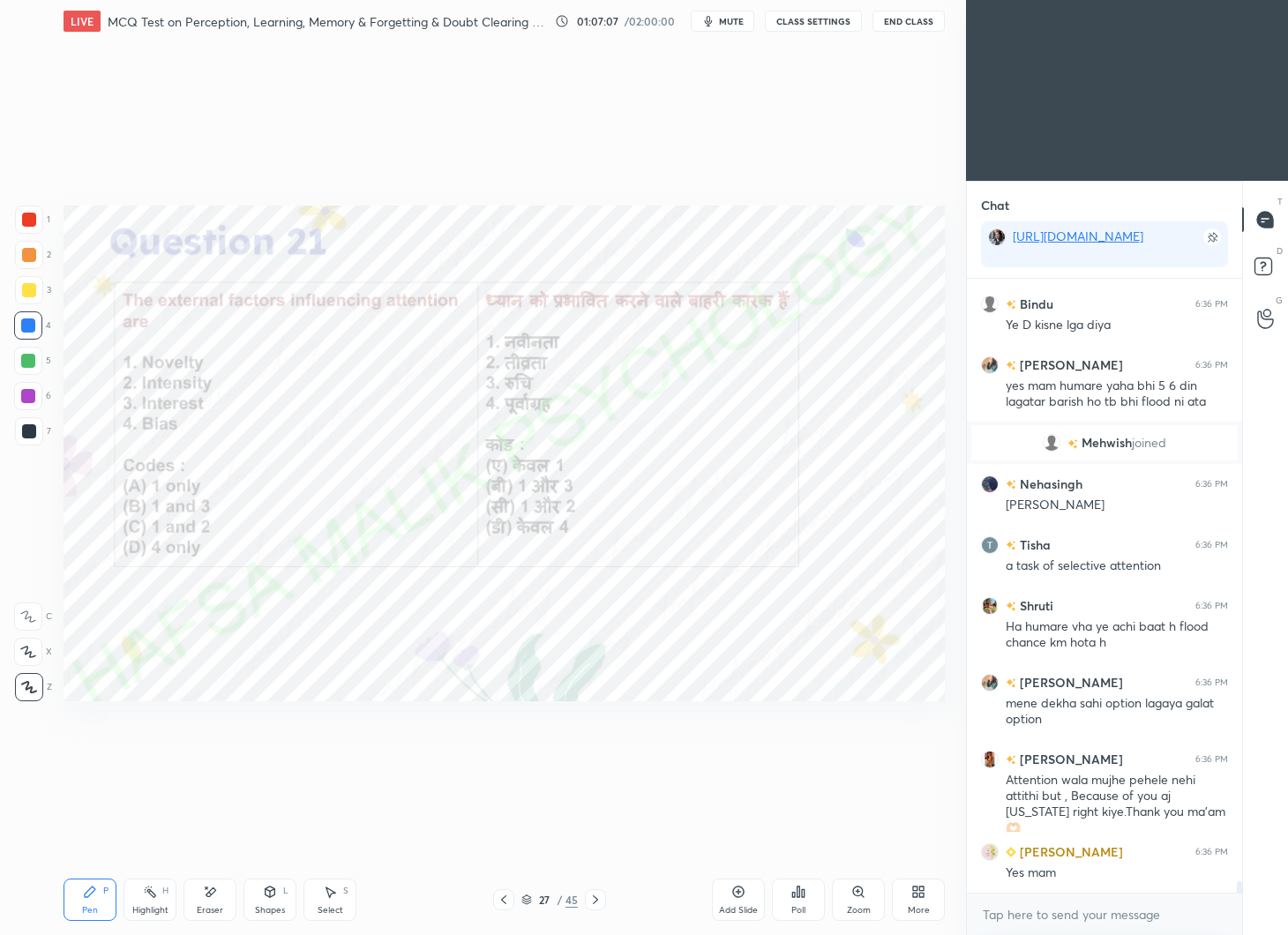
click at [807, 887] on div "Poll" at bounding box center [798, 900] width 53 height 43
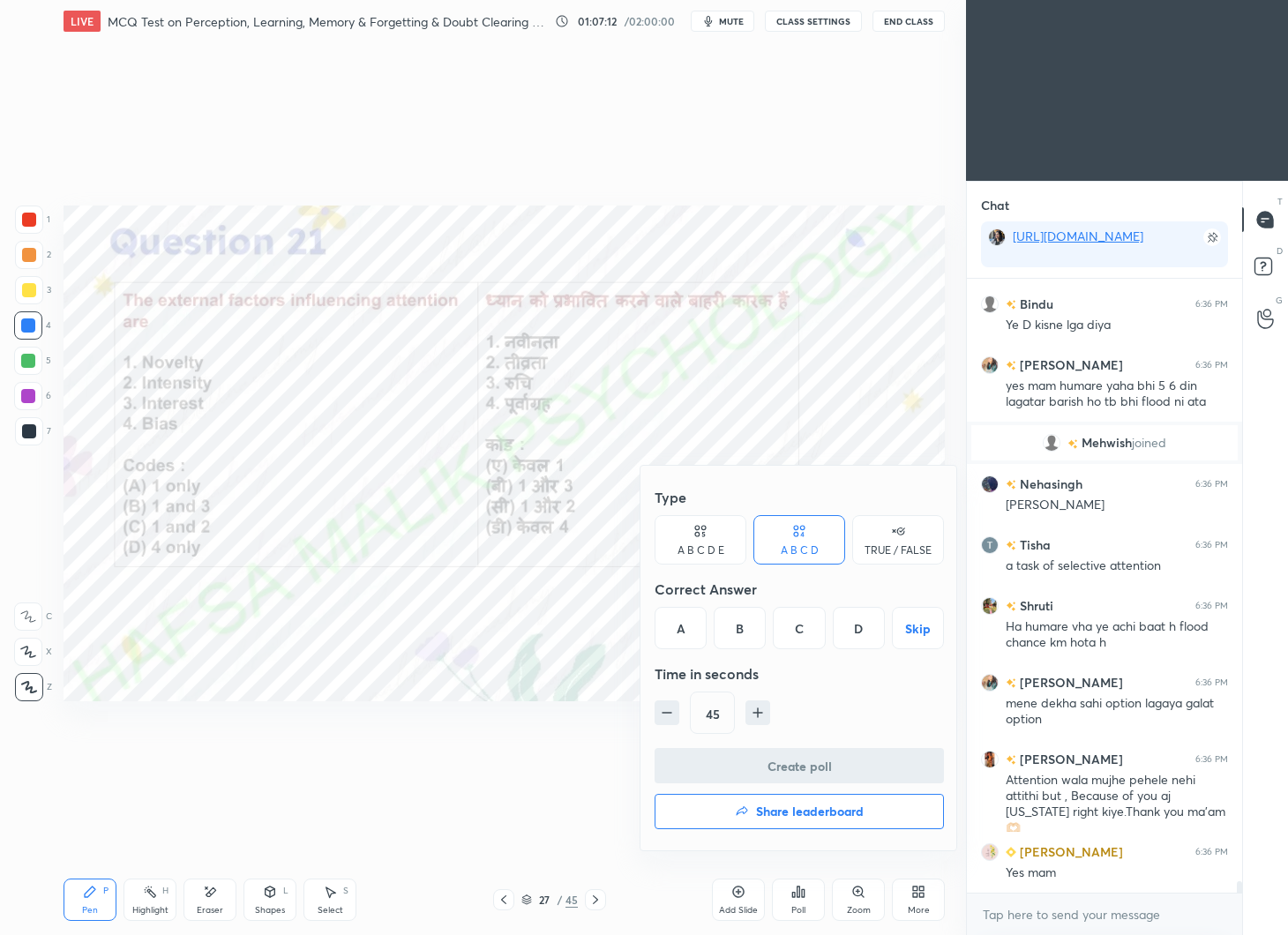
click at [803, 627] on div "C" at bounding box center [798, 628] width 52 height 43
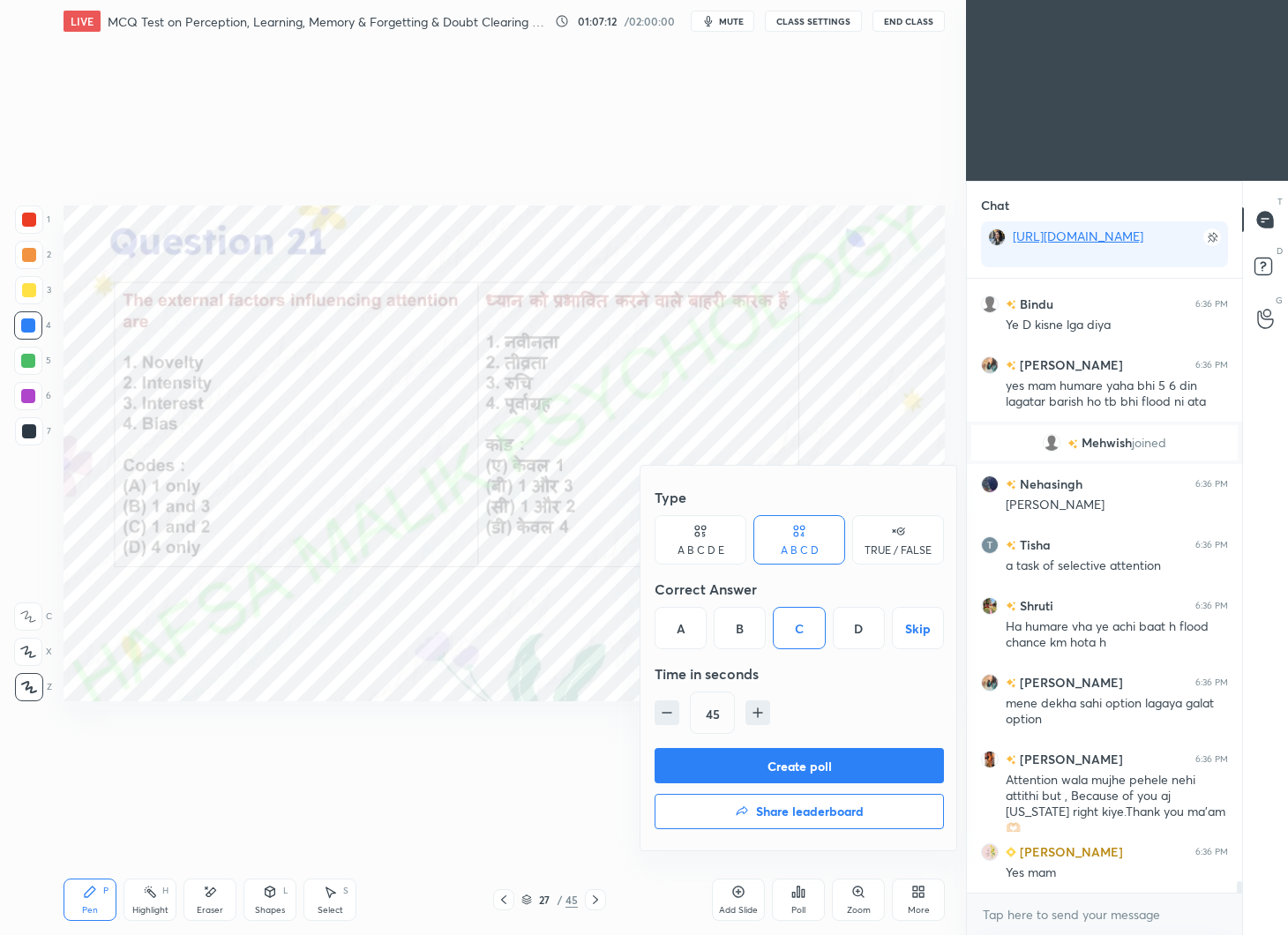
click at [770, 765] on button "Create poll" at bounding box center [799, 765] width 289 height 35
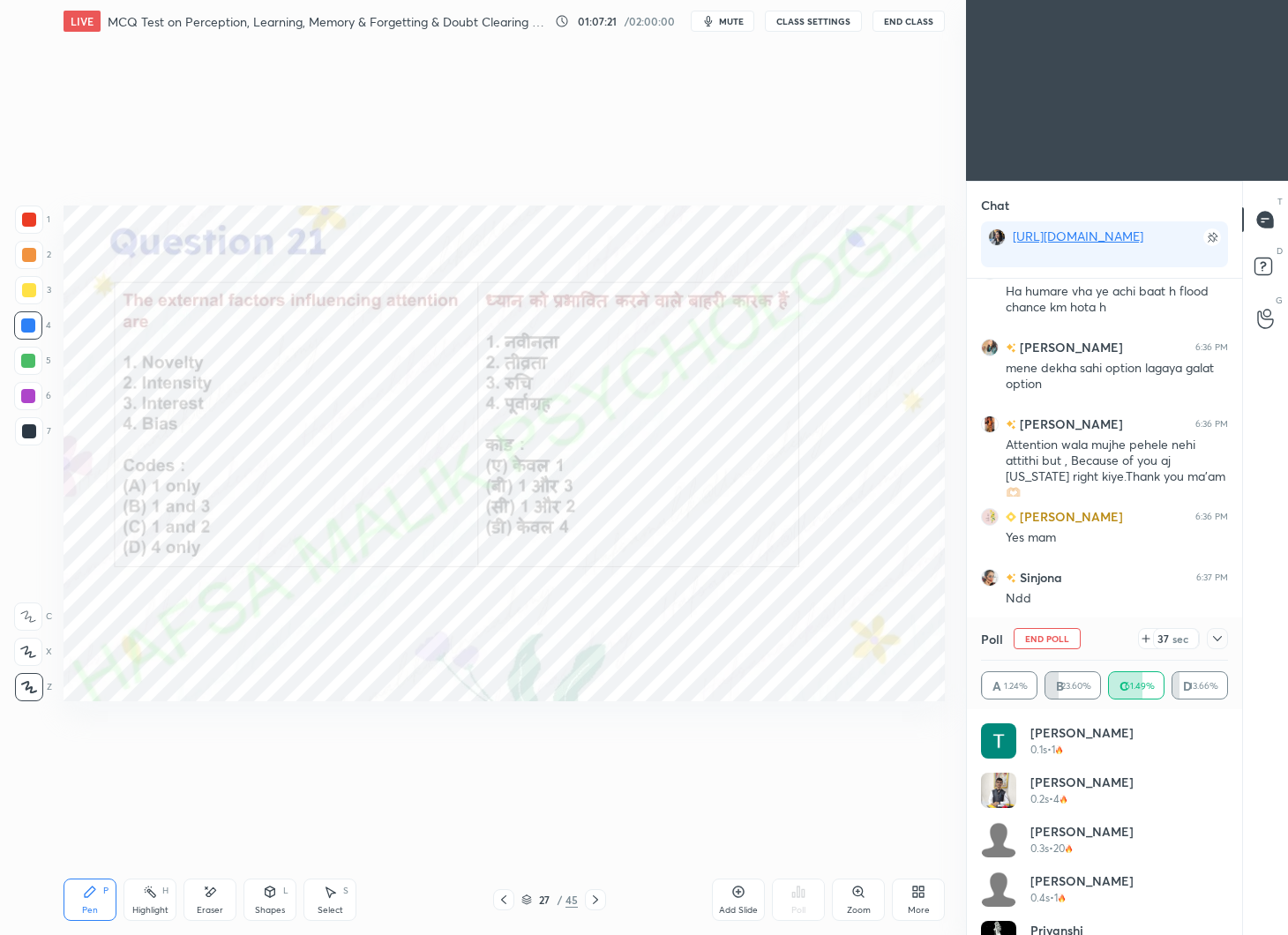
scroll to position [32128, 0]
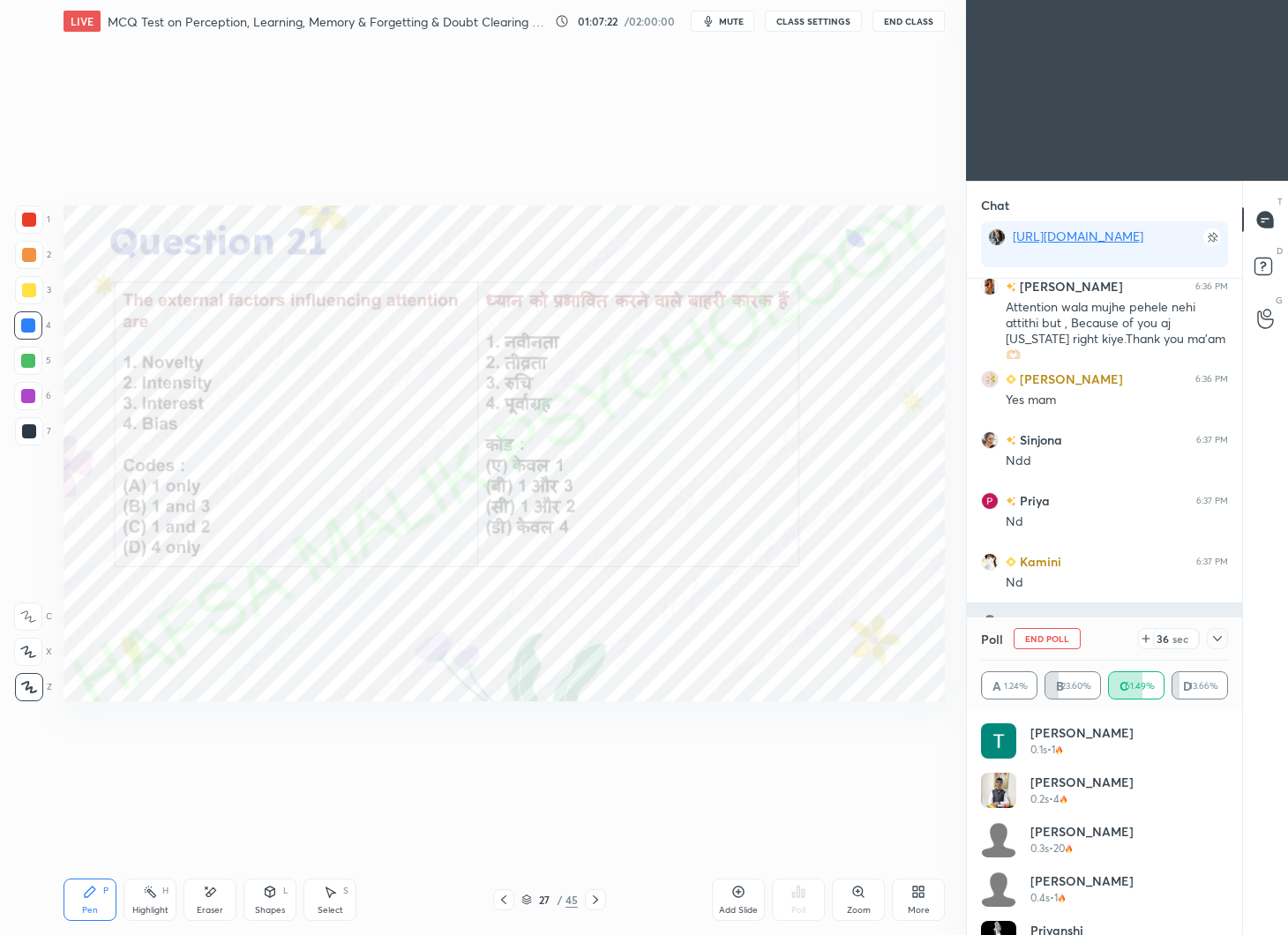
click at [1214, 644] on icon at bounding box center [1217, 639] width 15 height 15
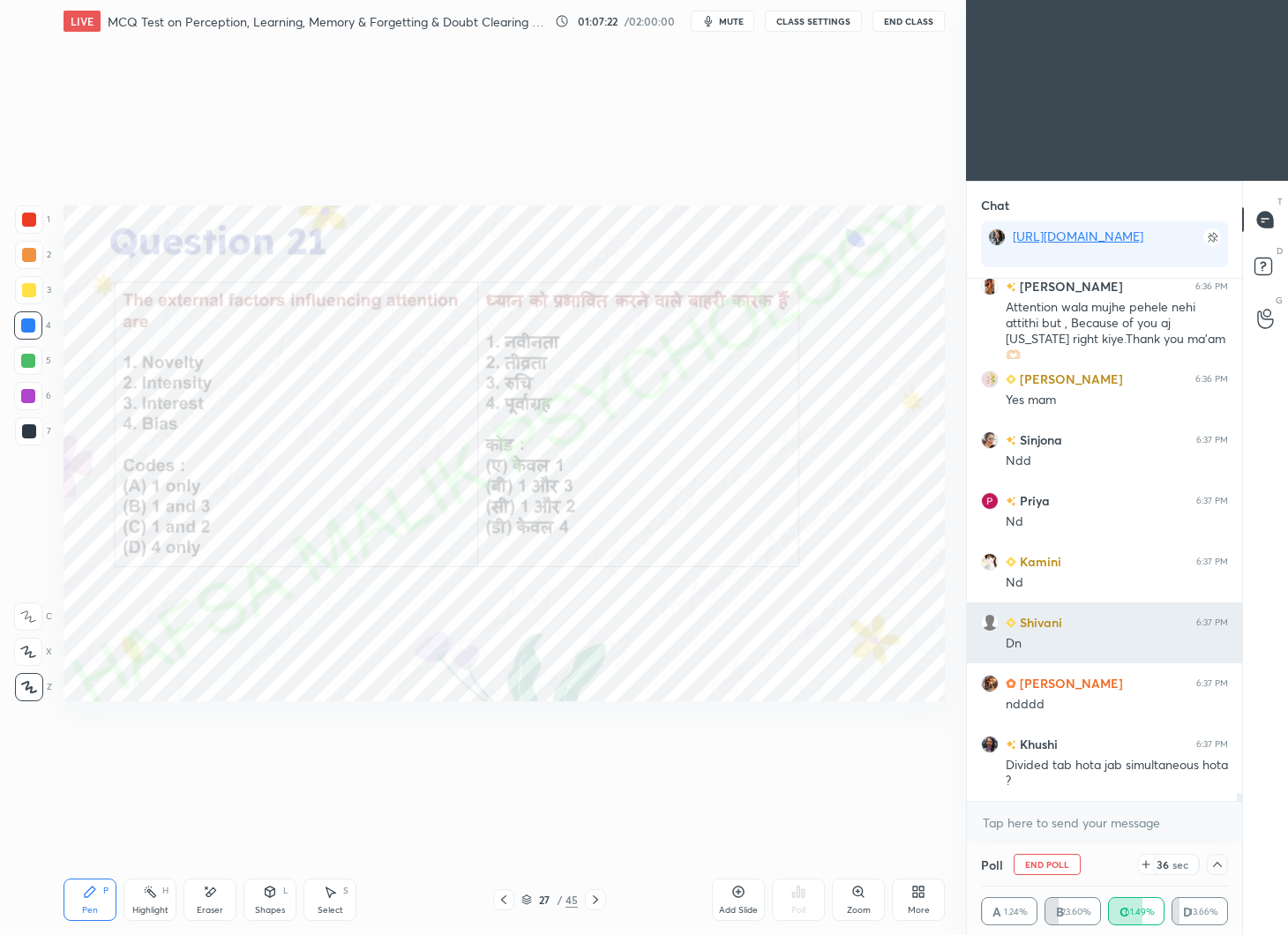
scroll to position [4, 242]
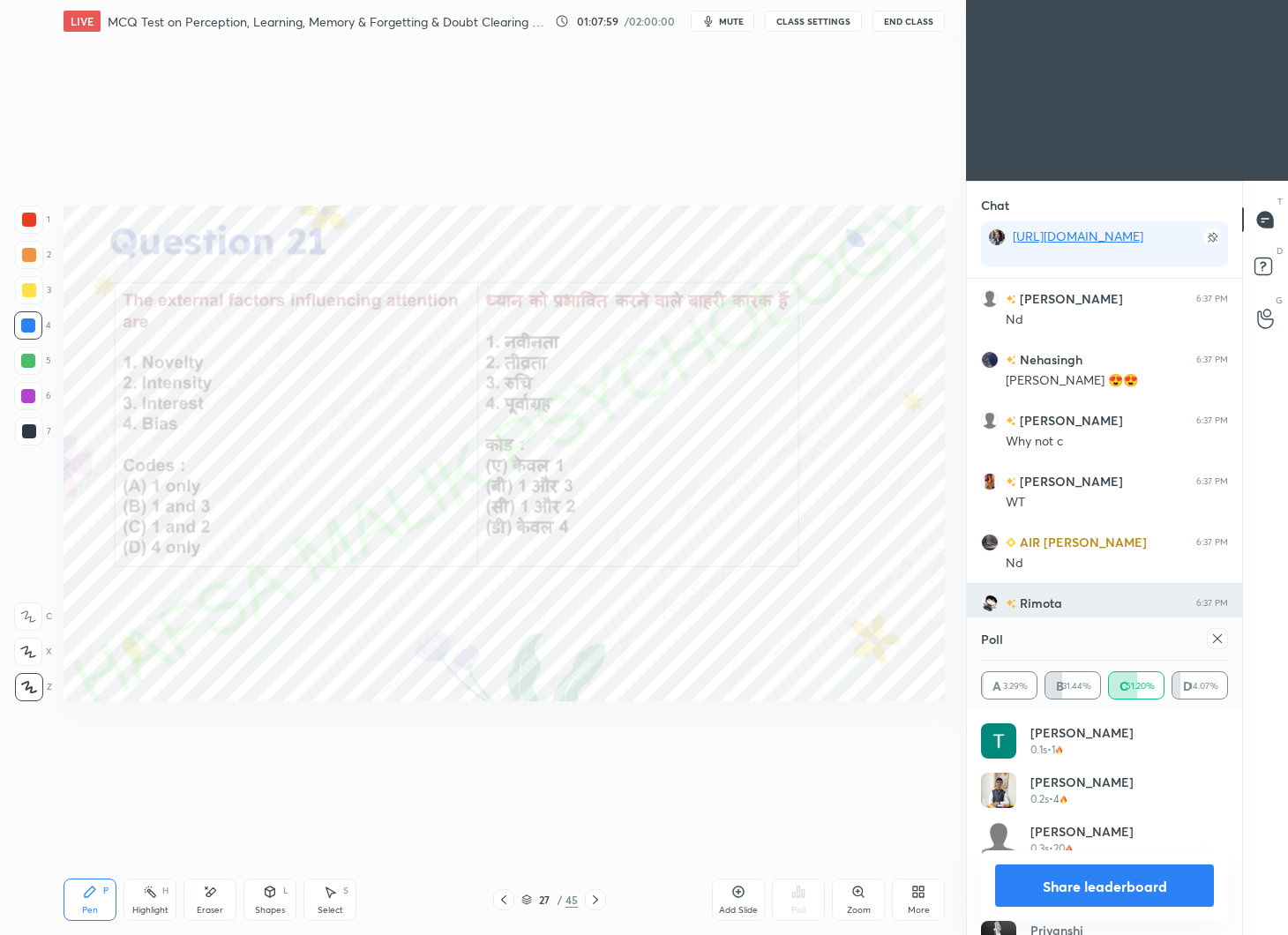
click at [1221, 634] on icon at bounding box center [1217, 639] width 15 height 15
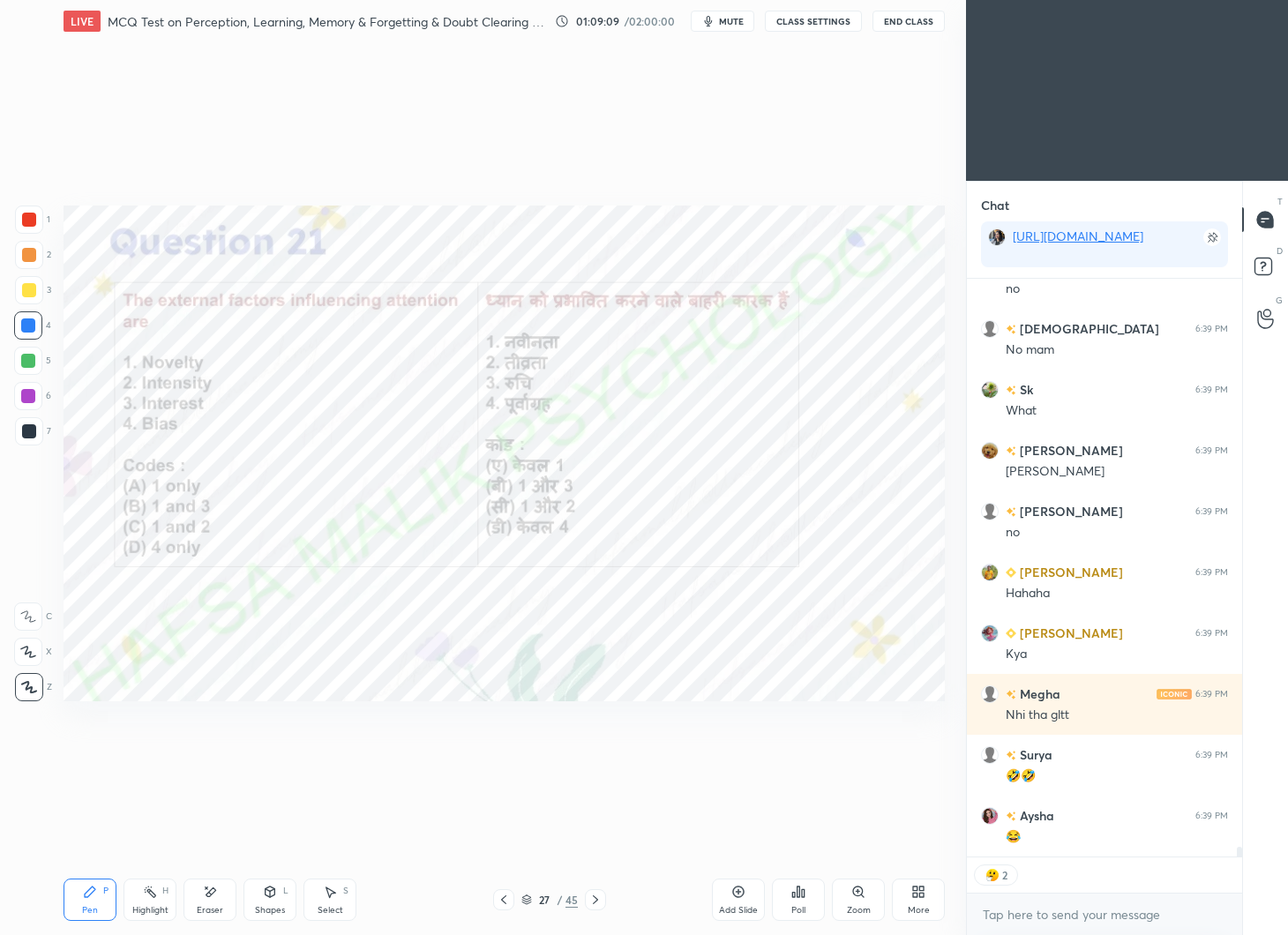
scroll to position [34860, 0]
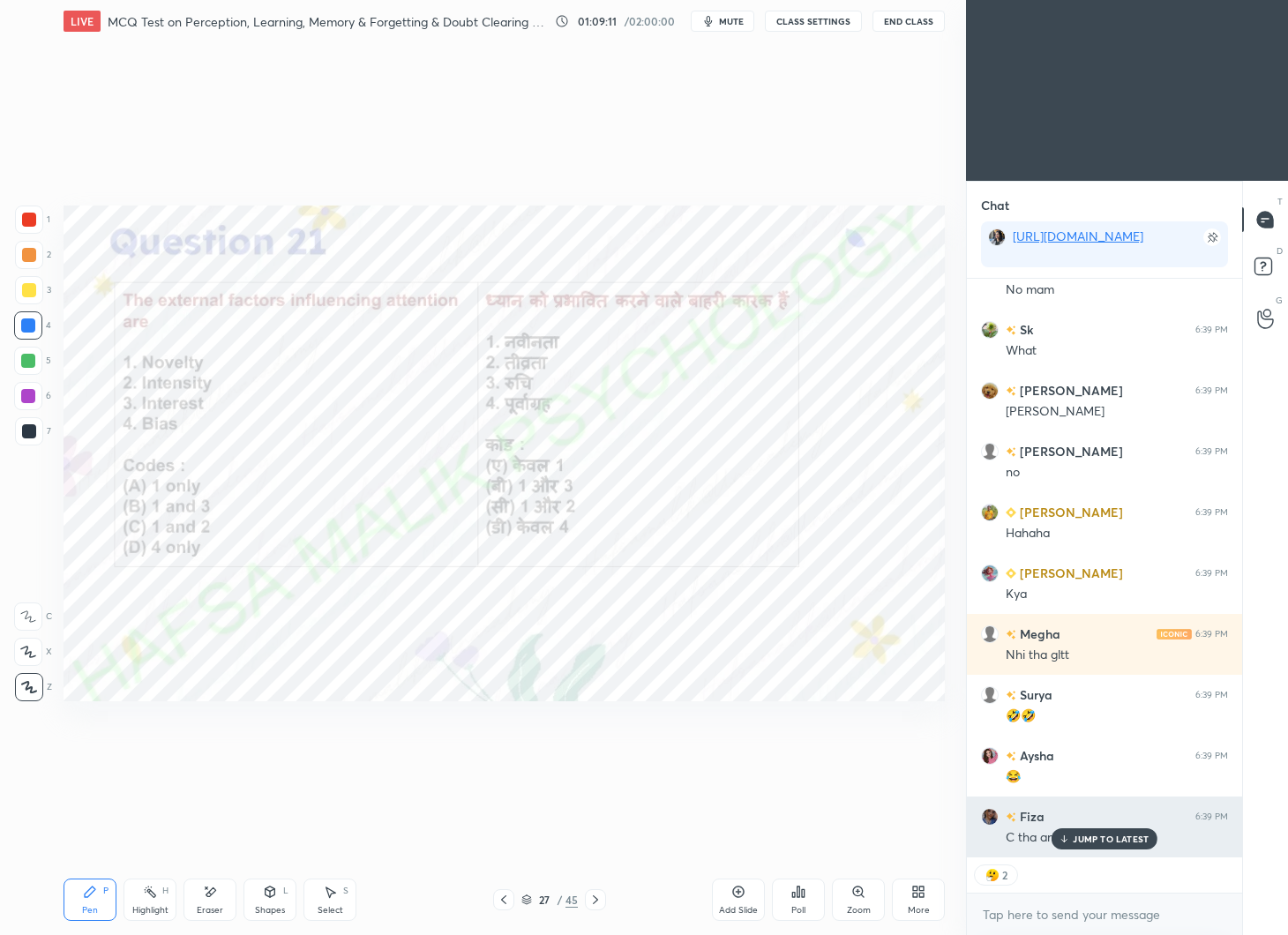
click at [1088, 841] on p "JUMP TO LATEST" at bounding box center [1110, 840] width 76 height 11
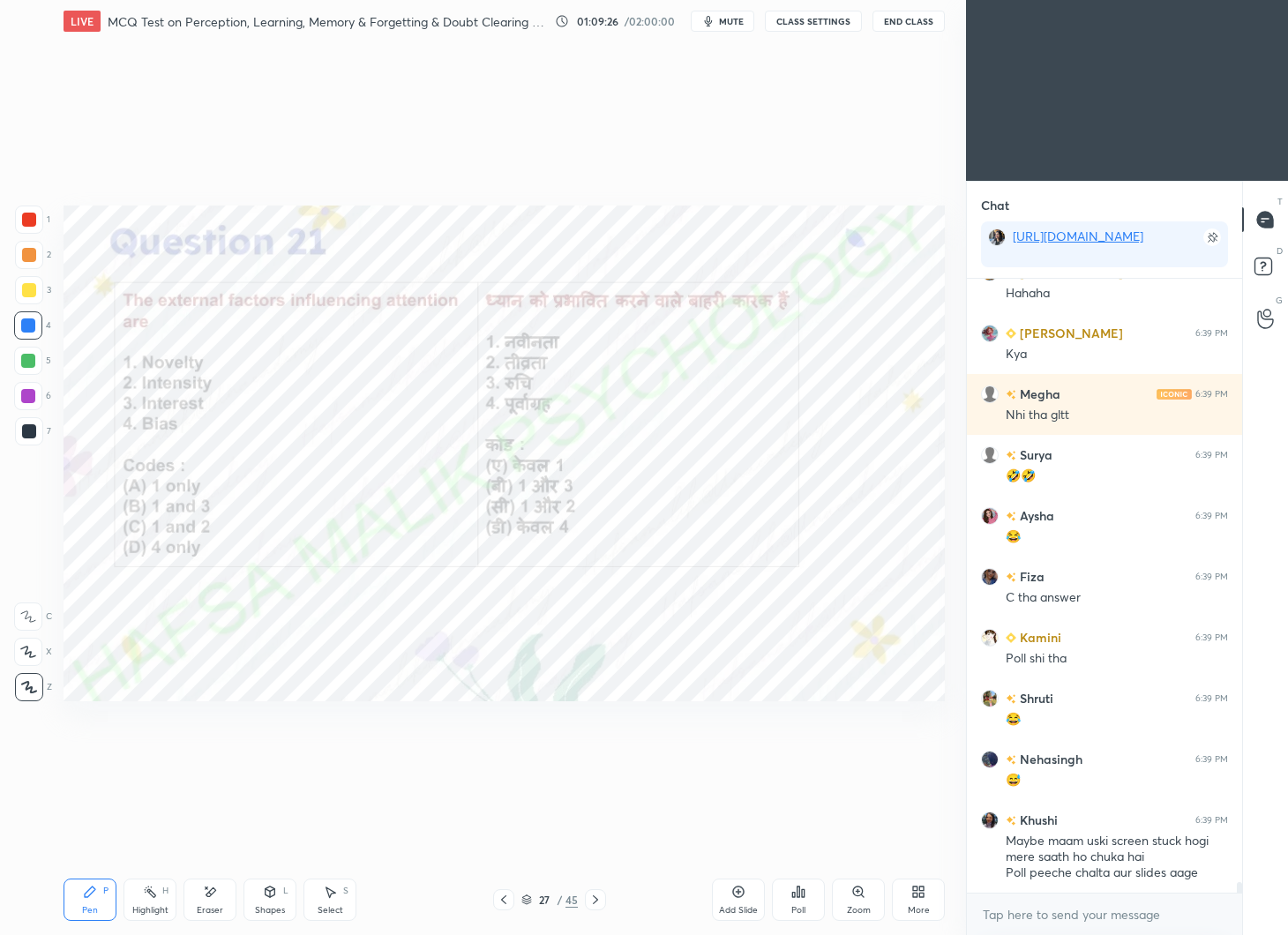
scroll to position [5, 5]
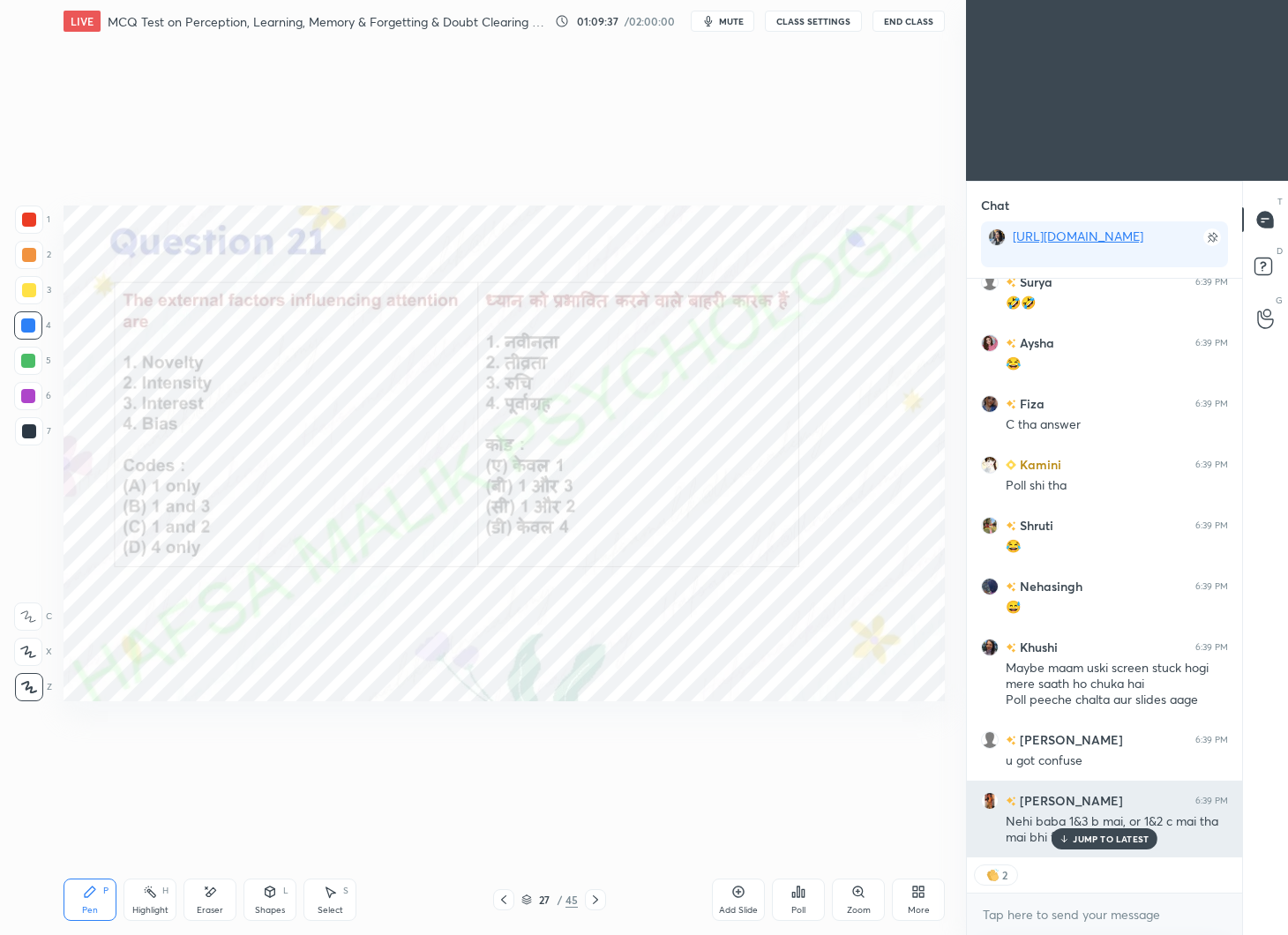
click at [1128, 837] on p "JUMP TO LATEST" at bounding box center [1110, 840] width 76 height 11
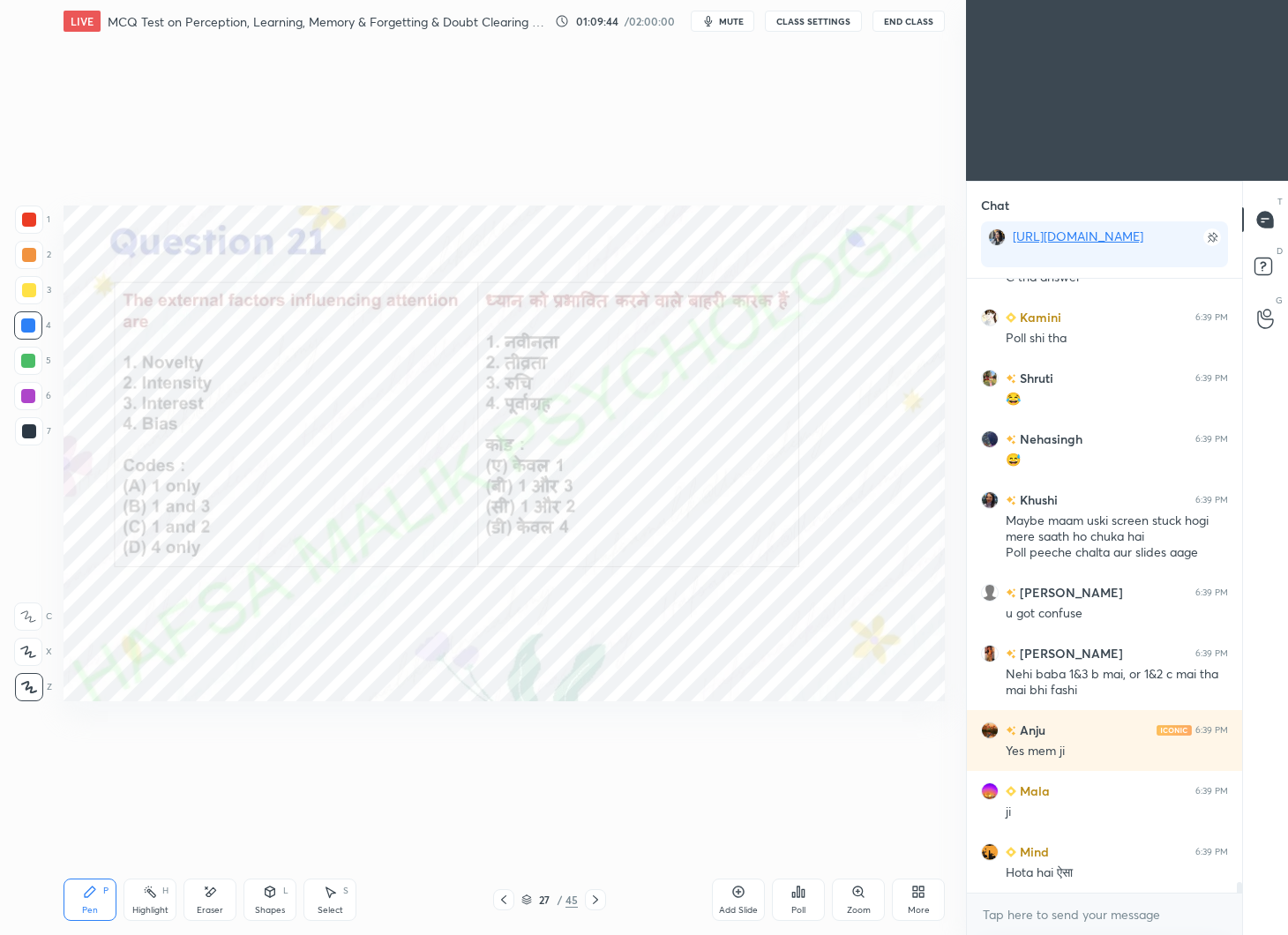
click at [595, 897] on icon at bounding box center [596, 901] width 15 height 15
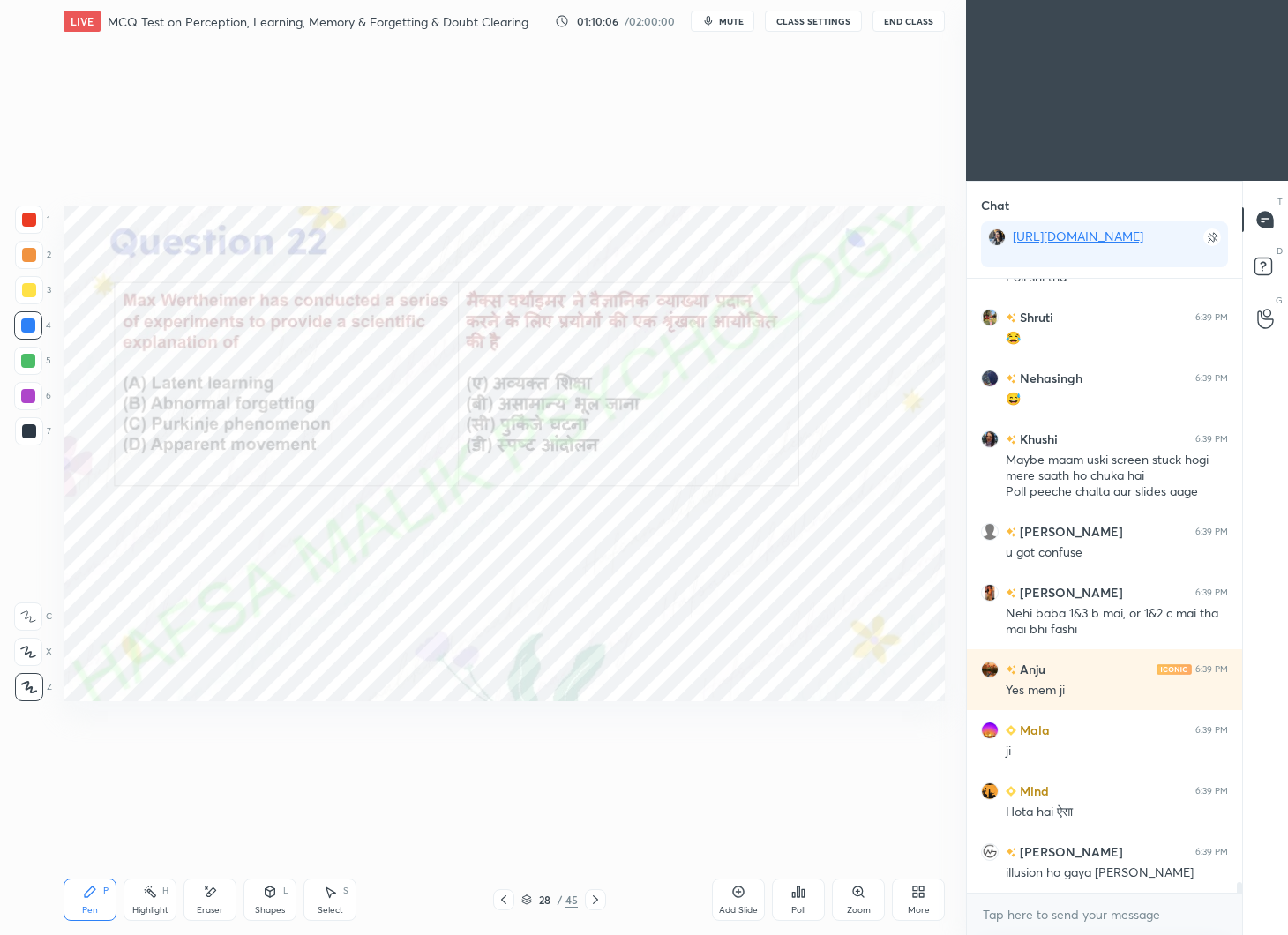
click at [806, 902] on div "Poll" at bounding box center [798, 900] width 53 height 43
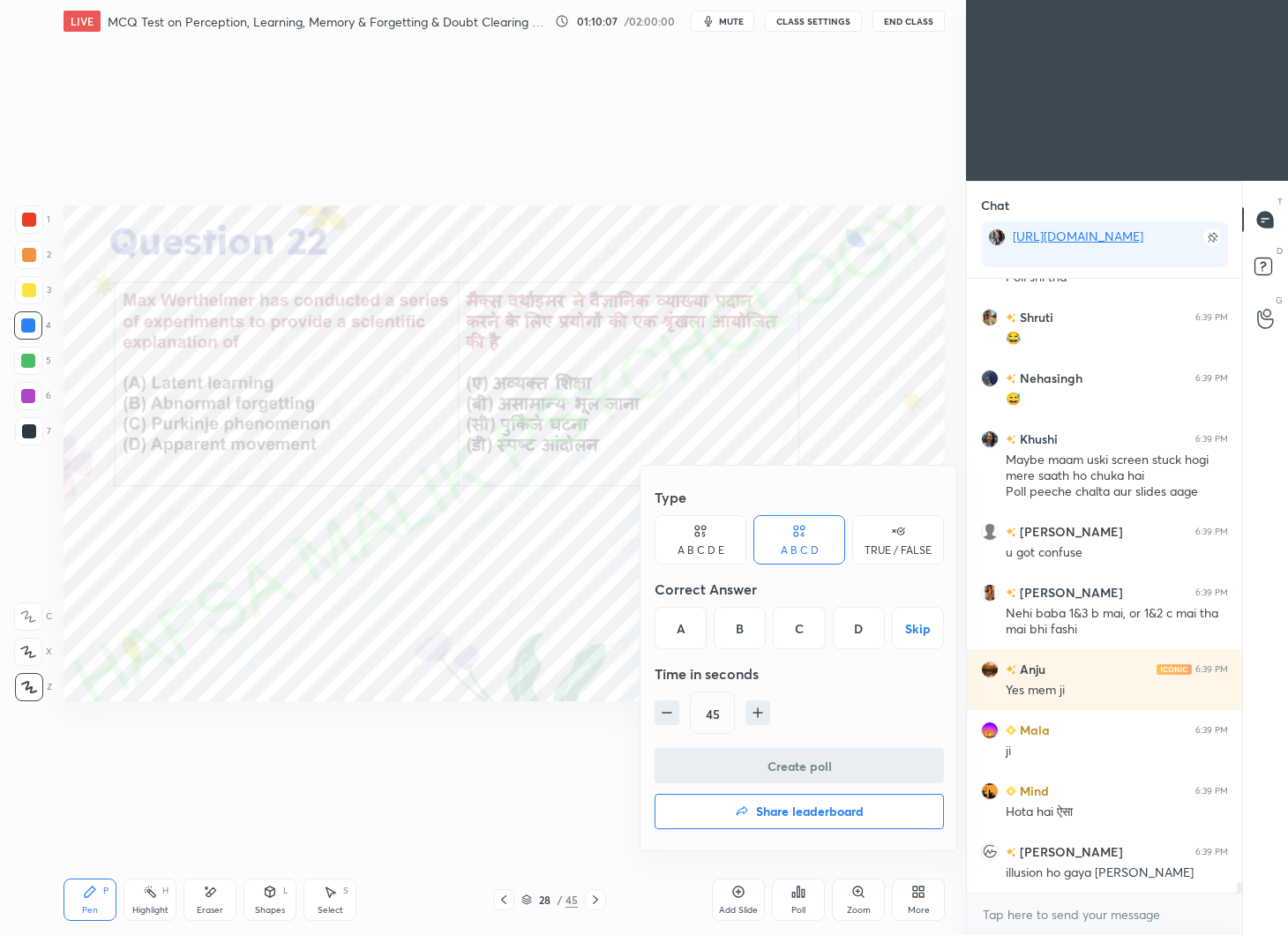
click at [868, 632] on div "D" at bounding box center [858, 628] width 52 height 43
click at [814, 762] on button "Create poll" at bounding box center [799, 765] width 289 height 35
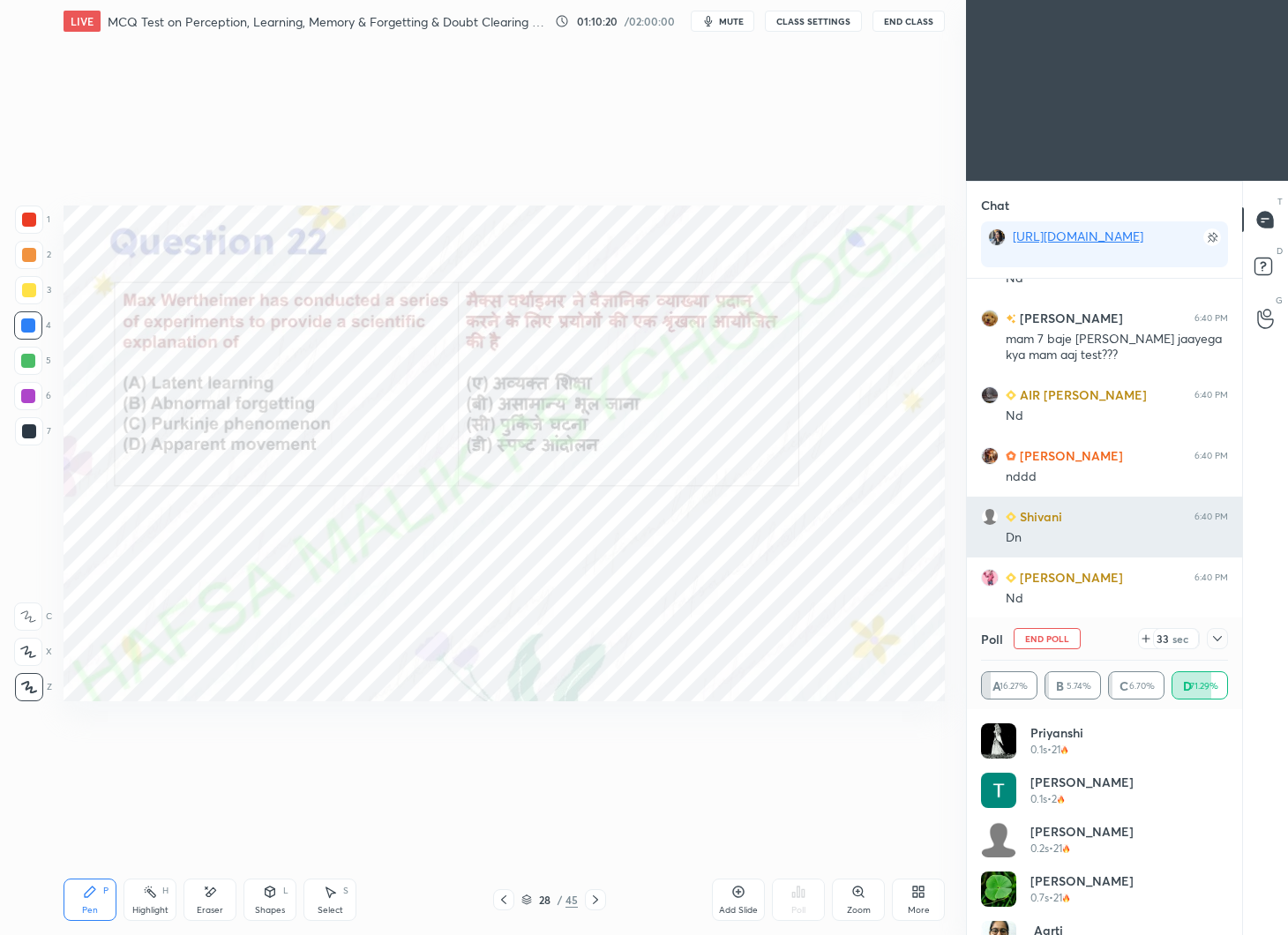
scroll to position [36319, 0]
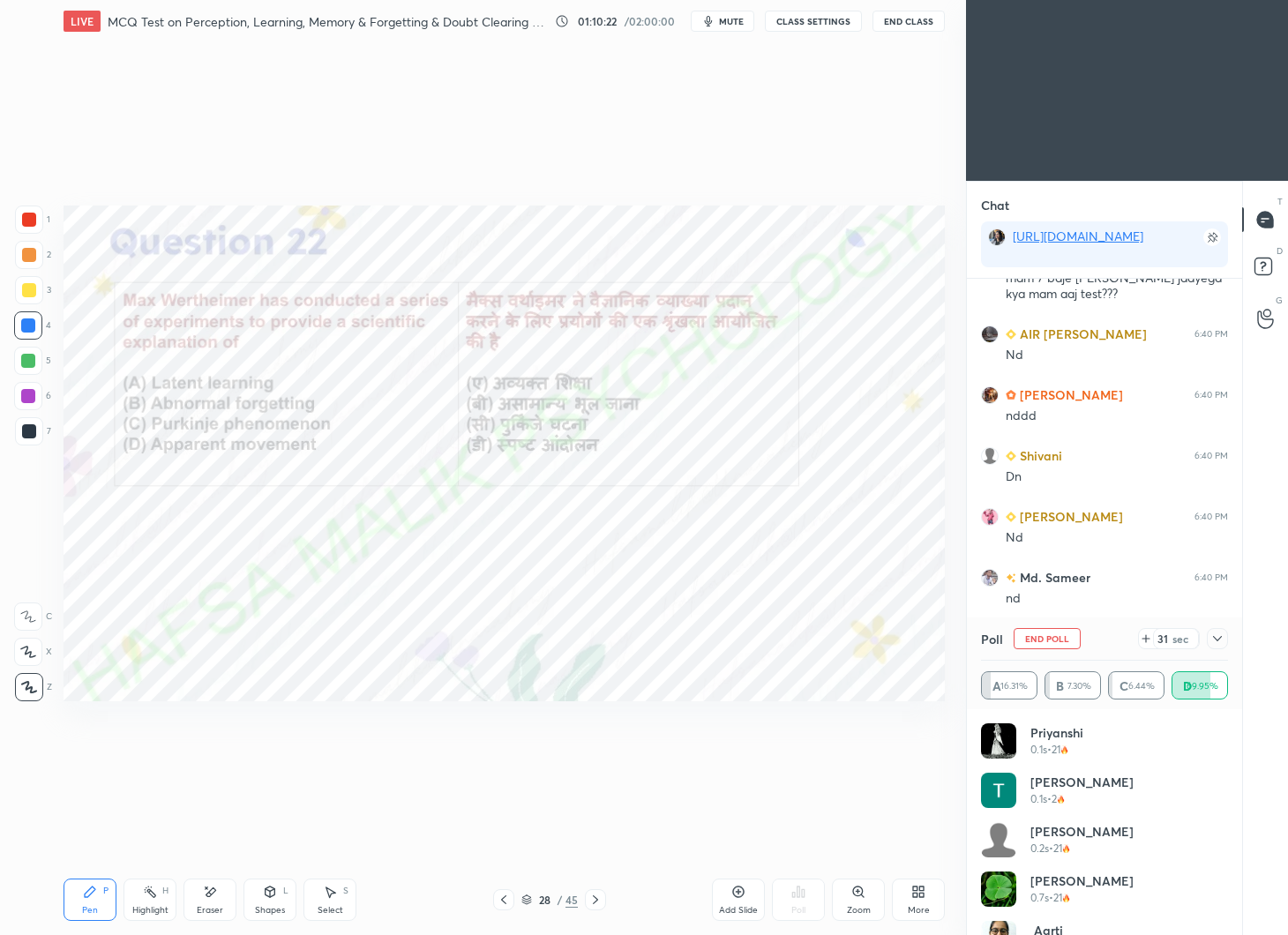
click at [1222, 635] on icon at bounding box center [1217, 639] width 15 height 15
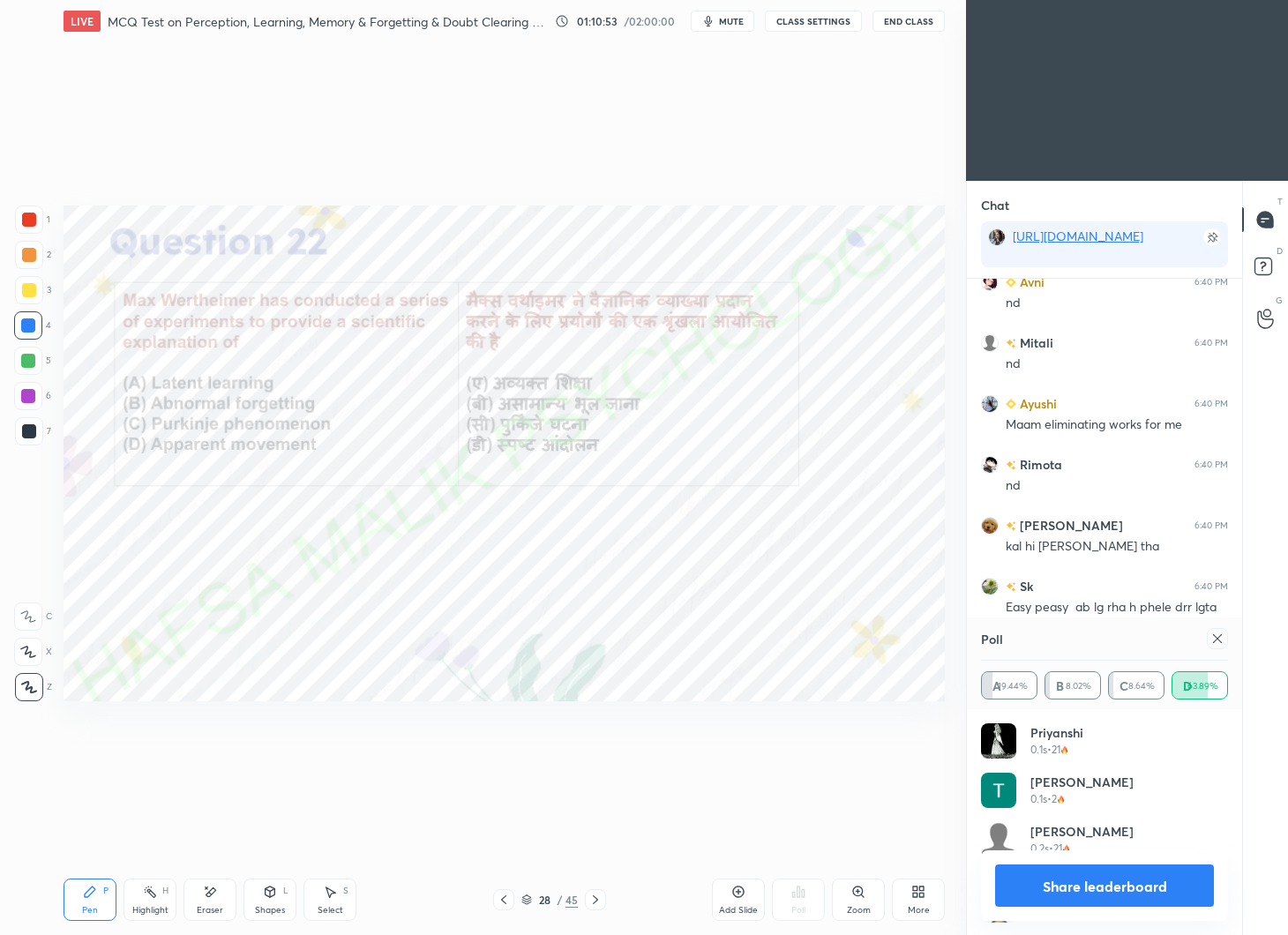
scroll to position [5, 5]
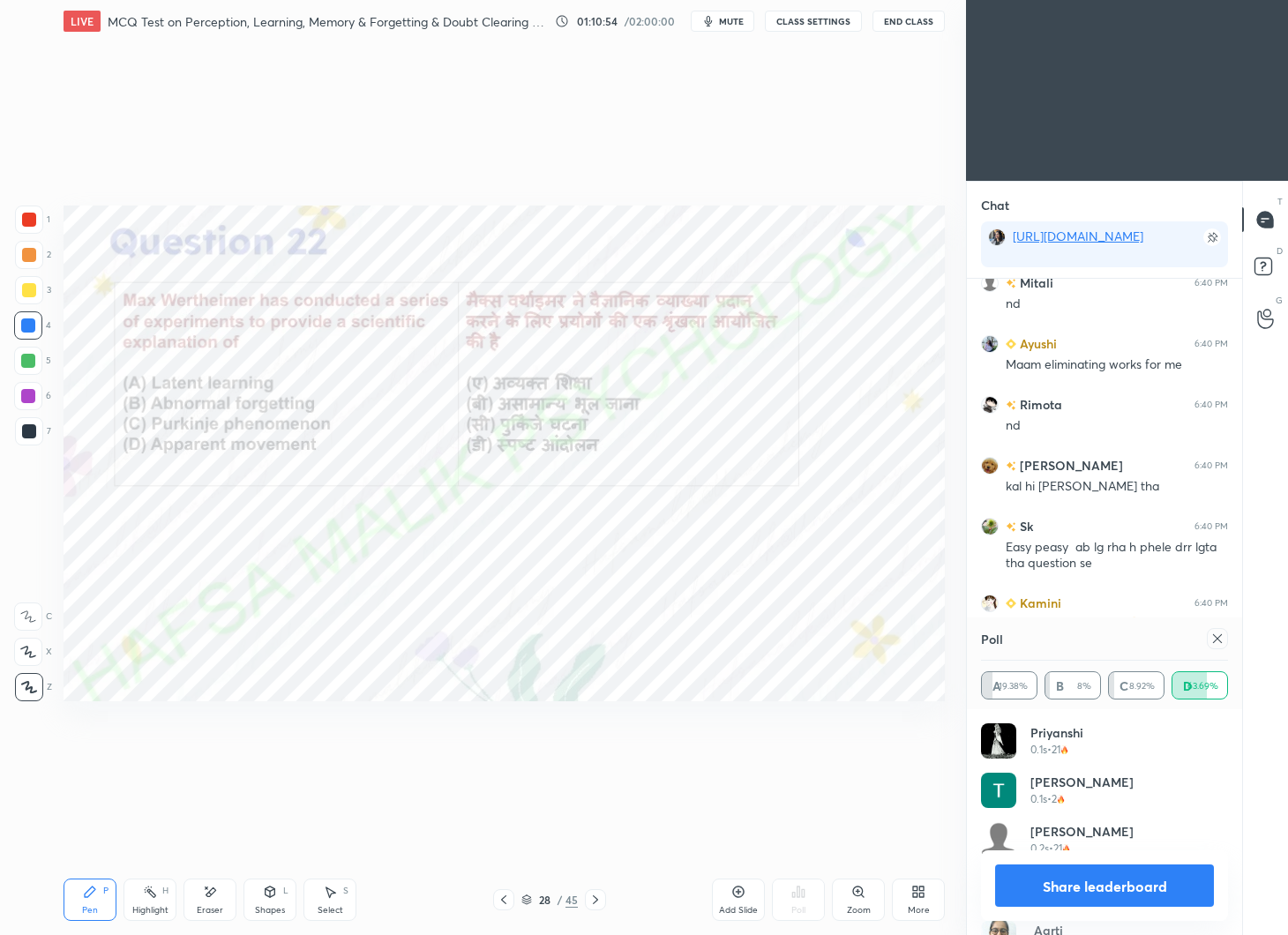
click at [1220, 635] on icon at bounding box center [1217, 639] width 15 height 15
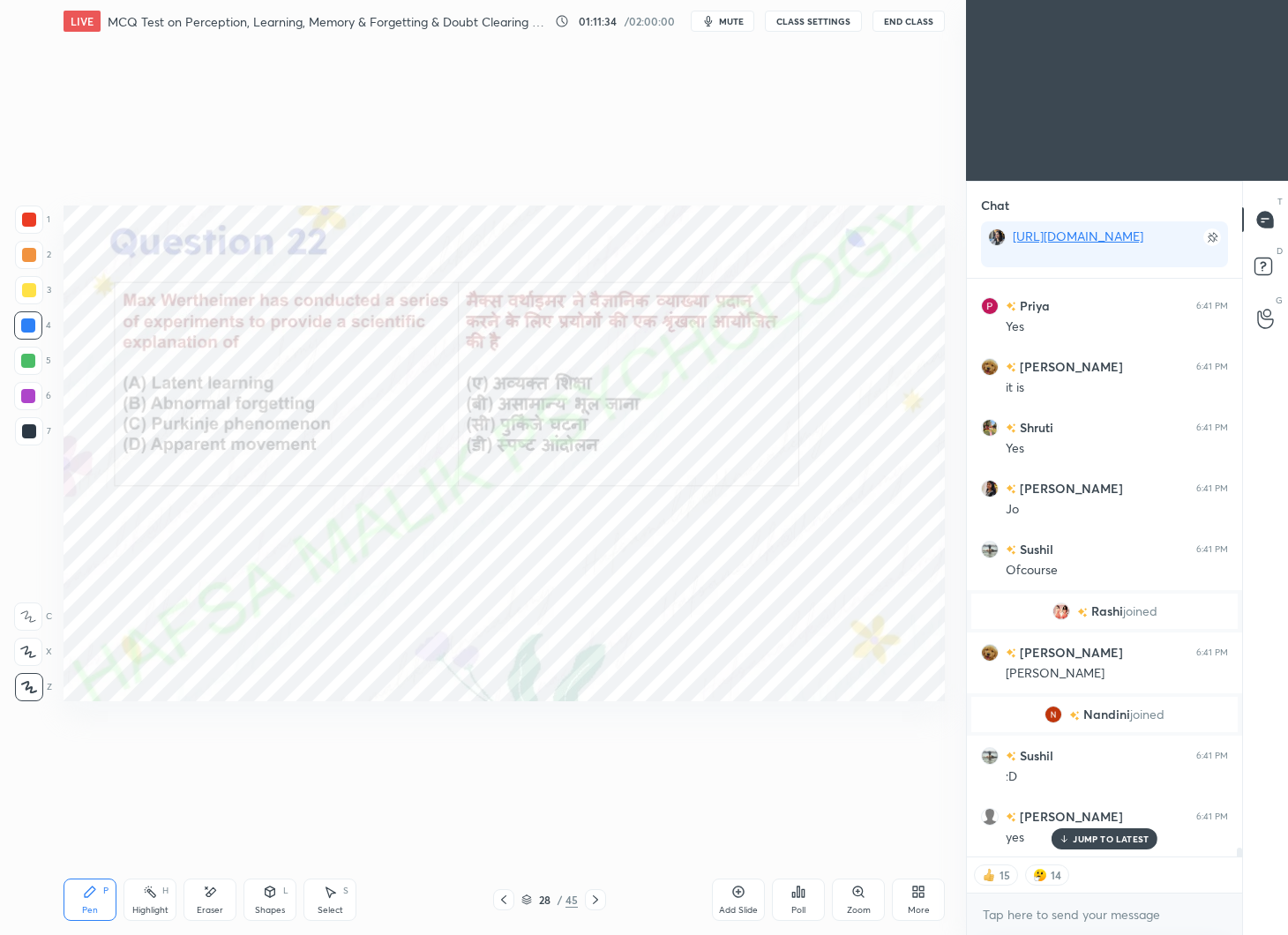
click at [589, 892] on div at bounding box center [595, 900] width 21 height 21
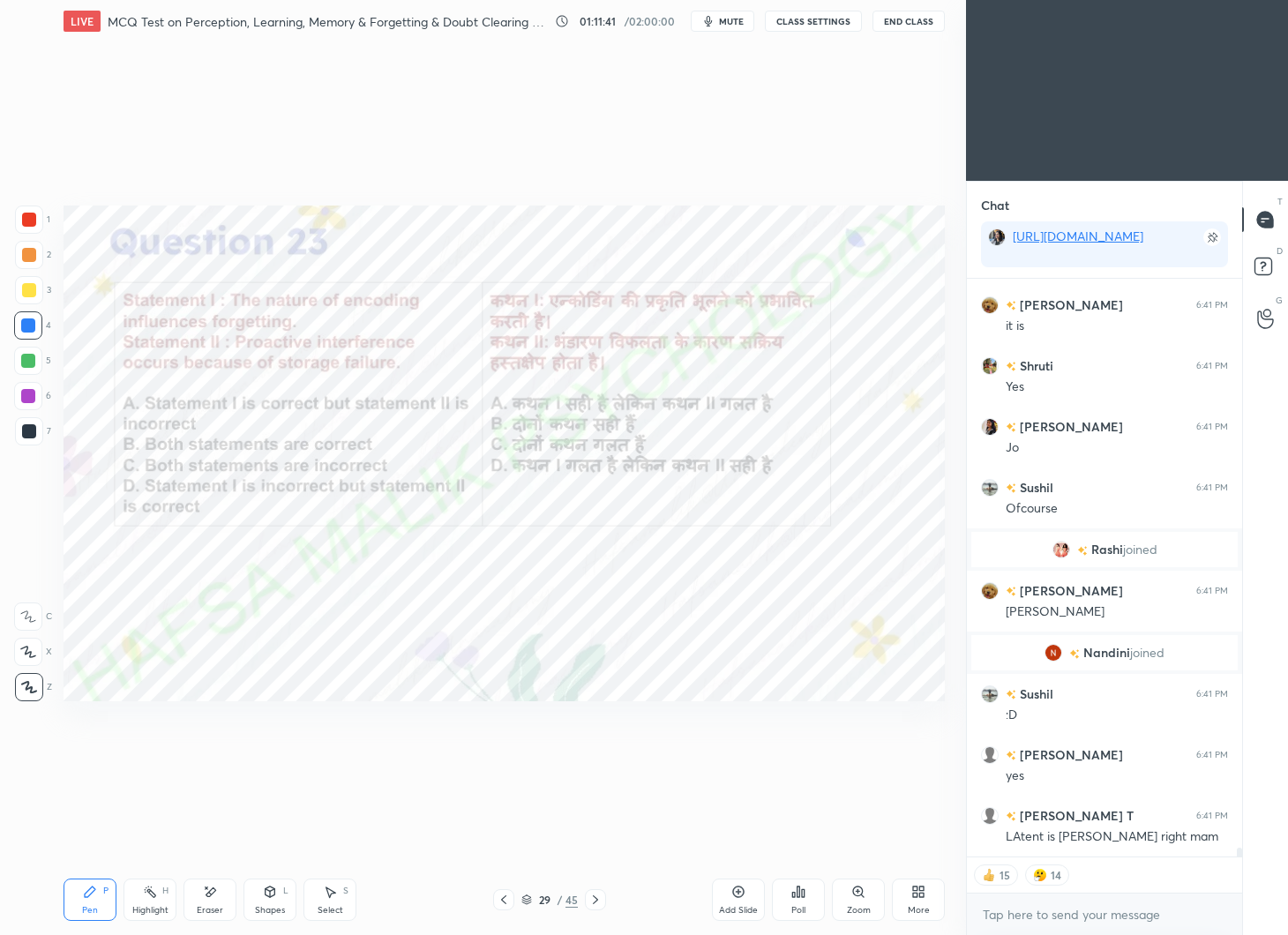
click at [504, 894] on icon at bounding box center [504, 901] width 15 height 15
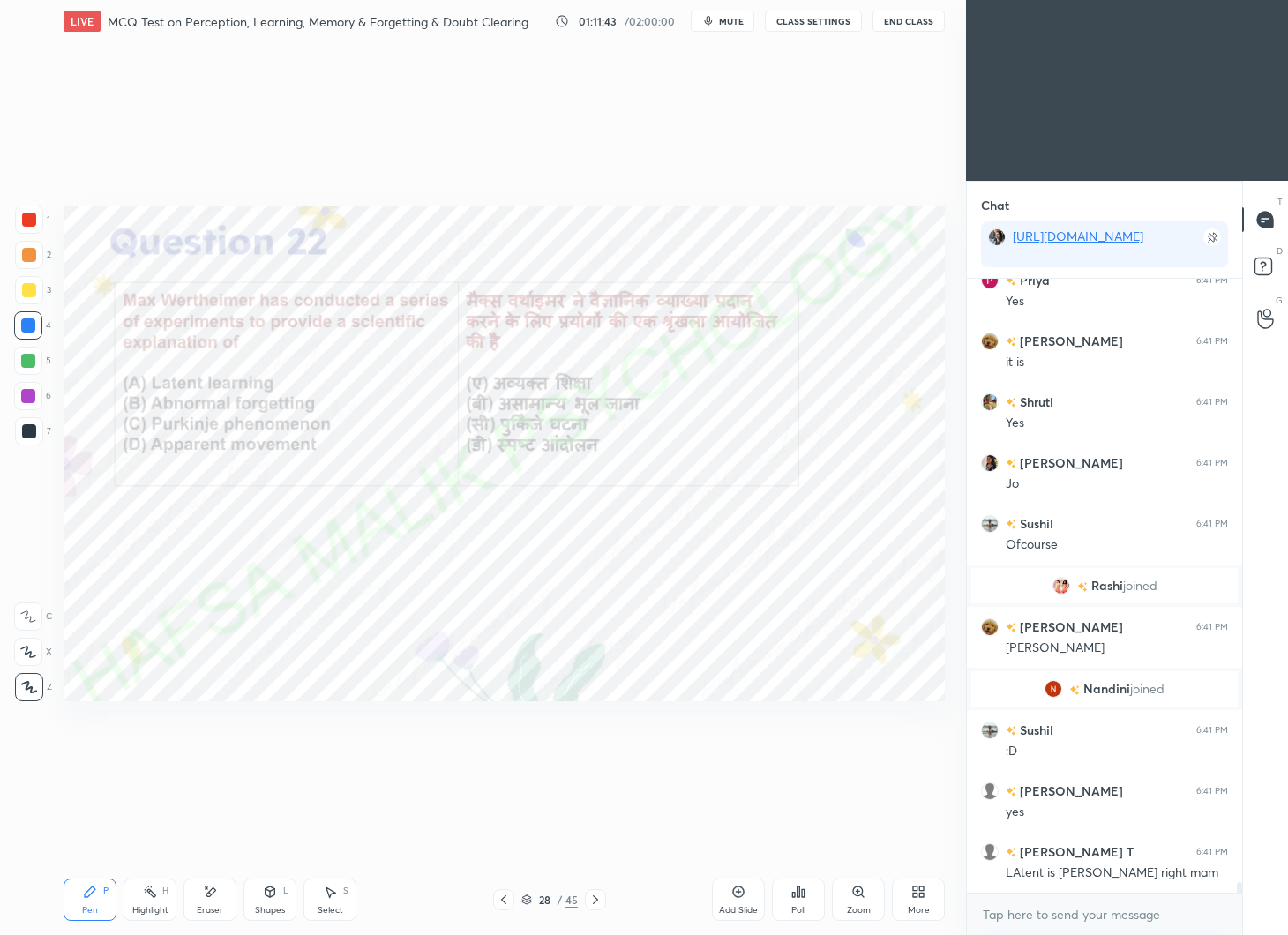
click at [596, 900] on icon at bounding box center [596, 901] width 5 height 9
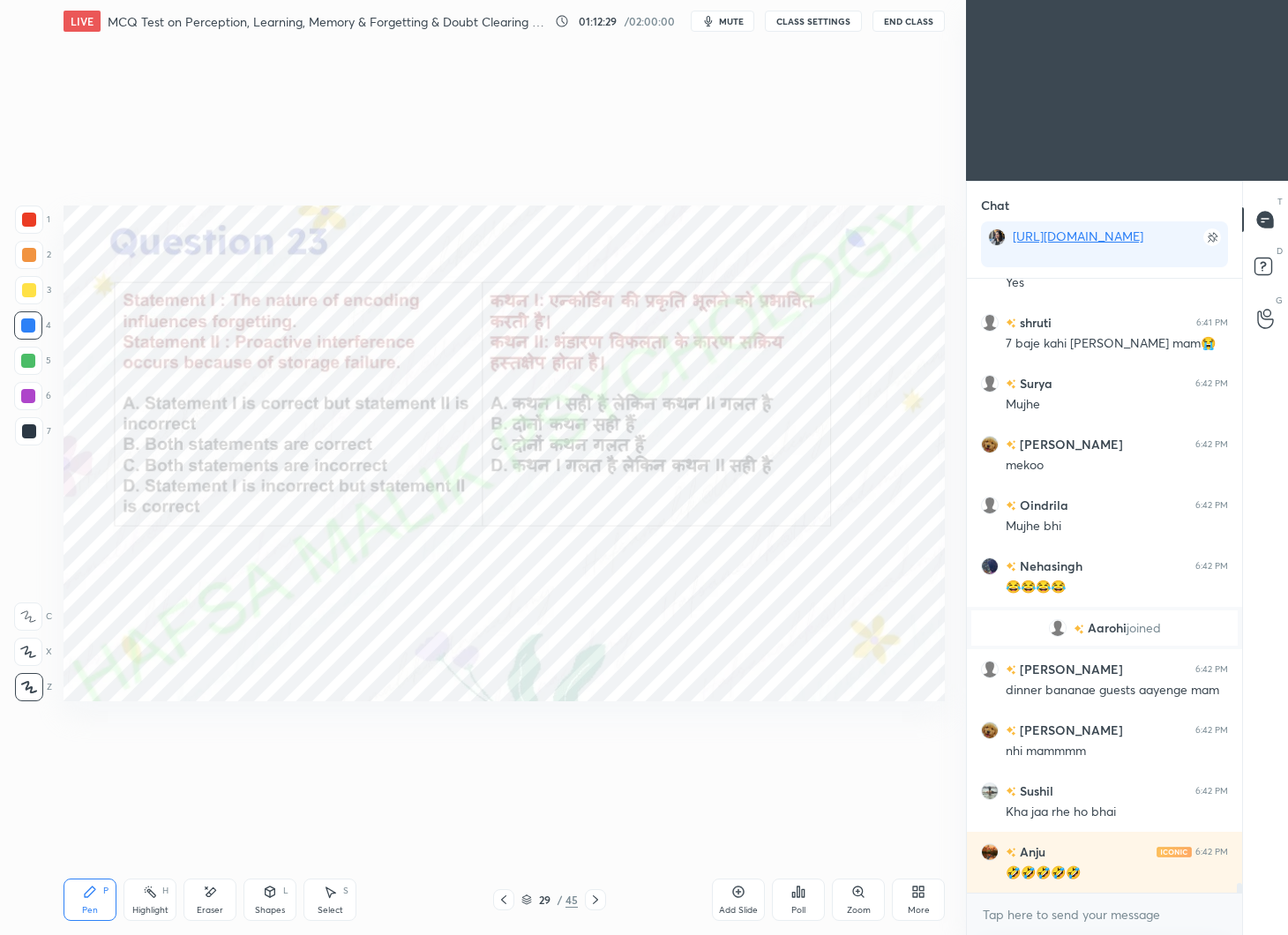
scroll to position [36687, 0]
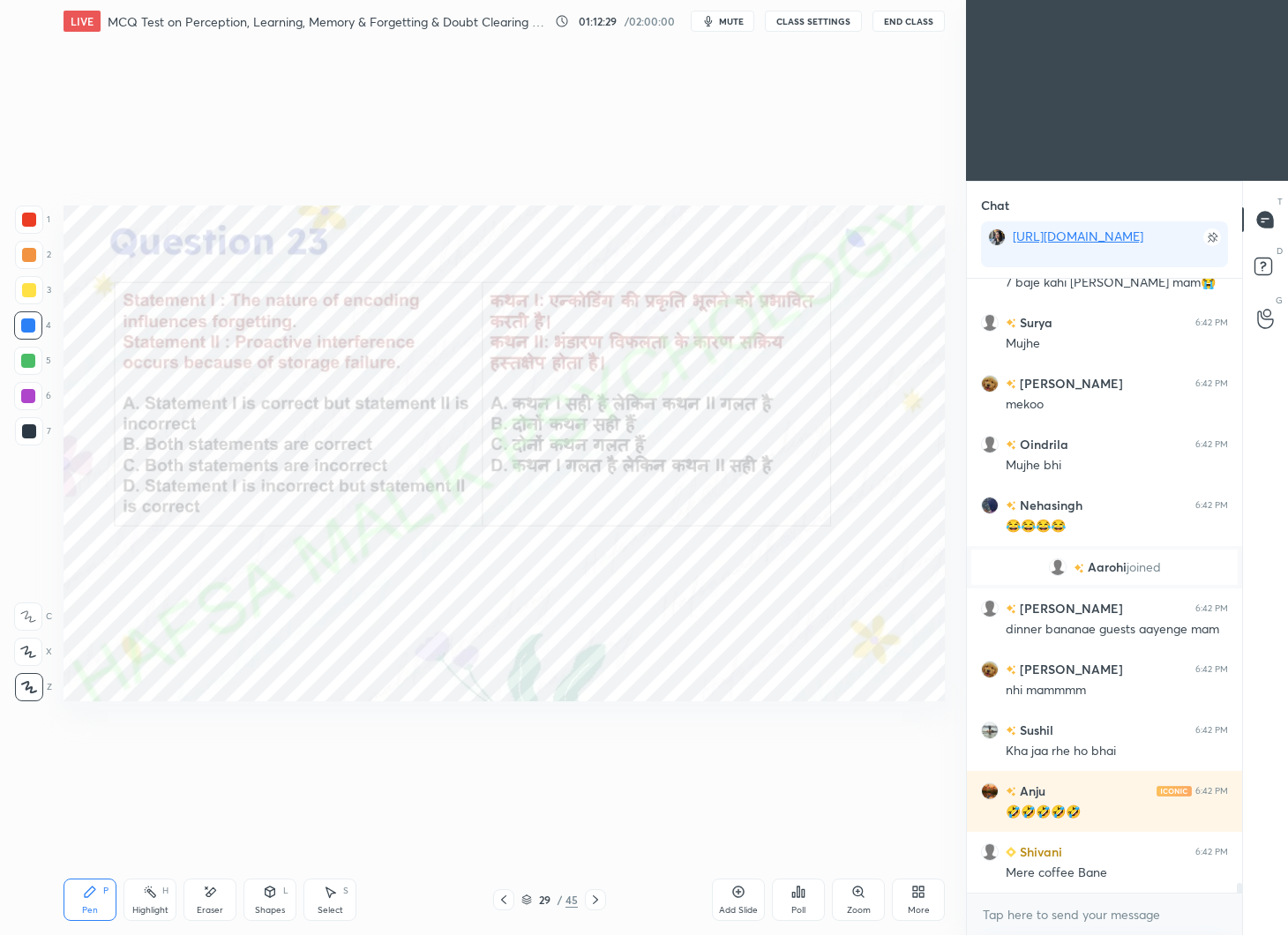
click at [808, 903] on div "Poll" at bounding box center [798, 900] width 53 height 43
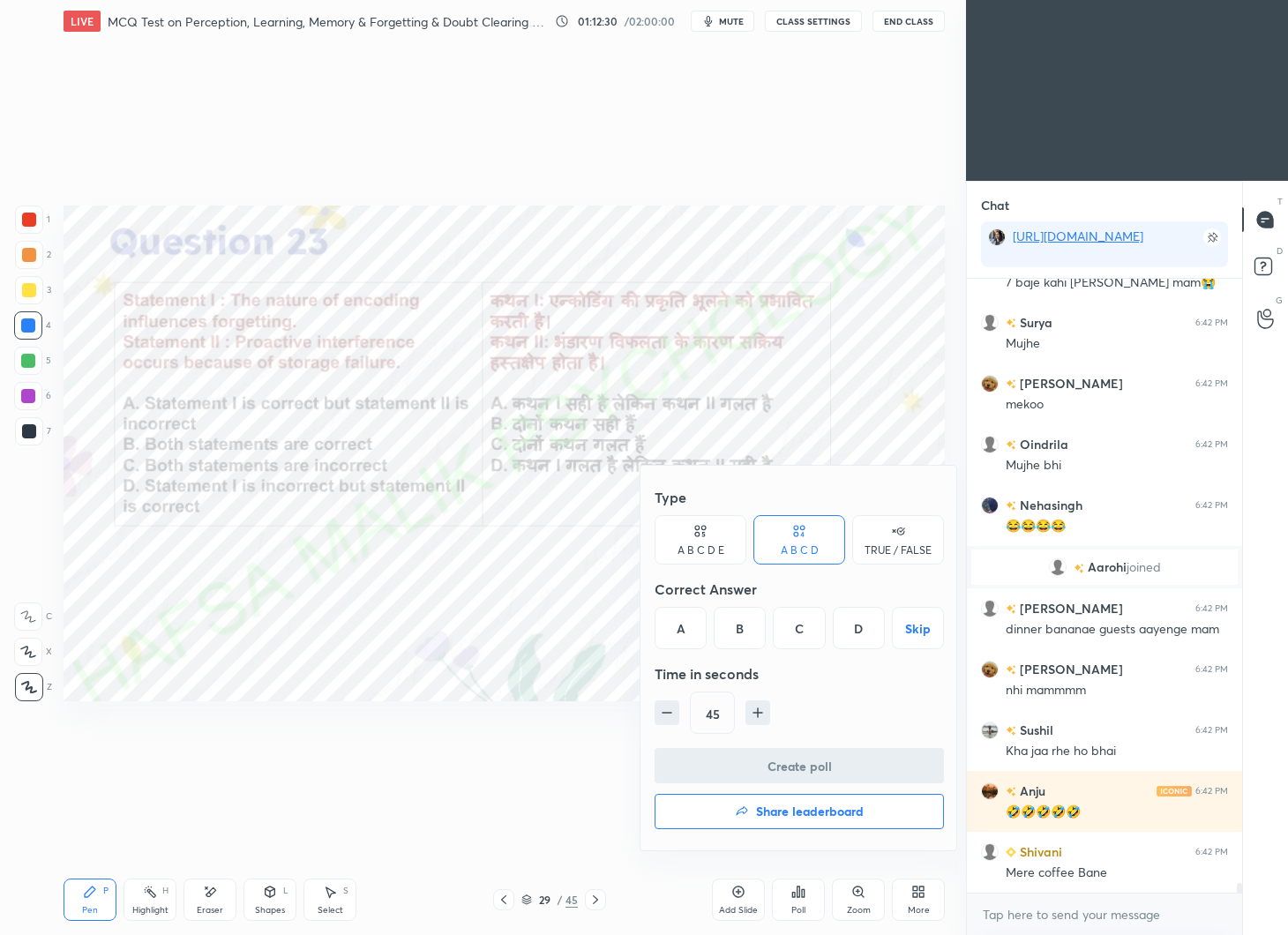
scroll to position [36748, 0]
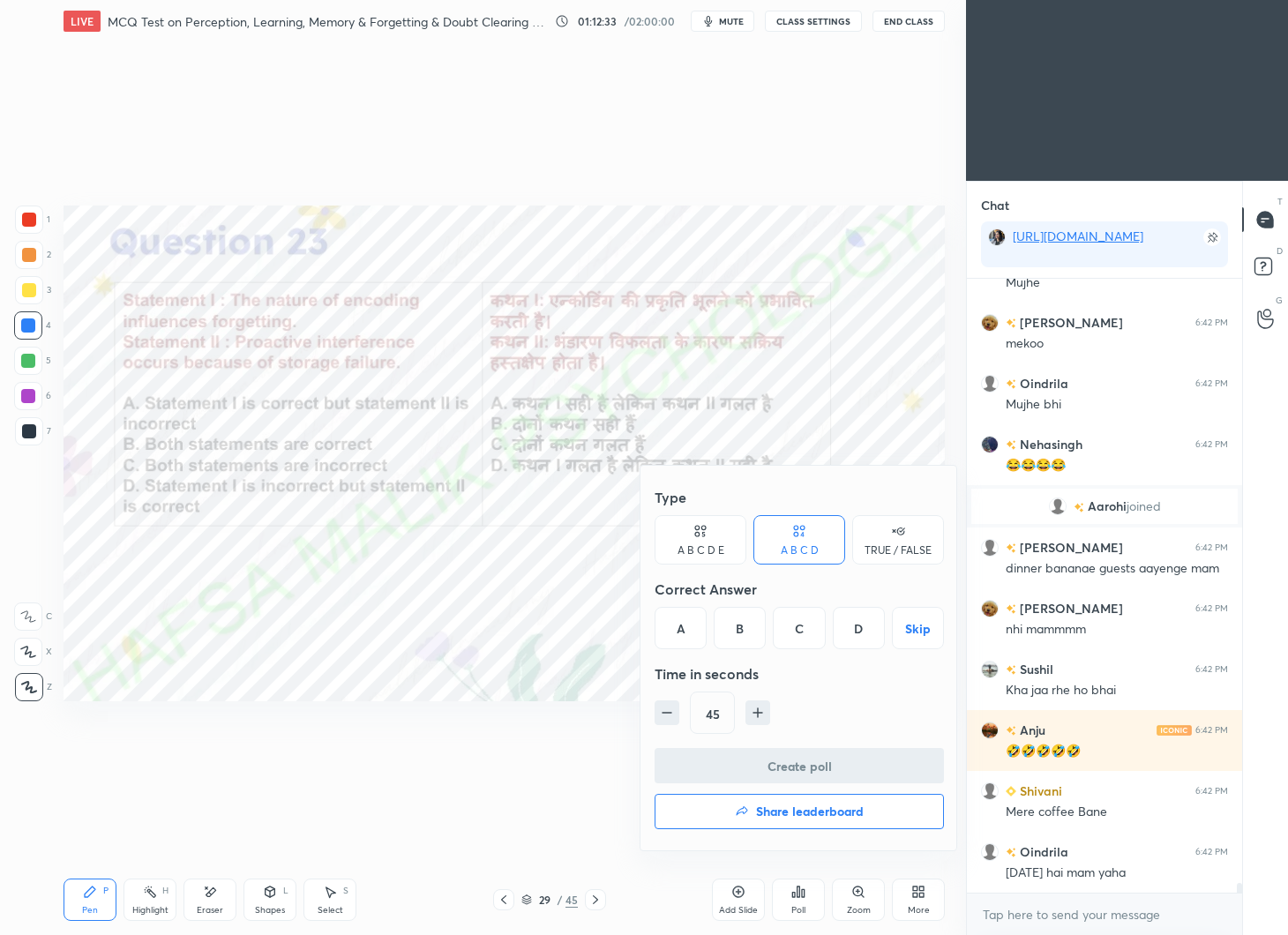
click at [681, 622] on div "A" at bounding box center [680, 628] width 52 height 43
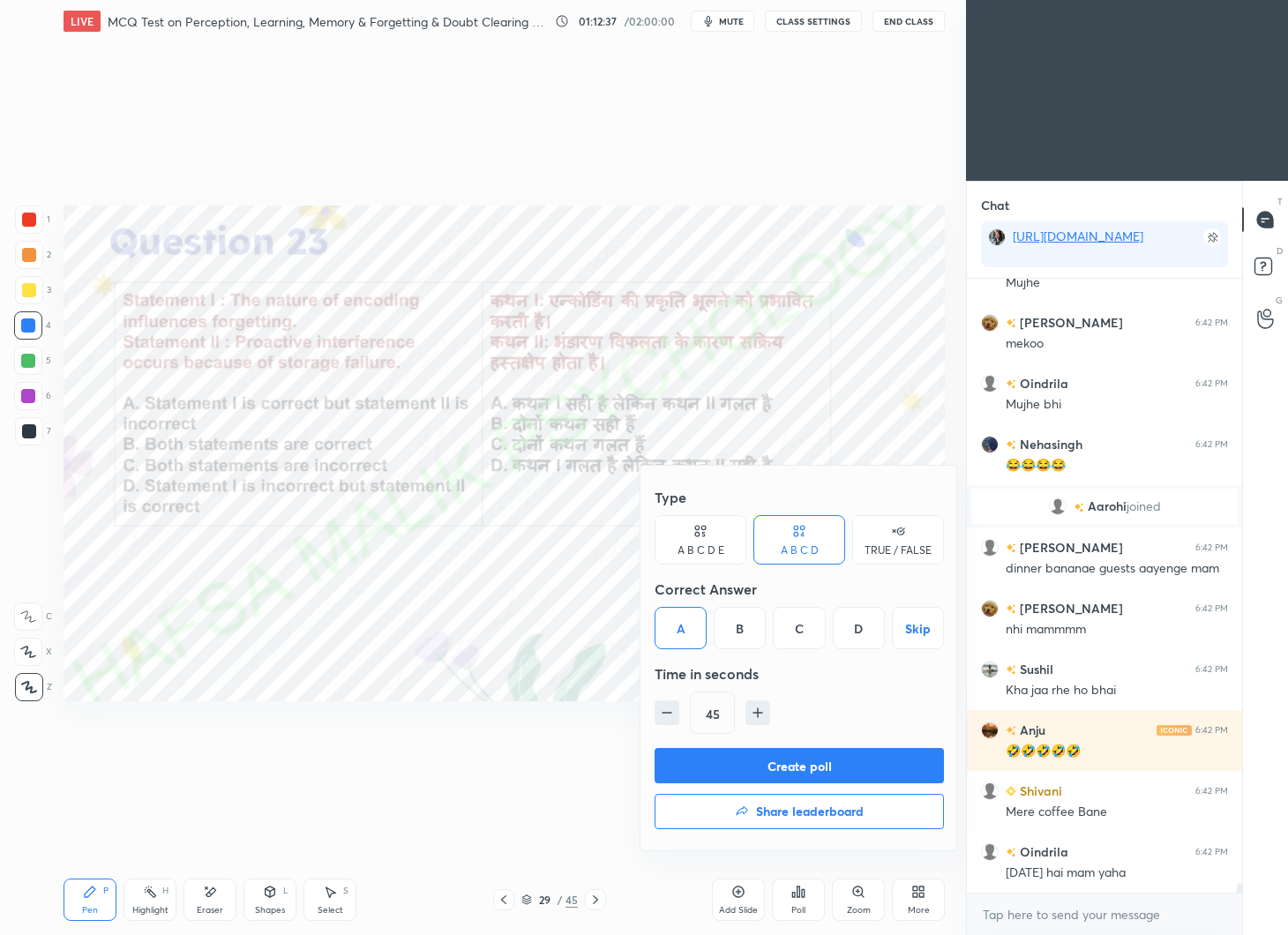
click at [821, 758] on button "Create poll" at bounding box center [799, 765] width 289 height 35
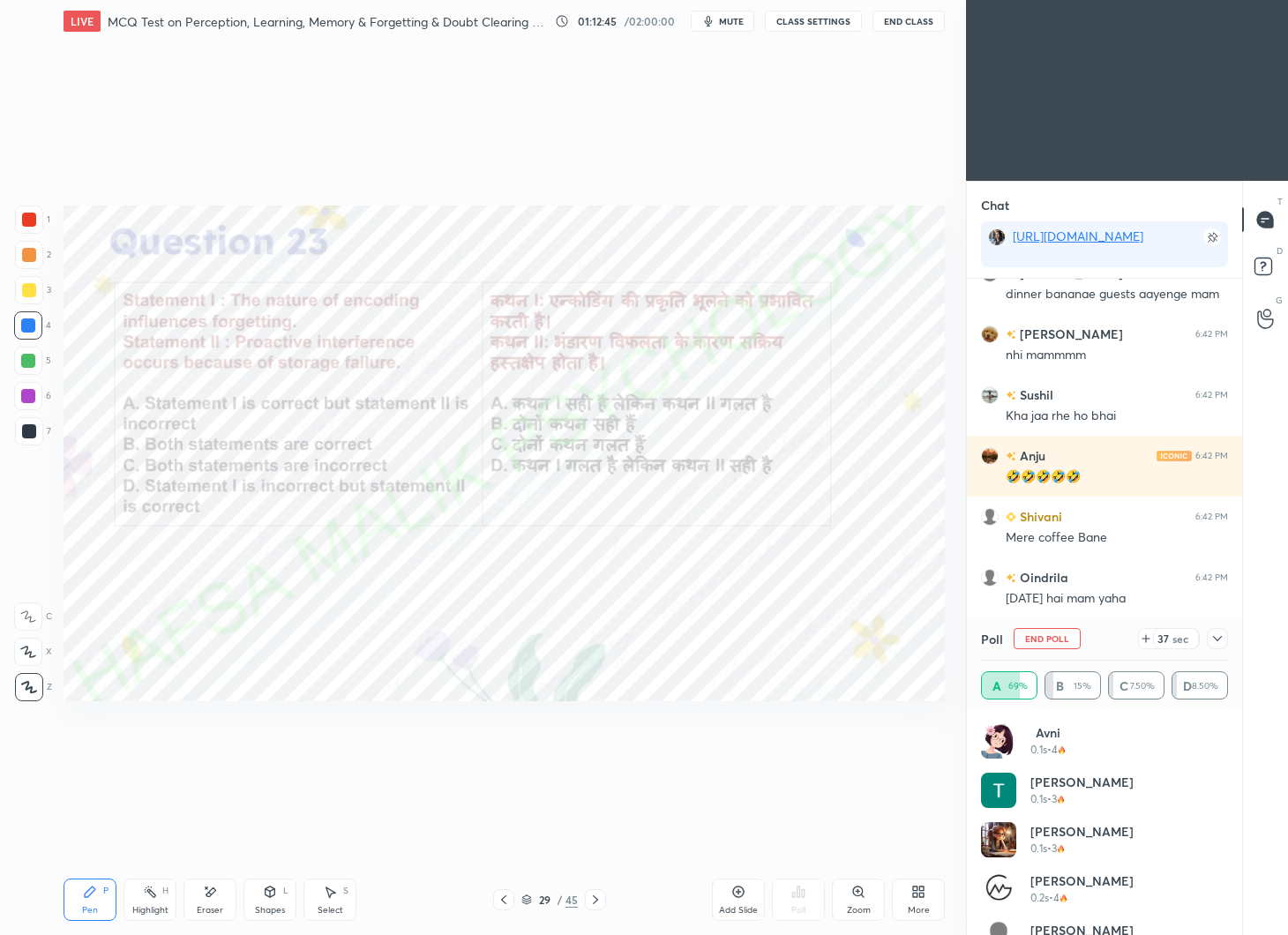
scroll to position [37144, 0]
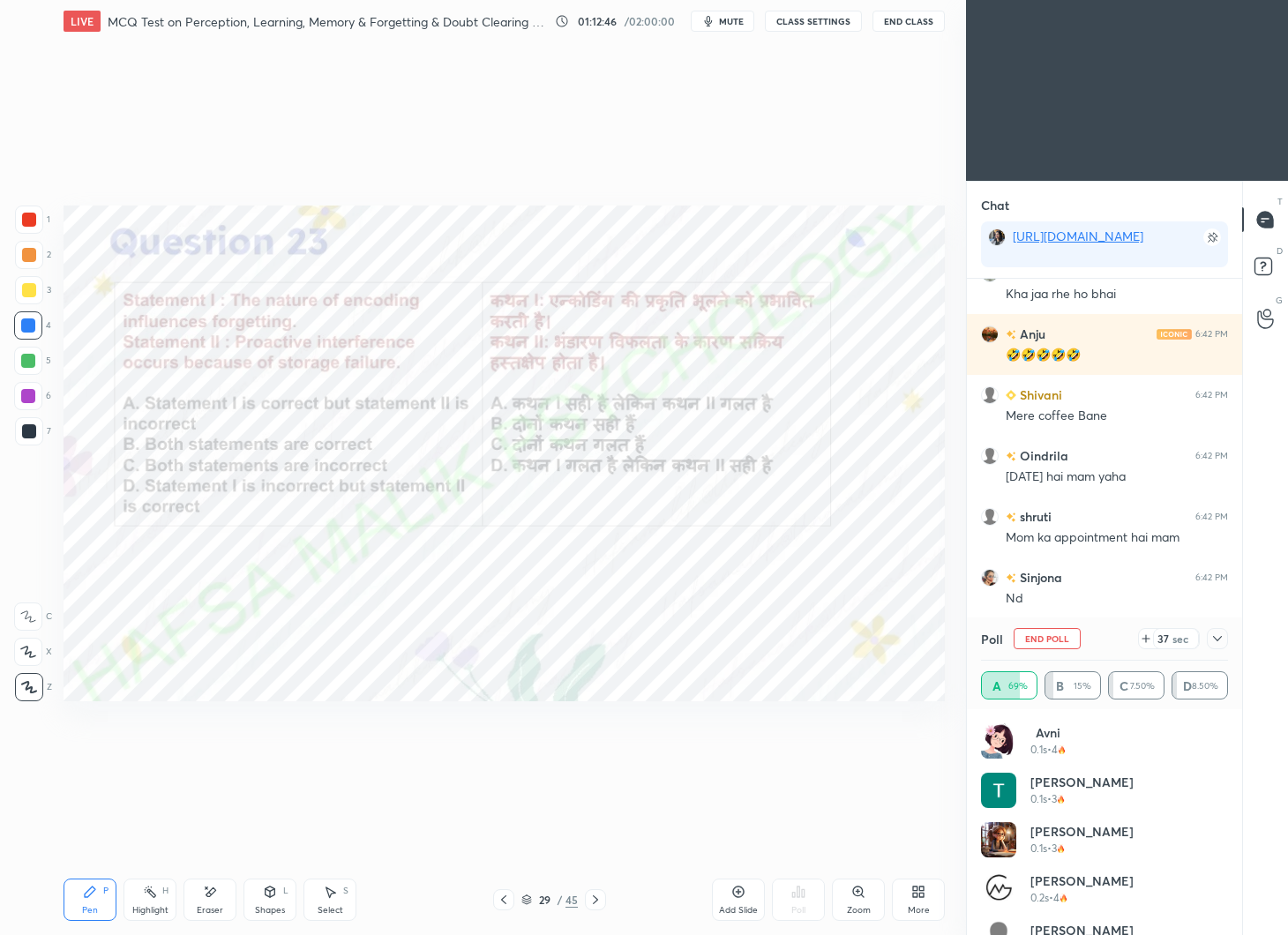
click at [1226, 638] on div at bounding box center [1216, 638] width 21 height 21
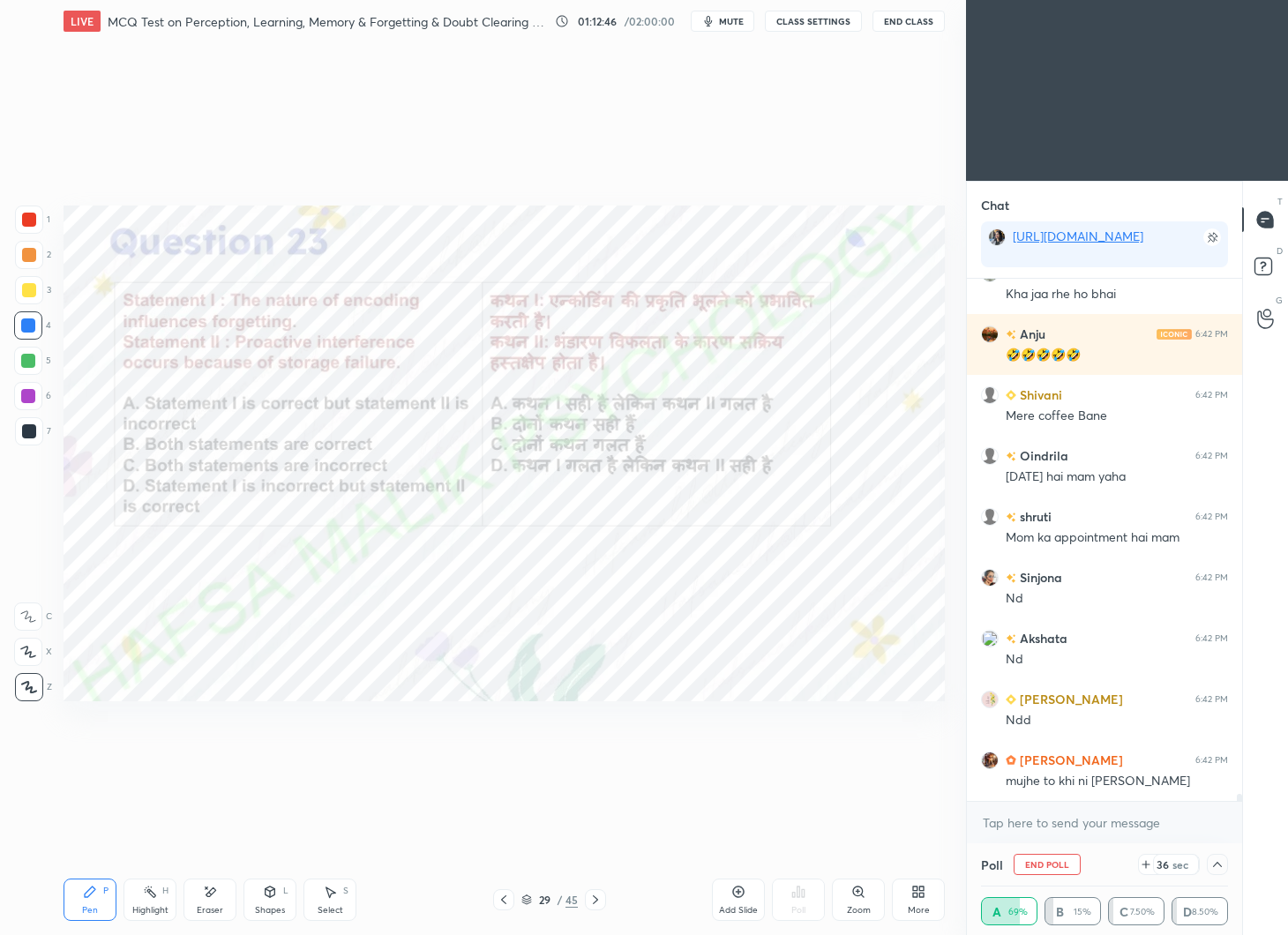
scroll to position [37266, 0]
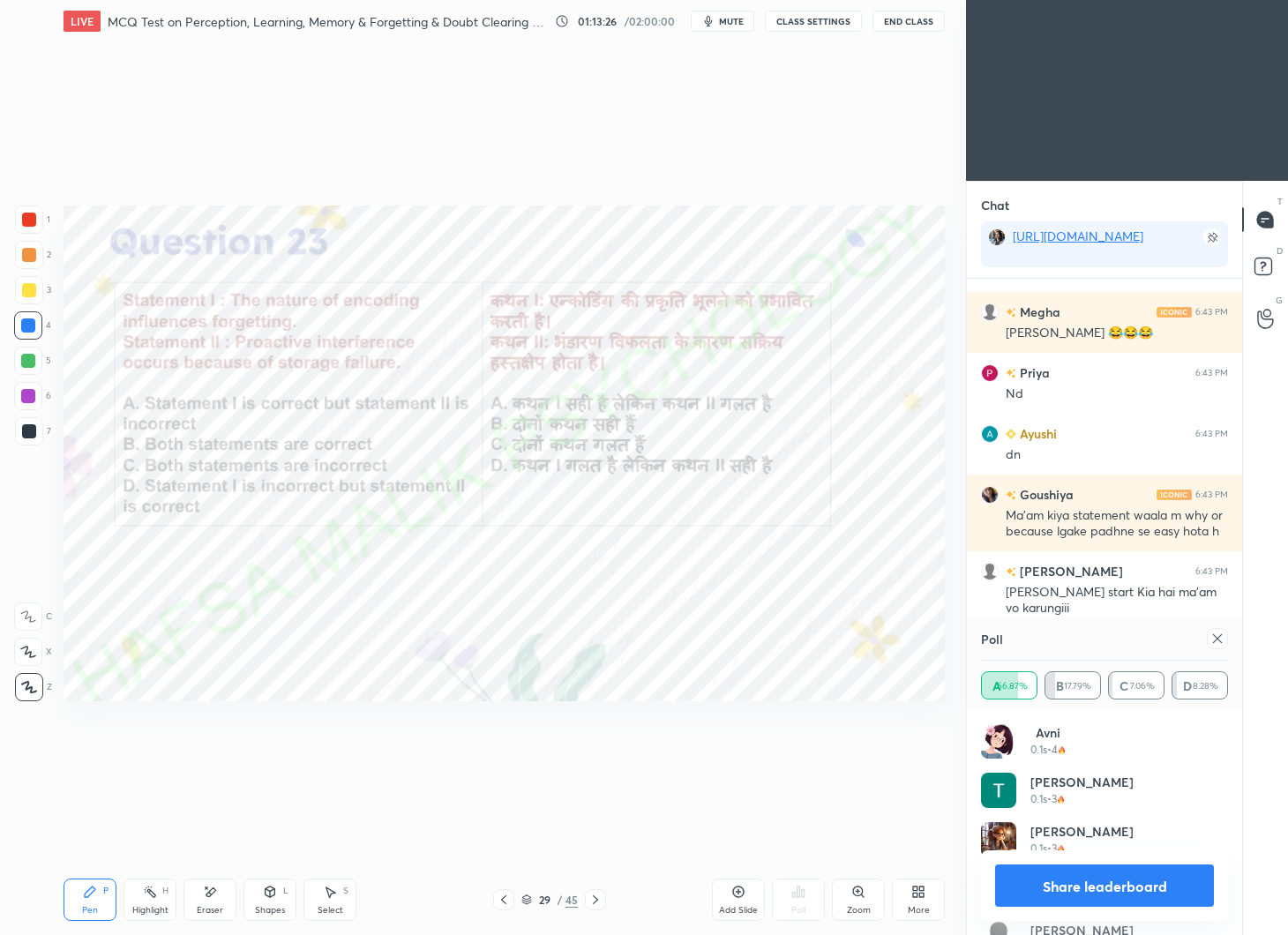
click at [1224, 635] on icon at bounding box center [1217, 639] width 15 height 15
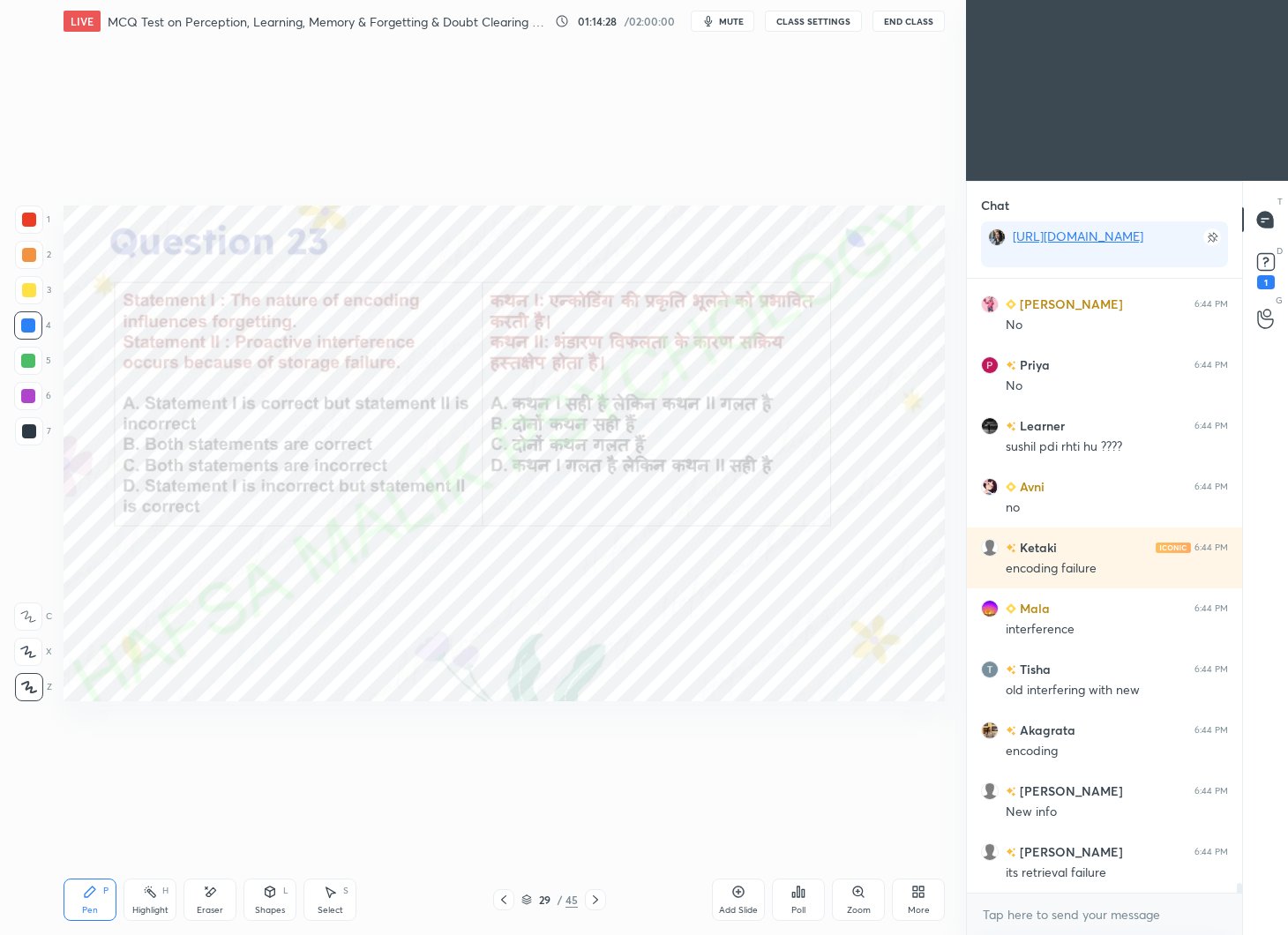
scroll to position [39068, 0]
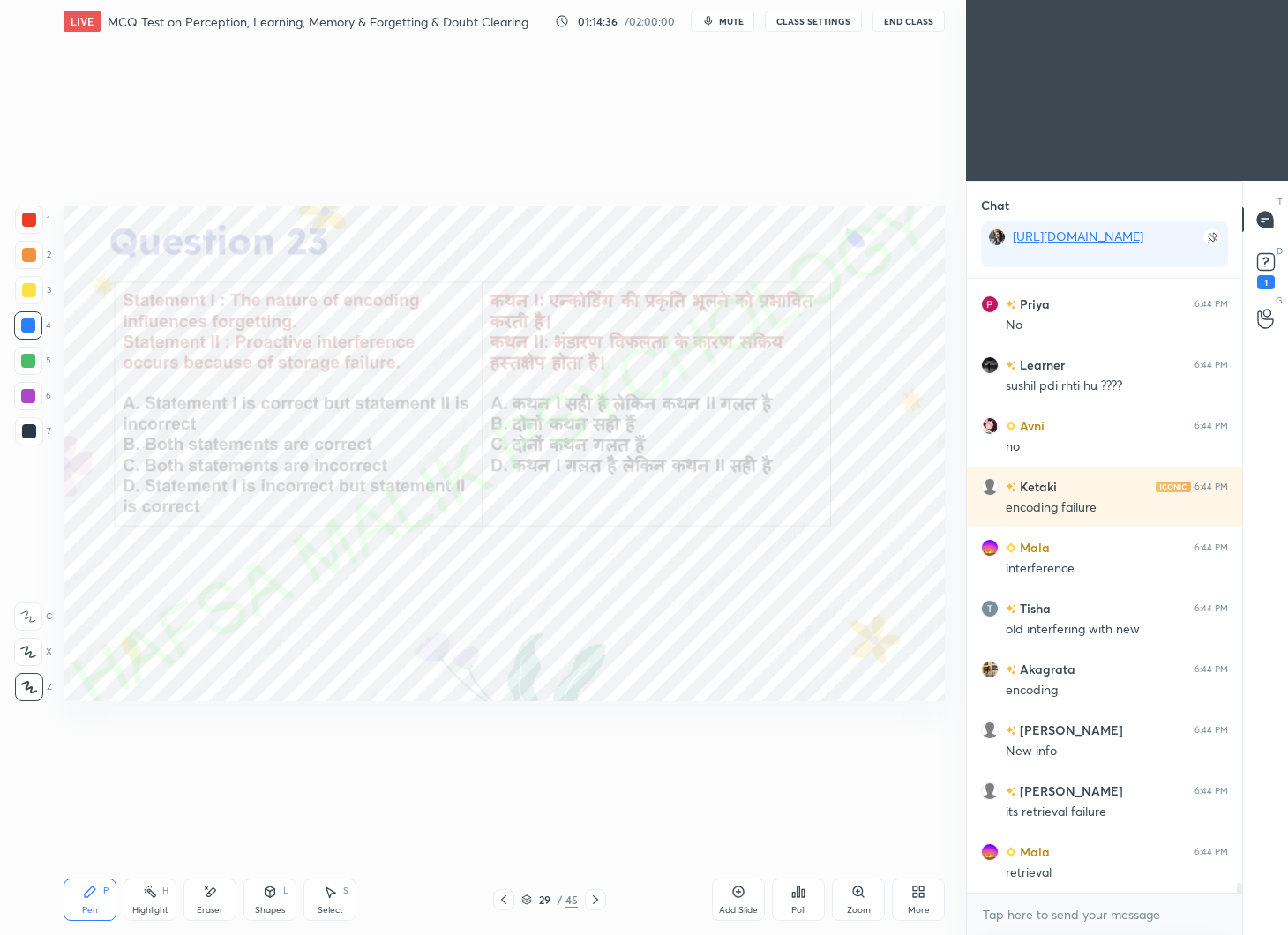
click at [601, 896] on icon at bounding box center [596, 901] width 15 height 15
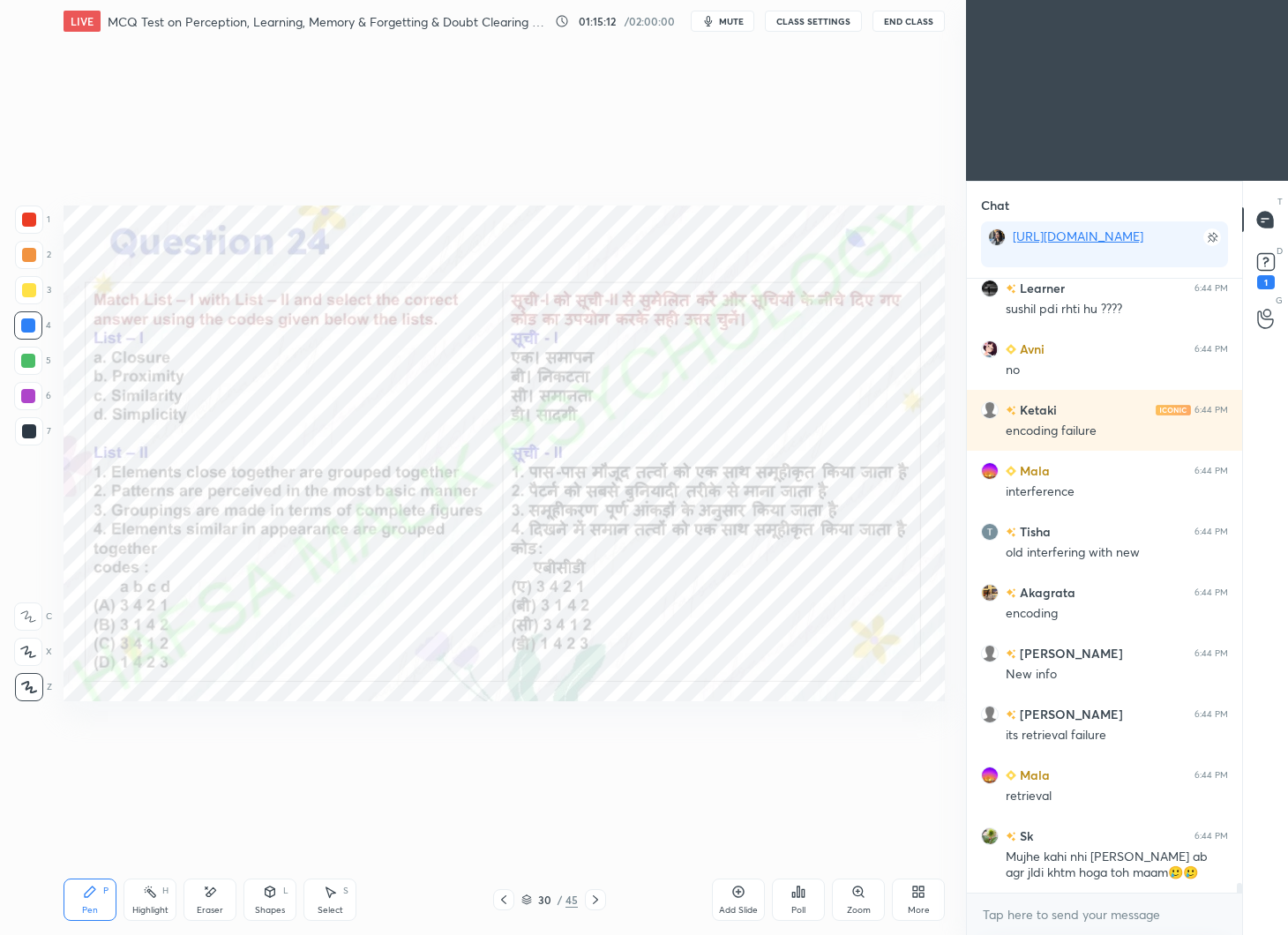
scroll to position [39206, 0]
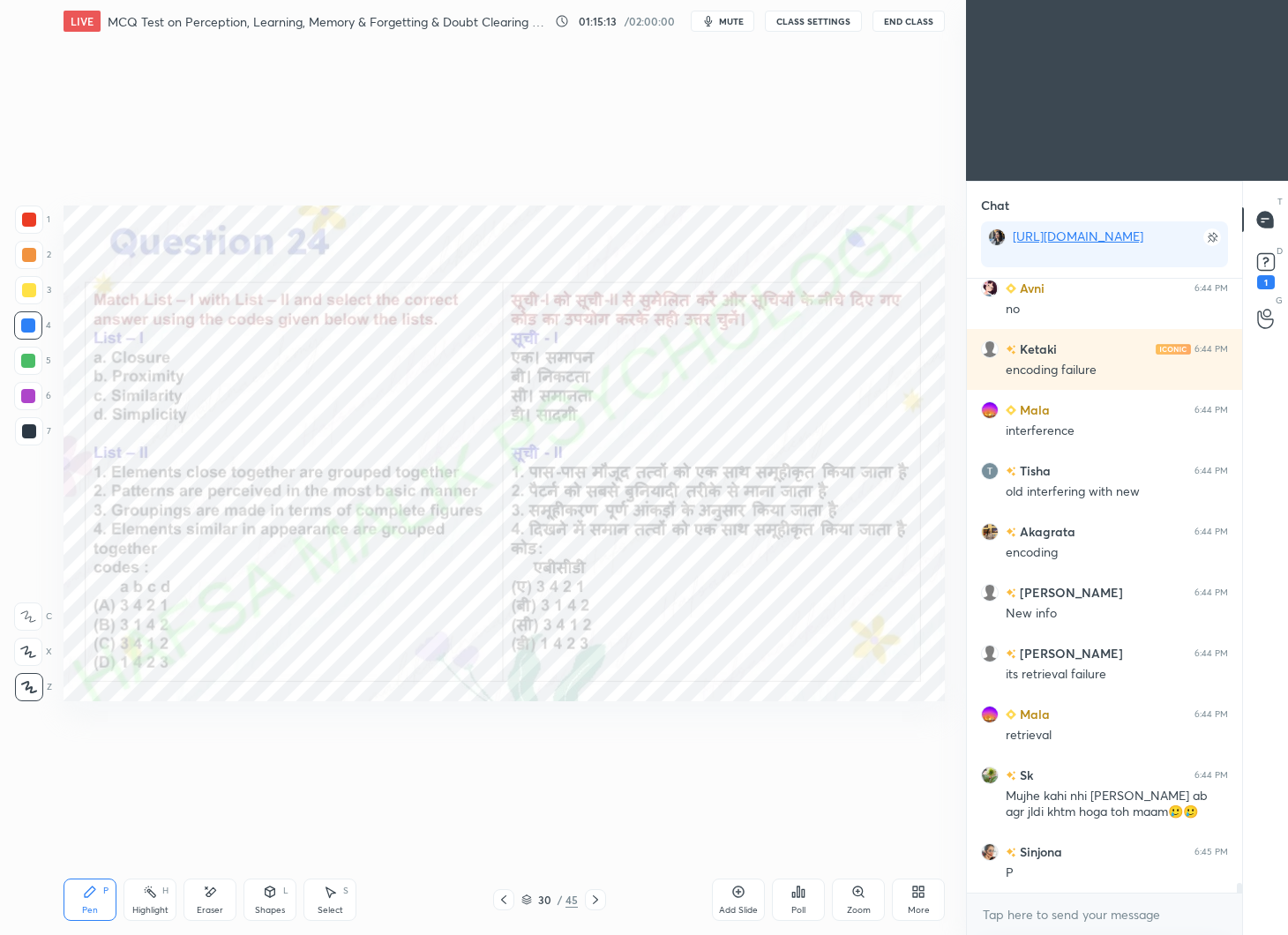
click at [799, 901] on div "Poll" at bounding box center [798, 900] width 53 height 43
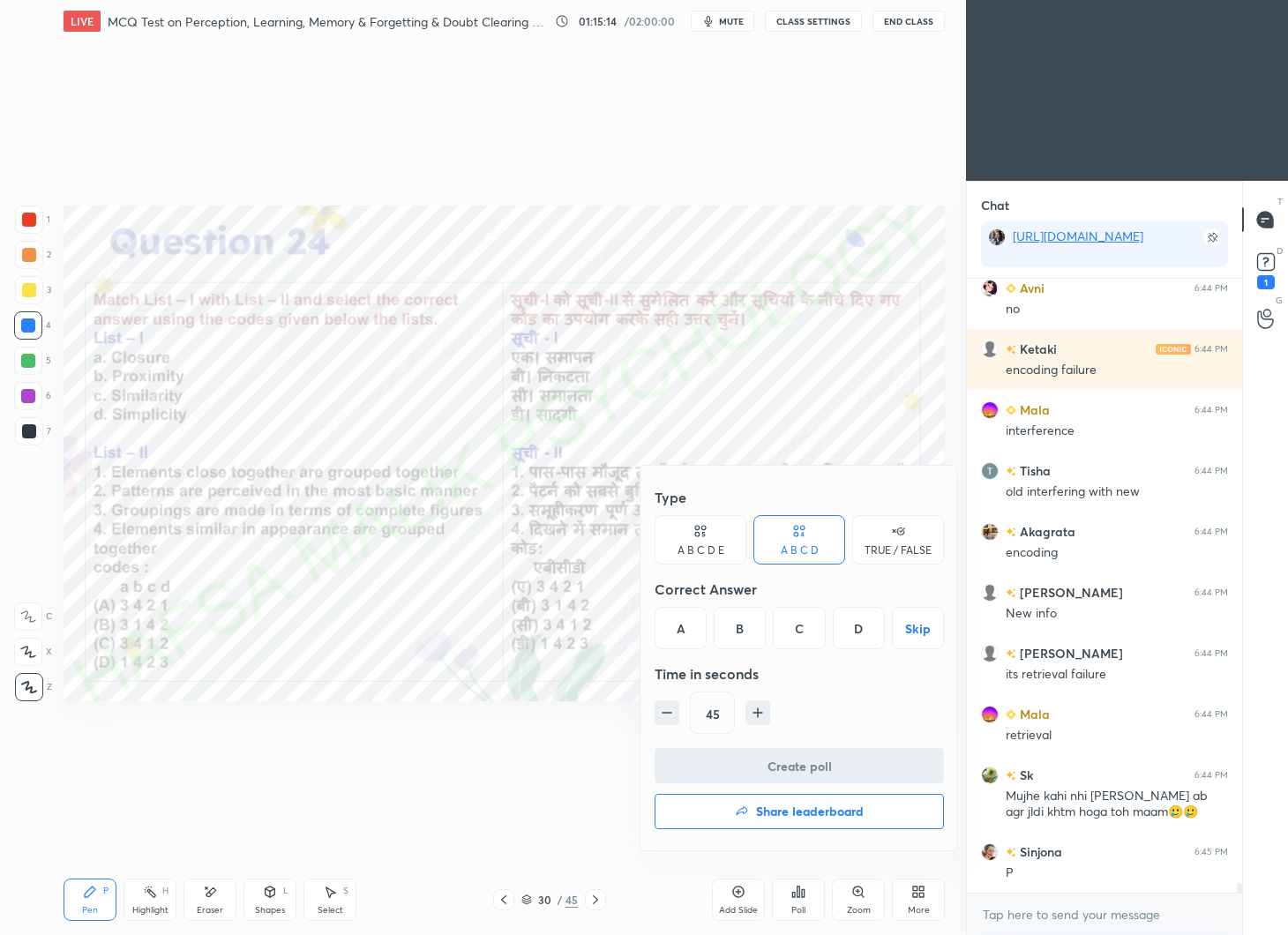
click at [746, 629] on div "B" at bounding box center [739, 628] width 52 height 43
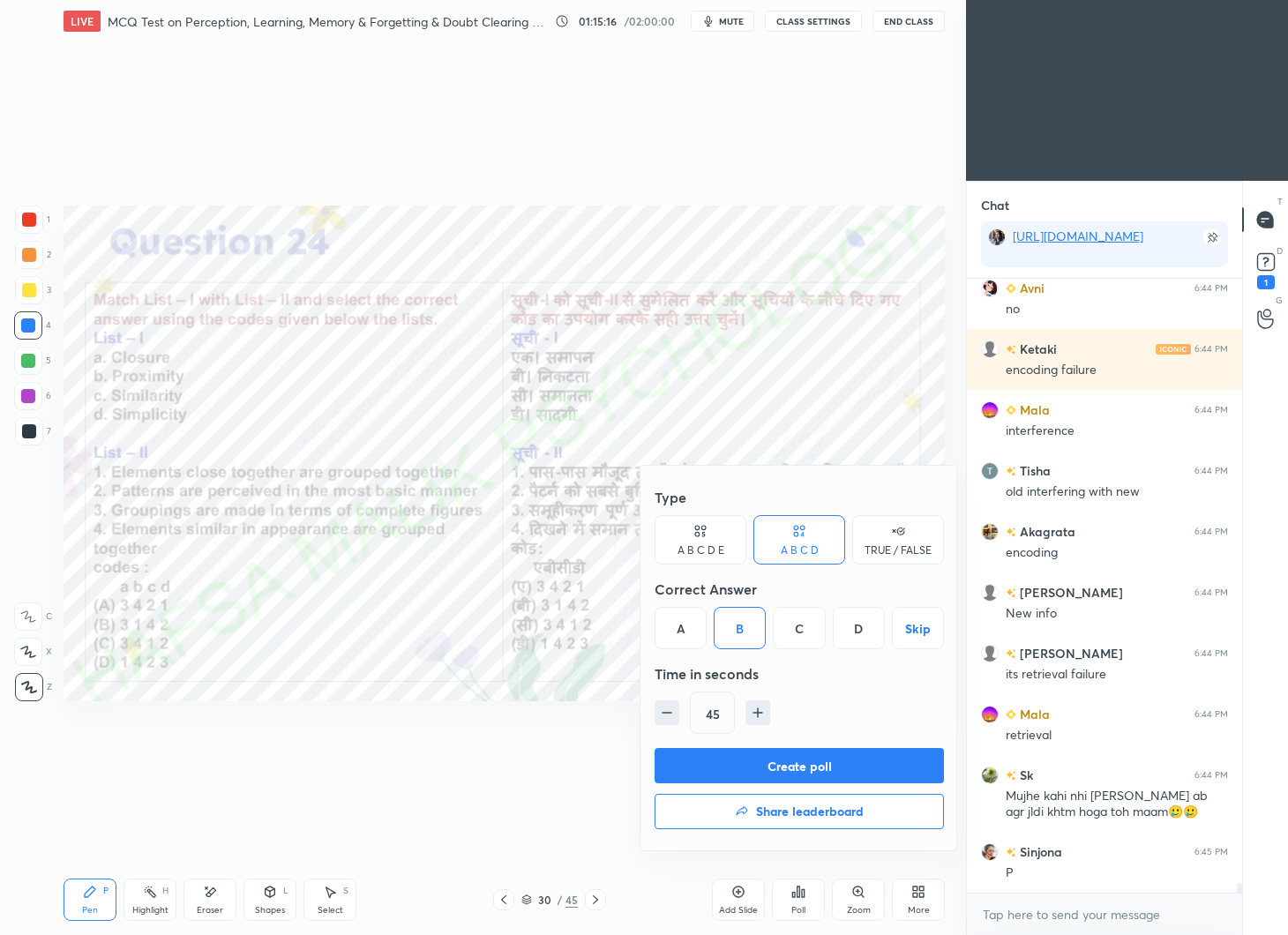
click at [818, 760] on button "Create poll" at bounding box center [799, 765] width 289 height 35
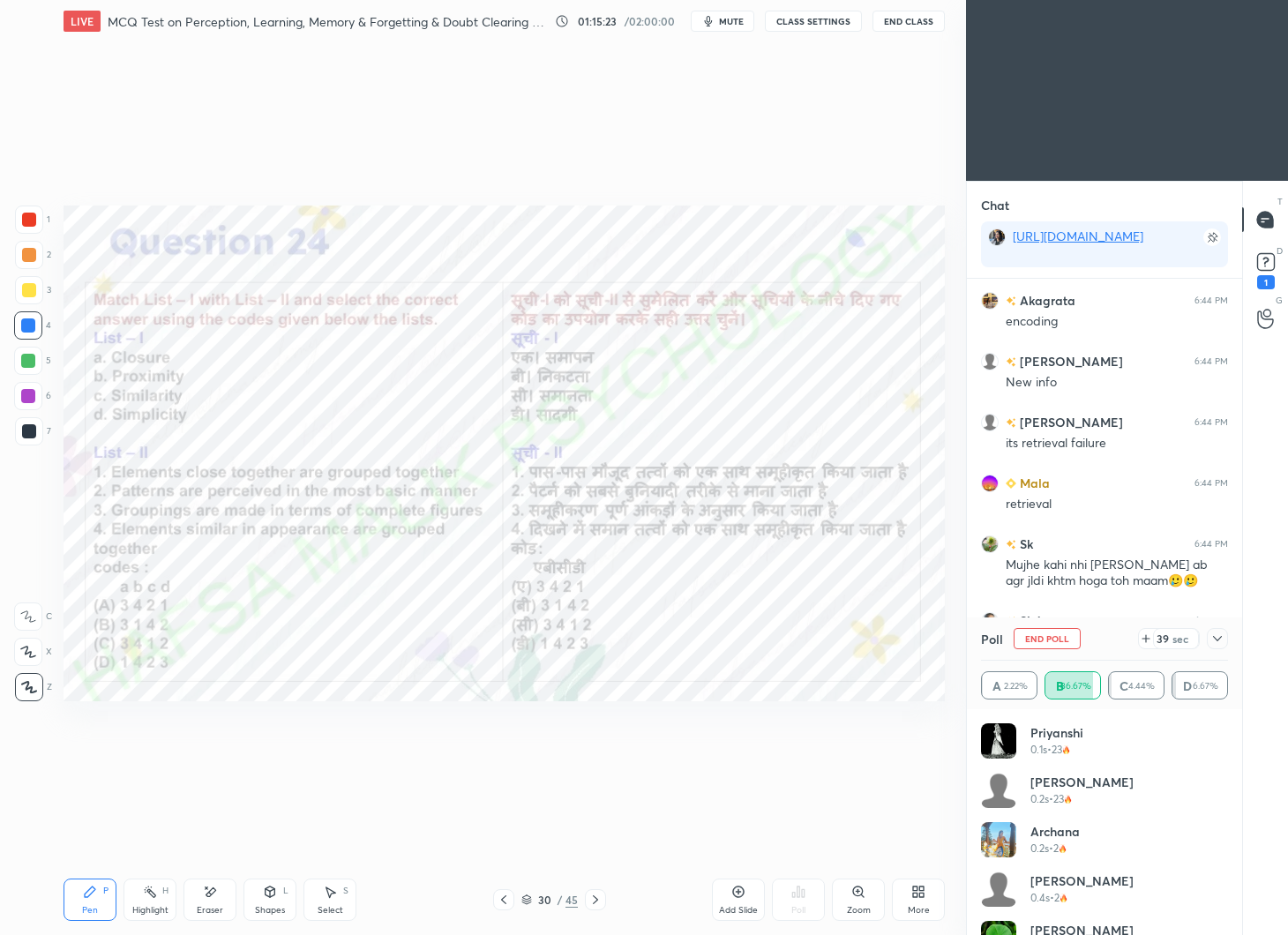
scroll to position [39498, 0]
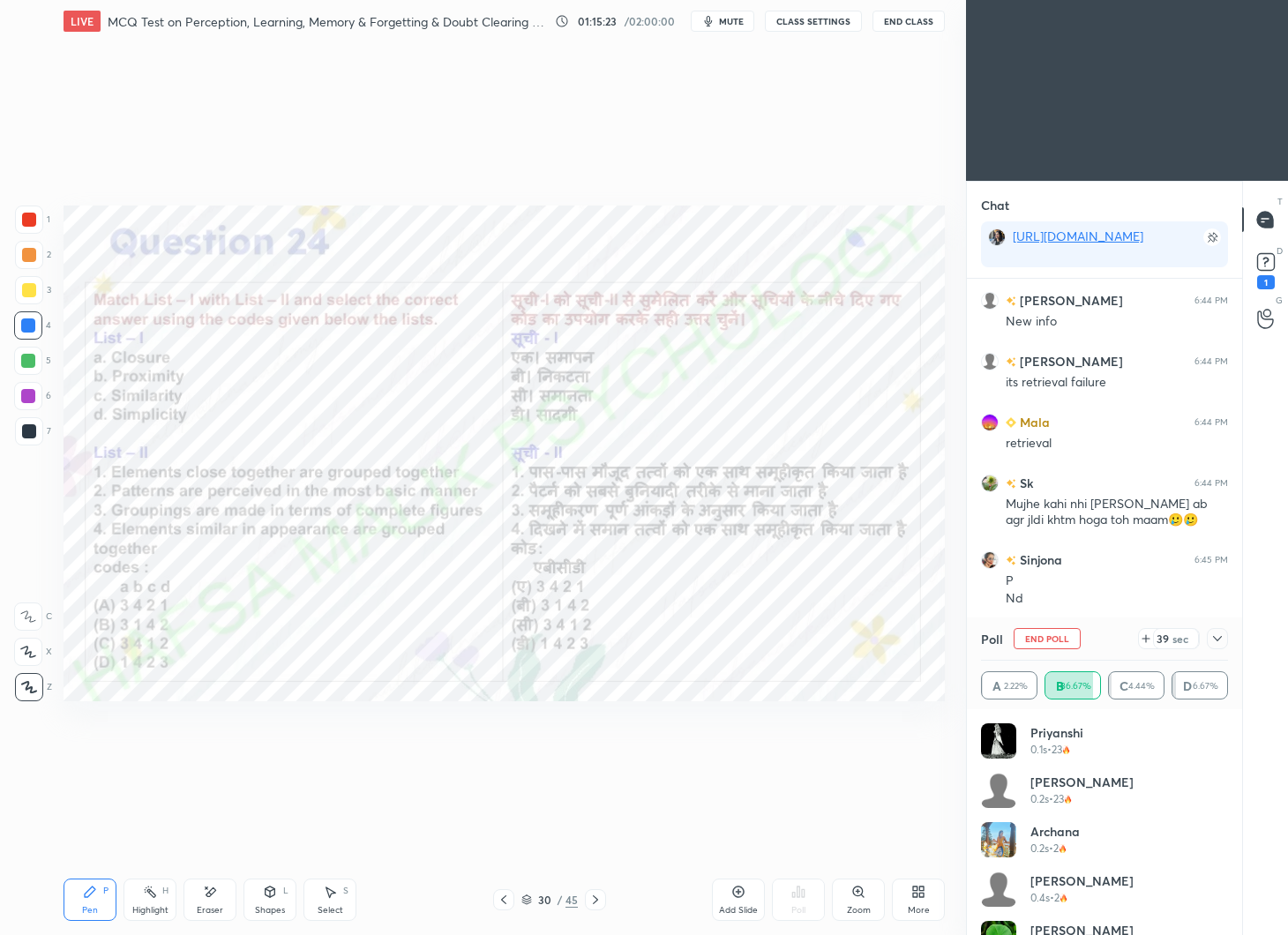
click at [1222, 635] on icon at bounding box center [1217, 639] width 15 height 15
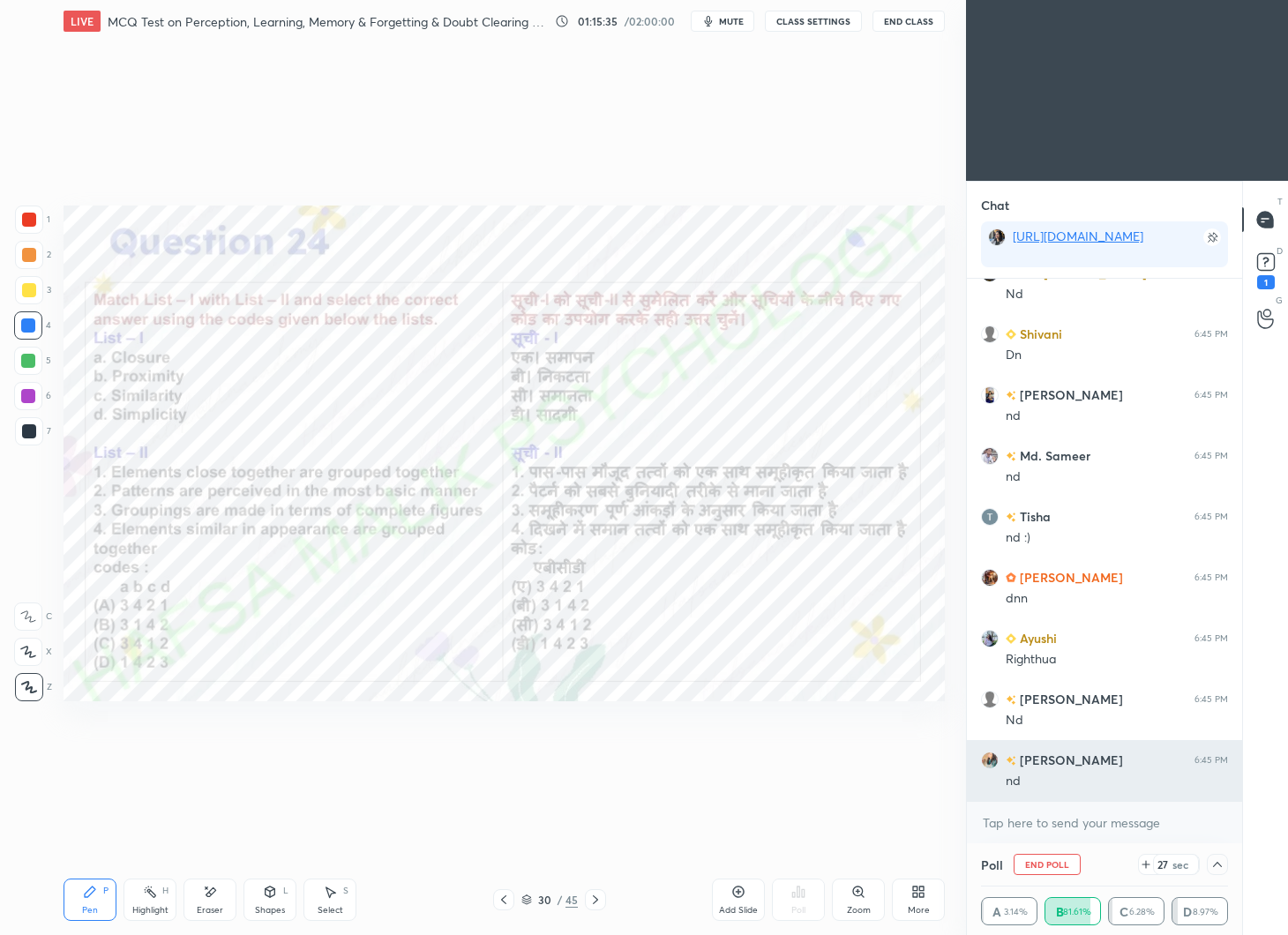
scroll to position [40168, 0]
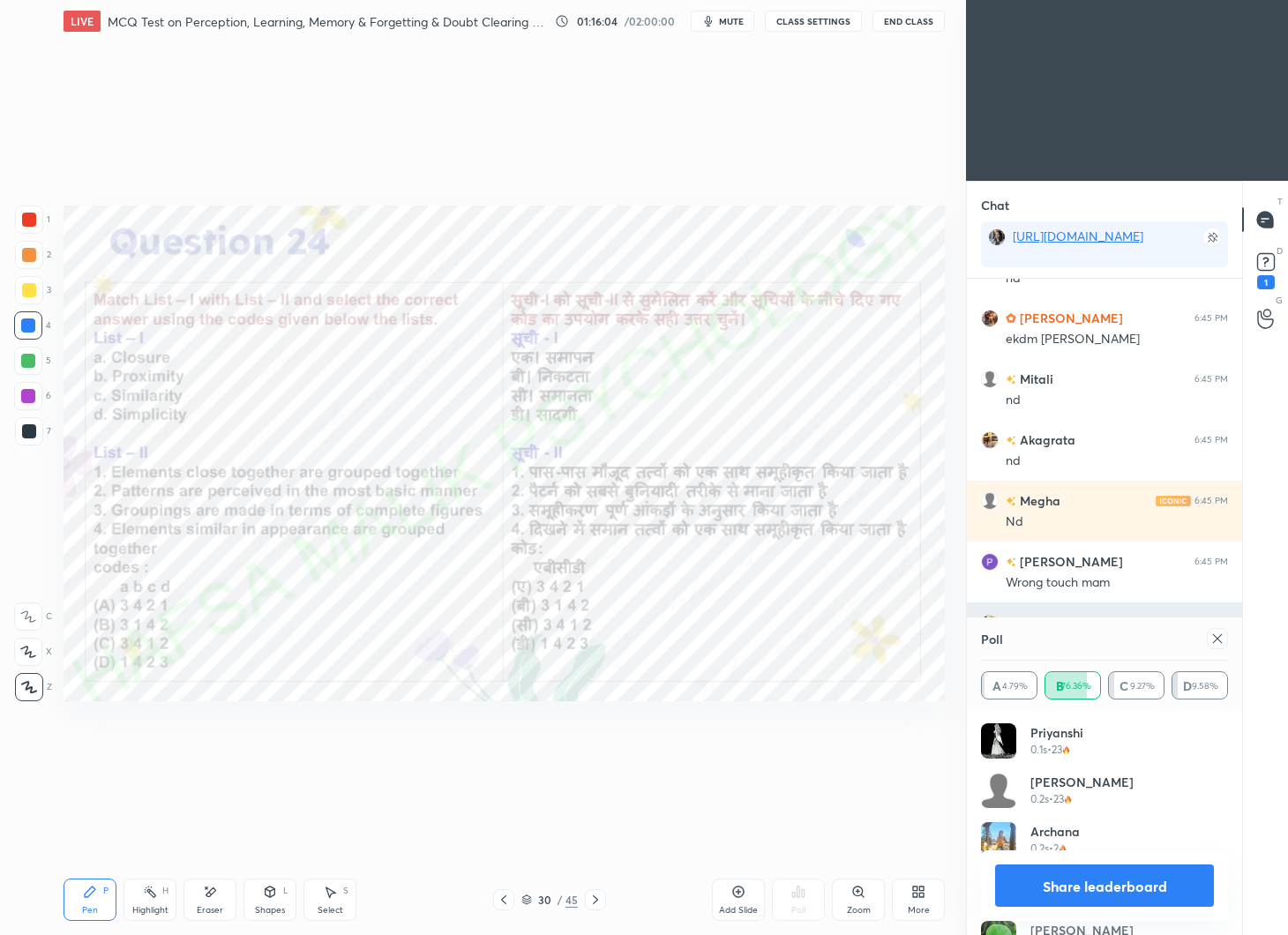
click at [1223, 637] on icon at bounding box center [1217, 639] width 15 height 15
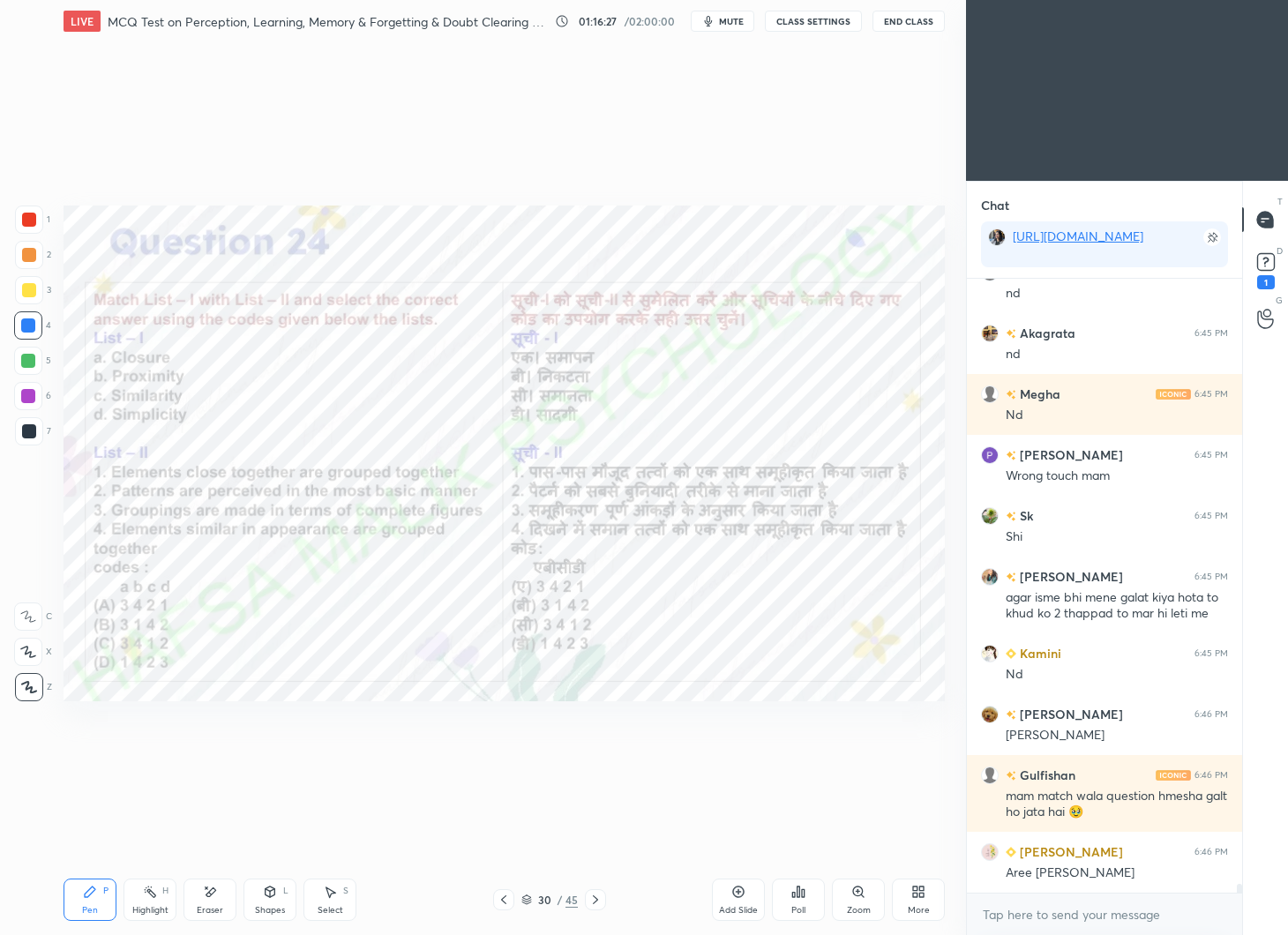
click at [591, 891] on div at bounding box center [595, 900] width 21 height 21
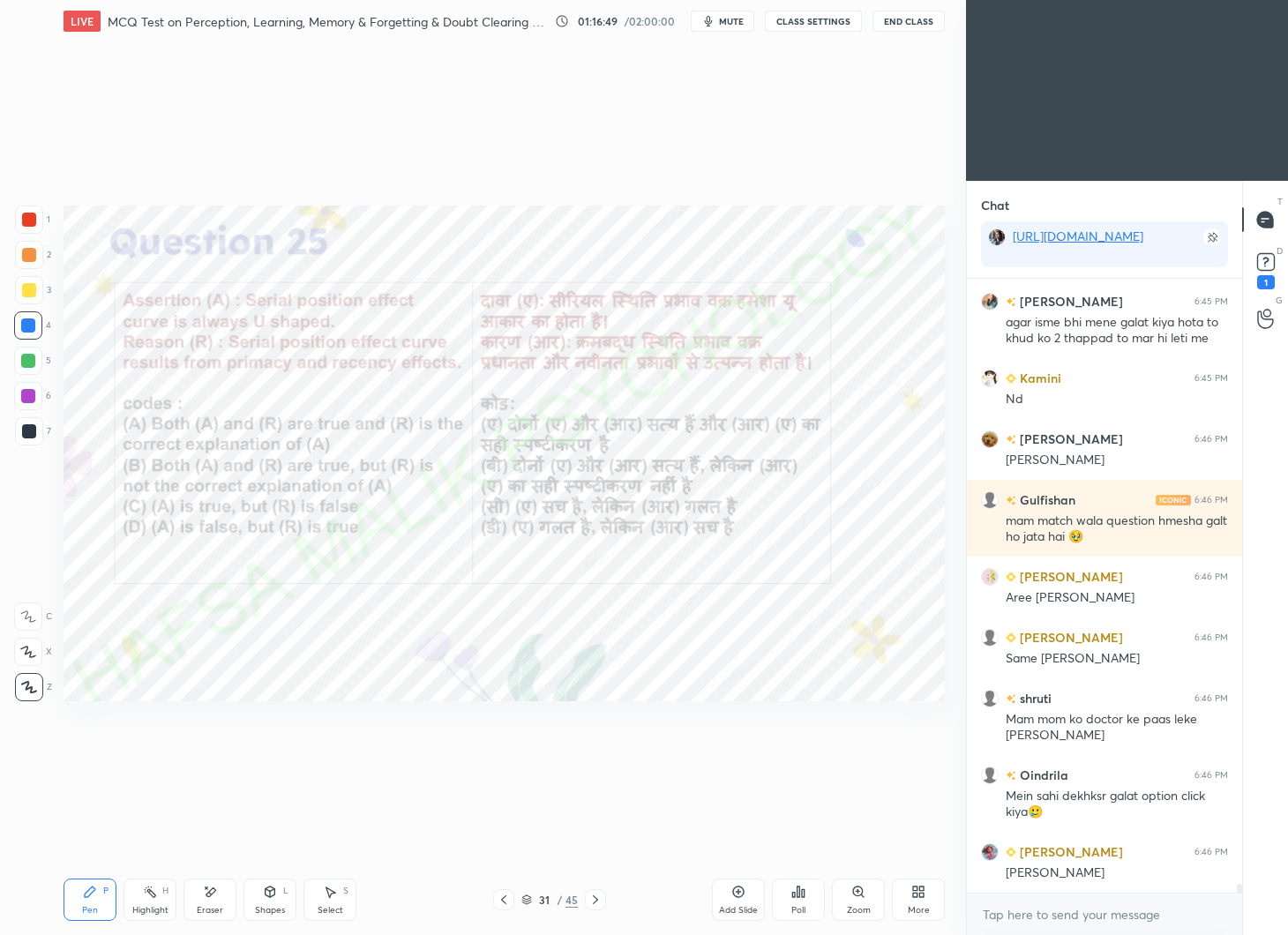
click at [792, 909] on div "Poll" at bounding box center [799, 911] width 15 height 9
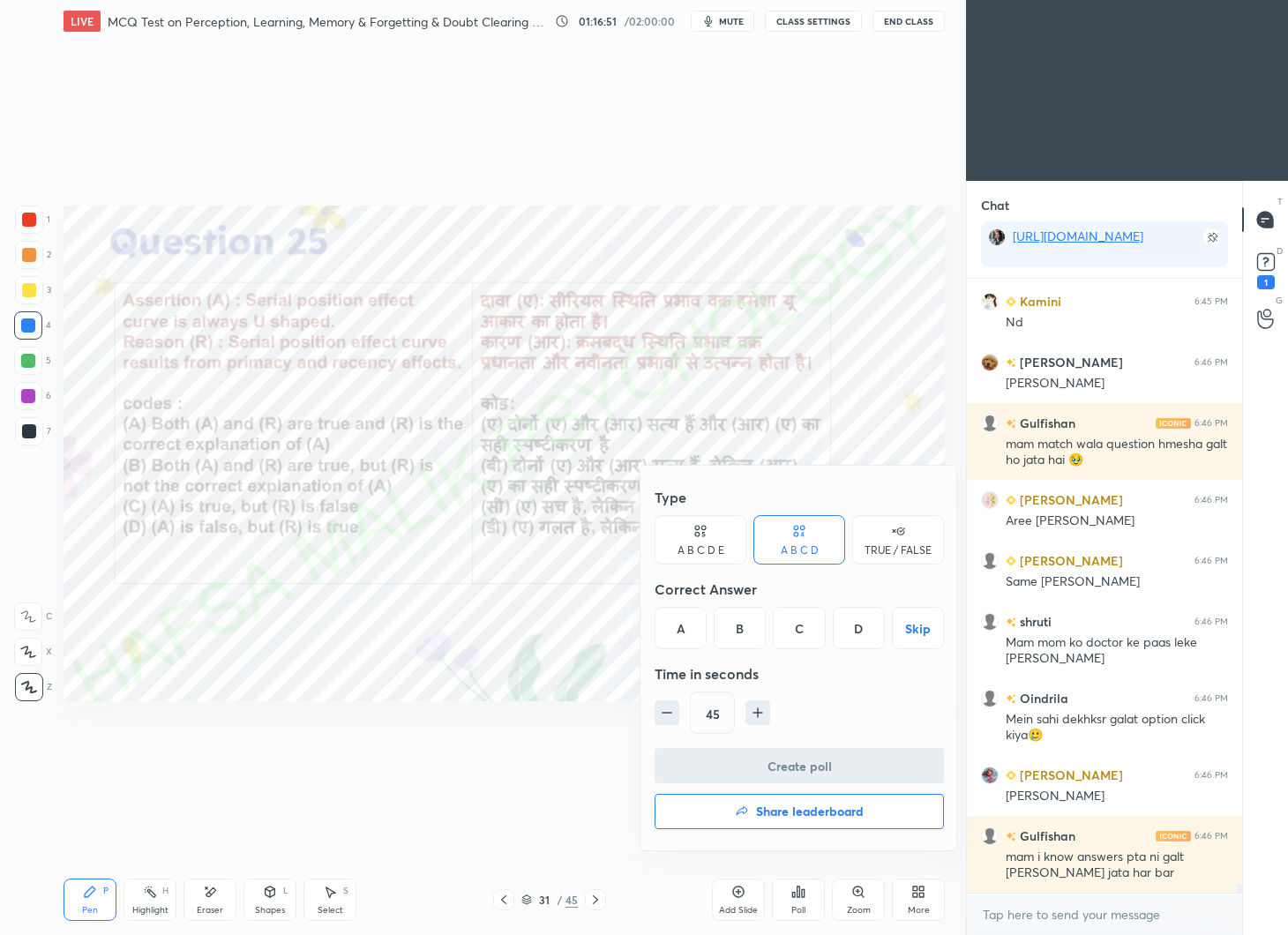
click at [683, 610] on div "A" at bounding box center [680, 628] width 52 height 43
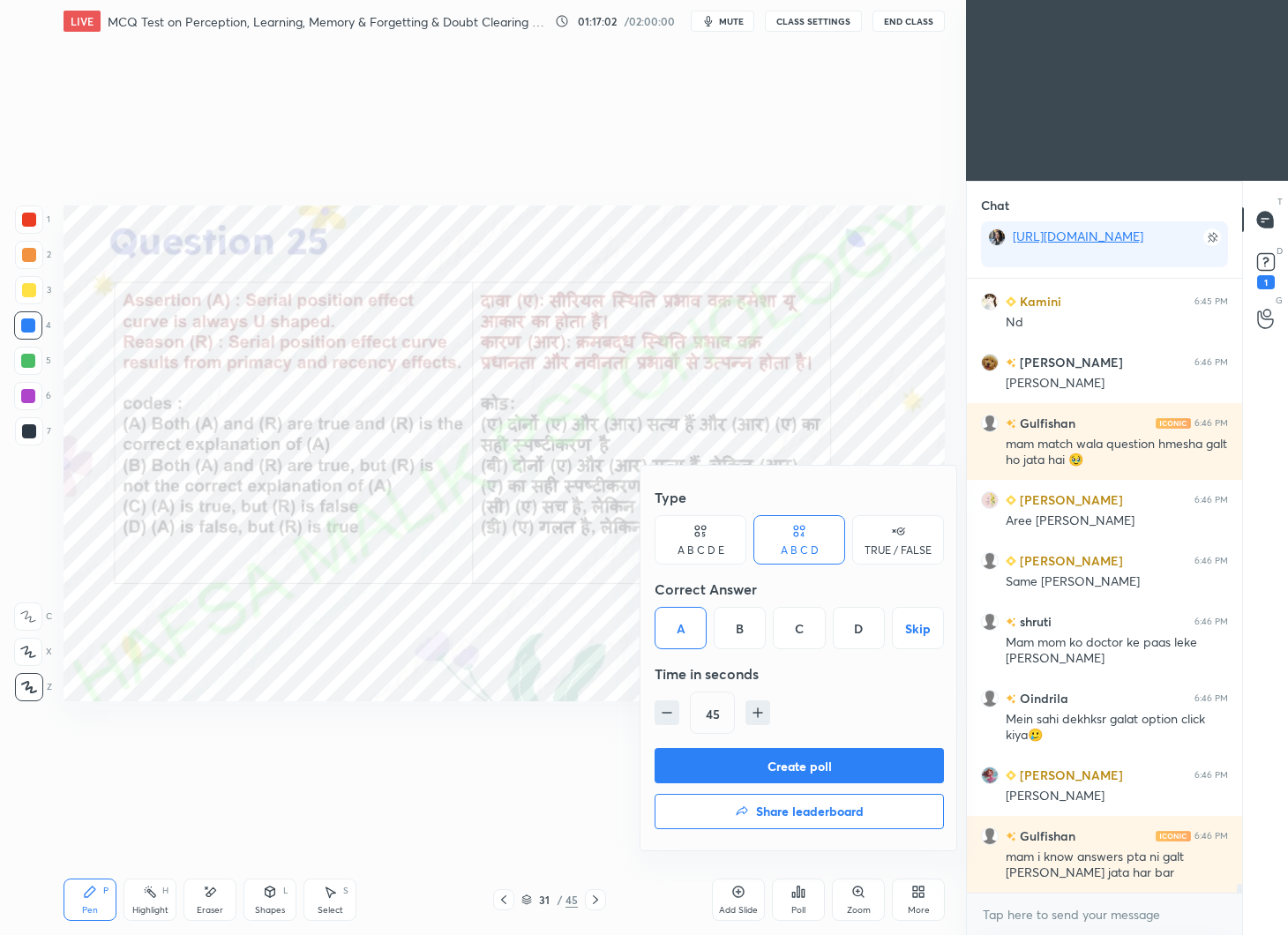
click at [776, 759] on button "Create poll" at bounding box center [799, 765] width 289 height 35
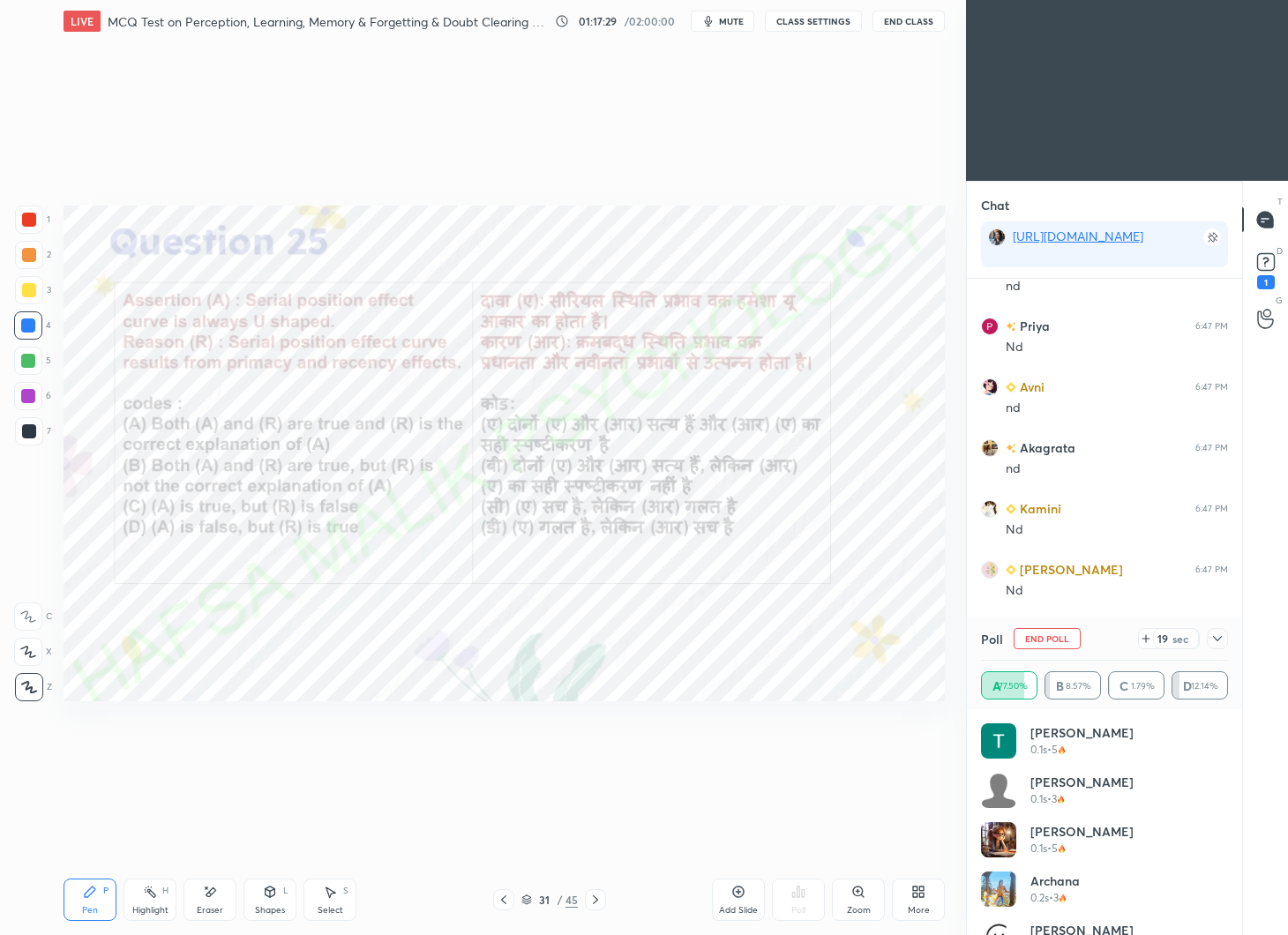
scroll to position [42387, 0]
click at [1212, 632] on icon at bounding box center [1217, 639] width 15 height 15
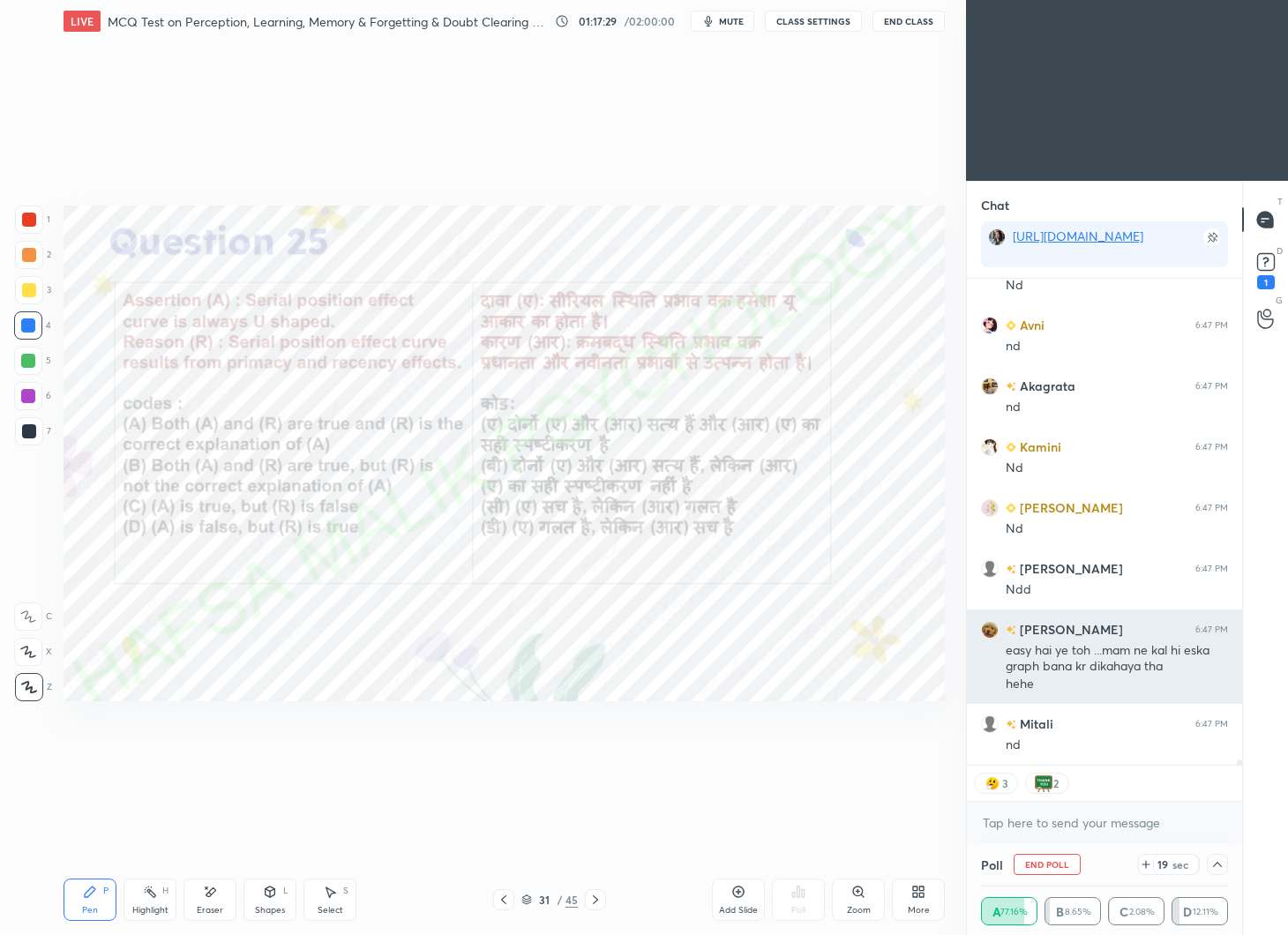
scroll to position [0, 0]
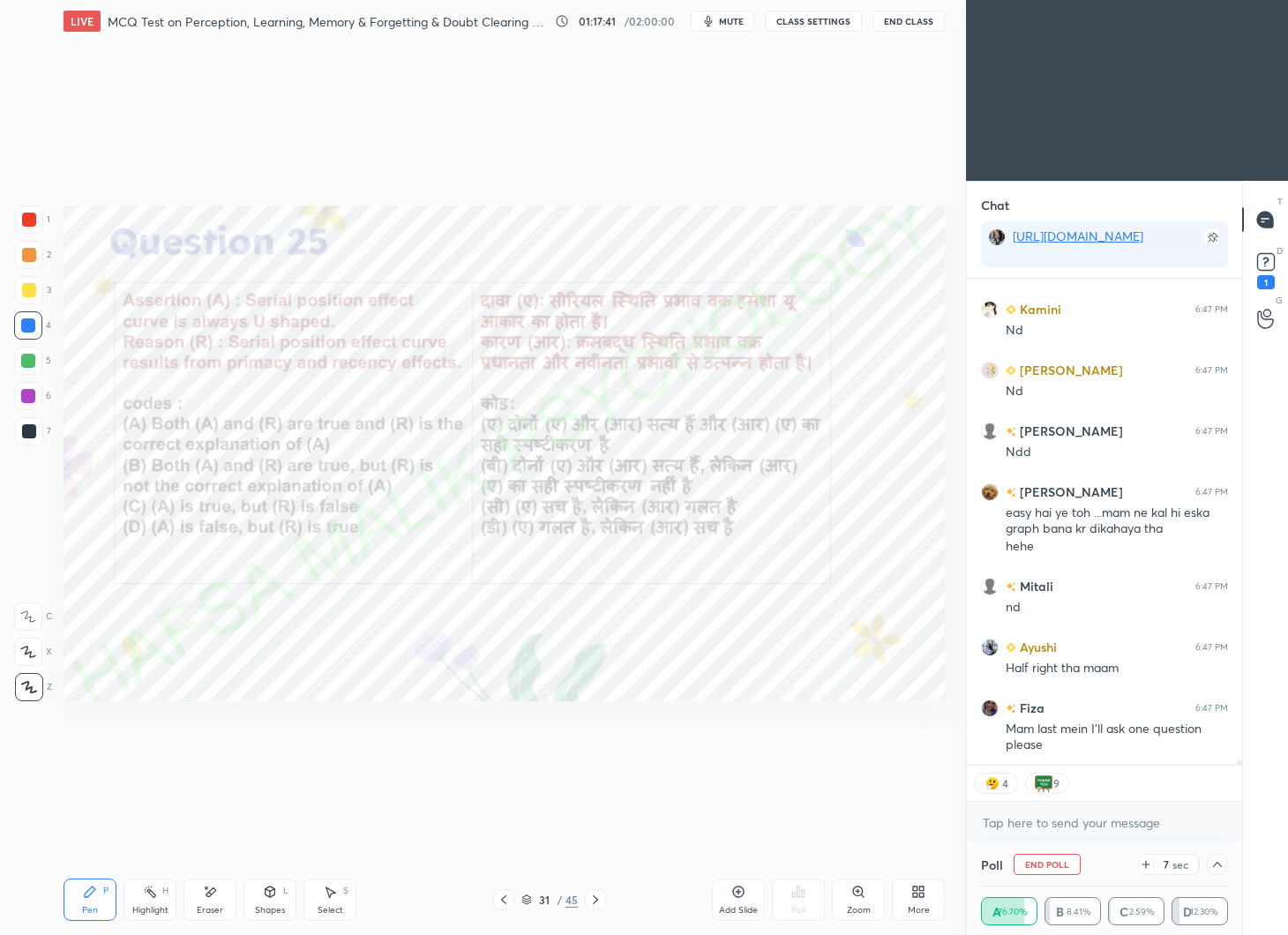
click at [1270, 254] on rect at bounding box center [1265, 262] width 16 height 16
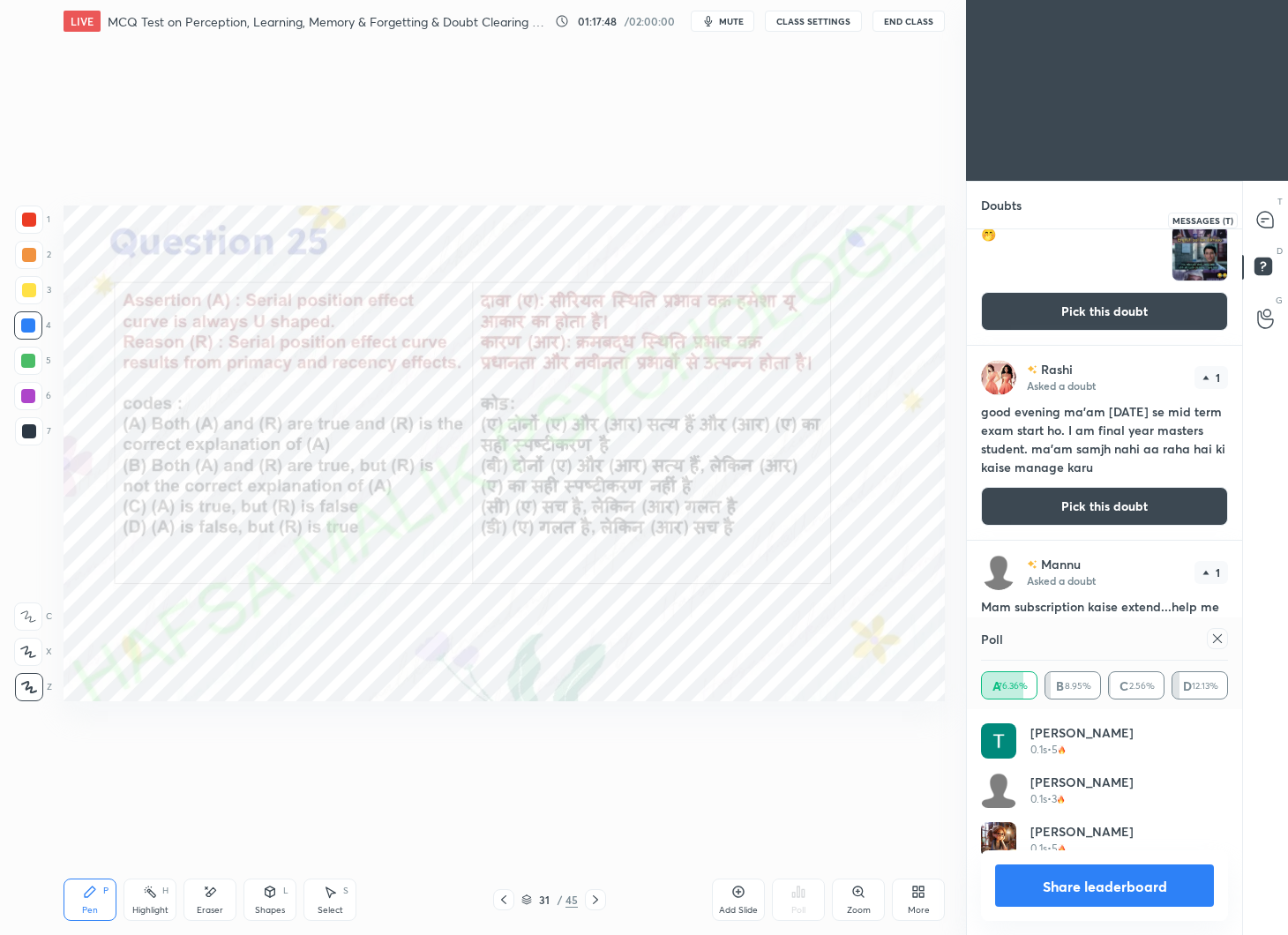
click at [1270, 216] on icon at bounding box center [1265, 220] width 16 height 16
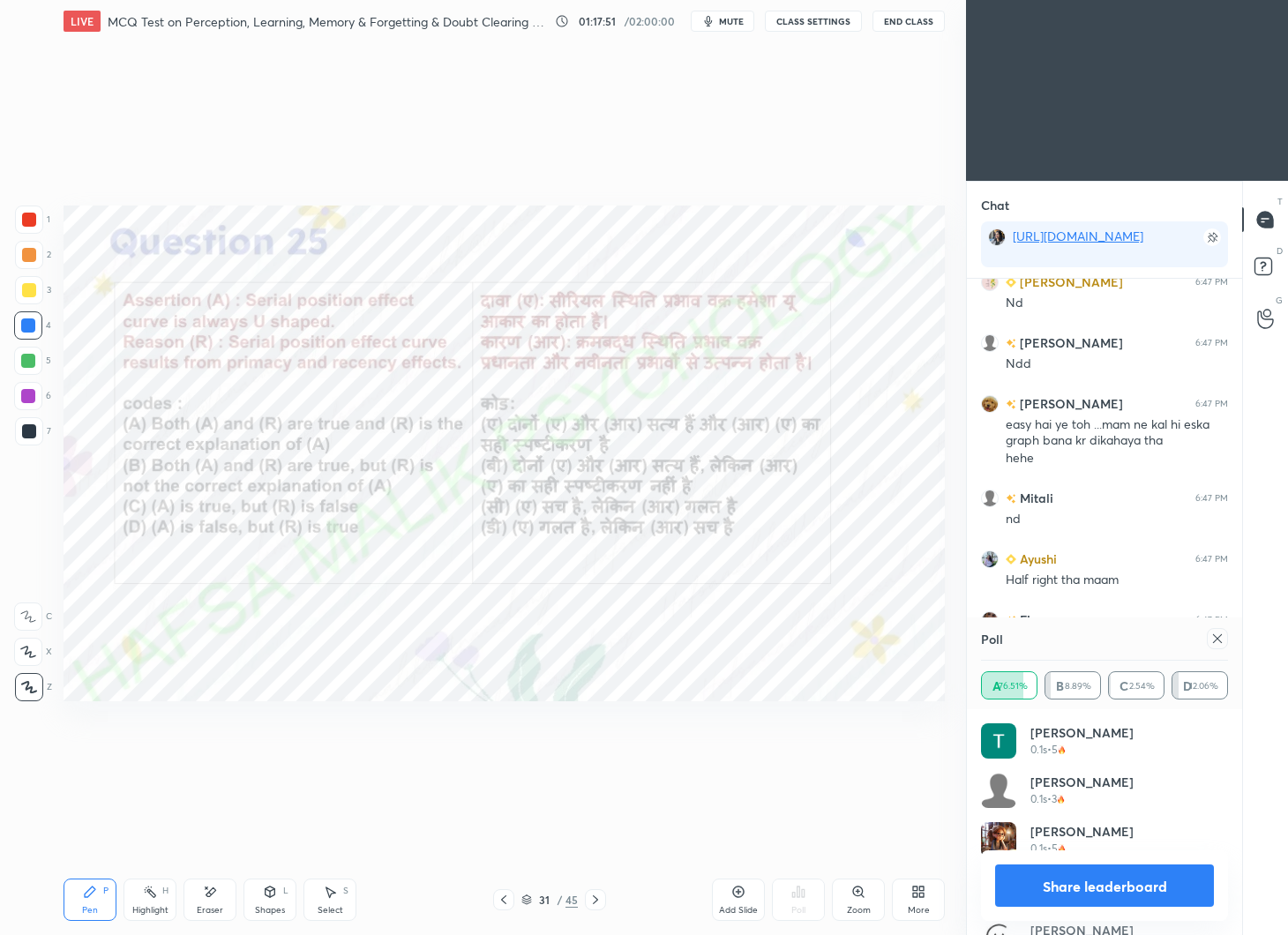
click at [1214, 638] on icon at bounding box center [1217, 639] width 15 height 15
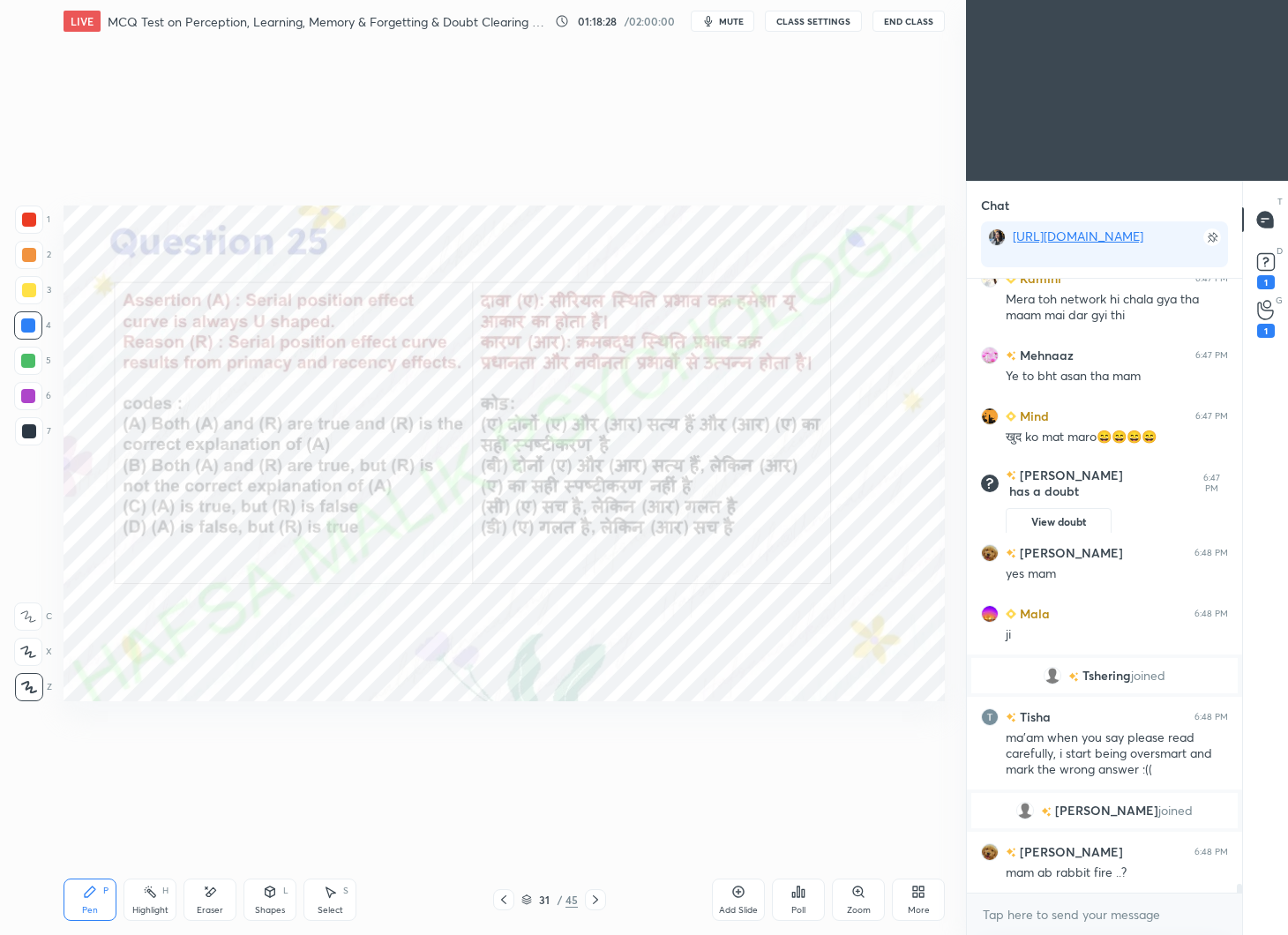
click at [596, 903] on icon at bounding box center [596, 901] width 15 height 15
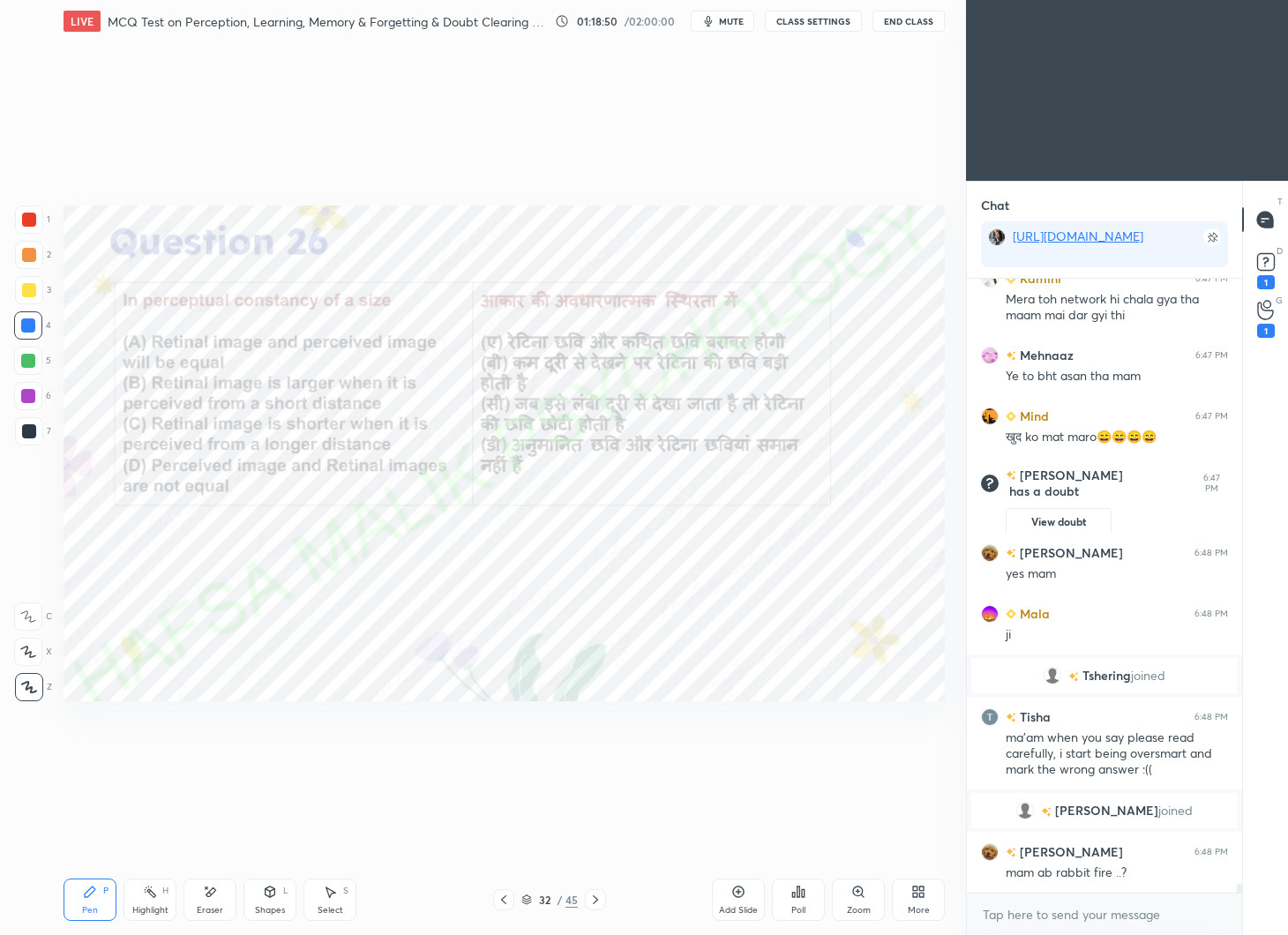
click at [810, 903] on div "Poll" at bounding box center [798, 900] width 53 height 43
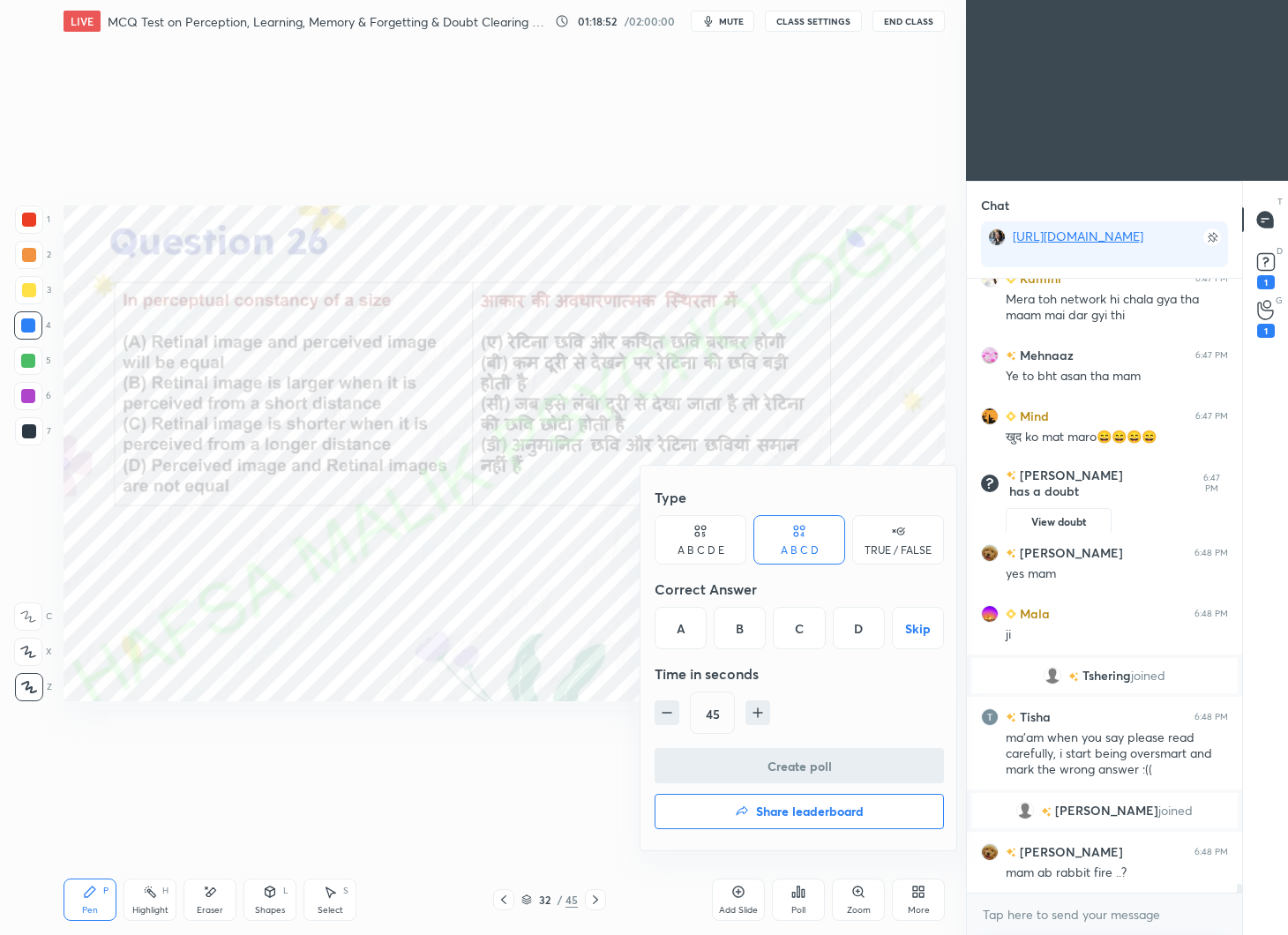
click at [852, 629] on div "D" at bounding box center [858, 628] width 52 height 43
click at [822, 757] on button "Create poll" at bounding box center [799, 765] width 289 height 35
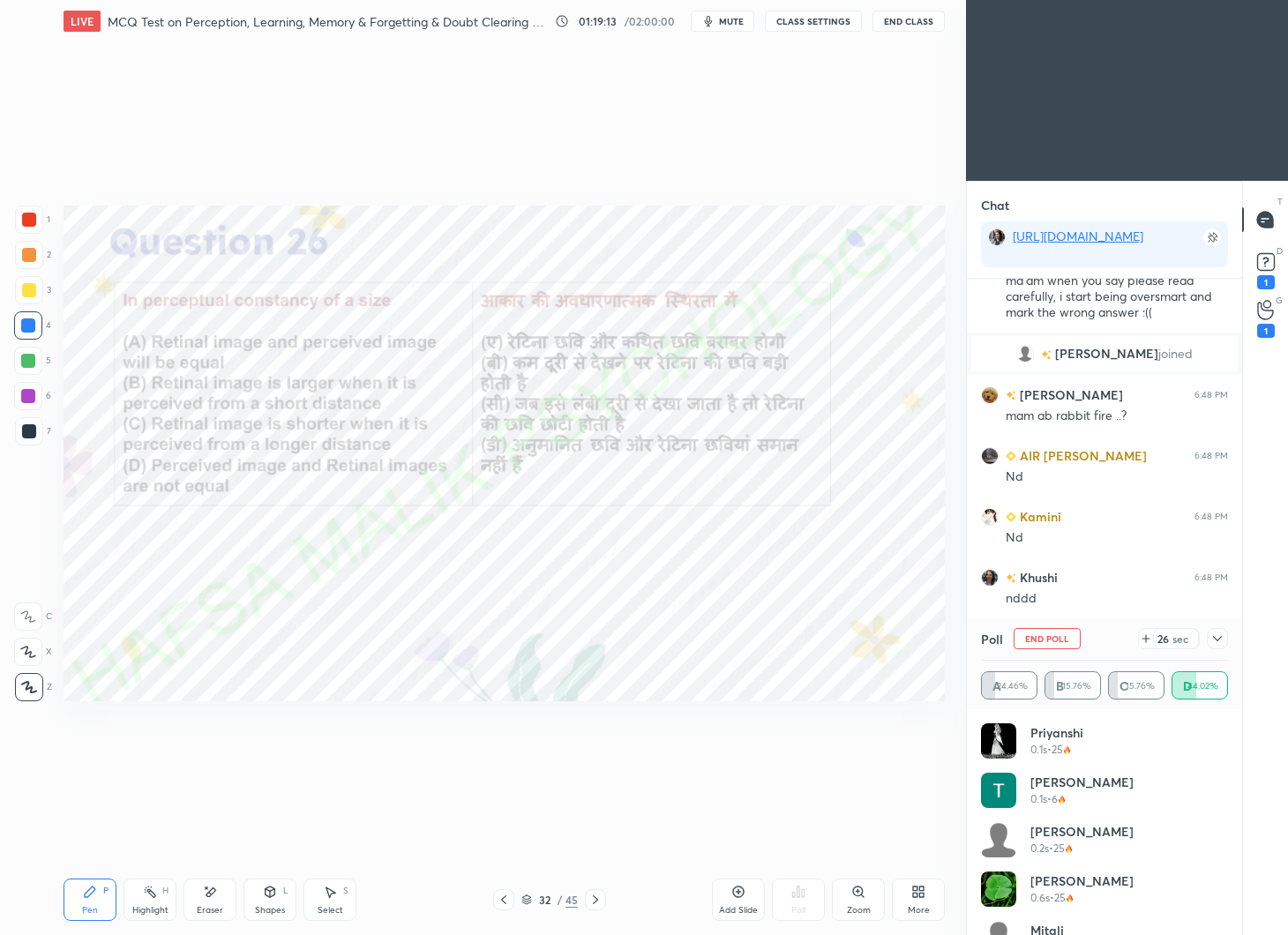
scroll to position [41983, 0]
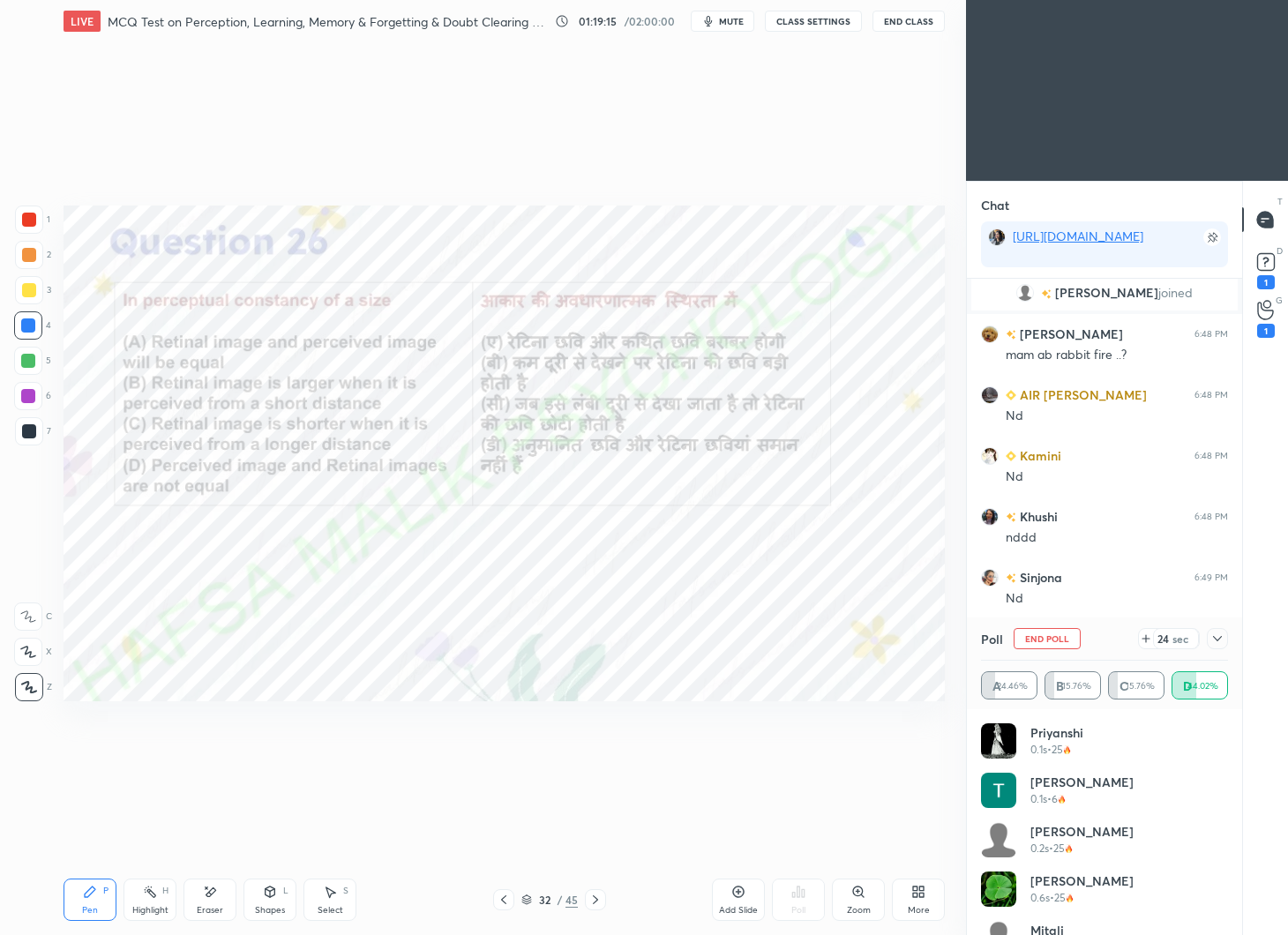
click at [1145, 639] on icon at bounding box center [1146, 639] width 7 height 0
click at [1218, 636] on icon at bounding box center [1217, 639] width 15 height 15
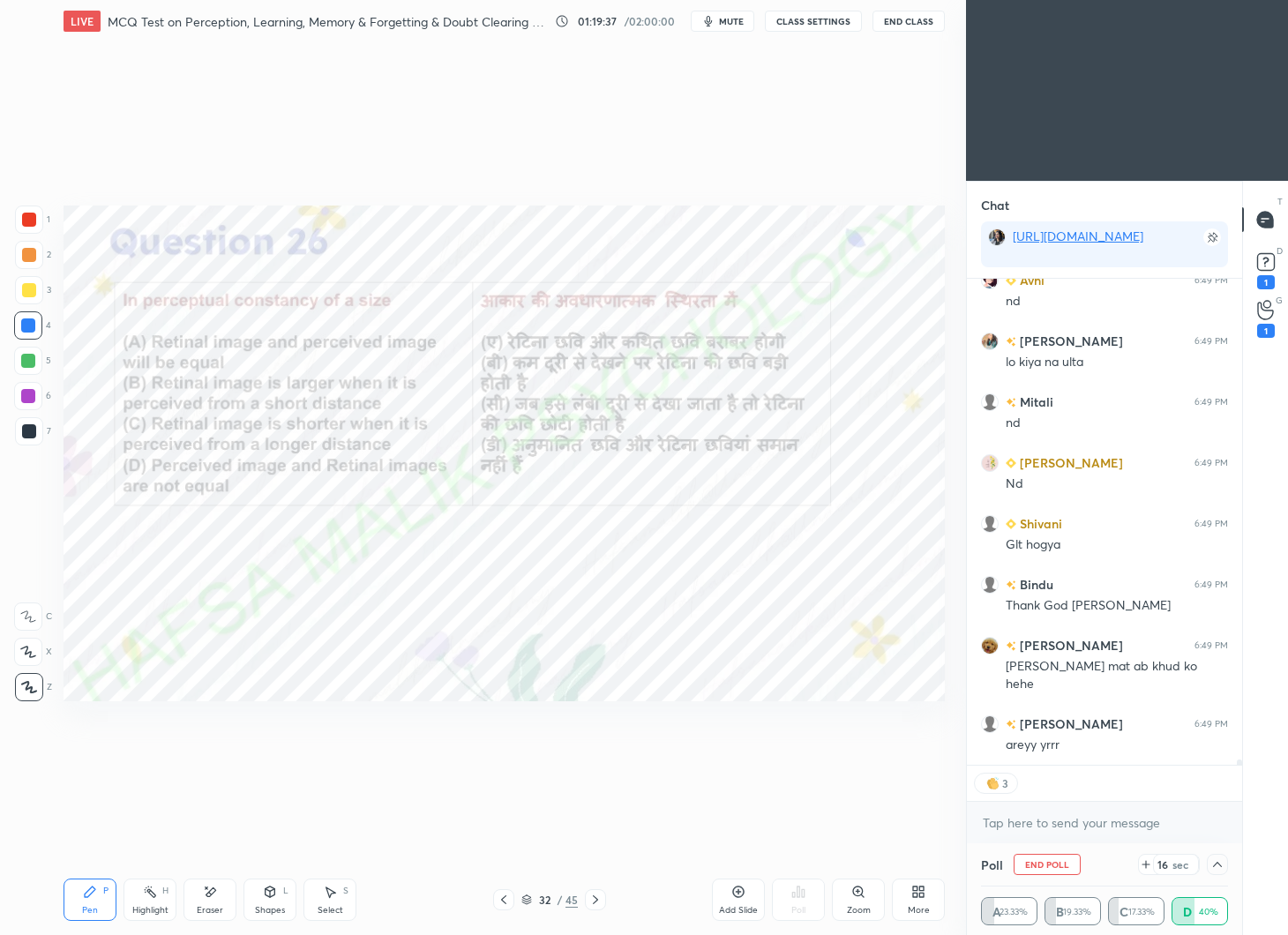
scroll to position [517, 270]
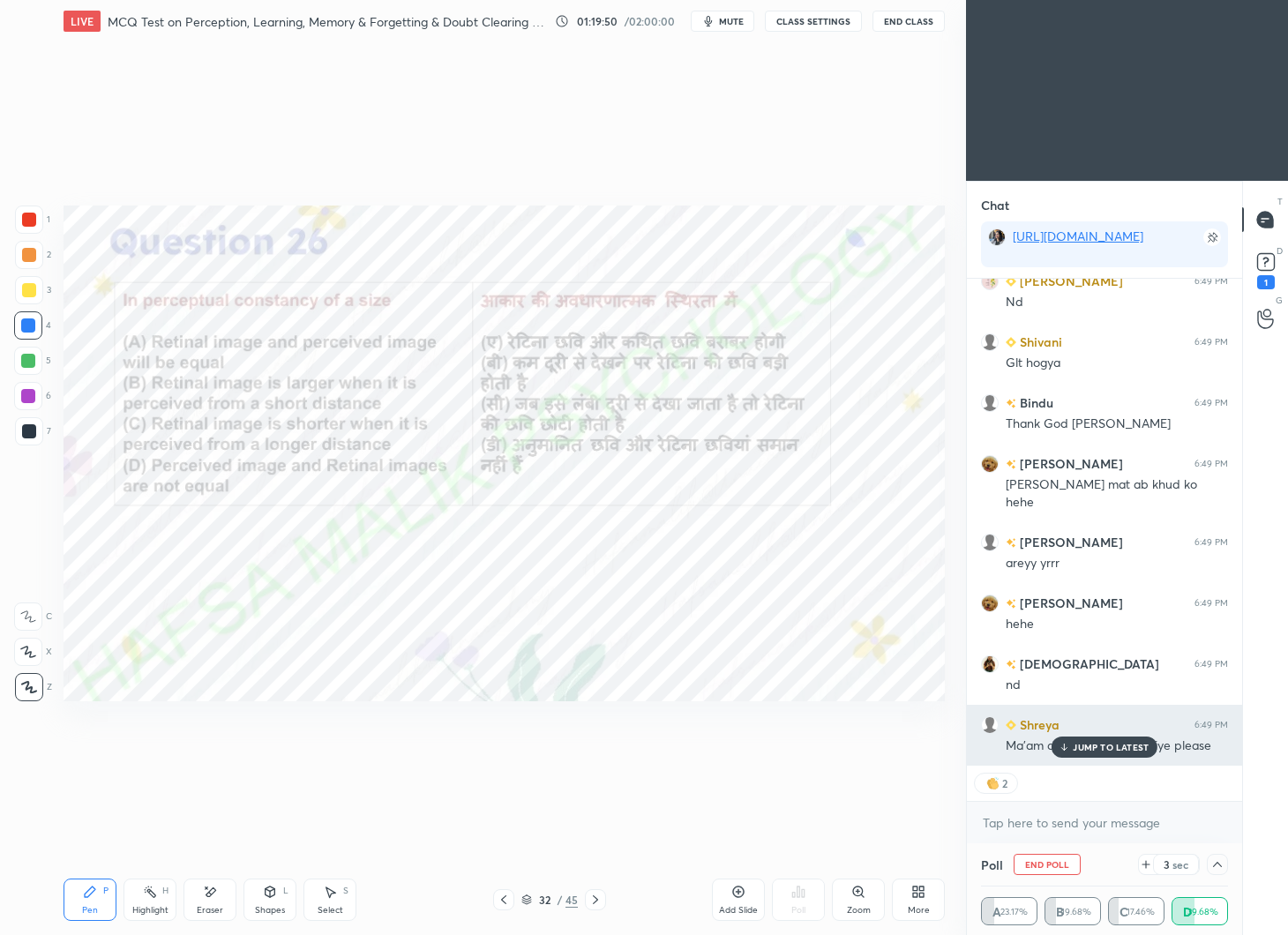
click at [1139, 747] on p "JUMP TO LATEST" at bounding box center [1110, 747] width 76 height 11
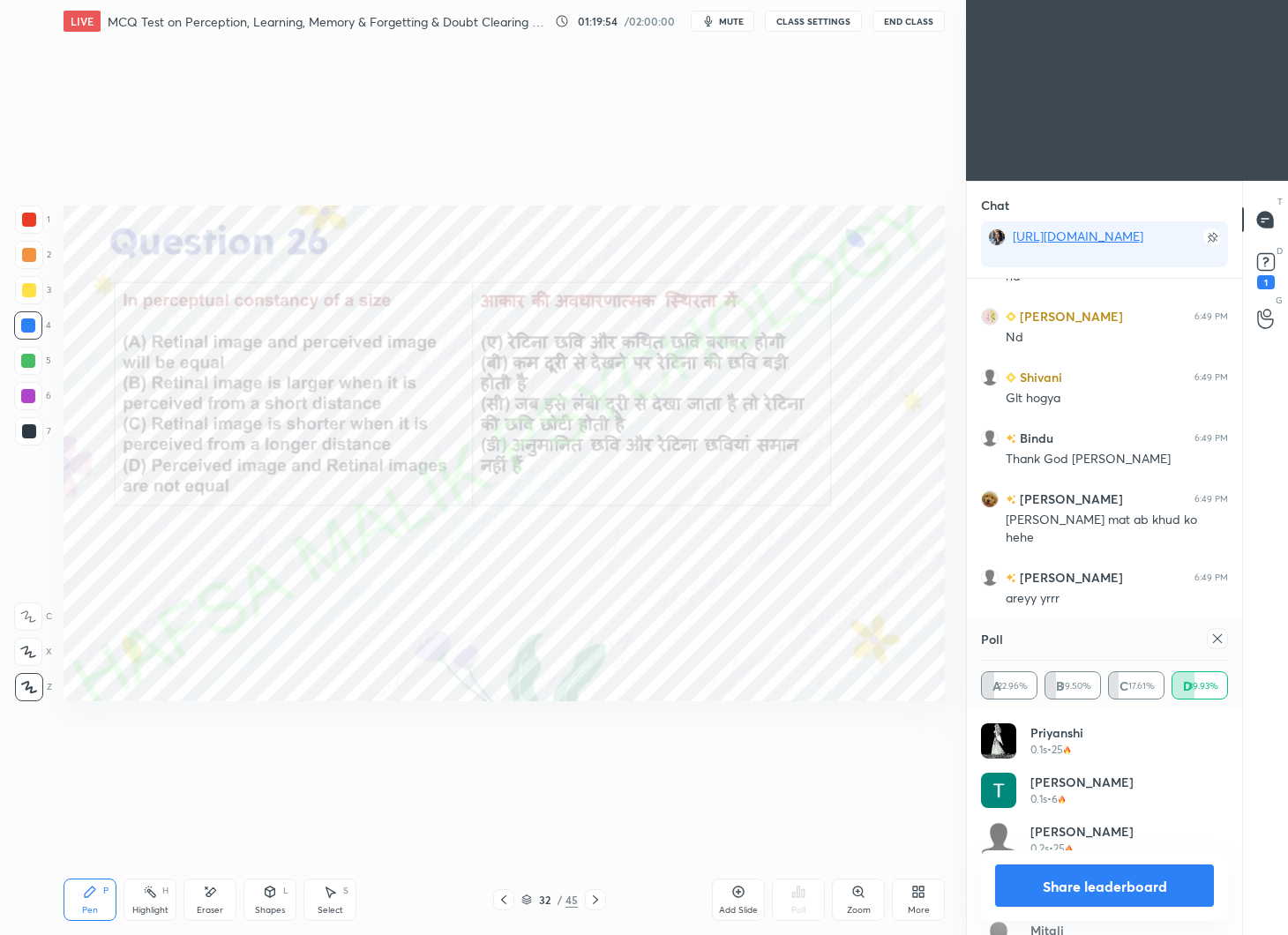
click at [1218, 639] on icon at bounding box center [1217, 639] width 15 height 15
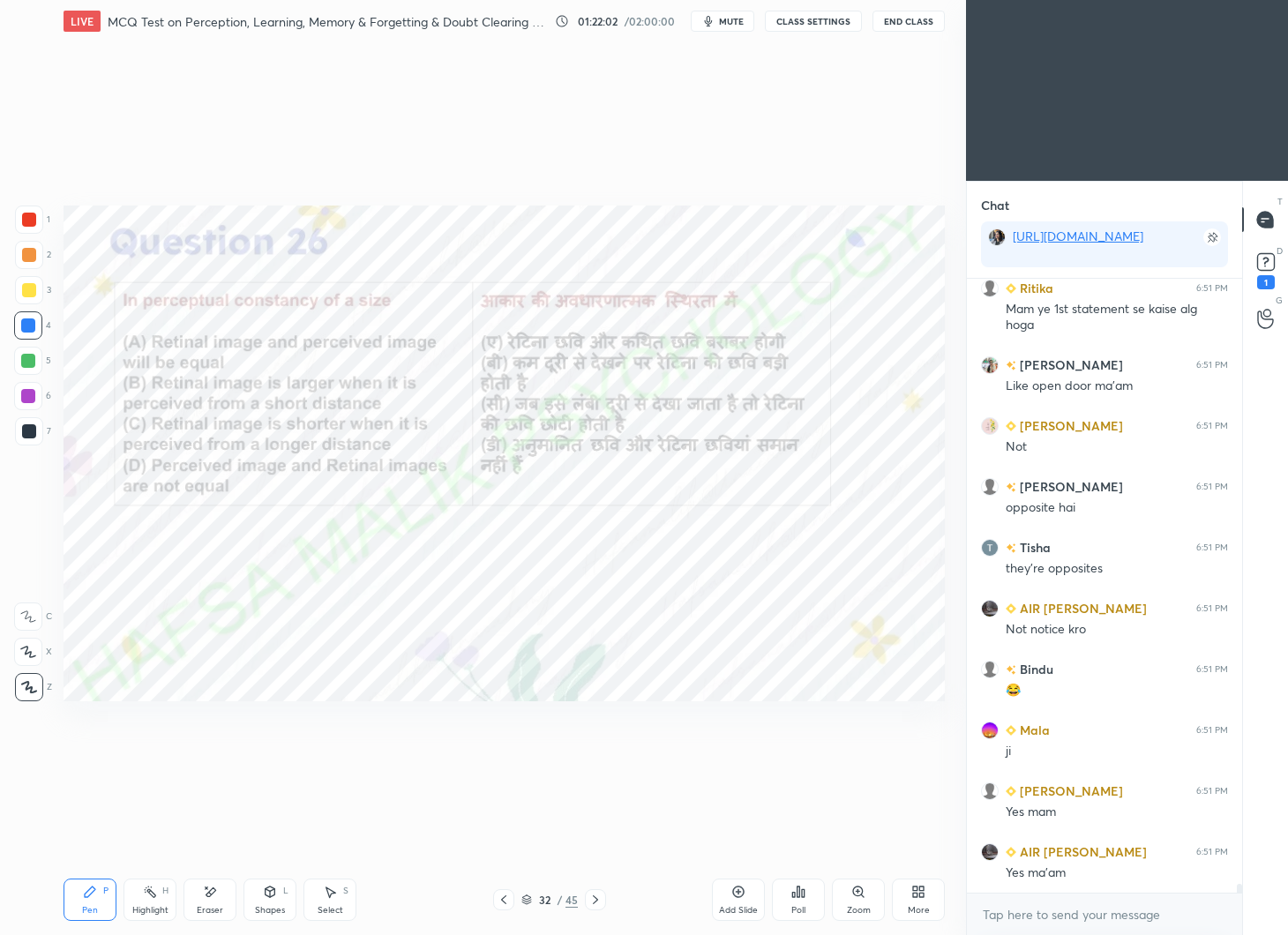
scroll to position [43791, 0]
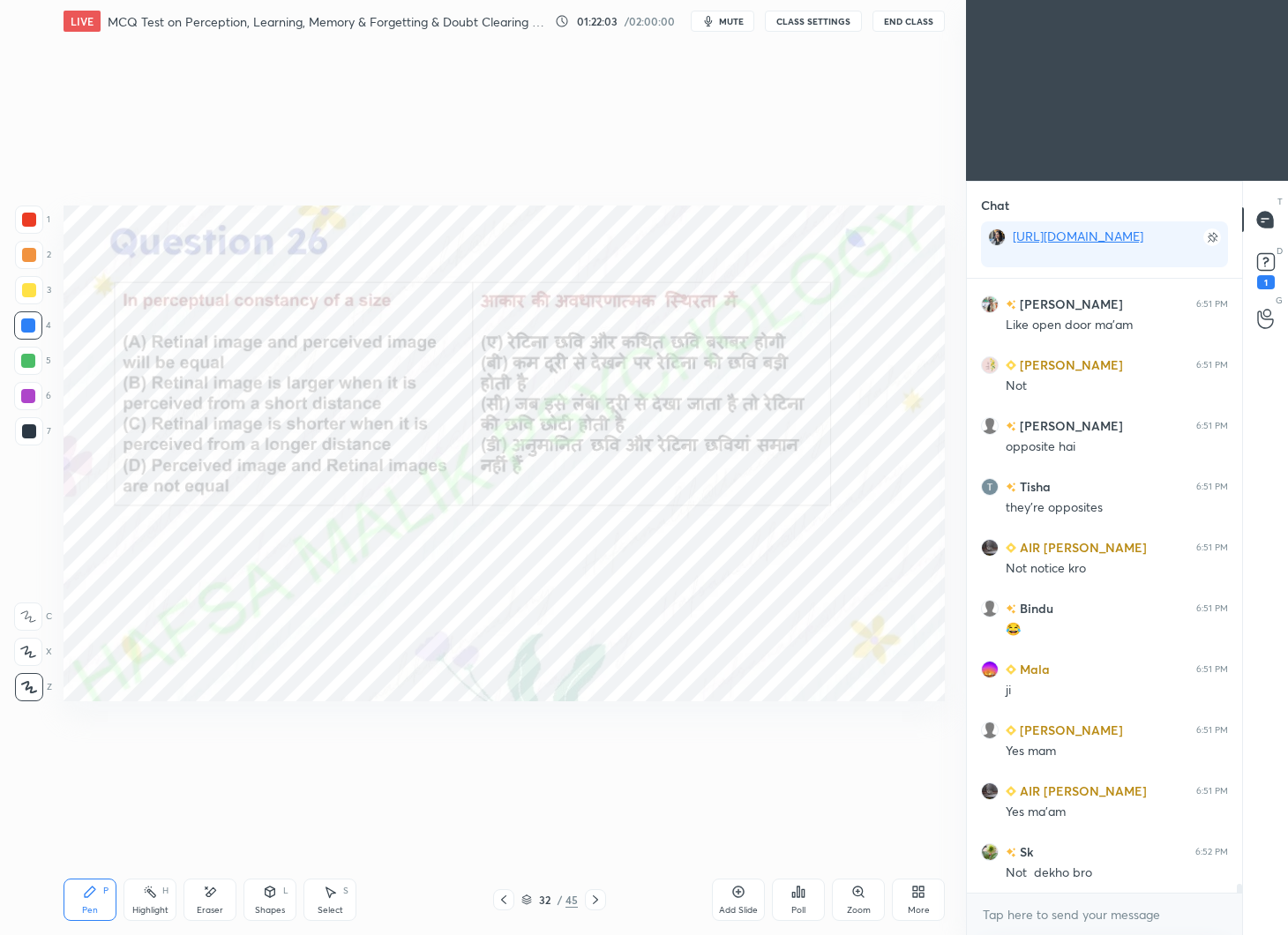
click at [595, 907] on div at bounding box center [595, 900] width 21 height 21
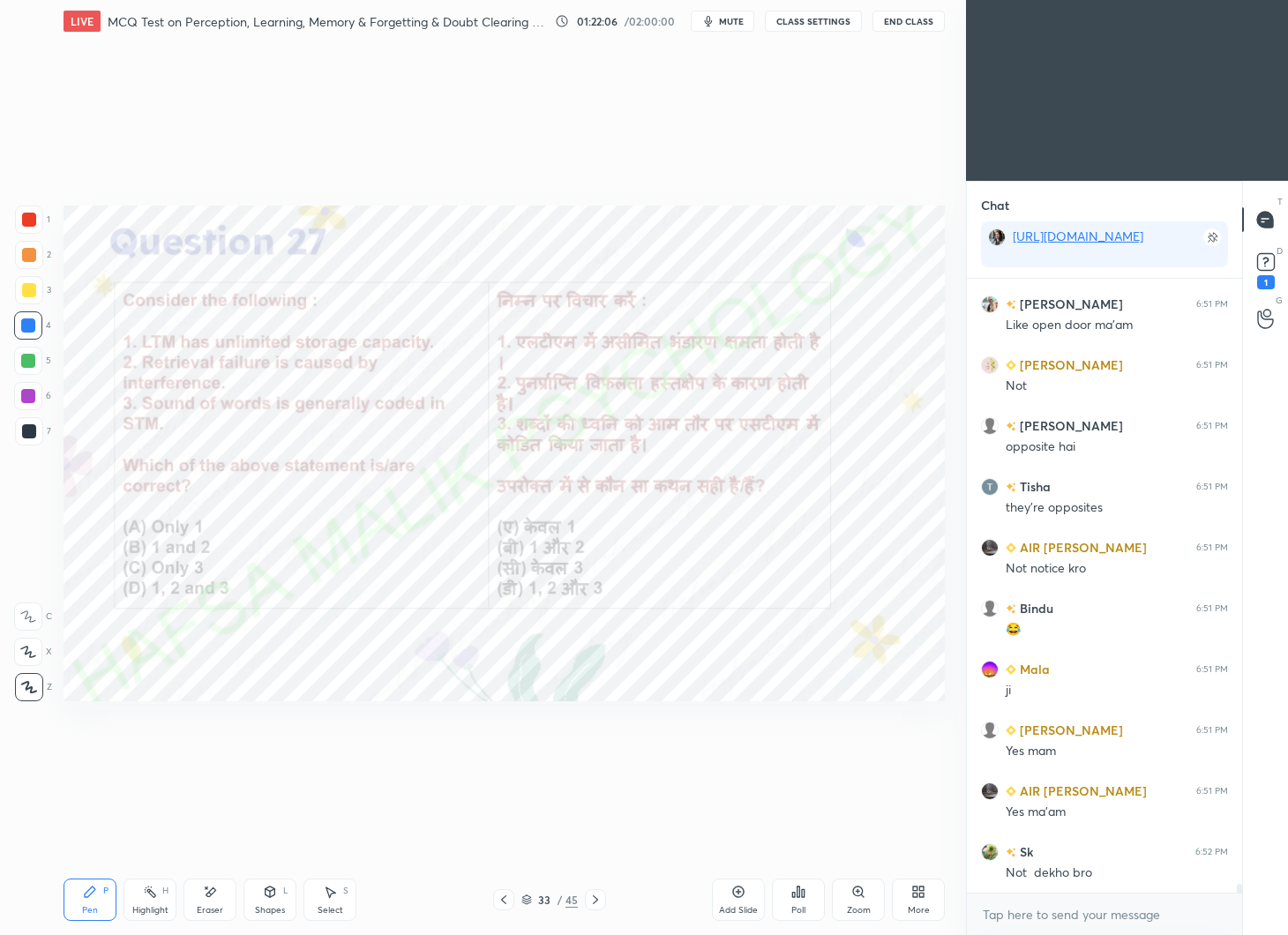
click at [809, 898] on div "Poll" at bounding box center [798, 900] width 53 height 43
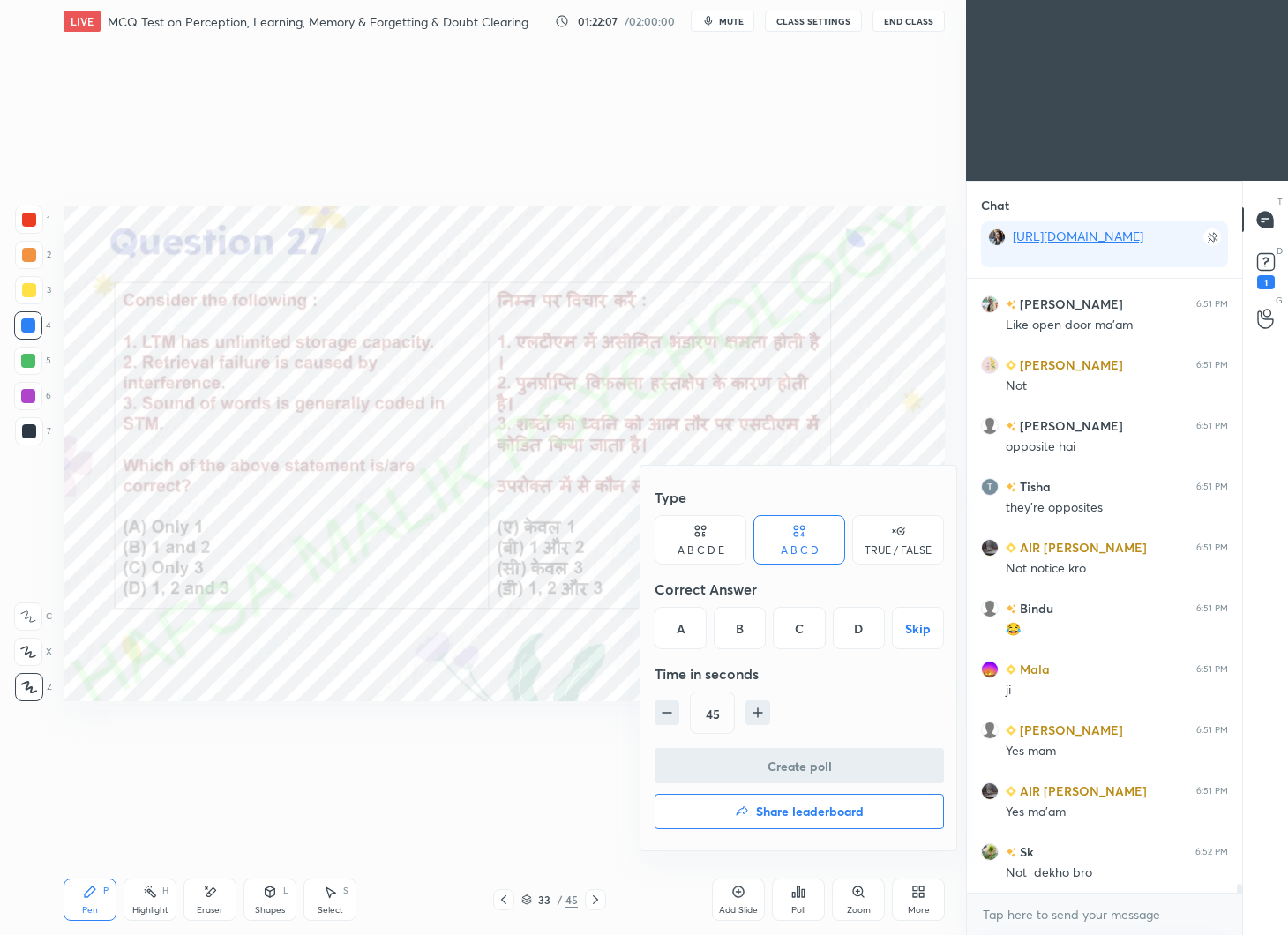
click at [857, 625] on div "D" at bounding box center [858, 628] width 52 height 43
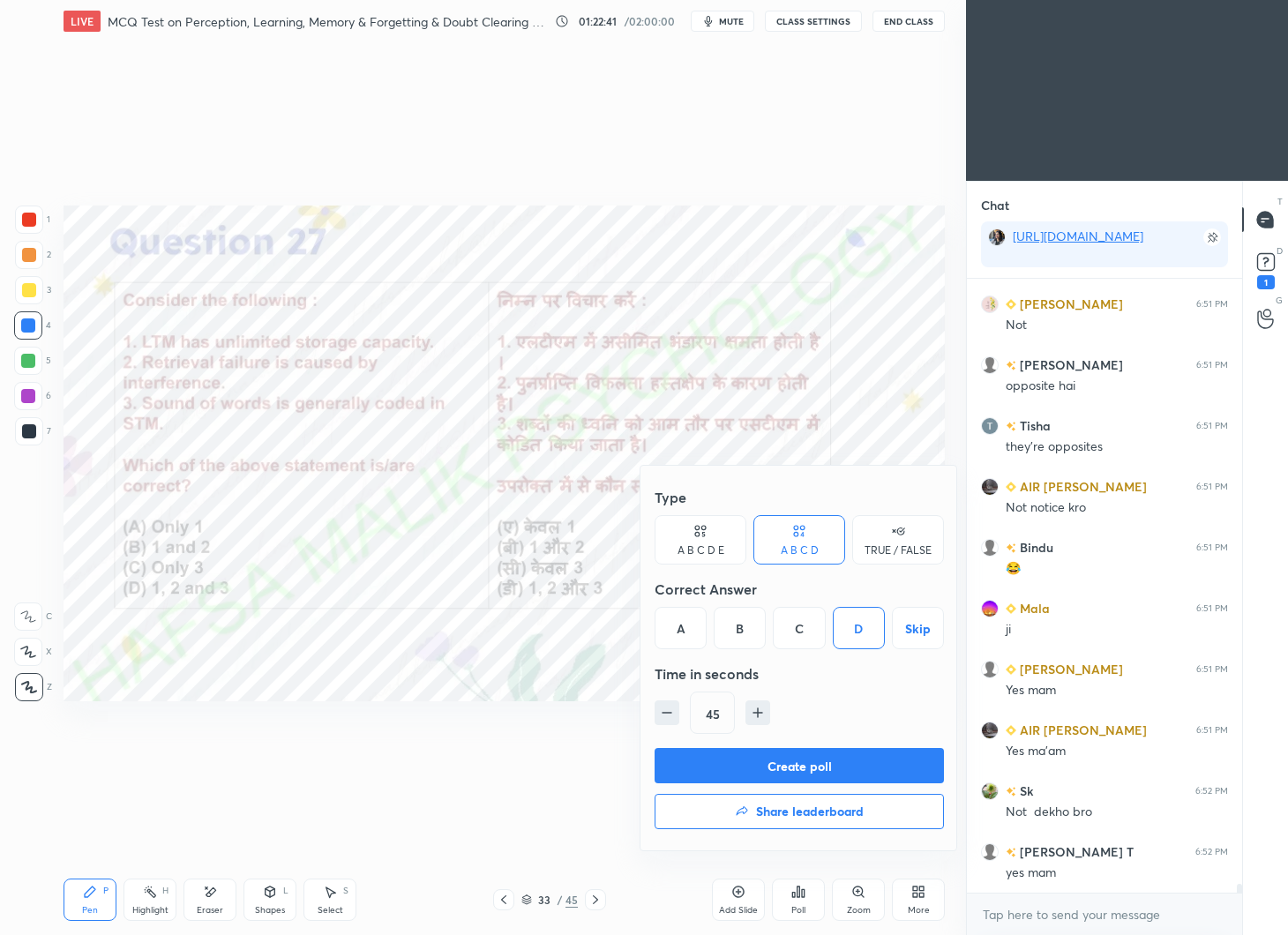
click at [827, 760] on button "Create poll" at bounding box center [799, 765] width 289 height 35
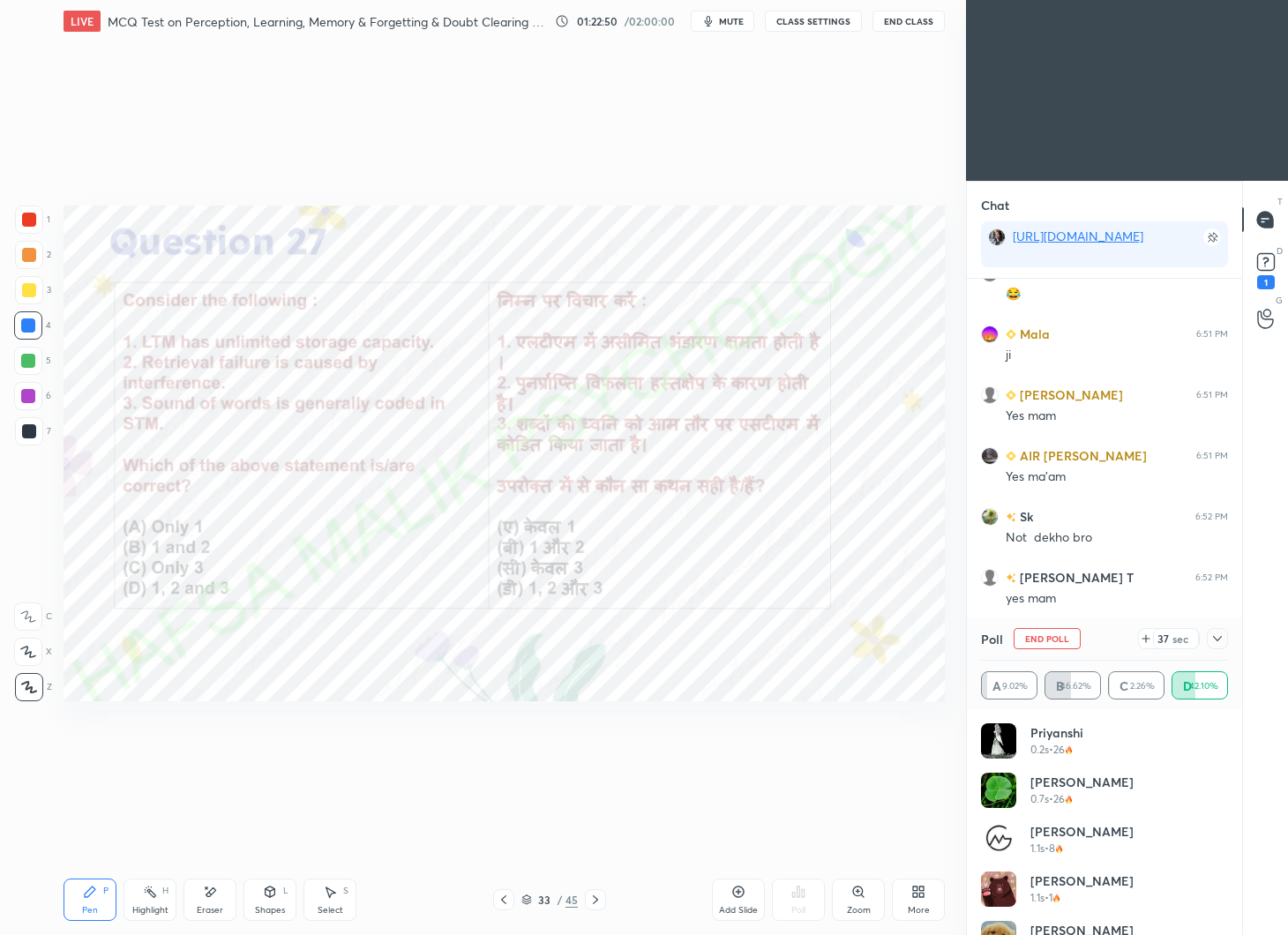
scroll to position [44187, 0]
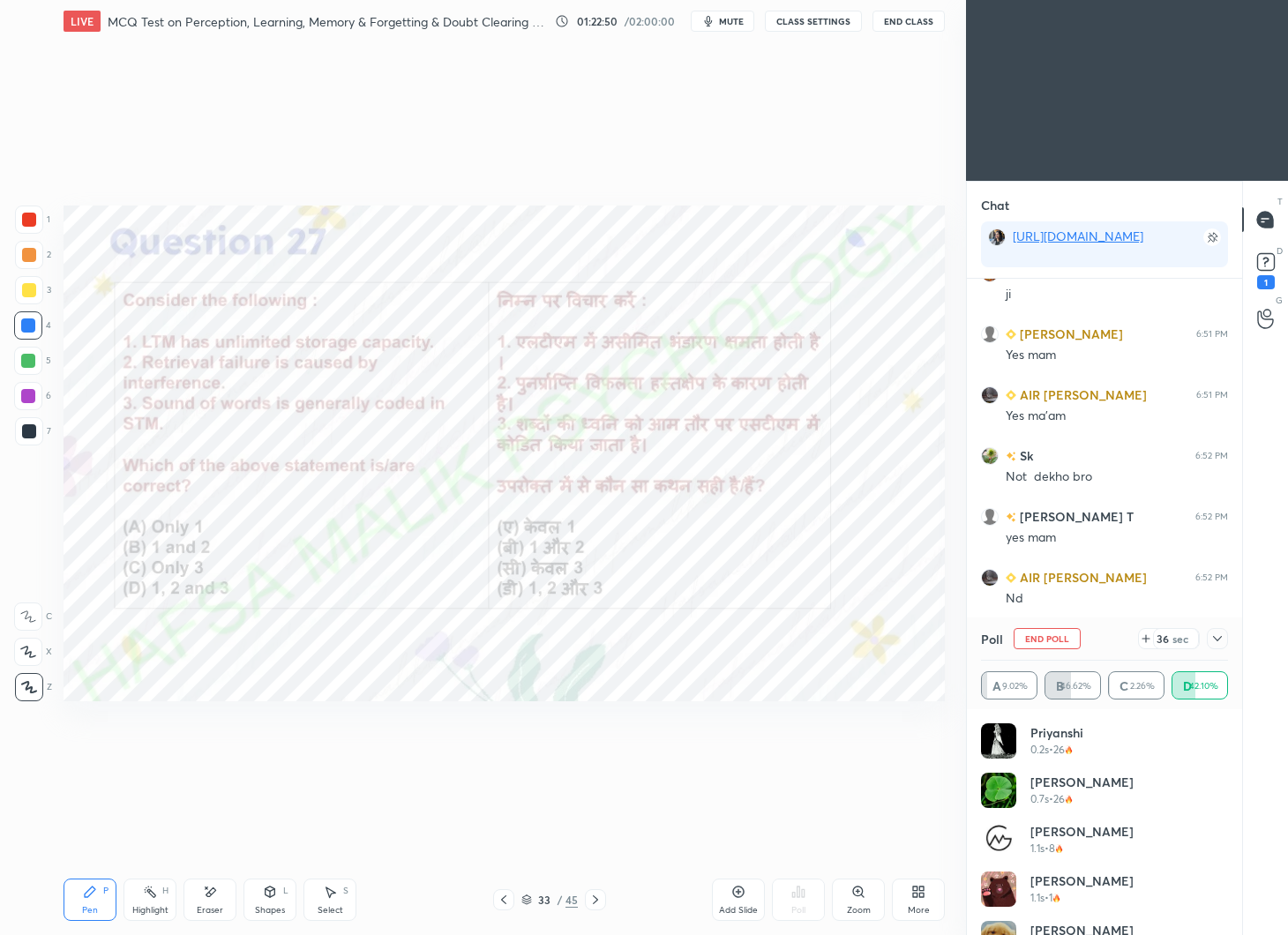
click at [1148, 639] on icon at bounding box center [1146, 639] width 7 height 0
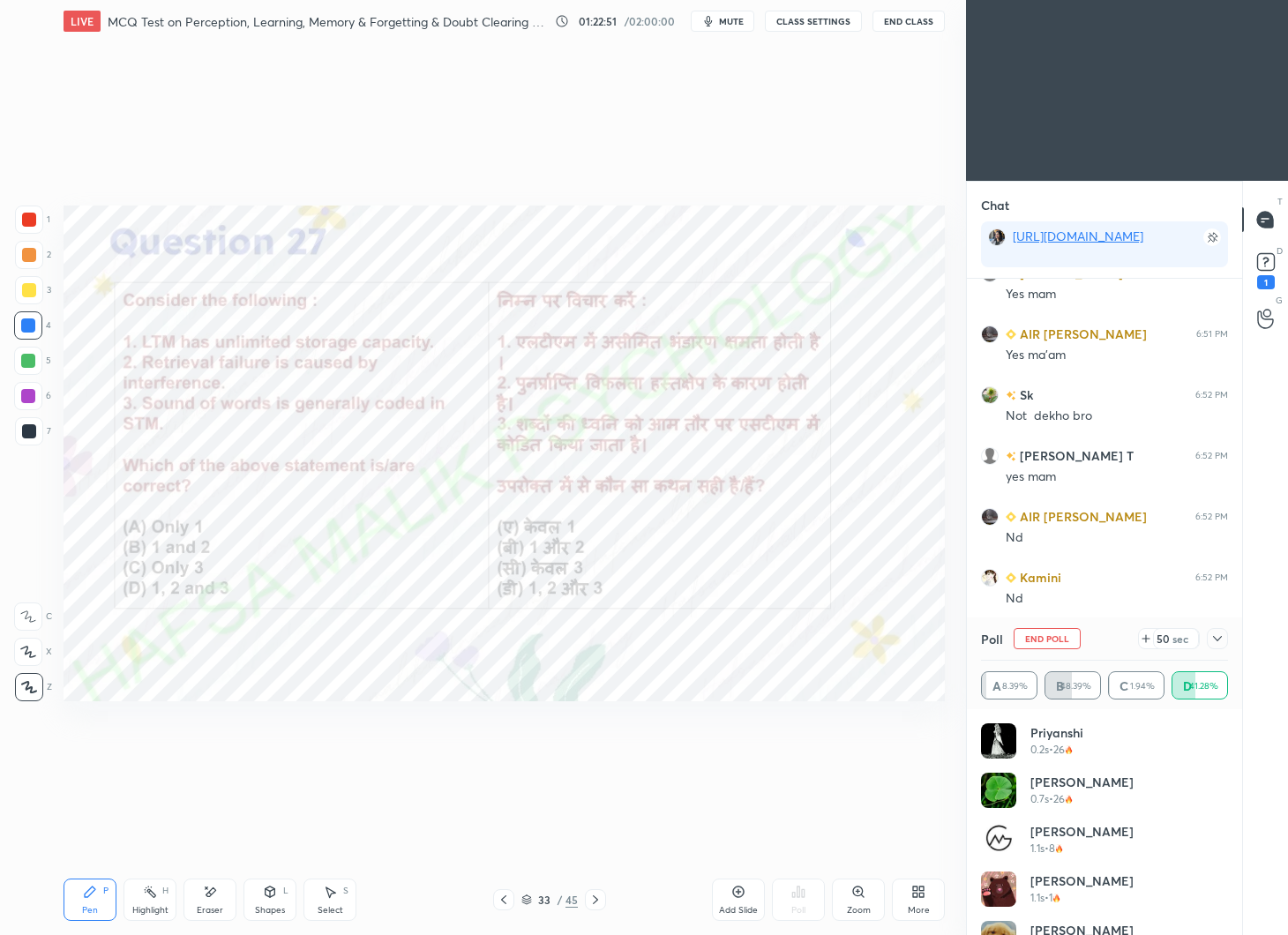
click at [1223, 634] on icon at bounding box center [1217, 639] width 15 height 15
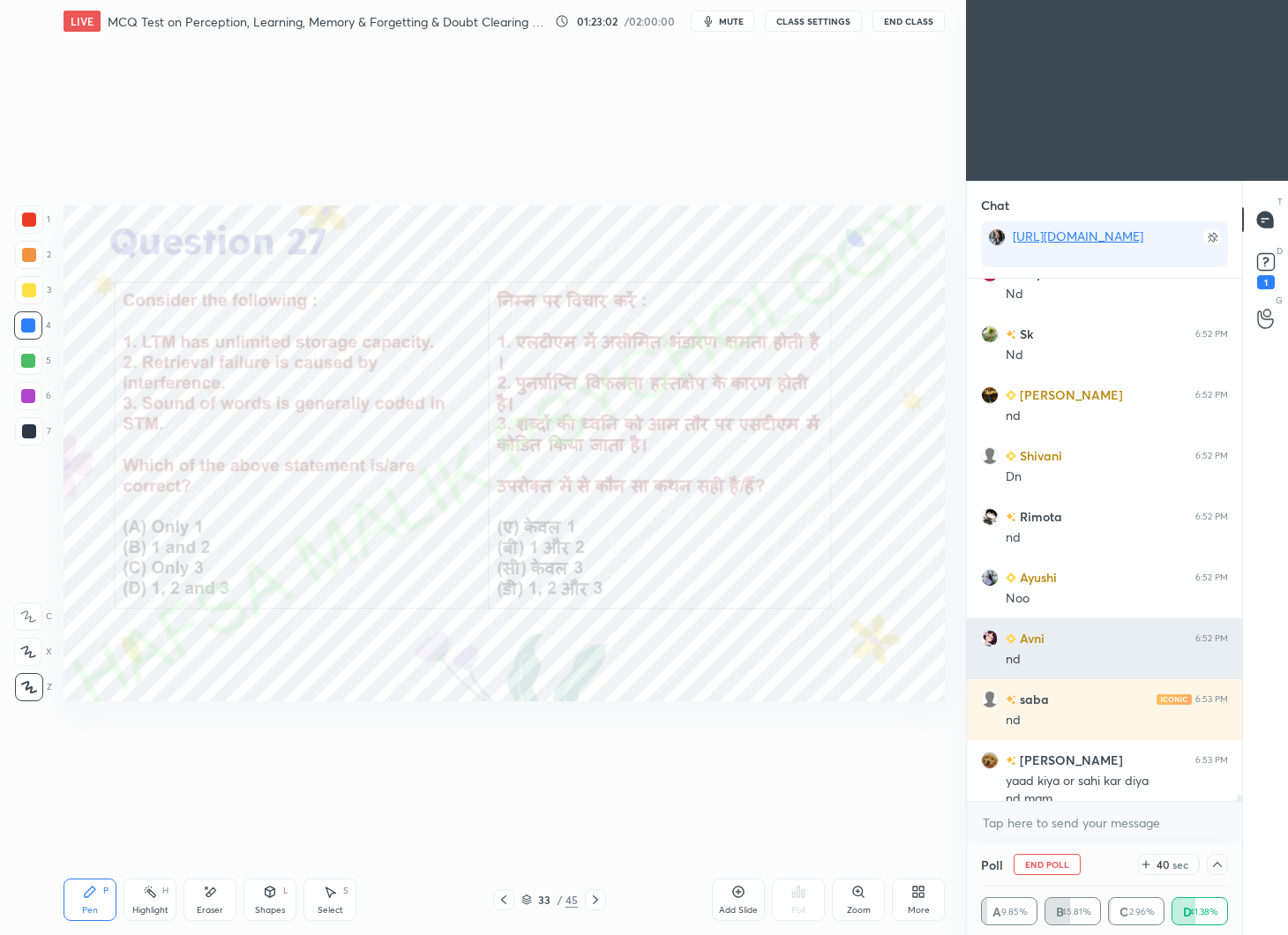
scroll to position [44692, 0]
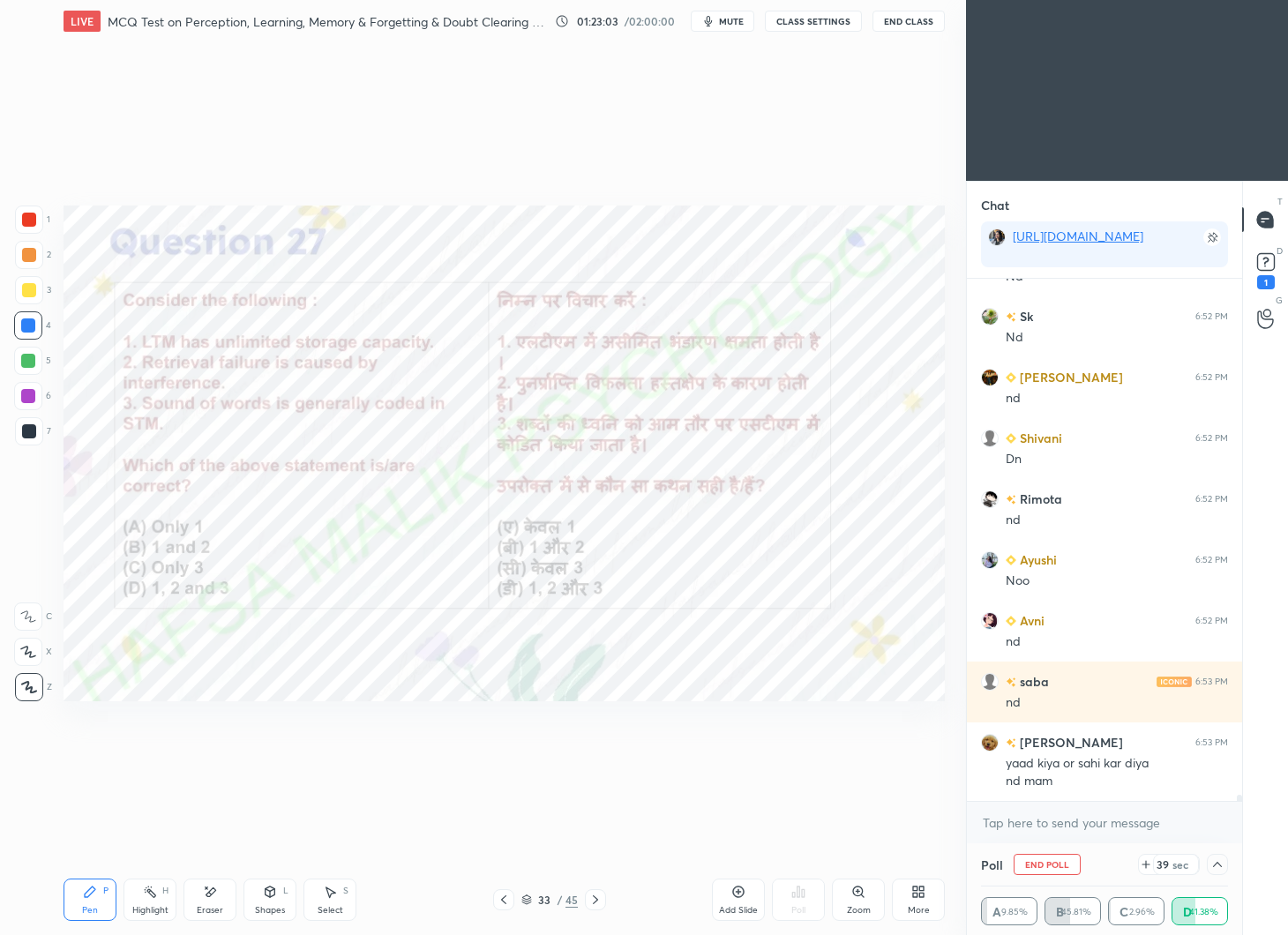
click at [1072, 626] on div "Priya 6:52 PM Nd Sk 6:52 PM Nd Sakshi 6:52 PM nd Shivani 6:52 PM Dn Rimota 6:52…" at bounding box center [1104, 540] width 276 height 522
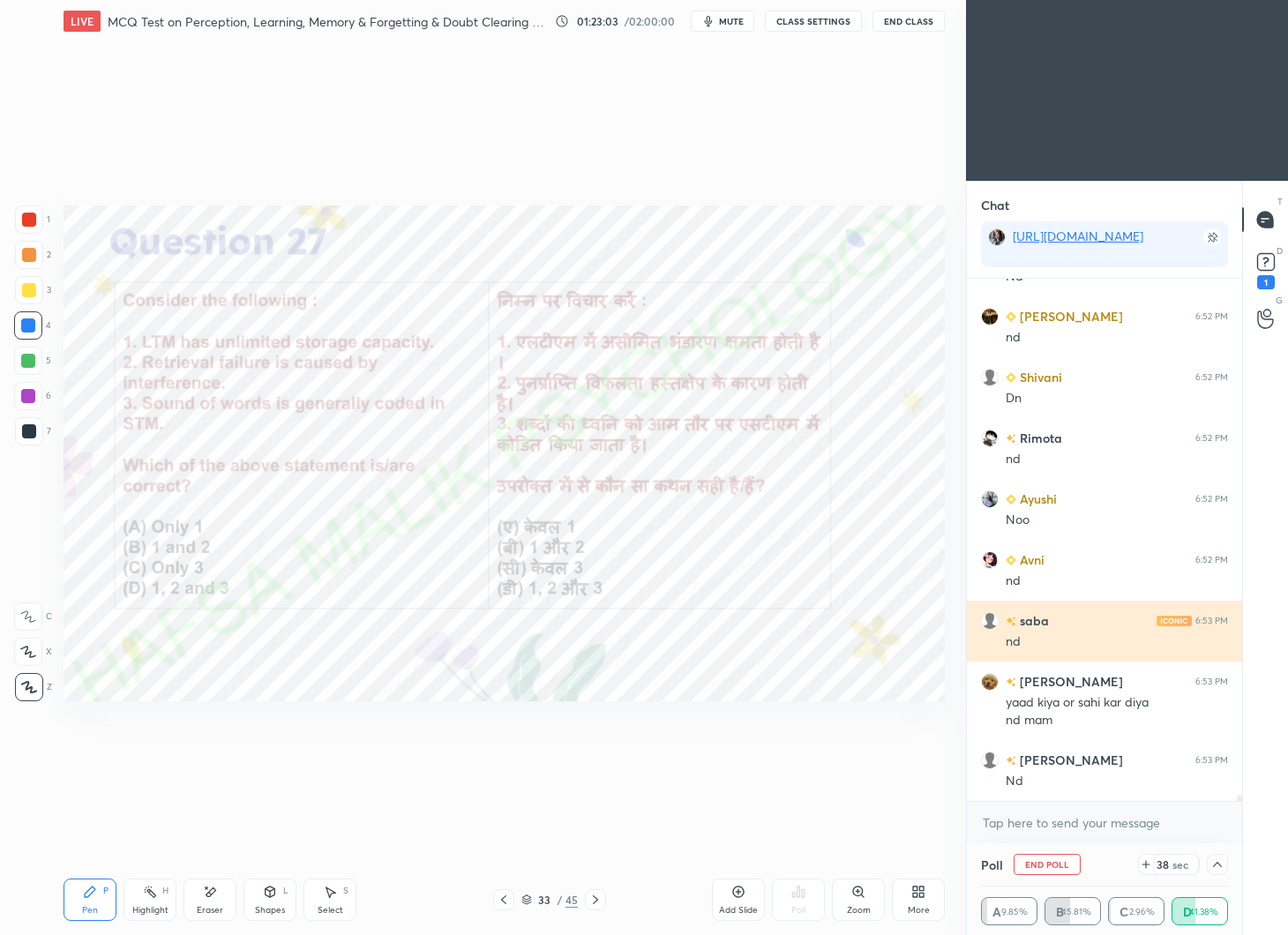
scroll to position [44814, 0]
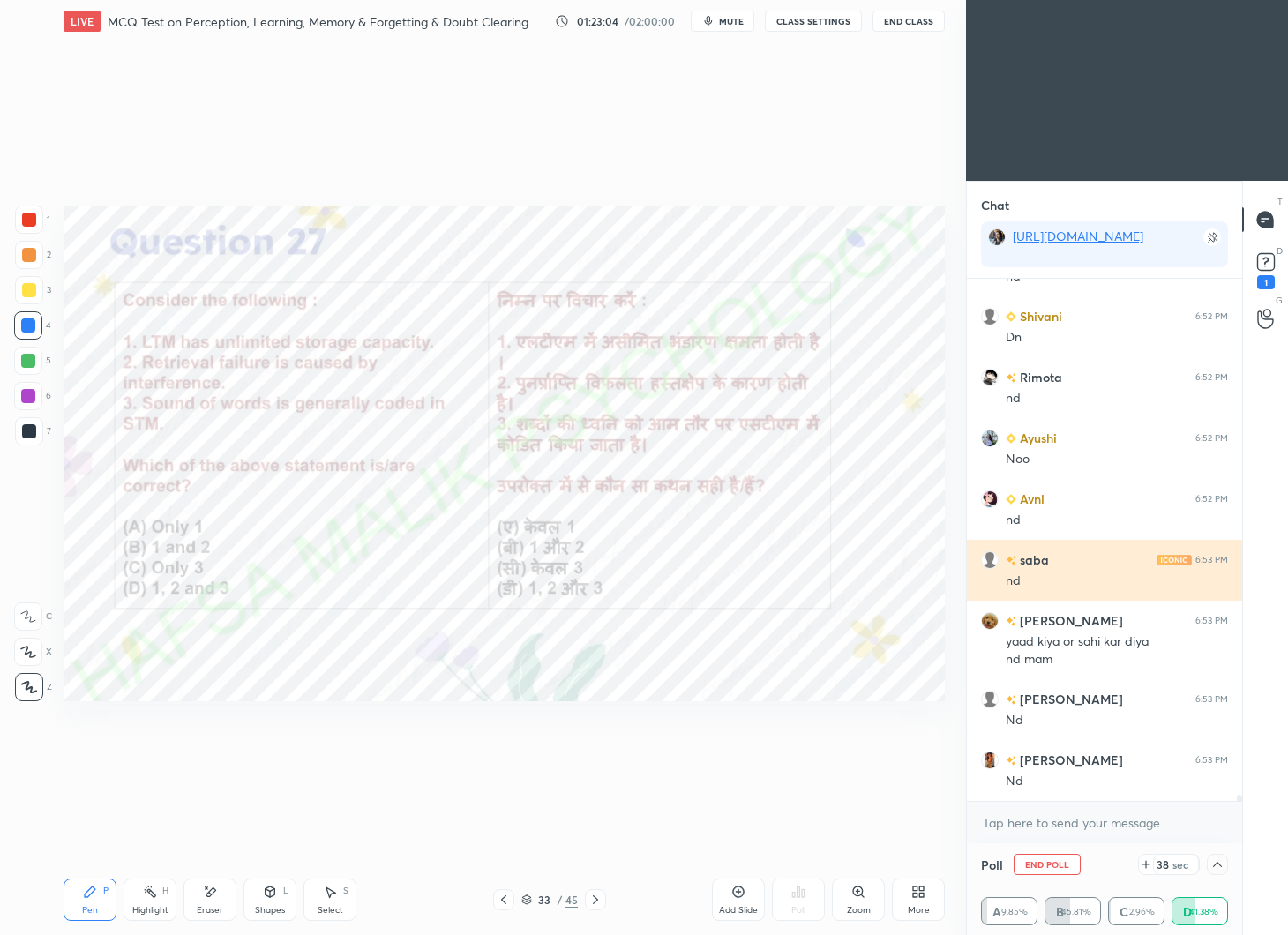
click at [1090, 559] on div "saba 6:53 PM" at bounding box center [1104, 560] width 247 height 18
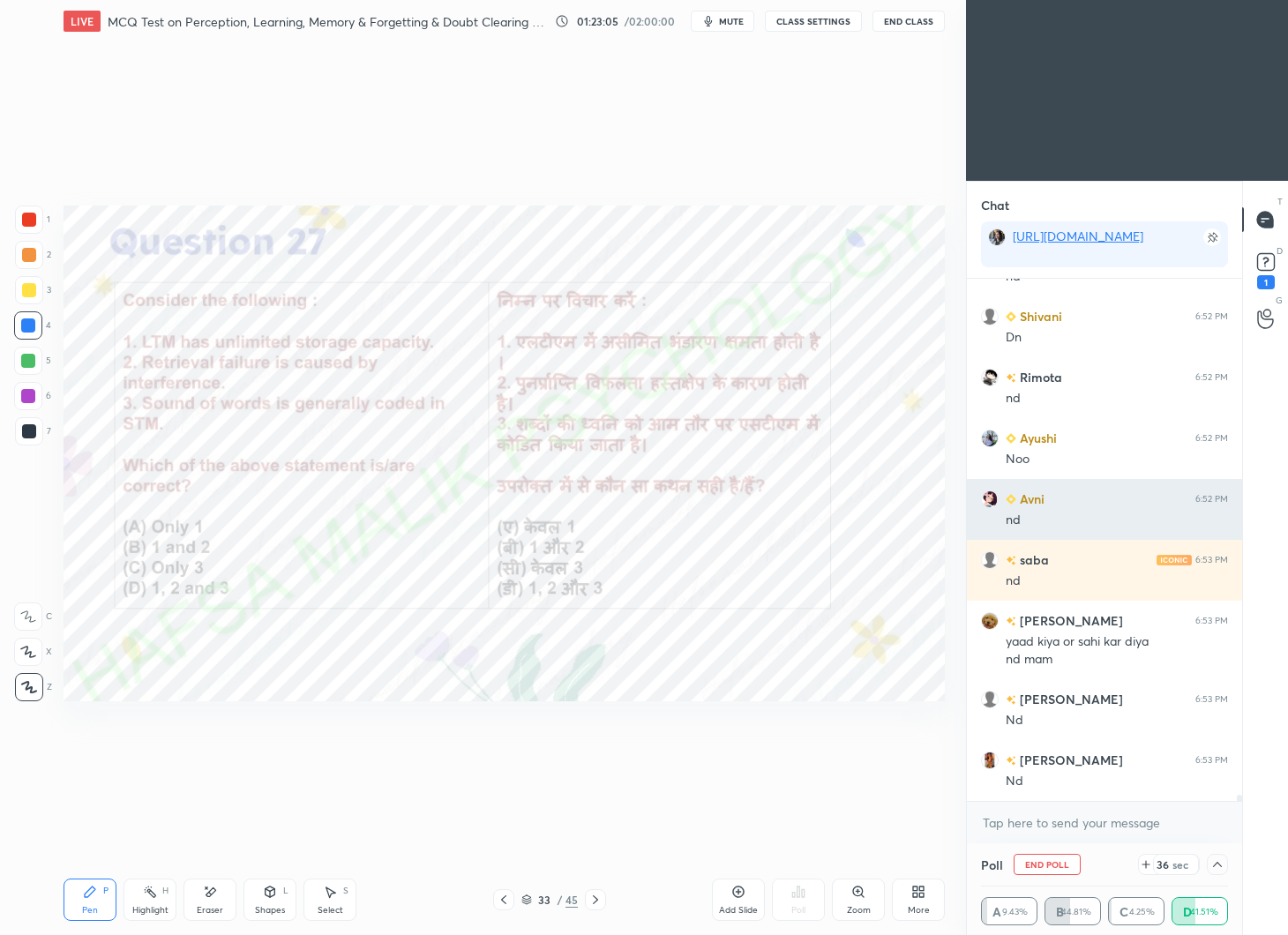
click at [1057, 488] on div "Avni 6:52 PM nd" at bounding box center [1104, 509] width 276 height 61
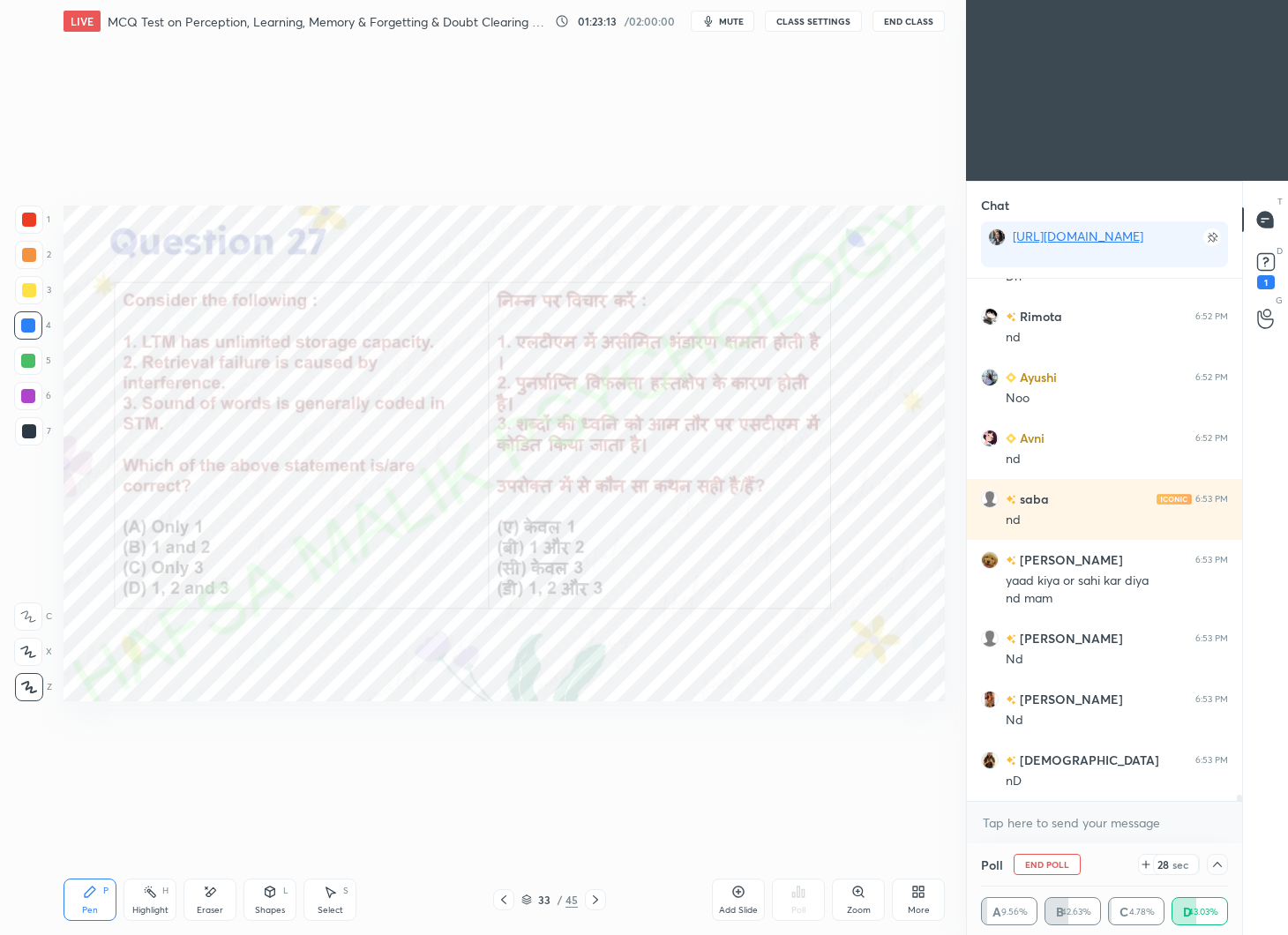
scroll to position [44917, 0]
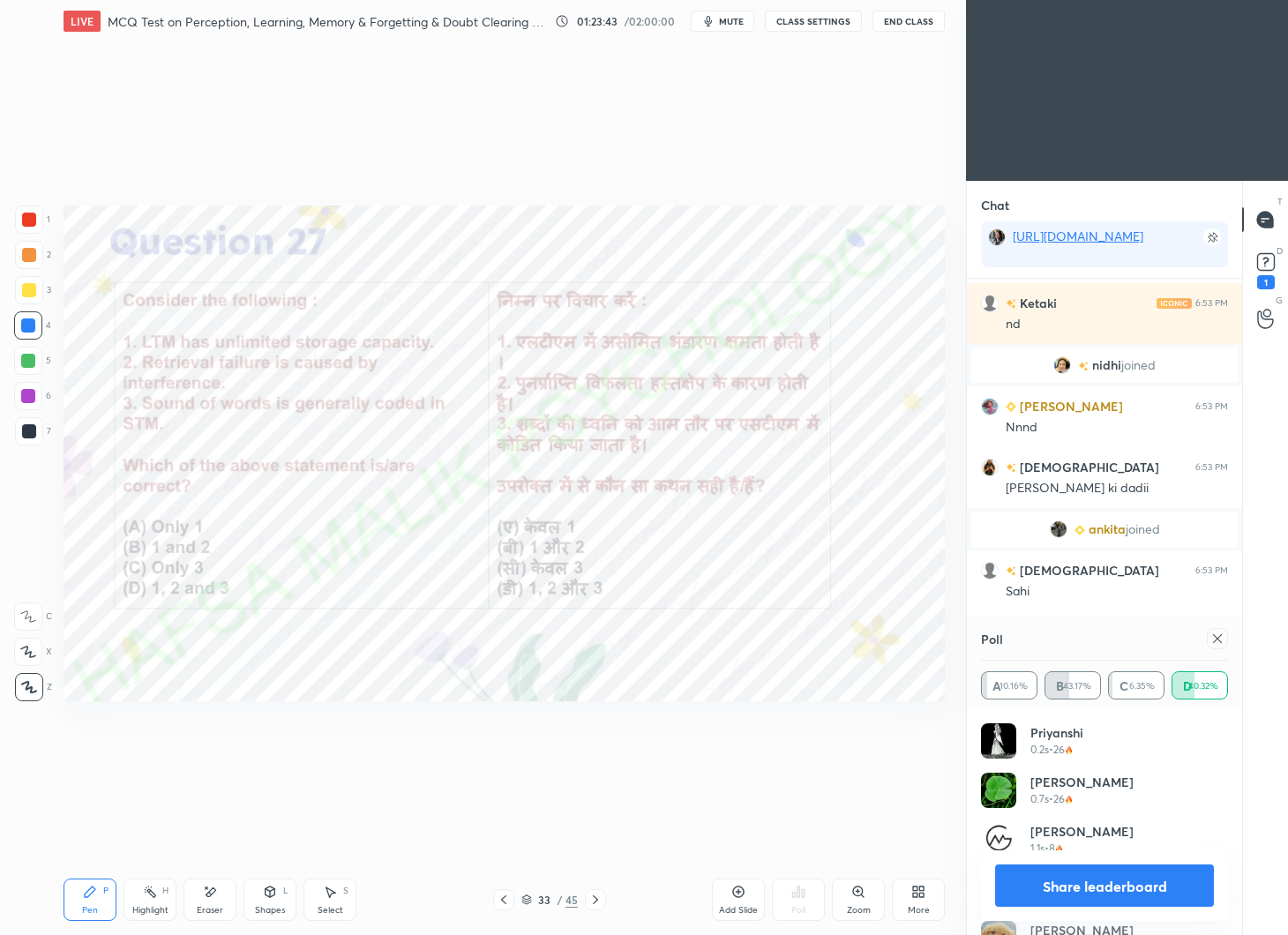
click at [1212, 639] on icon at bounding box center [1217, 639] width 15 height 15
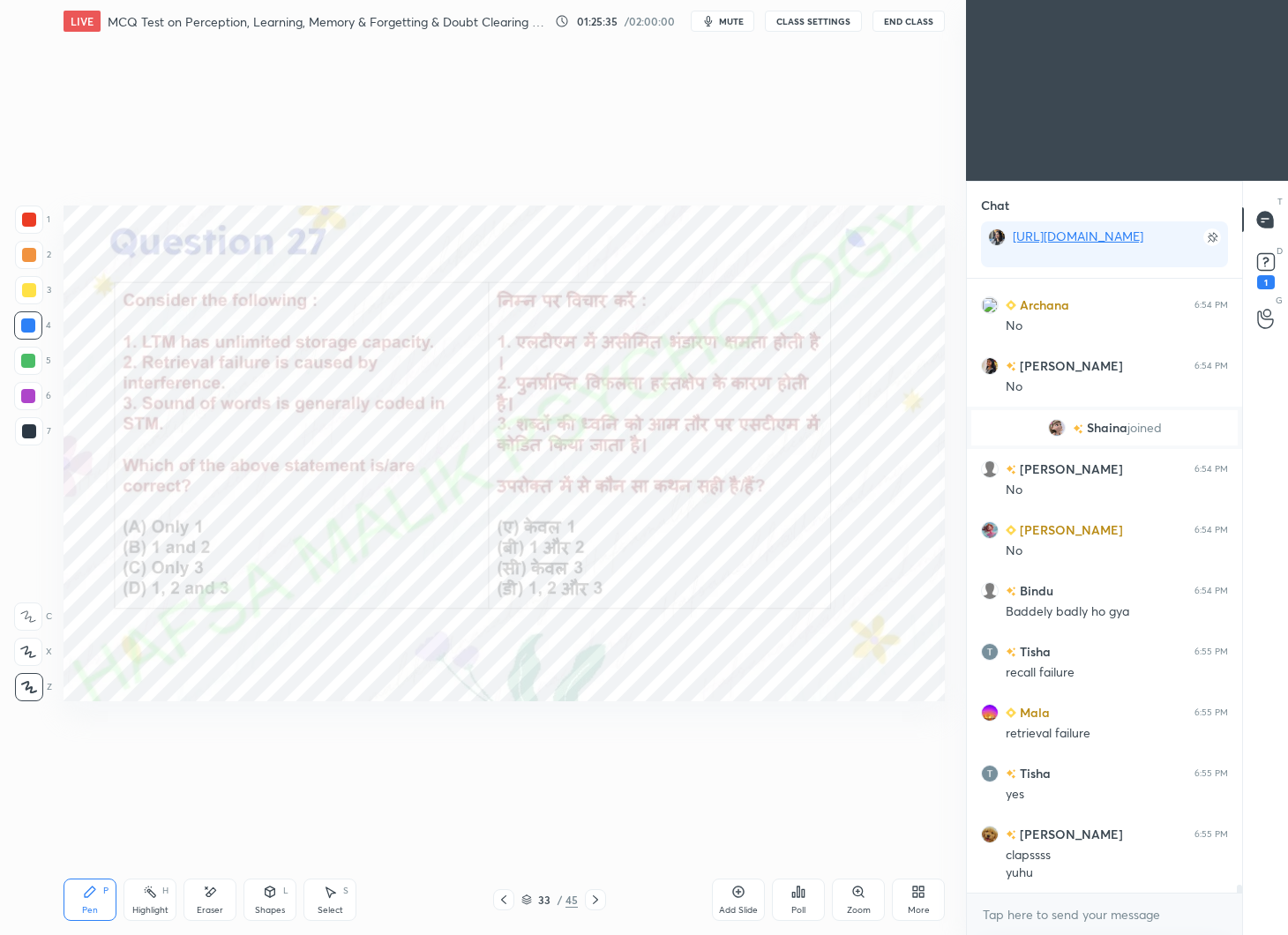
scroll to position [46200, 0]
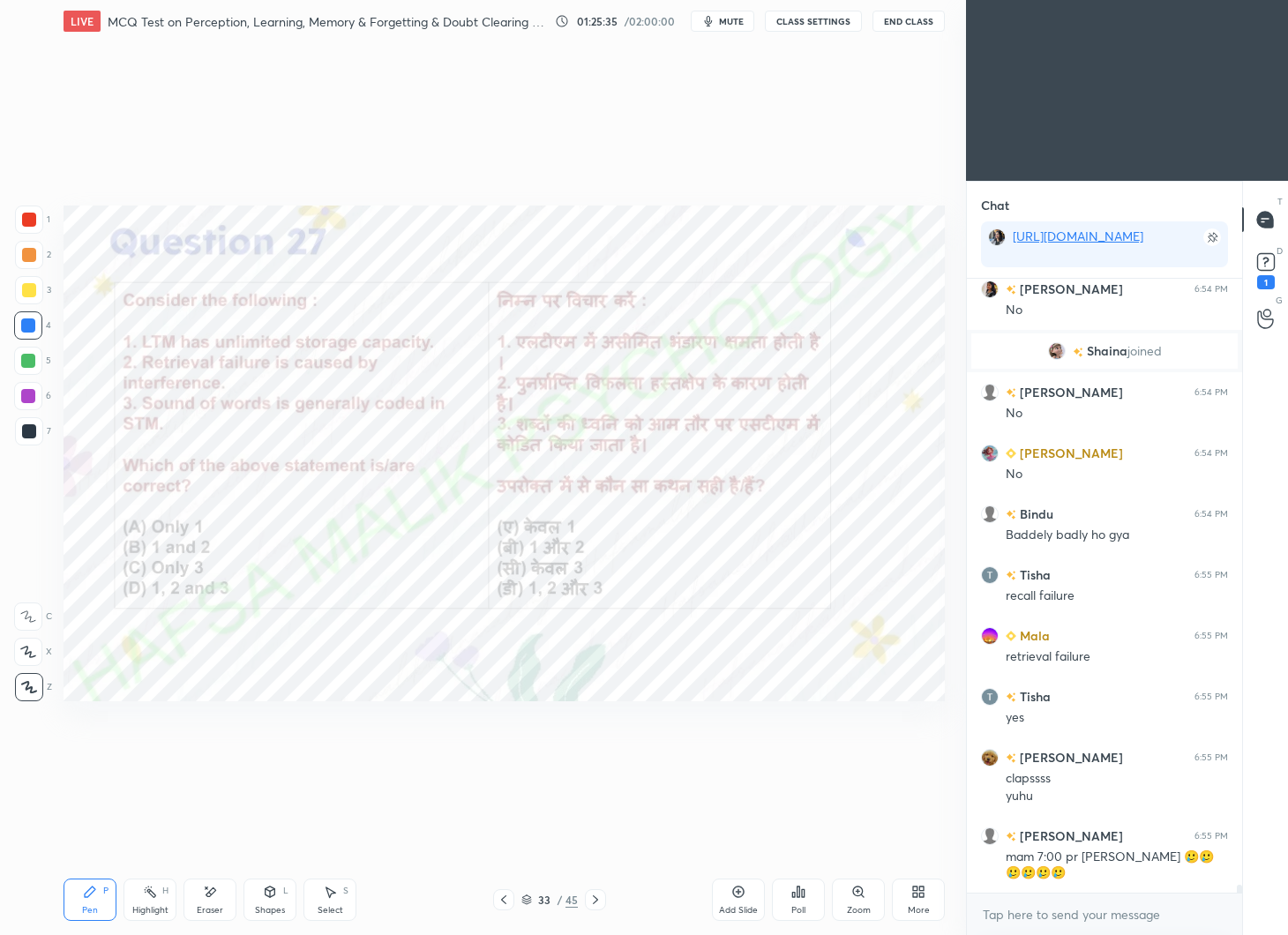
click at [591, 894] on icon at bounding box center [596, 901] width 15 height 15
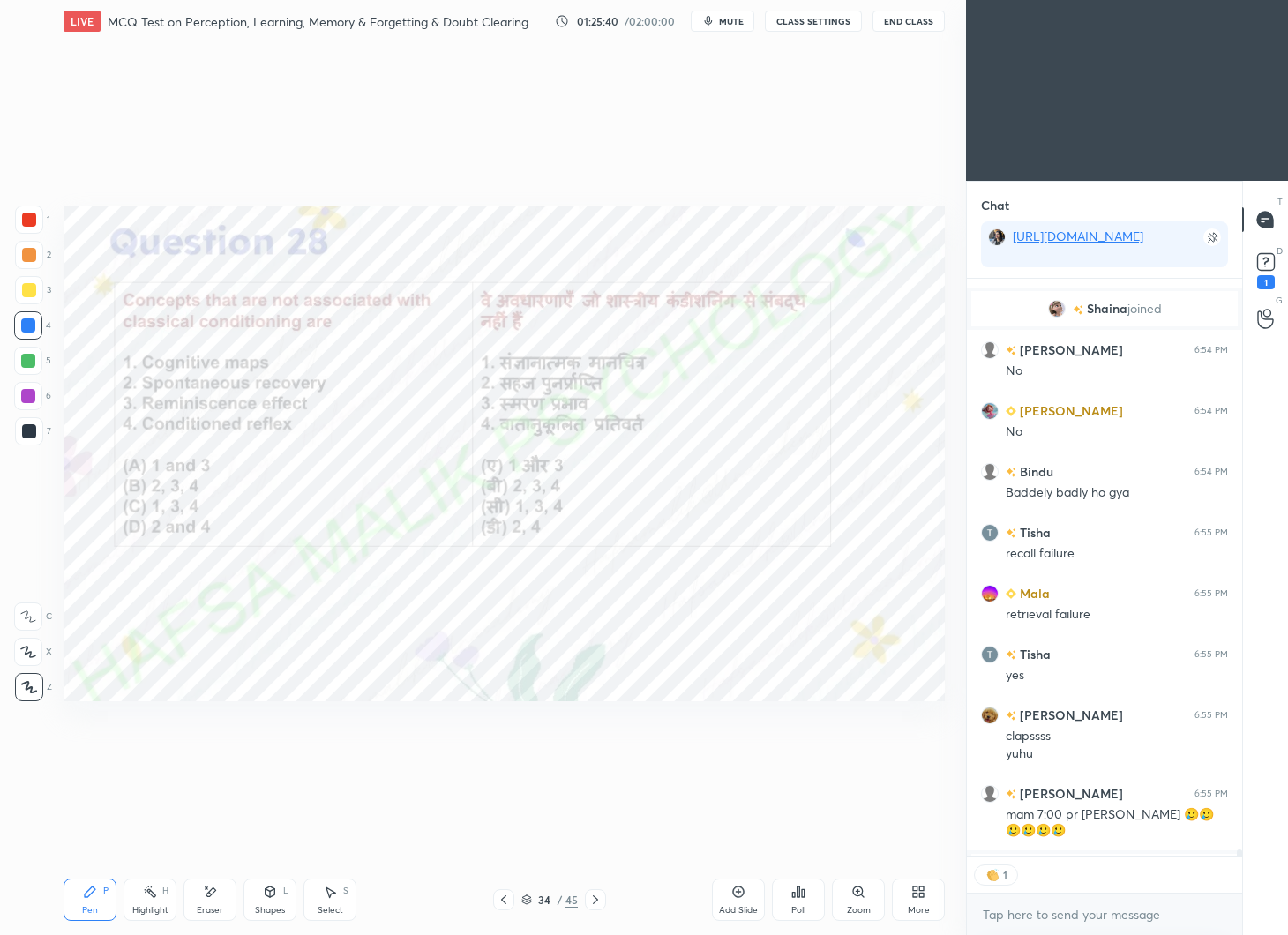
scroll to position [46278, 0]
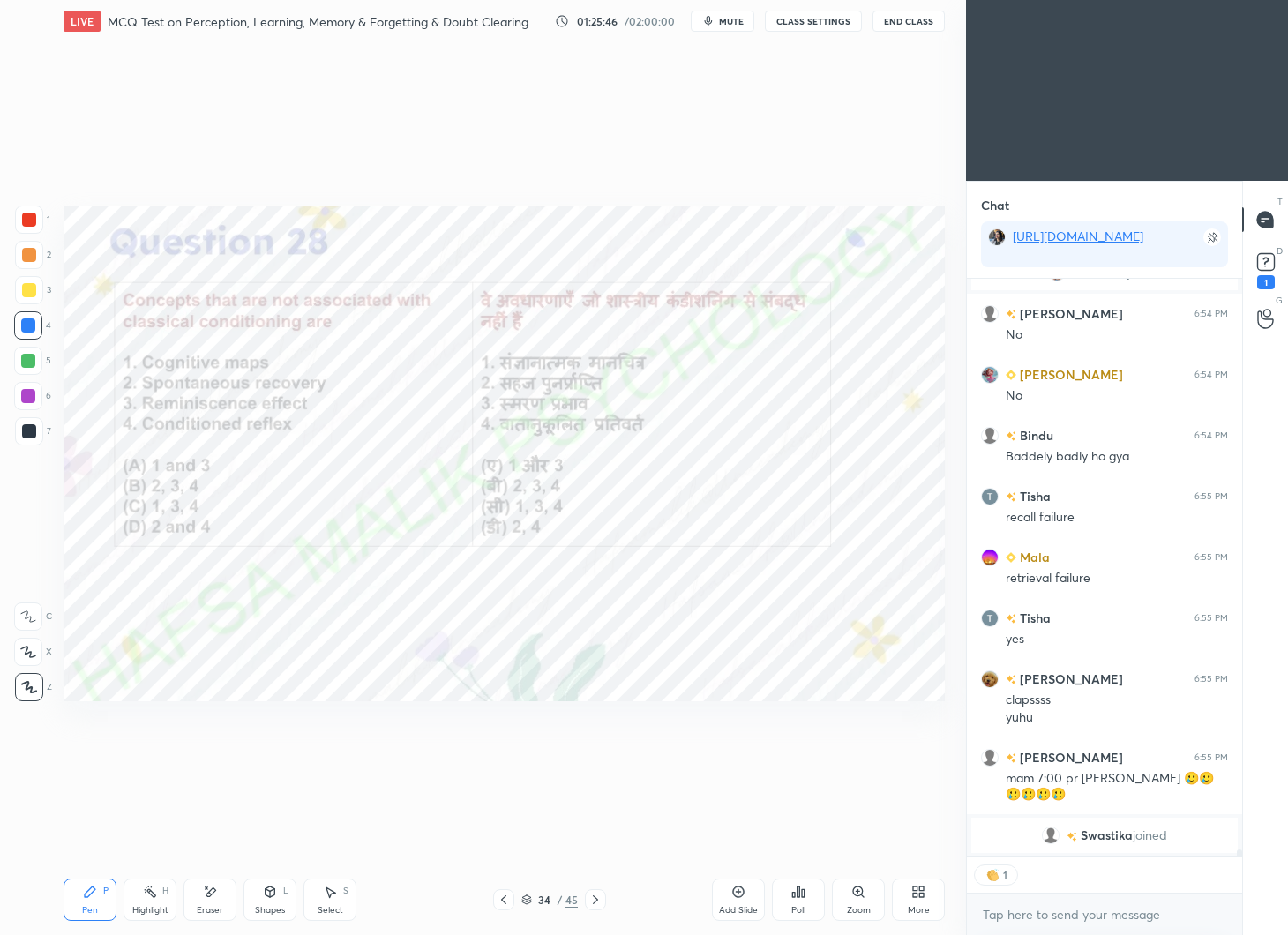
click at [798, 890] on icon at bounding box center [799, 892] width 3 height 11
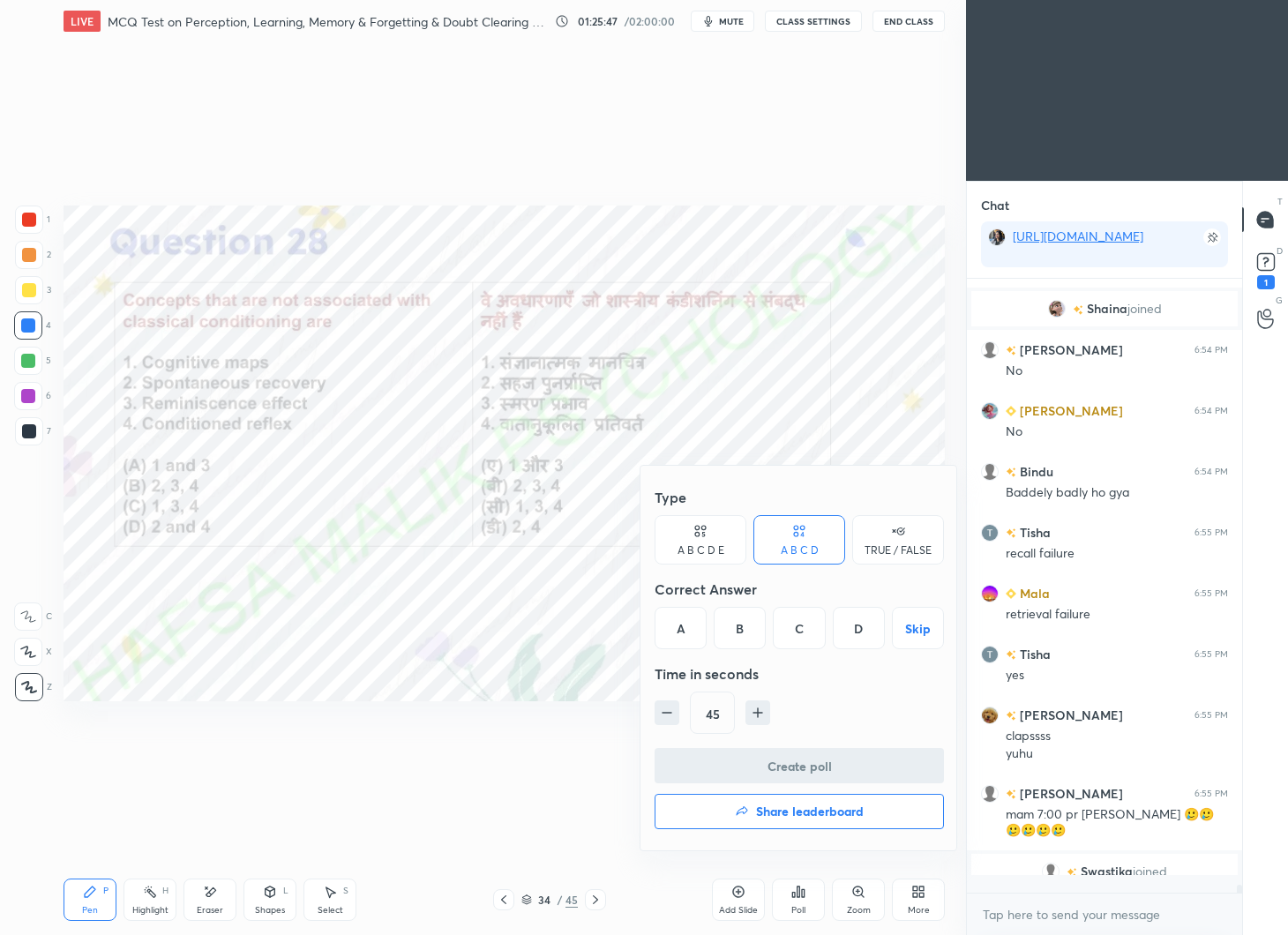
scroll to position [46242, 0]
click at [690, 622] on div "A" at bounding box center [680, 628] width 52 height 43
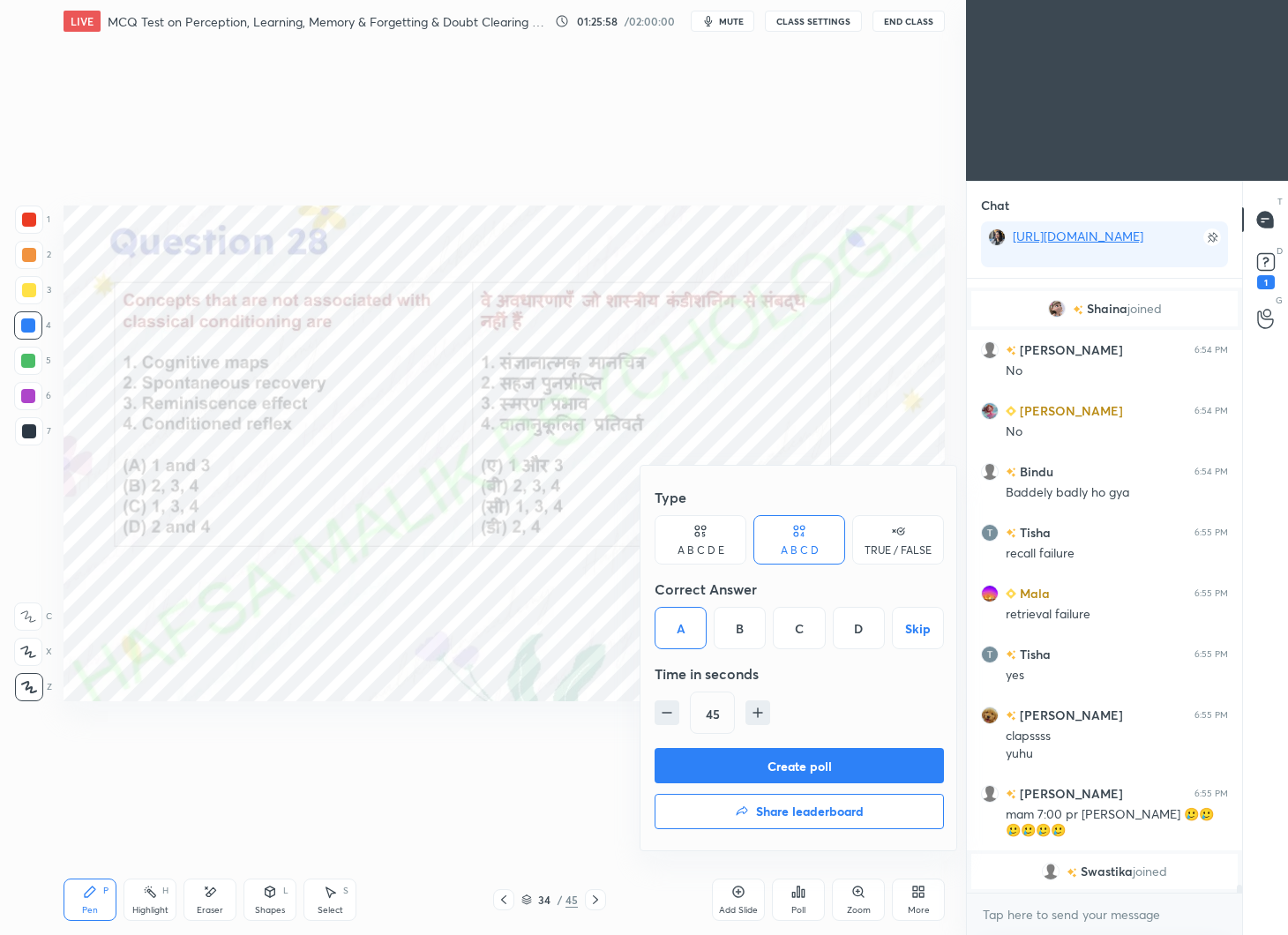
scroll to position [46170, 0]
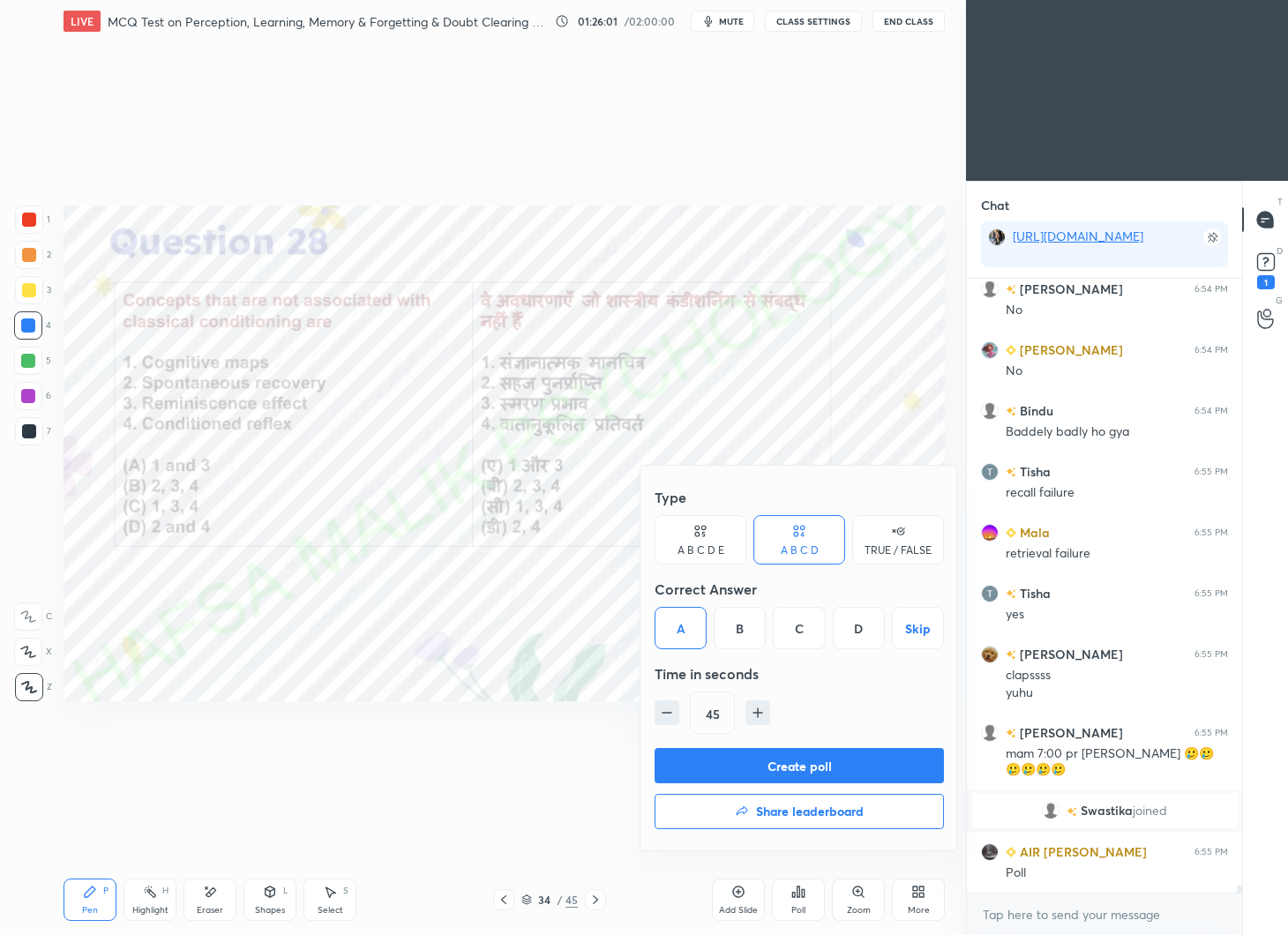
click at [838, 760] on button "Create poll" at bounding box center [799, 765] width 289 height 35
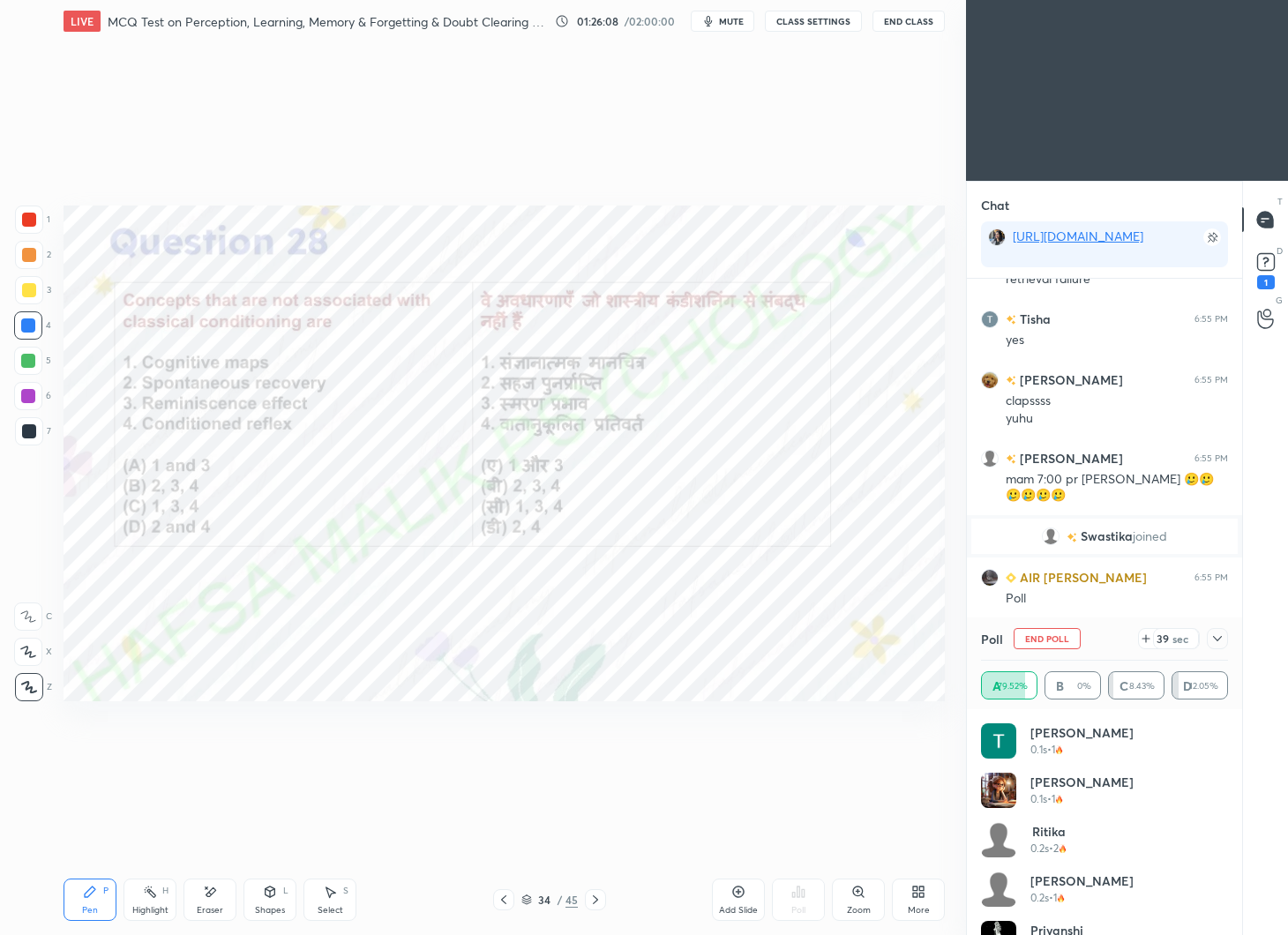
scroll to position [46504, 0]
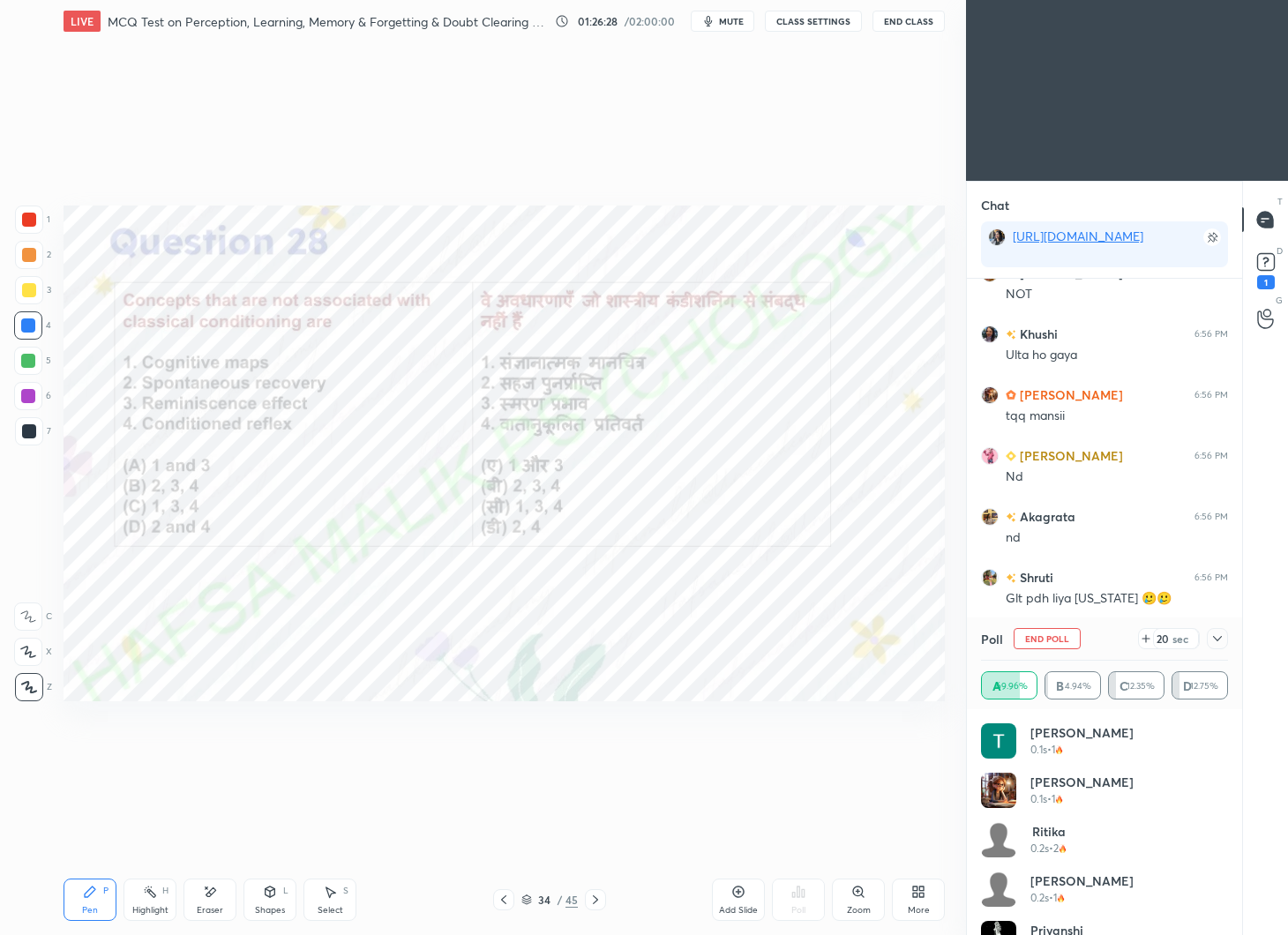
click at [1215, 644] on icon at bounding box center [1217, 639] width 15 height 15
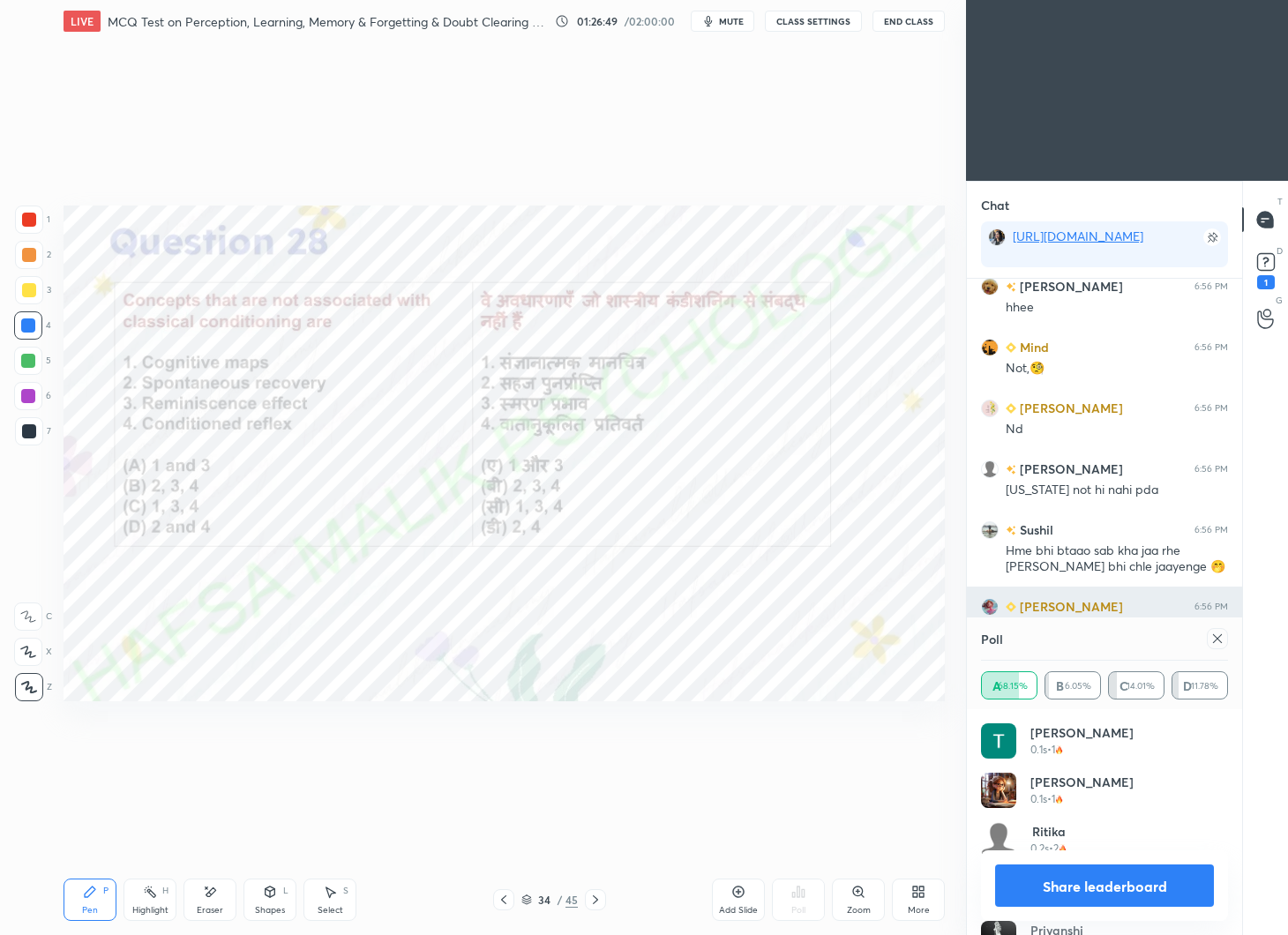
click at [1216, 639] on icon at bounding box center [1217, 639] width 9 height 9
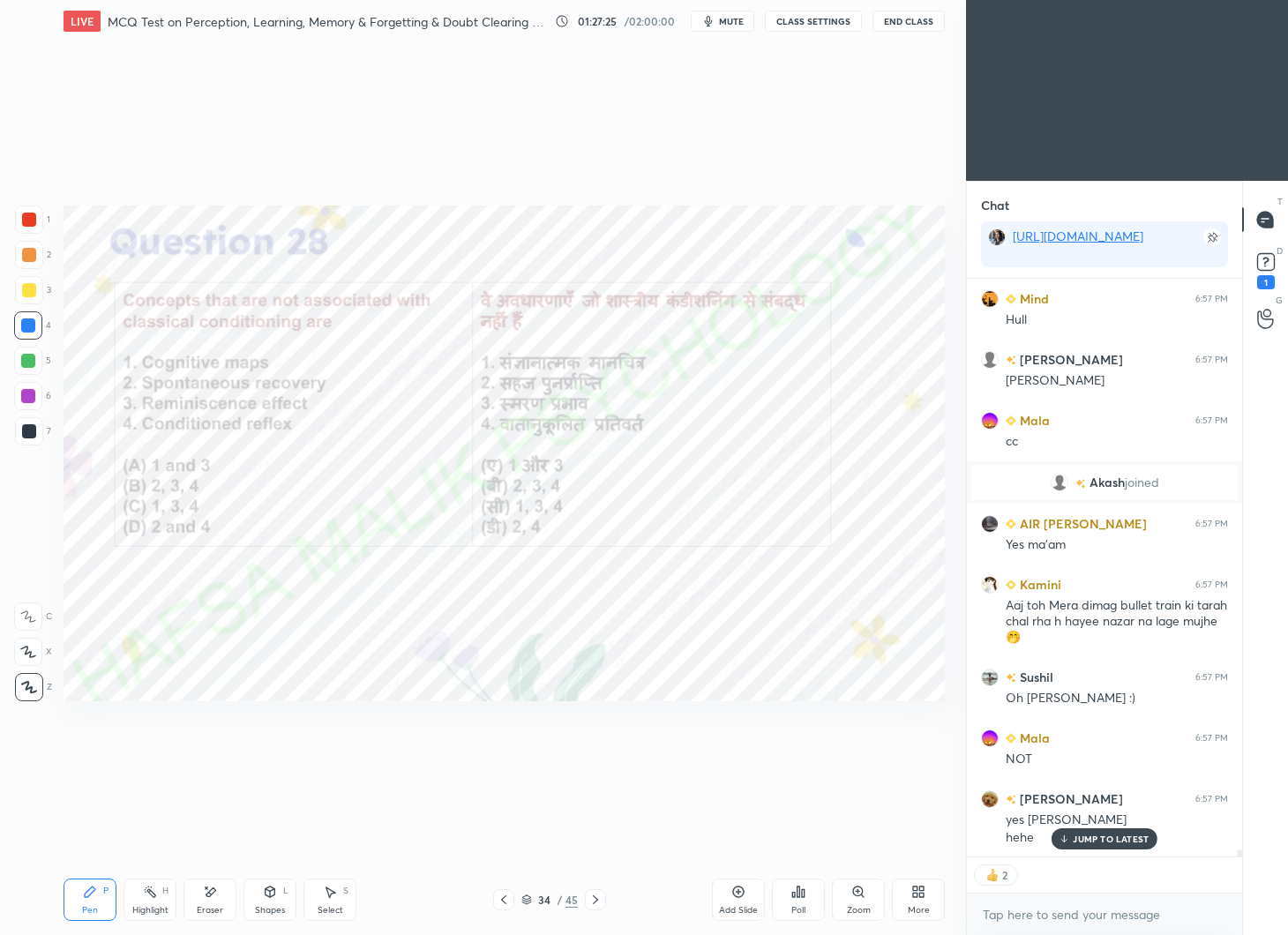
click at [601, 900] on icon at bounding box center [596, 901] width 15 height 15
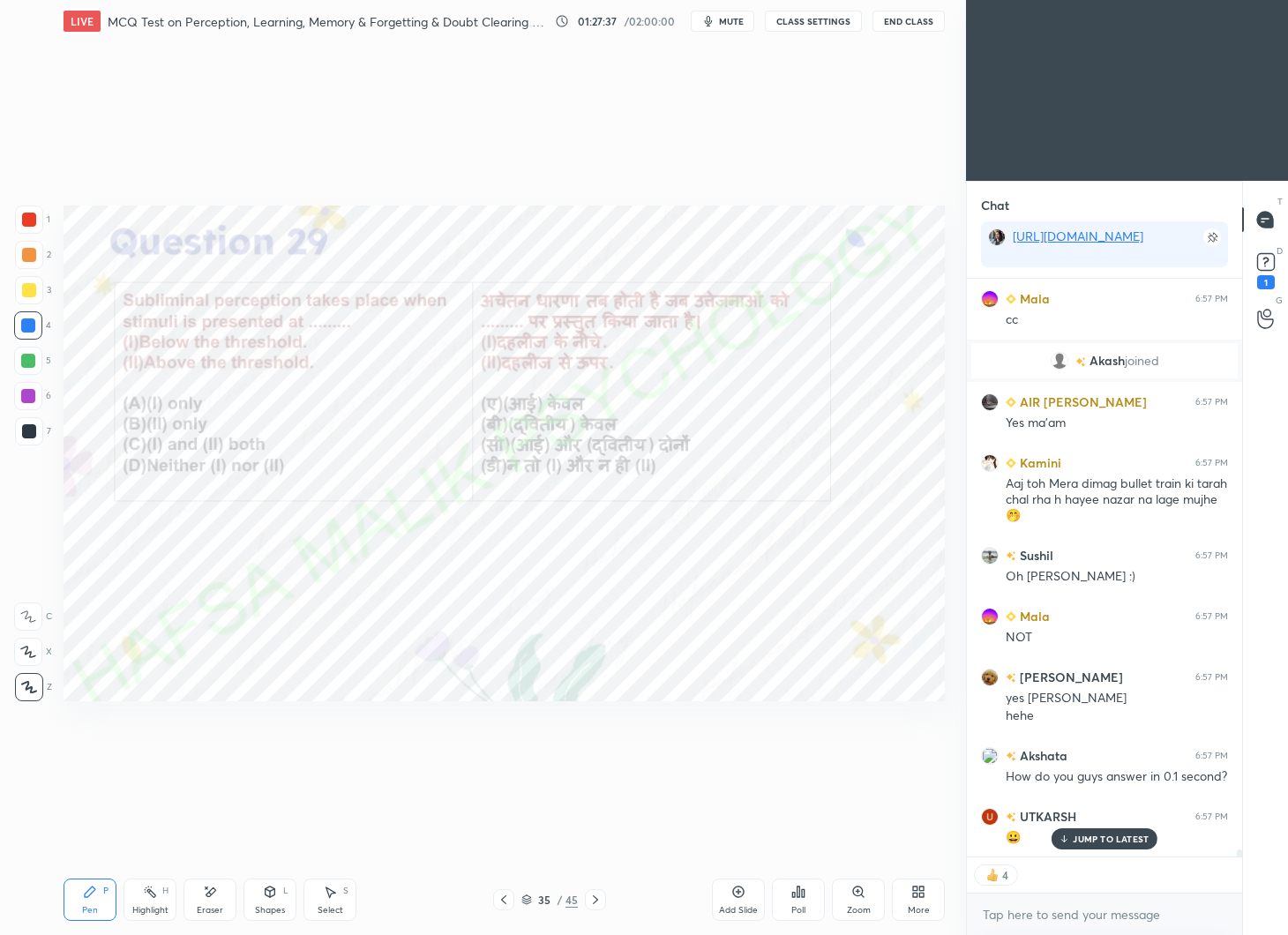
click at [803, 894] on icon at bounding box center [803, 893] width 3 height 8
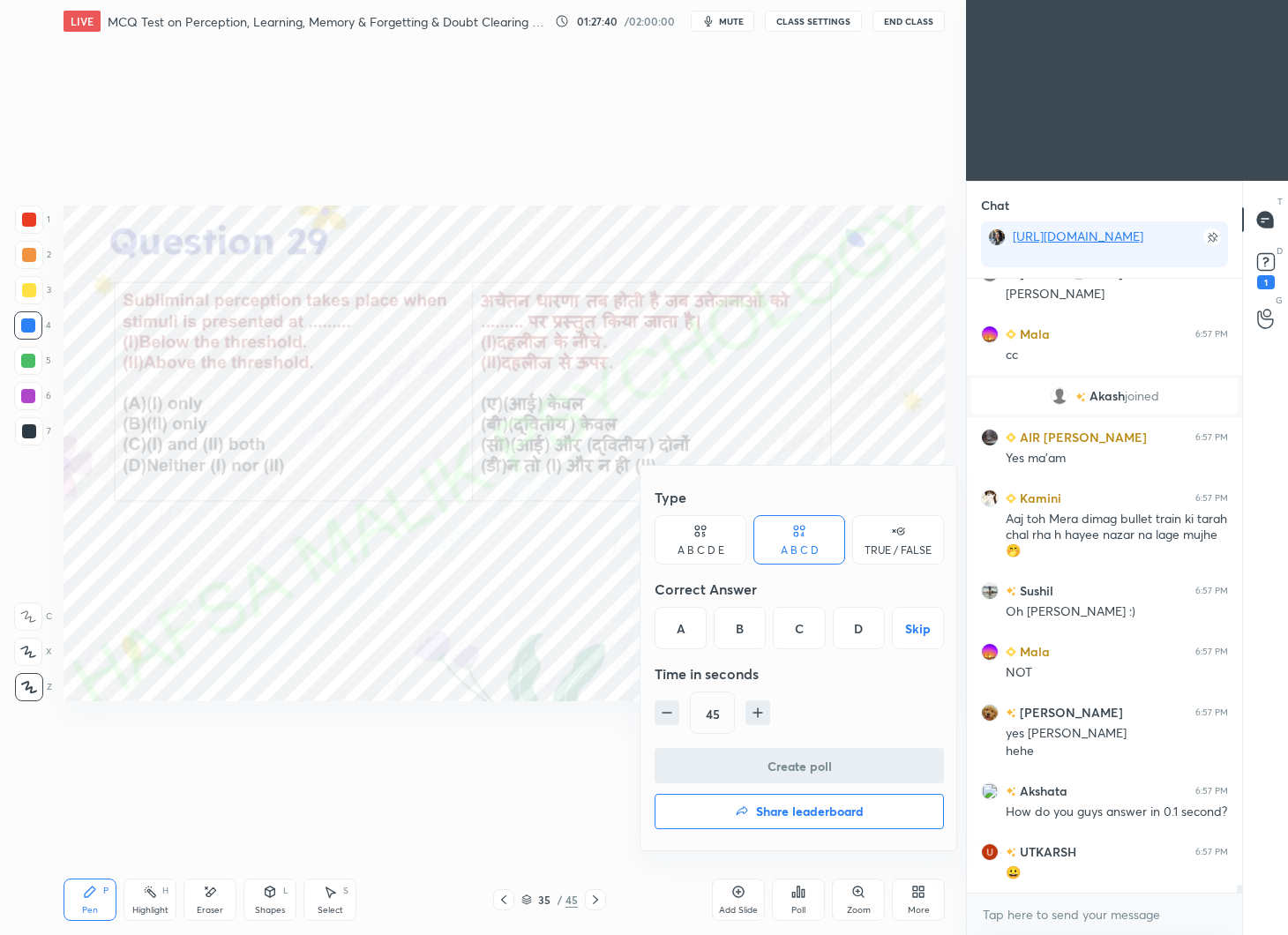
click at [682, 626] on div "A" at bounding box center [680, 628] width 52 height 43
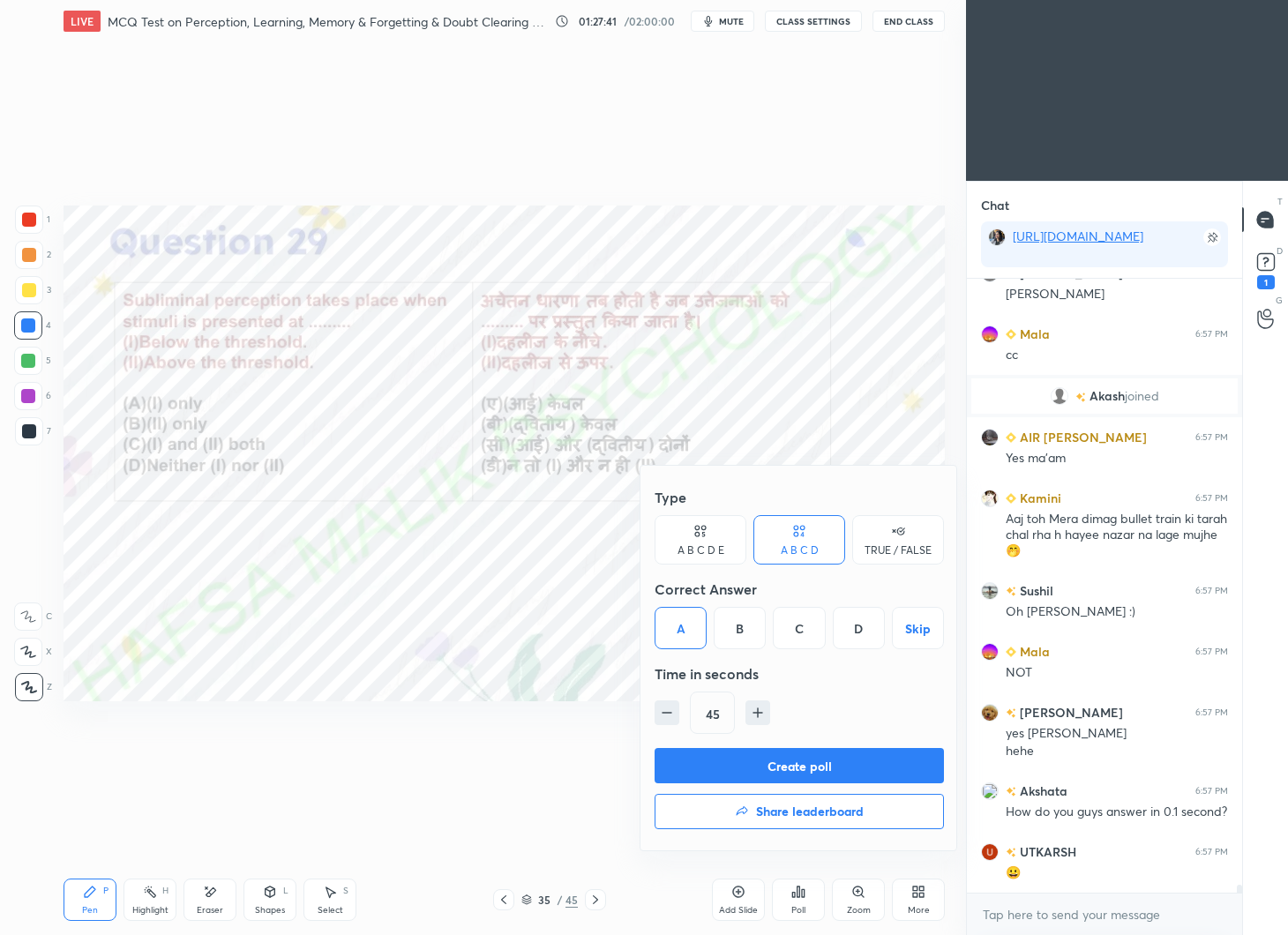
click at [803, 758] on button "Create poll" at bounding box center [799, 765] width 289 height 35
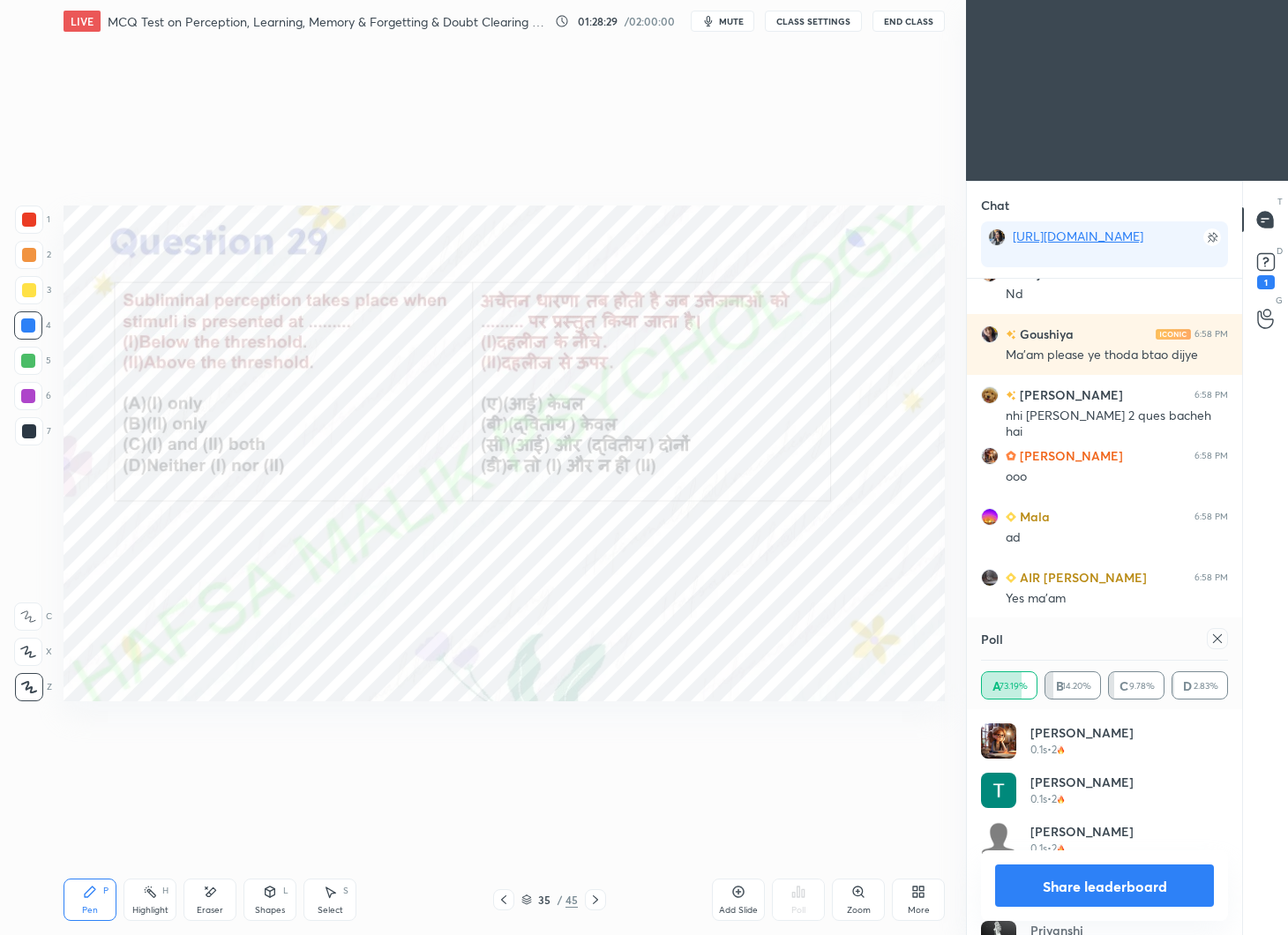
click at [1213, 638] on icon at bounding box center [1217, 639] width 15 height 15
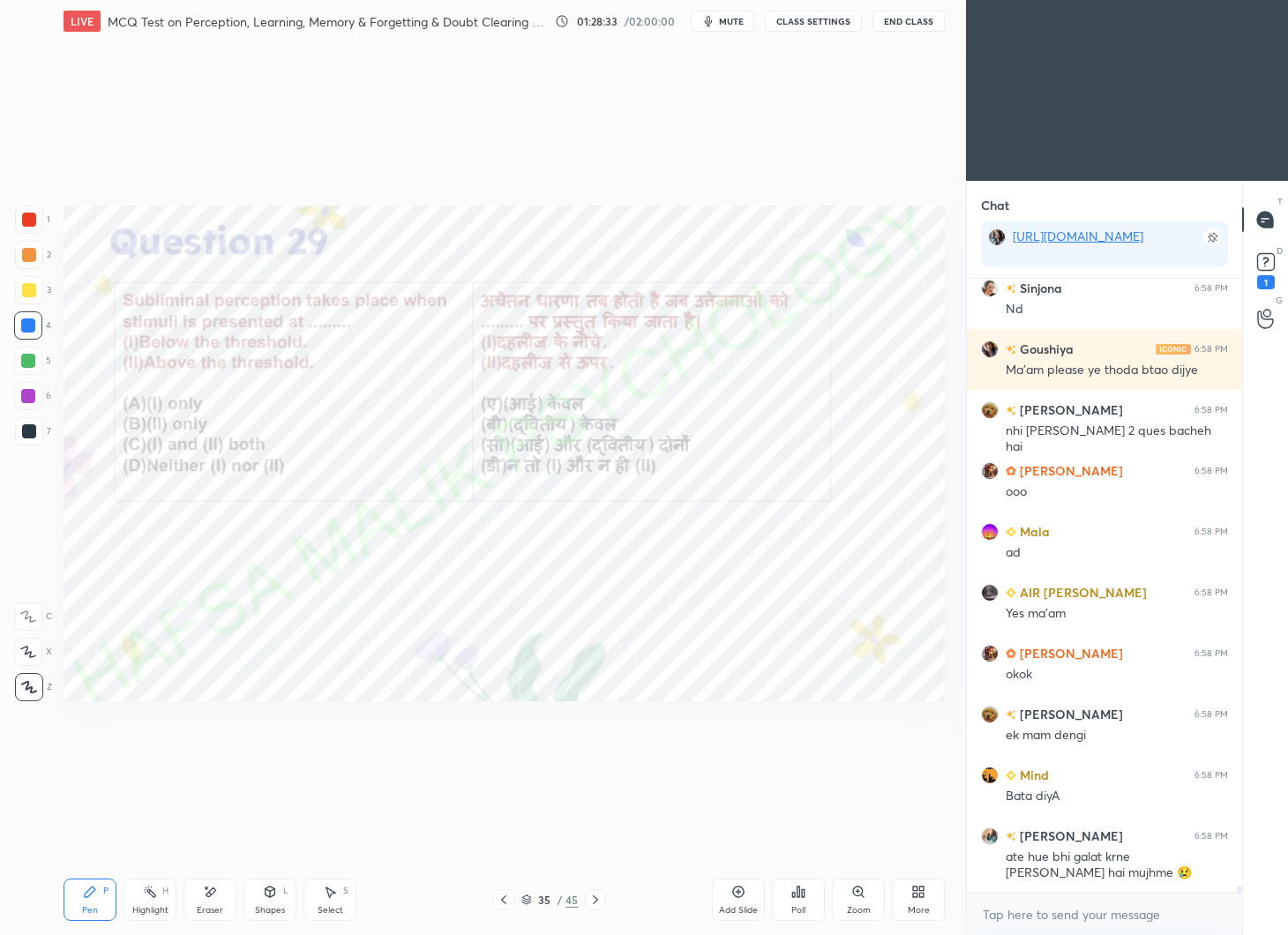
click at [740, 894] on icon at bounding box center [739, 892] width 15 height 15
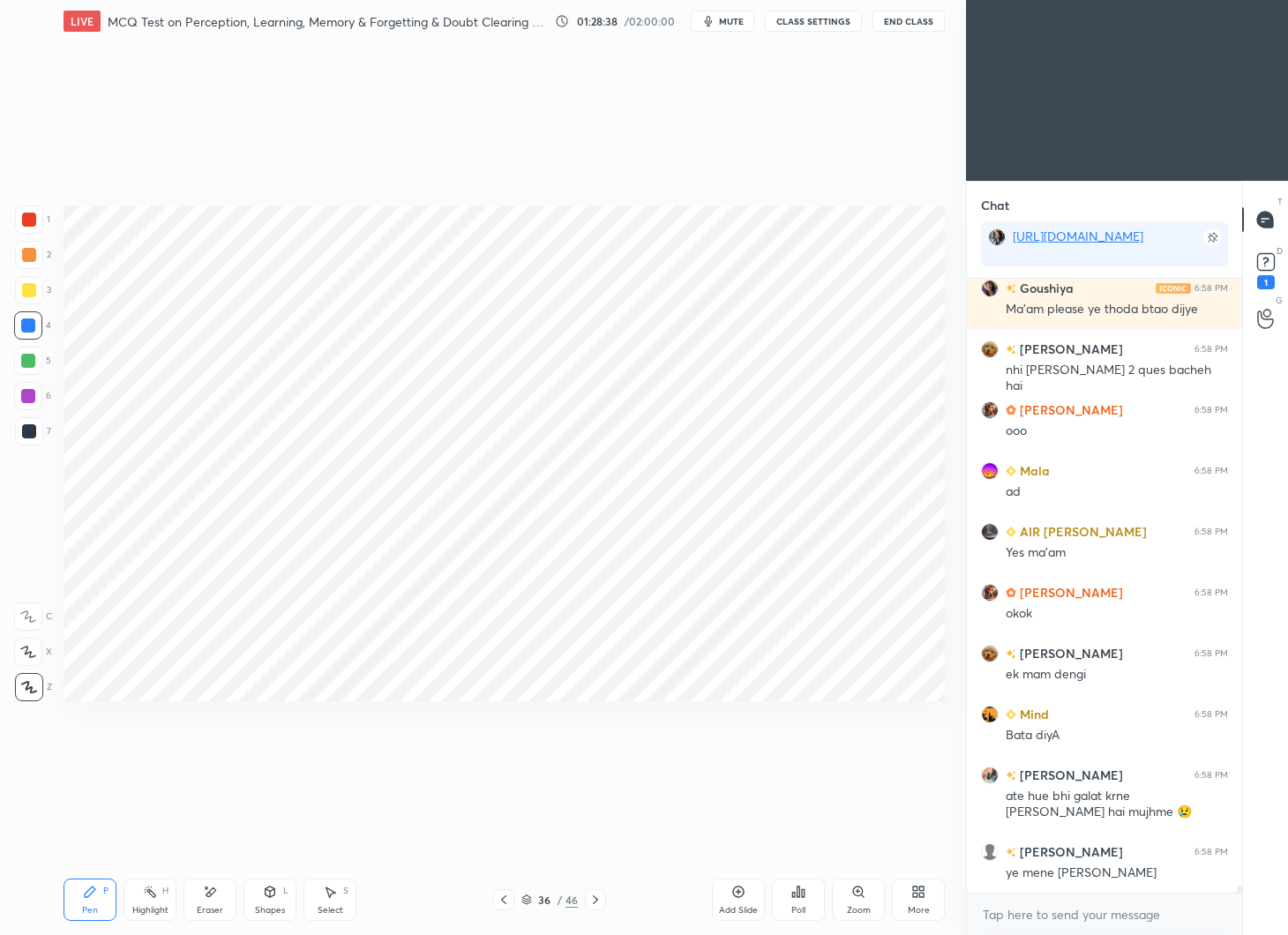
click at [28, 217] on div at bounding box center [29, 220] width 15 height 15
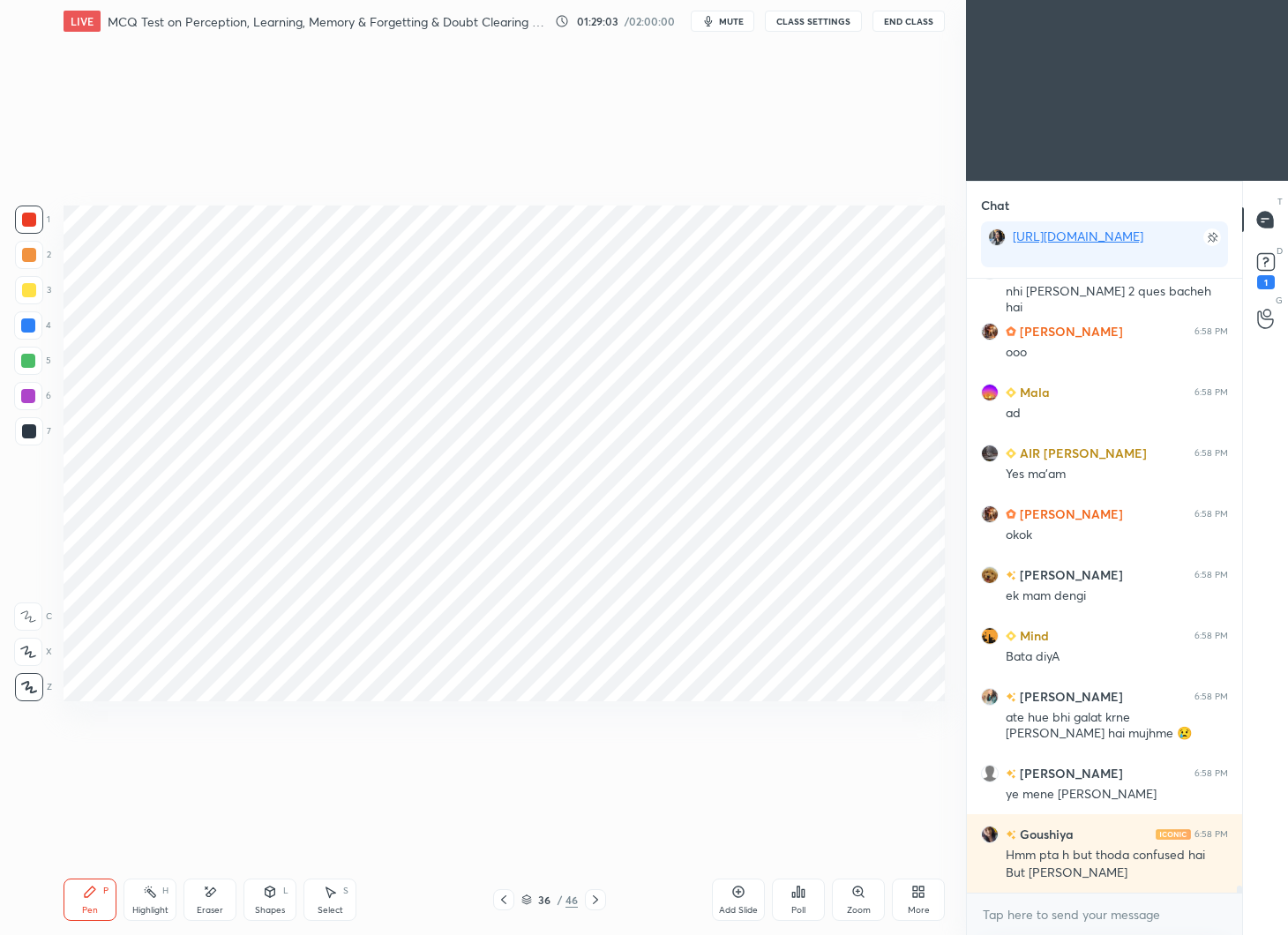
click at [24, 430] on div at bounding box center [29, 432] width 15 height 15
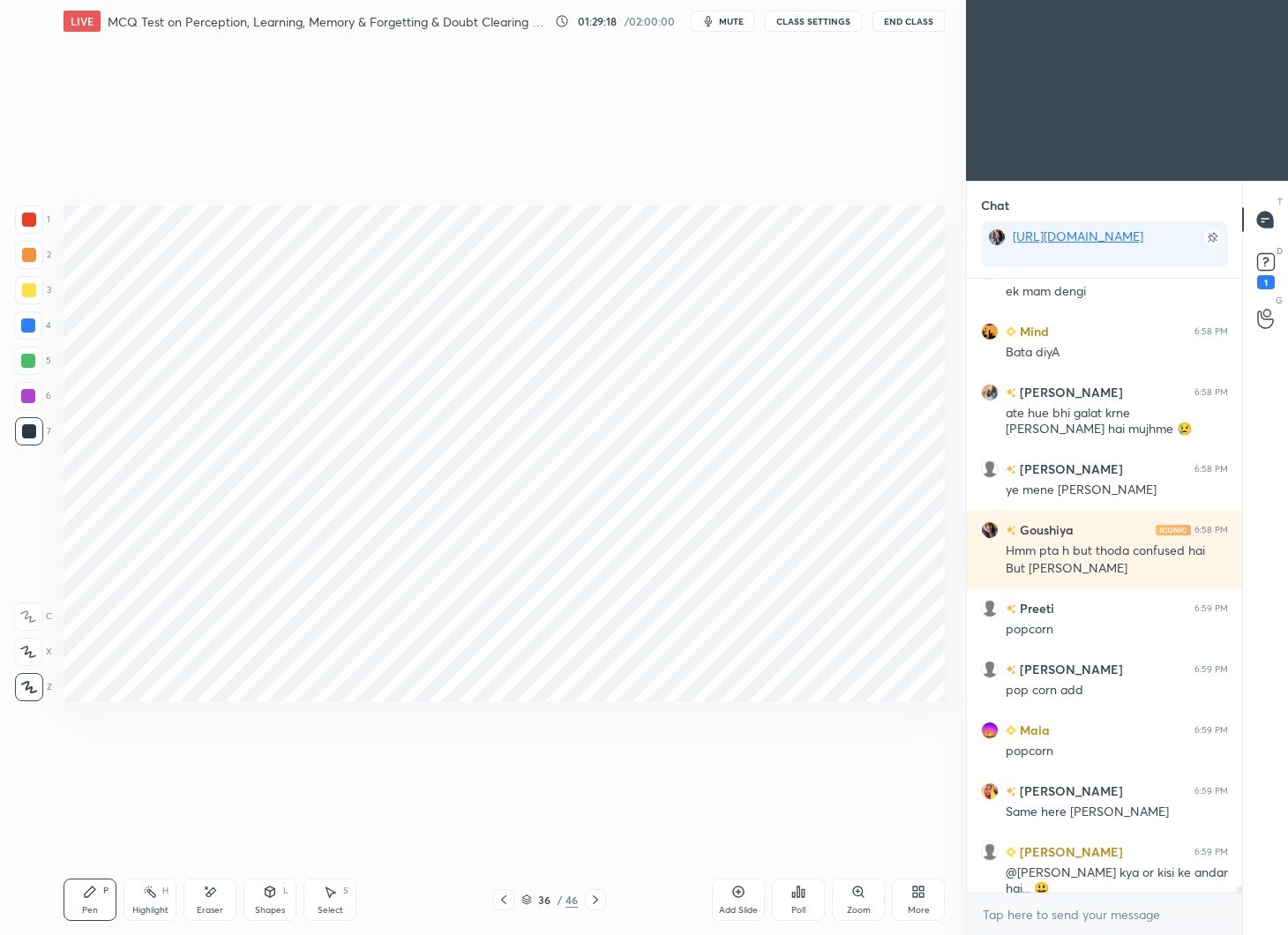
scroll to position [50605, 0]
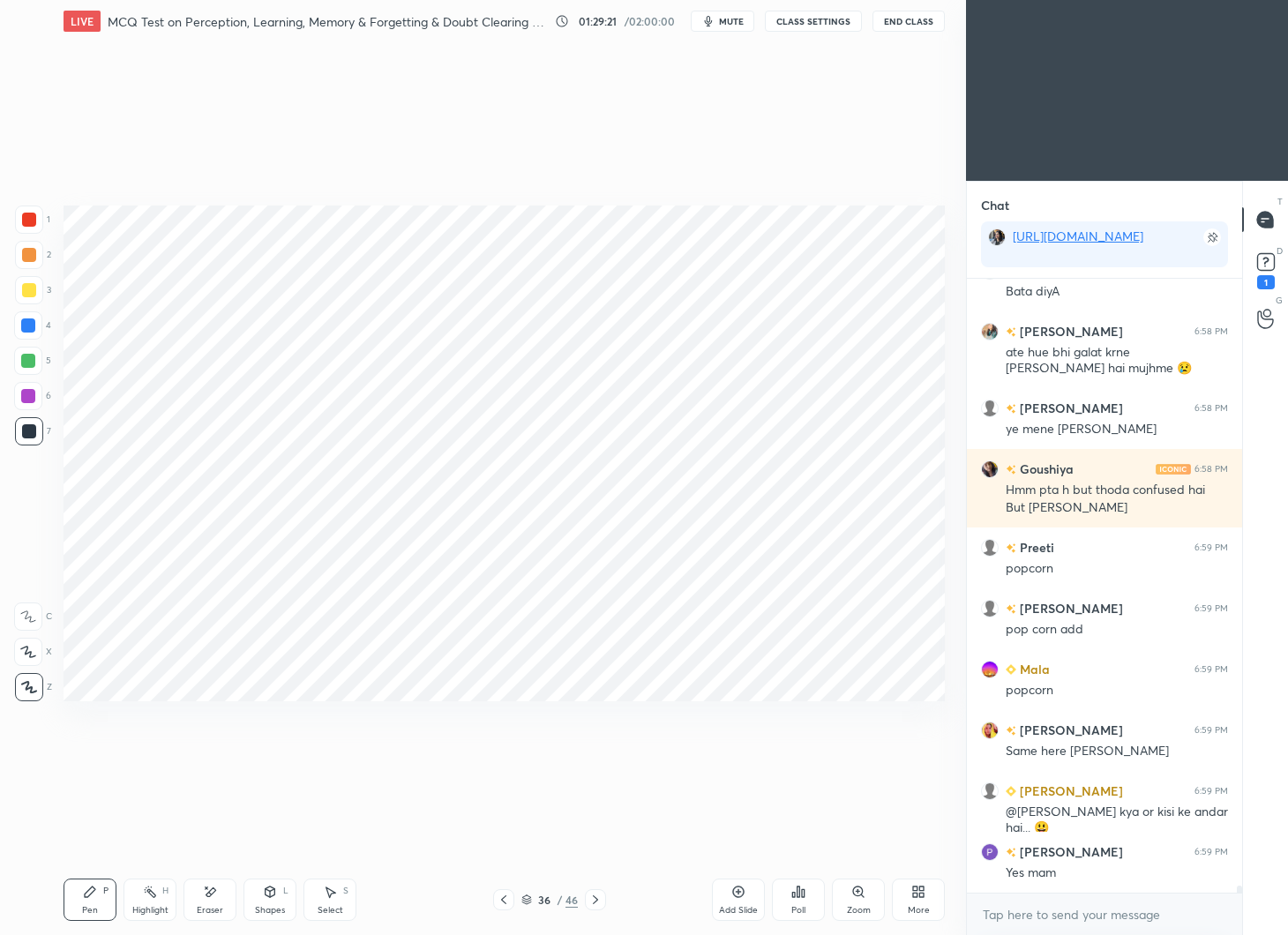
click at [27, 226] on div at bounding box center [29, 220] width 15 height 15
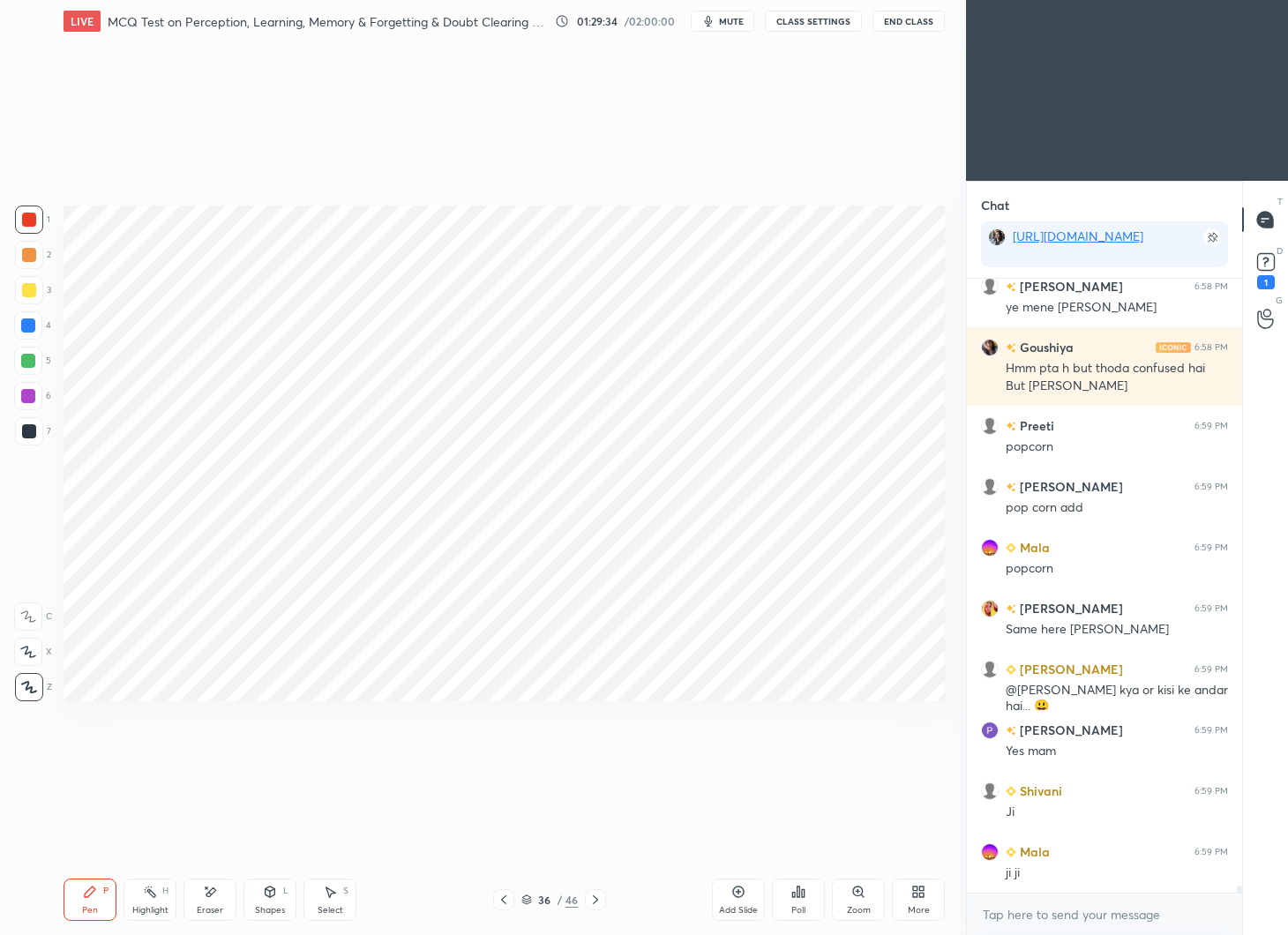
scroll to position [50788, 0]
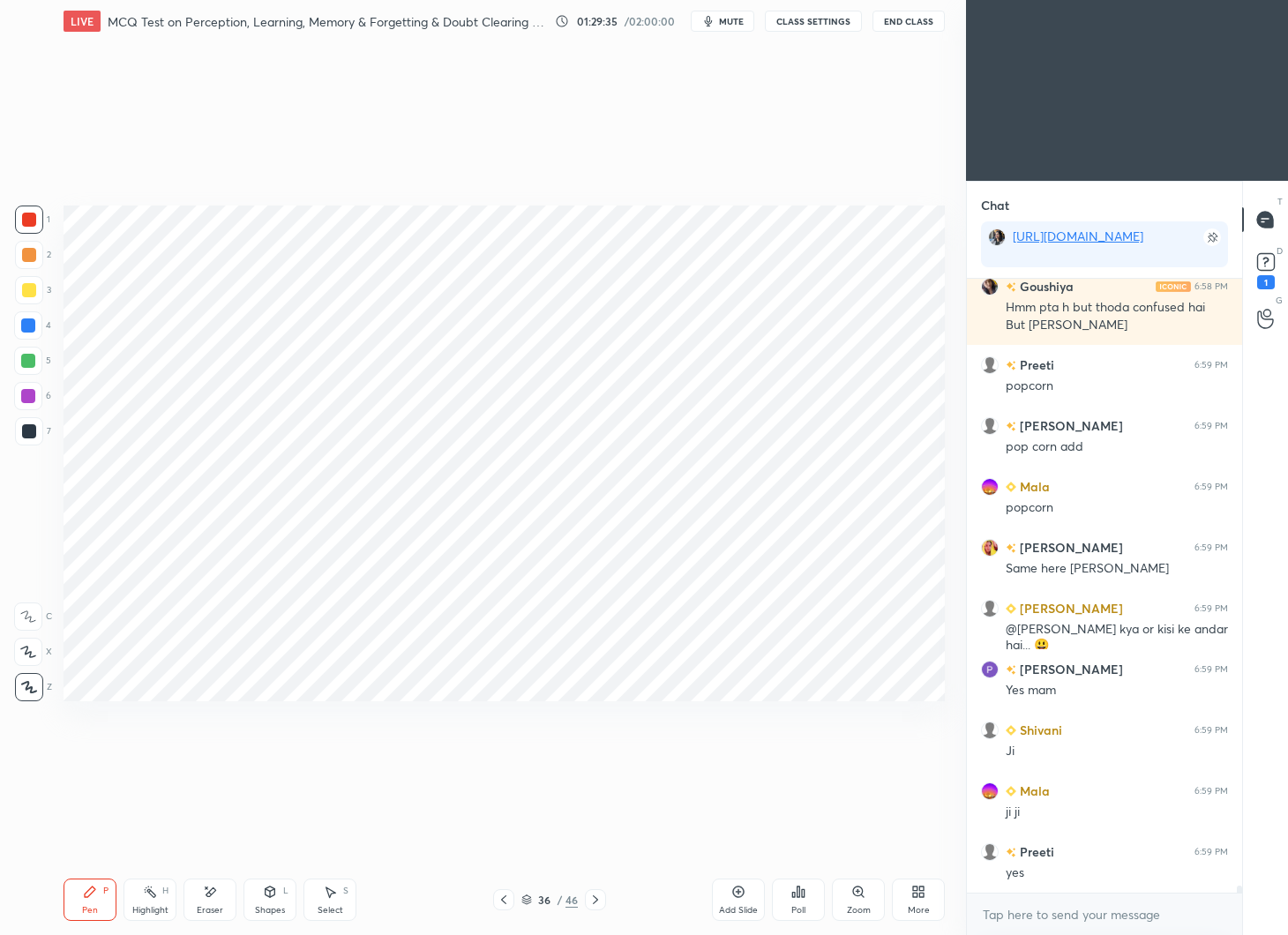
click at [212, 894] on icon at bounding box center [211, 892] width 10 height 9
click at [96, 891] on icon at bounding box center [90, 892] width 15 height 15
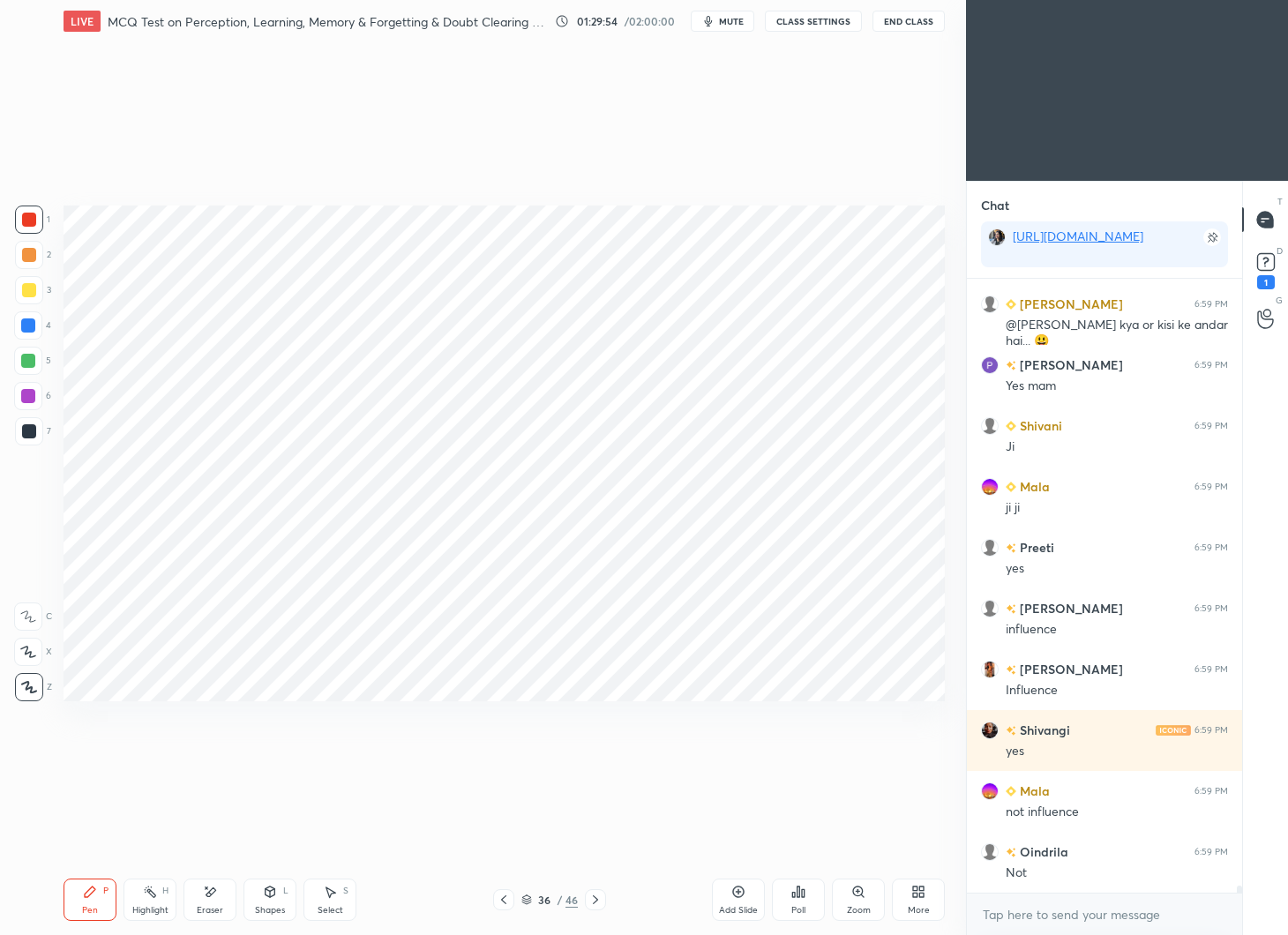
scroll to position [51153, 0]
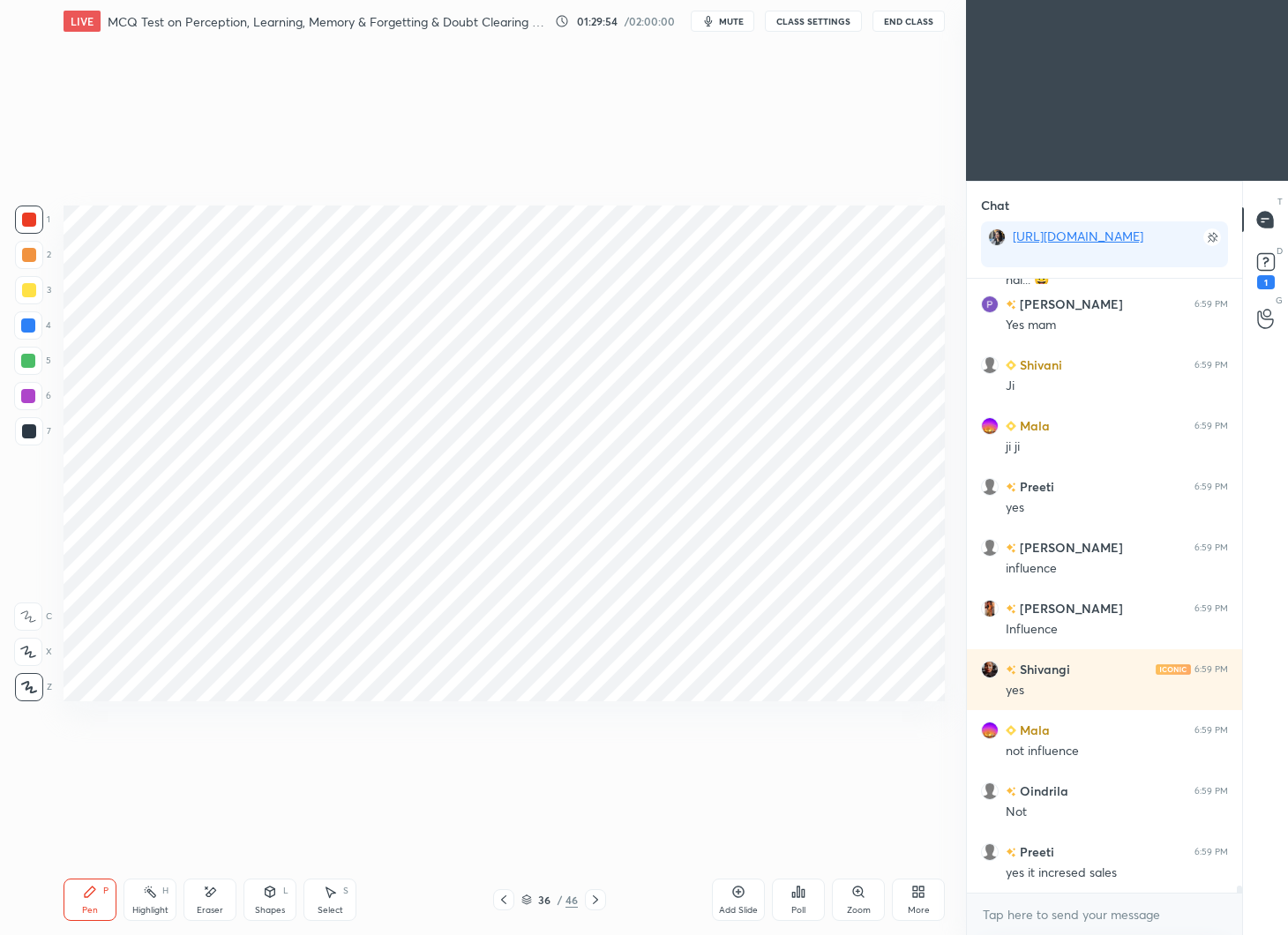
click at [23, 324] on div at bounding box center [28, 326] width 15 height 15
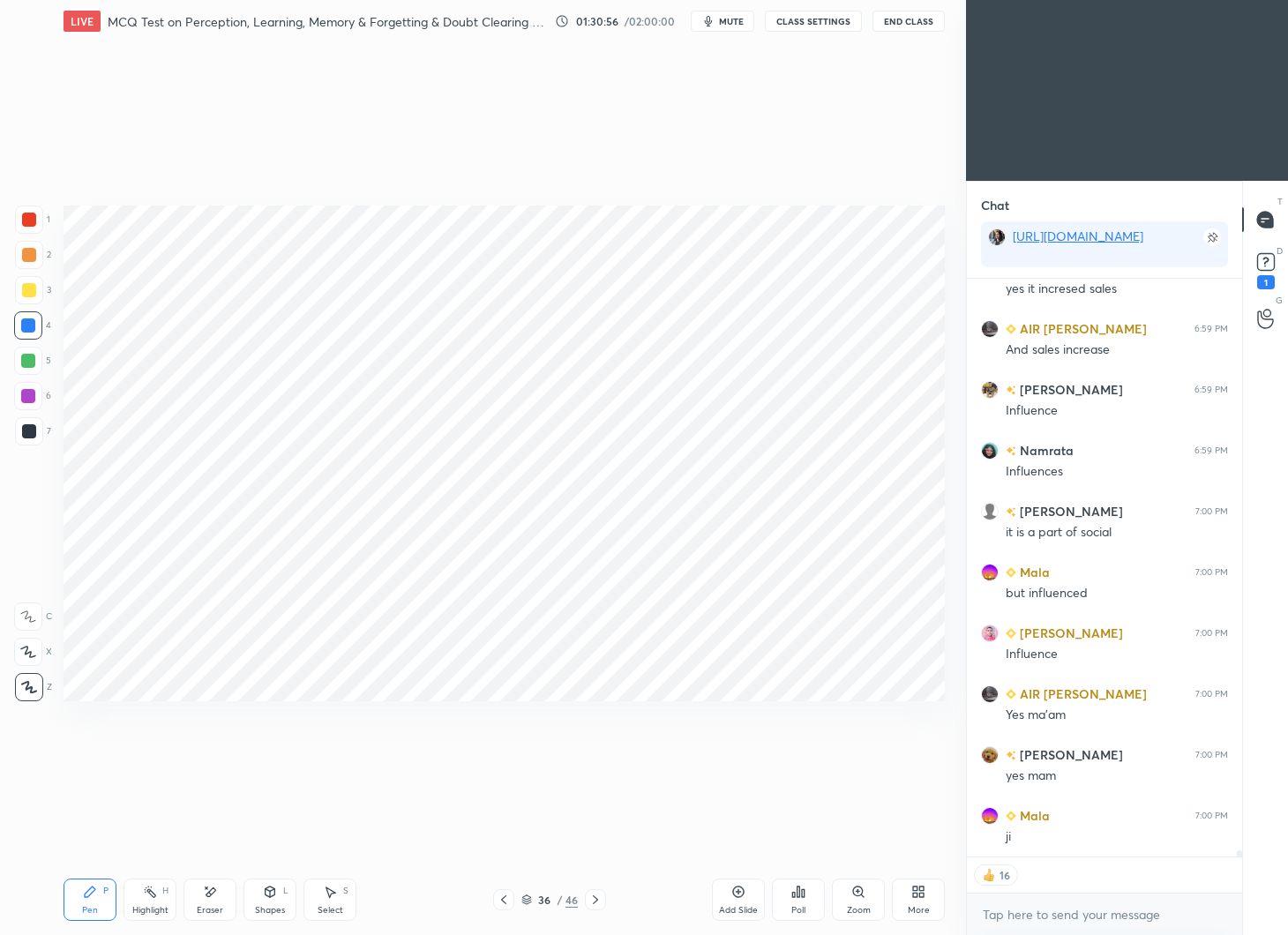
scroll to position [51780, 0]
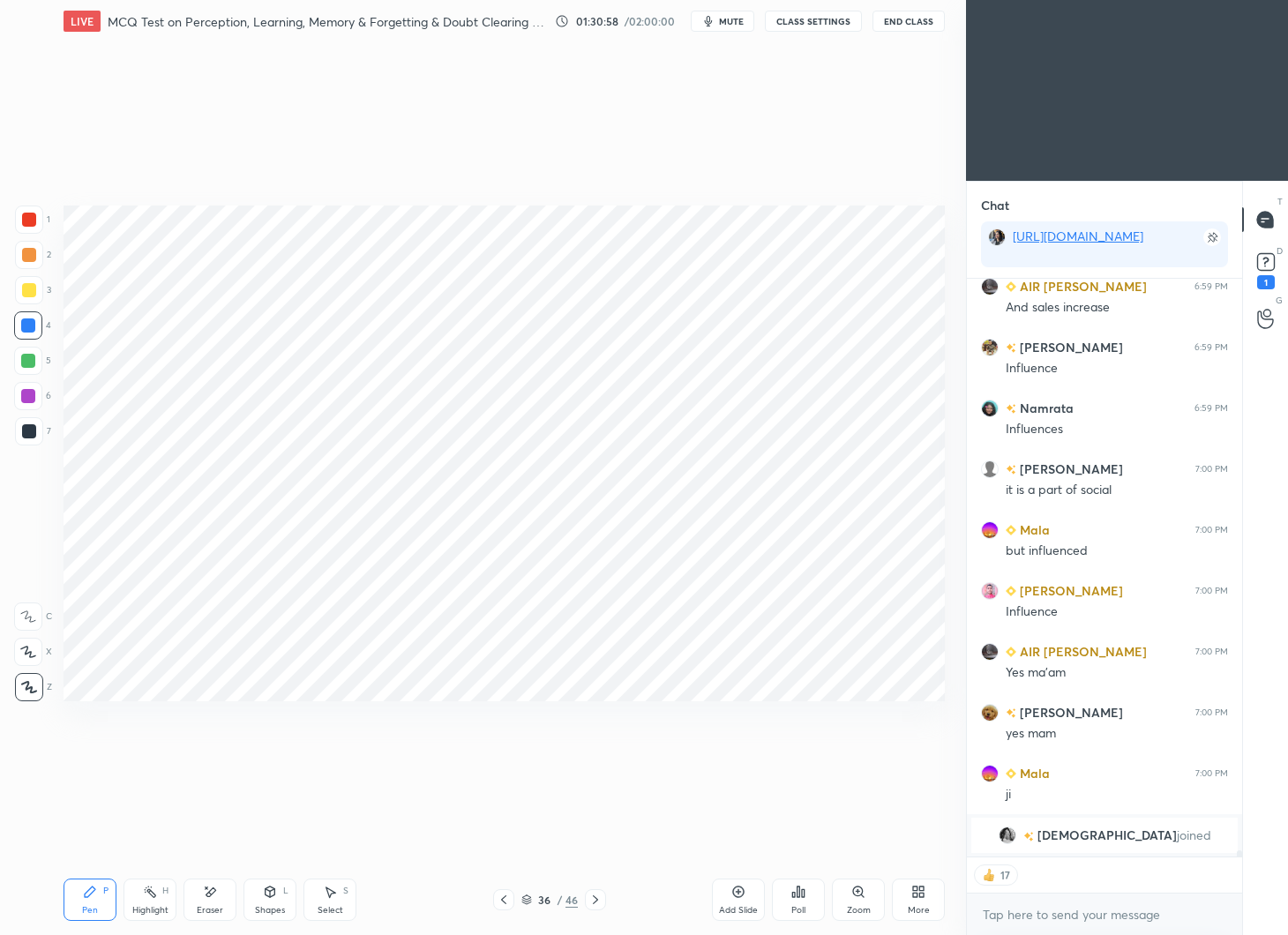
click at [596, 895] on icon at bounding box center [596, 901] width 15 height 15
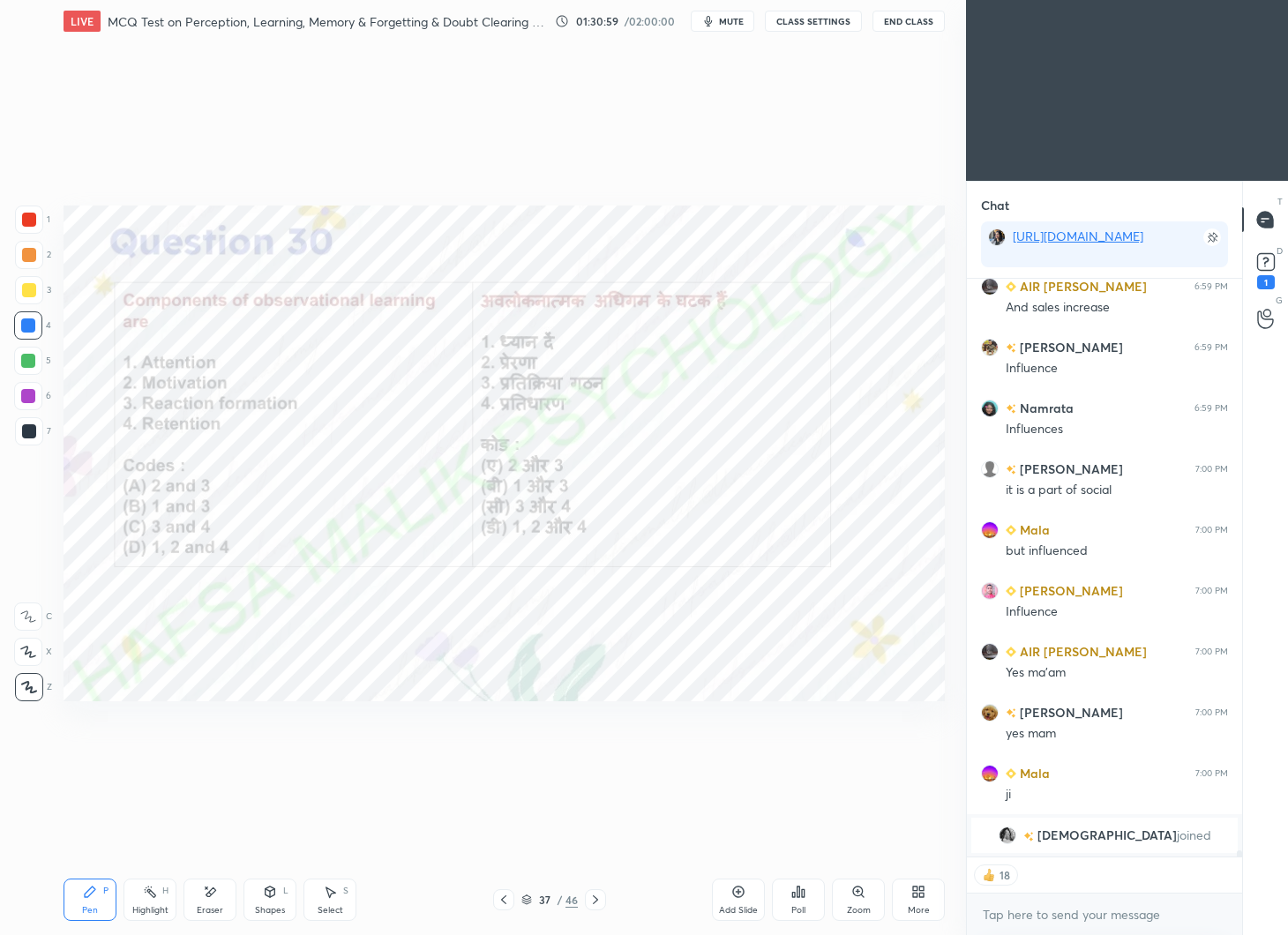
click at [1177, 840] on span "joined" at bounding box center [1194, 836] width 34 height 15
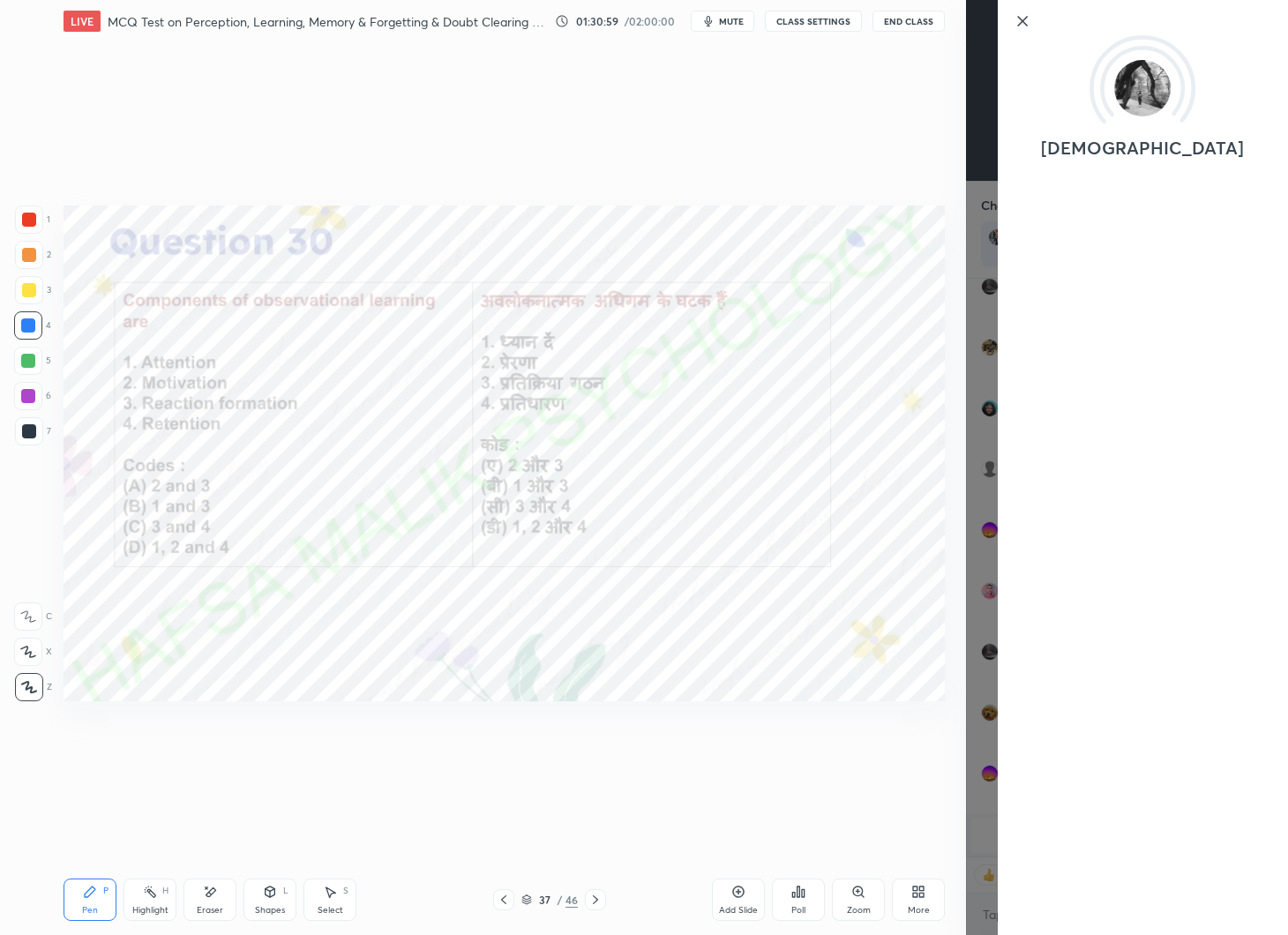
scroll to position [50723, 0]
click at [837, 811] on div "Setting up your live class Poll for secs No correct answer Start poll" at bounding box center [504, 453] width 896 height 823
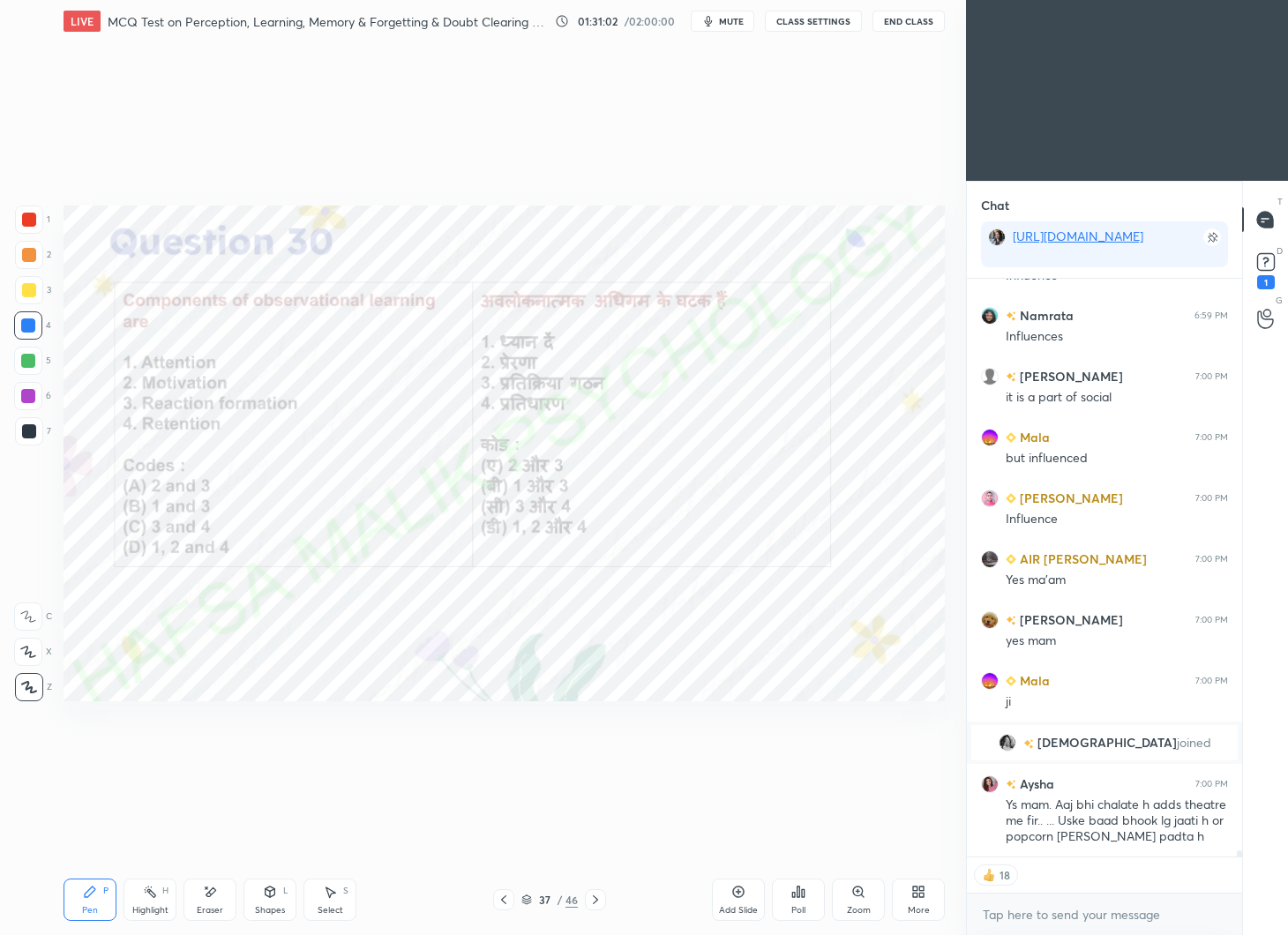
click at [798, 898] on icon at bounding box center [799, 892] width 3 height 11
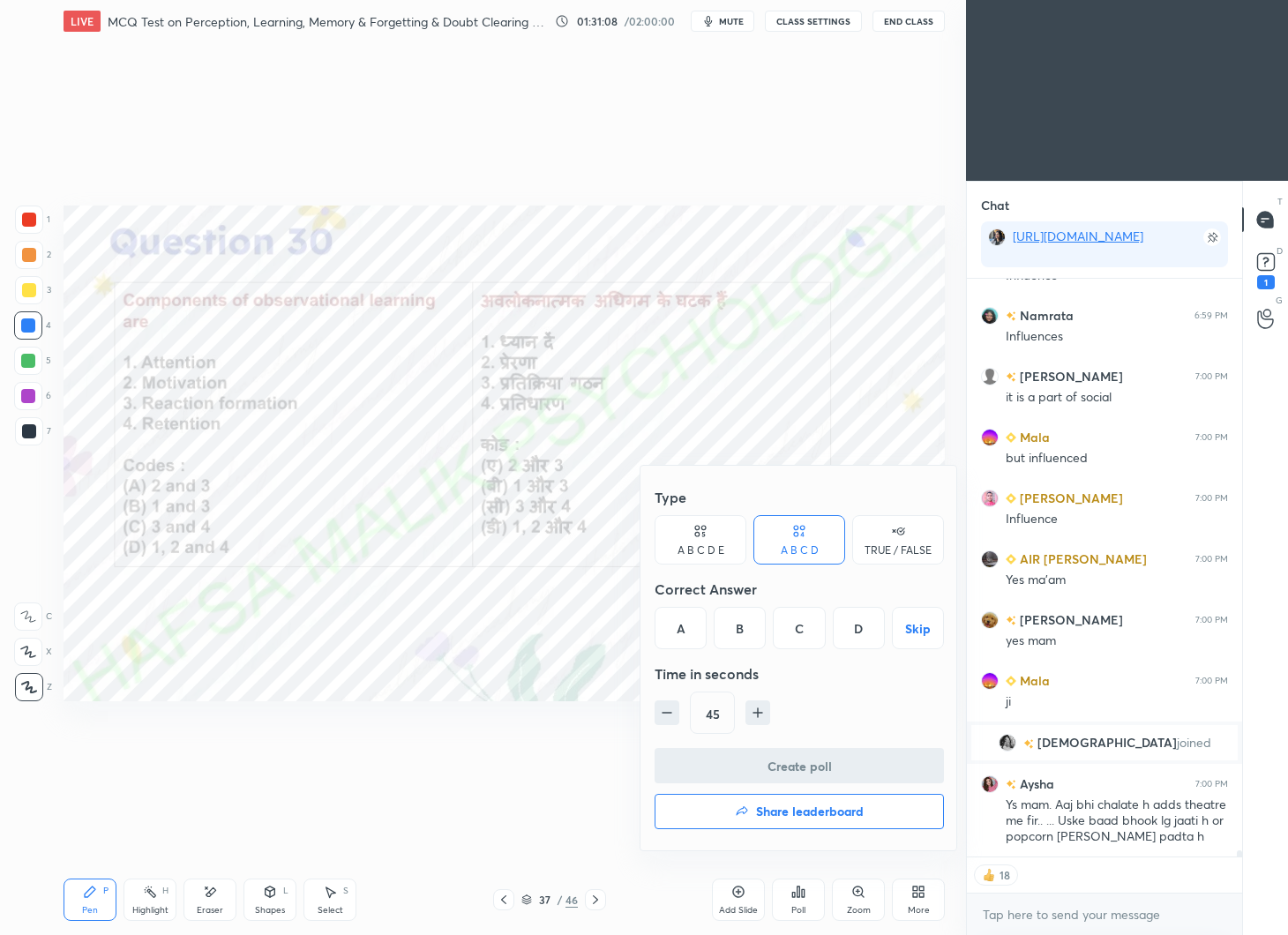
type textarea "x"
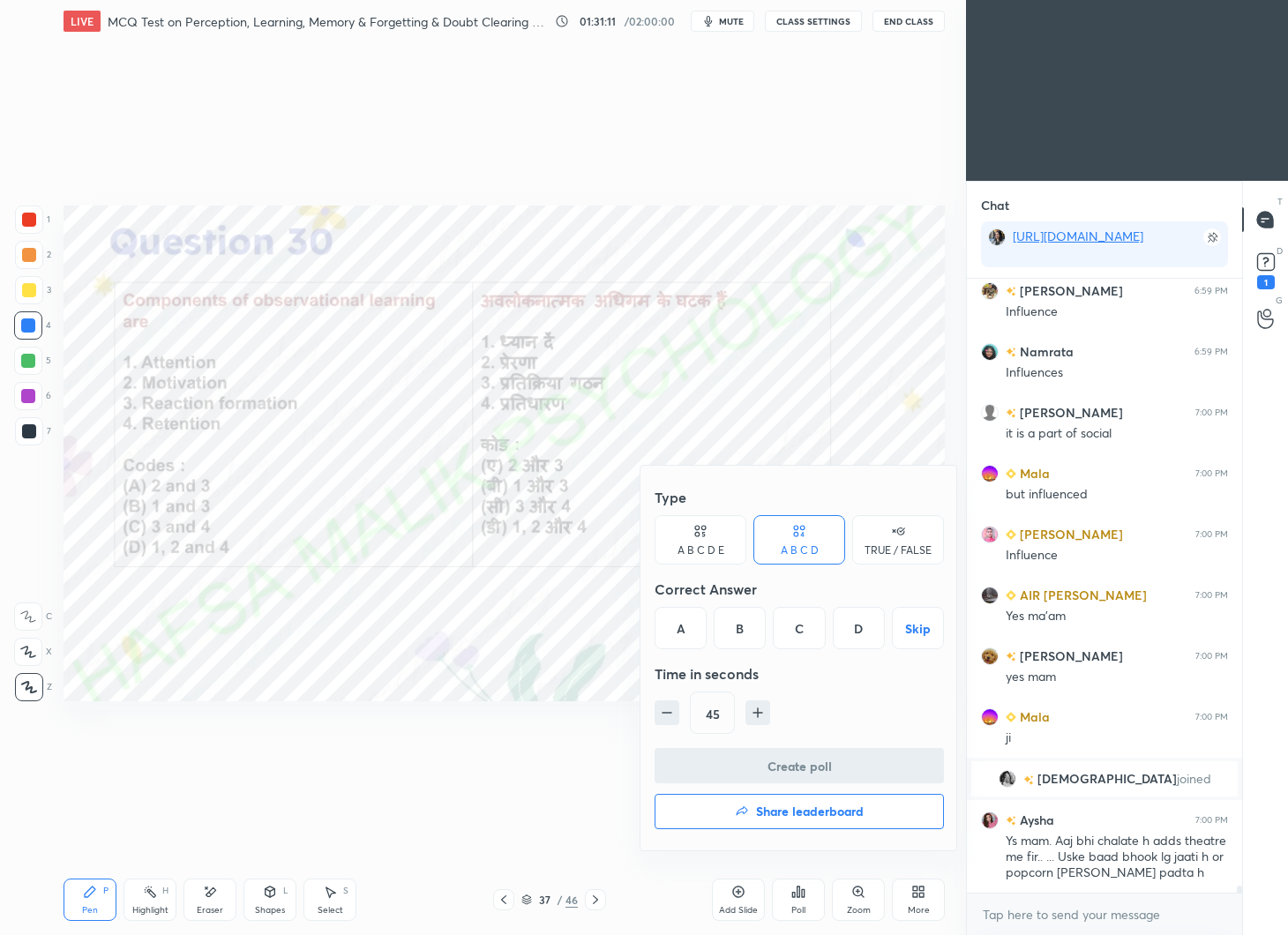
click at [852, 623] on div "D" at bounding box center [858, 628] width 52 height 43
click at [676, 715] on button "button" at bounding box center [666, 713] width 24 height 24
type input "30"
click at [875, 764] on button "Create poll" at bounding box center [799, 765] width 289 height 35
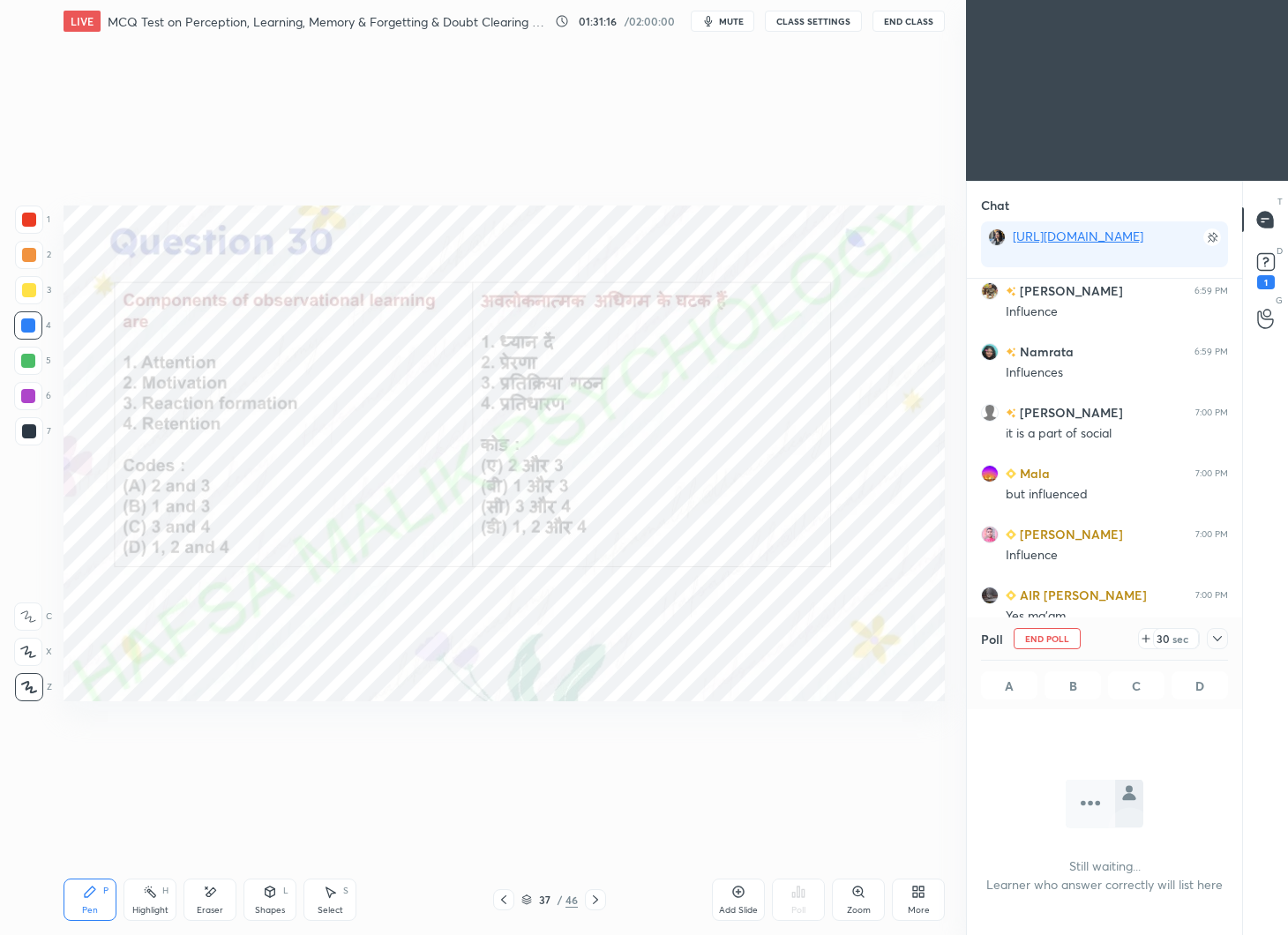
scroll to position [560, 270]
click at [1215, 642] on icon at bounding box center [1217, 639] width 15 height 15
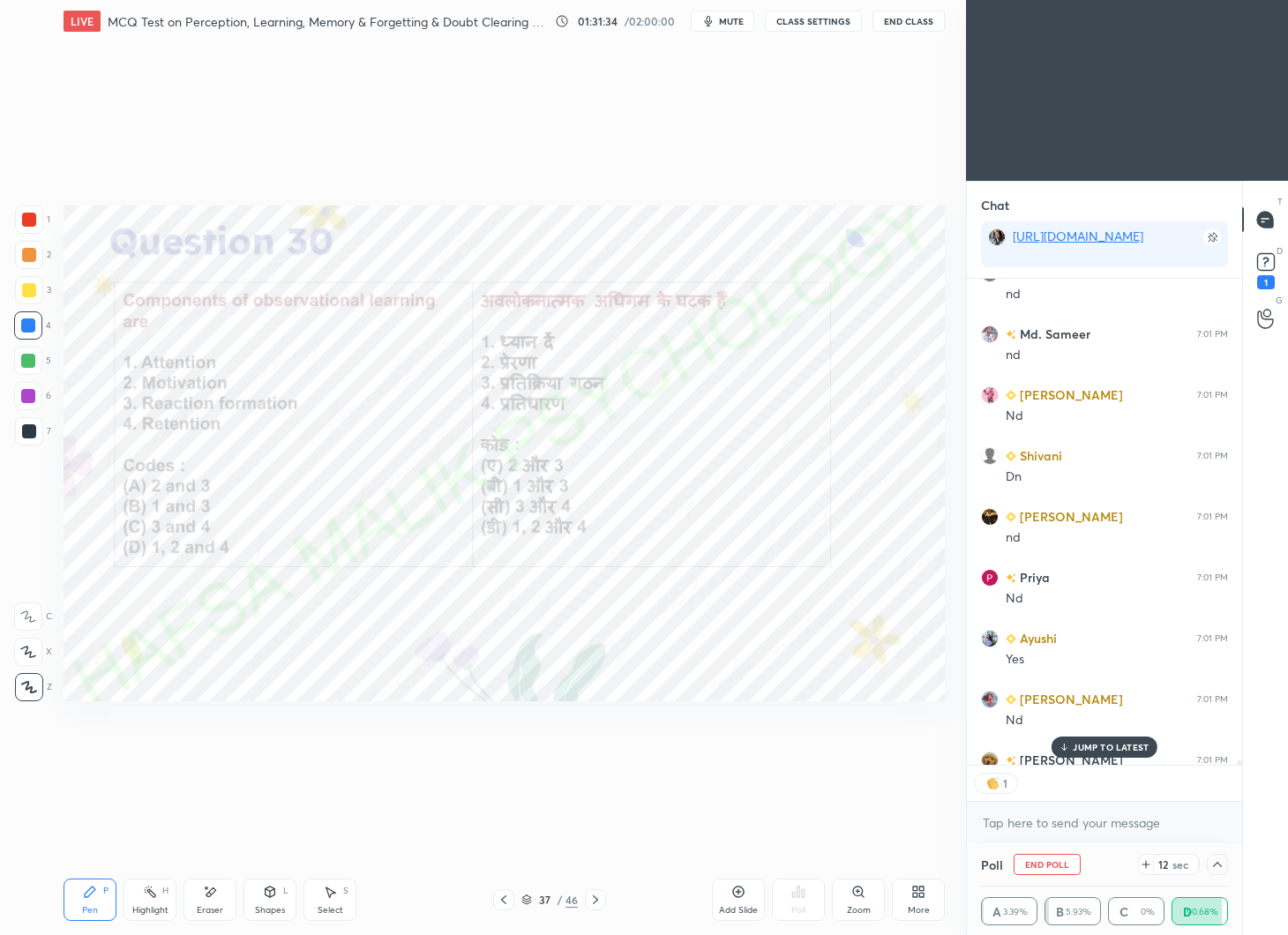
scroll to position [51849, 0]
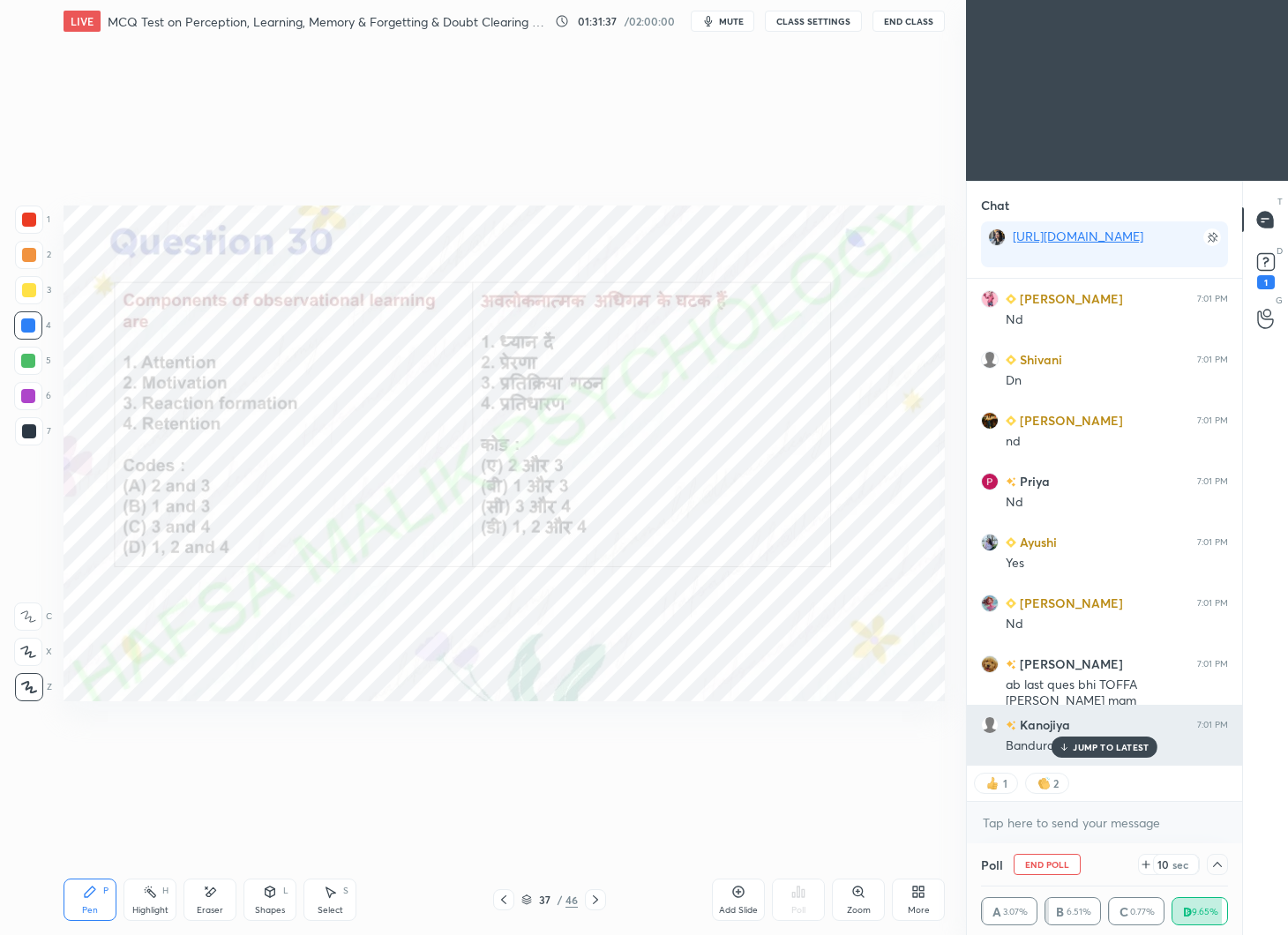
click at [1131, 744] on p "JUMP TO LATEST" at bounding box center [1110, 747] width 76 height 11
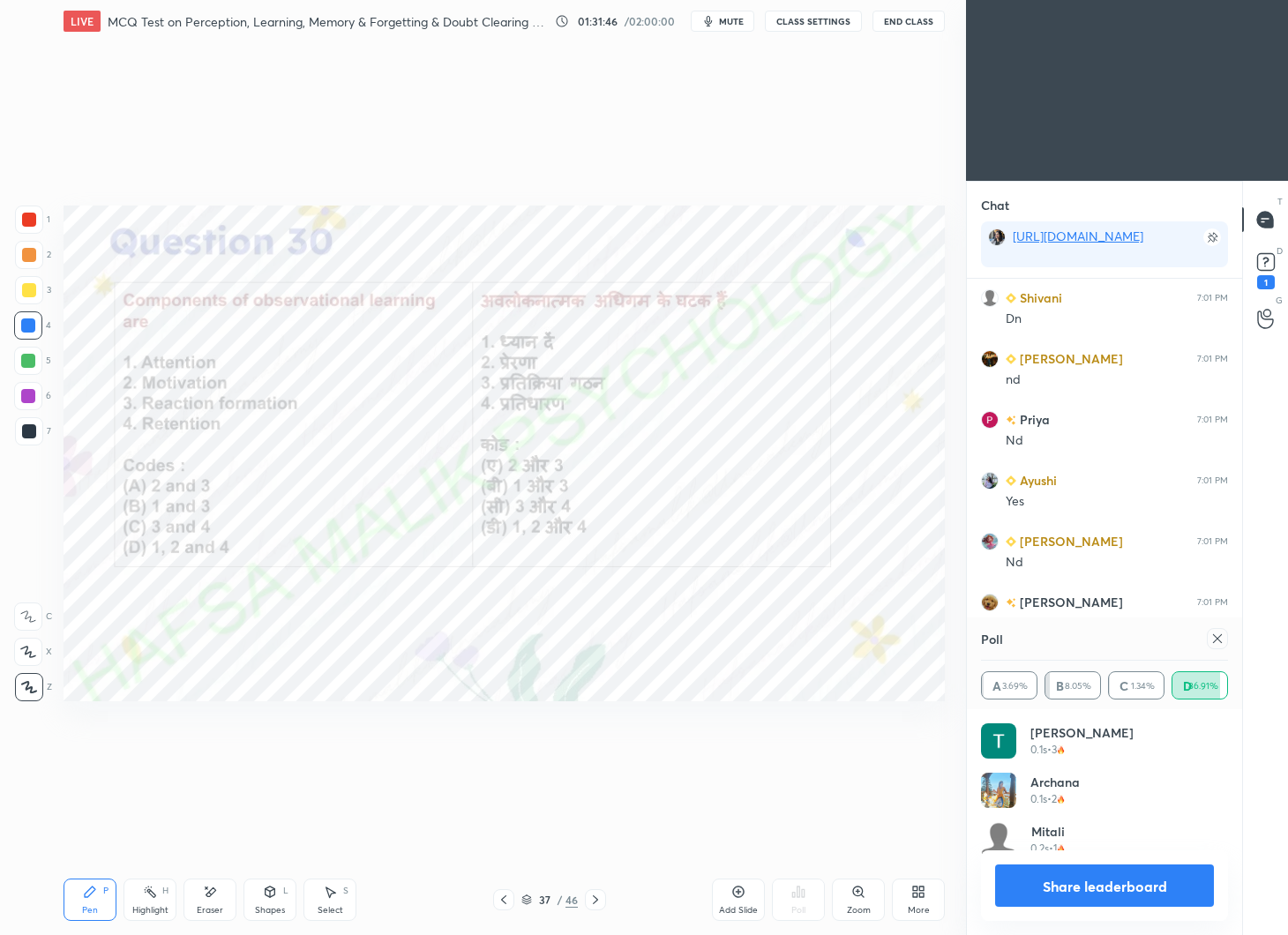
scroll to position [207, 242]
click at [1221, 641] on icon at bounding box center [1217, 639] width 9 height 9
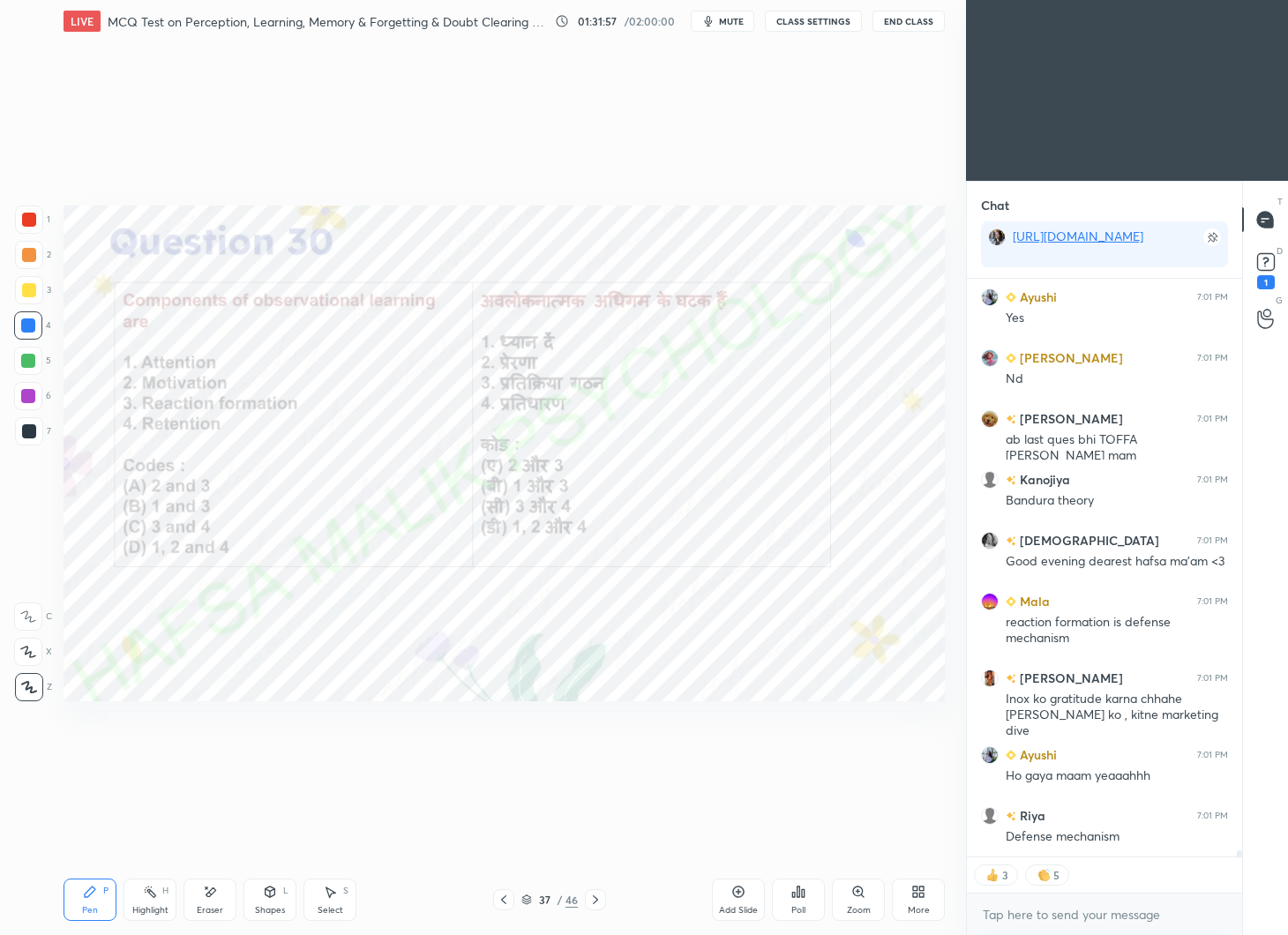
type textarea "x"
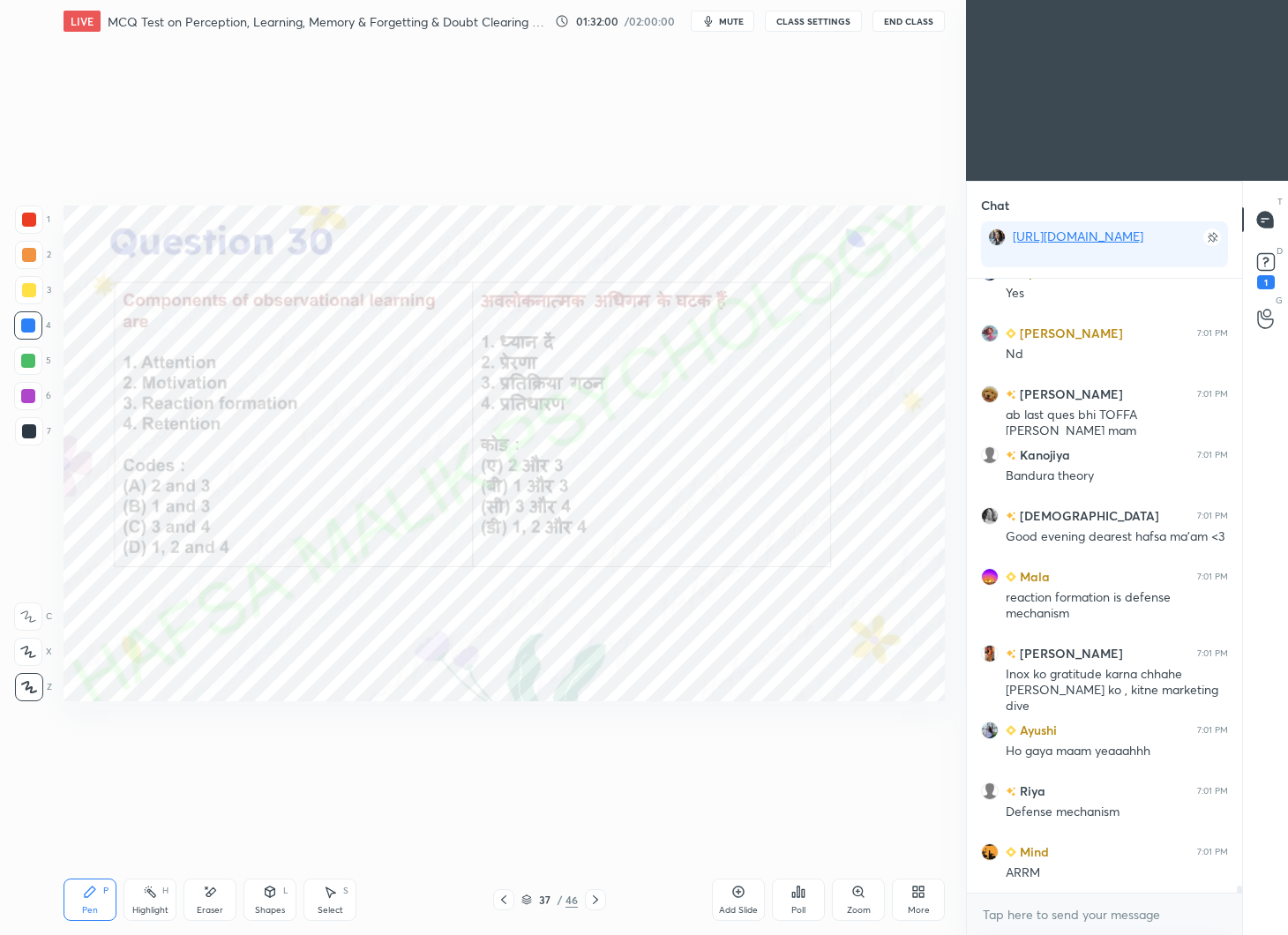
click at [600, 895] on icon at bounding box center [596, 901] width 15 height 15
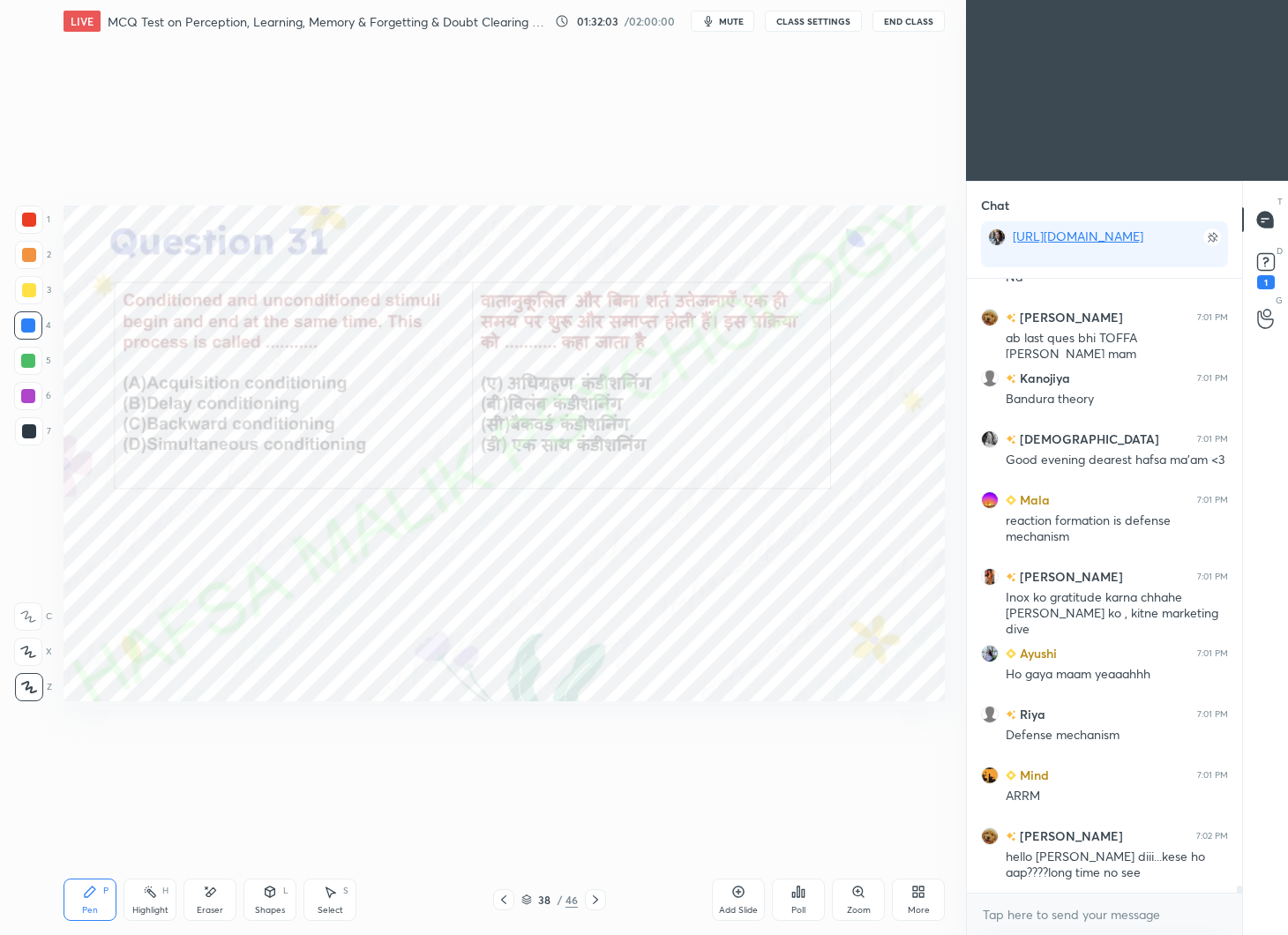
click at [796, 908] on div "Poll" at bounding box center [799, 911] width 15 height 9
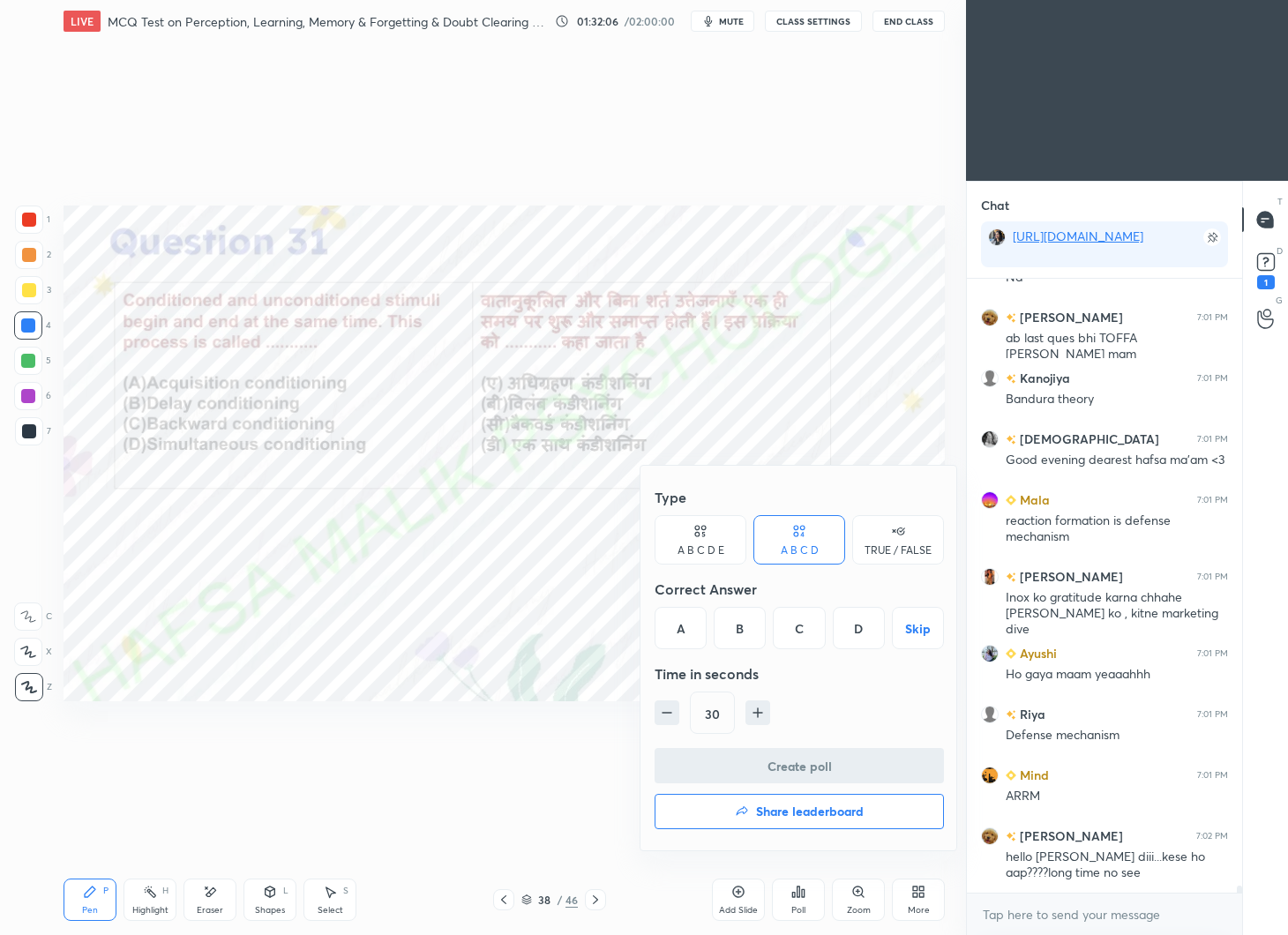
click at [853, 634] on div "D" at bounding box center [858, 628] width 52 height 43
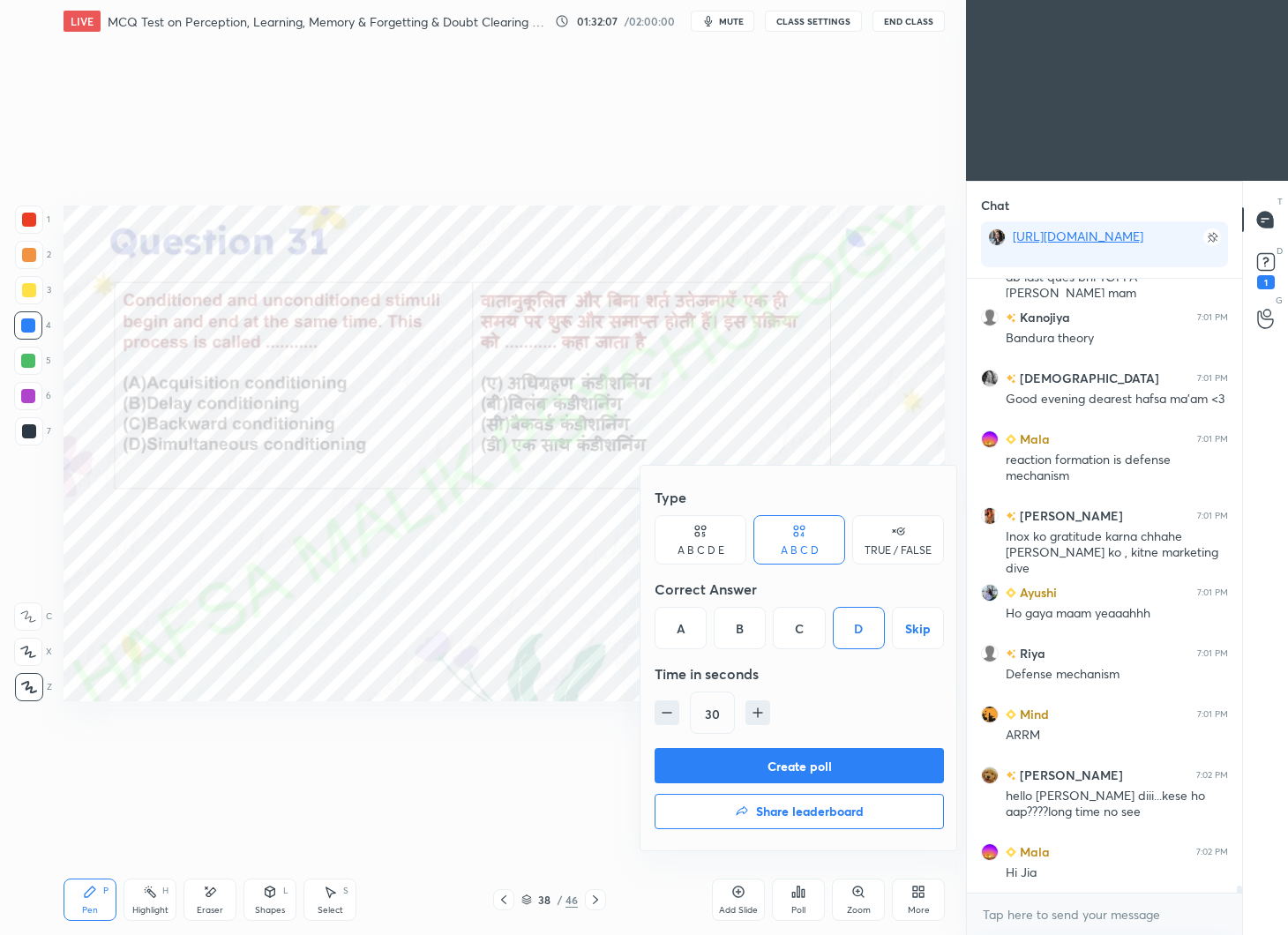
click at [753, 713] on icon "button" at bounding box center [758, 713] width 9 height 0
type input "45"
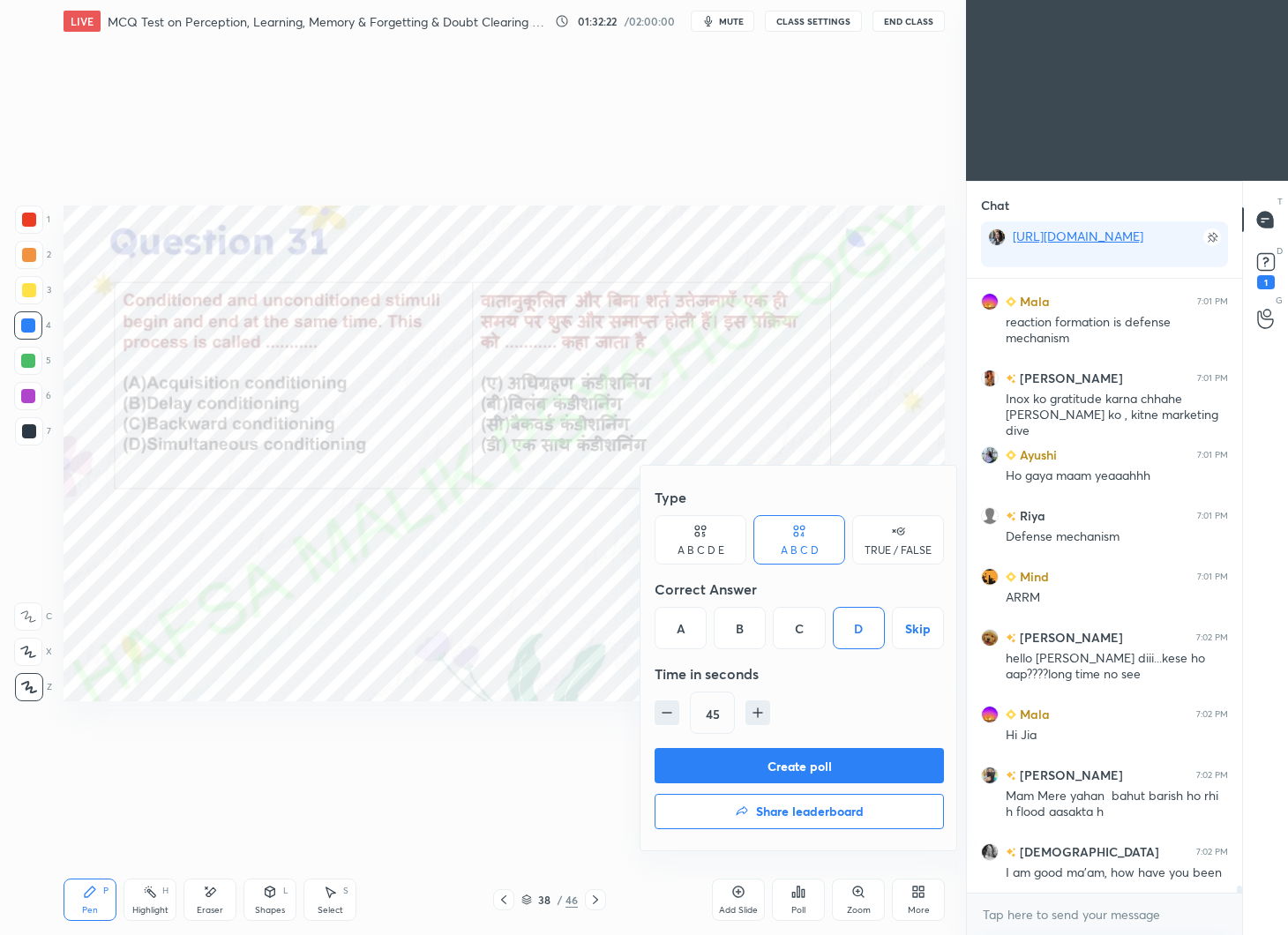
click at [824, 763] on button "Create poll" at bounding box center [799, 765] width 289 height 35
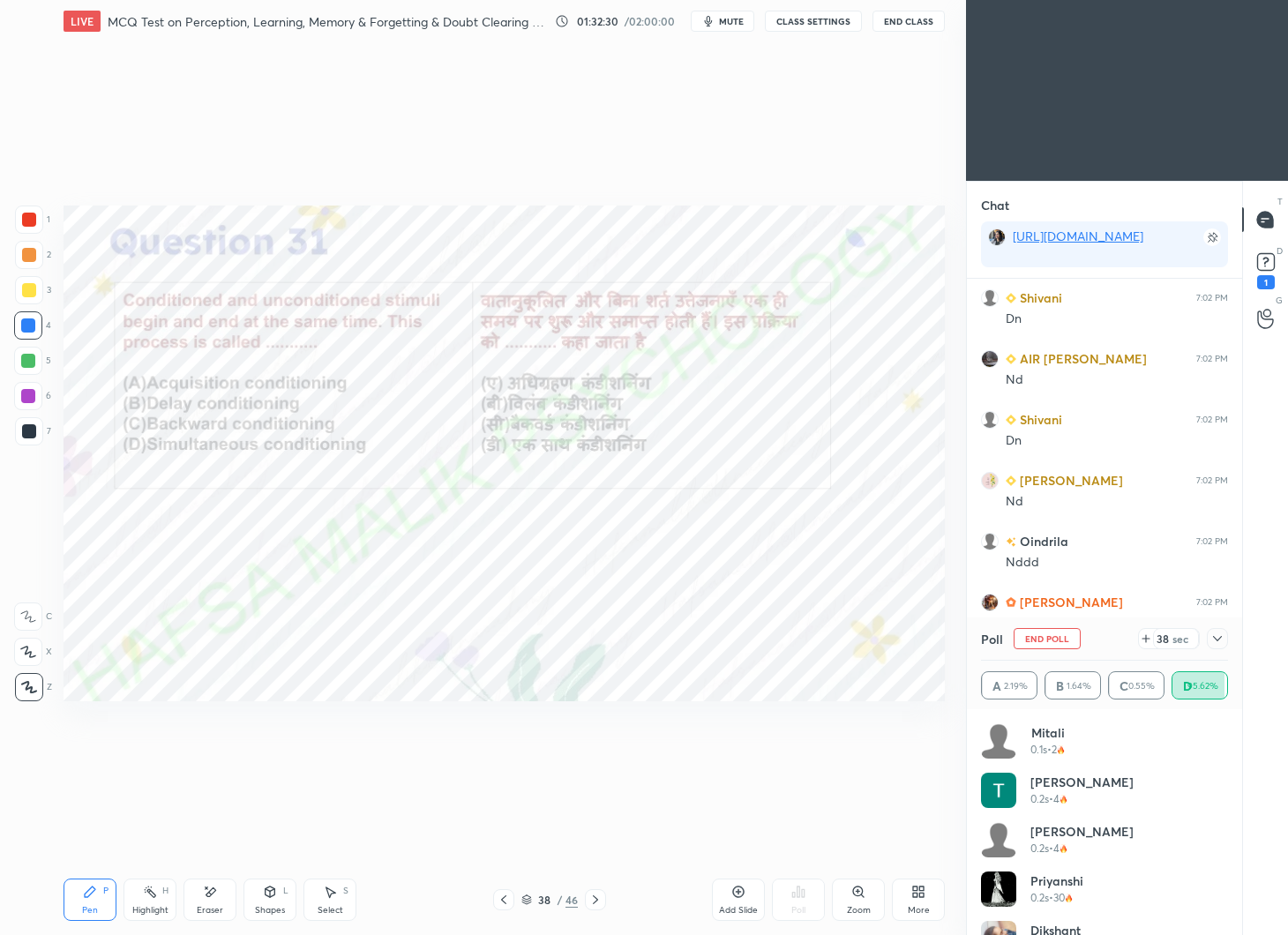
click at [1215, 640] on icon at bounding box center [1217, 639] width 15 height 15
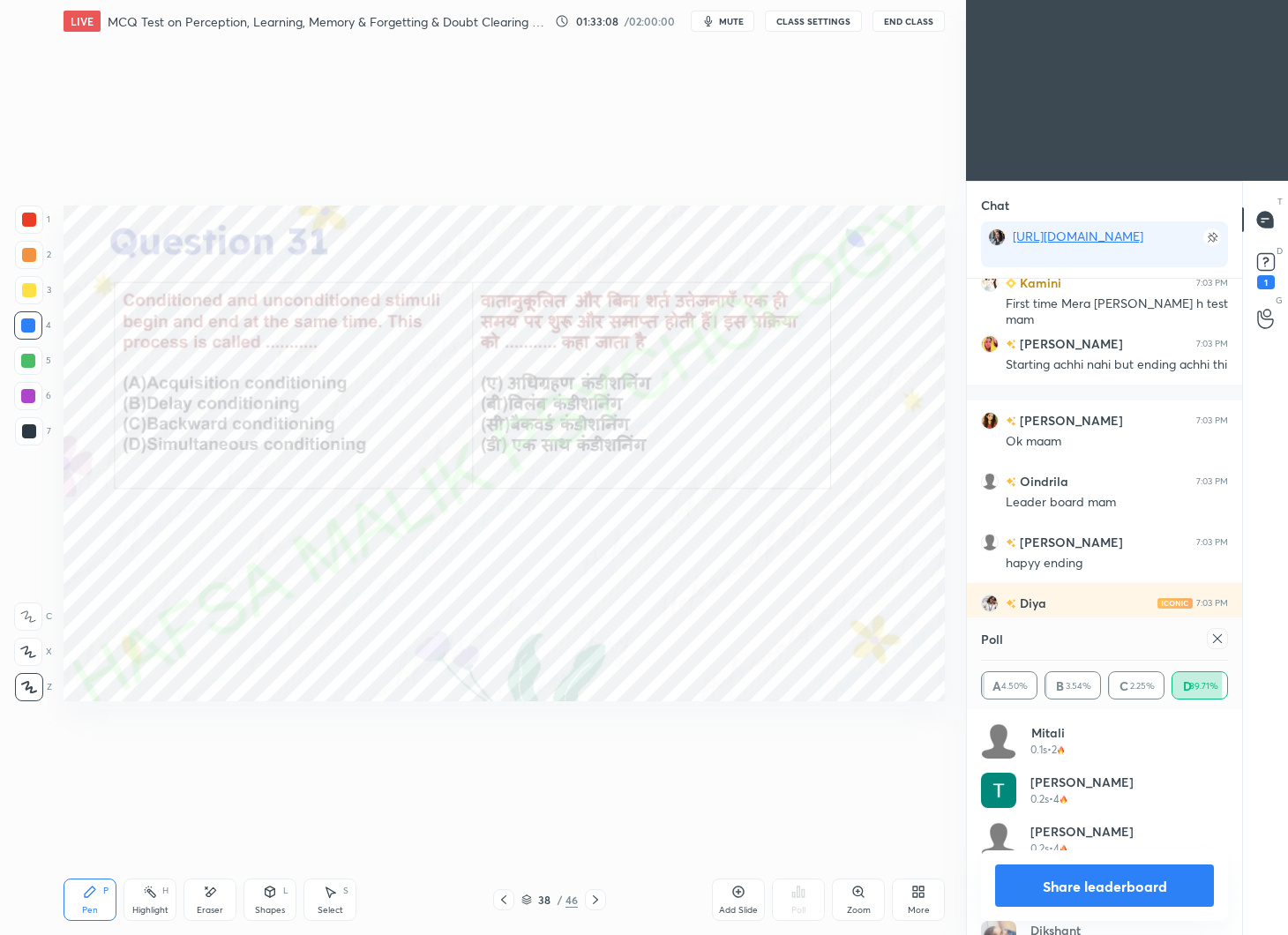
click at [1226, 644] on div at bounding box center [1216, 638] width 21 height 21
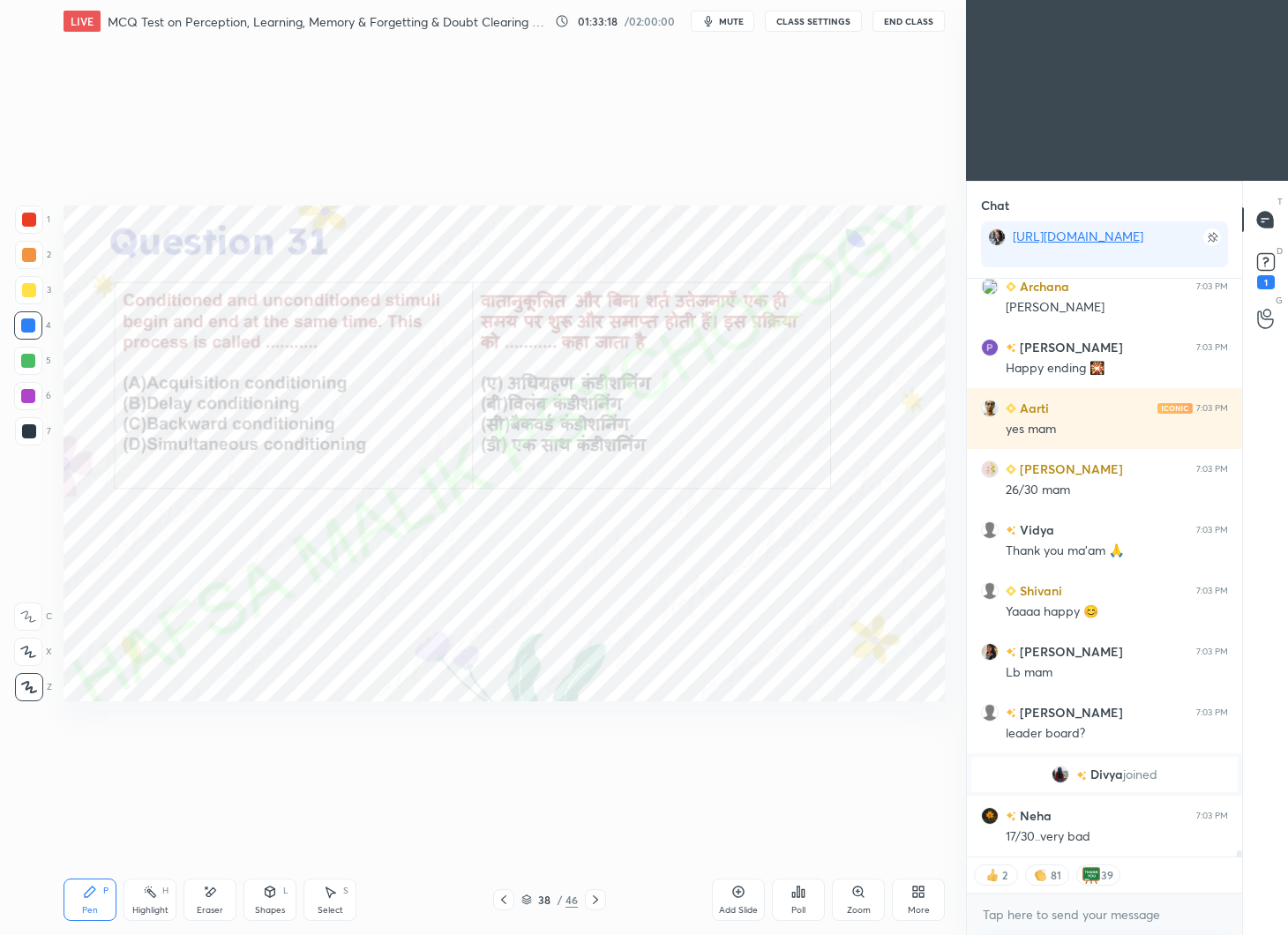
click at [803, 895] on icon at bounding box center [803, 893] width 3 height 8
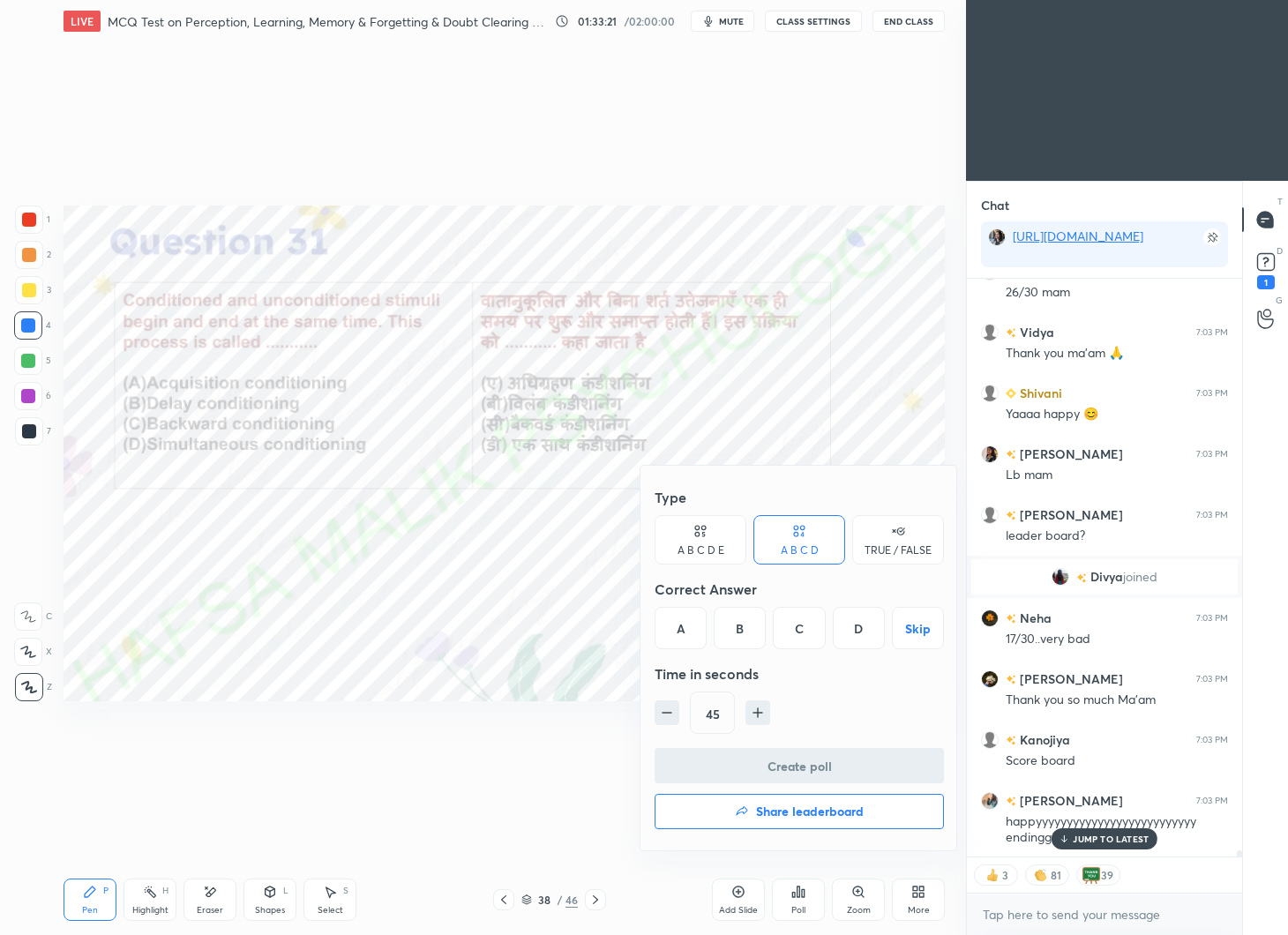
click at [803, 810] on h4 "Share leaderboard" at bounding box center [809, 812] width 108 height 13
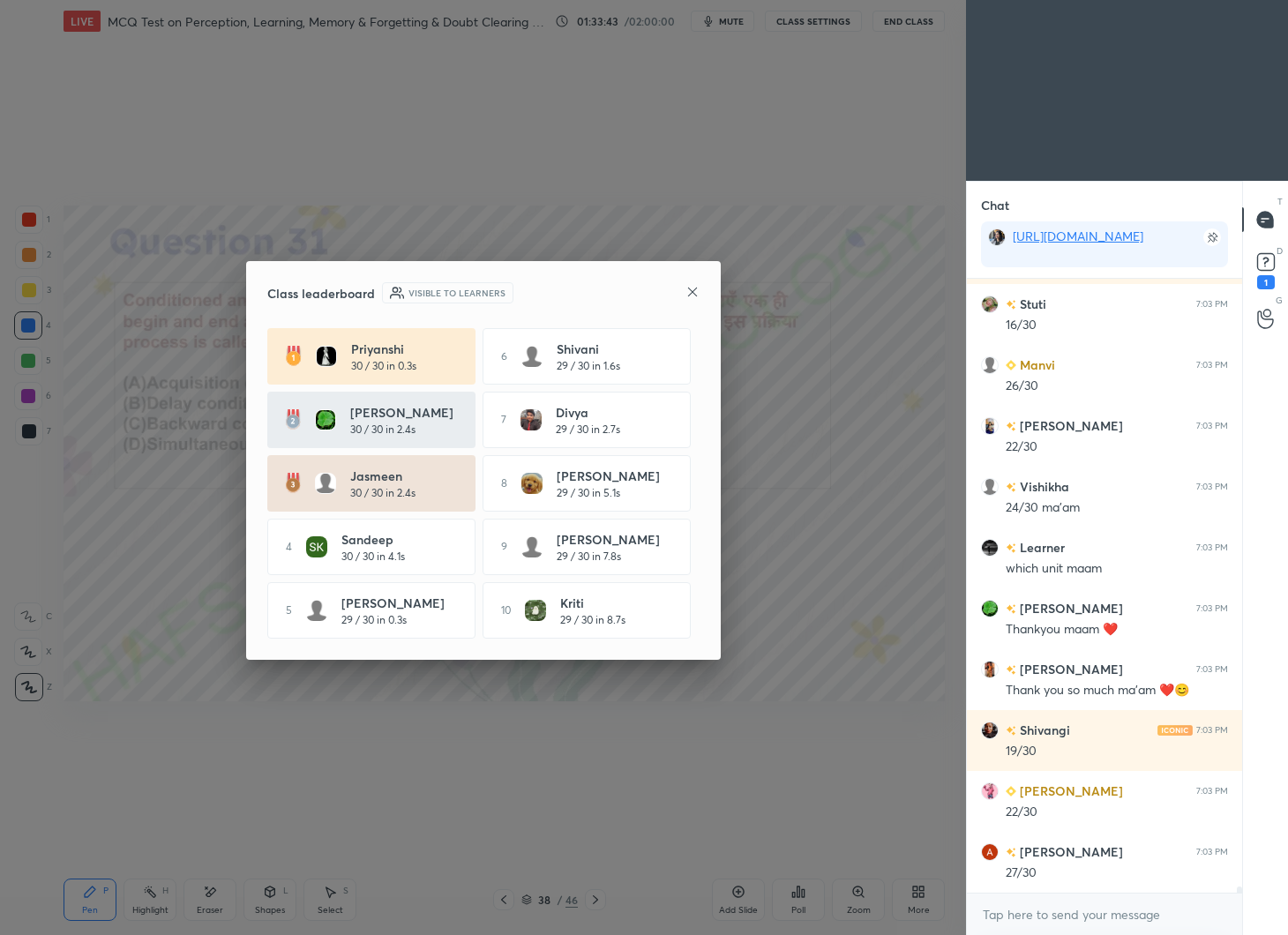
click at [683, 282] on div "Class leaderboard Visible to learners" at bounding box center [483, 292] width 432 height 21
click at [692, 287] on icon at bounding box center [692, 292] width 15 height 15
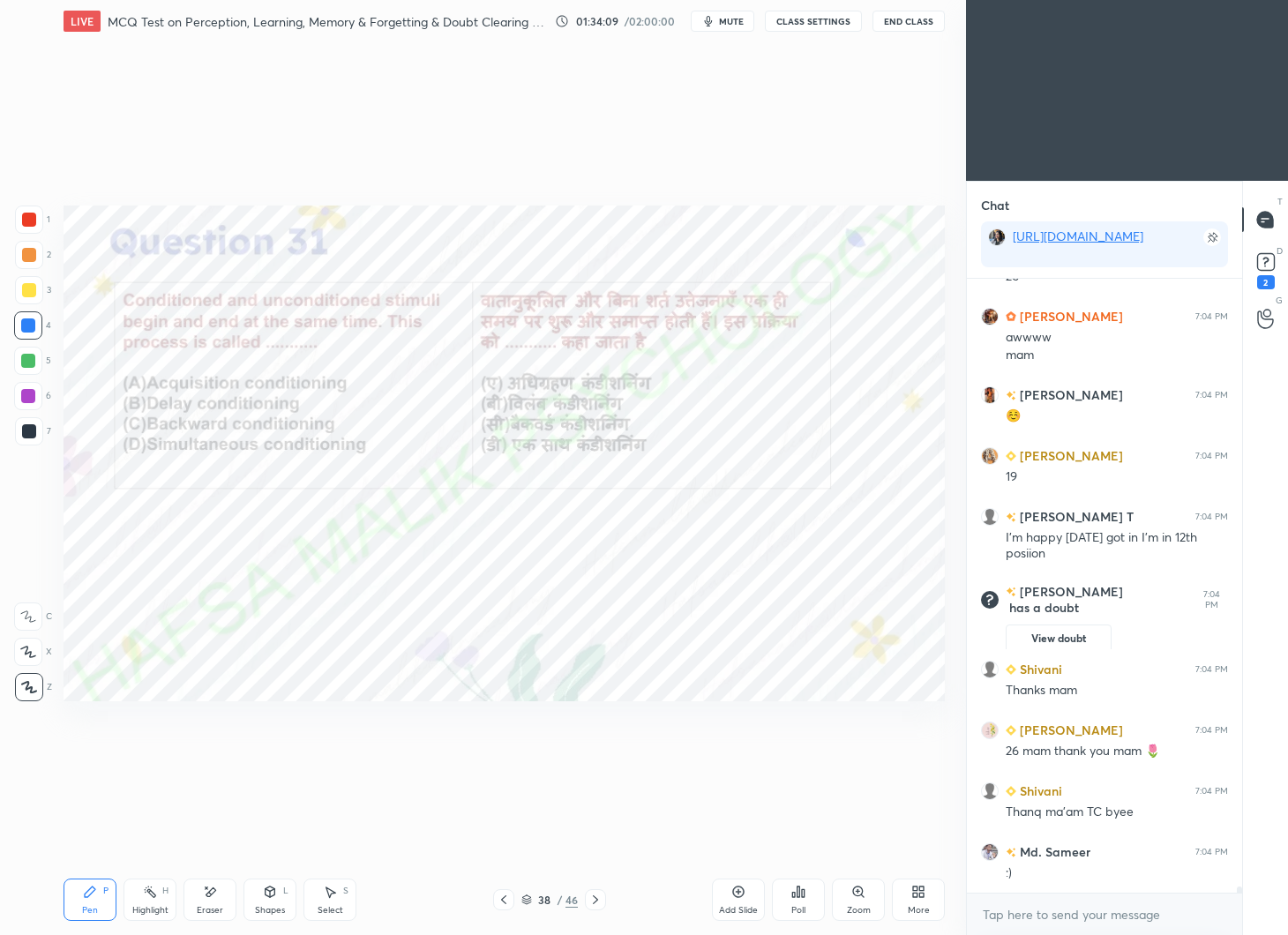
click at [29, 396] on div at bounding box center [28, 396] width 15 height 15
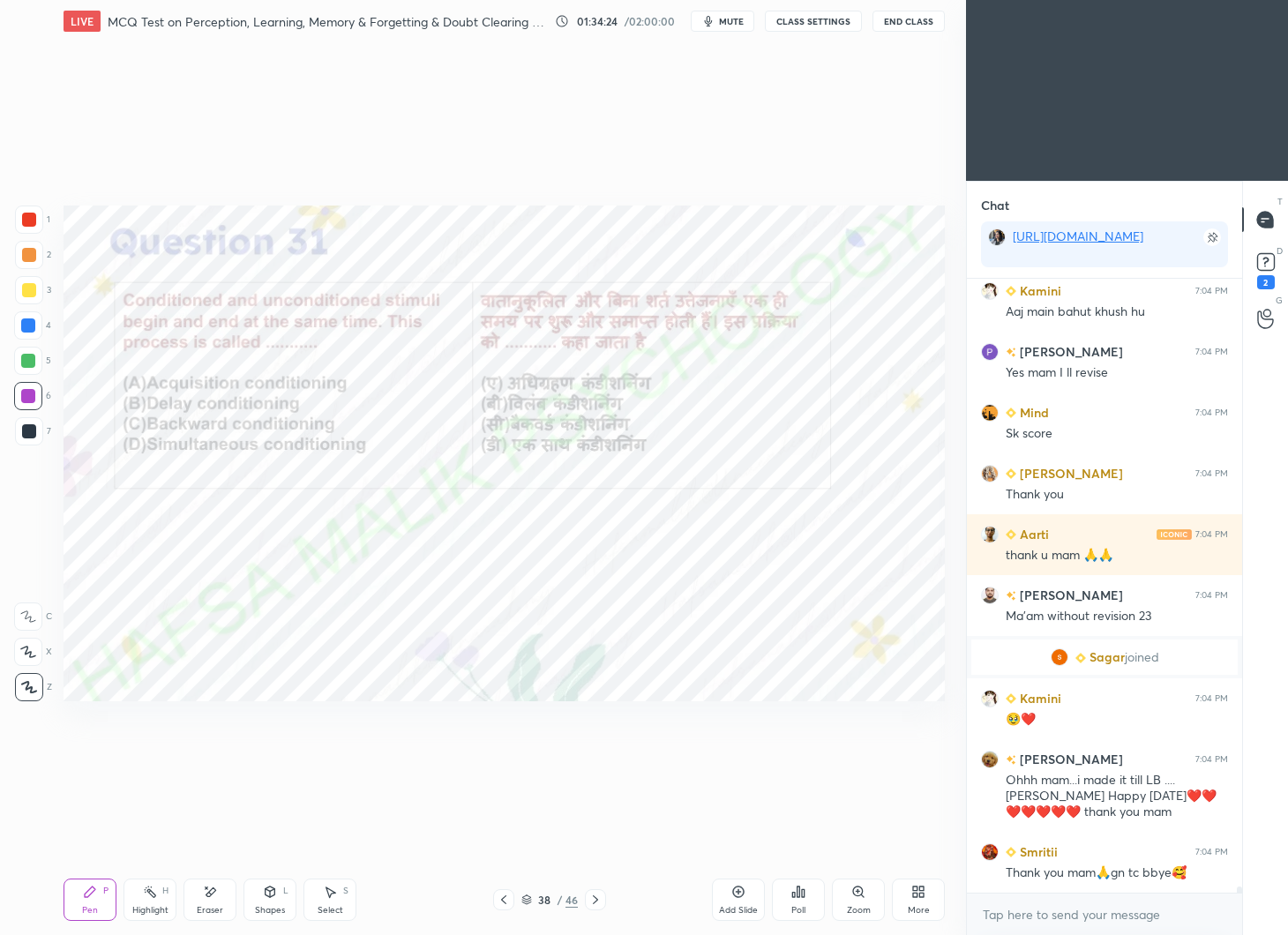
click at [1060, 739] on div "Mansi 7:04 PM Ohhh mam...i made it till LB ....soo Happy today❤️❤️❤️❤️❤️❤️❤️ th…" at bounding box center [1104, 785] width 276 height 93
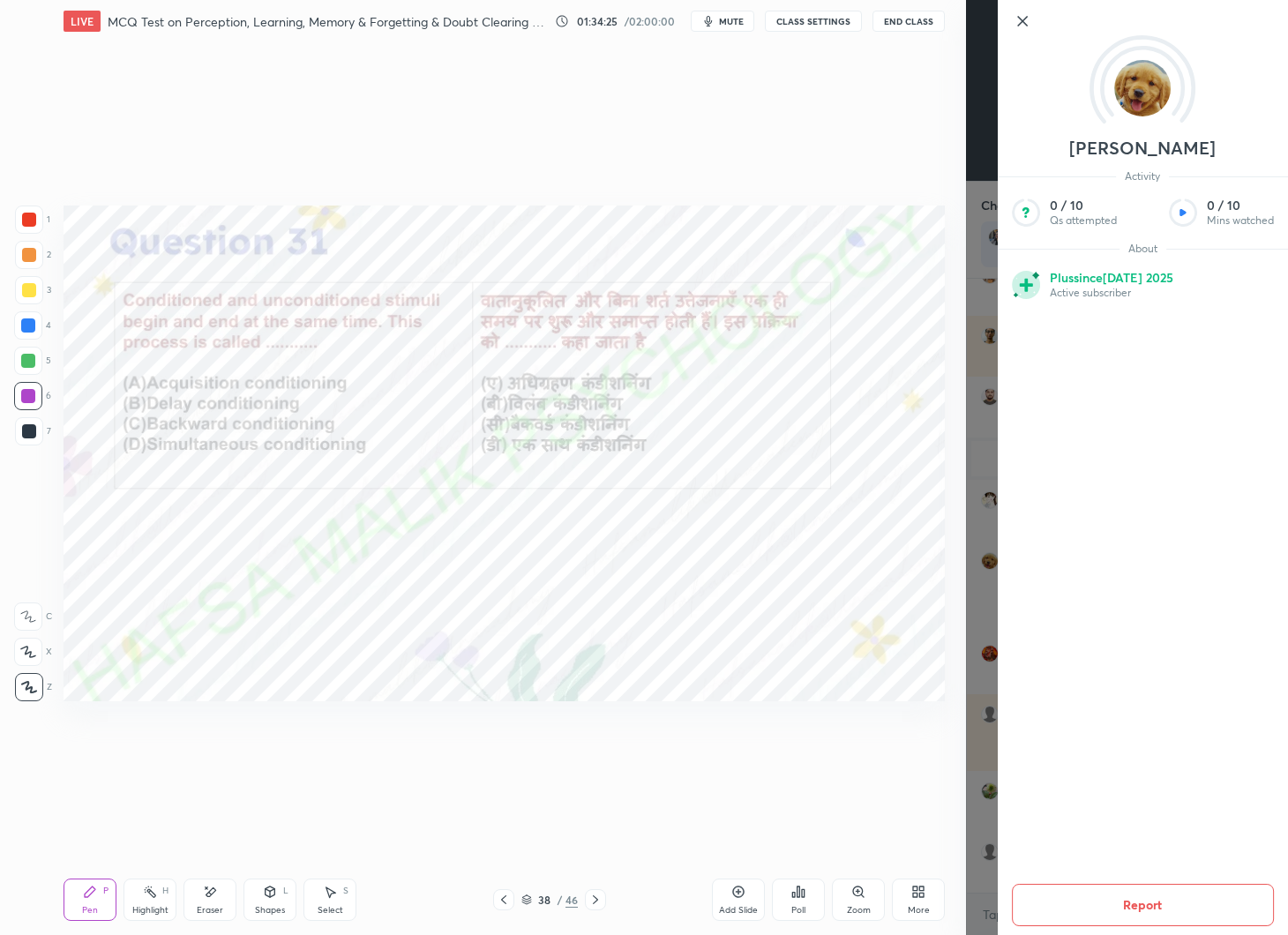
click at [871, 747] on div "Setting up your live class Poll for secs No correct answer Start poll" at bounding box center [504, 453] width 896 height 823
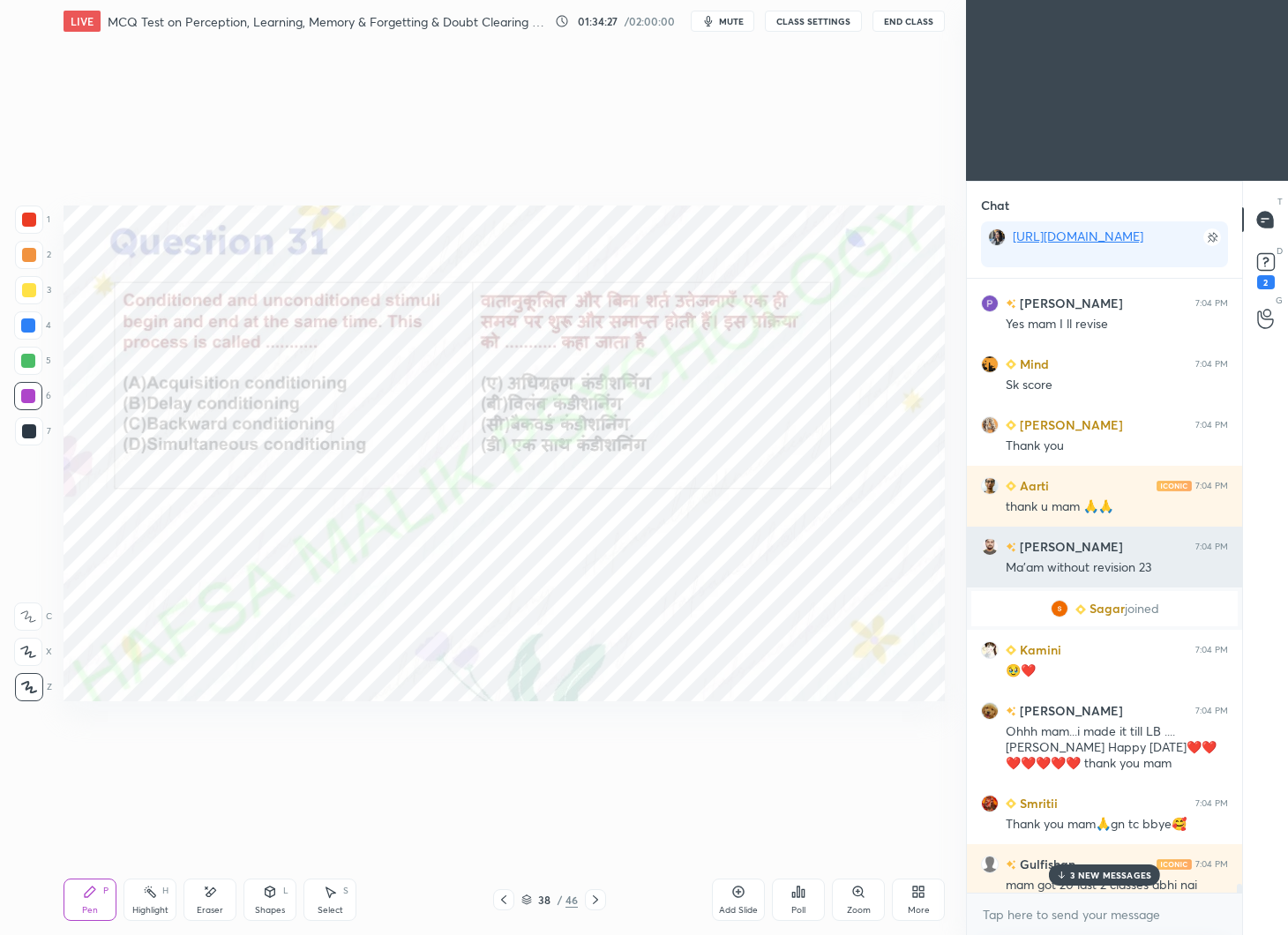
click at [1098, 563] on div "Ma'am without revision 23" at bounding box center [1116, 568] width 222 height 17
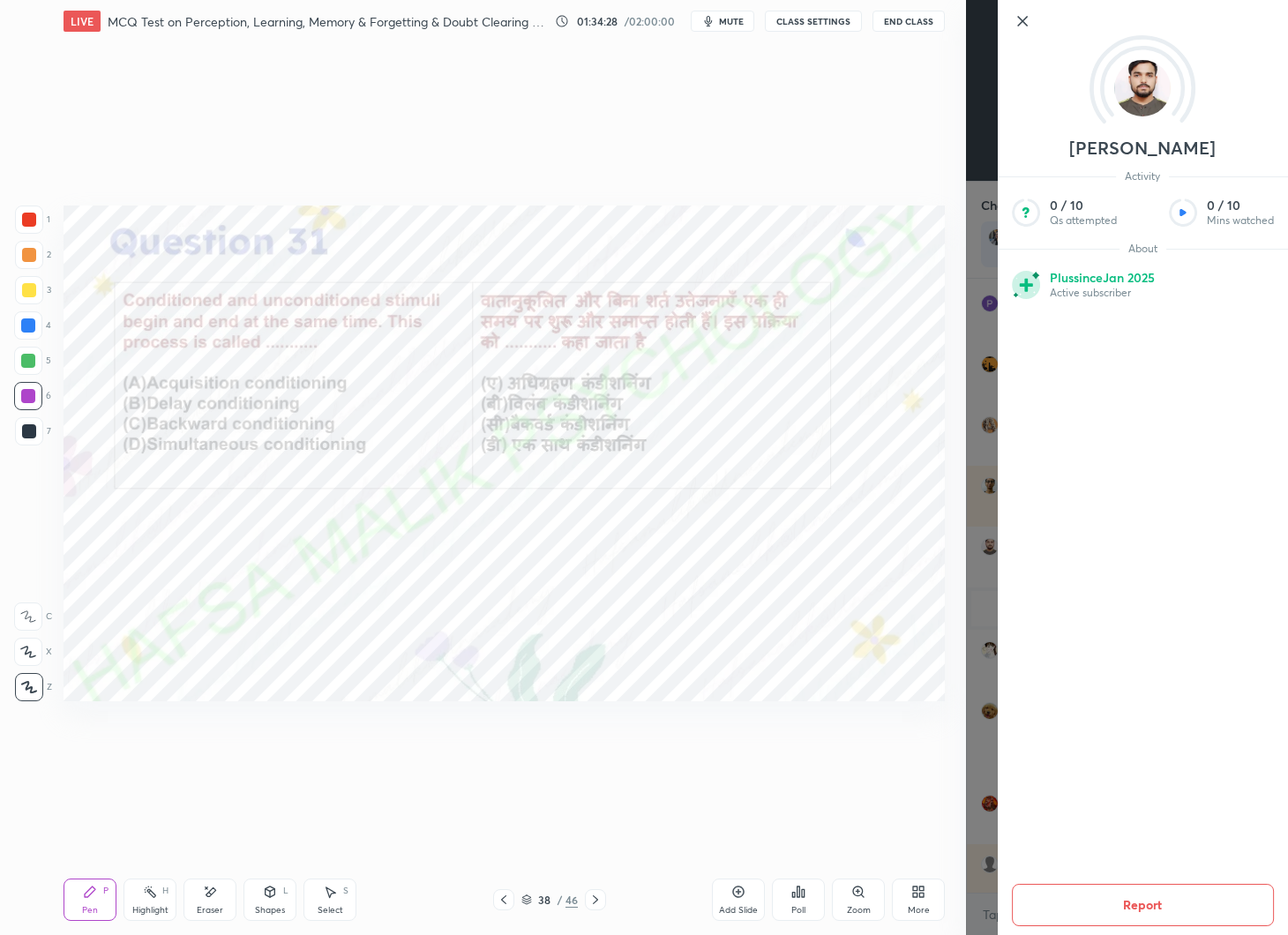
click at [839, 756] on div "Setting up your live class Poll for secs No correct answer Start poll" at bounding box center [504, 453] width 896 height 823
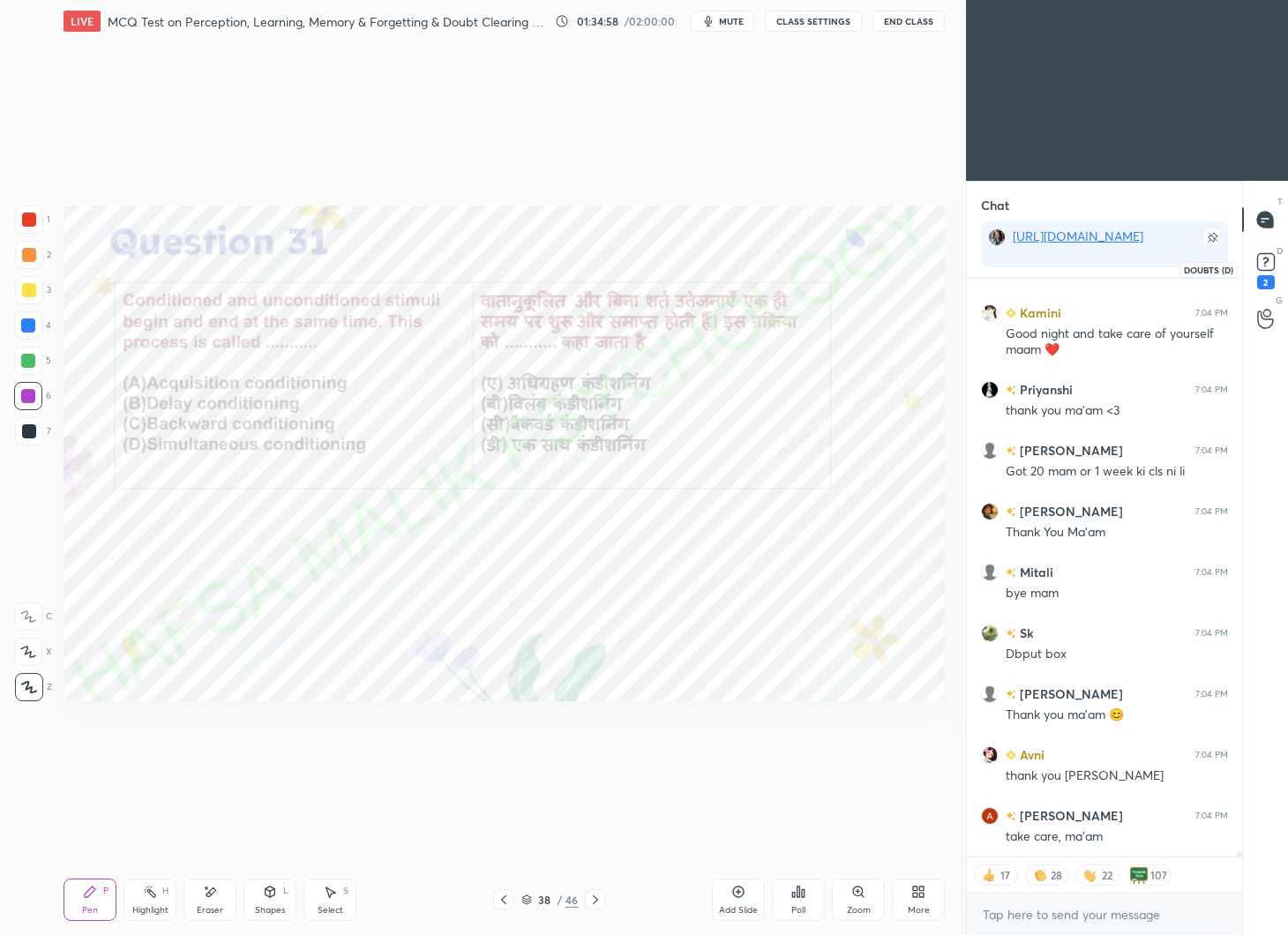
click at [1266, 268] on rect at bounding box center [1265, 262] width 16 height 16
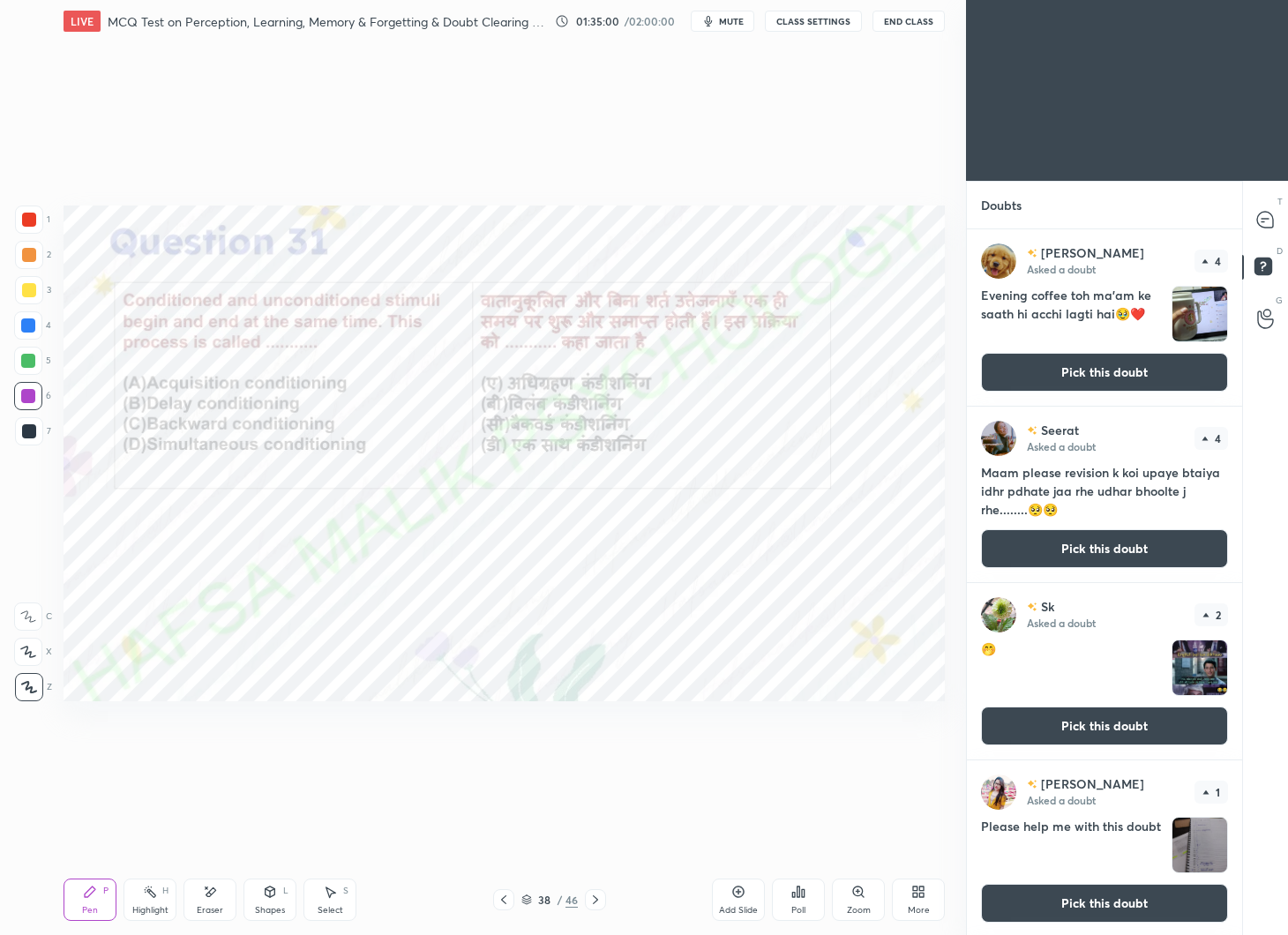
click at [1109, 375] on button "Pick this doubt" at bounding box center [1104, 372] width 247 height 39
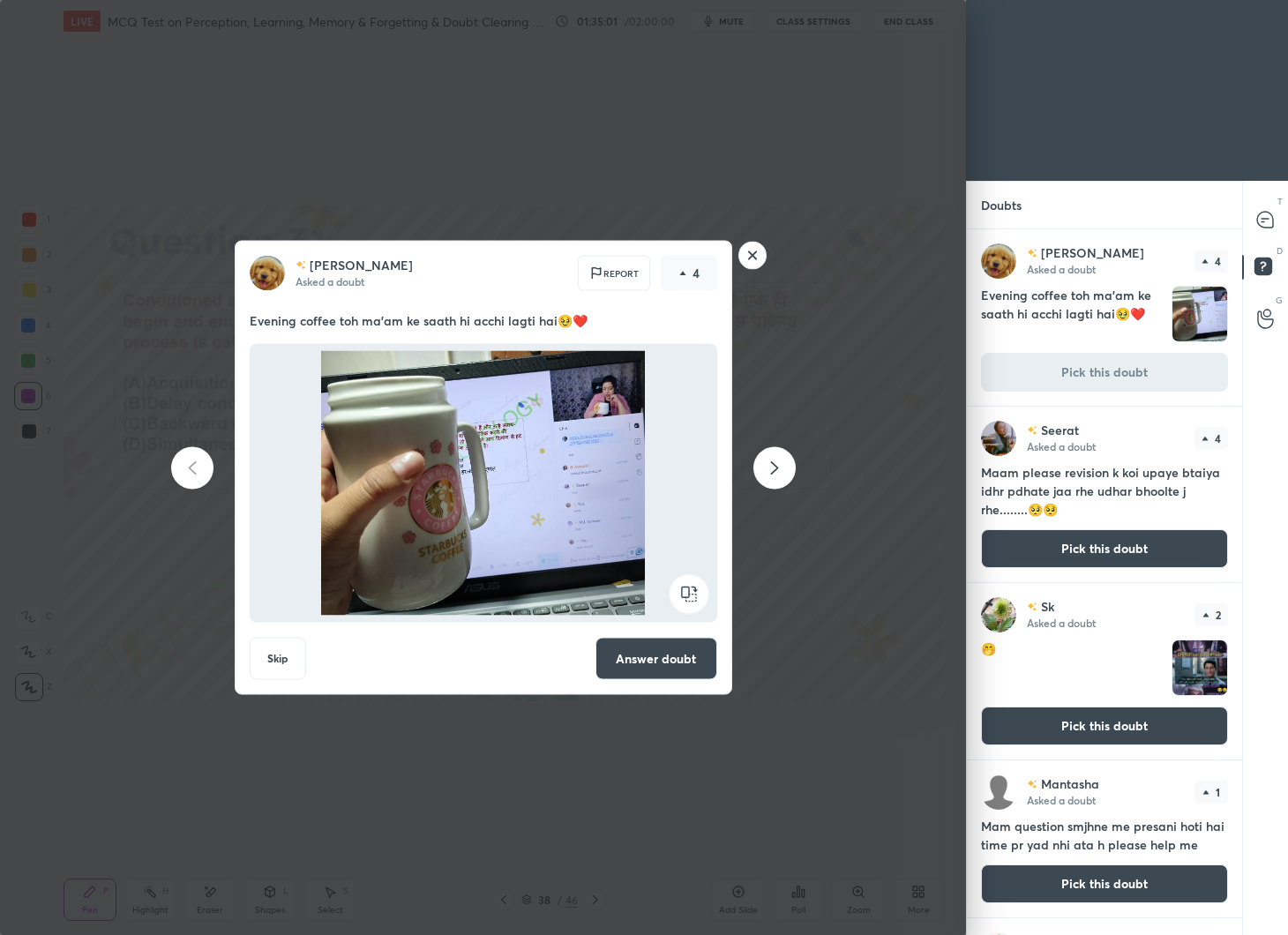
click at [854, 542] on div "Mansi Asked a doubt Report 4 Evening coffee toh ma'am ke saath hi acchi lagti h…" at bounding box center [483, 467] width 966 height 935
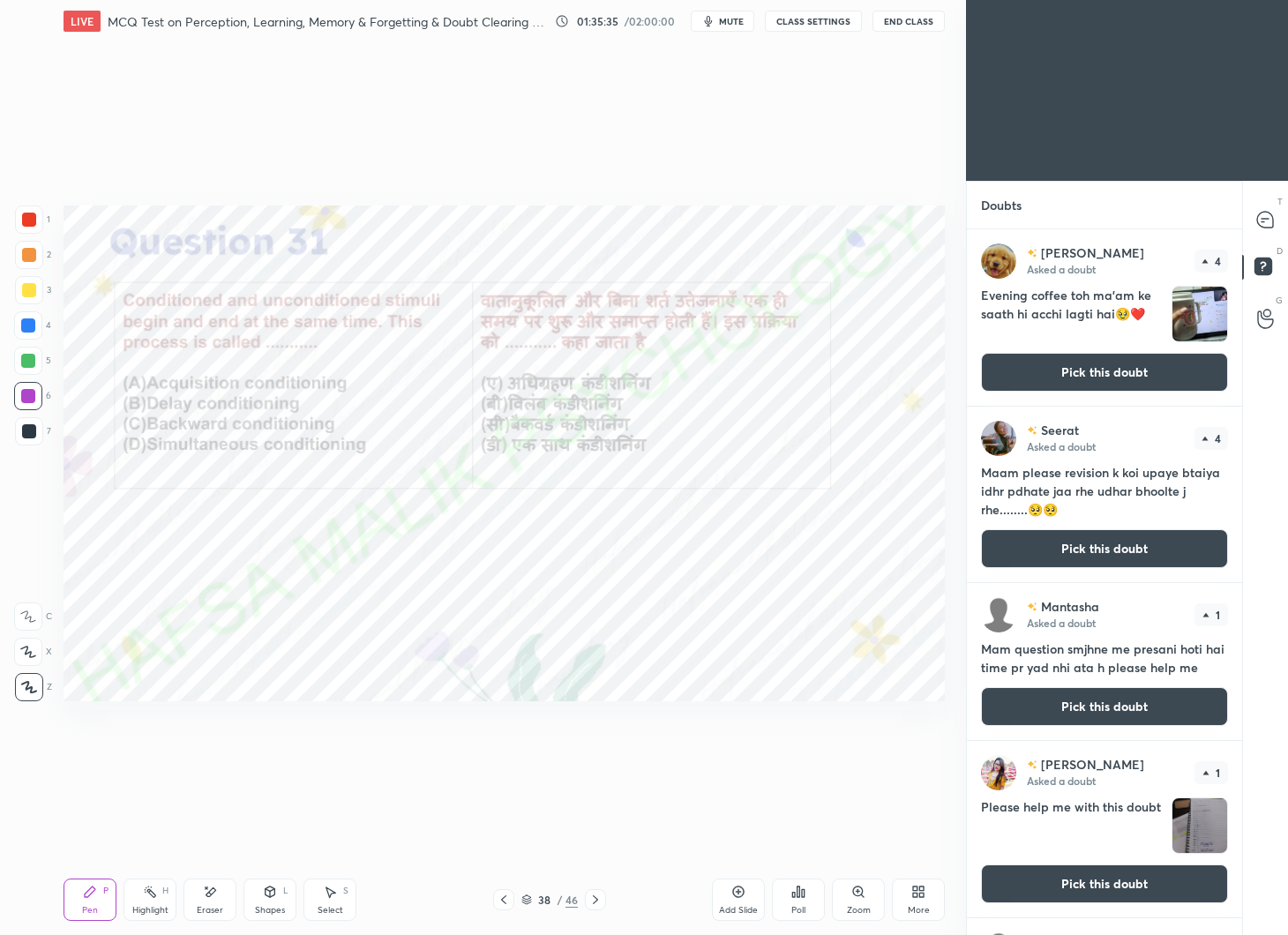
click at [1137, 365] on button "Pick this doubt" at bounding box center [1104, 372] width 247 height 39
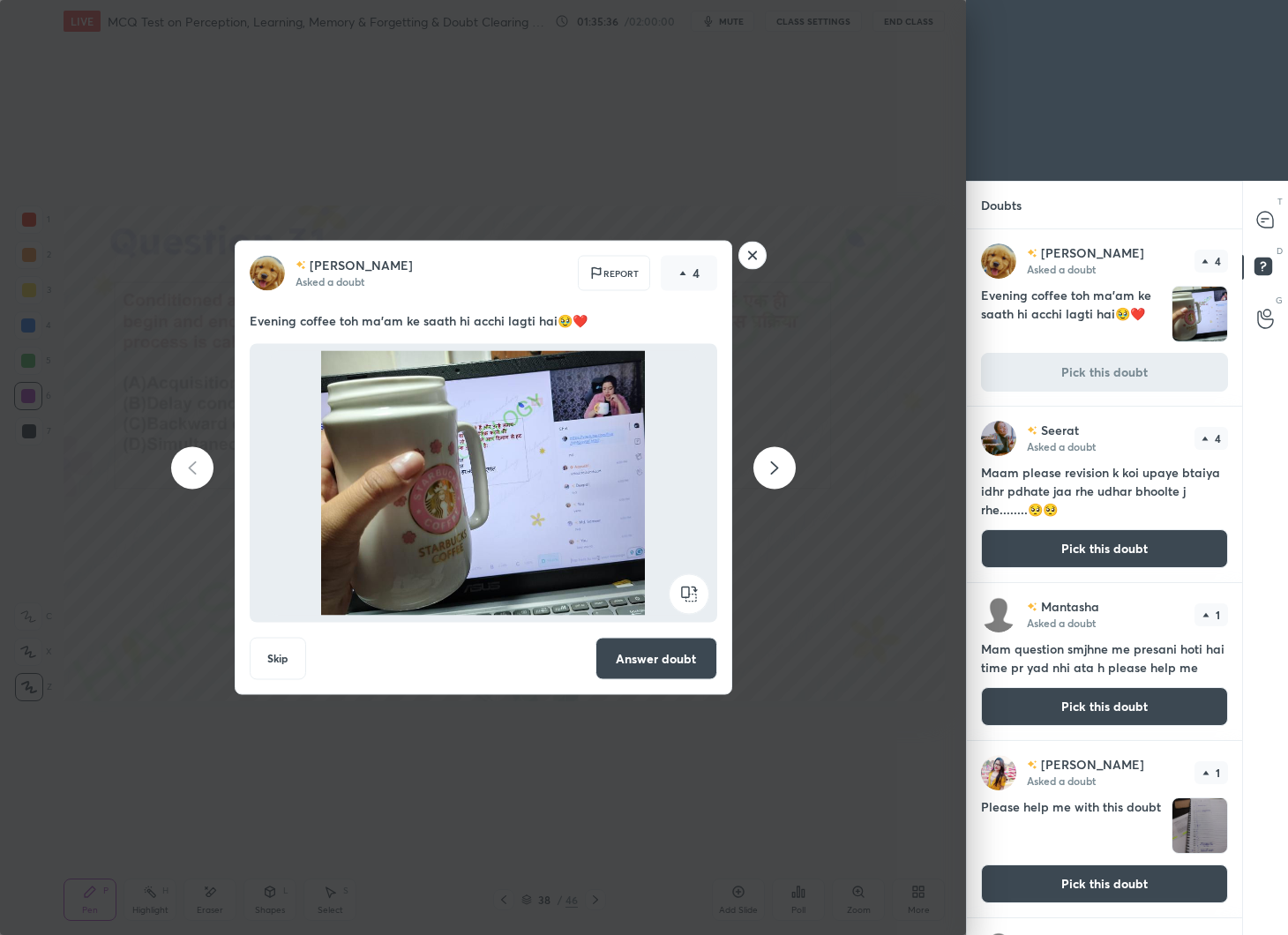
click at [1084, 389] on div "Mansi Asked a doubt 4 Evening coffee toh ma'am ke saath hi acchi lagti hai🥹❤️ P…" at bounding box center [1104, 317] width 276 height 177
click at [1266, 225] on icon at bounding box center [1265, 220] width 16 height 16
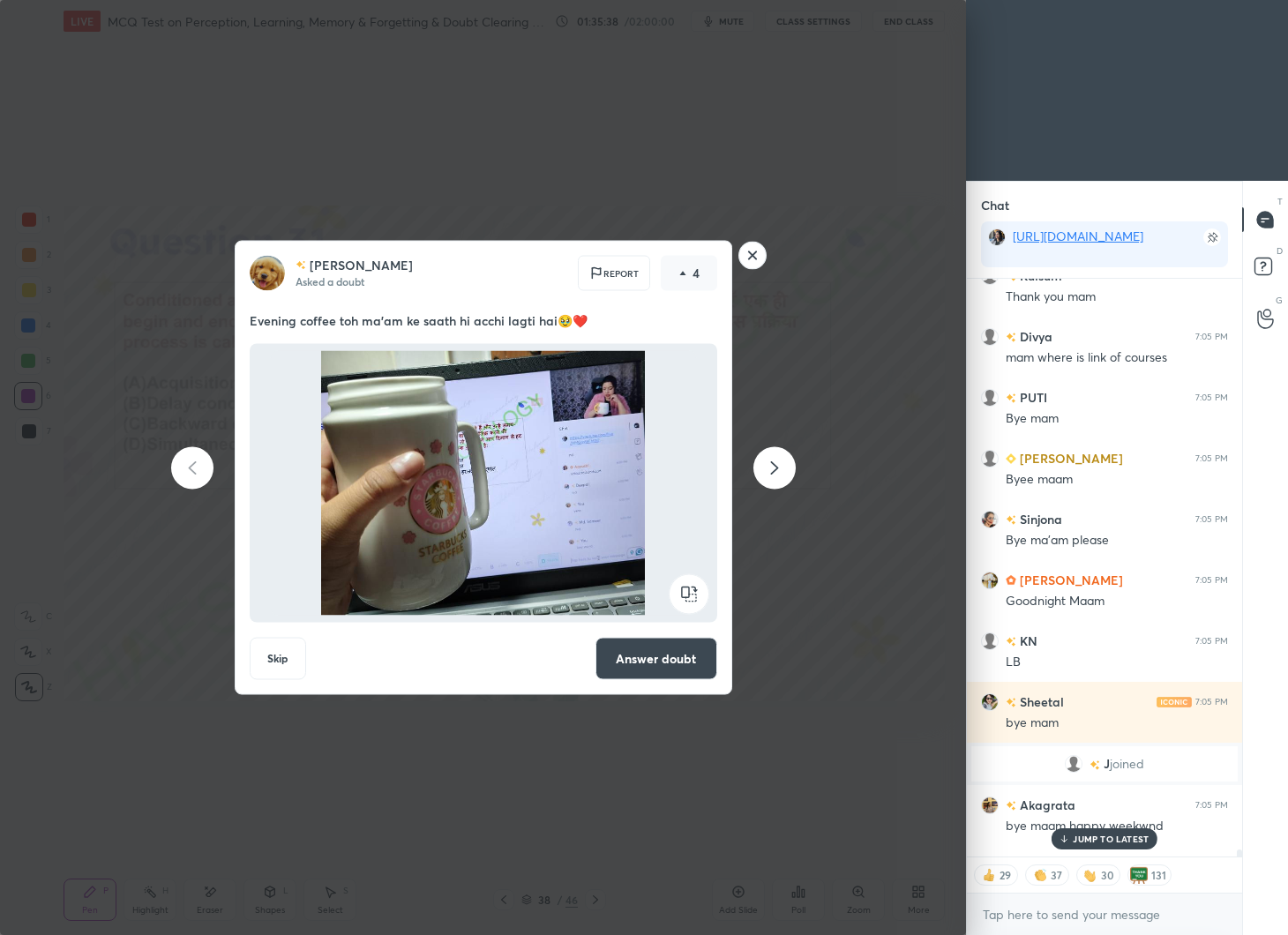
scroll to position [63921, 0]
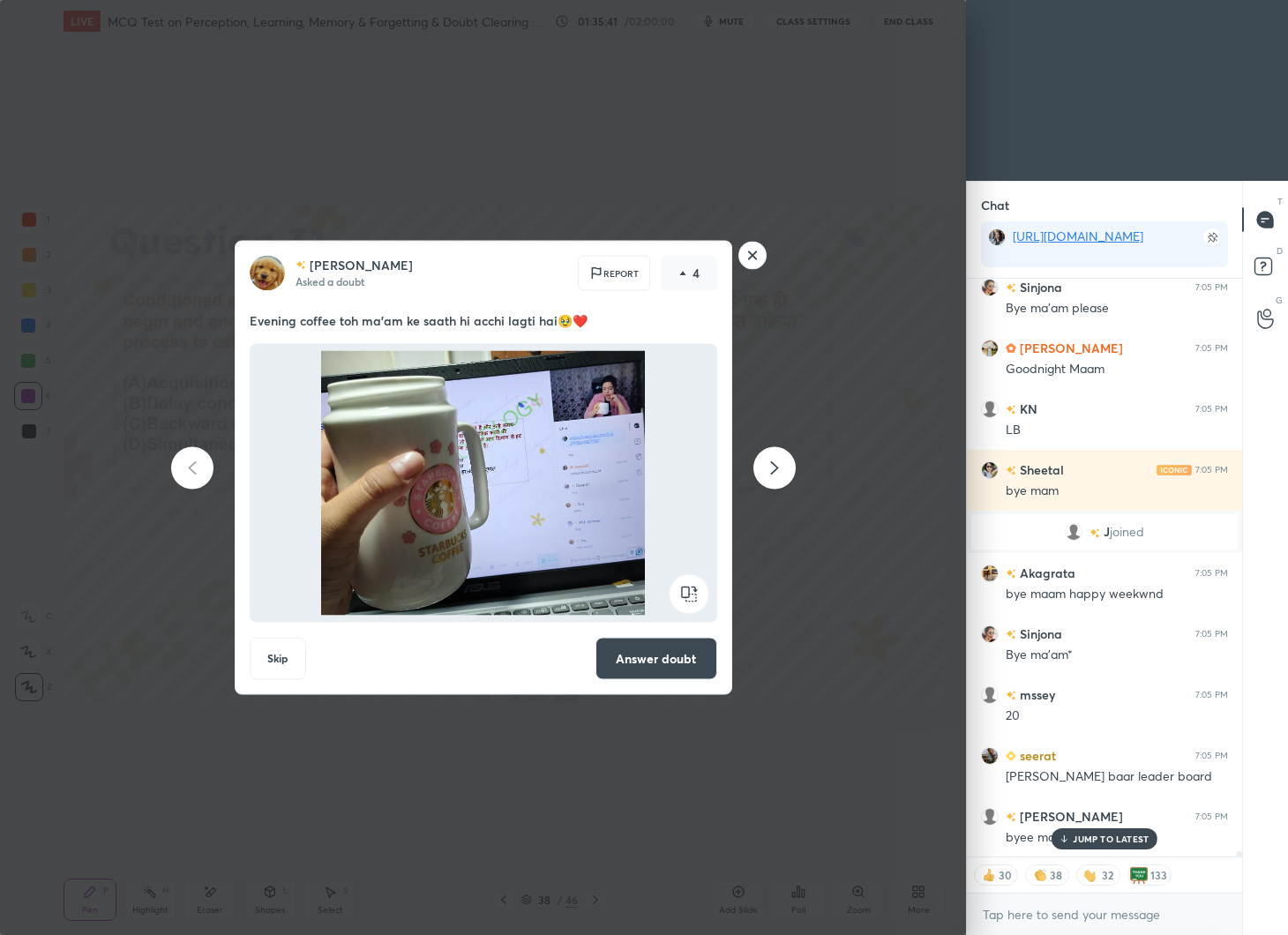
click at [755, 245] on rect at bounding box center [751, 256] width 27 height 27
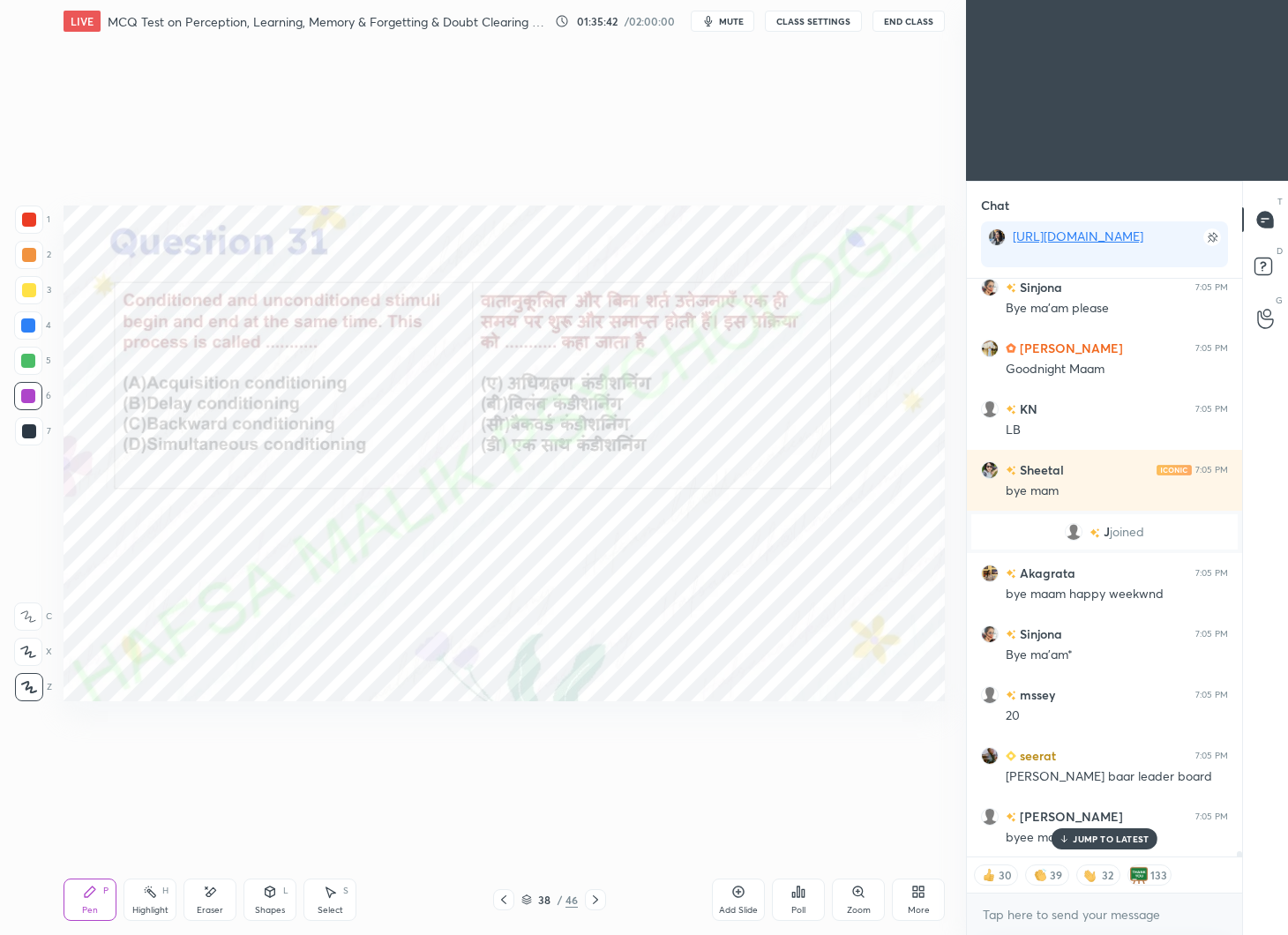
click at [923, 16] on button "End Class" at bounding box center [908, 21] width 73 height 21
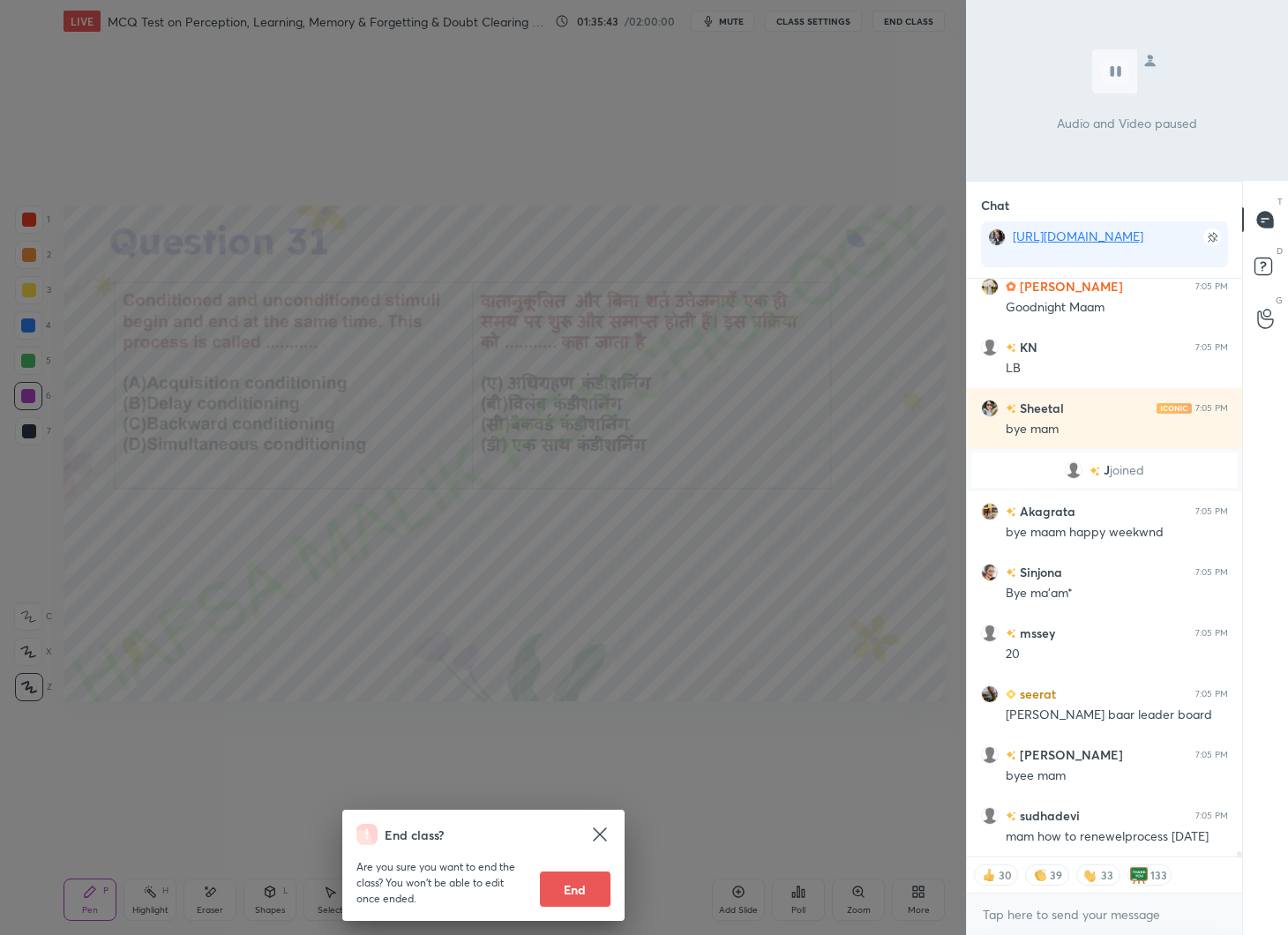
scroll to position [64043, 0]
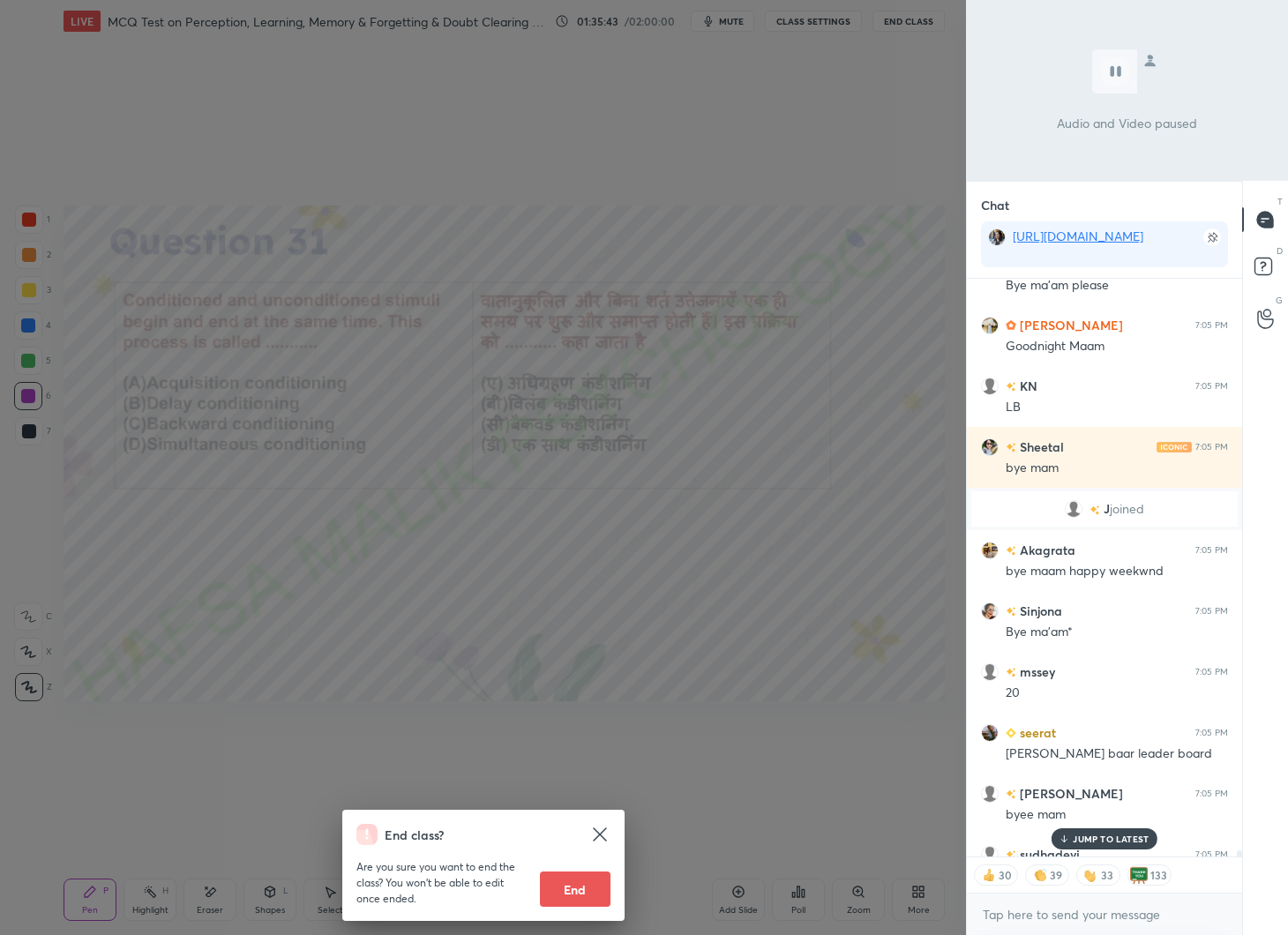
click at [581, 872] on button "End" at bounding box center [576, 889] width 71 height 35
type textarea "x"
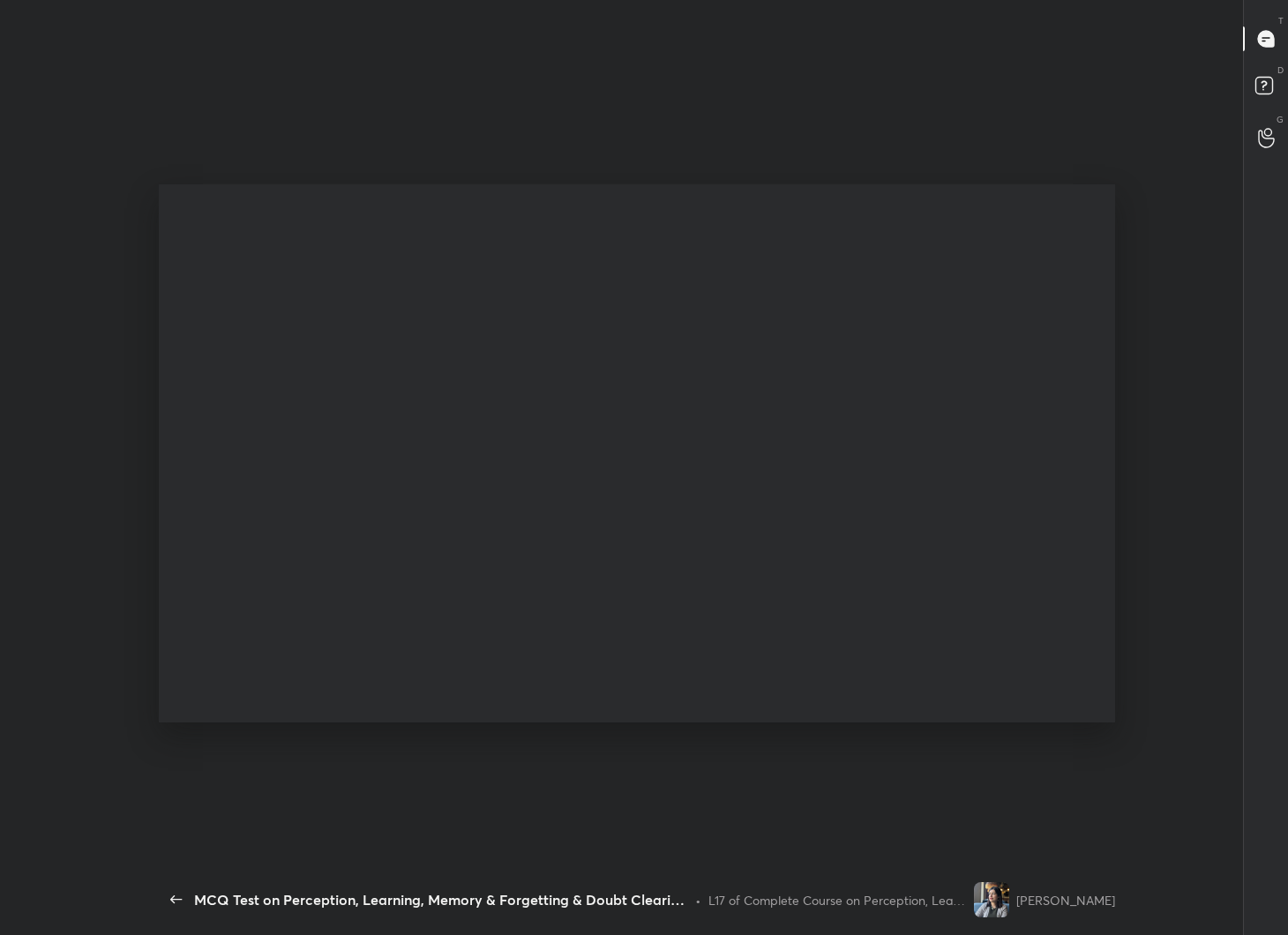
scroll to position [0, 0]
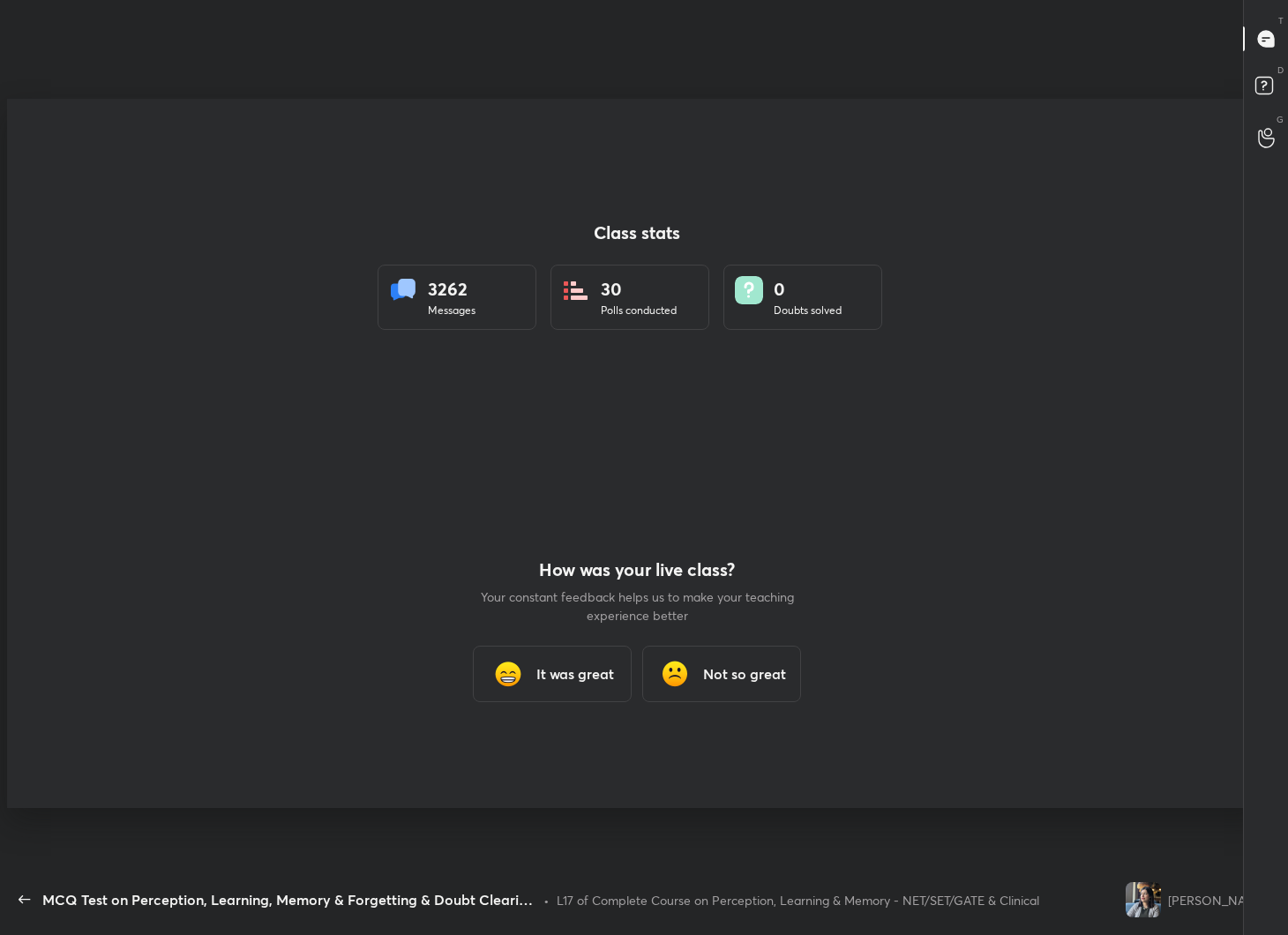
click at [561, 668] on h3 "It was great" at bounding box center [576, 674] width 78 height 21
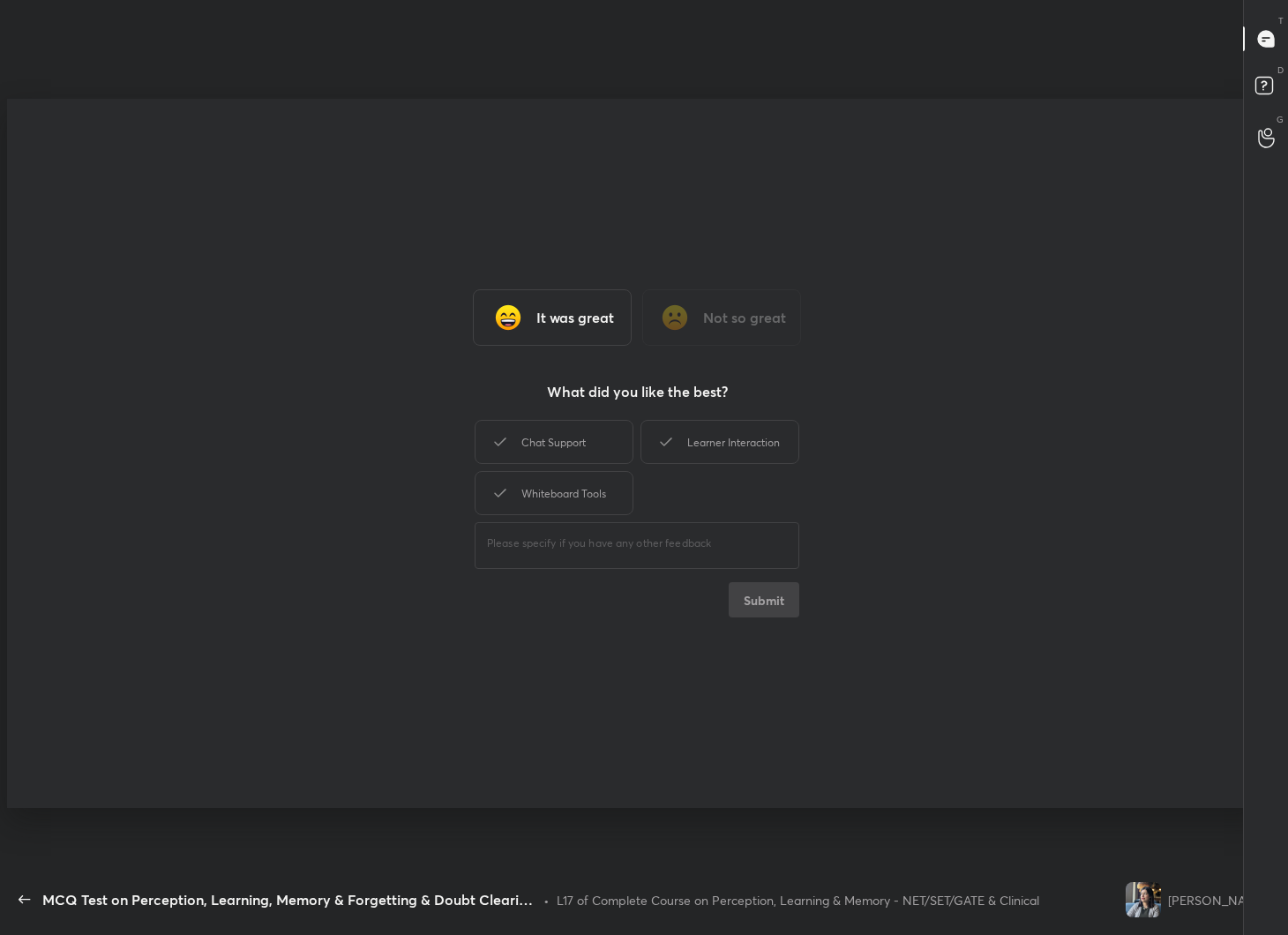
click at [578, 435] on div "Chat Support" at bounding box center [554, 442] width 159 height 44
click at [579, 494] on div "Whiteboard Tools" at bounding box center [554, 493] width 159 height 44
click at [689, 441] on div "Learner Interaction" at bounding box center [719, 442] width 159 height 44
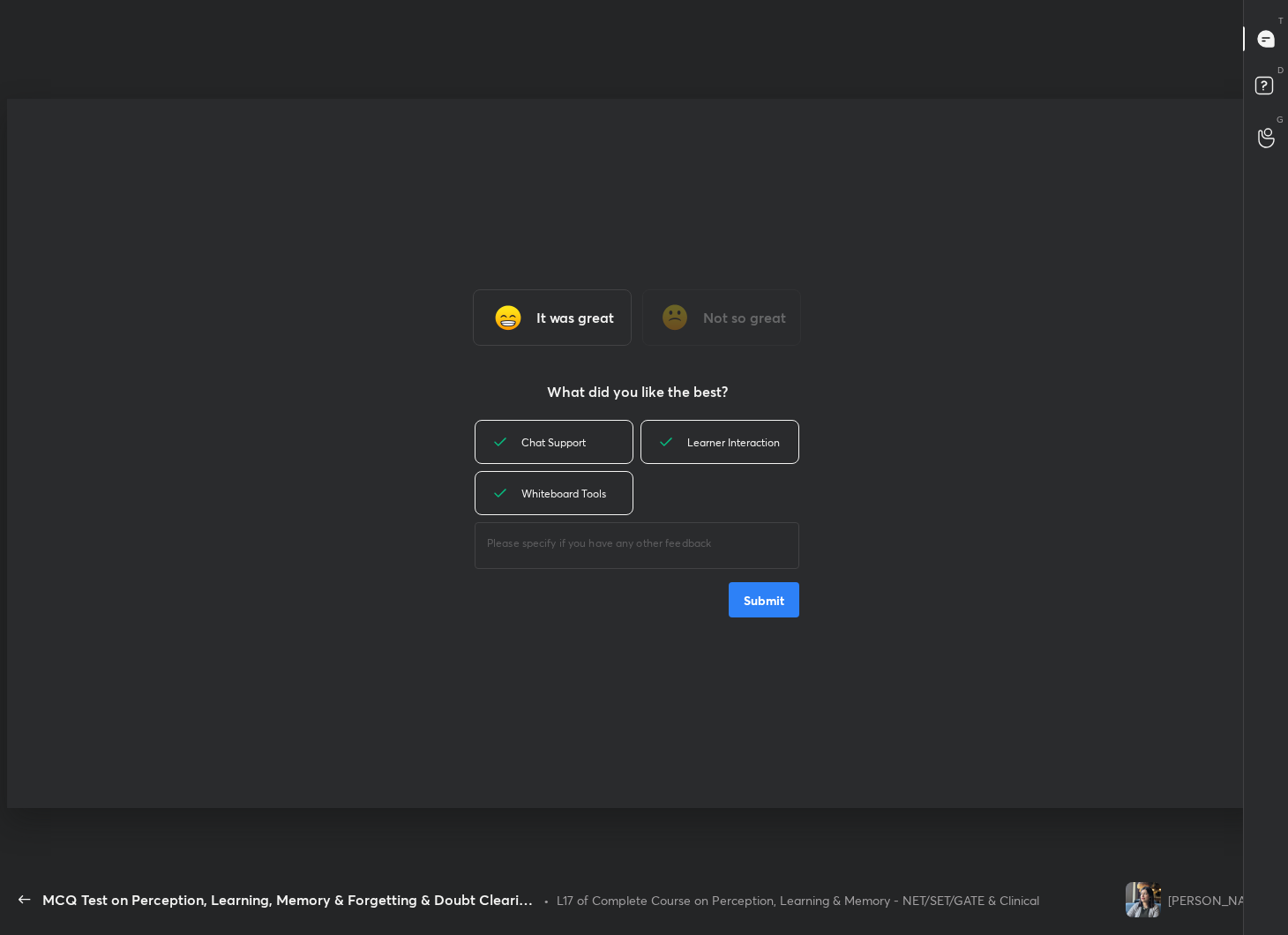
click at [751, 590] on button "Submit" at bounding box center [764, 599] width 71 height 35
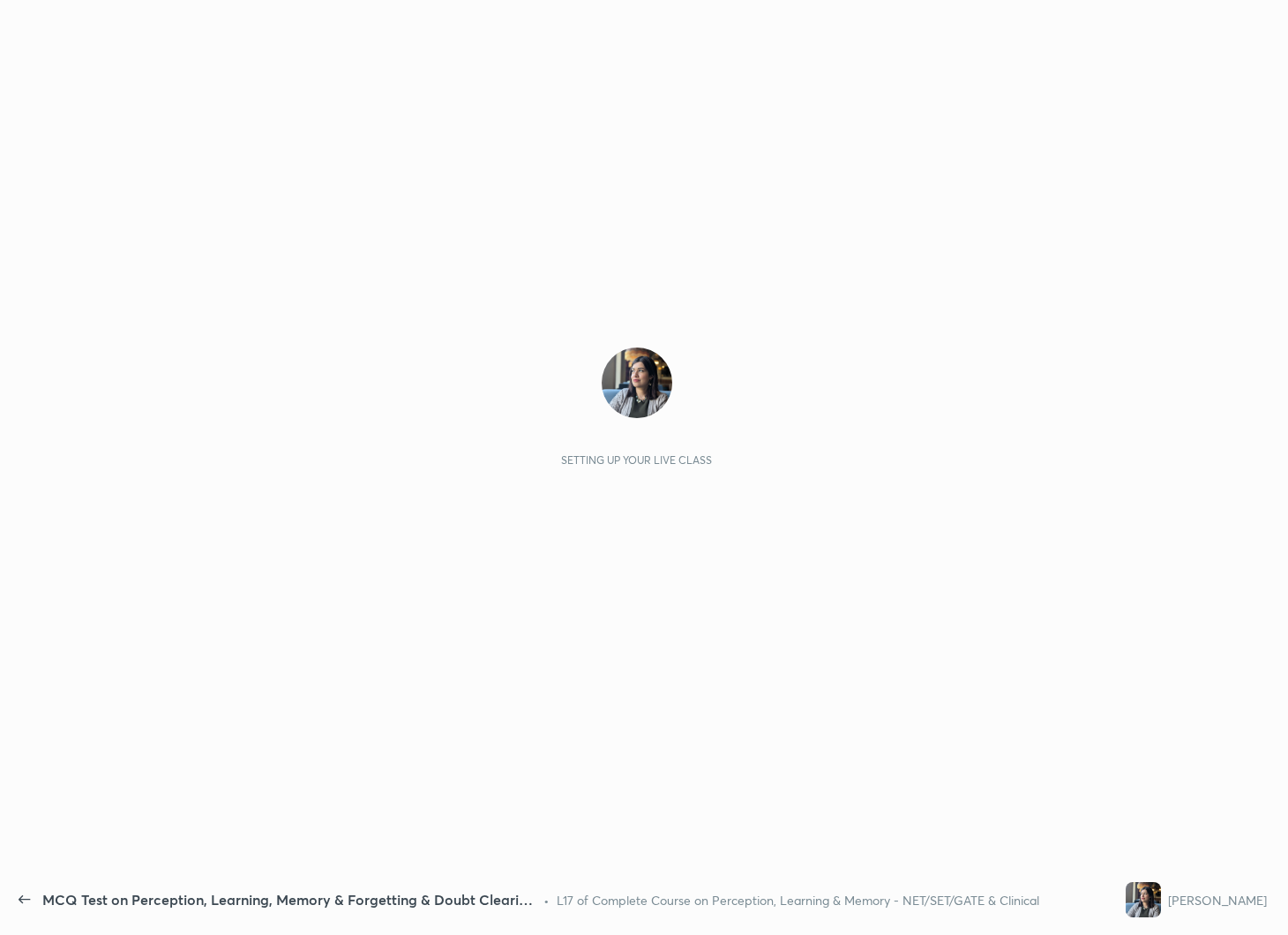
scroll to position [5, 1]
